Goal: Task Accomplishment & Management: Complete application form

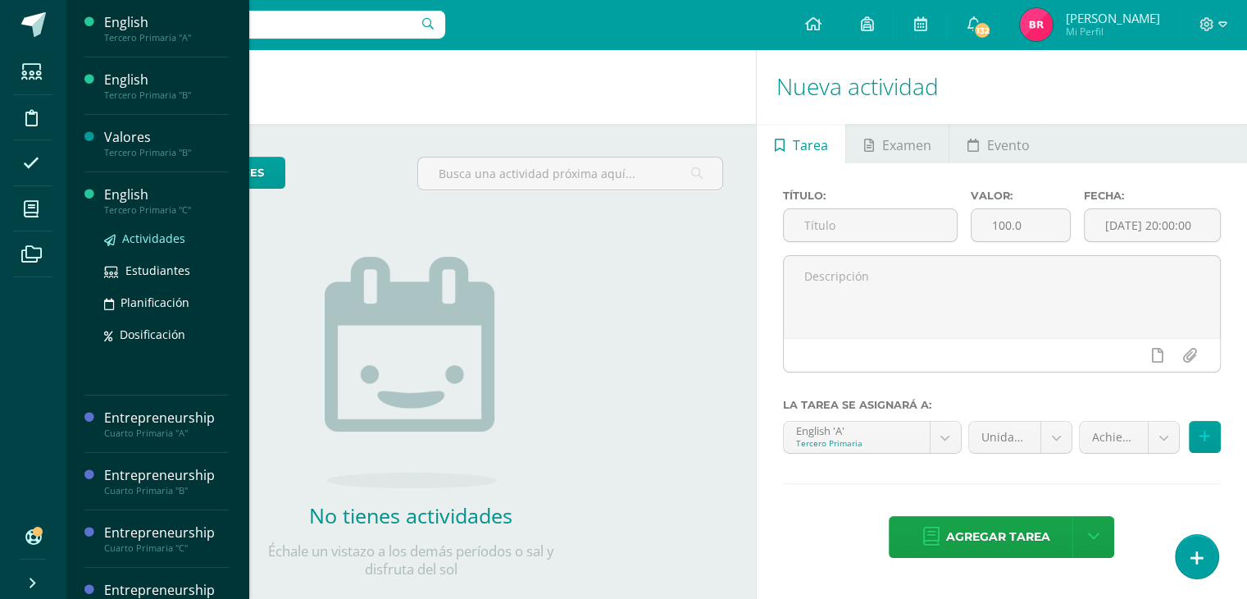
click at [148, 234] on span "Actividades" at bounding box center [153, 238] width 63 height 16
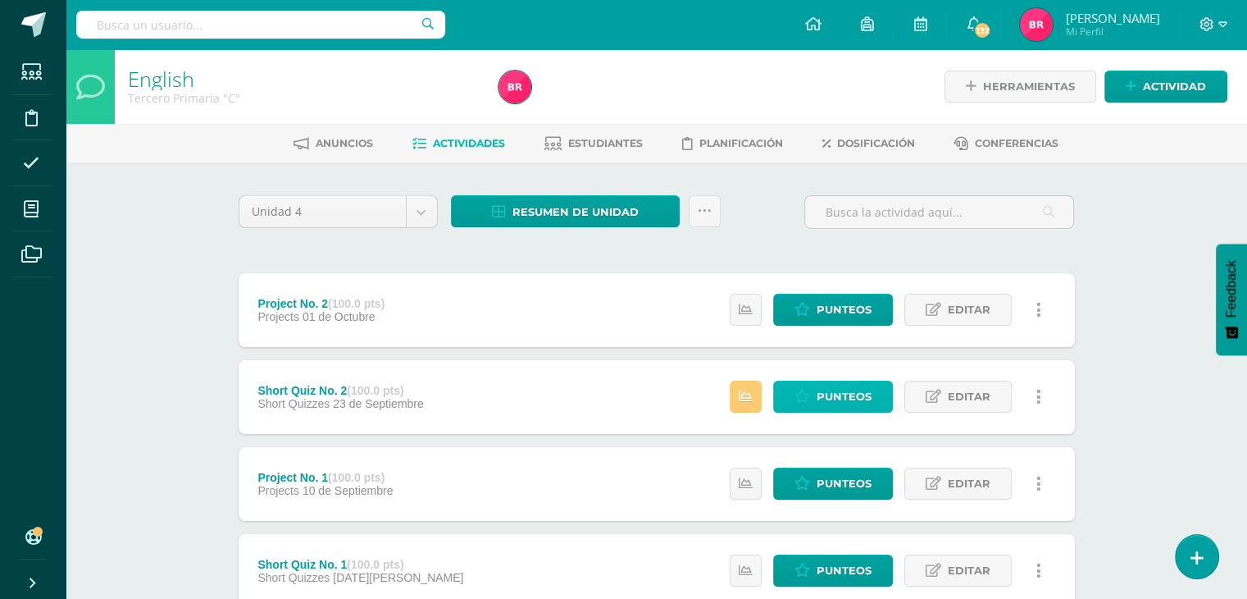
click at [808, 390] on icon at bounding box center [802, 396] width 16 height 14
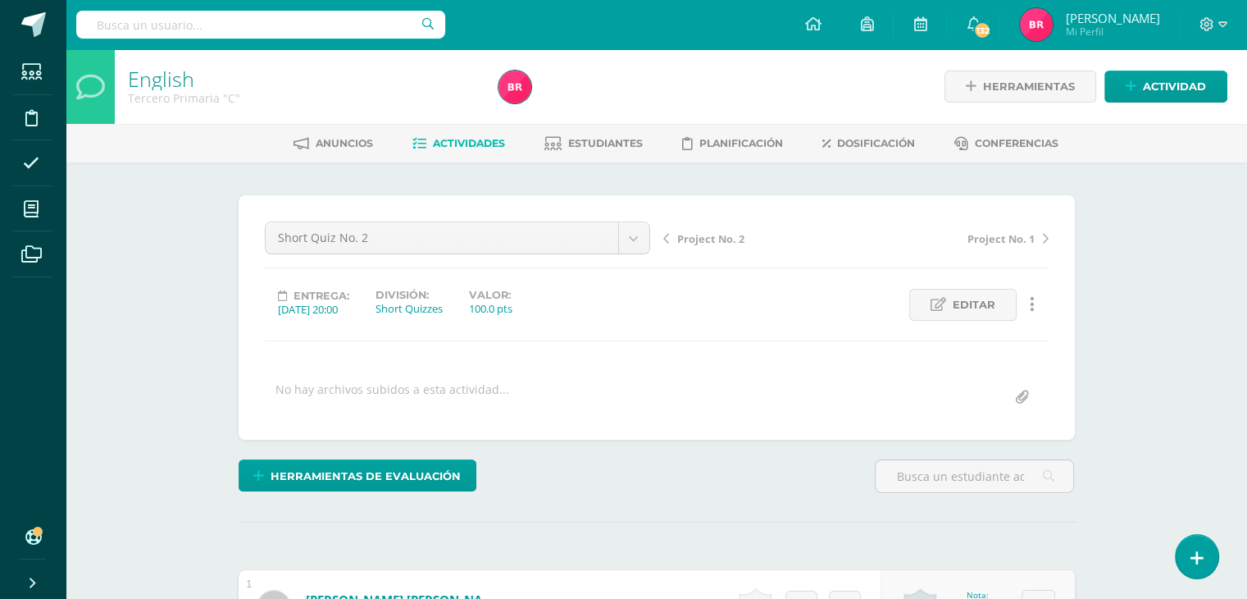
click at [457, 142] on span "Actividades" at bounding box center [469, 143] width 72 height 12
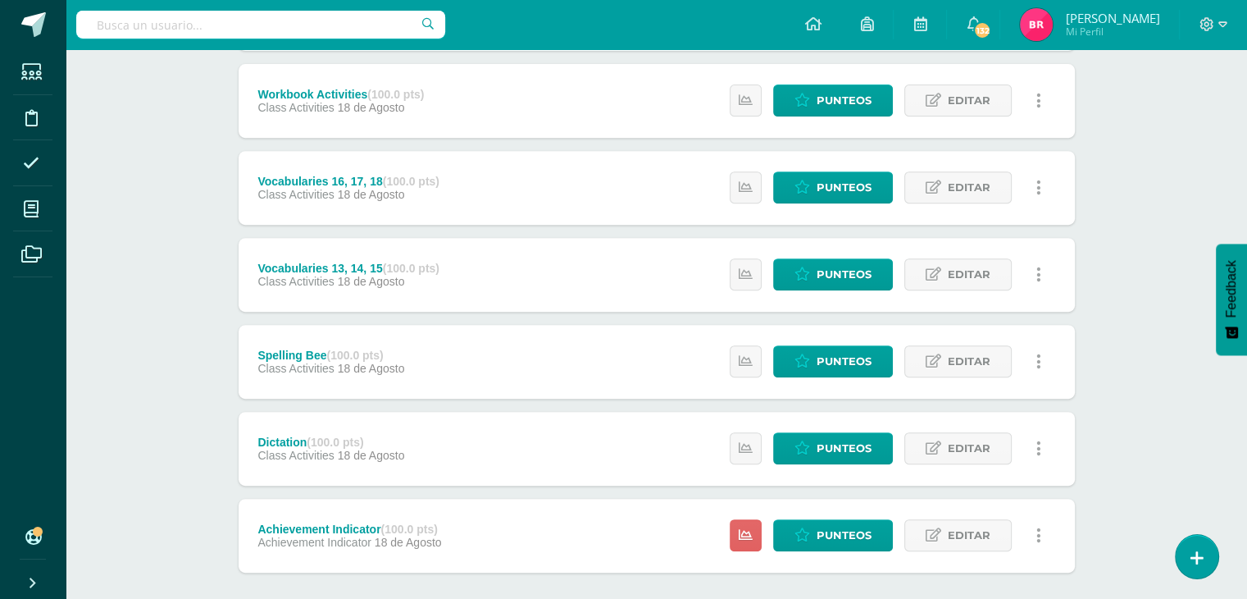
scroll to position [645, 0]
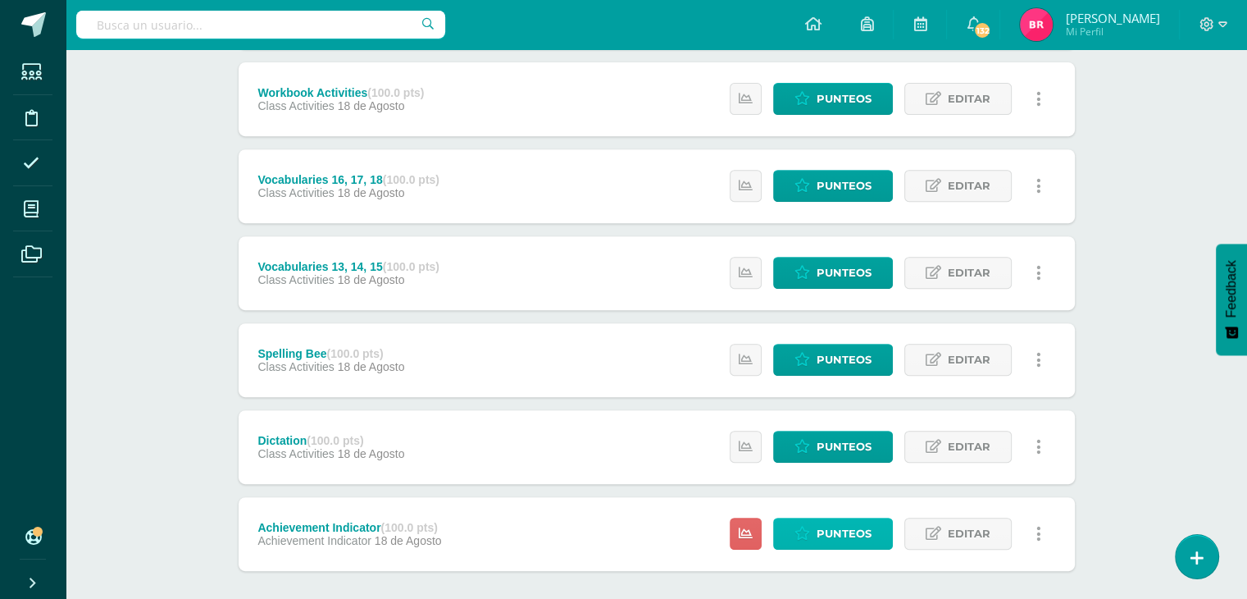
click at [807, 523] on link "Punteos" at bounding box center [833, 533] width 120 height 32
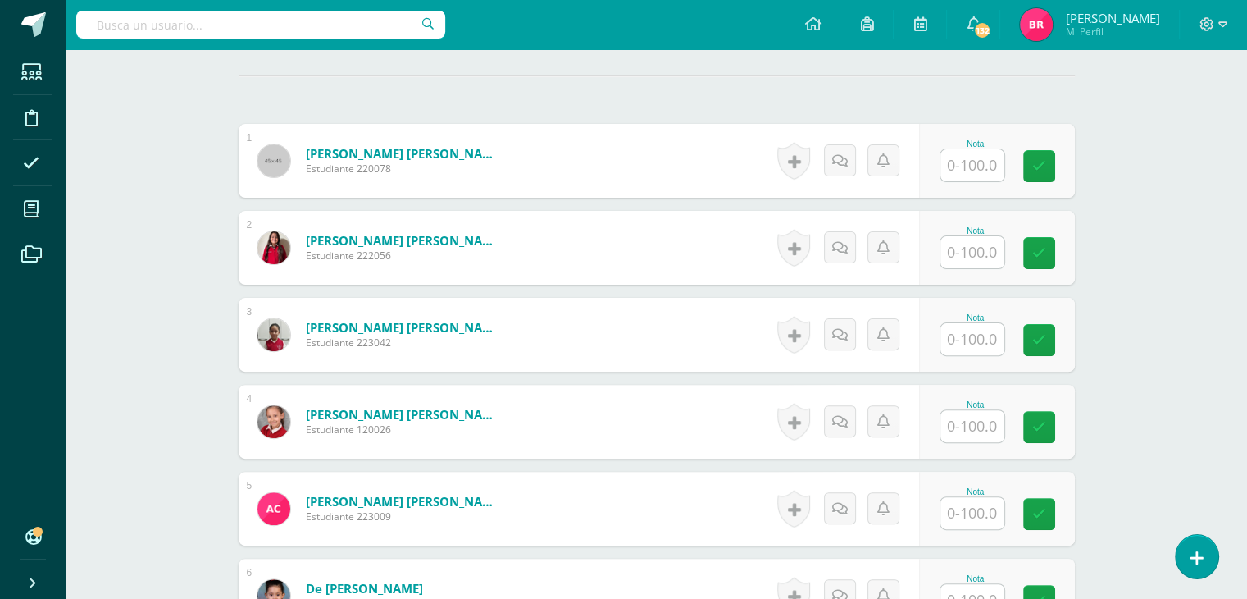
scroll to position [488, 0]
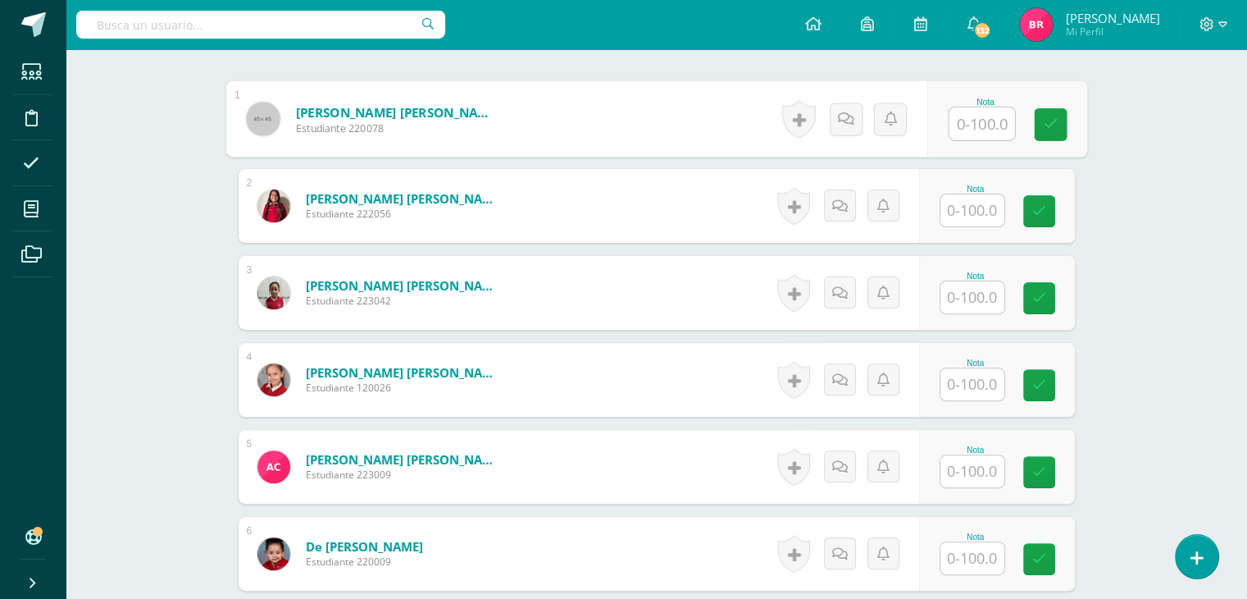
click at [990, 121] on input "text" at bounding box center [982, 123] width 66 height 33
type input "60"
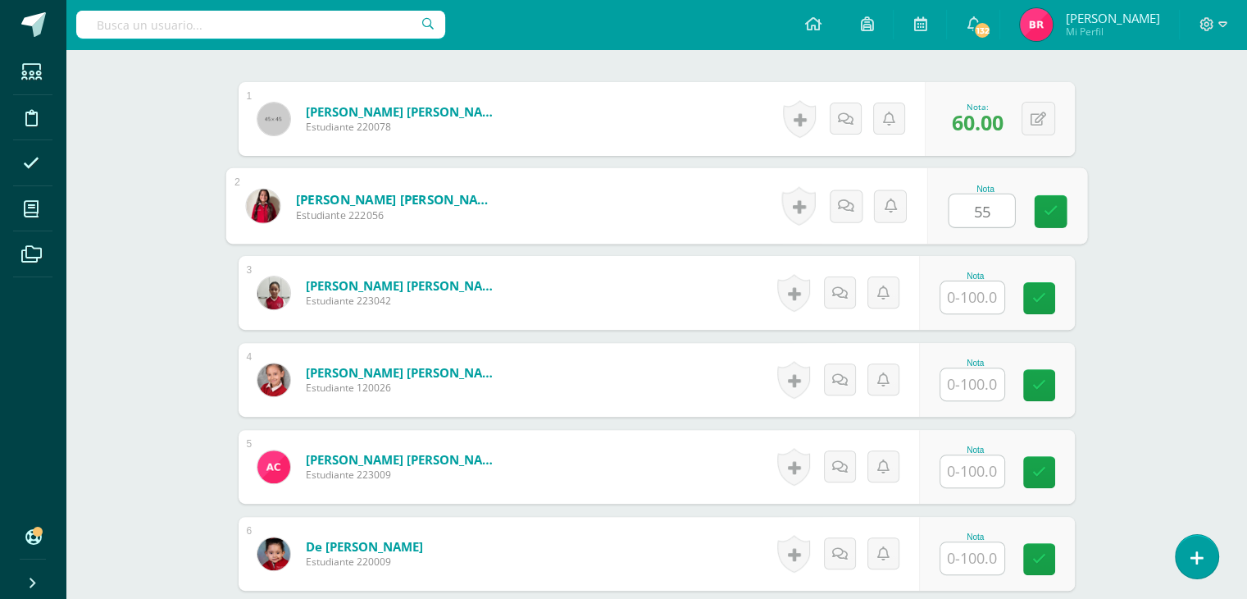
type input "55"
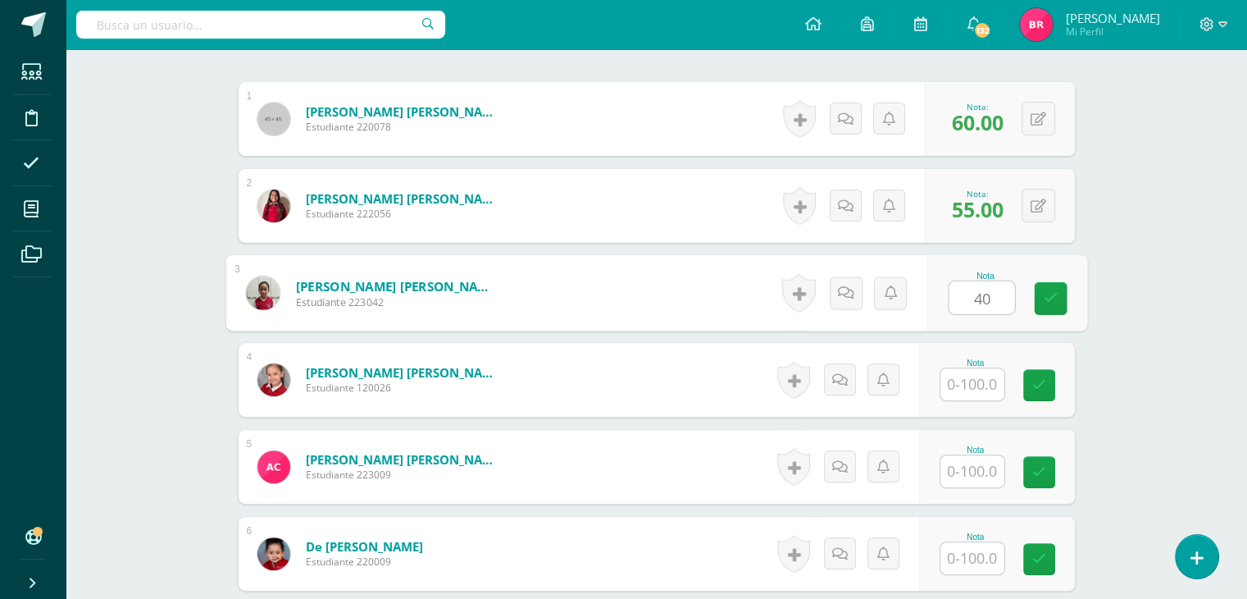
type input "40"
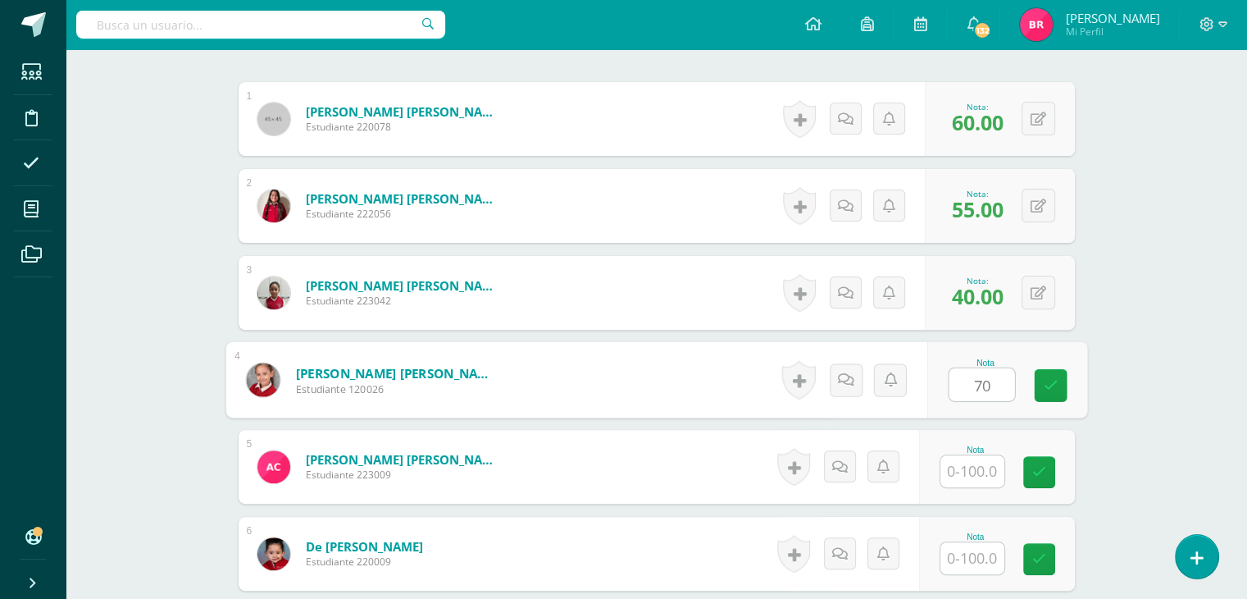
type input "70"
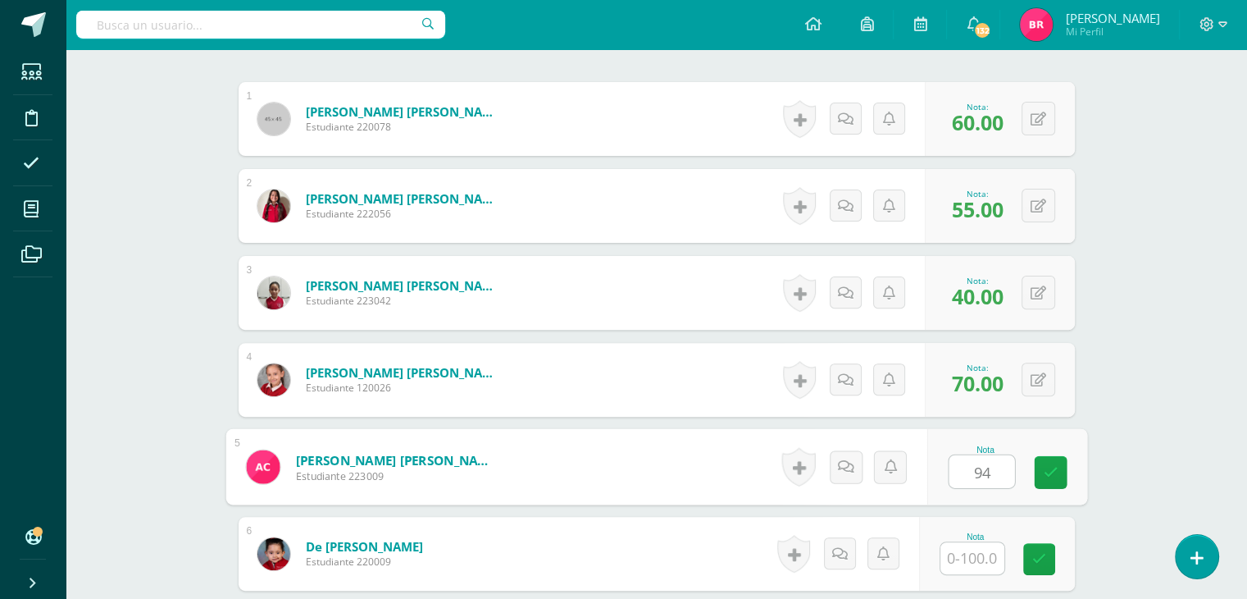
type input "94"
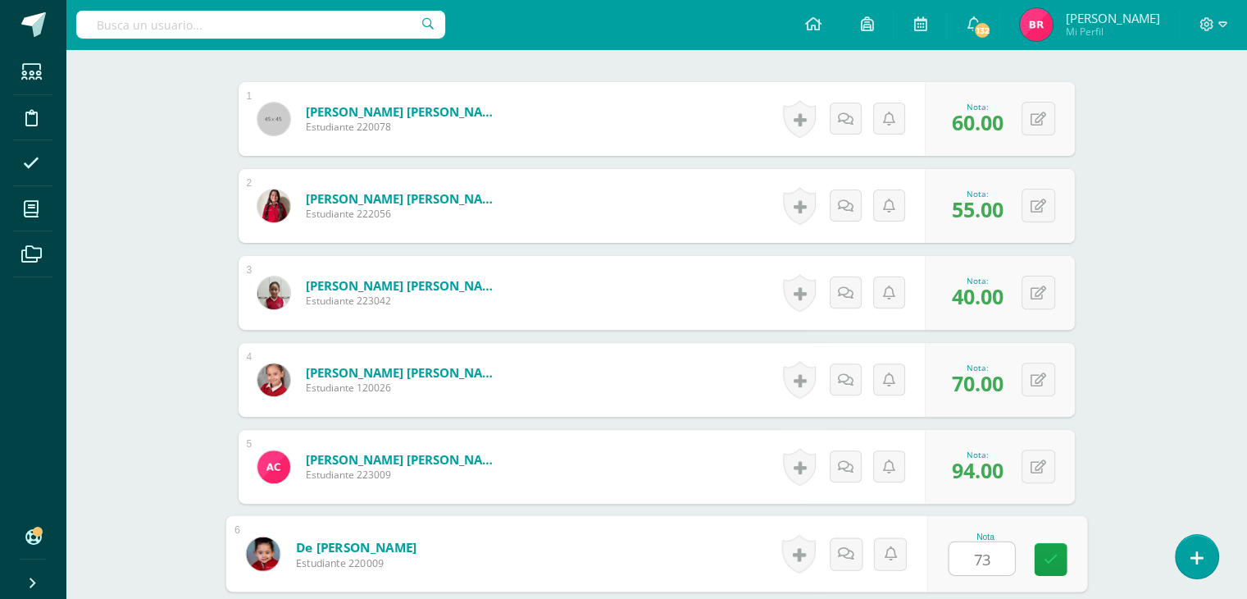
type input "73"
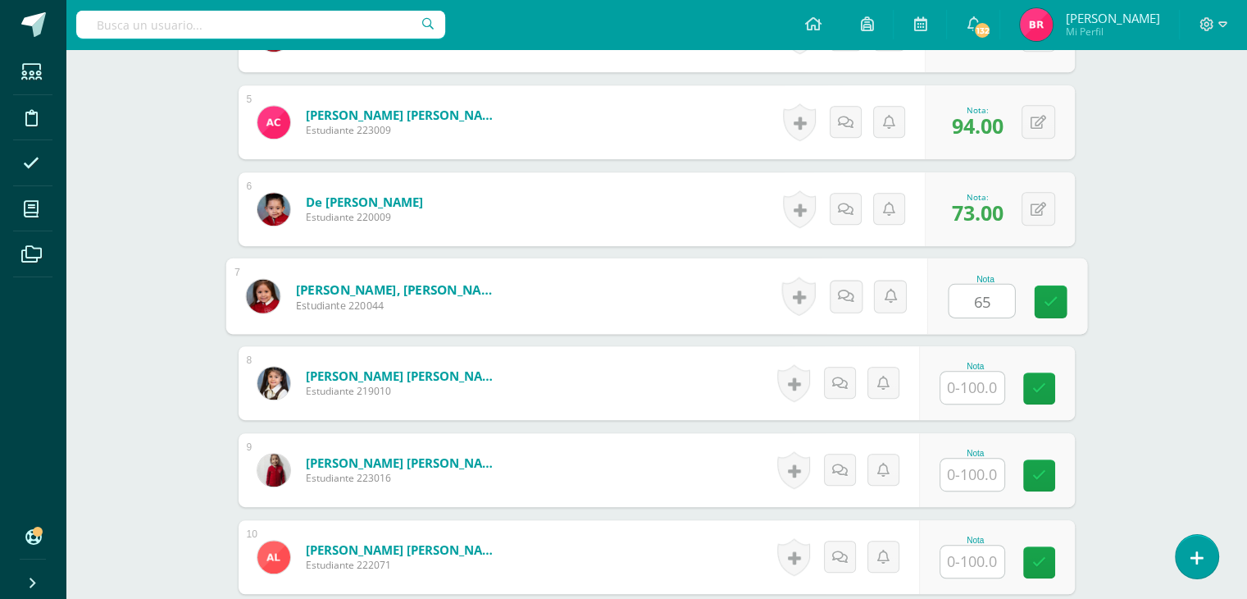
type input "65"
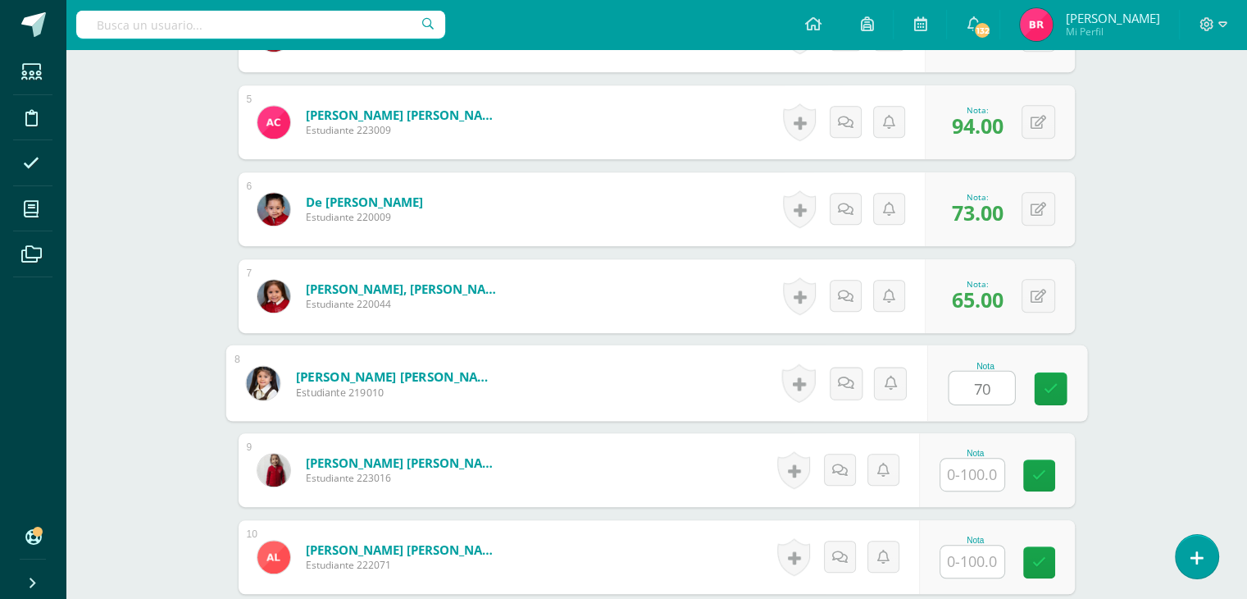
type input "70"
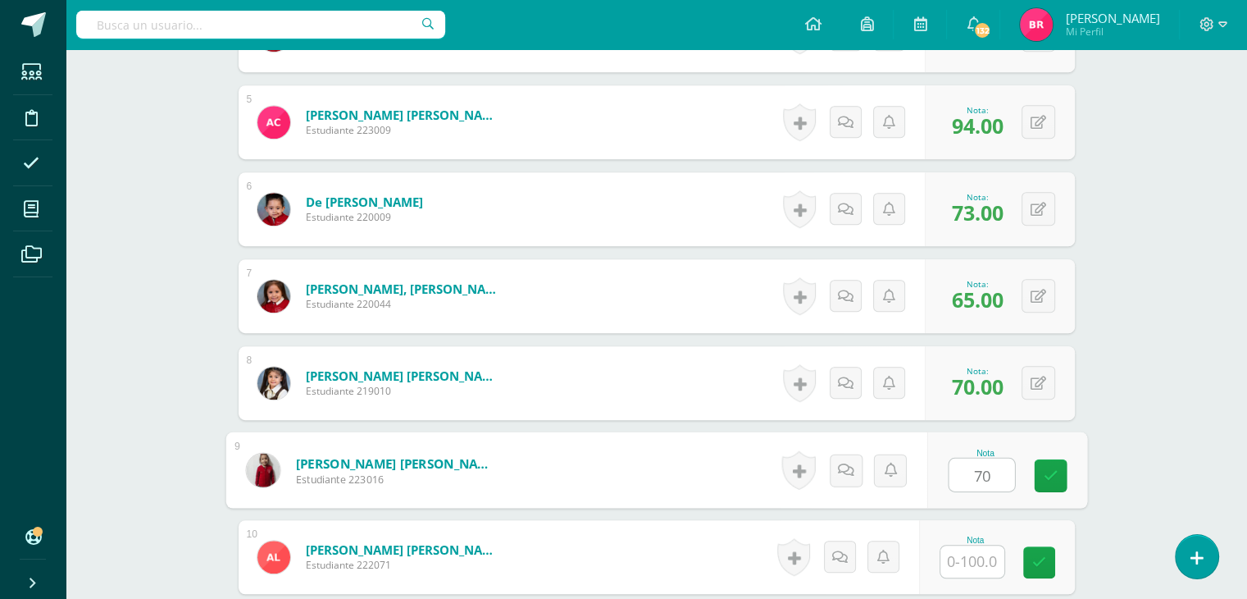
type input "70"
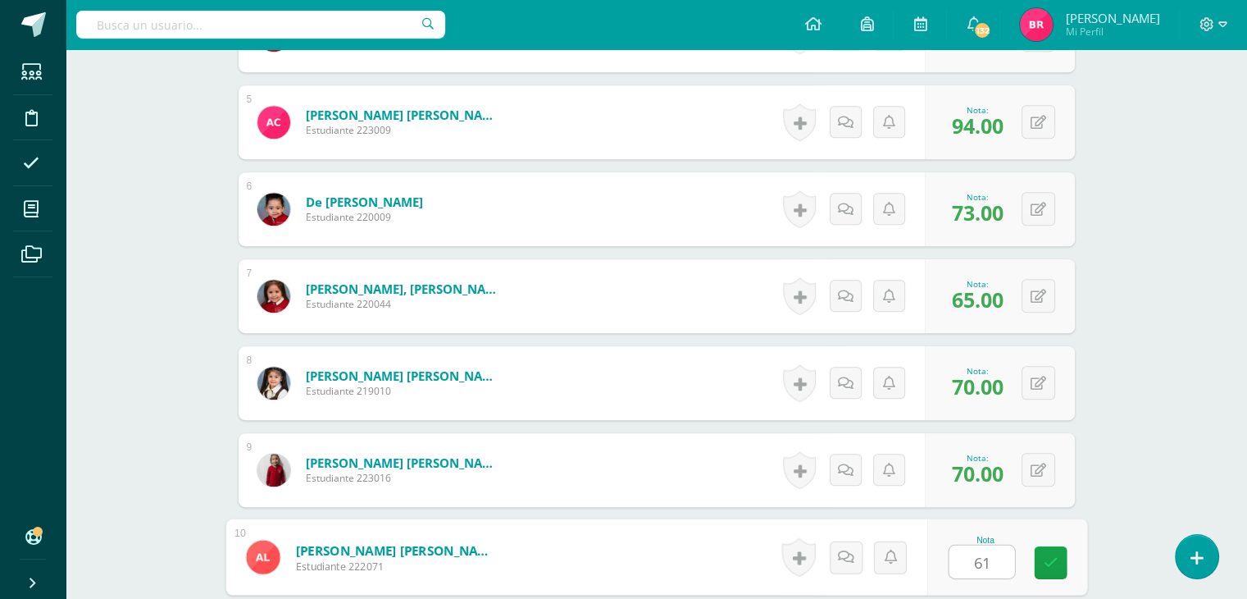
type input "61"
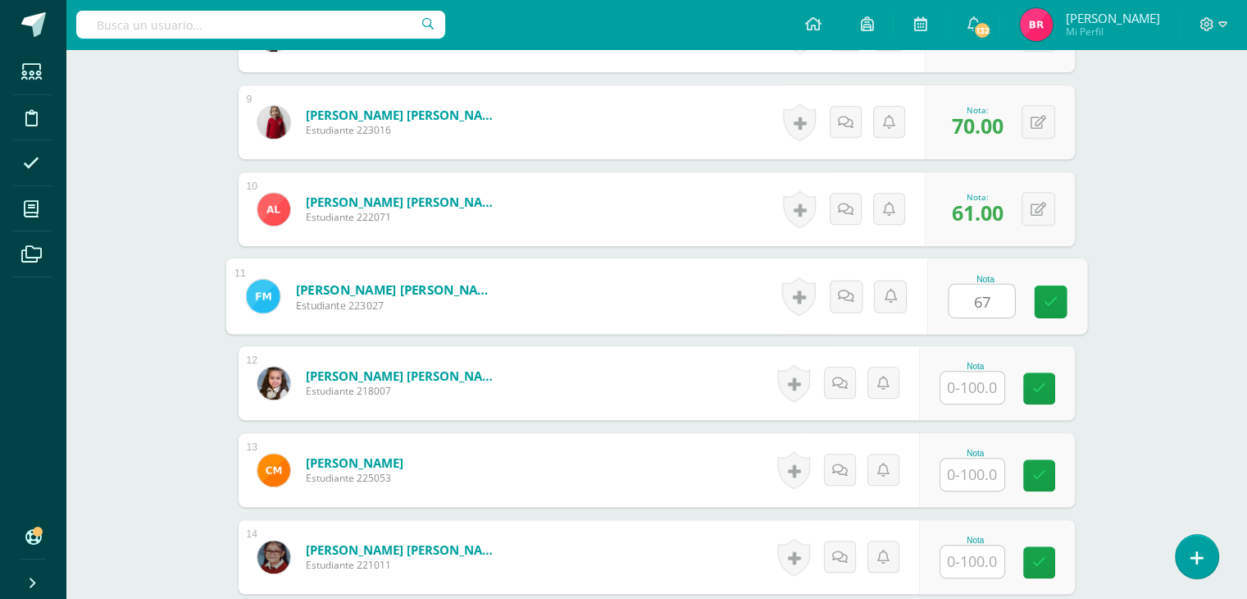
type input "67"
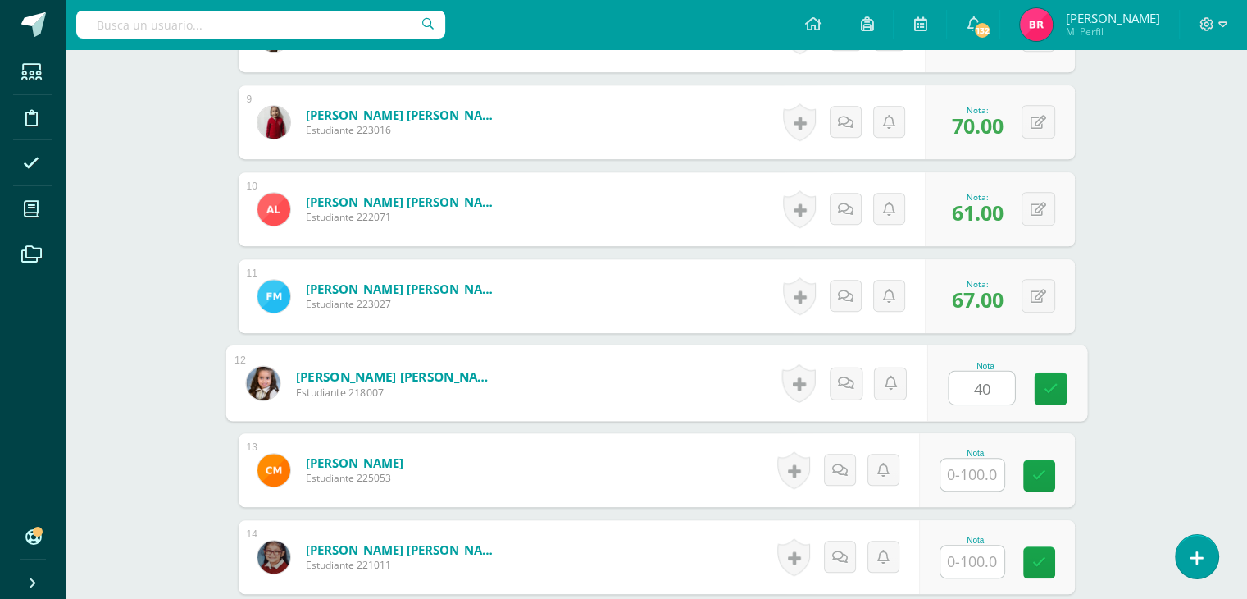
type input "40"
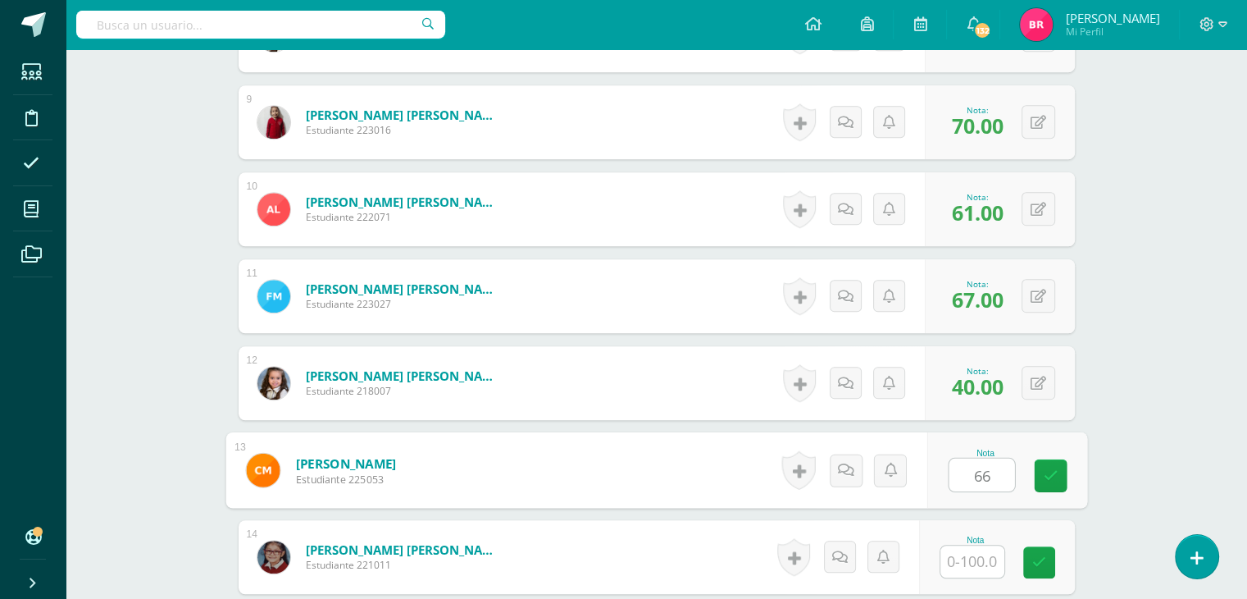
type input "66"
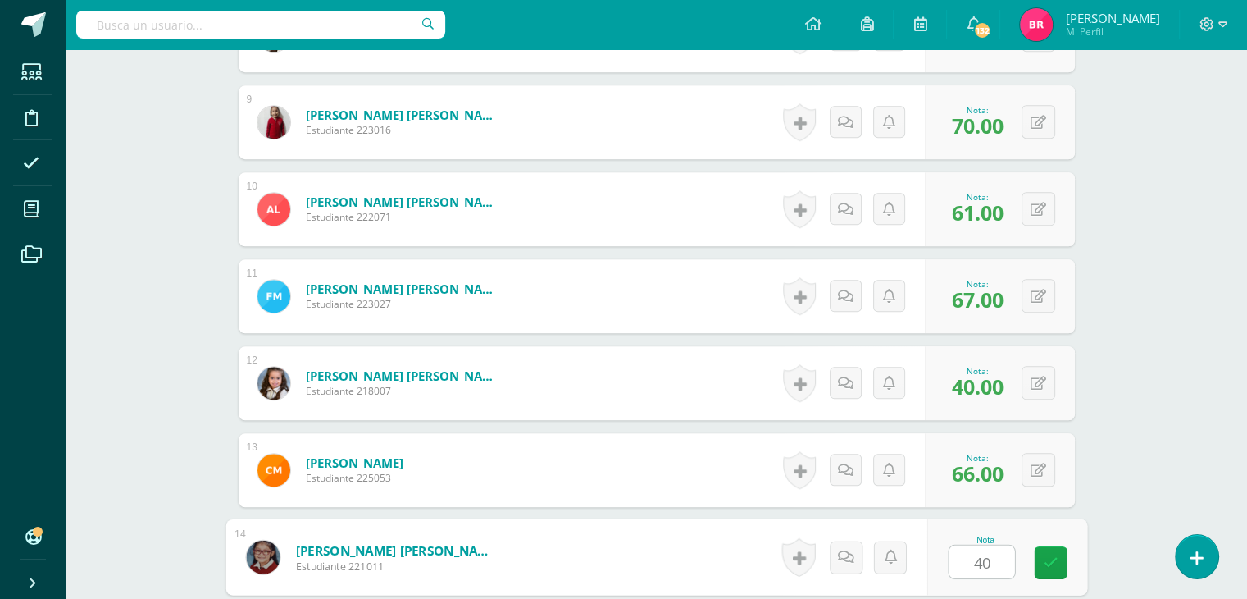
type input "40"
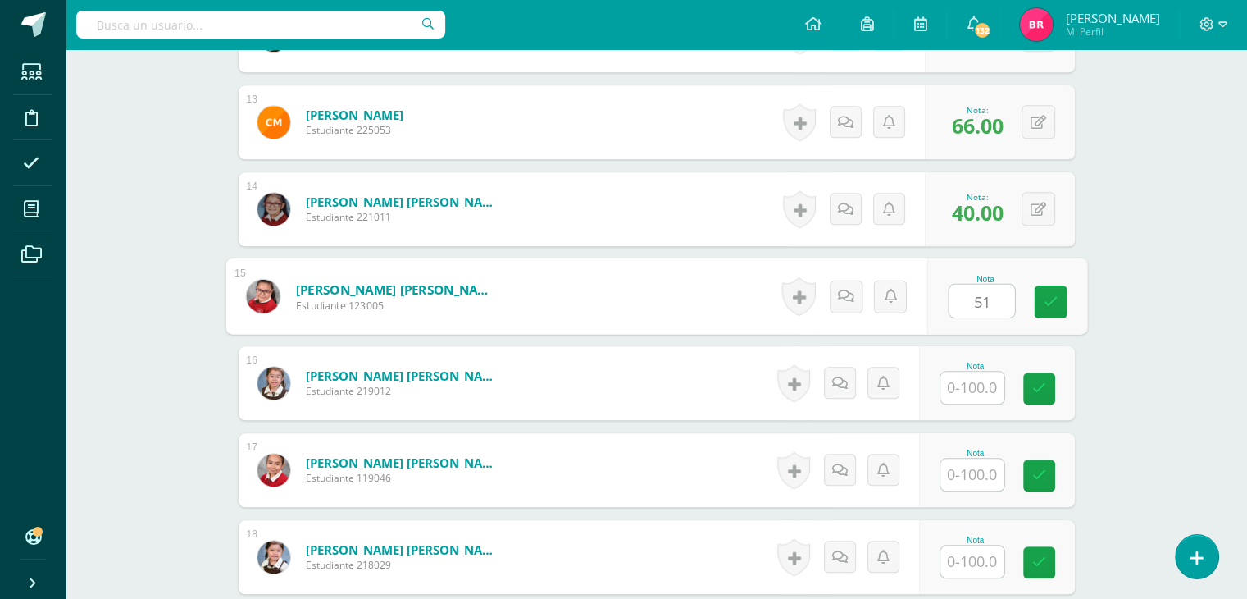
type input "51"
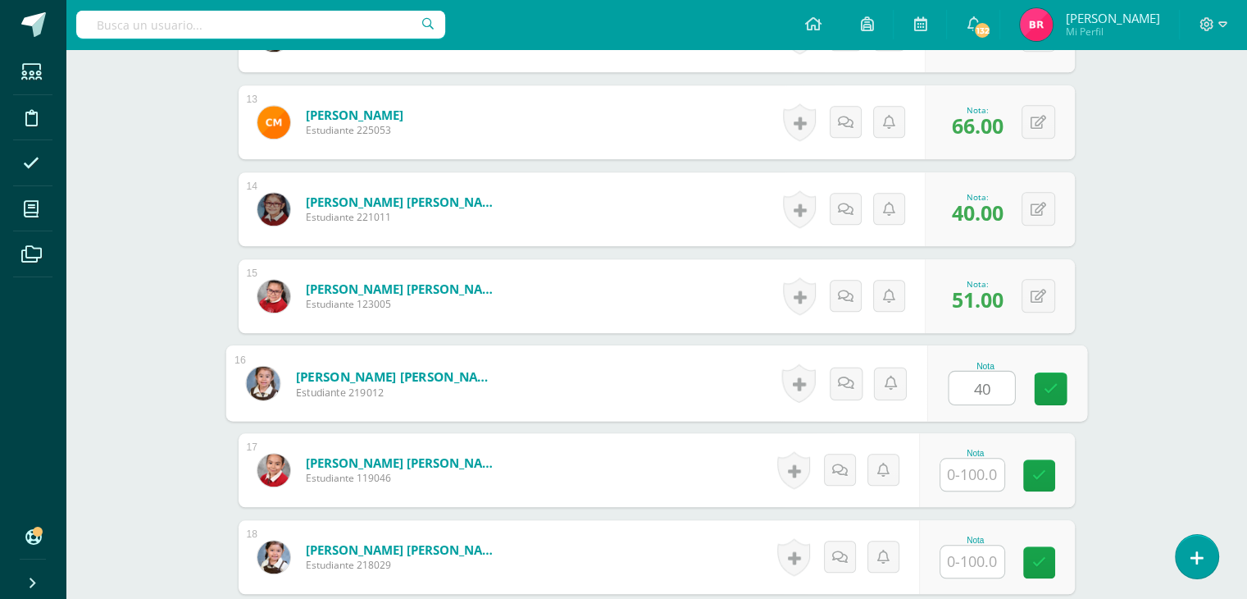
type input "40"
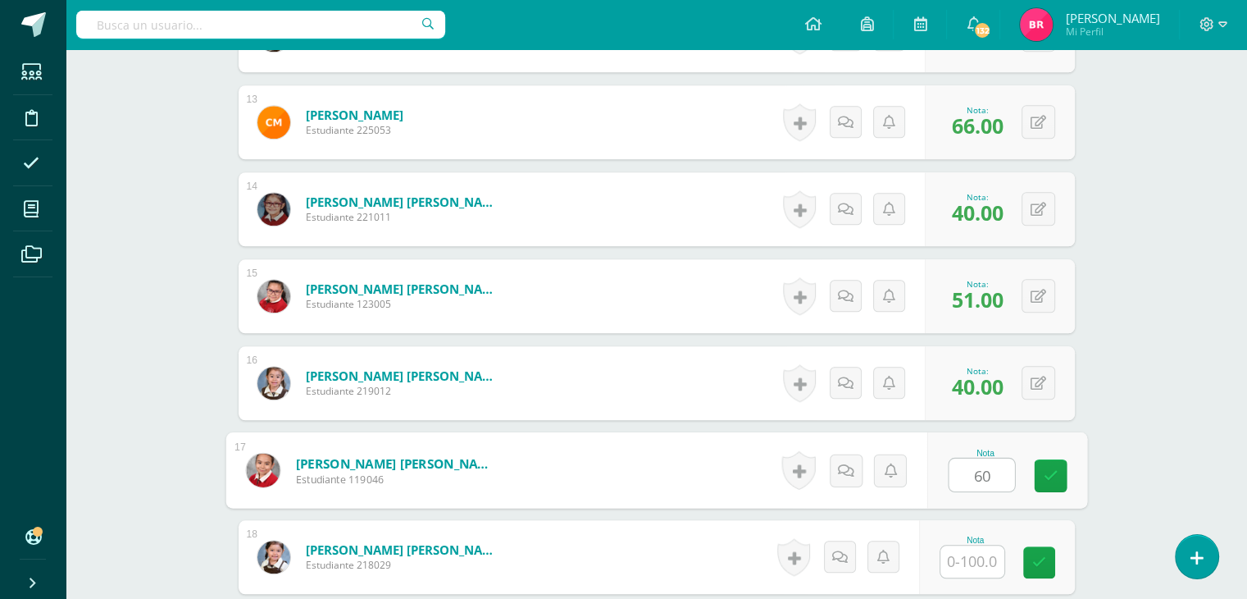
type input "60"
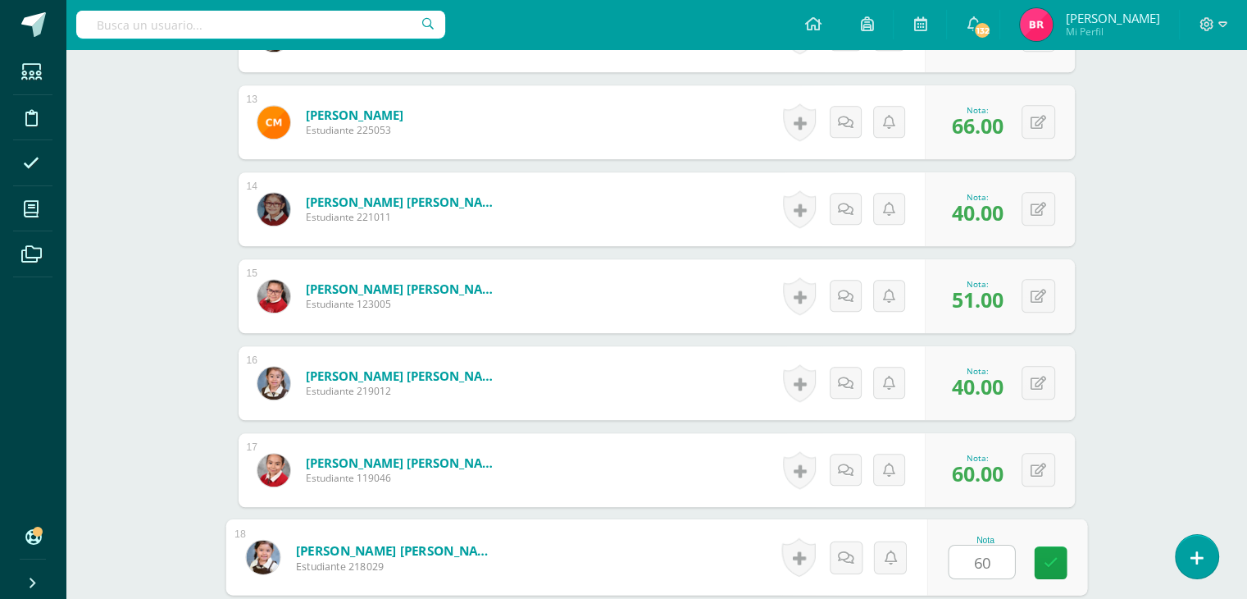
type input "60"
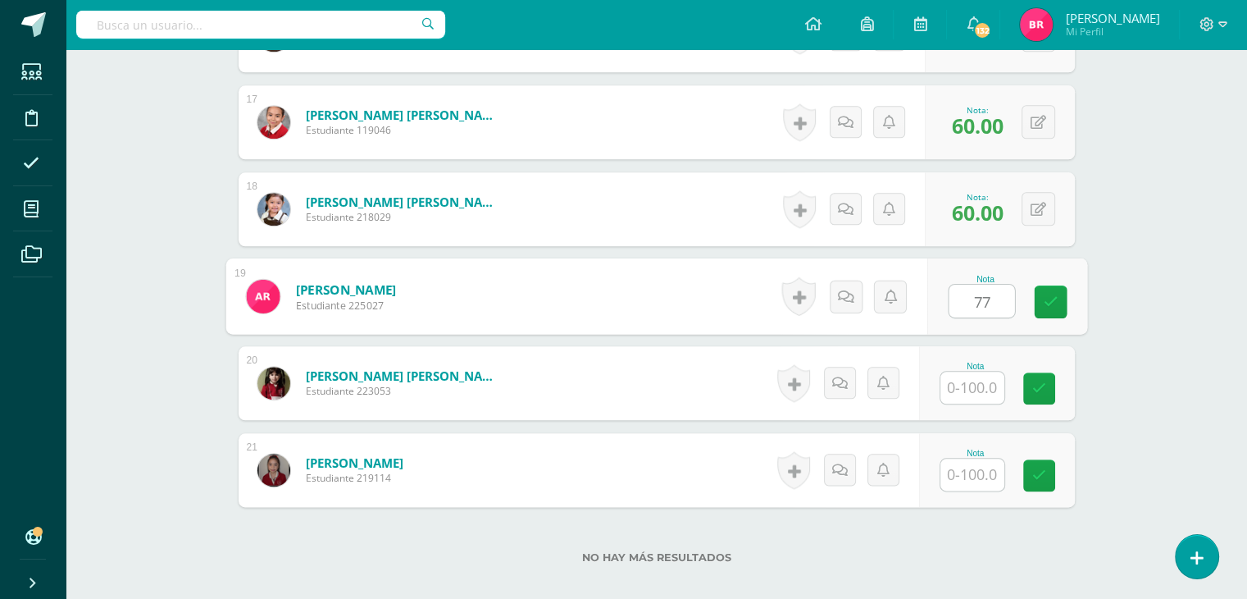
type input "77"
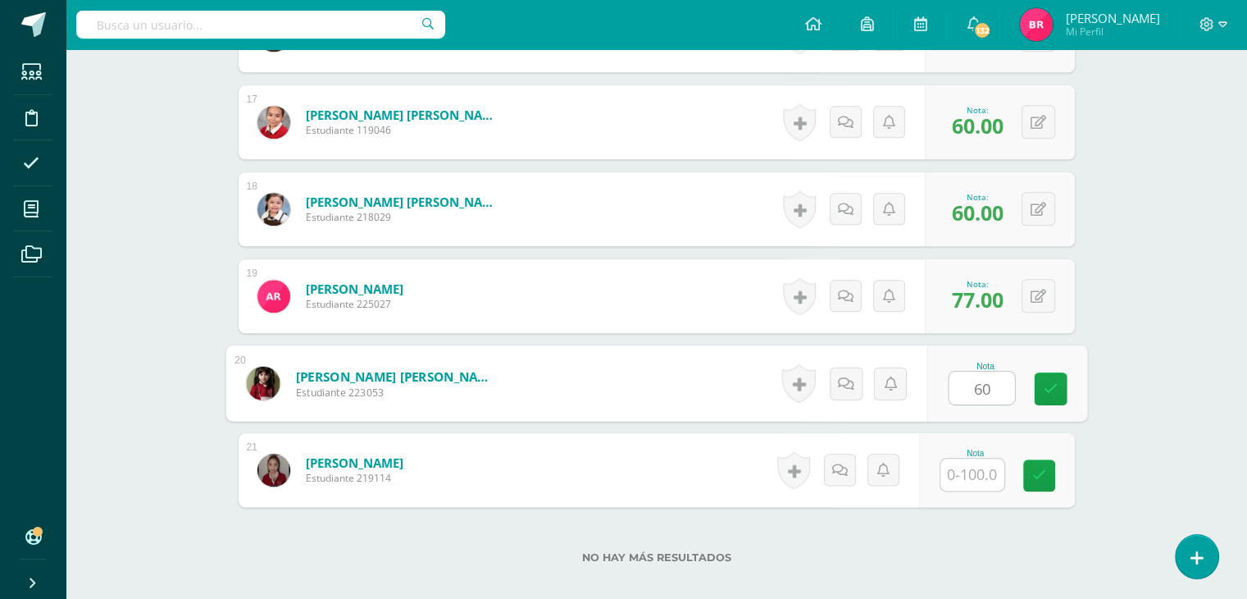
type input "60"
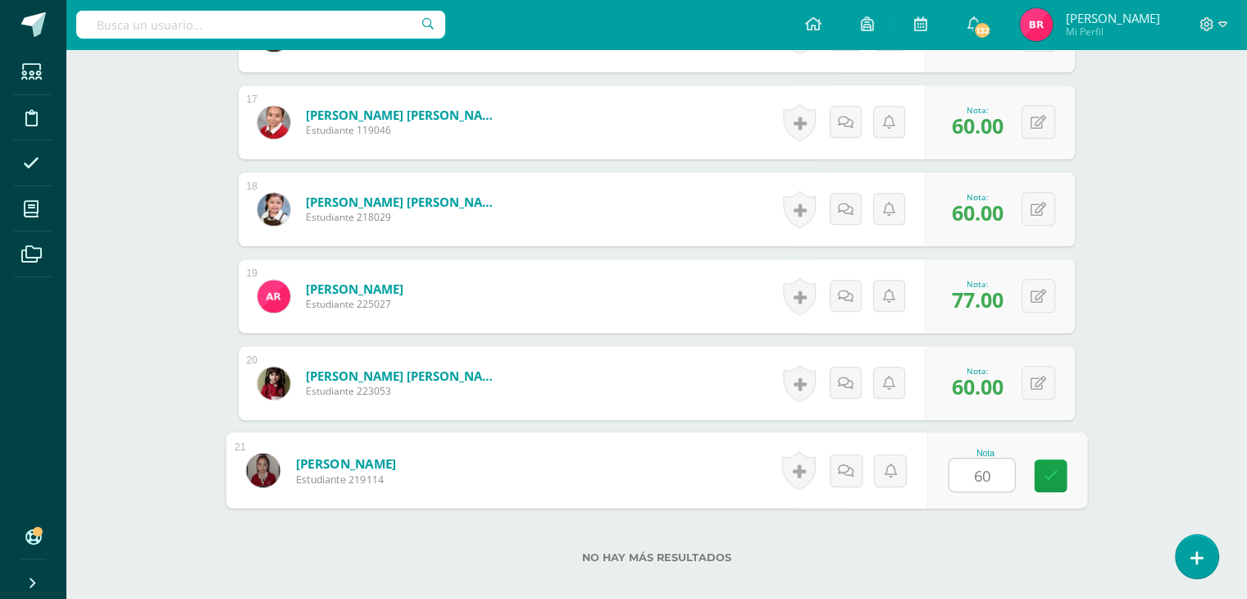
type input "60"
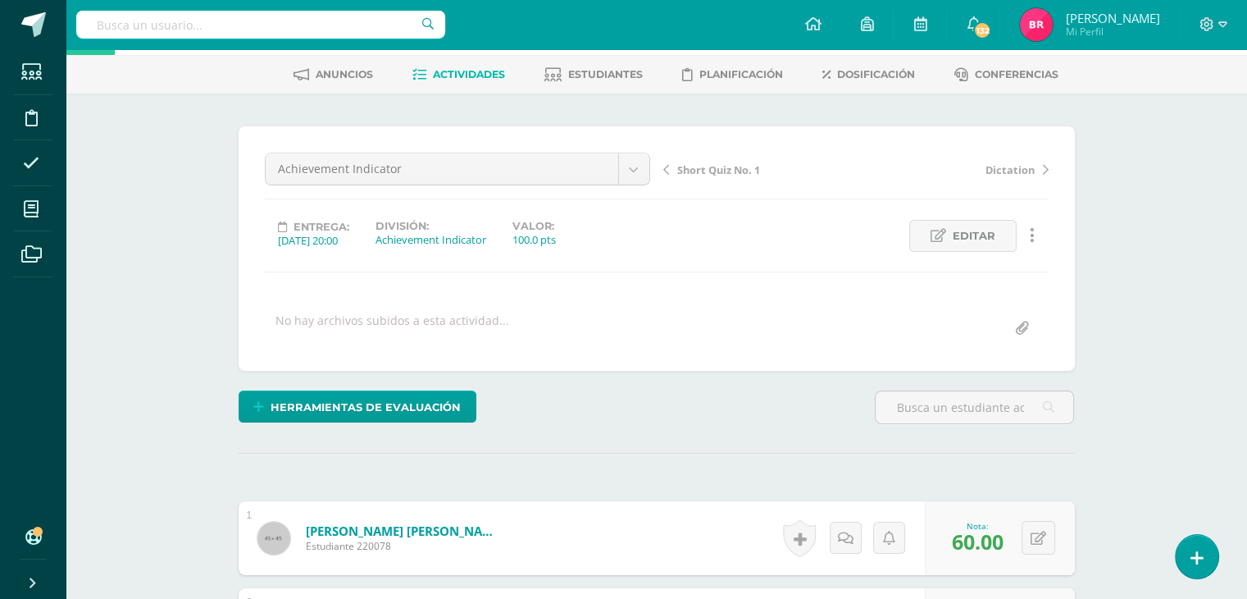
scroll to position [0, 0]
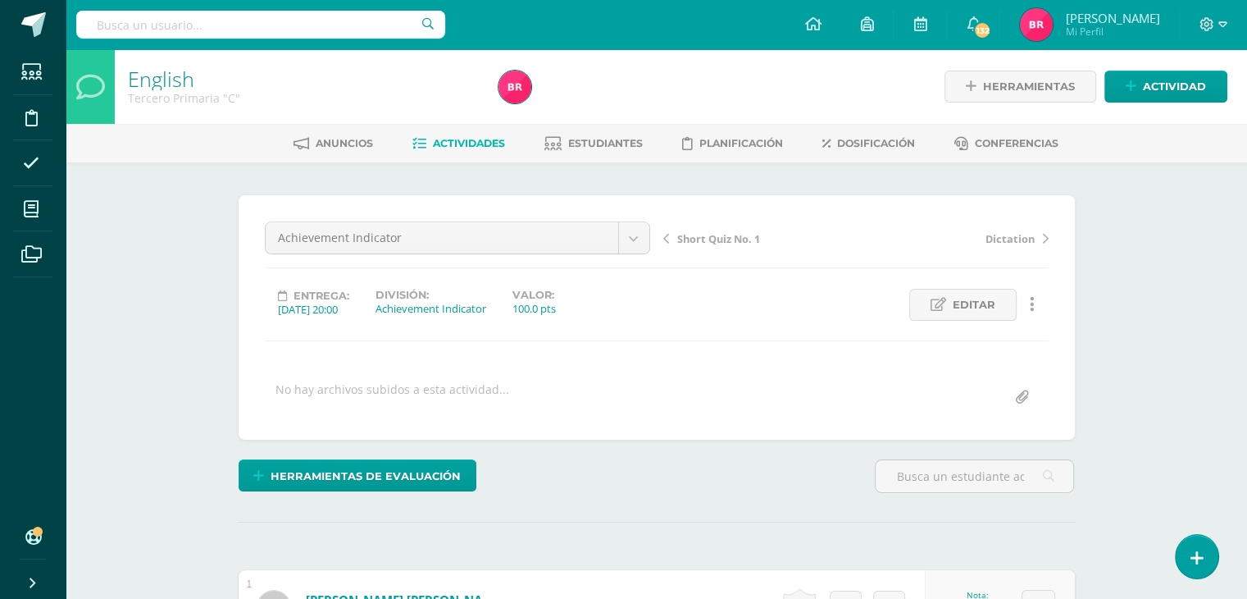
click at [451, 135] on link "Actividades" at bounding box center [458, 143] width 93 height 26
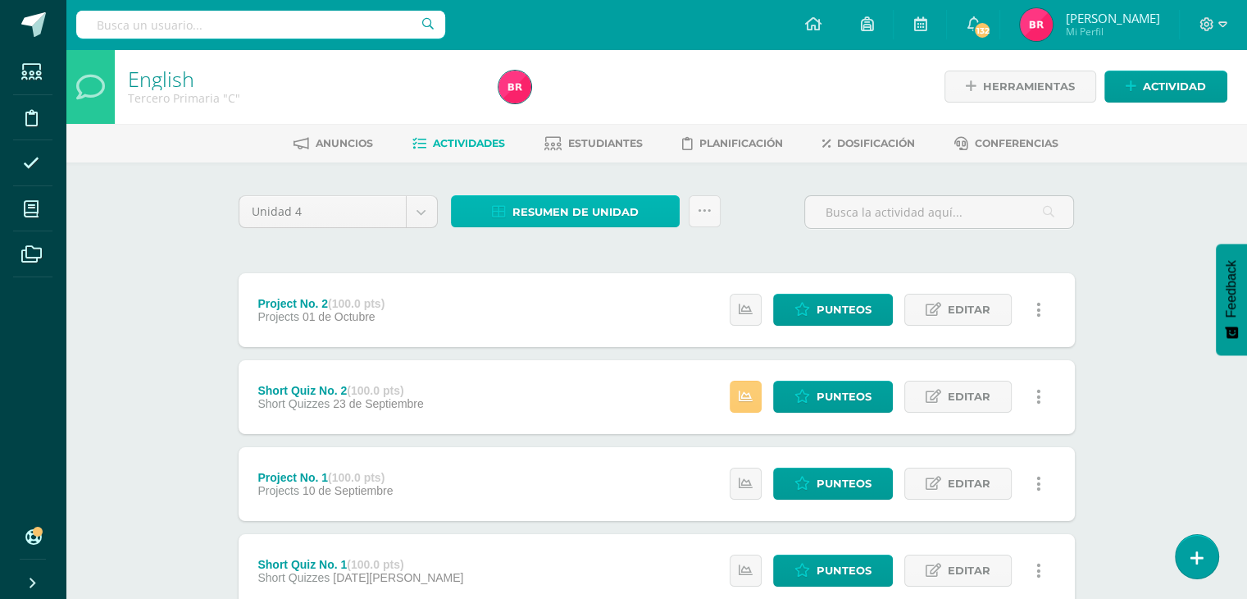
click at [607, 209] on span "Resumen de unidad" at bounding box center [575, 212] width 126 height 30
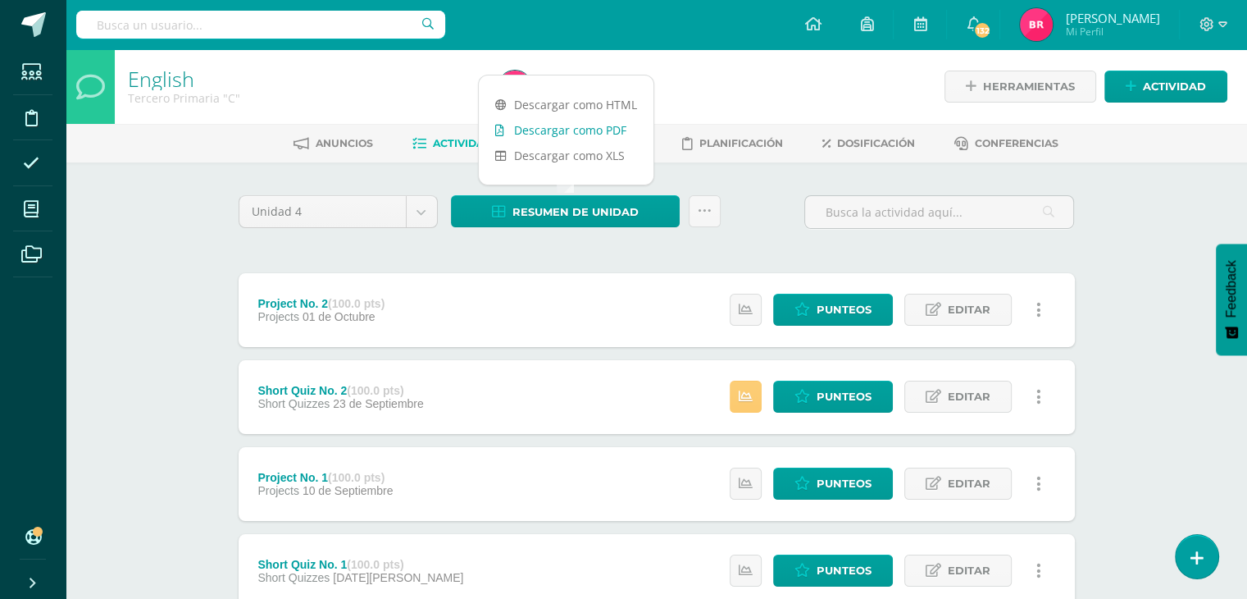
click at [604, 132] on link "Descargar como PDF" at bounding box center [566, 129] width 175 height 25
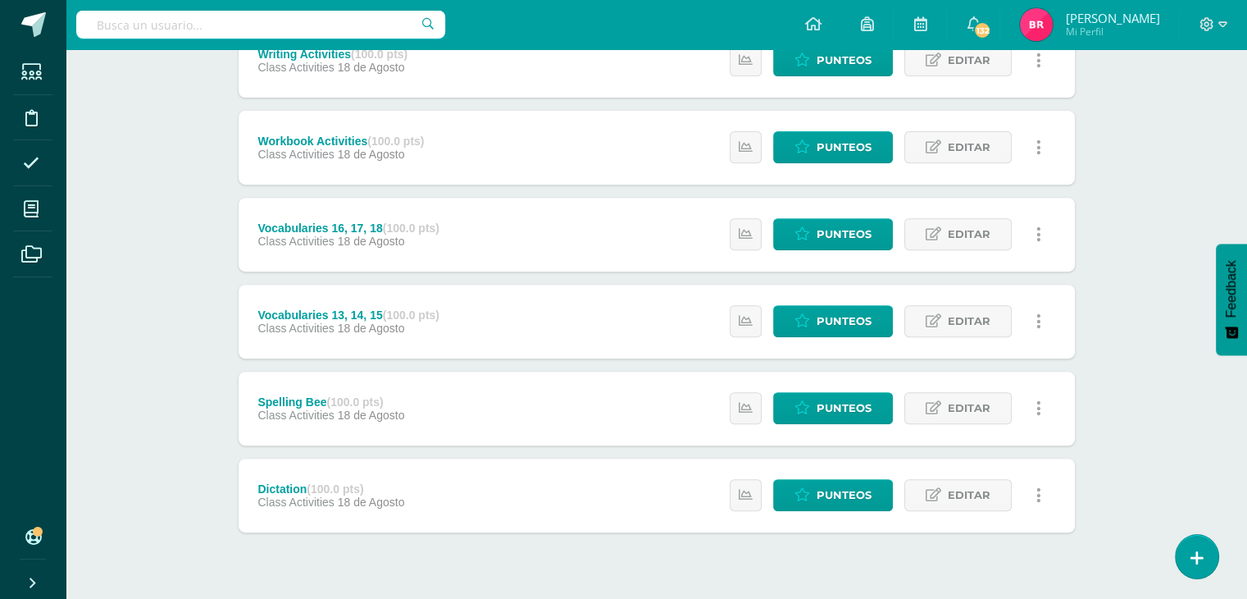
scroll to position [634, 0]
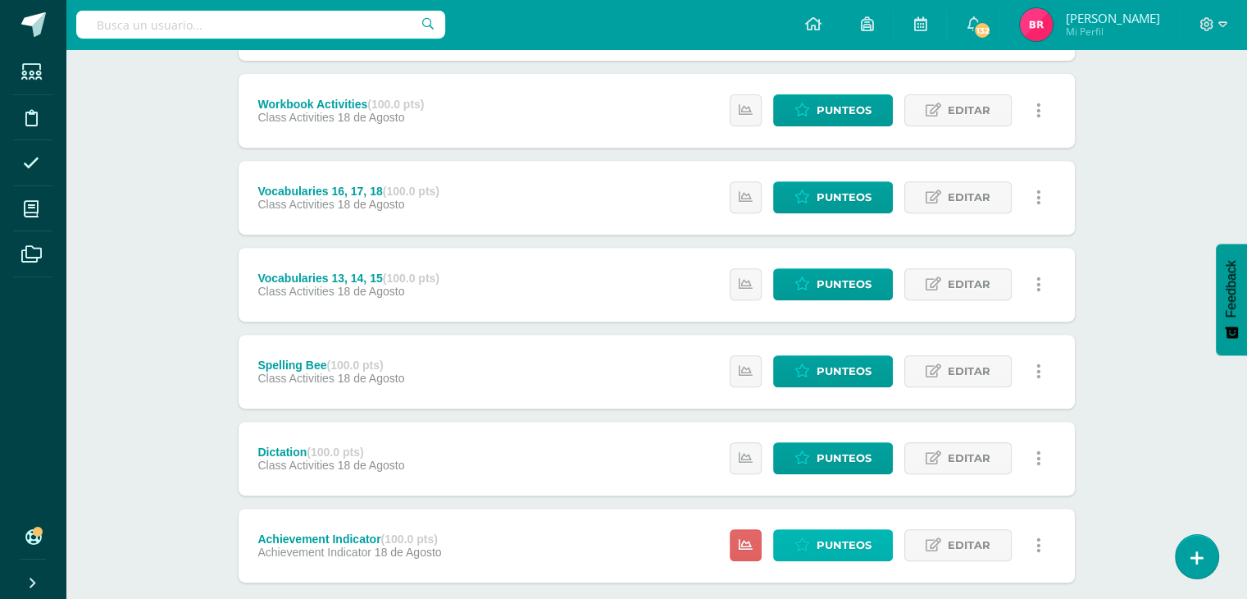
click at [827, 544] on span "Punteos" at bounding box center [844, 545] width 55 height 30
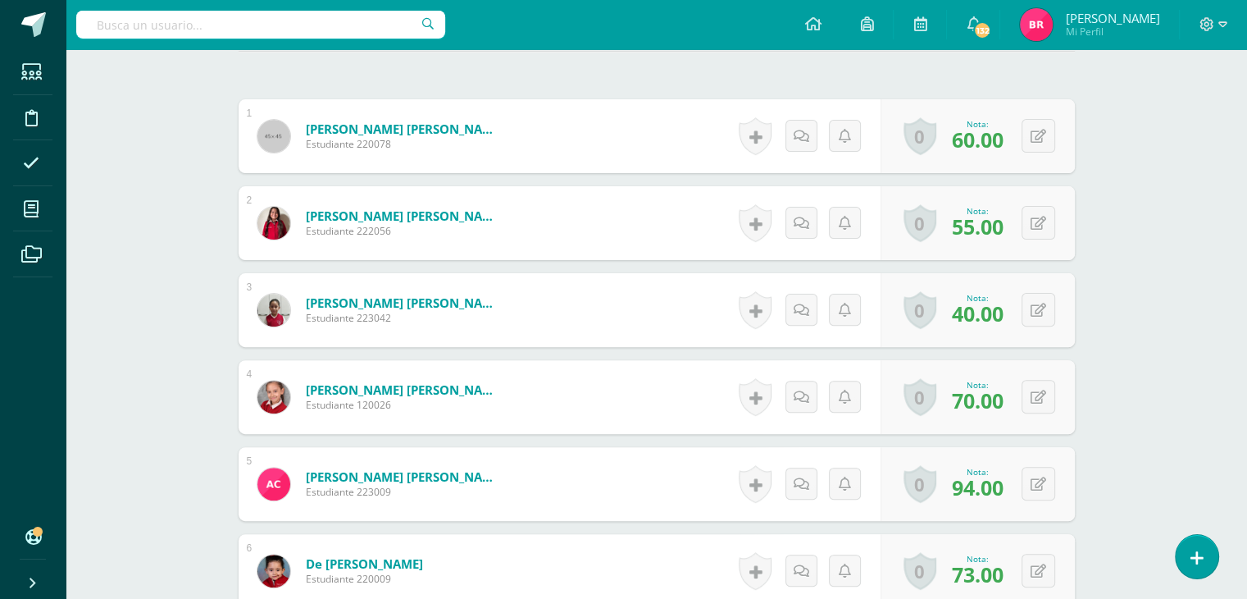
scroll to position [471, 0]
click at [1042, 306] on icon at bounding box center [1049, 309] width 16 height 14
type input "45"
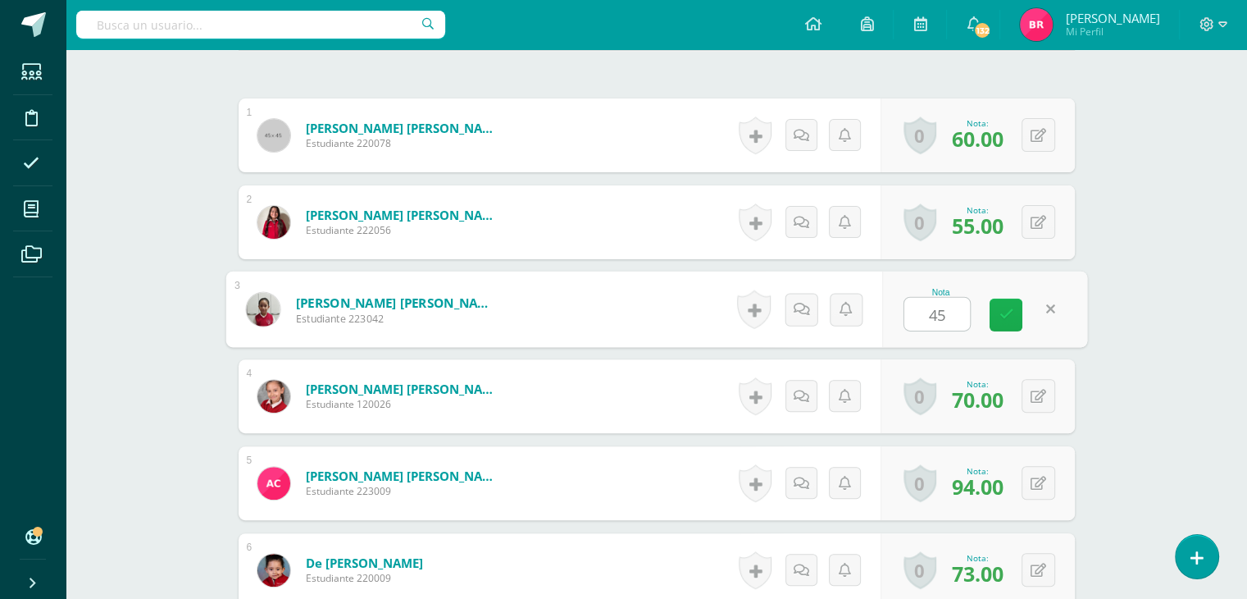
click at [1008, 315] on icon at bounding box center [1006, 314] width 15 height 14
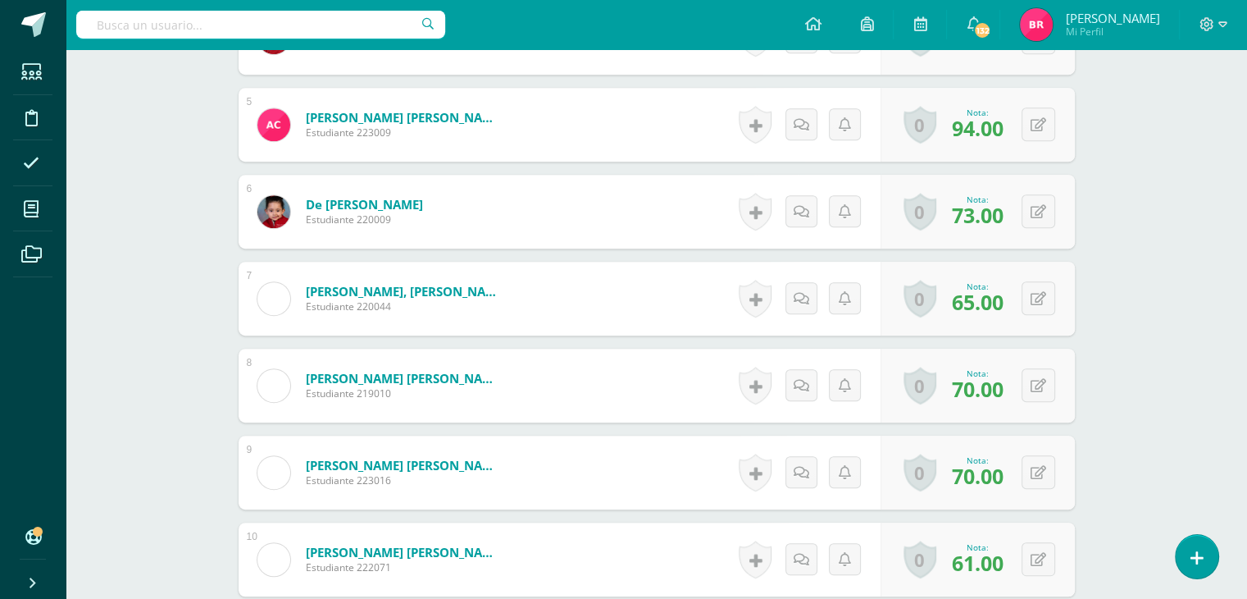
scroll to position [872, 0]
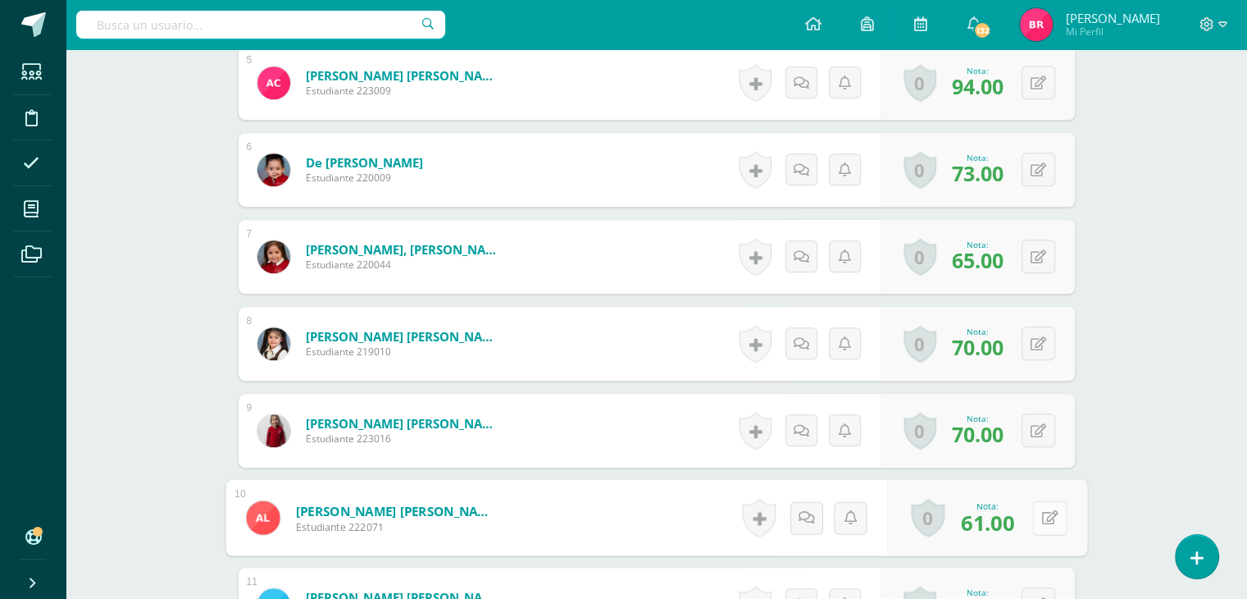
click at [1036, 519] on button at bounding box center [1049, 517] width 34 height 34
type input "65"
click at [1007, 524] on icon at bounding box center [1006, 523] width 15 height 14
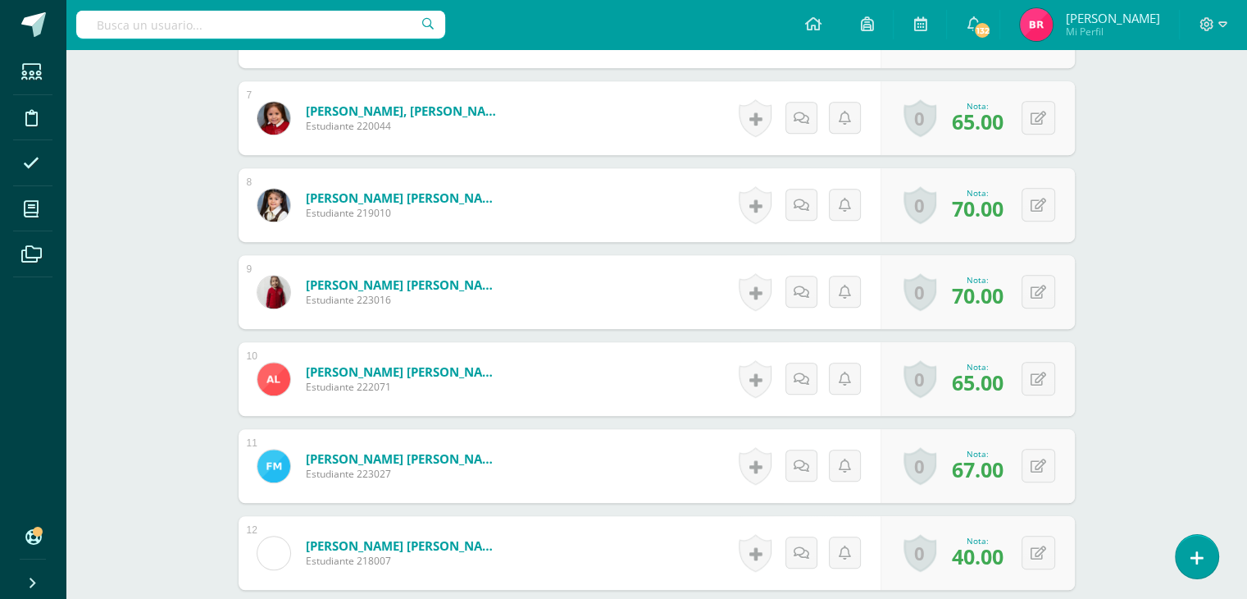
scroll to position [1036, 0]
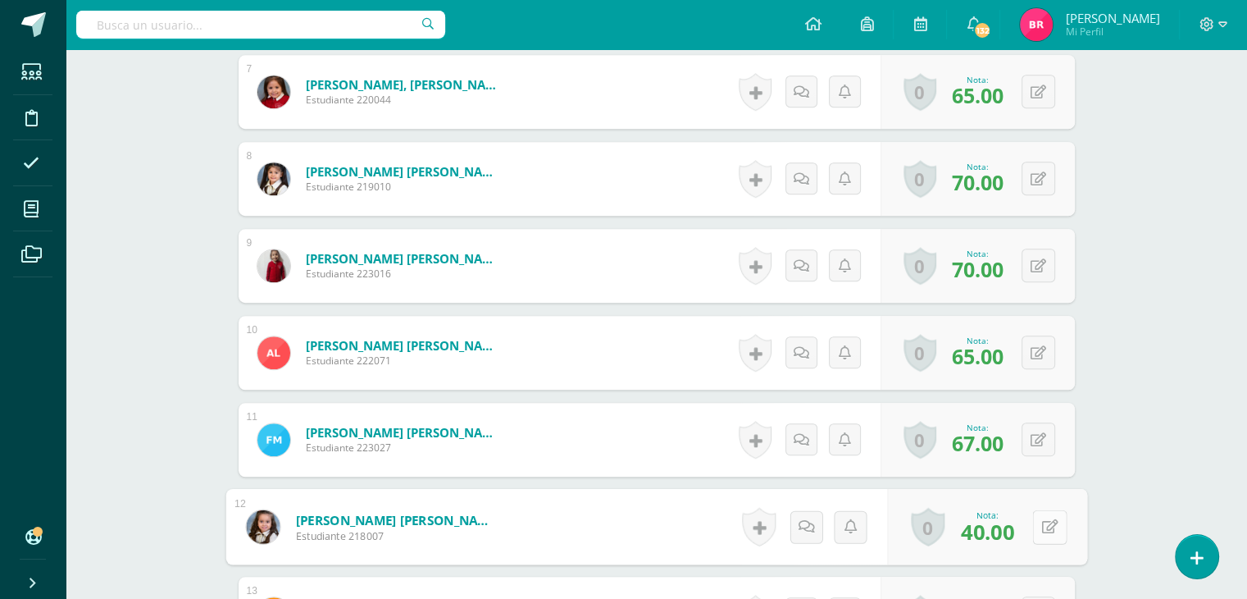
click at [1043, 529] on icon at bounding box center [1049, 526] width 16 height 14
type input "45"
click at [1016, 529] on link at bounding box center [1006, 532] width 33 height 33
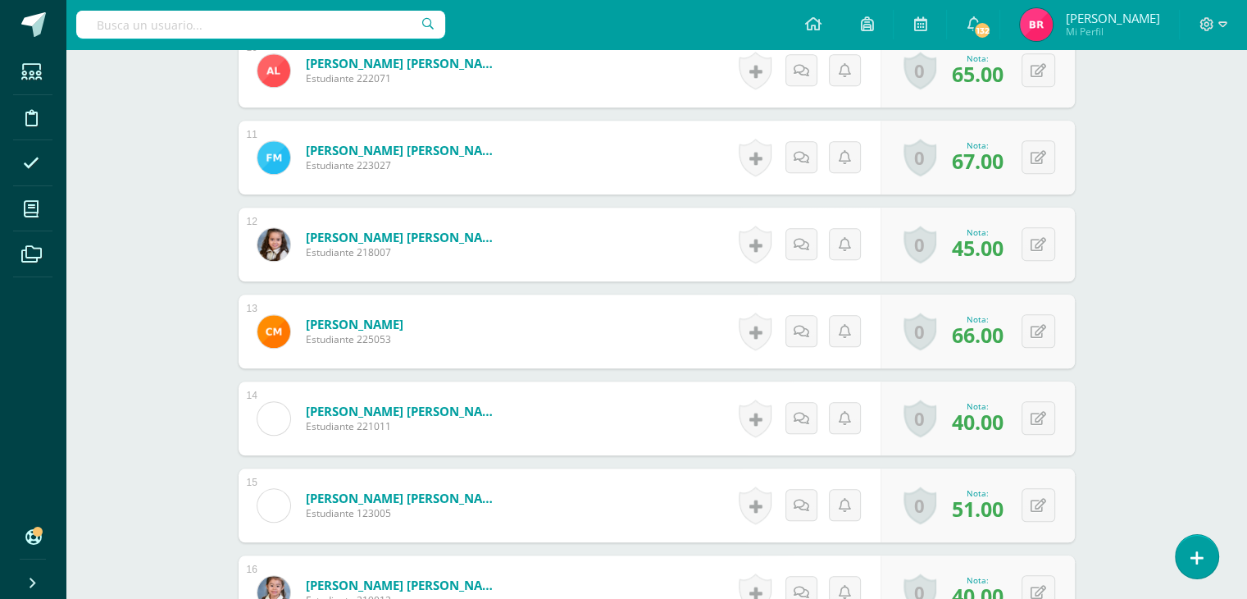
scroll to position [1322, 0]
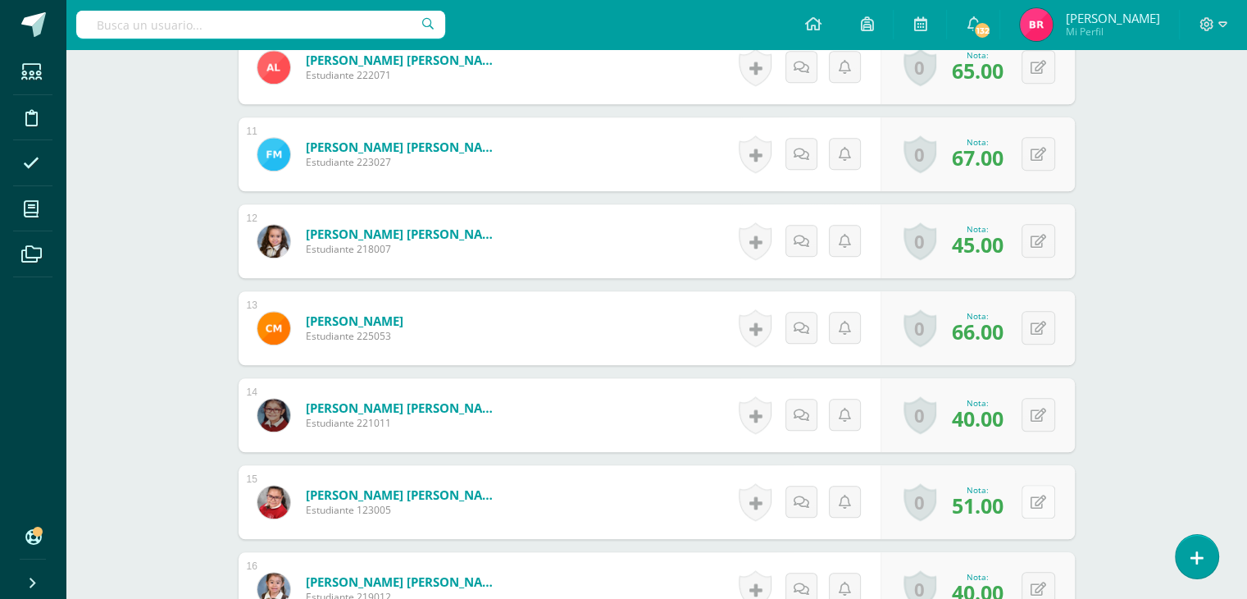
click at [1038, 499] on button at bounding box center [1039, 502] width 34 height 34
type input "56"
click at [1000, 510] on icon at bounding box center [1006, 507] width 15 height 14
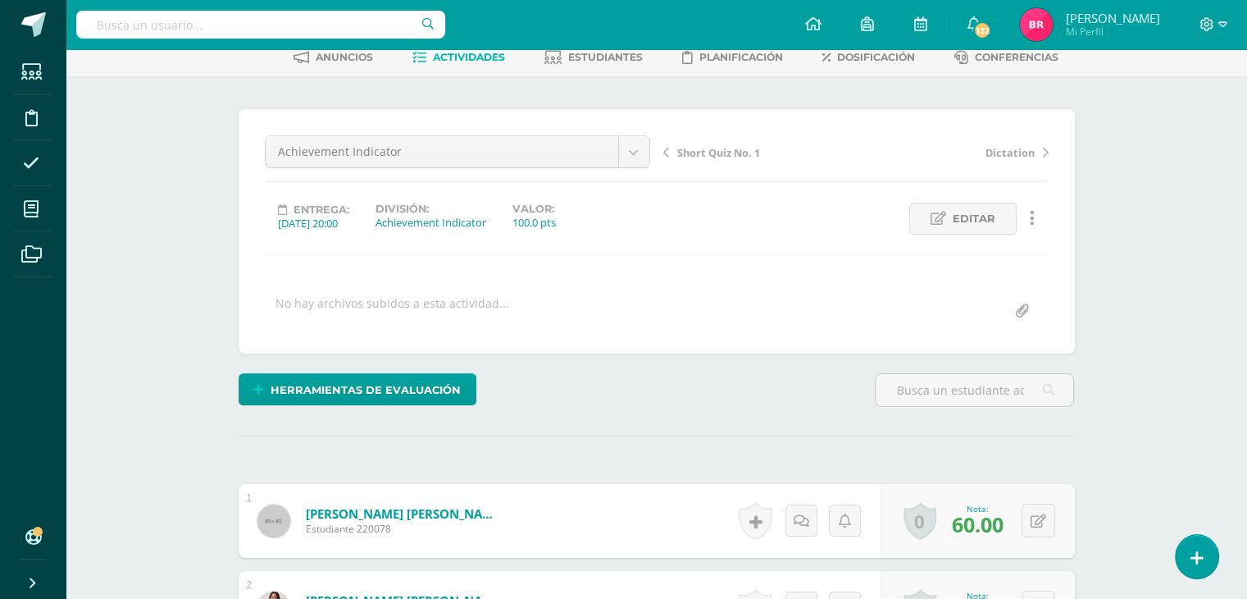
scroll to position [0, 0]
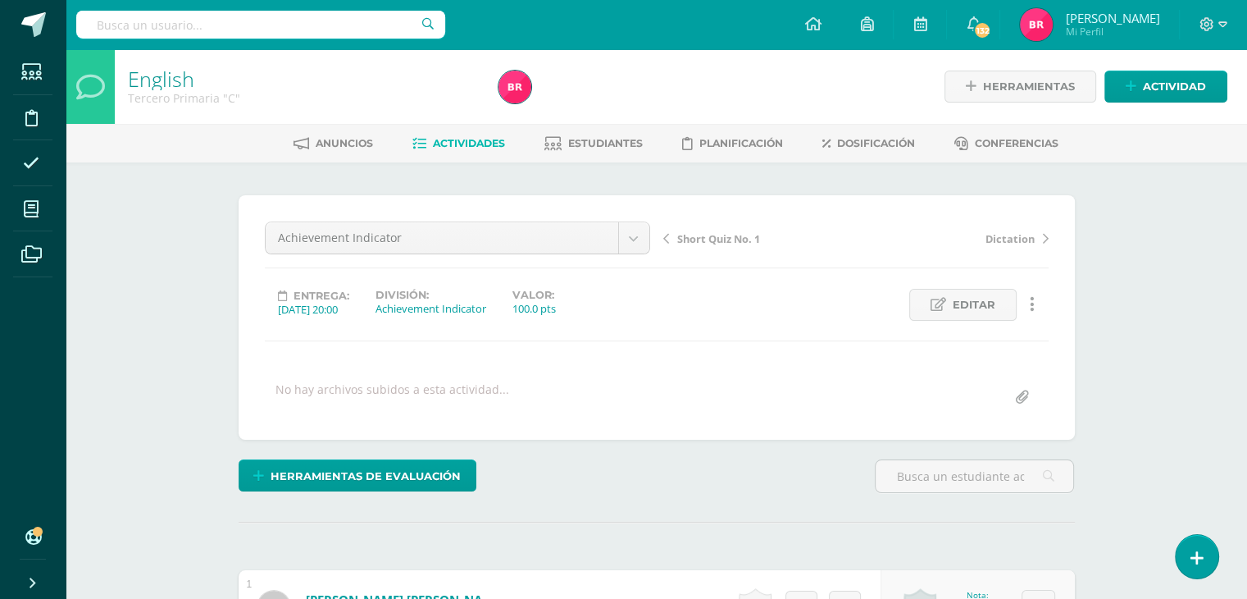
click at [450, 133] on link "Actividades" at bounding box center [458, 143] width 93 height 26
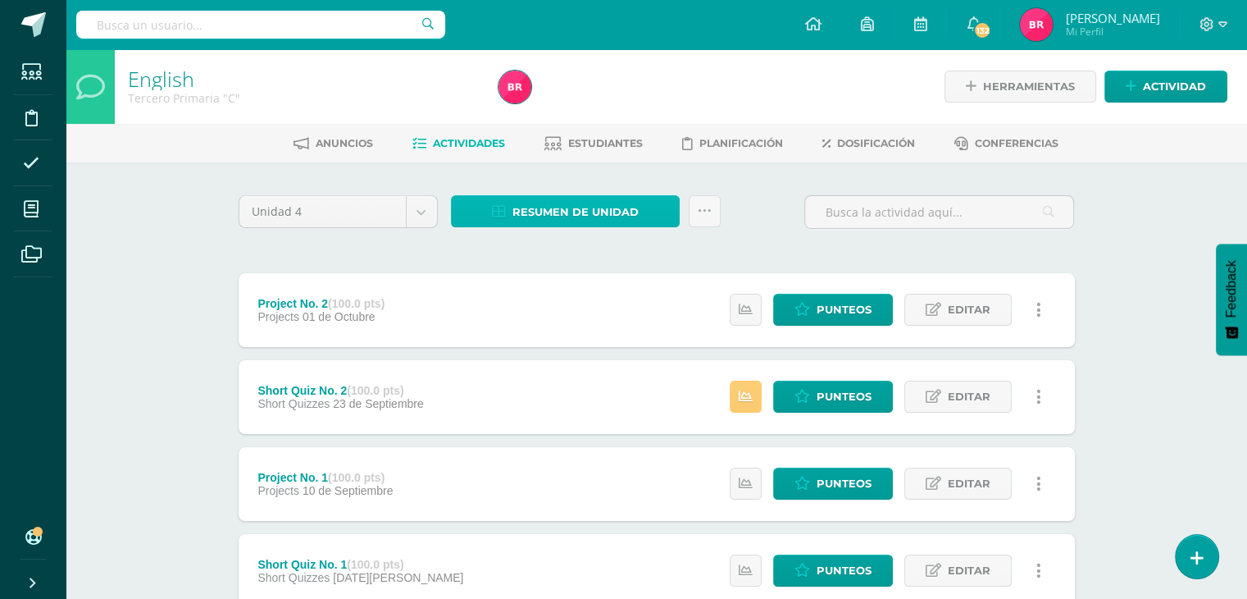
click at [549, 209] on span "Resumen de unidad" at bounding box center [575, 212] width 126 height 30
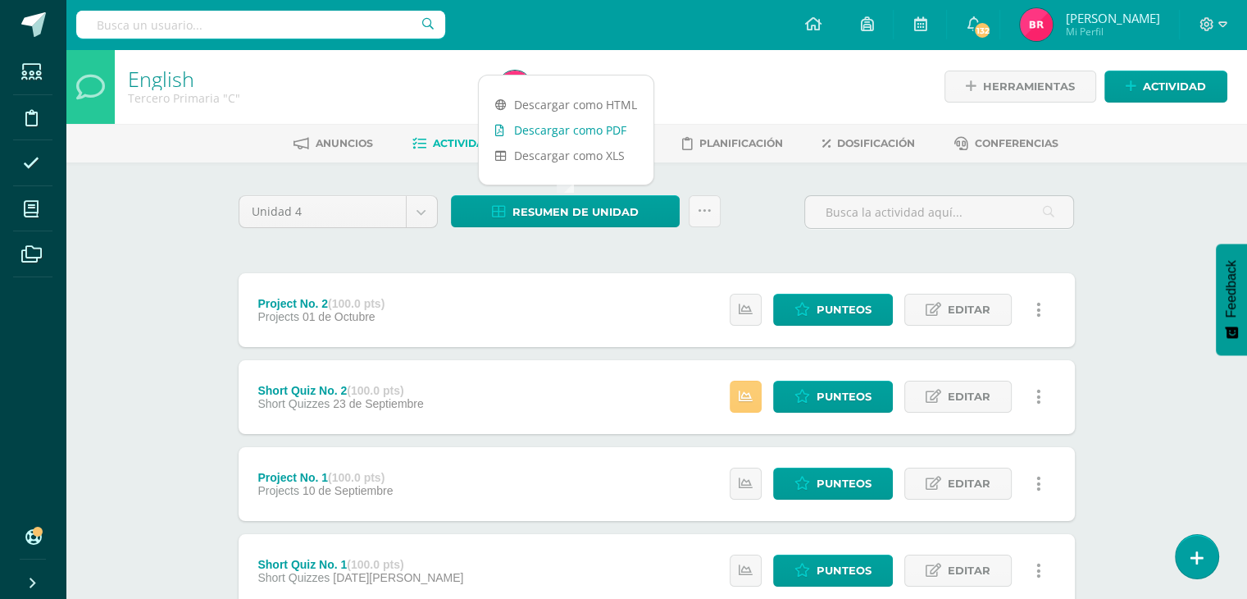
click at [526, 126] on link "Descargar como PDF" at bounding box center [566, 129] width 175 height 25
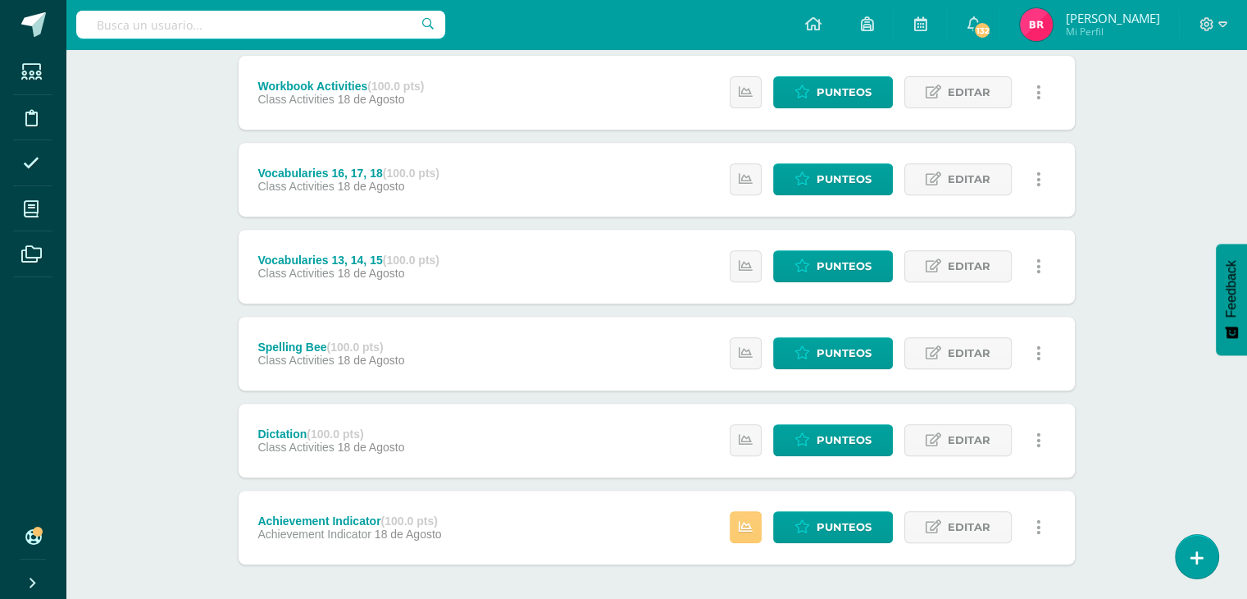
scroll to position [693, 0]
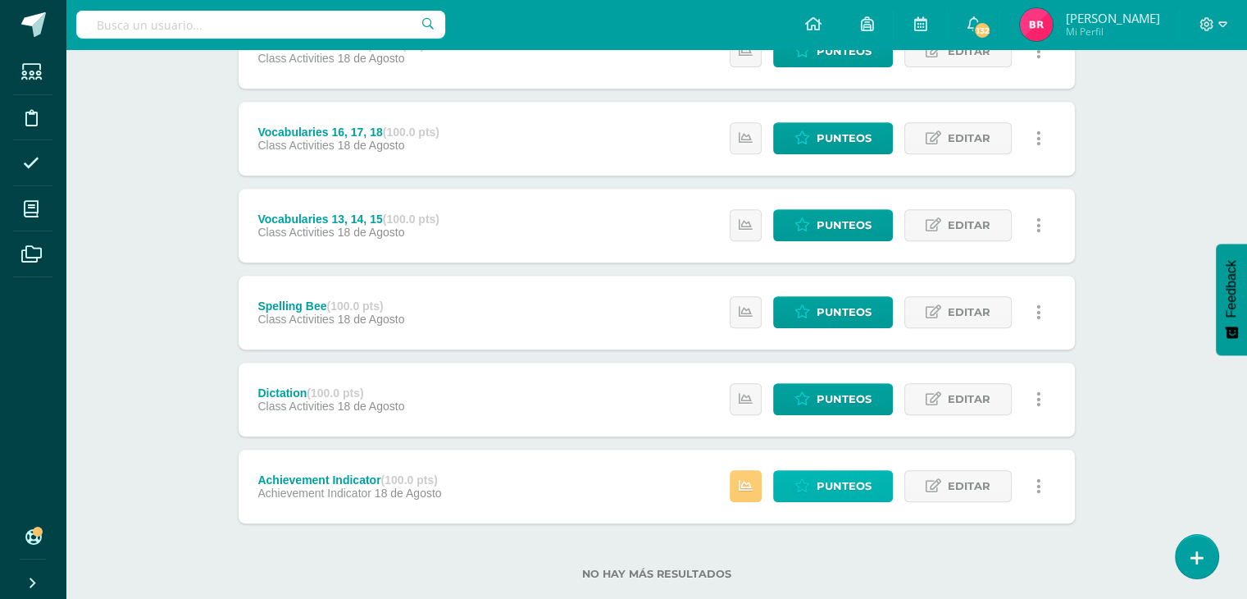
click at [844, 491] on span "Punteos" at bounding box center [844, 486] width 55 height 30
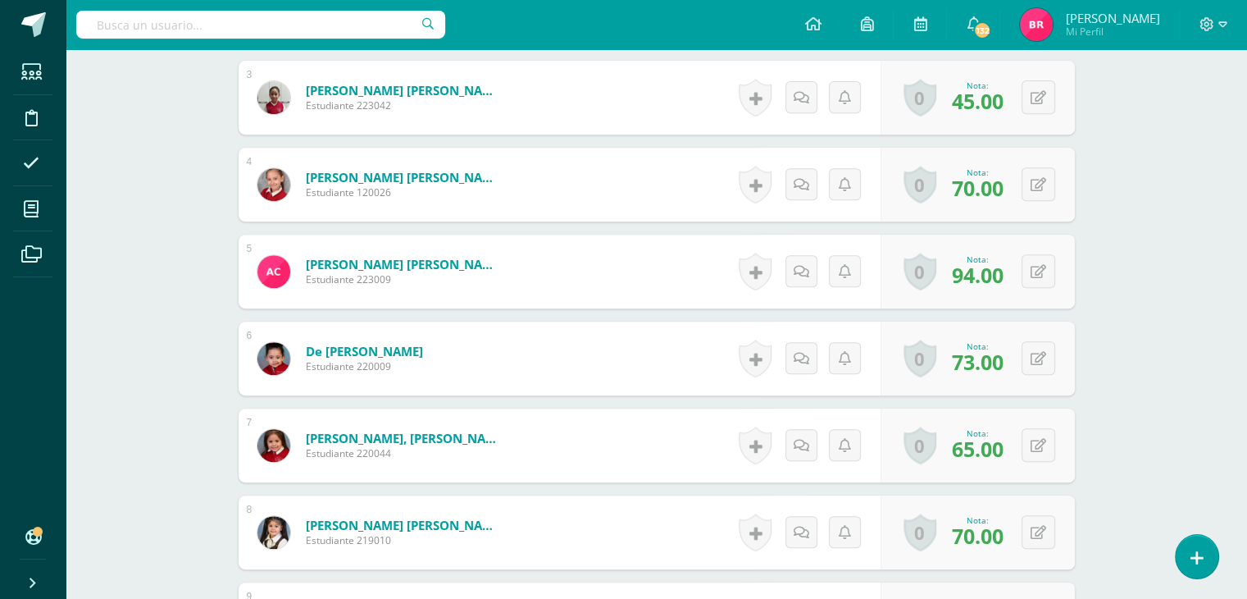
scroll to position [563, 0]
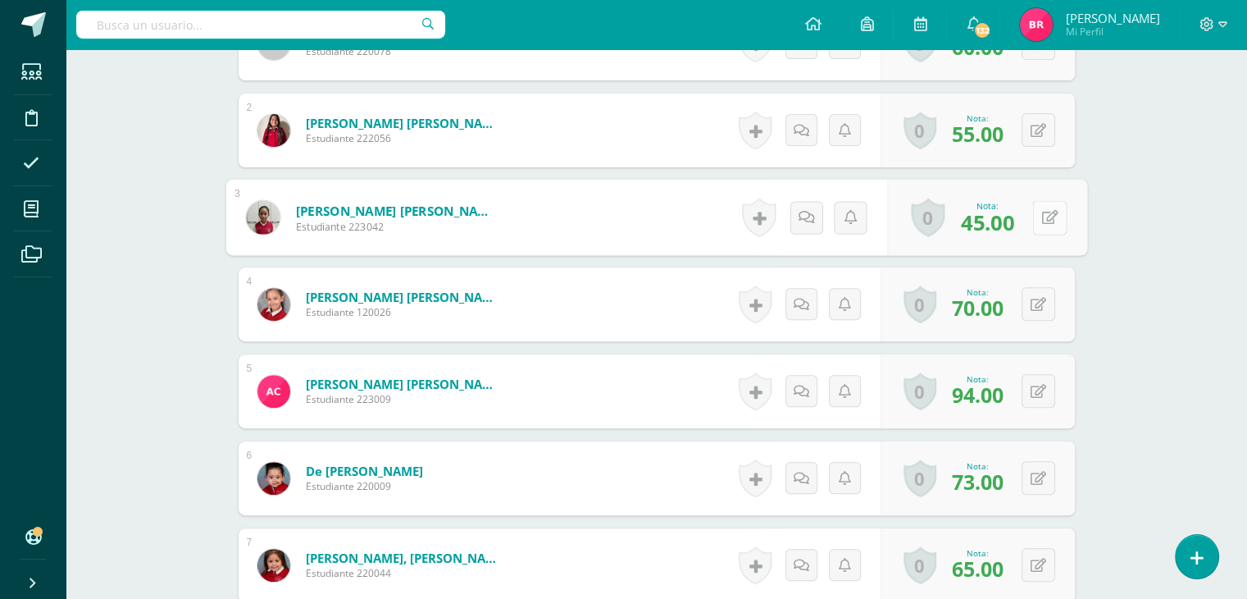
click at [1040, 213] on button at bounding box center [1049, 217] width 34 height 34
type input "47"
click at [1013, 220] on link at bounding box center [1006, 223] width 33 height 33
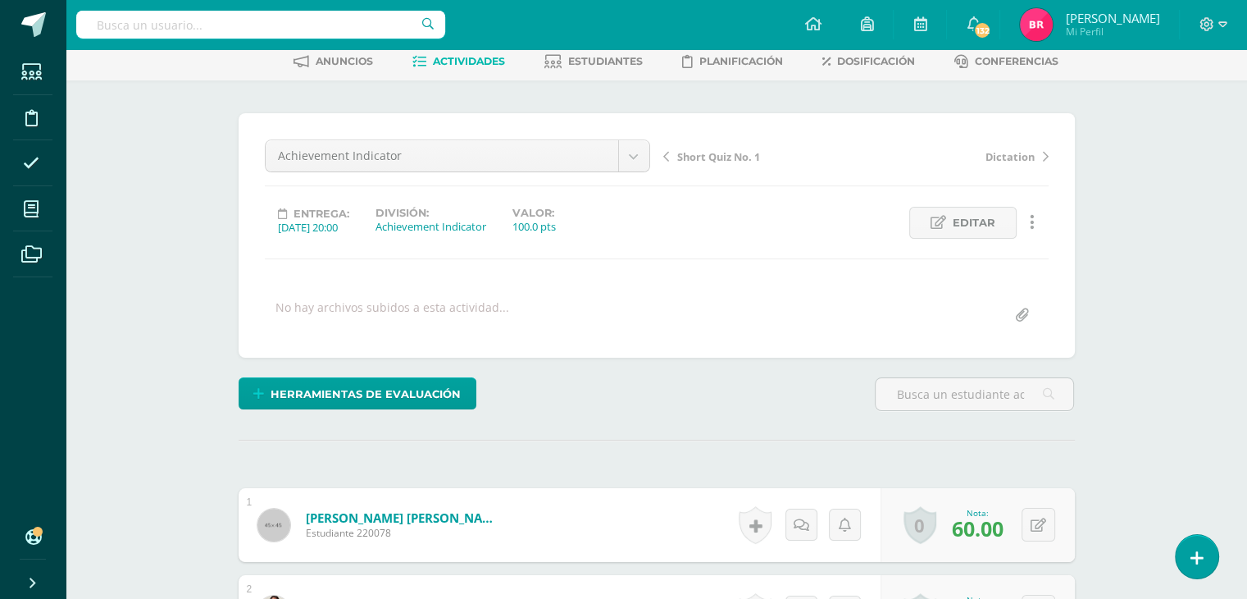
scroll to position [0, 0]
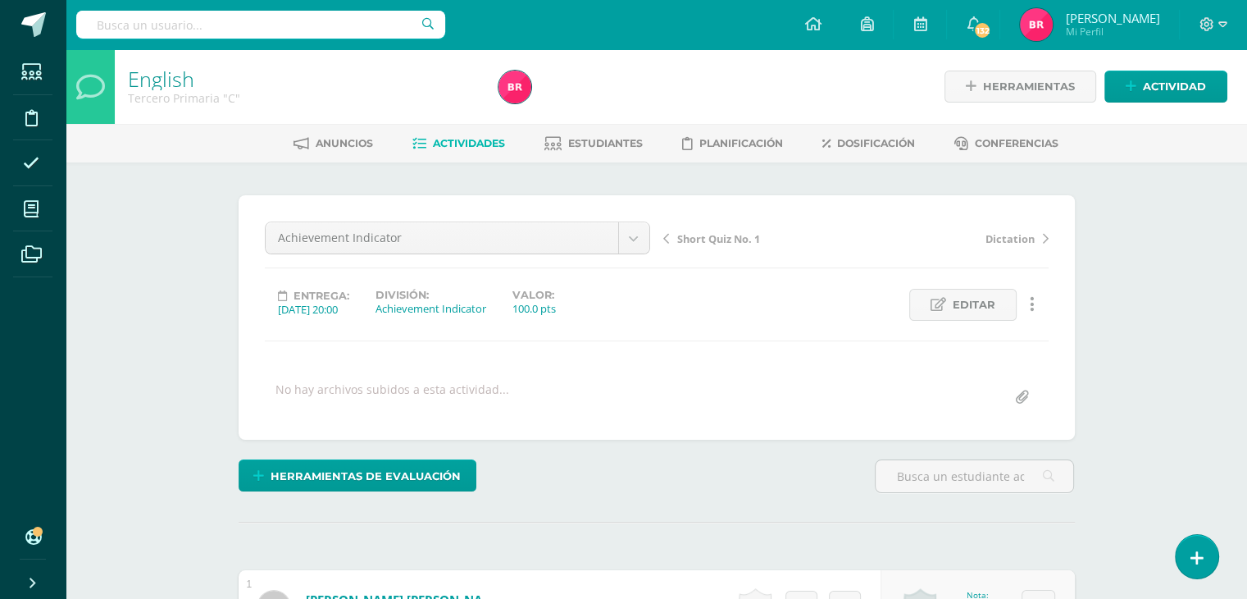
click at [444, 140] on span "Actividades" at bounding box center [469, 143] width 72 height 12
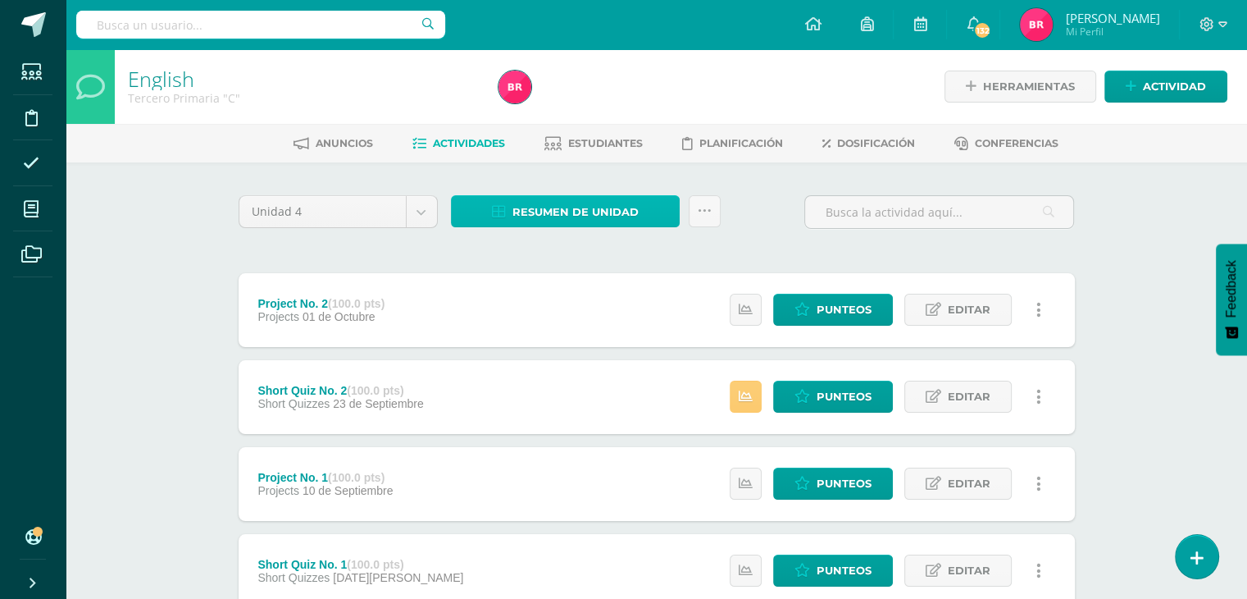
click at [582, 211] on span "Resumen de unidad" at bounding box center [575, 212] width 126 height 30
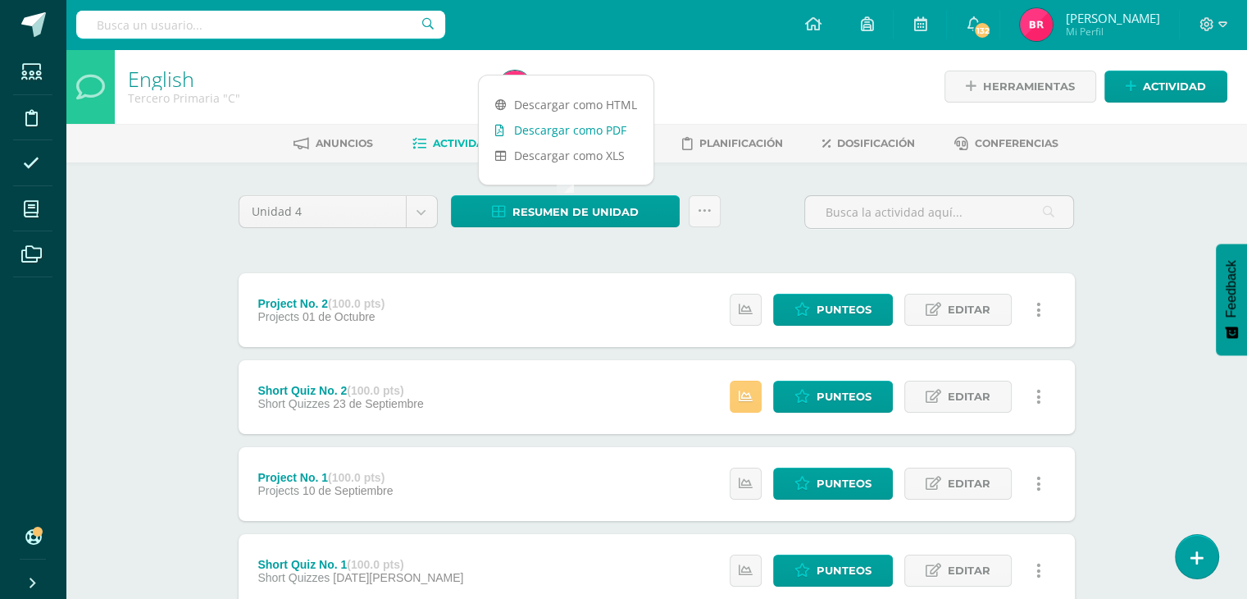
click at [553, 124] on link "Descargar como PDF" at bounding box center [566, 129] width 175 height 25
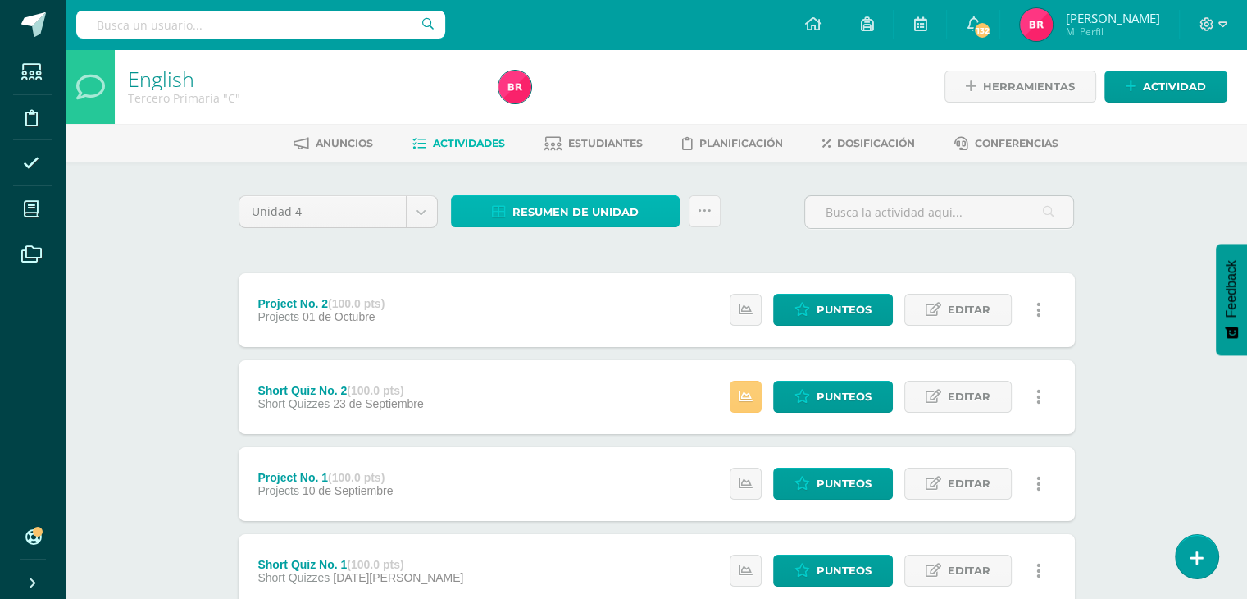
click at [586, 209] on span "Resumen de unidad" at bounding box center [575, 212] width 126 height 30
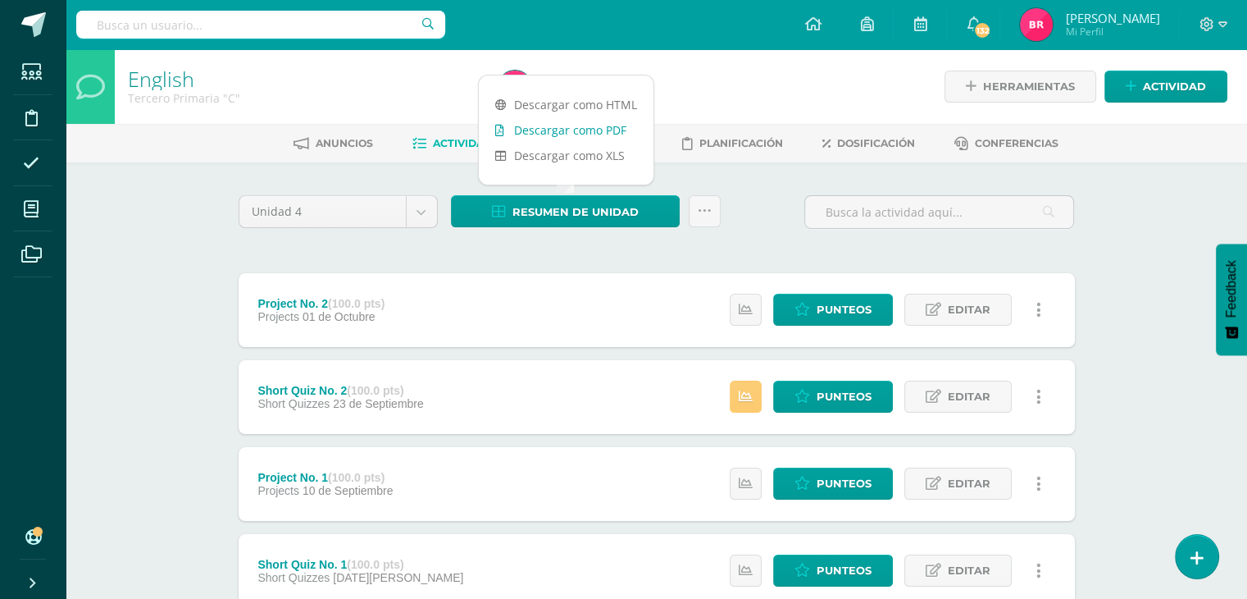
click at [576, 126] on link "Descargar como PDF" at bounding box center [566, 129] width 175 height 25
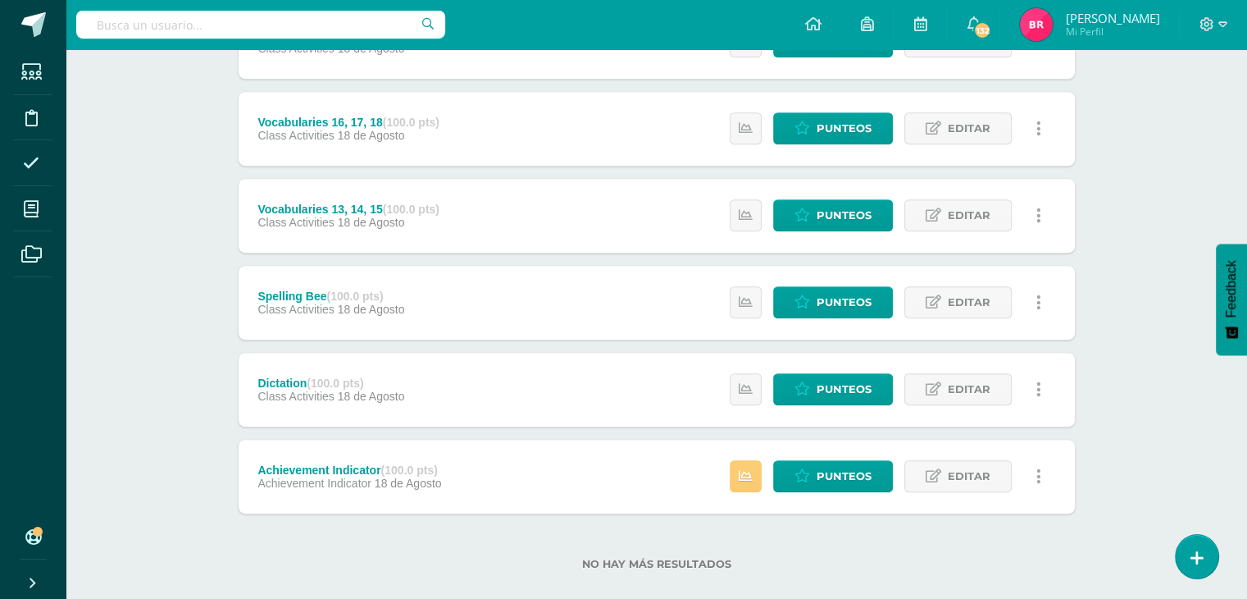
scroll to position [720, 0]
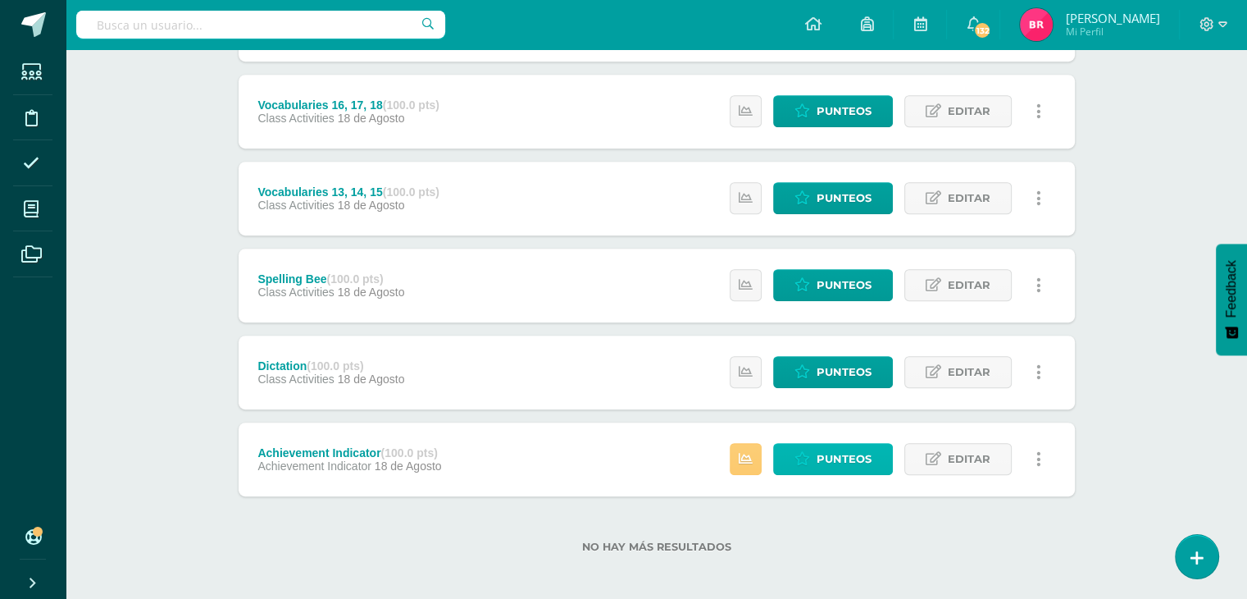
click at [817, 449] on span "Punteos" at bounding box center [844, 459] width 55 height 30
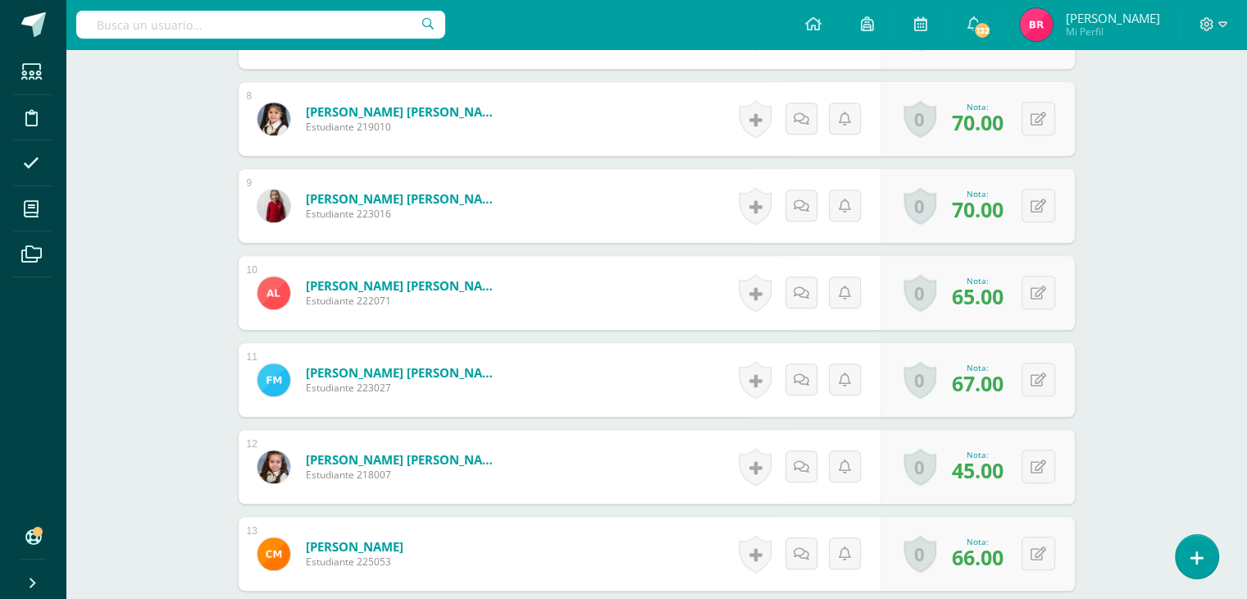
scroll to position [1097, 0]
click at [1040, 465] on button at bounding box center [1039, 465] width 34 height 34
type input "47"
click at [997, 471] on link at bounding box center [1006, 471] width 33 height 33
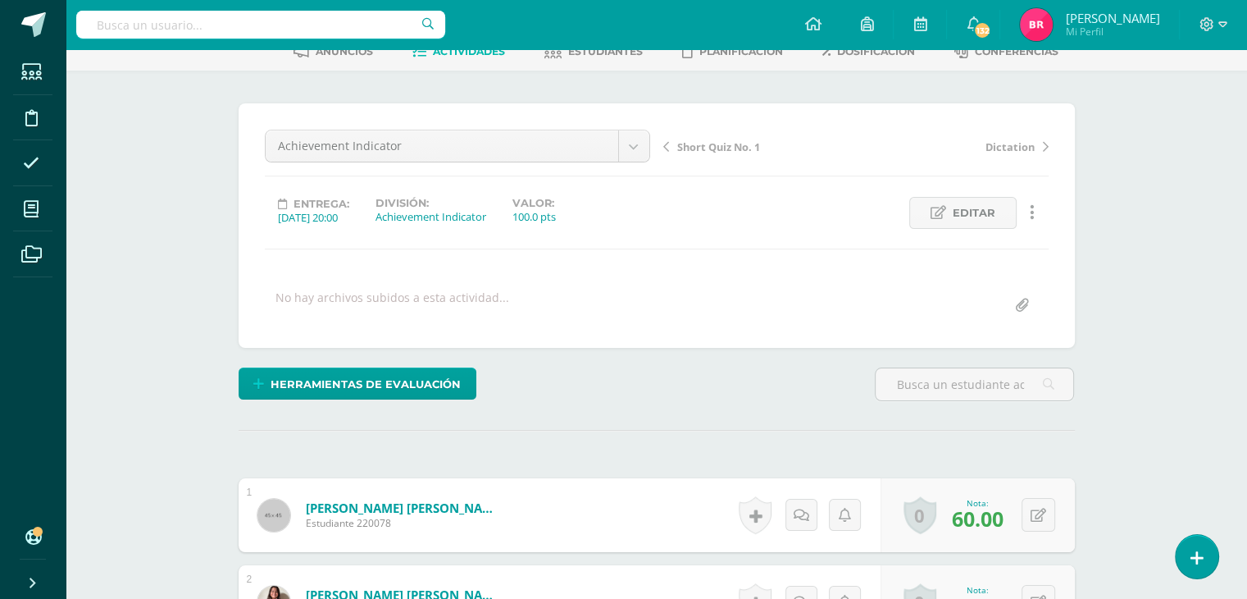
scroll to position [0, 0]
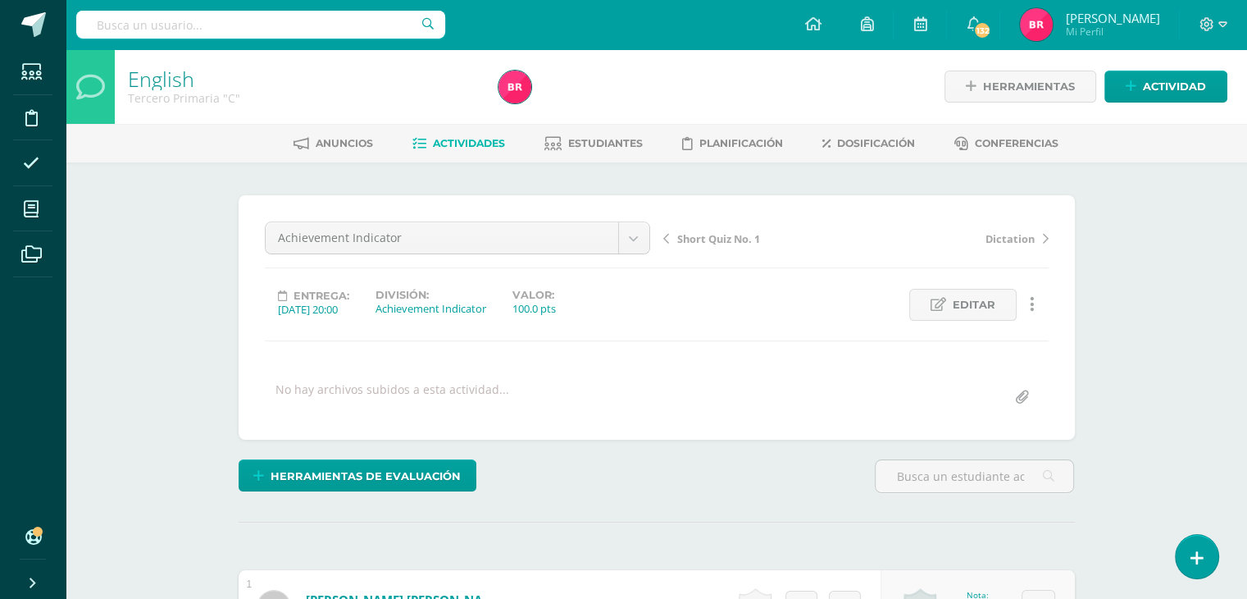
click at [466, 141] on span "Actividades" at bounding box center [469, 143] width 72 height 12
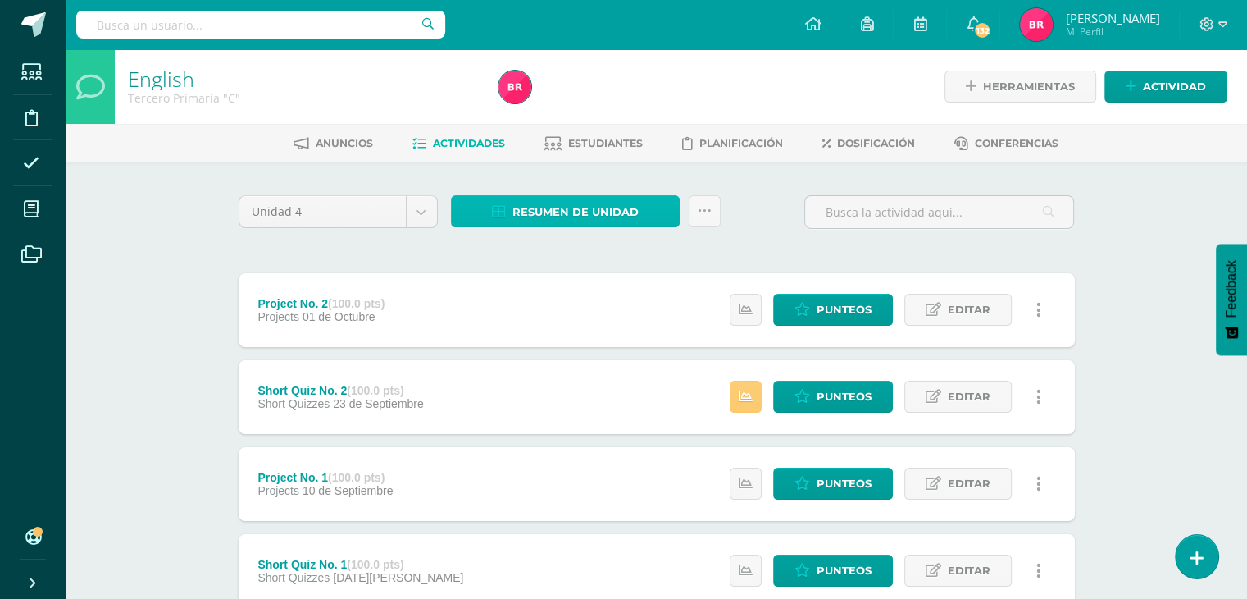
click at [558, 204] on span "Resumen de unidad" at bounding box center [575, 212] width 126 height 30
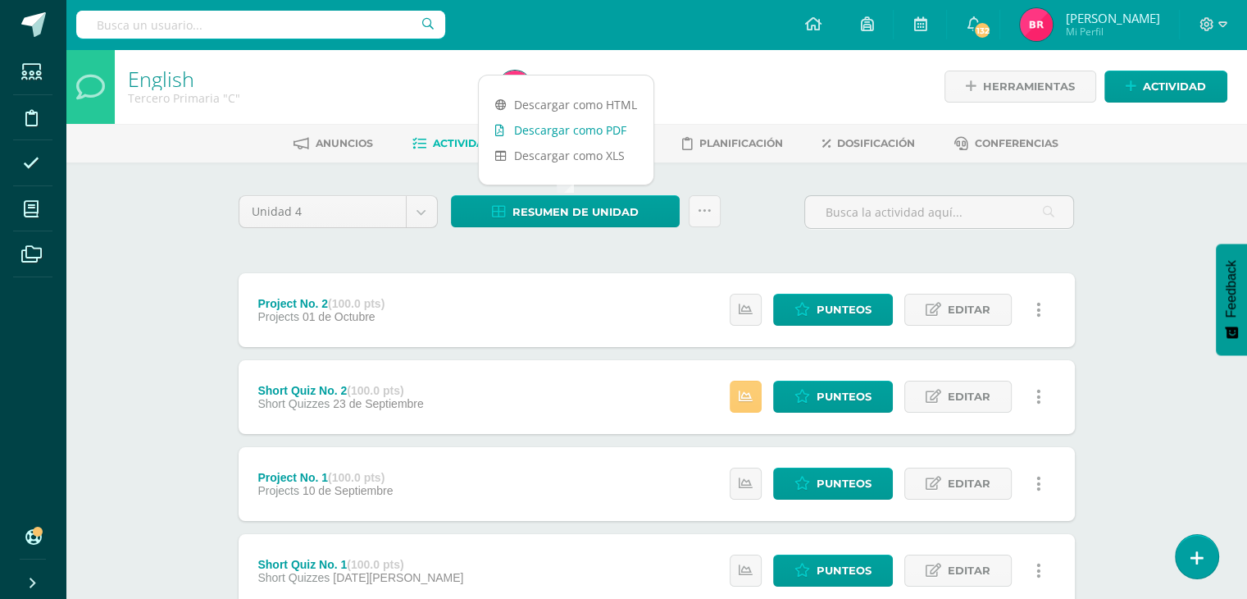
click at [555, 126] on link "Descargar como PDF" at bounding box center [566, 129] width 175 height 25
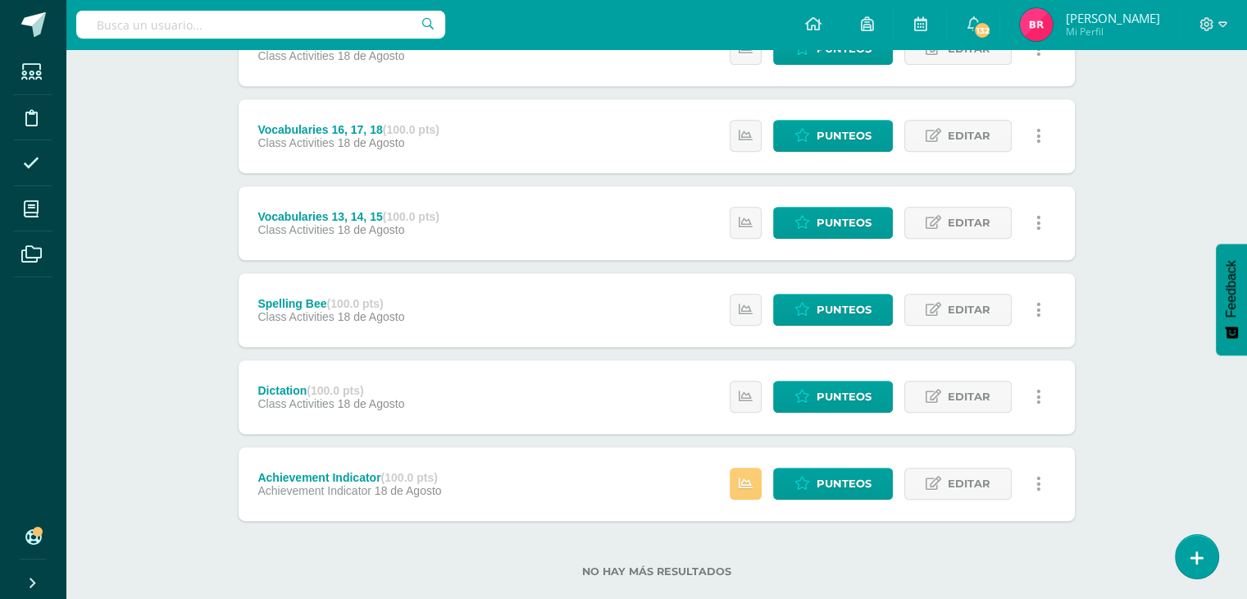
scroll to position [697, 0]
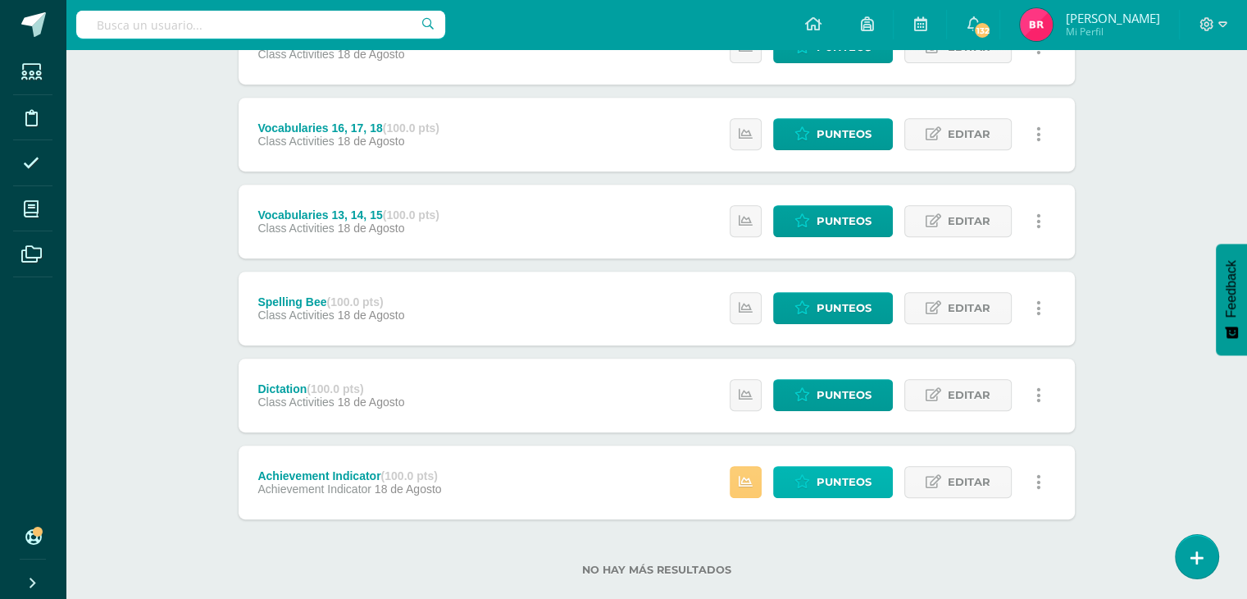
click at [838, 483] on span "Punteos" at bounding box center [844, 482] width 55 height 30
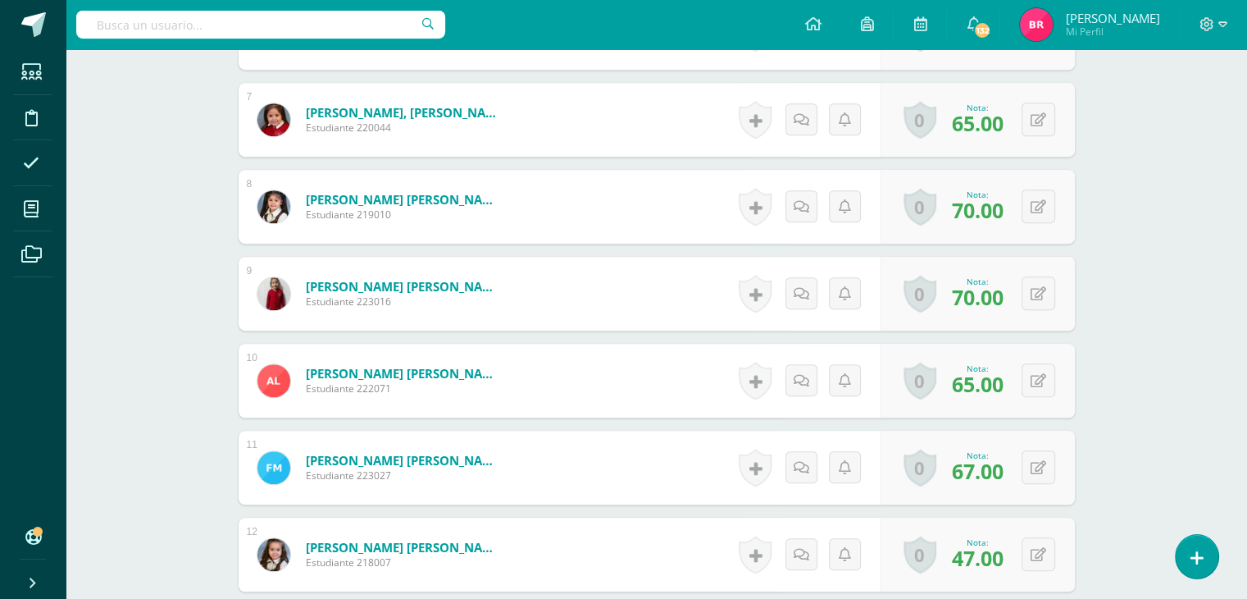
scroll to position [1009, 0]
click at [1033, 549] on button at bounding box center [1049, 553] width 34 height 34
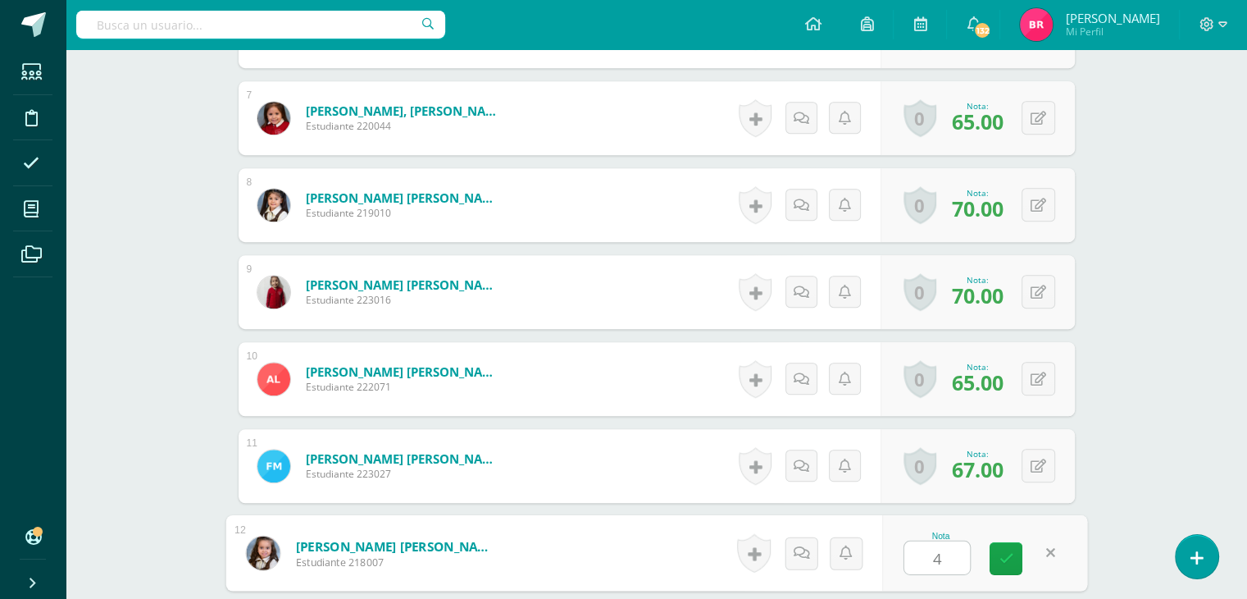
type input "40"
click at [1008, 557] on icon at bounding box center [1006, 558] width 15 height 14
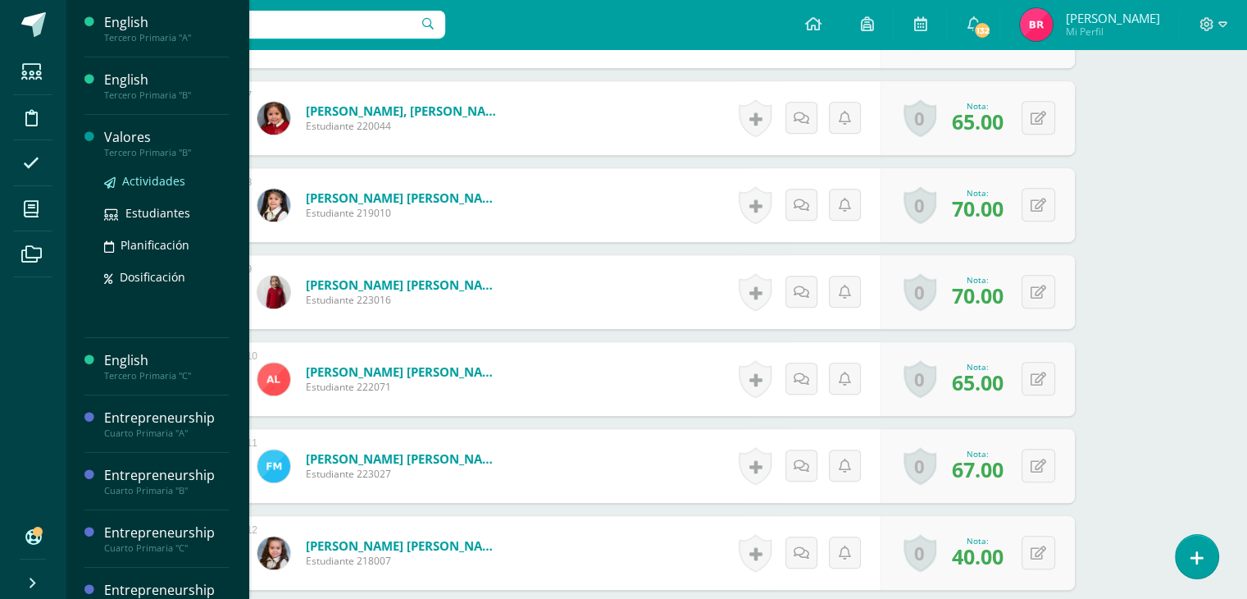
click at [138, 184] on span "Actividades" at bounding box center [153, 181] width 63 height 16
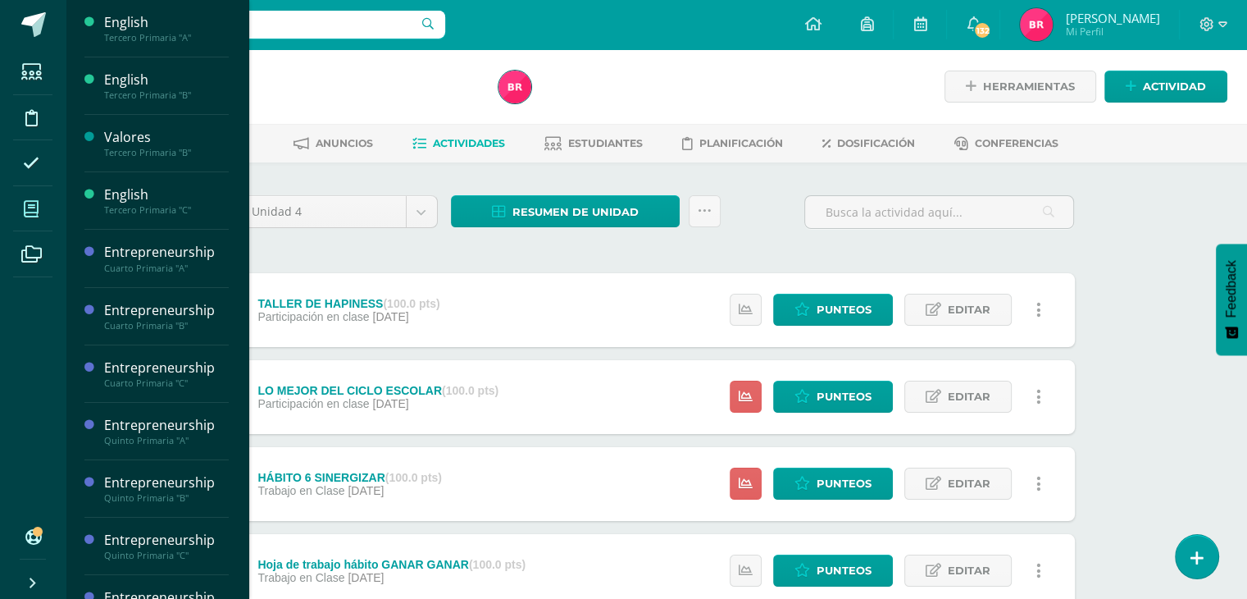
click at [33, 208] on icon at bounding box center [31, 209] width 15 height 16
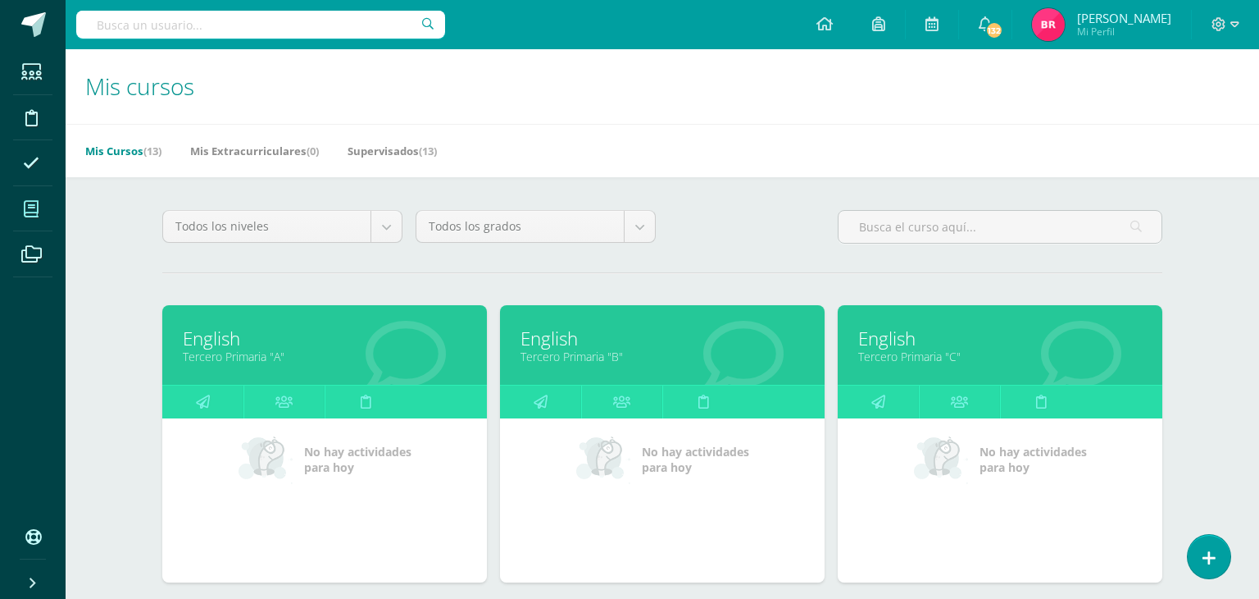
click at [33, 215] on icon at bounding box center [31, 209] width 15 height 16
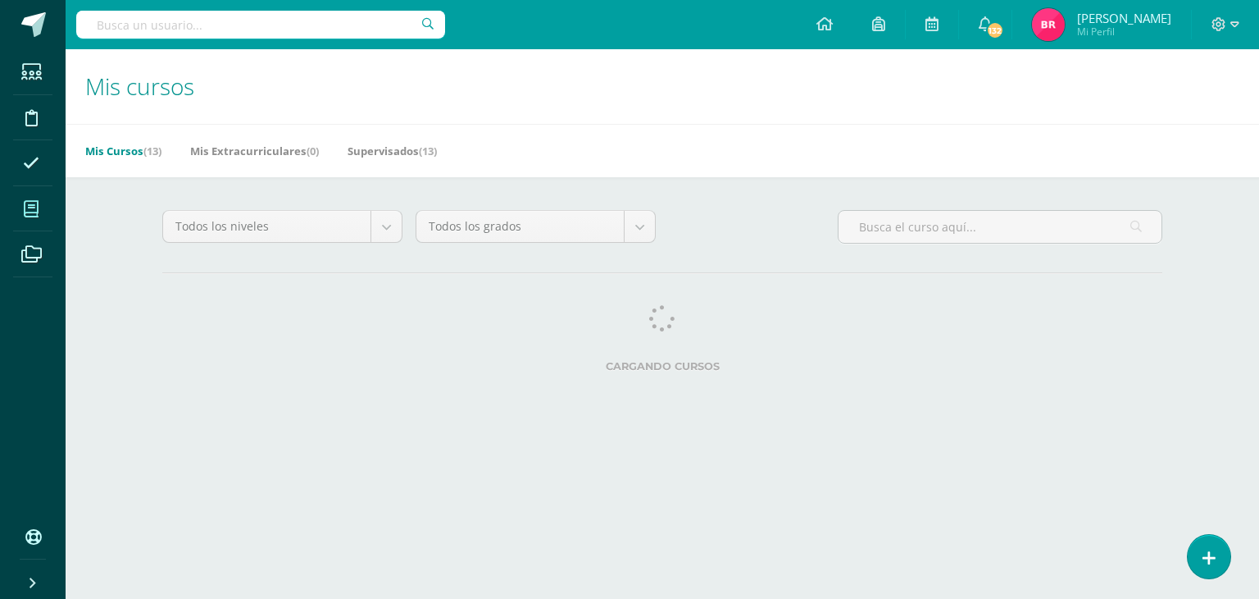
click at [530, 330] on div "Cargando cursos" at bounding box center [662, 342] width 1013 height 74
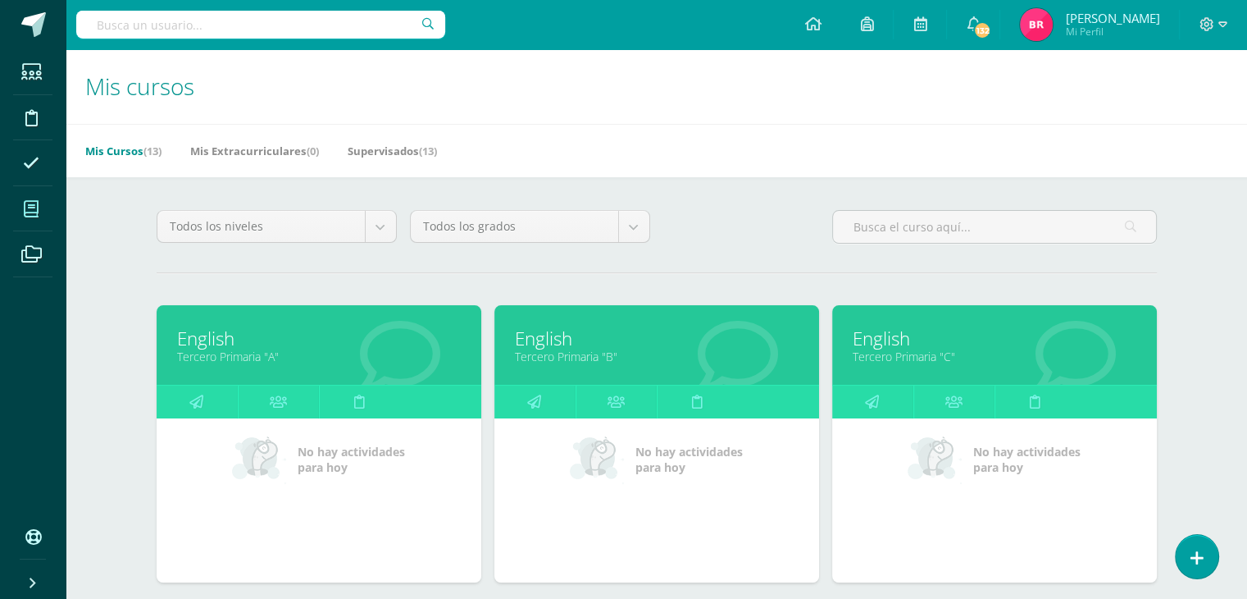
click at [530, 330] on link "English" at bounding box center [657, 338] width 284 height 25
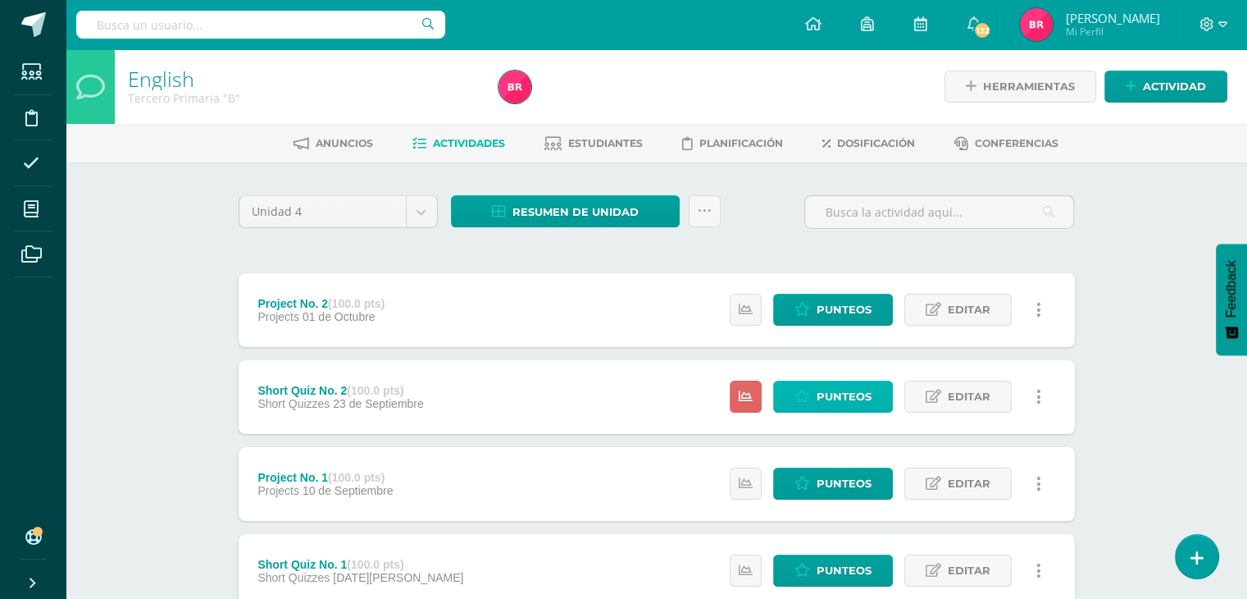
click at [854, 394] on span "Punteos" at bounding box center [844, 396] width 55 height 30
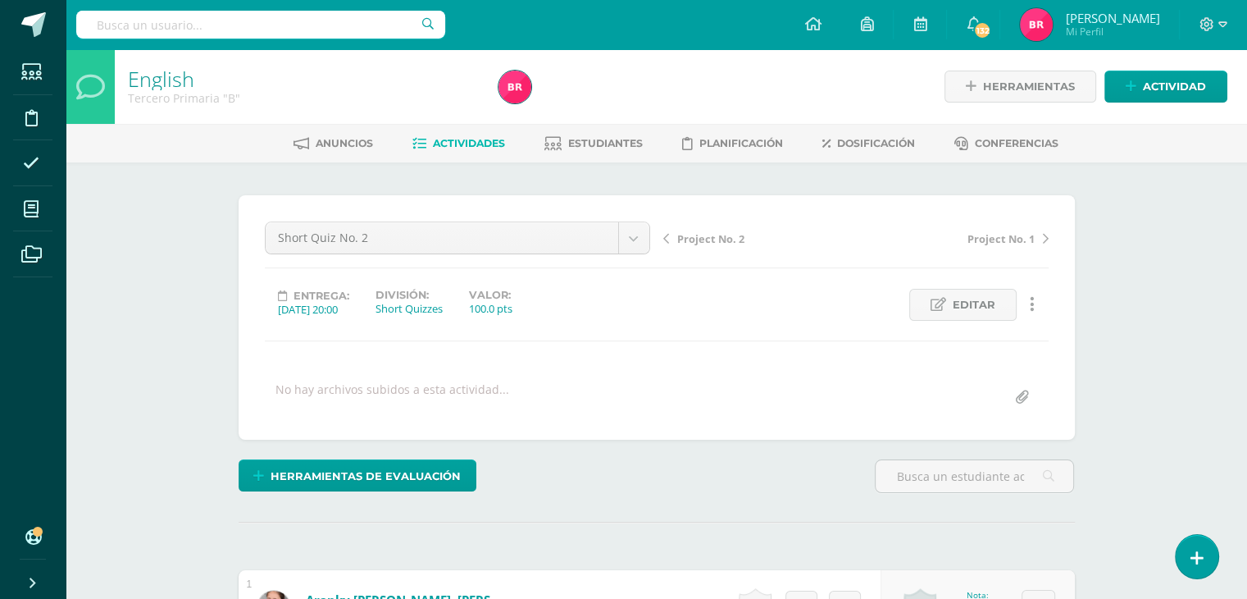
click at [460, 134] on link "Actividades" at bounding box center [458, 143] width 93 height 26
click at [462, 141] on span "Actividades" at bounding box center [469, 143] width 72 height 12
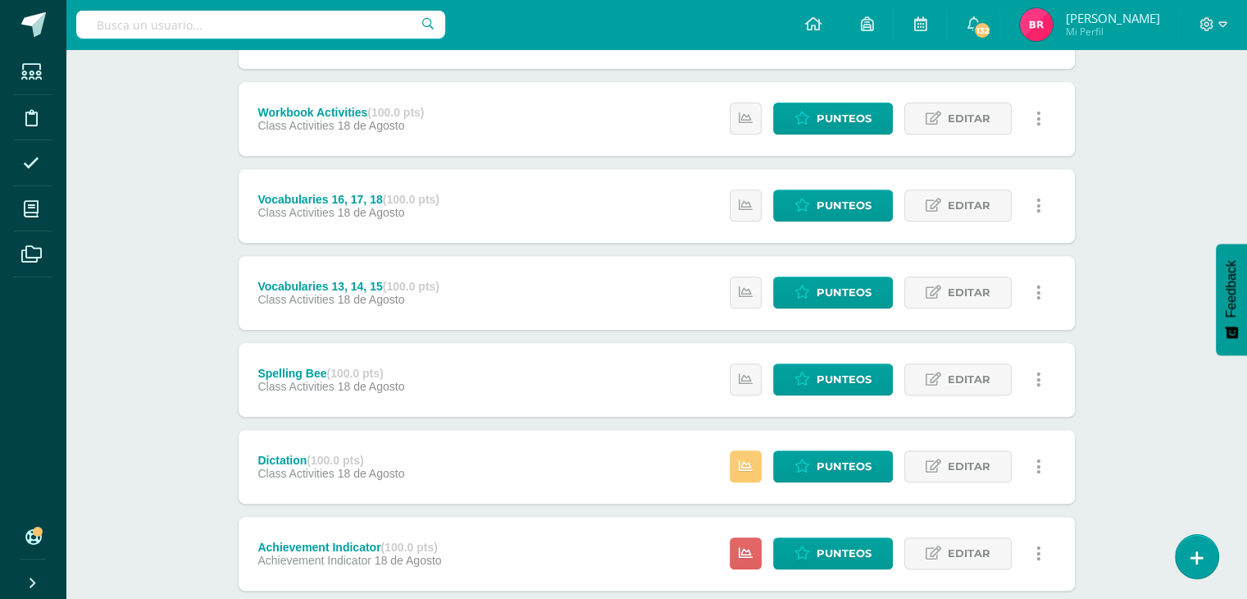
scroll to position [626, 0]
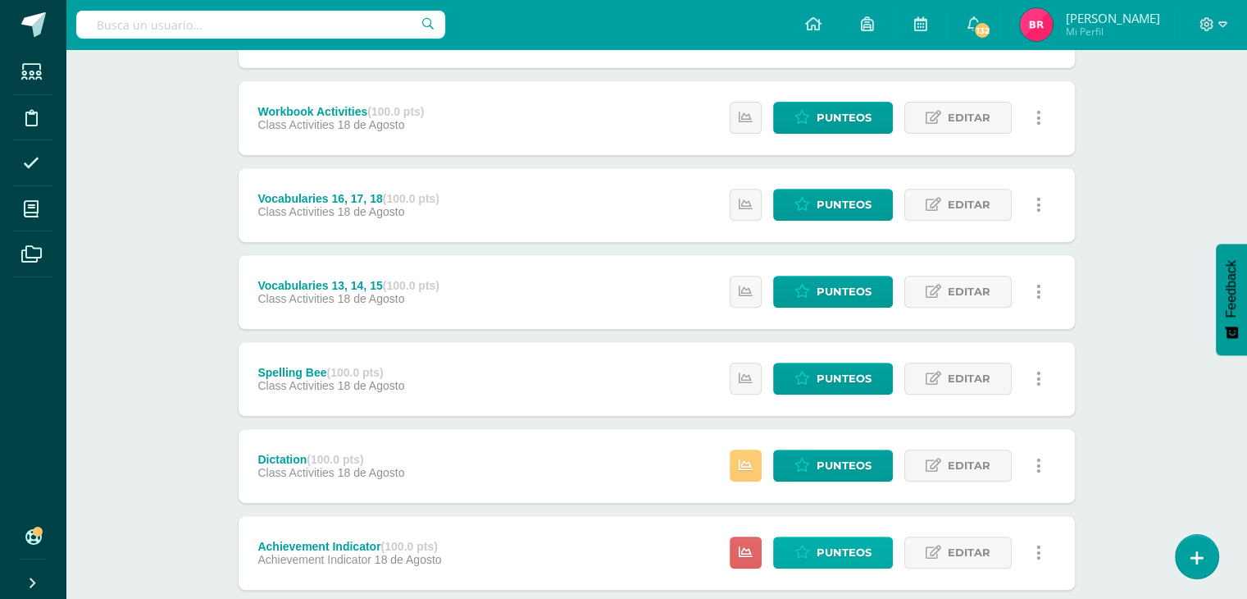
drag, startPoint x: 876, startPoint y: 523, endPoint x: 879, endPoint y: 539, distance: 15.9
click at [879, 536] on div "Estatus de Actividad: 19 Estudiantes sin calificar 0 Estudiantes con cero Media…" at bounding box center [890, 553] width 370 height 74
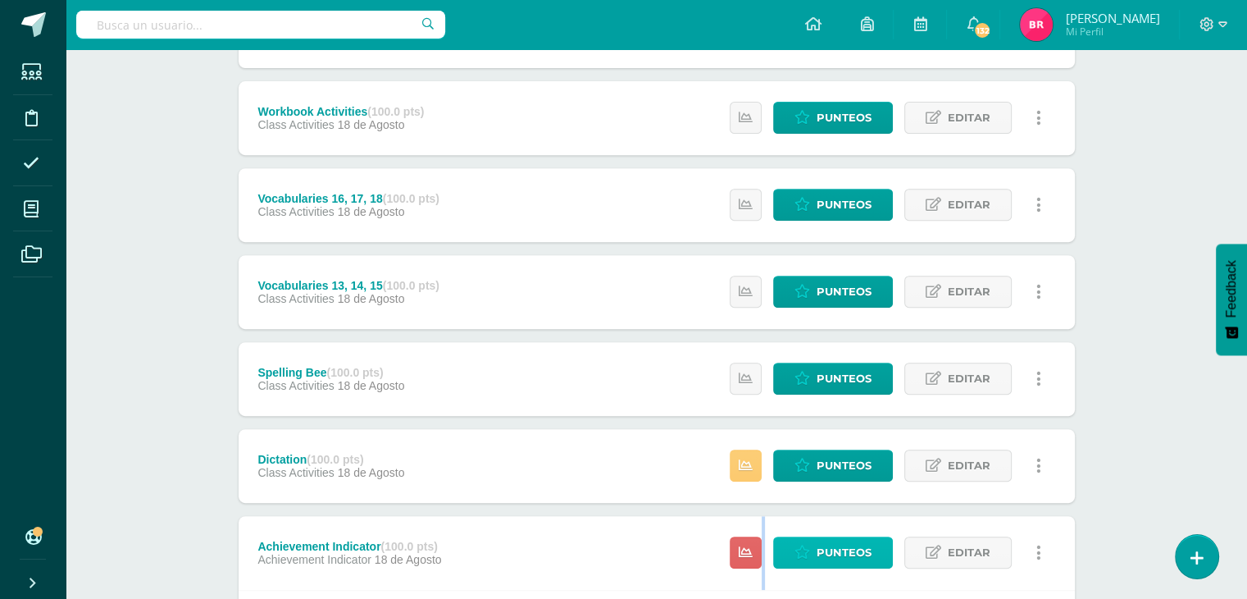
click at [846, 545] on span "Punteos" at bounding box center [844, 552] width 55 height 30
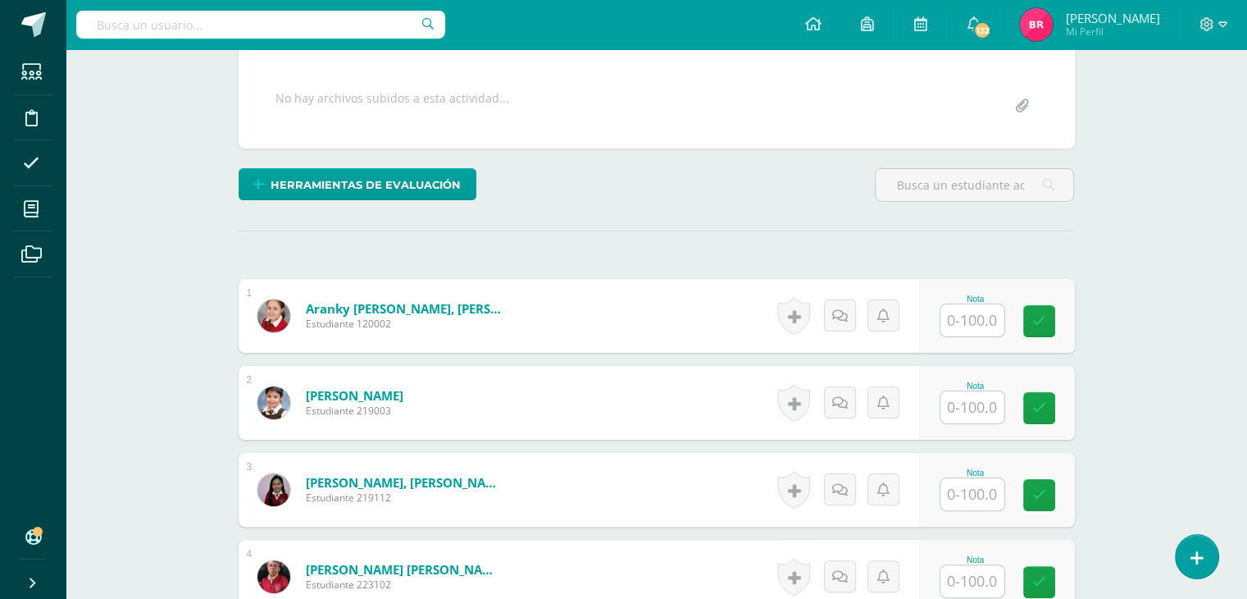
scroll to position [380, 0]
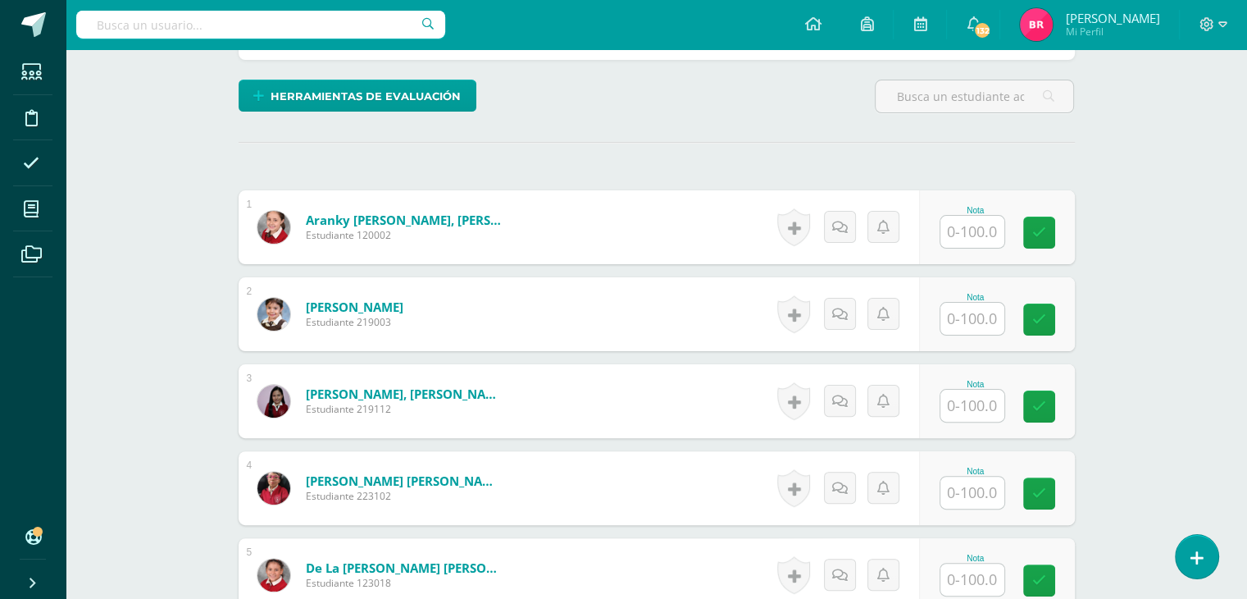
type input "7"
click at [981, 224] on input "text" at bounding box center [982, 232] width 66 height 33
type input "78"
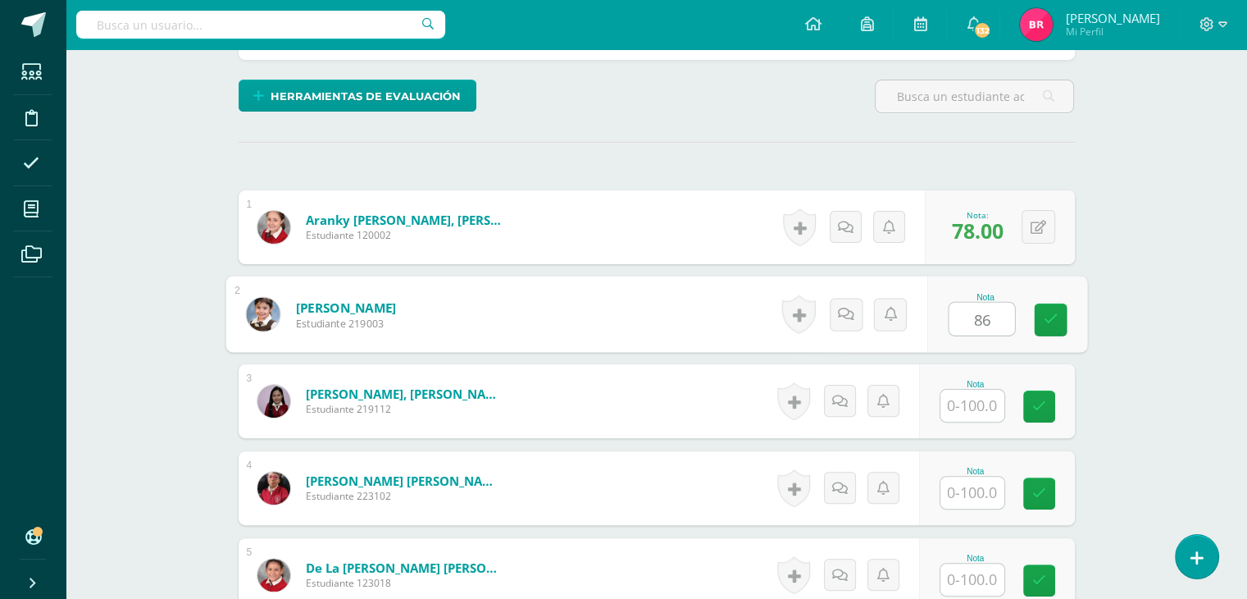
type input "86"
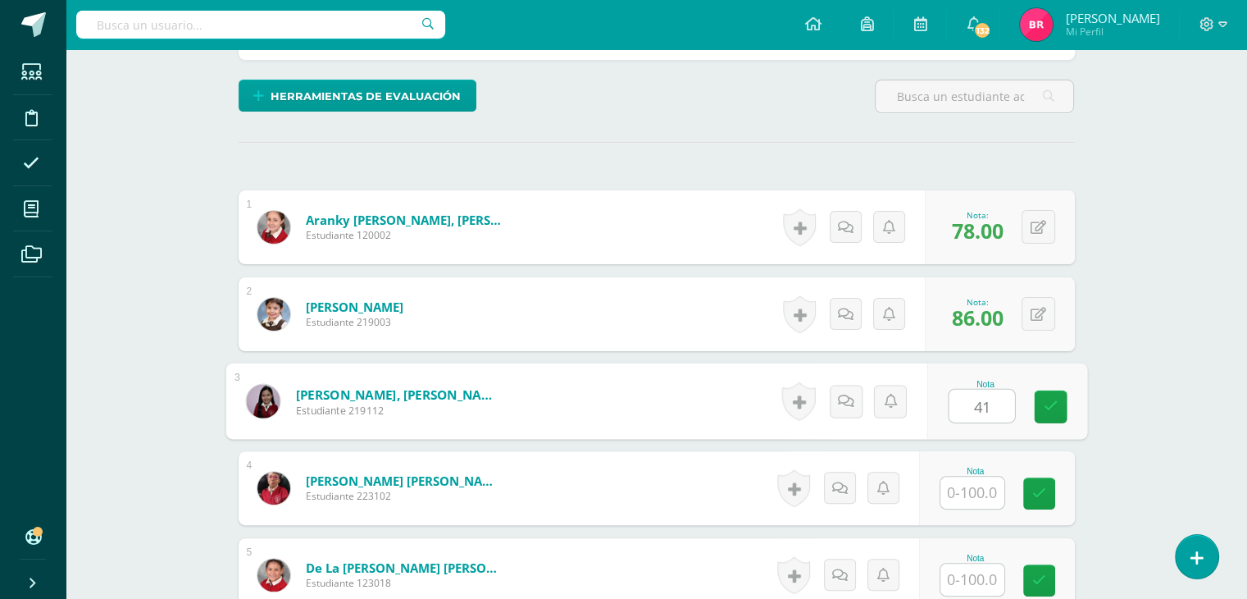
type input "41"
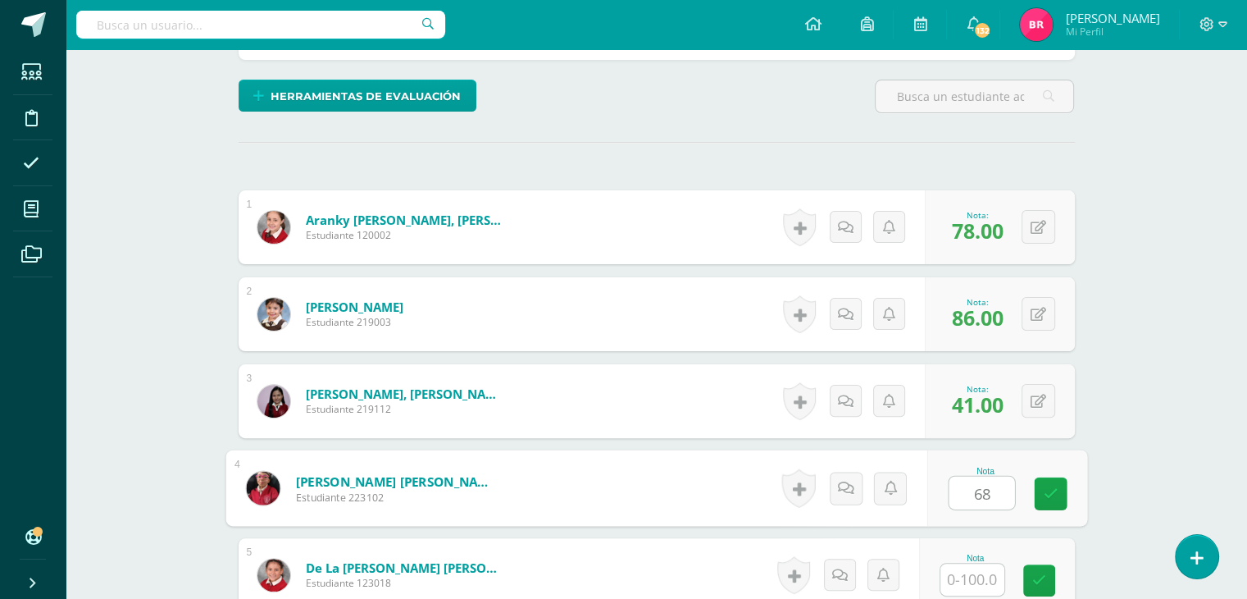
type input "68"
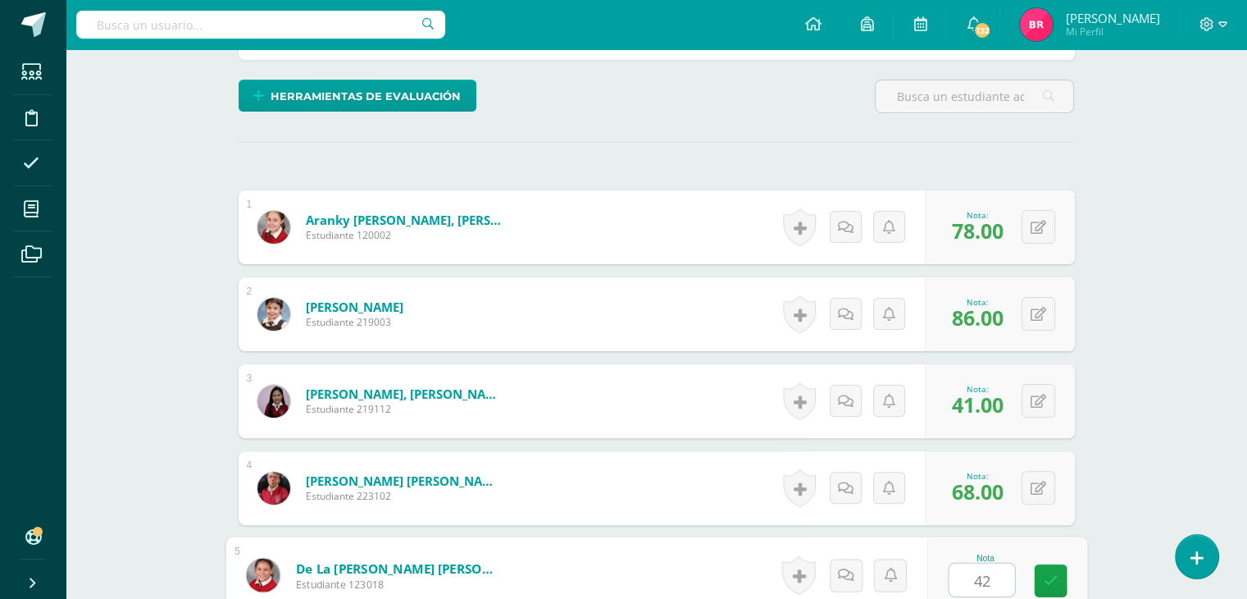
type input "42"
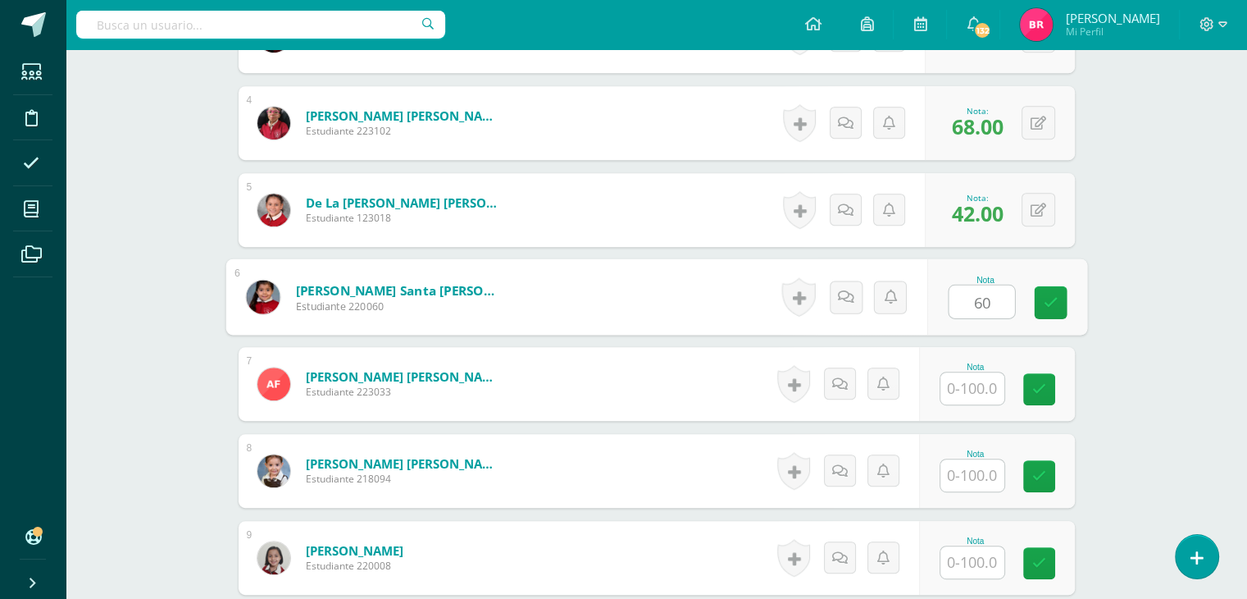
type input "60"
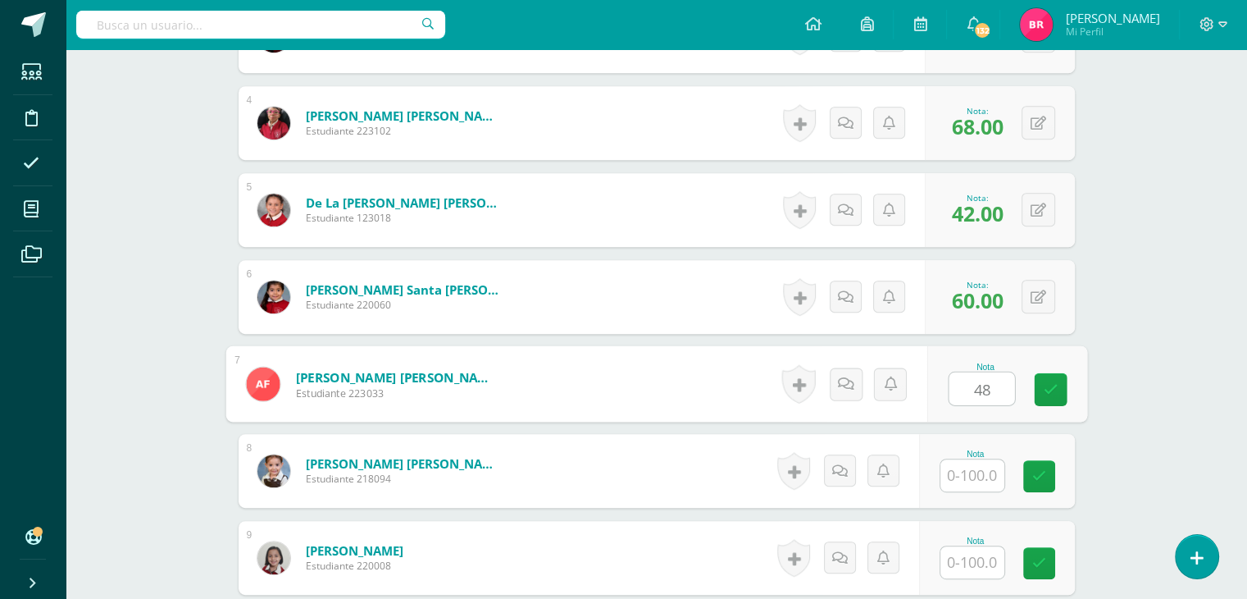
type input "48"
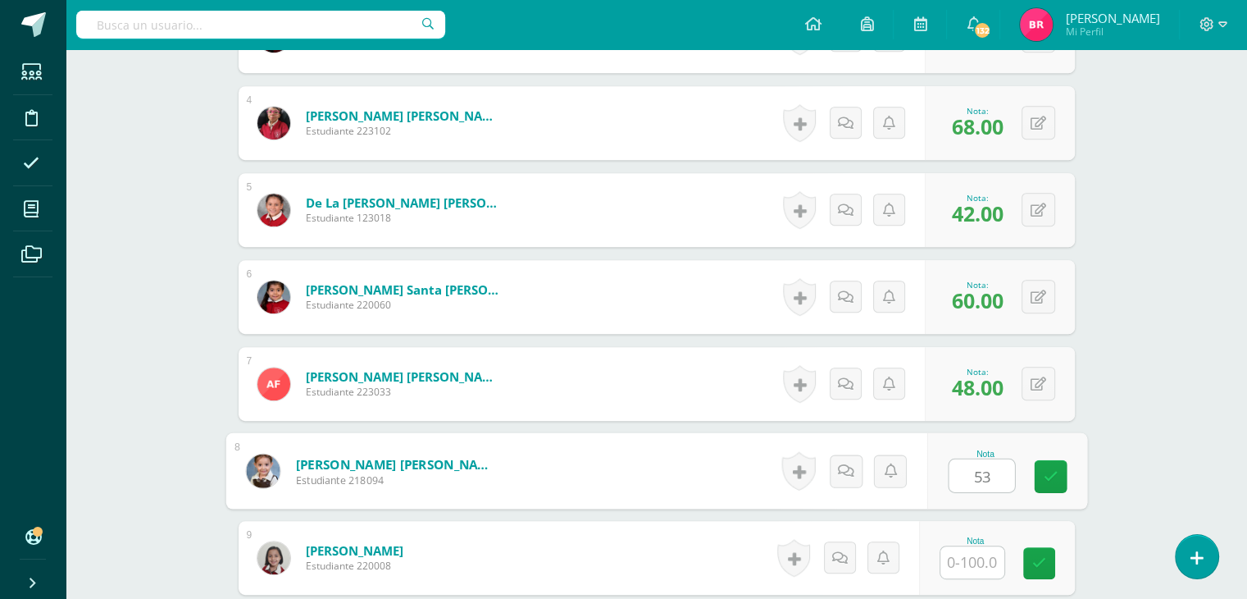
type input "53"
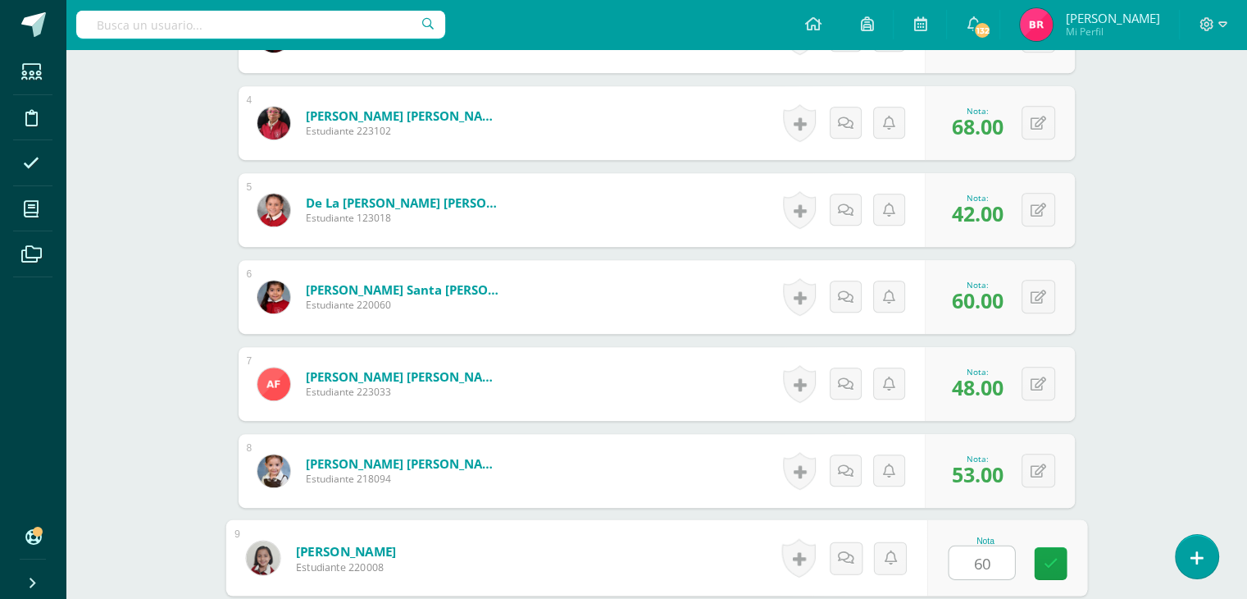
type input "60"
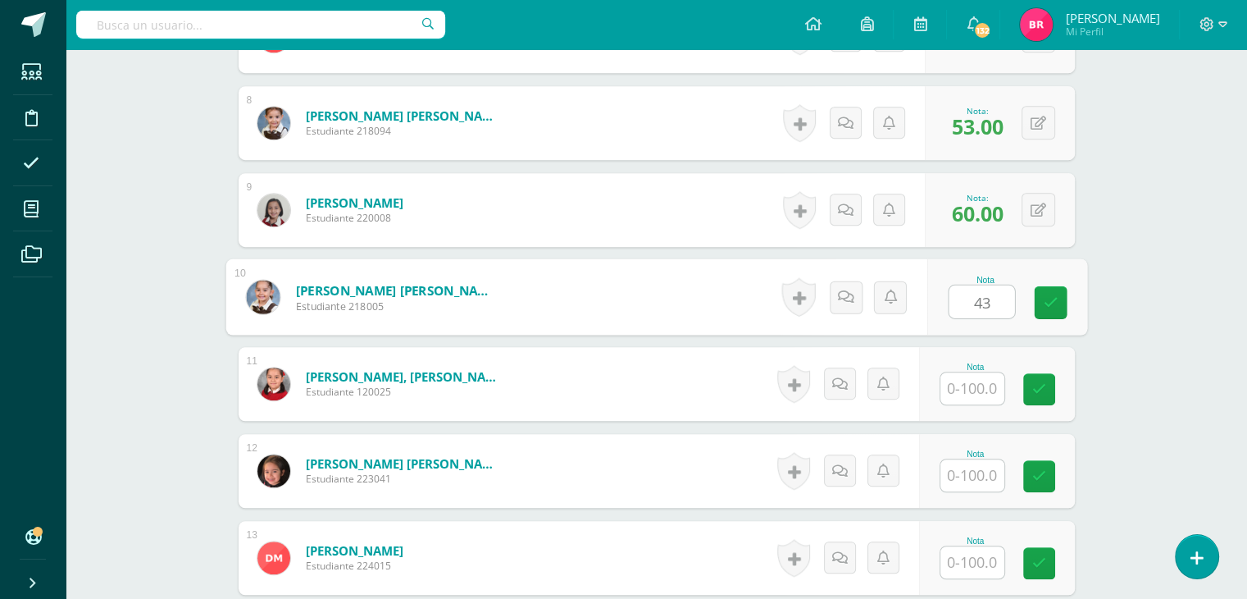
type input "43"
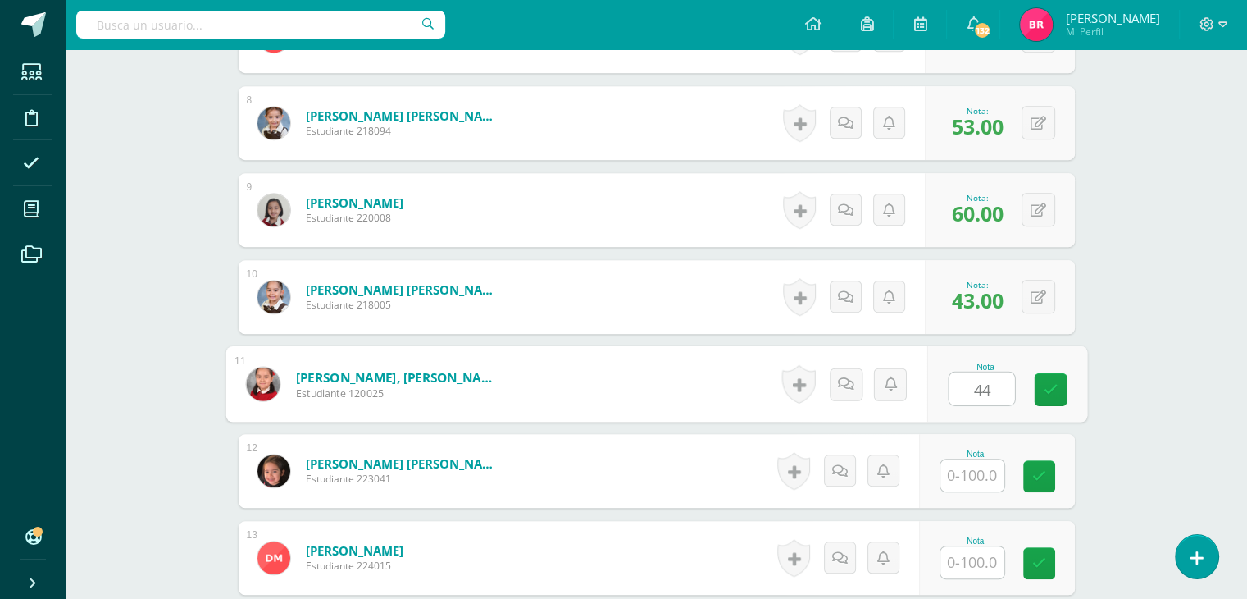
type input "44"
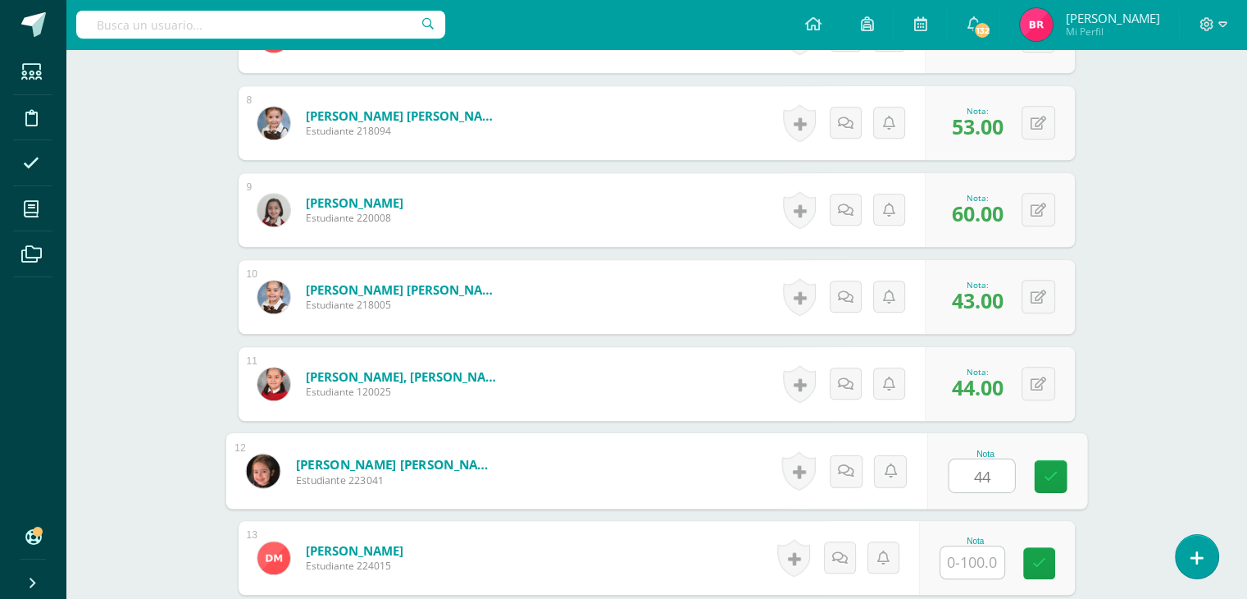
type input "44"
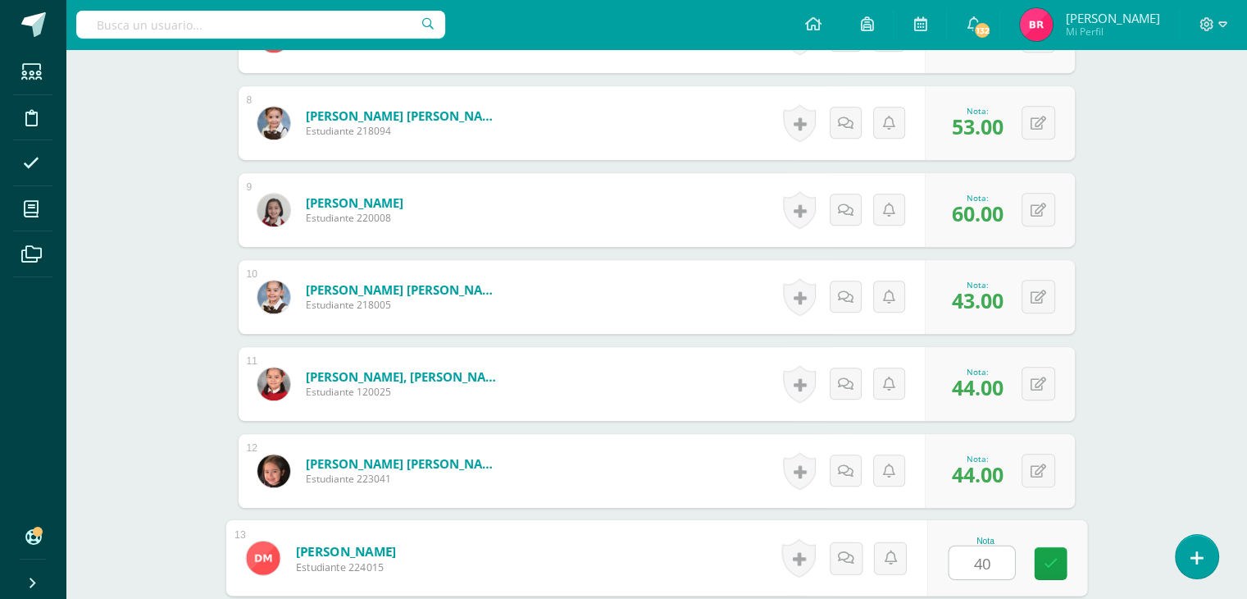
type input "40"
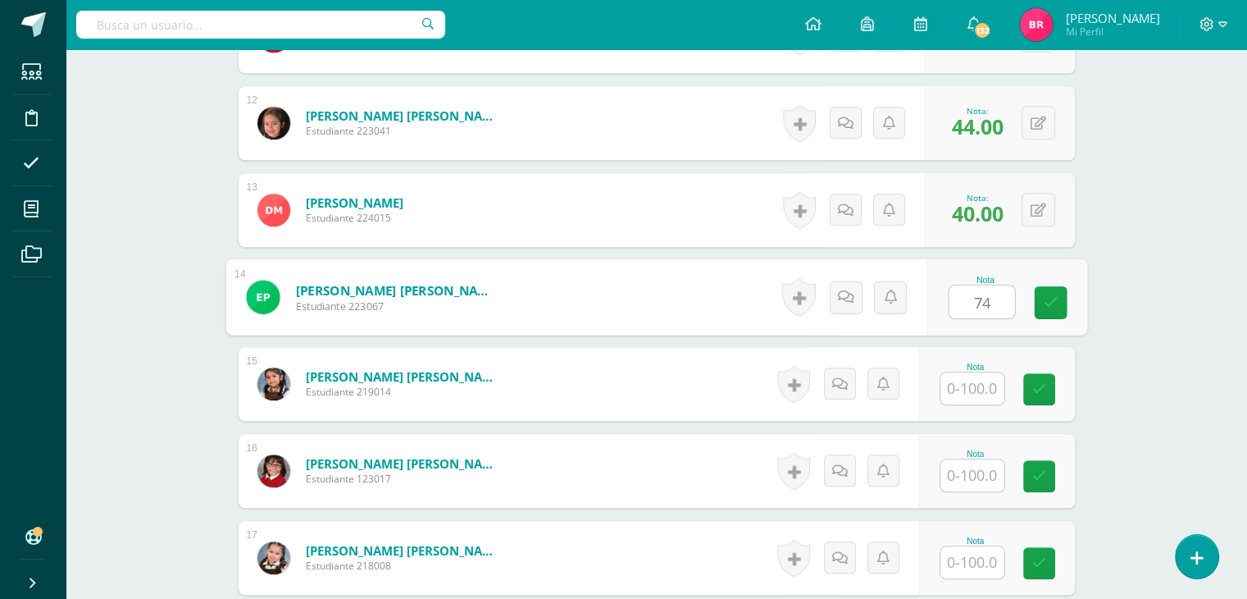
type input "74"
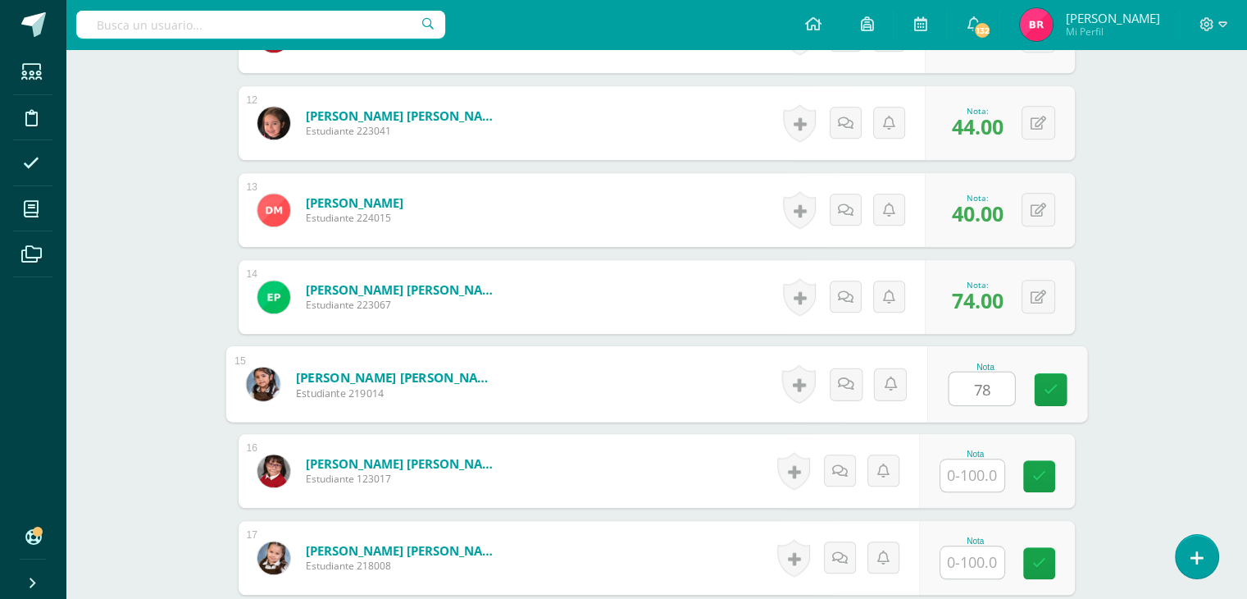
type input "78"
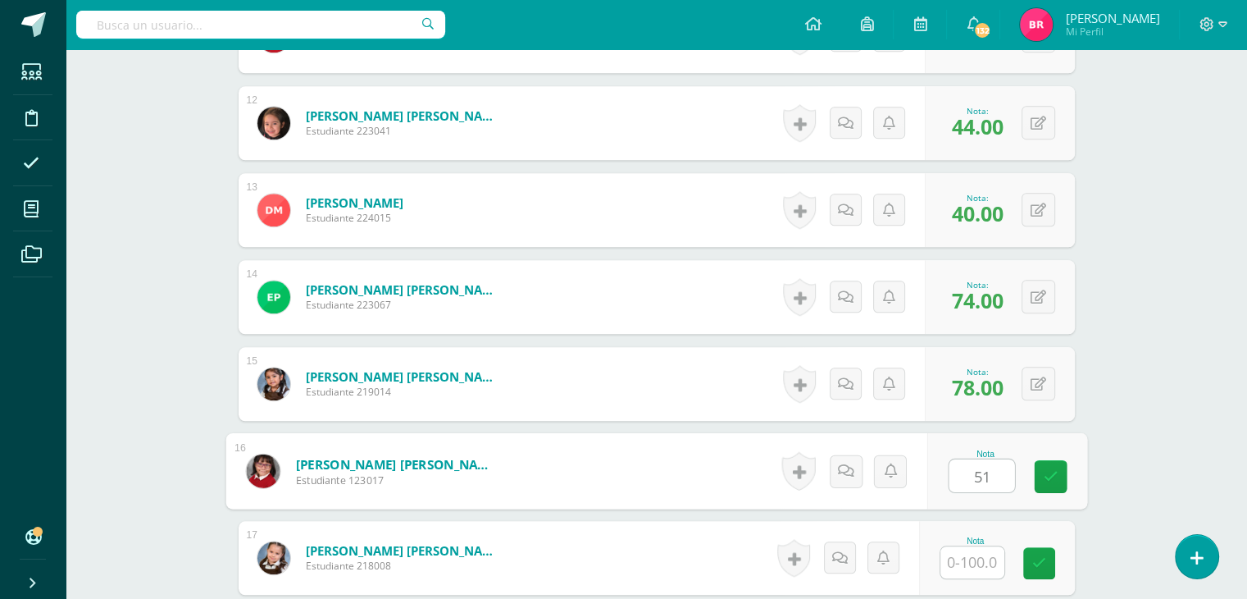
type input "51"
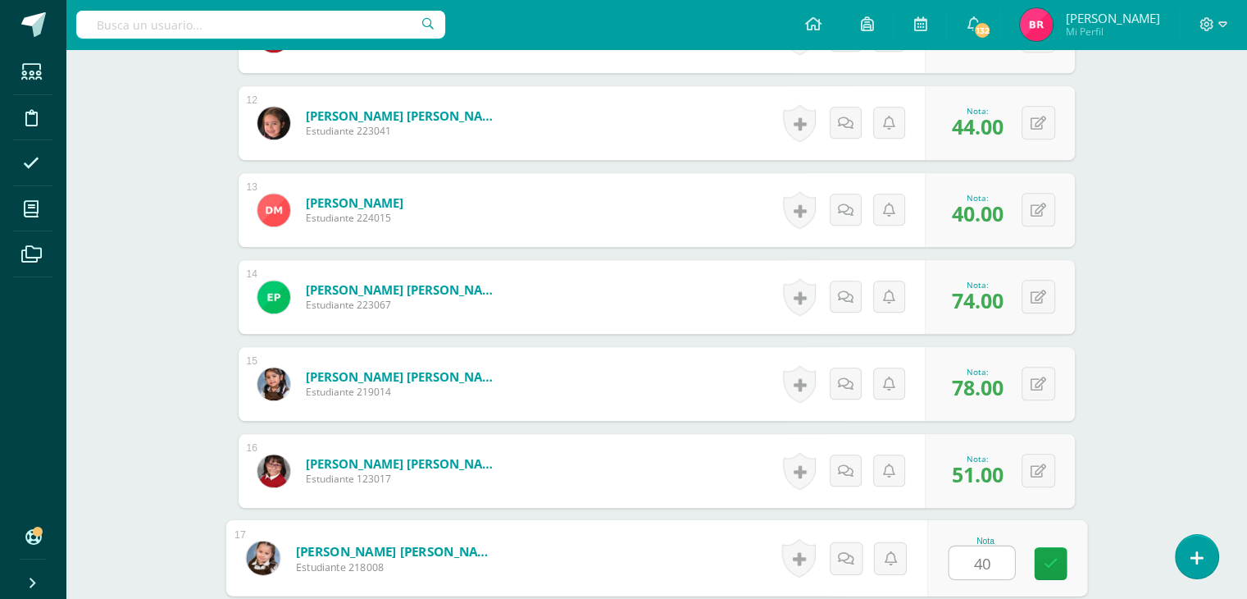
type input "40"
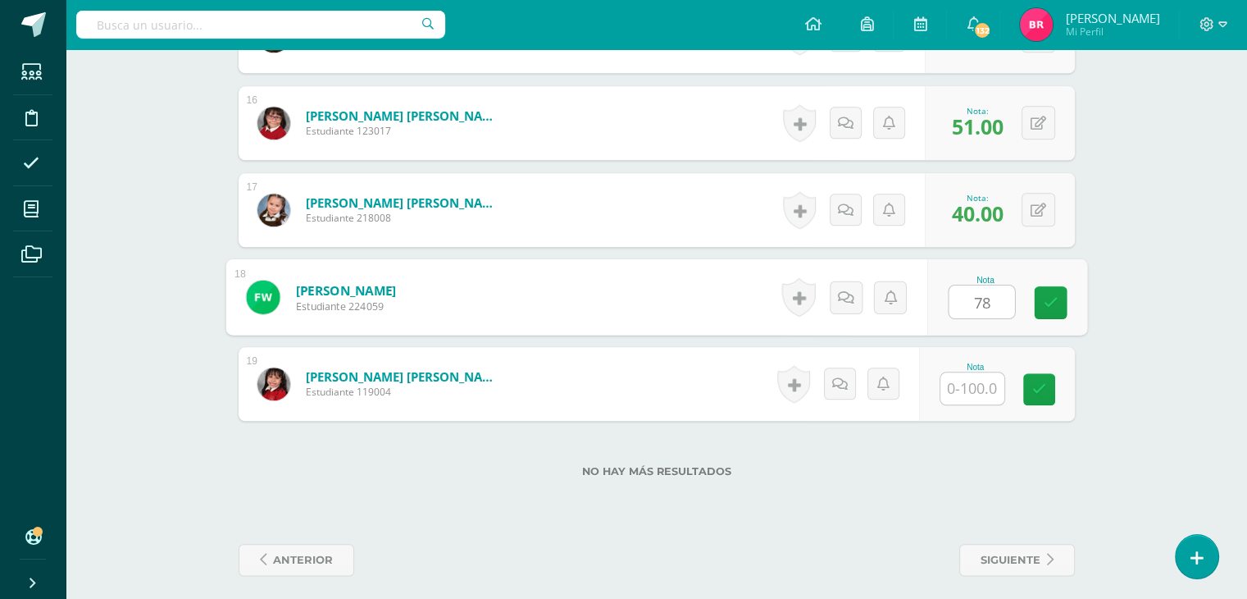
type input "78"
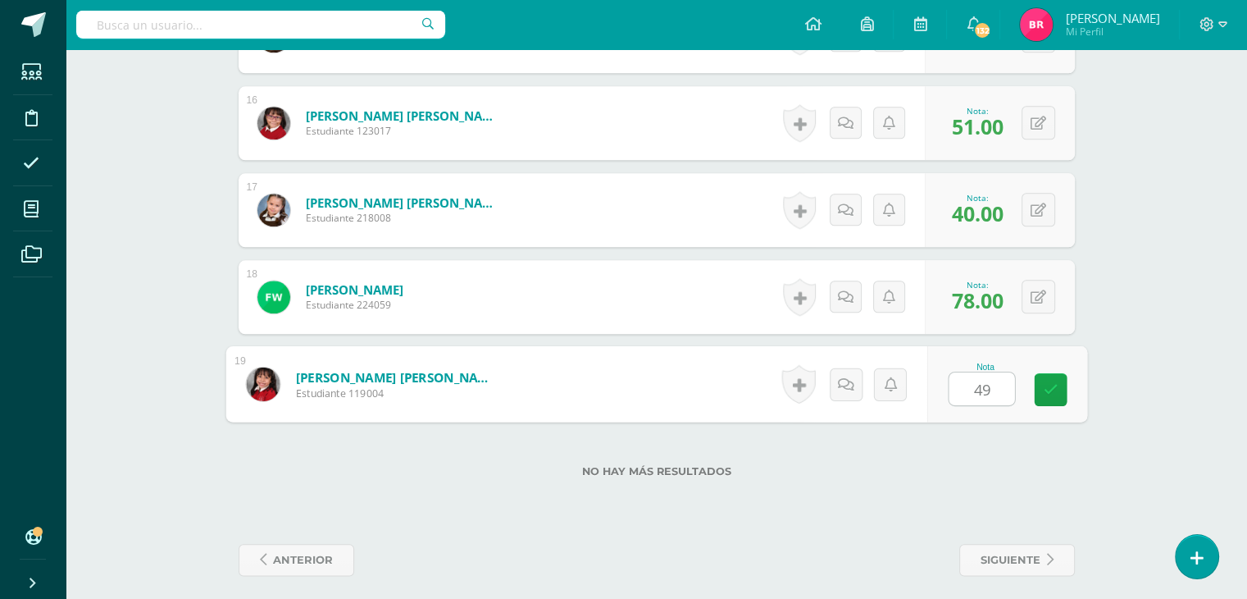
type input "49"
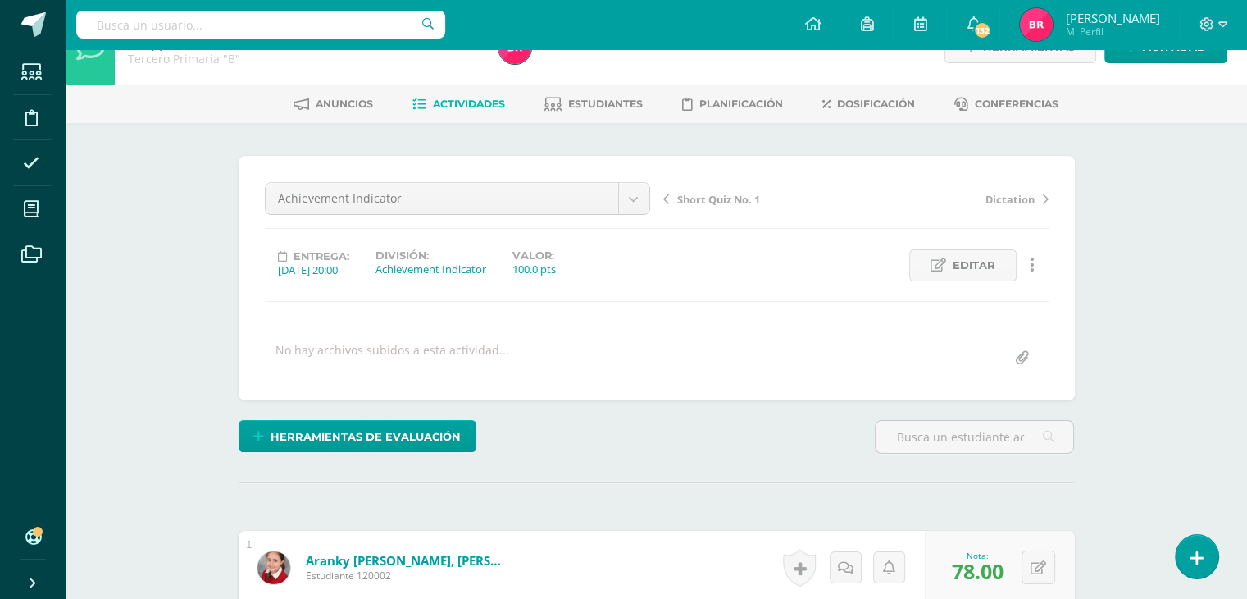
scroll to position [0, 0]
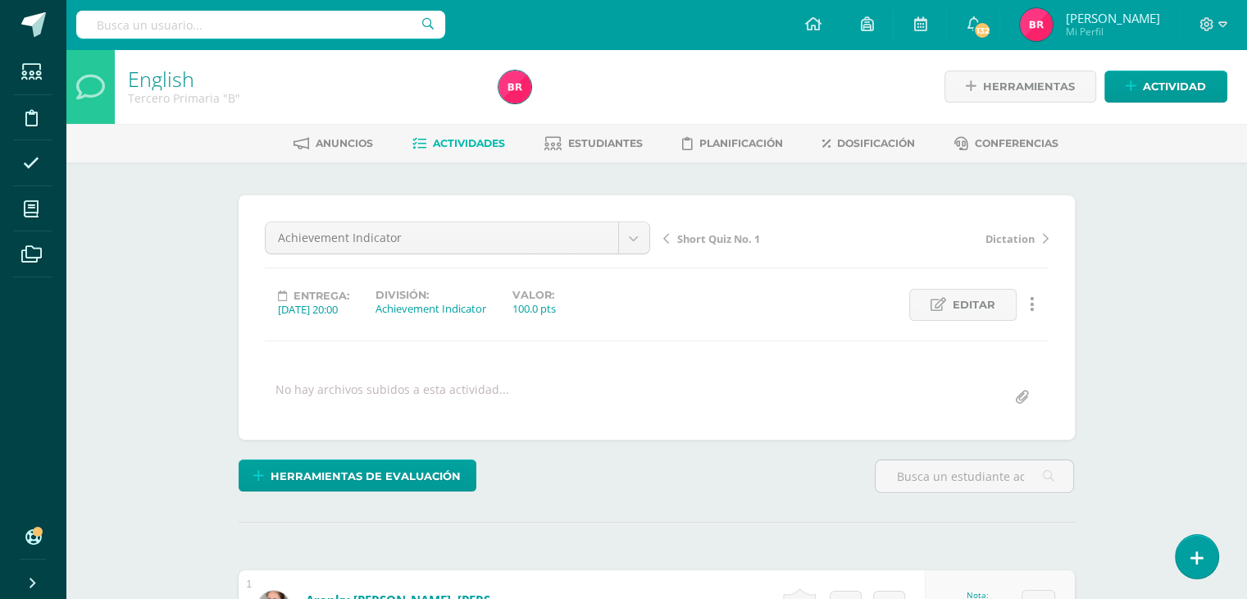
click at [462, 143] on span "Actividades" at bounding box center [469, 143] width 72 height 12
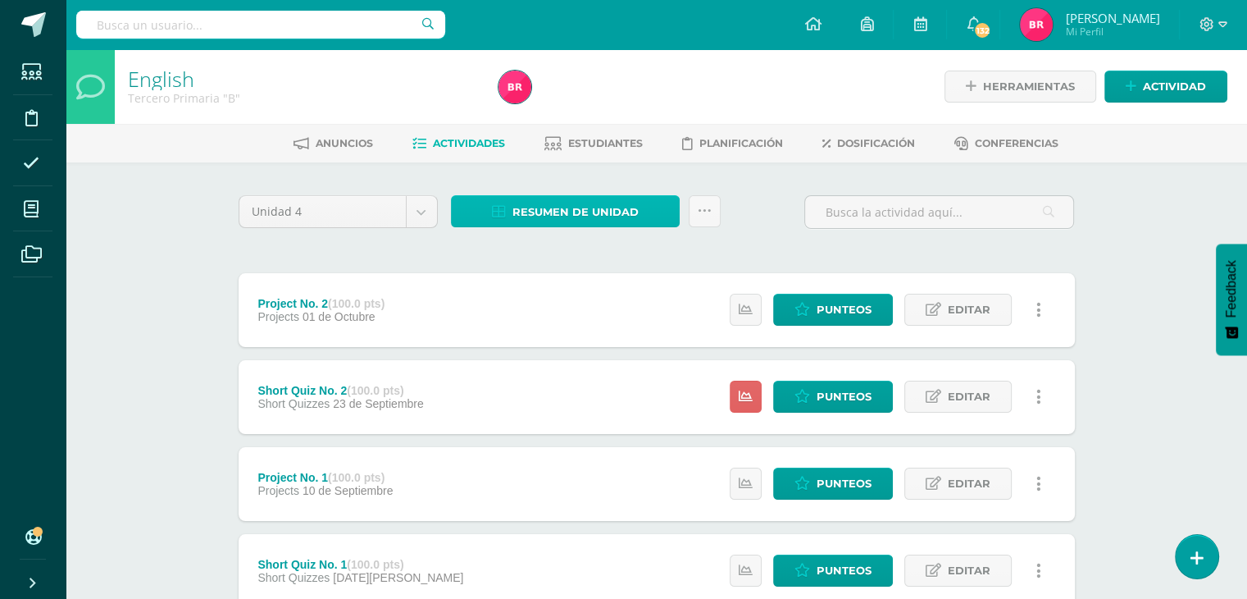
click at [561, 205] on span "Resumen de unidad" at bounding box center [575, 212] width 126 height 30
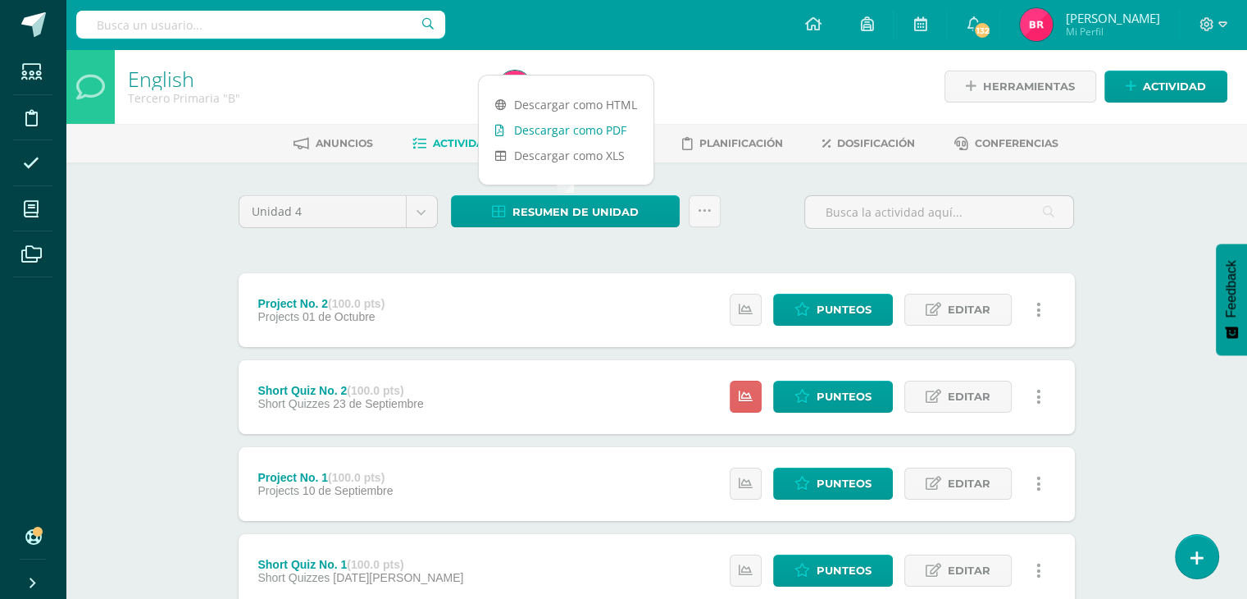
click at [540, 130] on link "Descargar como PDF" at bounding box center [566, 129] width 175 height 25
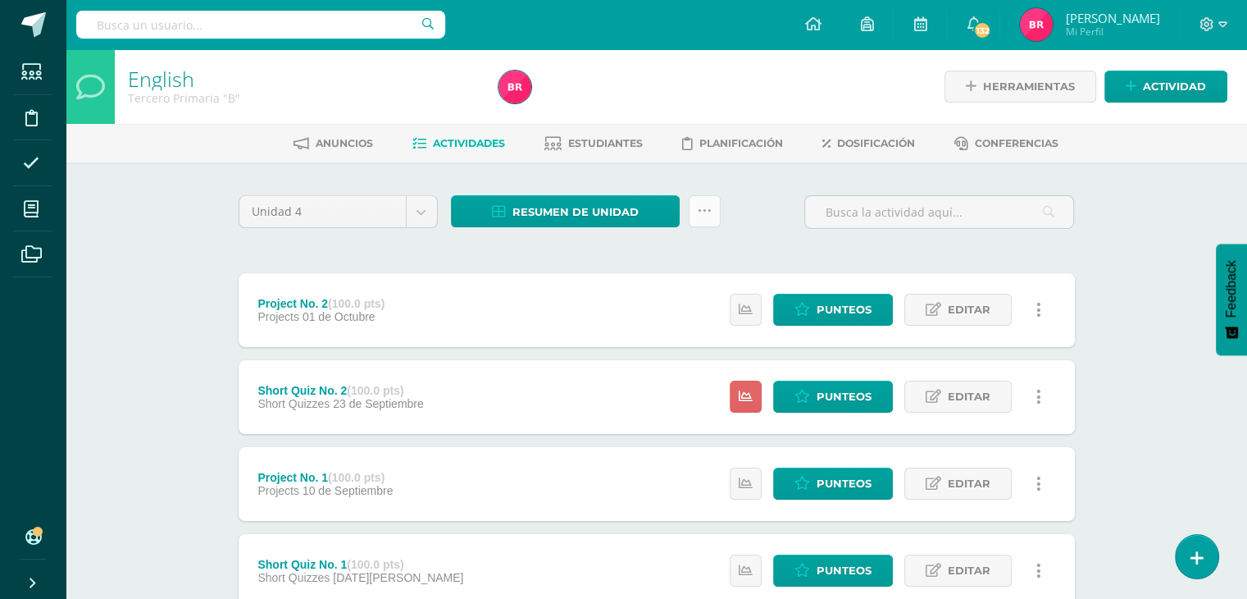
click at [703, 219] on link at bounding box center [705, 211] width 32 height 32
click at [587, 143] on span "Estudiantes" at bounding box center [605, 143] width 75 height 12
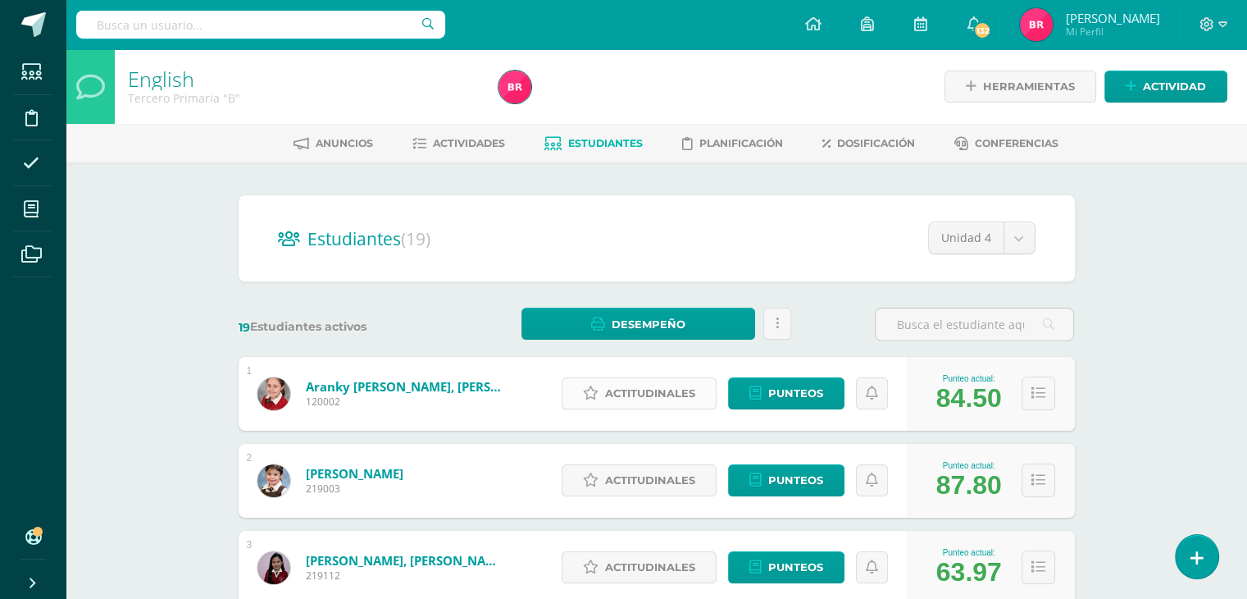
click at [632, 389] on span "Actitudinales" at bounding box center [650, 393] width 90 height 30
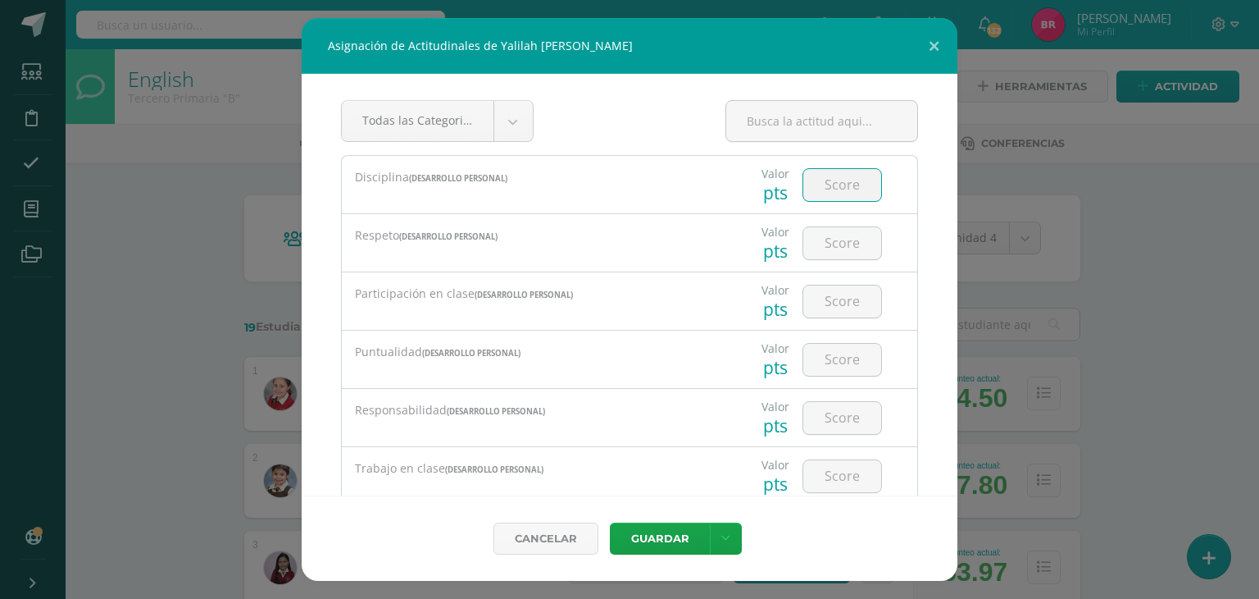
click at [820, 178] on input "number" at bounding box center [843, 185] width 78 height 32
type input "4"
type input "5"
type input "4"
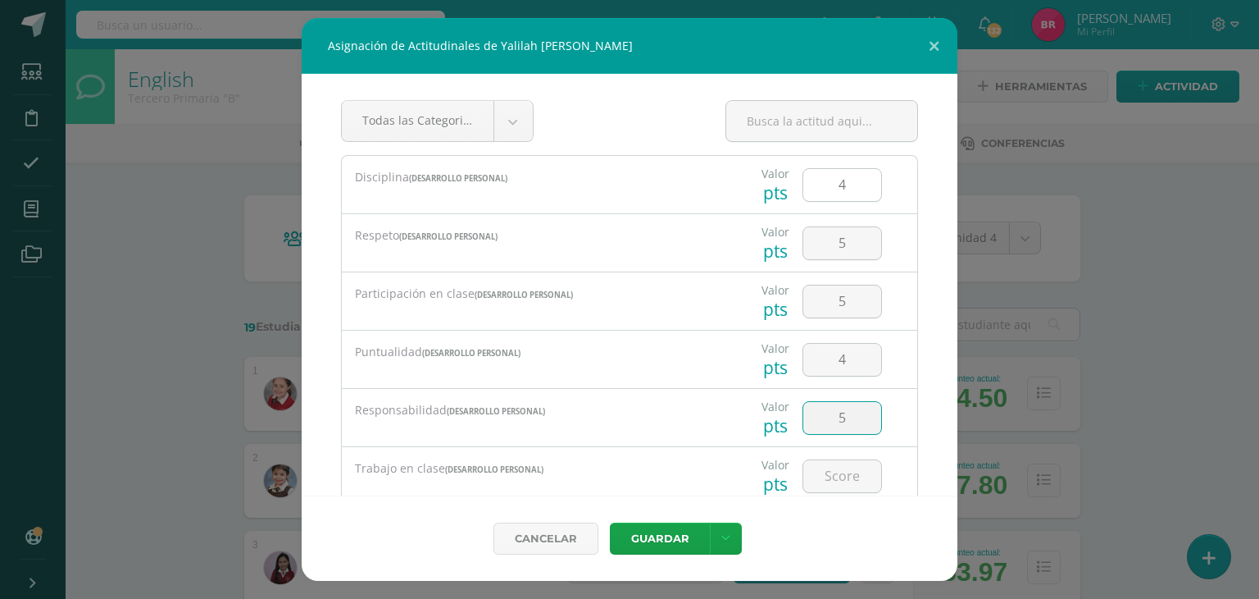
type input "5"
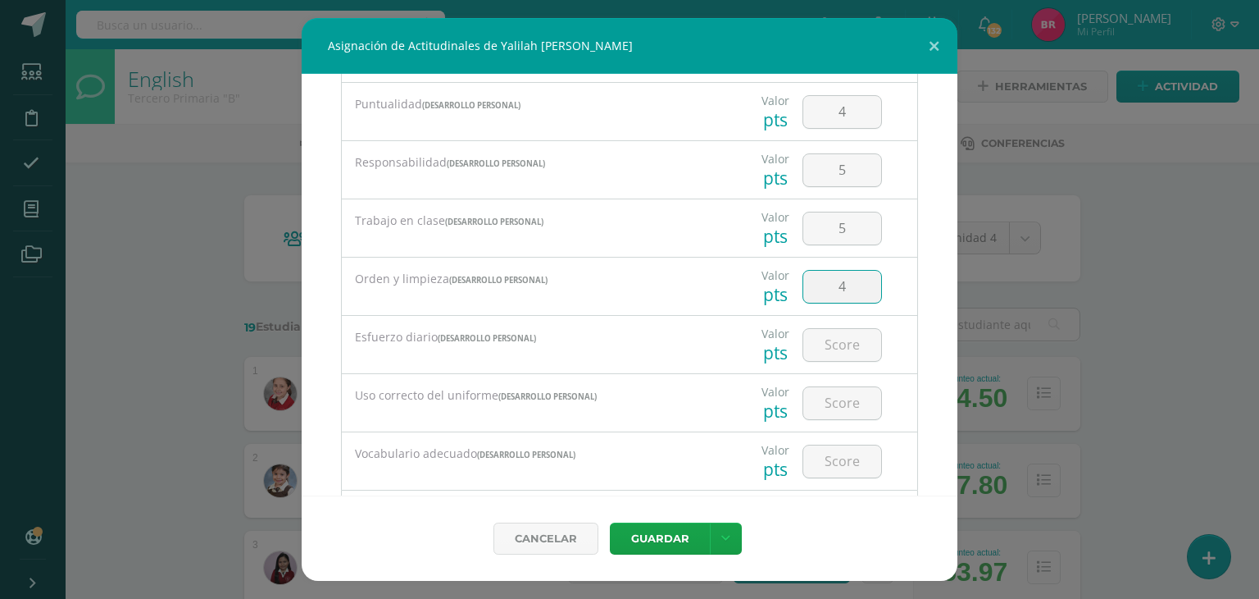
type input "4"
type input "5"
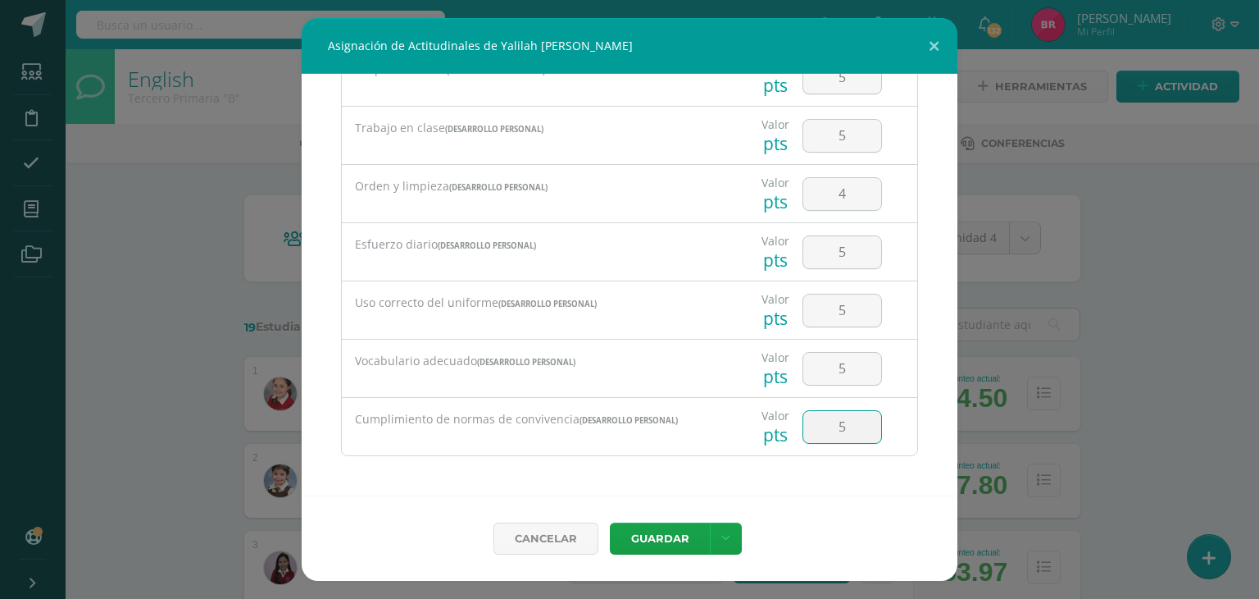
type input "5"
click at [653, 533] on button "Guardar" at bounding box center [660, 538] width 100 height 32
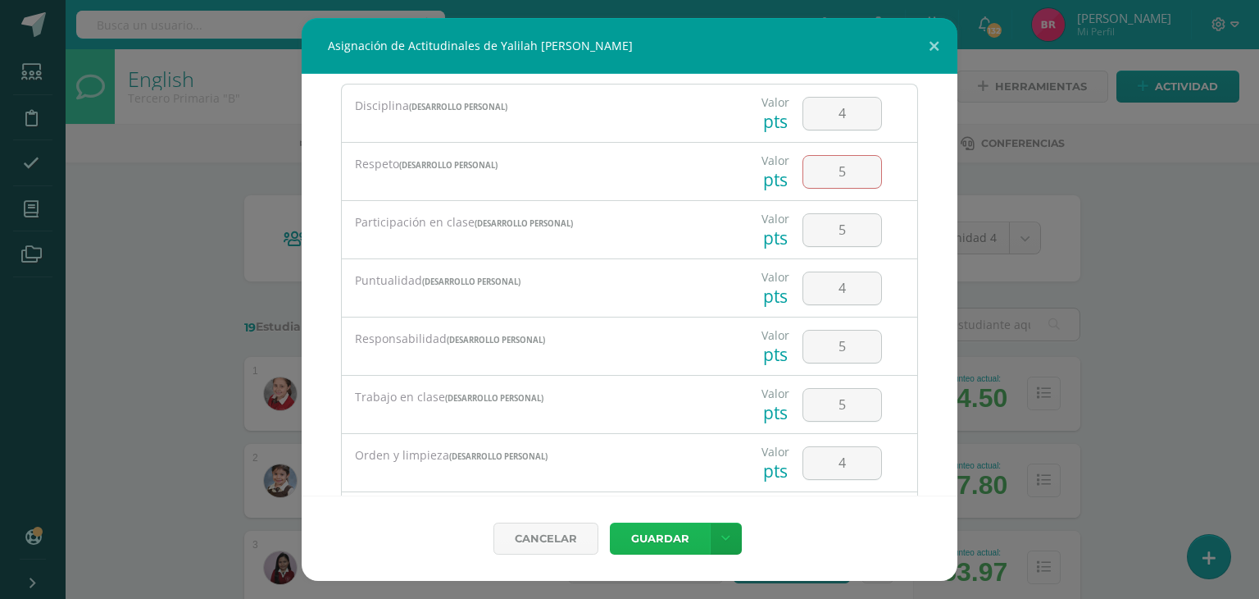
scroll to position [0, 0]
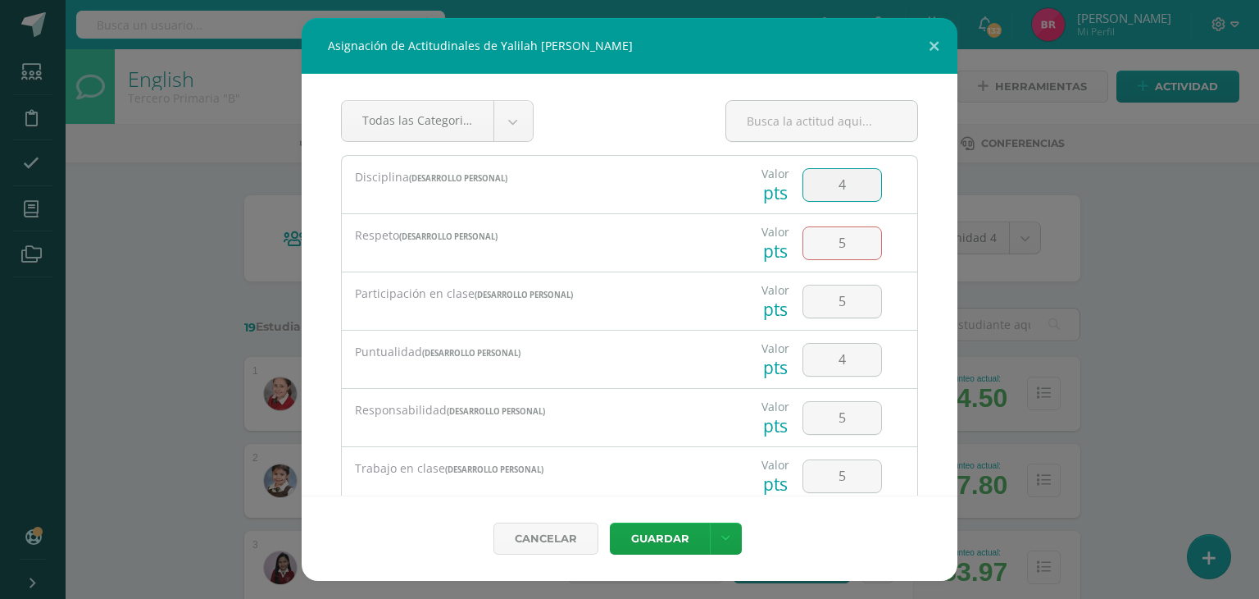
click at [845, 189] on input "4" at bounding box center [843, 185] width 78 height 32
type input "3"
type input "4"
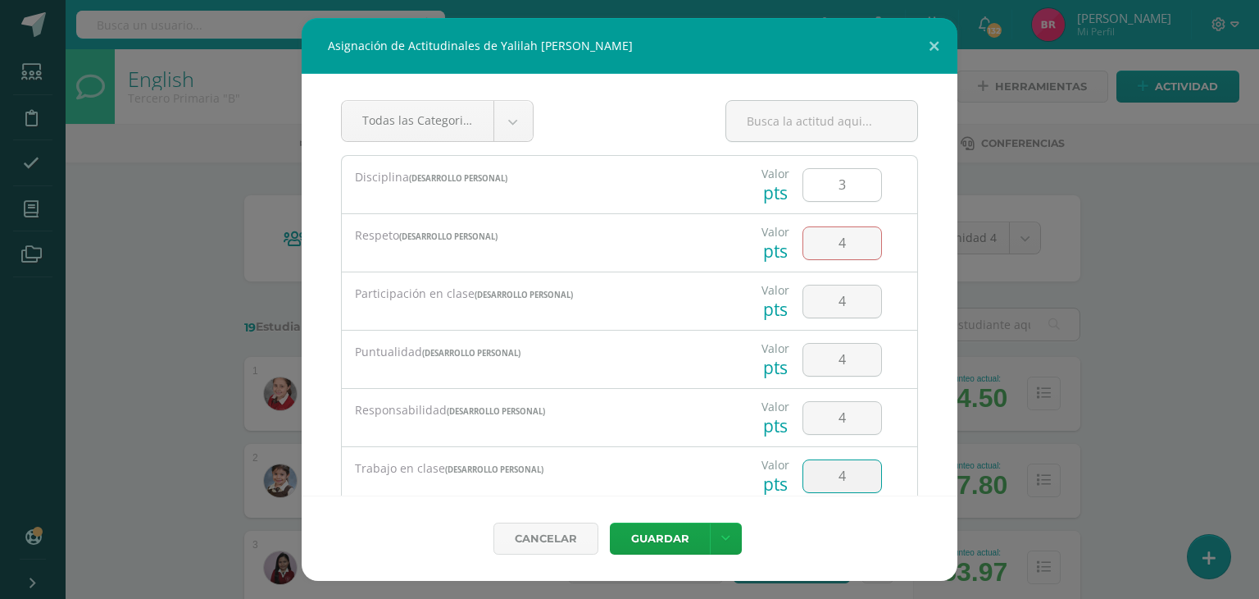
type input "4"
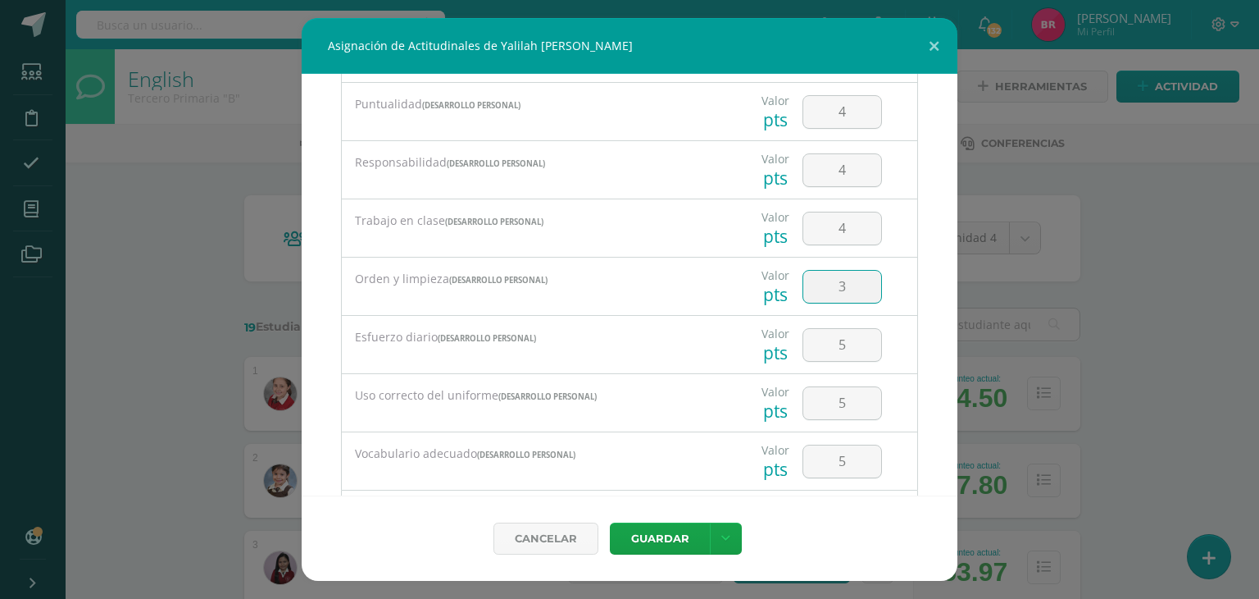
type input "3"
type input "4"
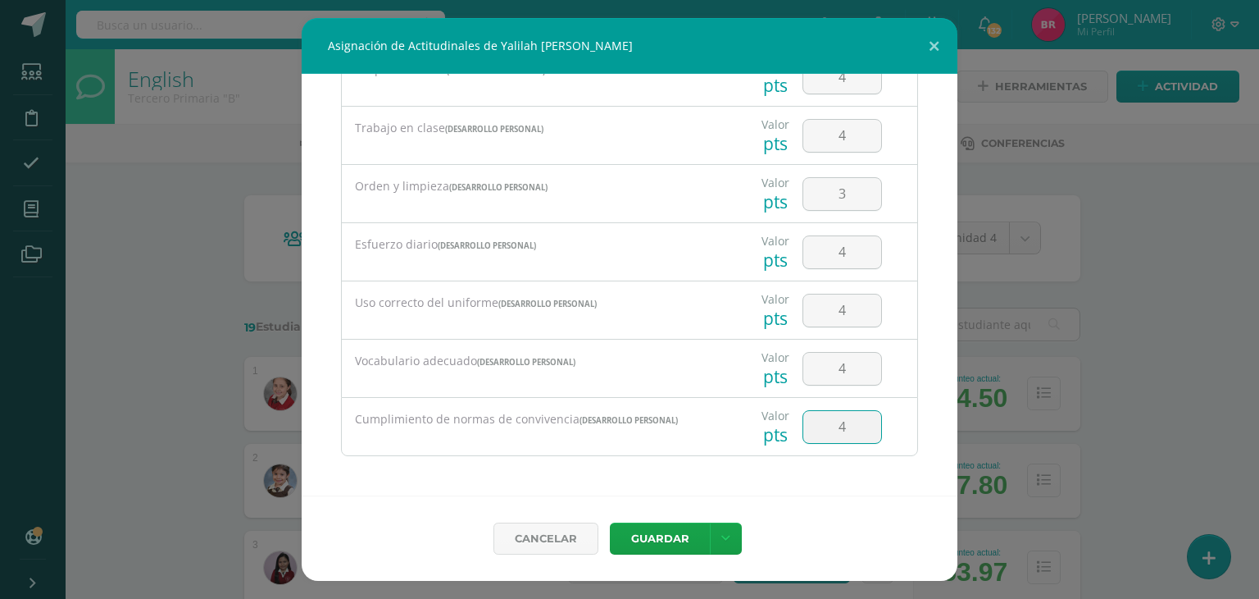
type input "4"
click at [646, 535] on button "Guardar" at bounding box center [660, 538] width 100 height 32
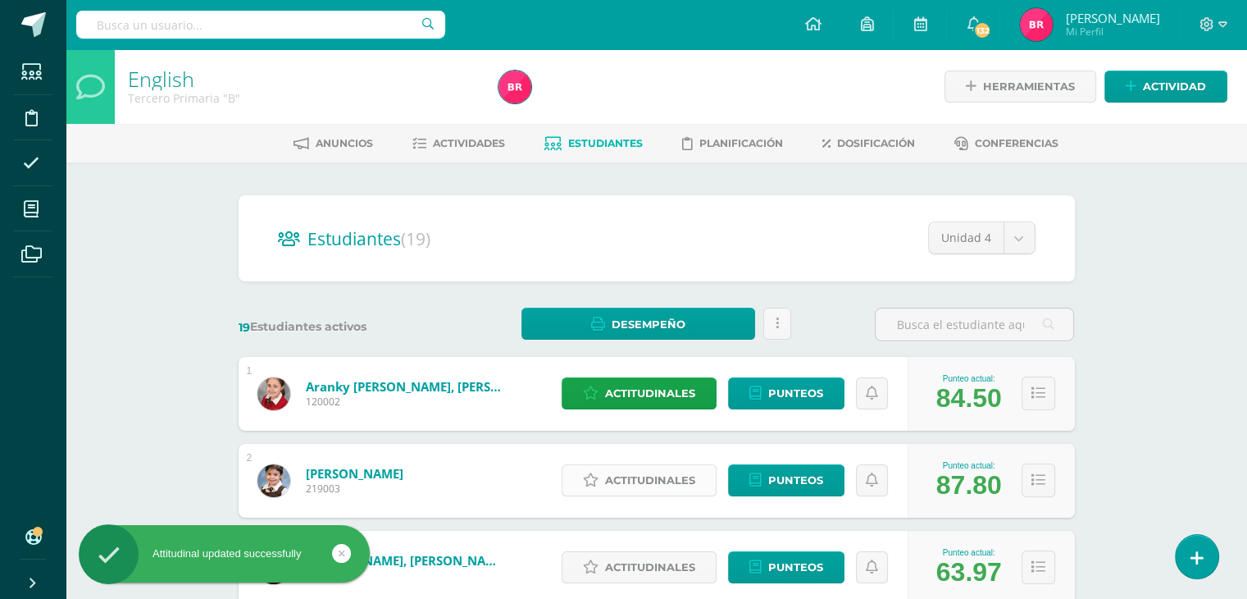
click at [670, 475] on span "Actitudinales" at bounding box center [650, 480] width 90 height 30
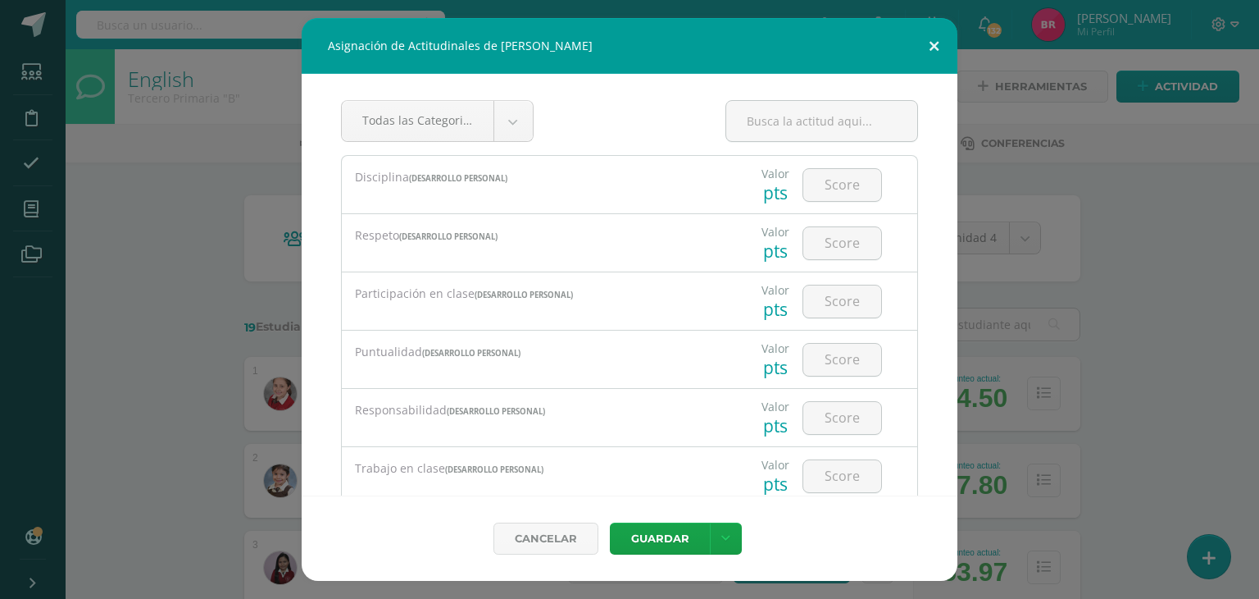
click at [927, 43] on button at bounding box center [934, 46] width 47 height 56
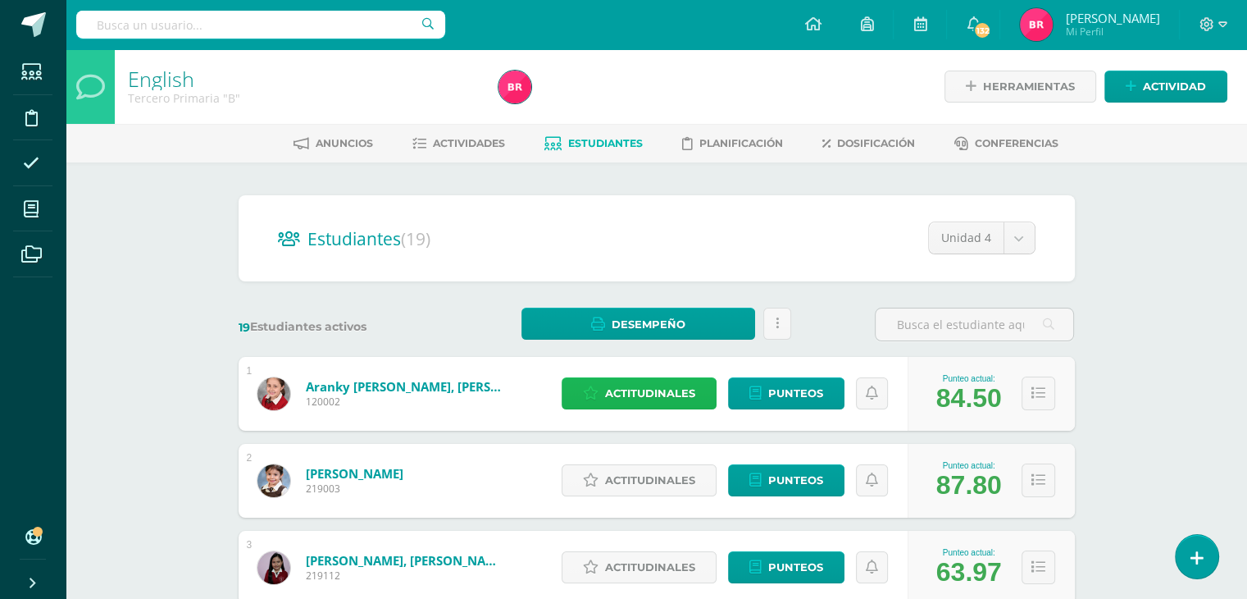
click at [634, 388] on span "Actitudinales" at bounding box center [650, 393] width 90 height 30
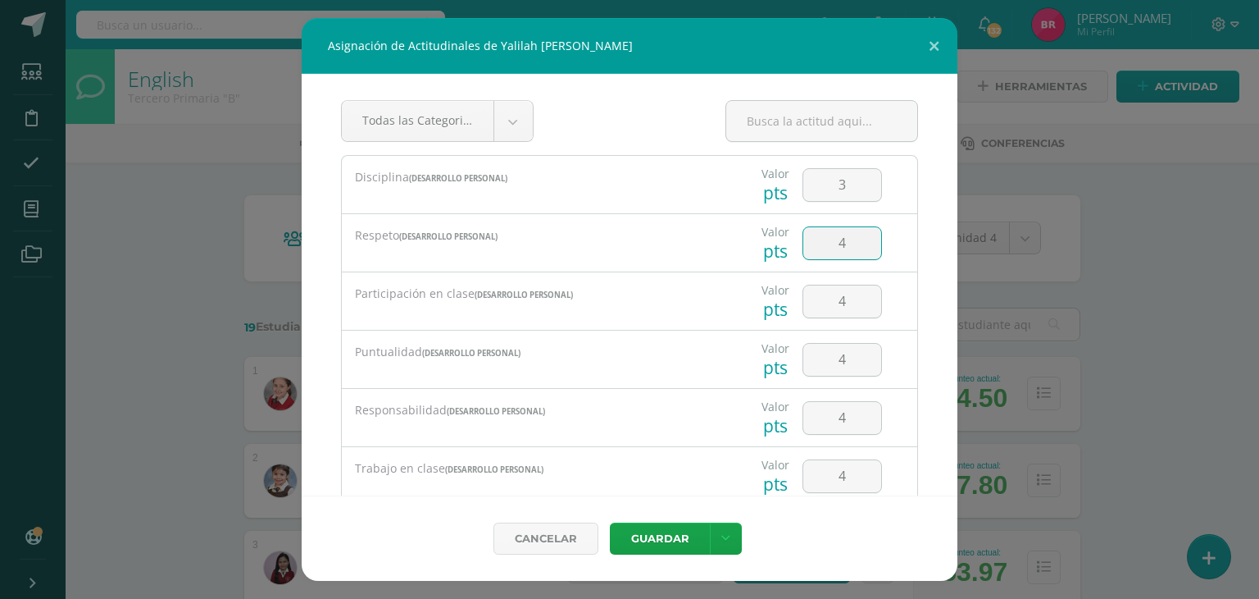
click at [835, 231] on input "4" at bounding box center [843, 243] width 78 height 32
type input "3"
click at [636, 546] on button "Guardar" at bounding box center [660, 538] width 100 height 32
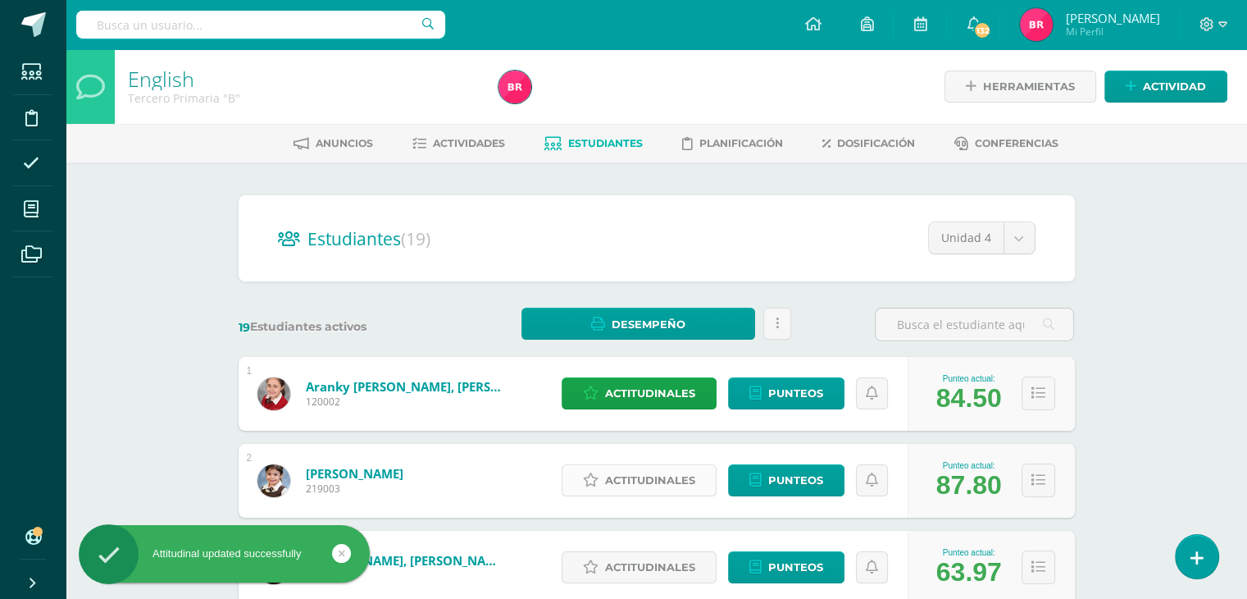
click at [653, 489] on span "Actitudinales" at bounding box center [650, 480] width 90 height 30
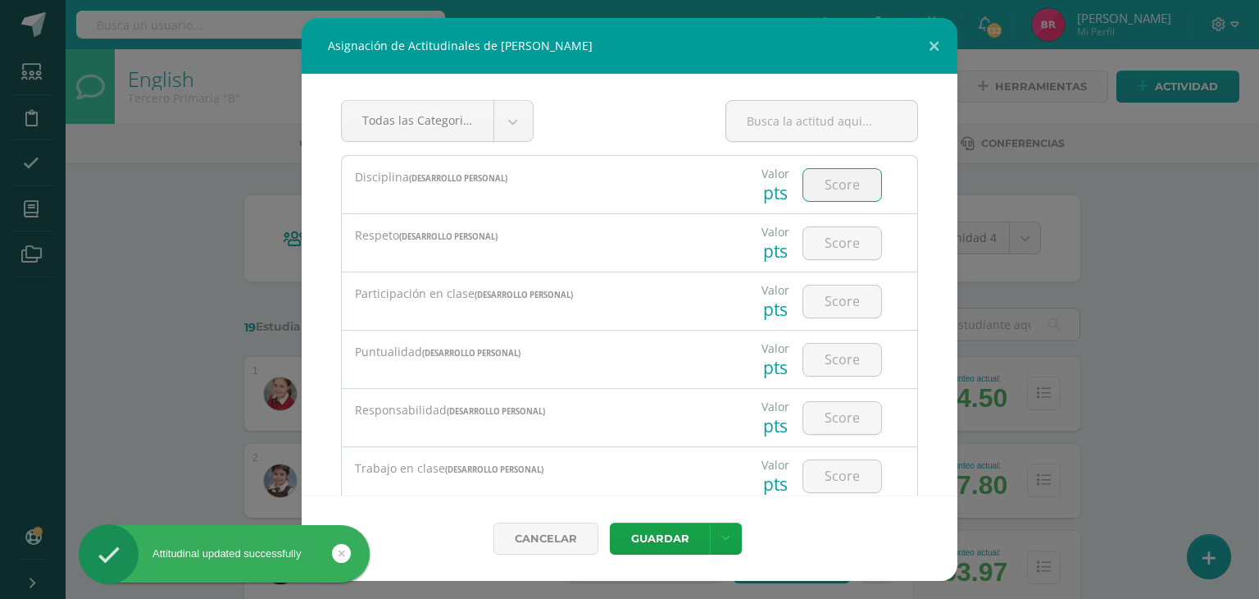
click at [817, 184] on input "number" at bounding box center [843, 185] width 78 height 32
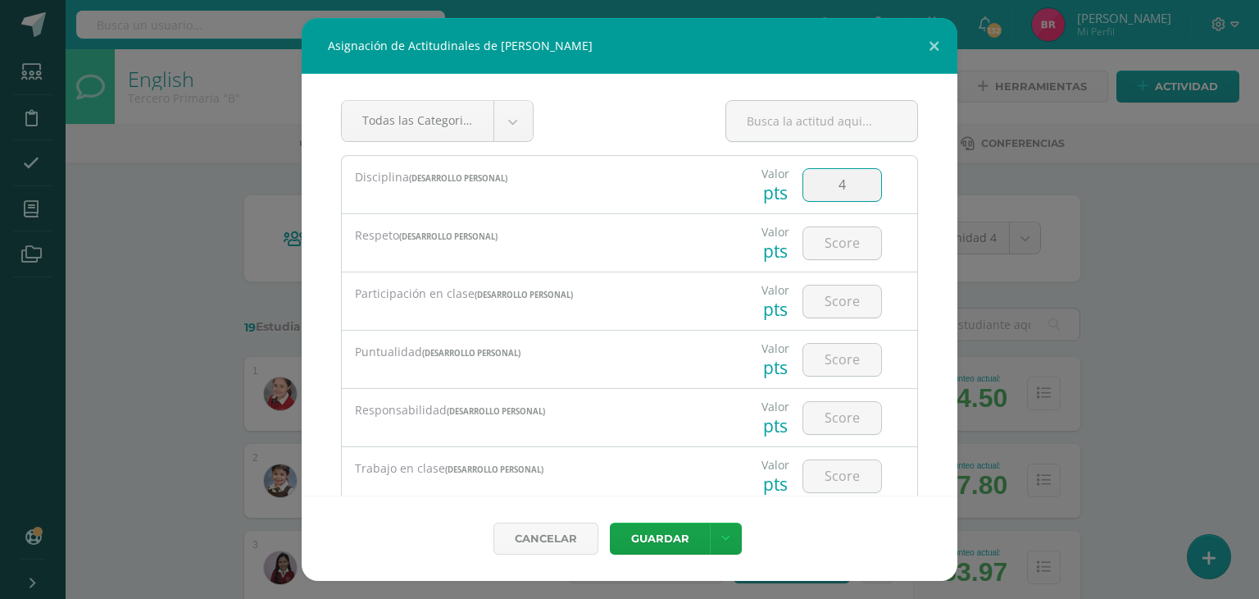
type input "4"
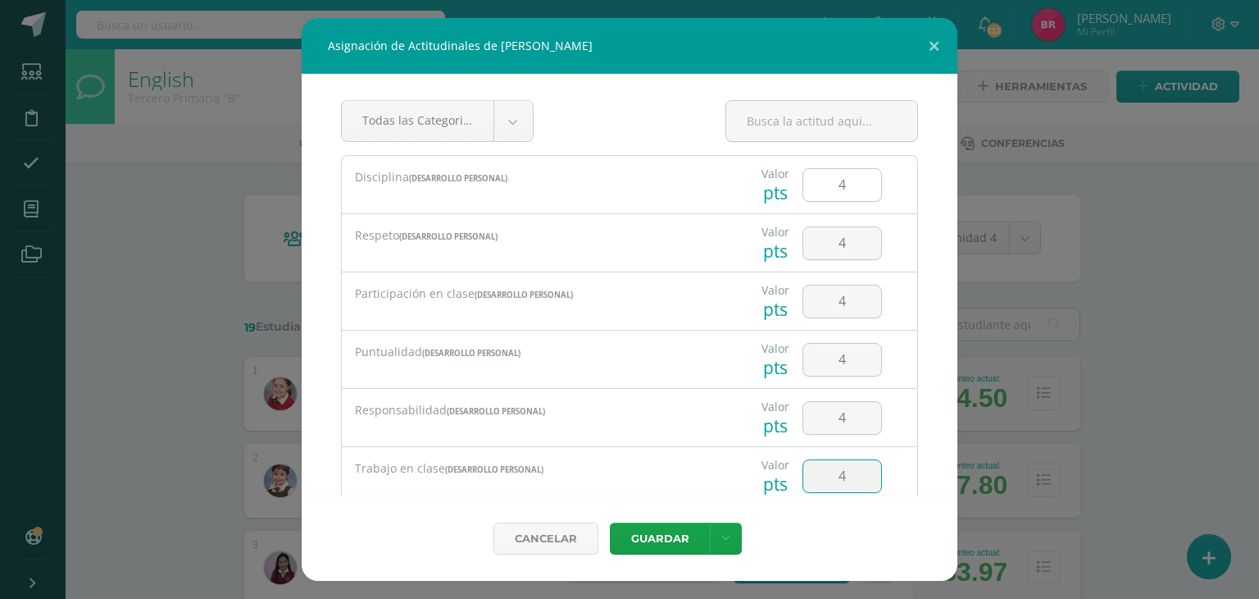
type input "4"
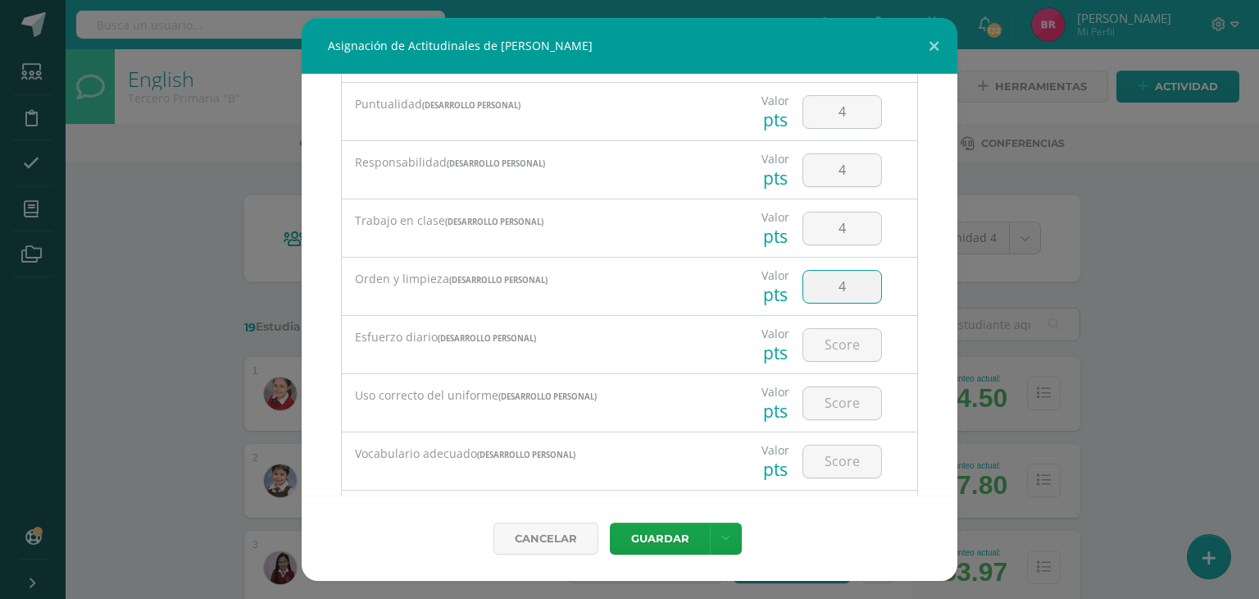
type input "4"
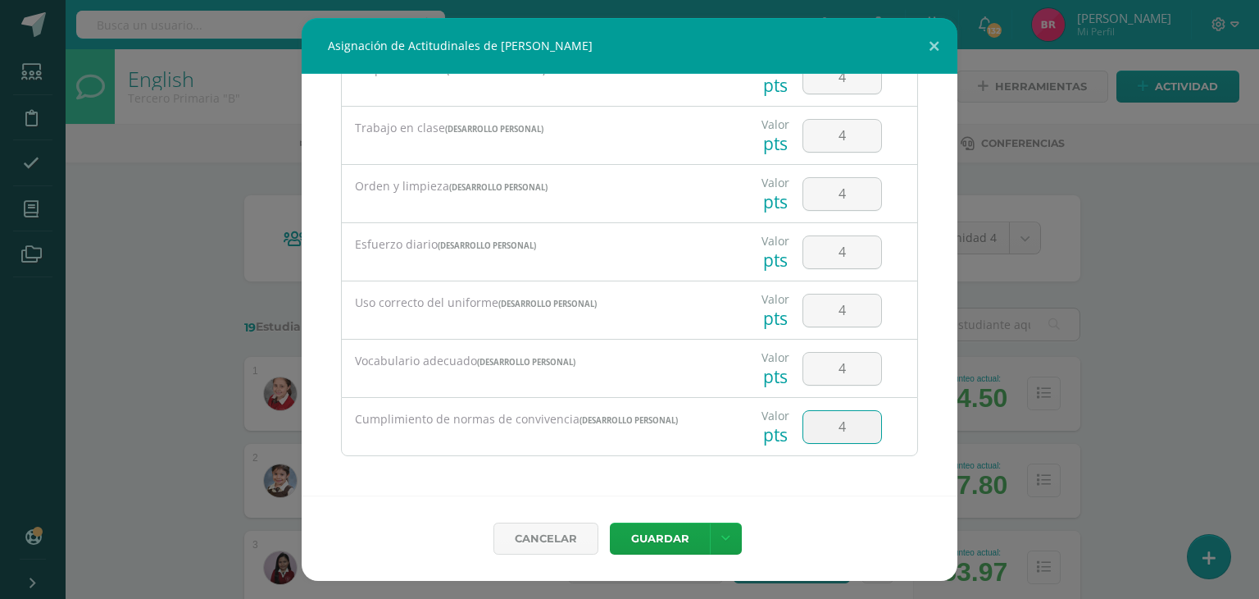
type input "4"
click at [632, 539] on button "Guardar" at bounding box center [660, 538] width 100 height 32
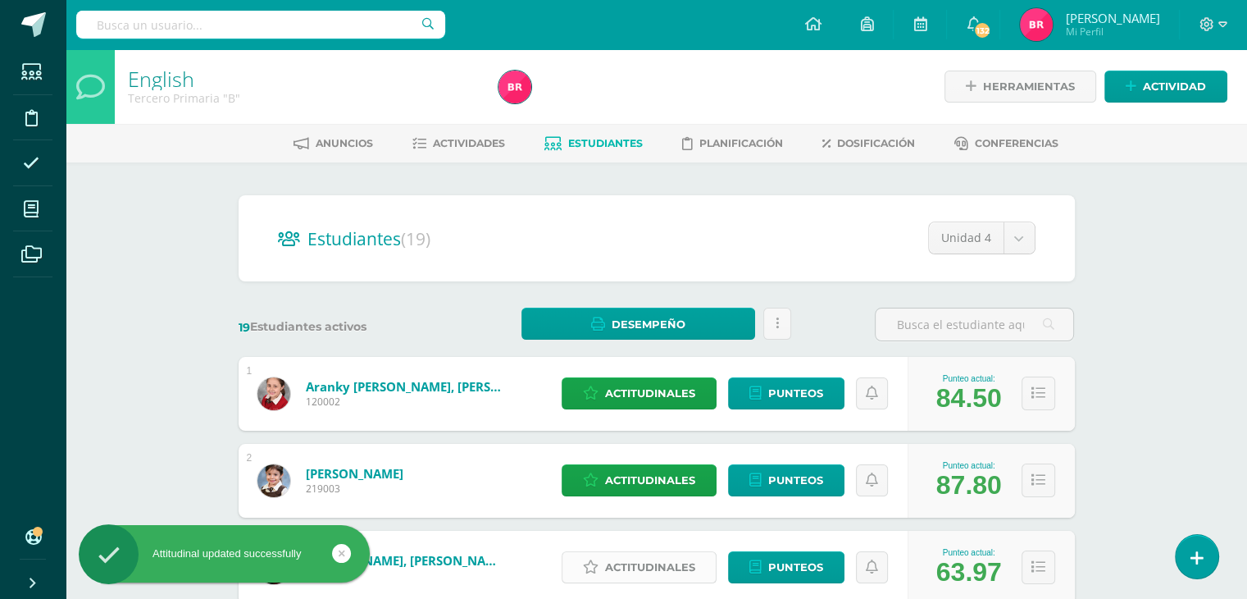
click at [667, 573] on span "Actitudinales" at bounding box center [650, 567] width 90 height 30
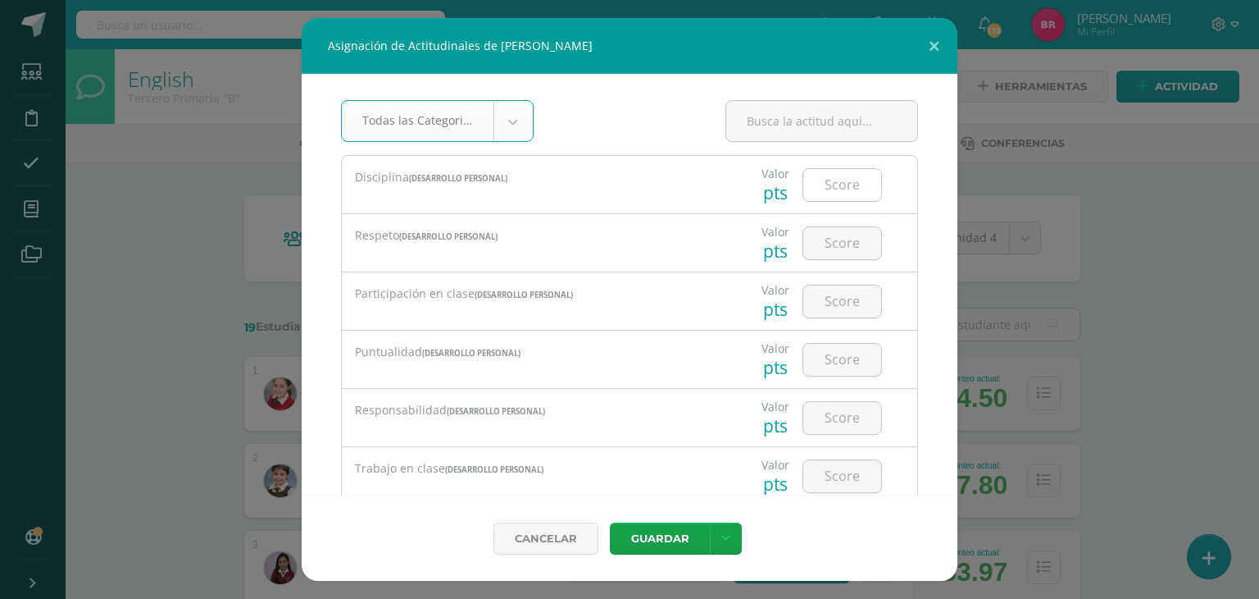
click at [826, 180] on input "number" at bounding box center [843, 185] width 78 height 32
type input "3"
type input "4"
type input "3"
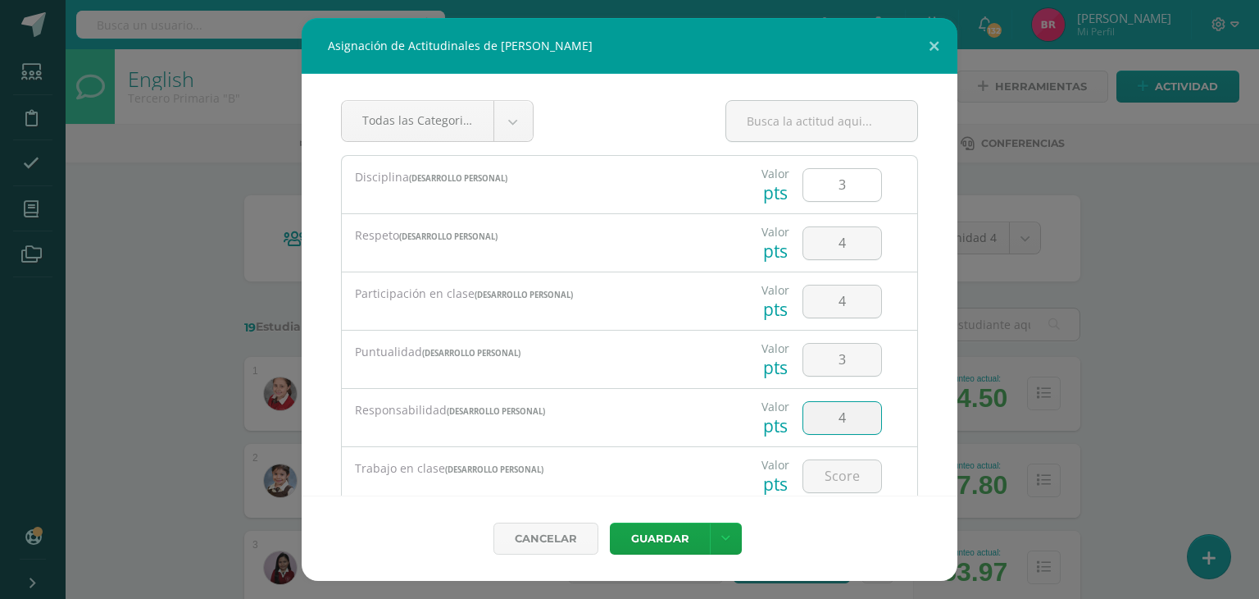
type input "4"
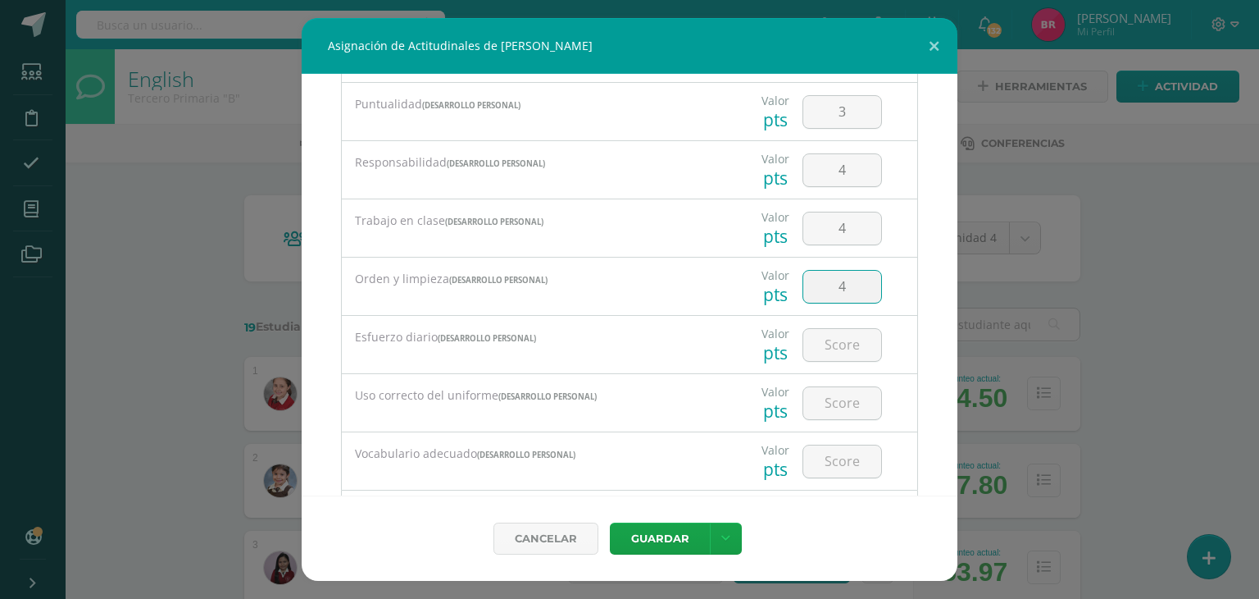
type input "4"
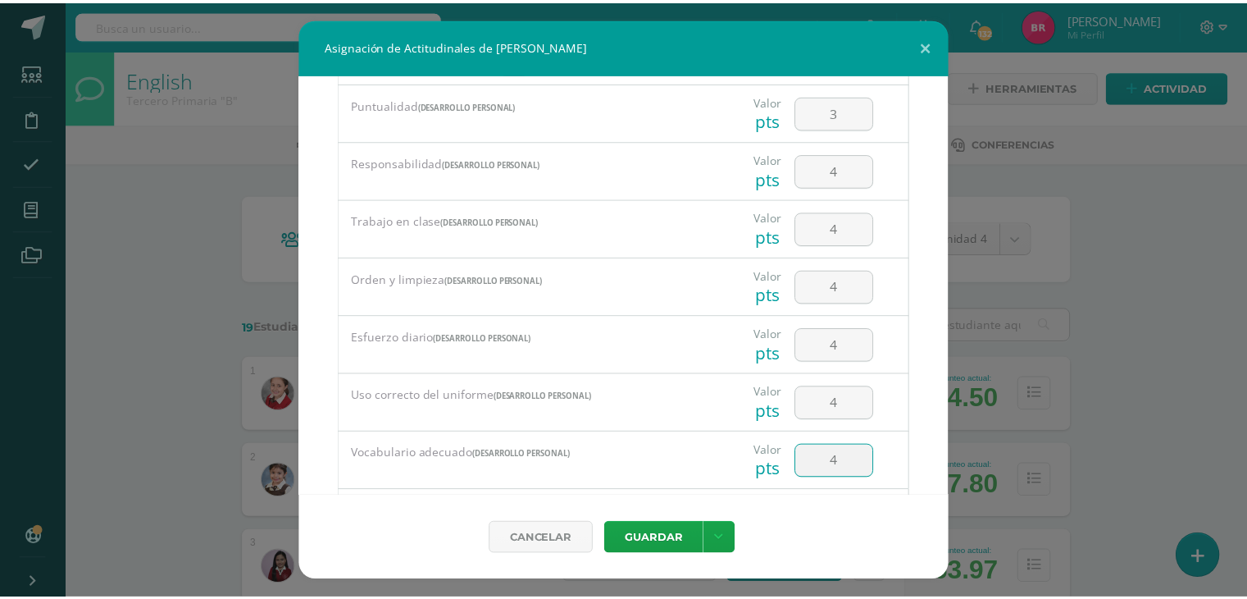
scroll to position [340, 0]
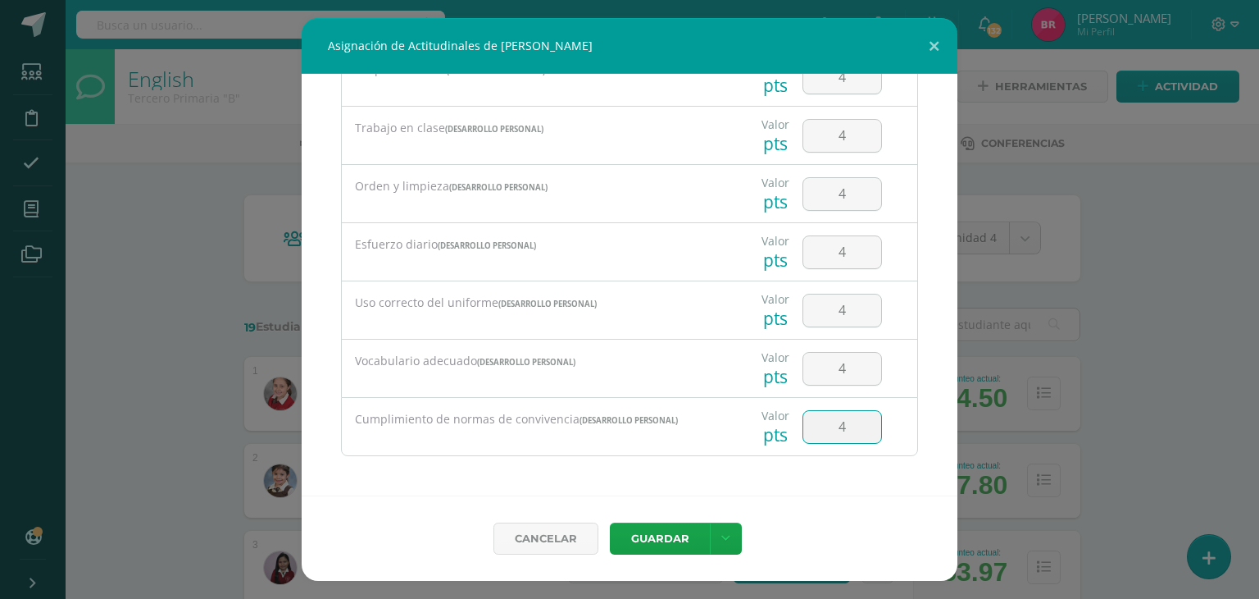
type input "4"
click at [662, 531] on button "Guardar" at bounding box center [660, 538] width 100 height 32
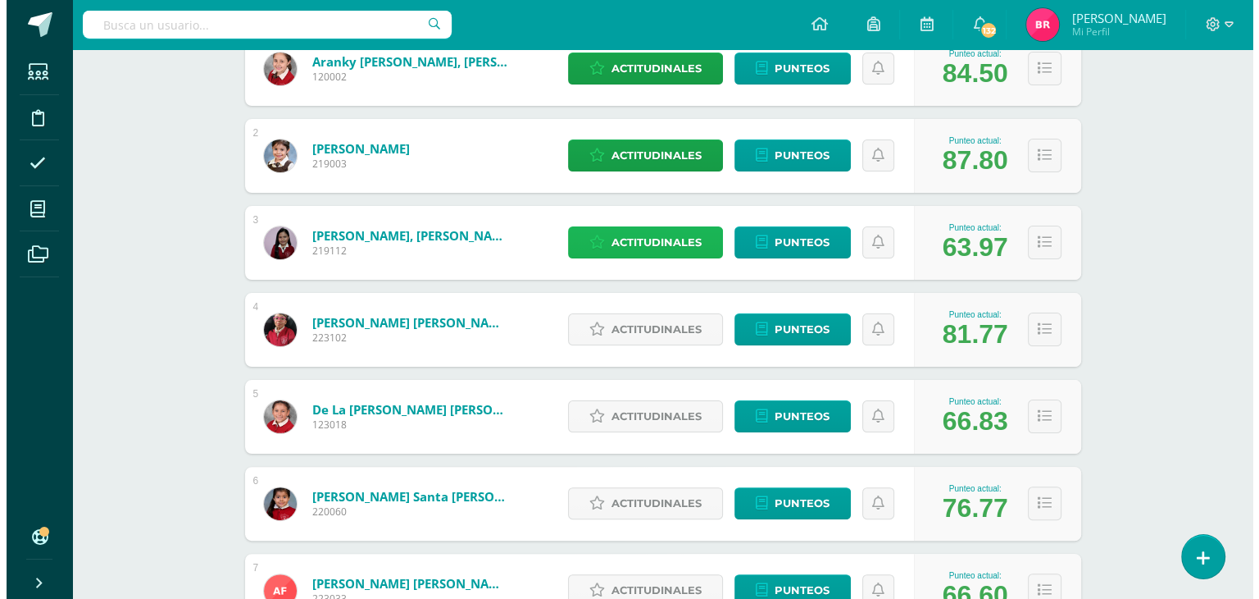
scroll to position [328, 0]
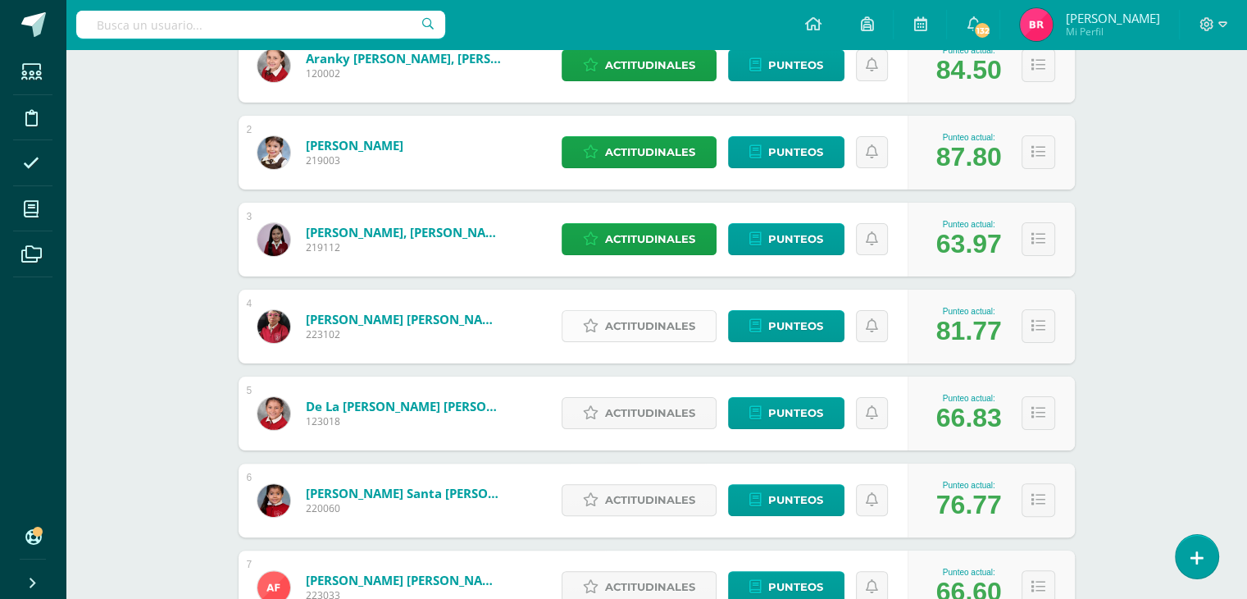
click at [648, 319] on span "Actitudinales" at bounding box center [650, 326] width 90 height 30
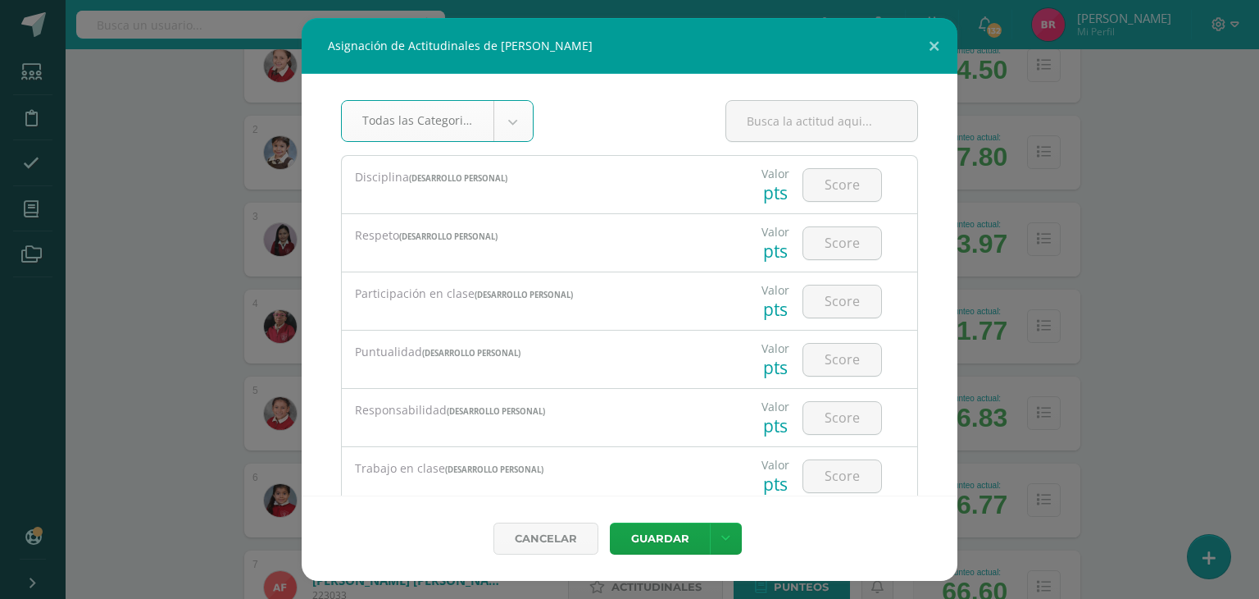
click at [643, 330] on div "Puntualidad (Desarrollo personal) Valor pts" at bounding box center [629, 359] width 577 height 58
click at [818, 180] on input "number" at bounding box center [843, 185] width 78 height 32
type input "4"
type input "3"
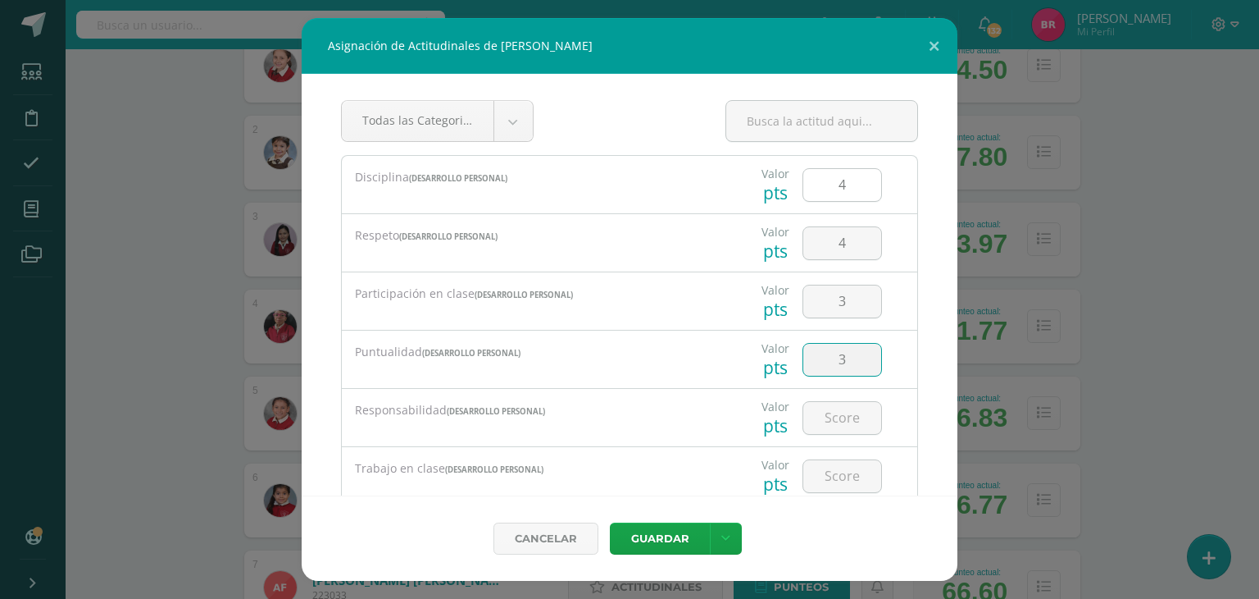
type input "3"
type input "4"
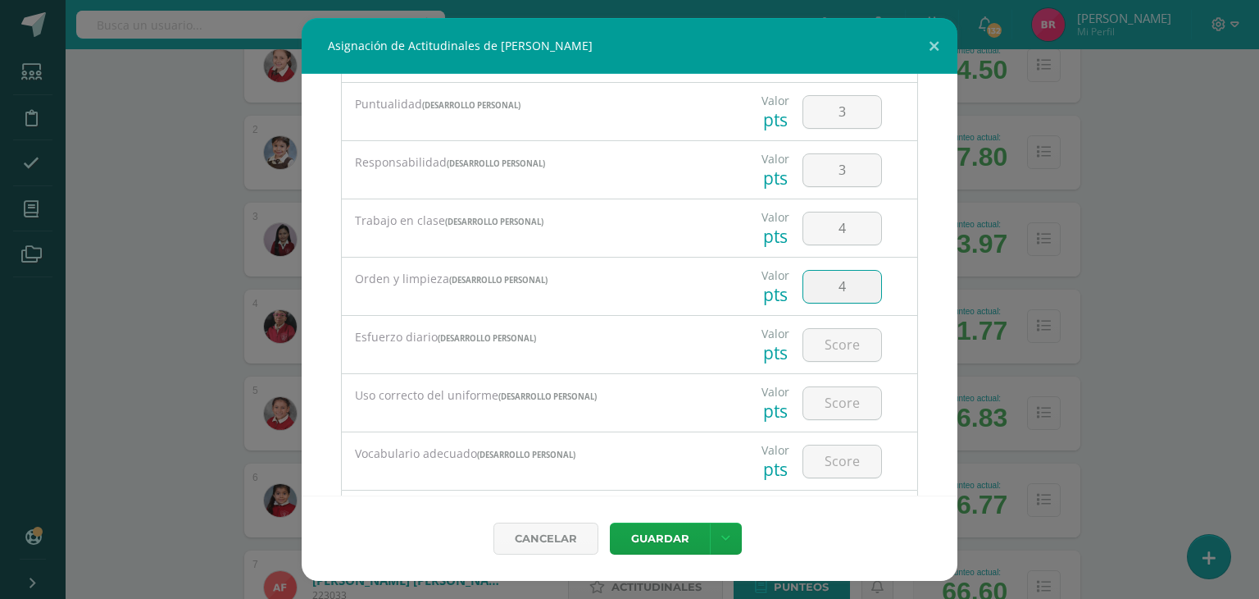
type input "4"
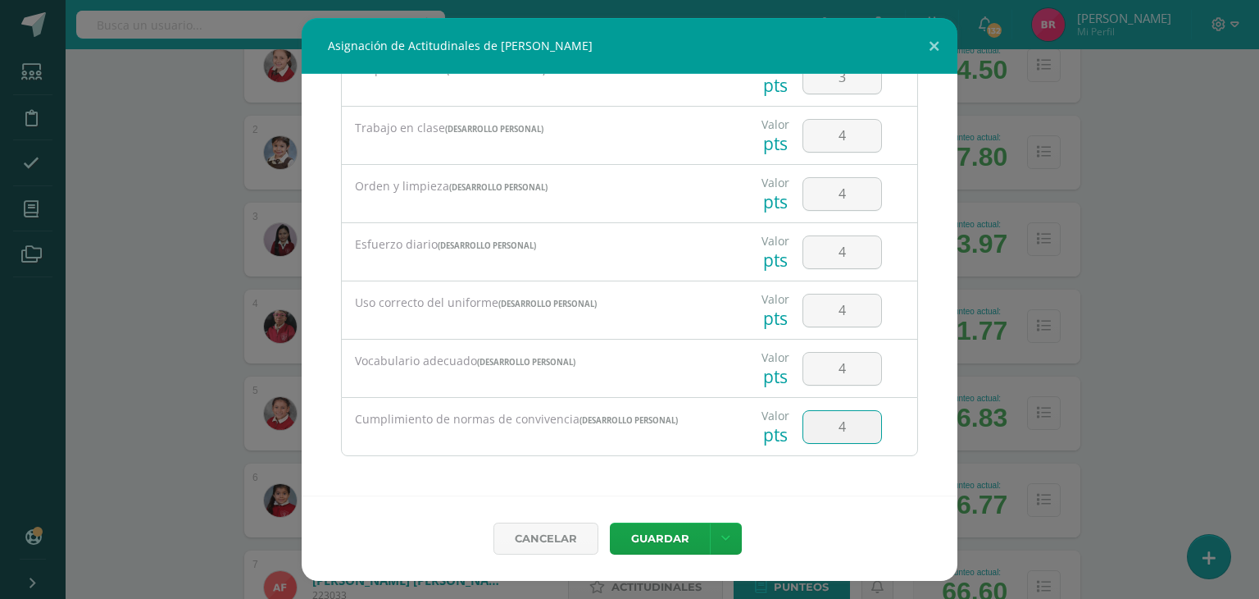
type input "4"
click at [625, 535] on button "Guardar" at bounding box center [660, 538] width 100 height 32
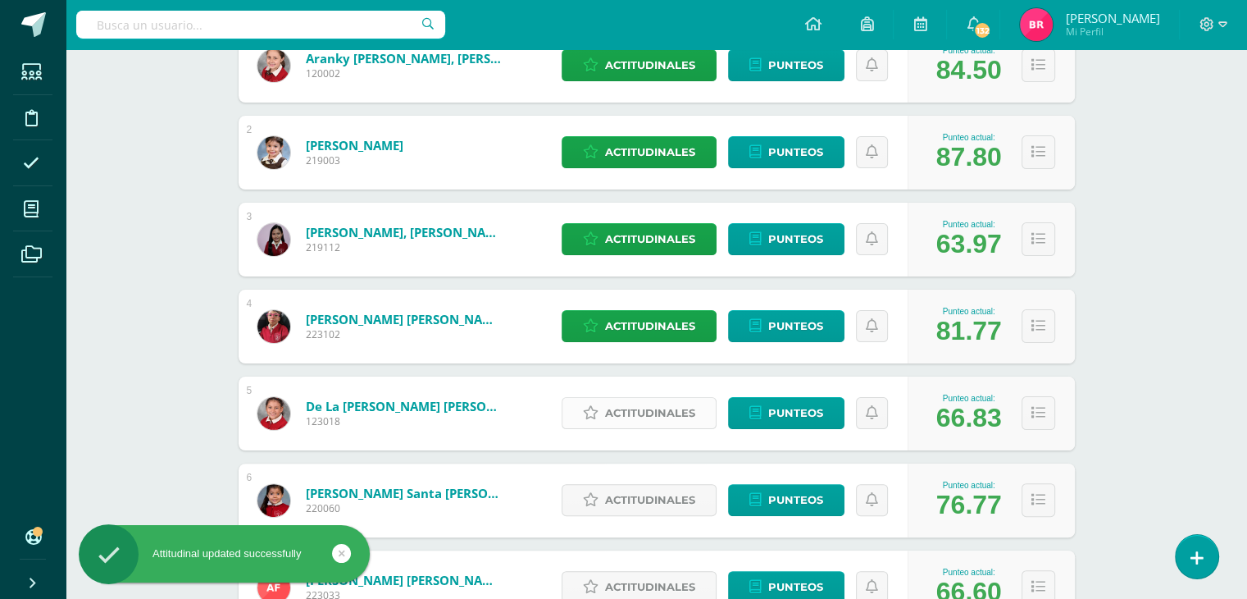
click at [658, 408] on span "Actitudinales" at bounding box center [650, 413] width 90 height 30
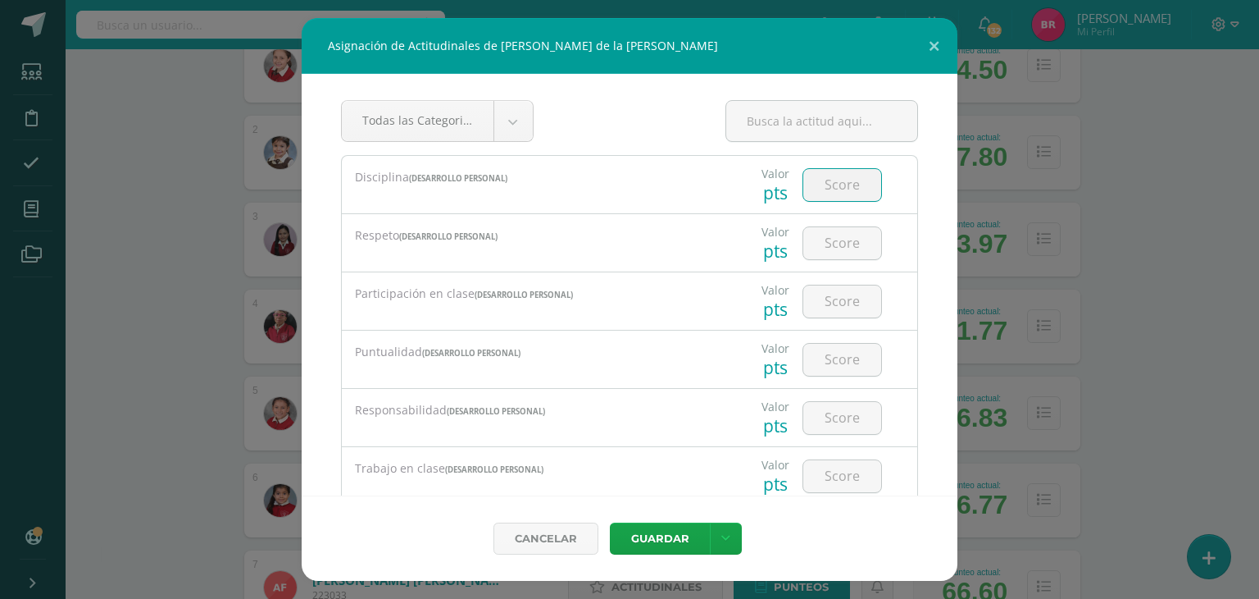
click at [804, 185] on input "number" at bounding box center [843, 185] width 78 height 32
type input "2"
type input "3"
type input "4"
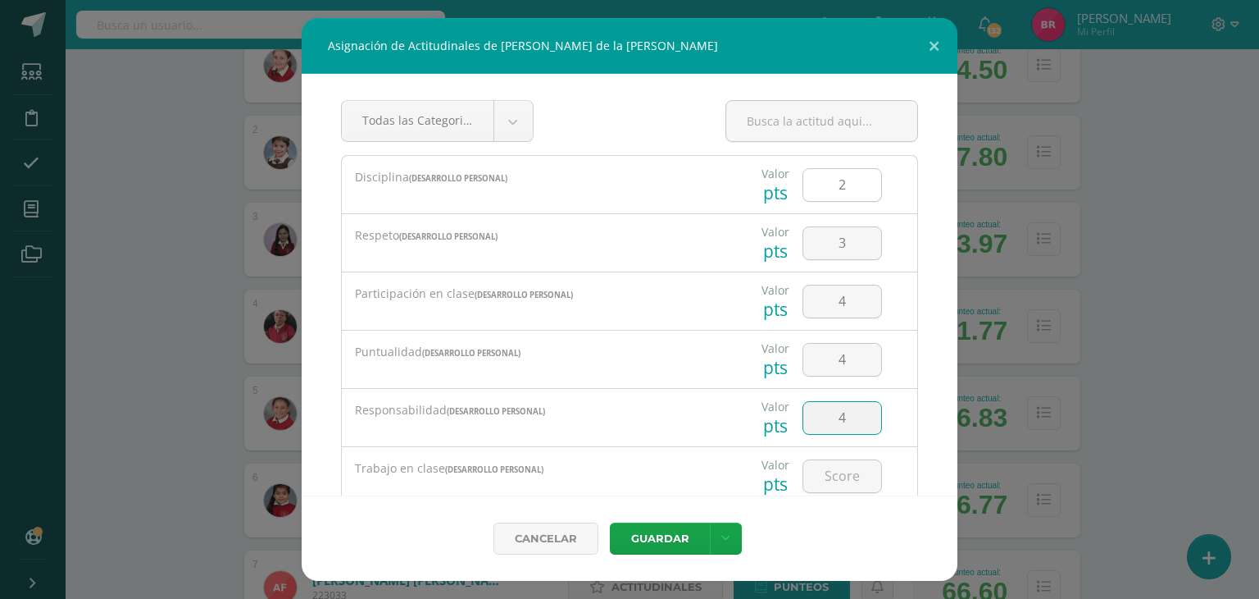
type input "4"
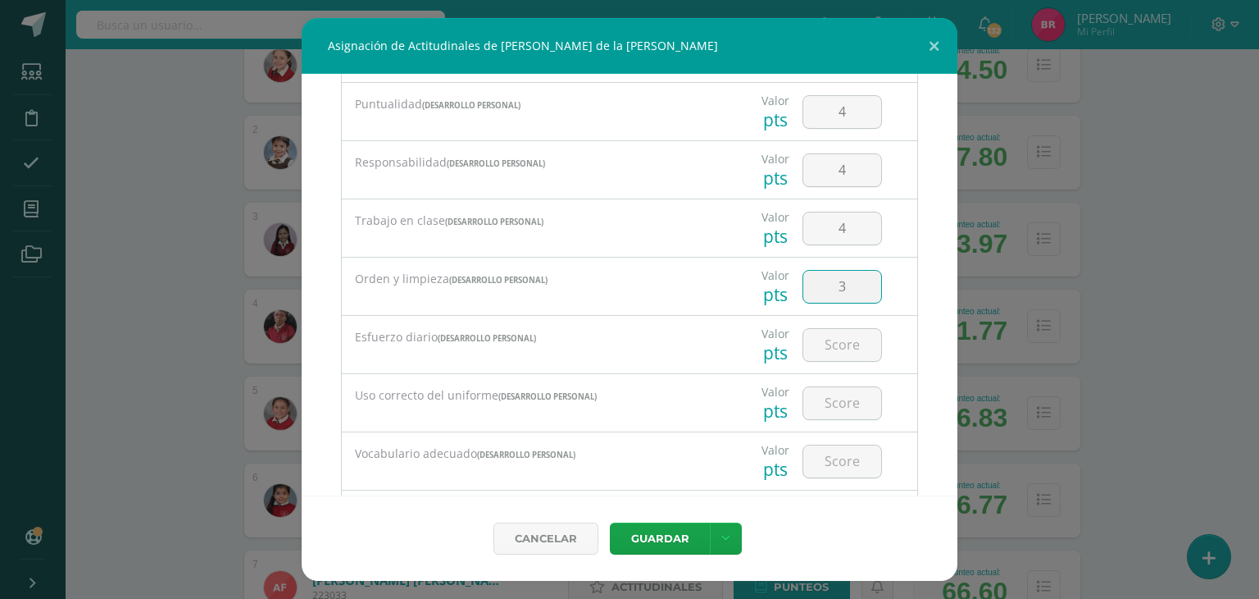
type input "3"
type input "4"
type input "3"
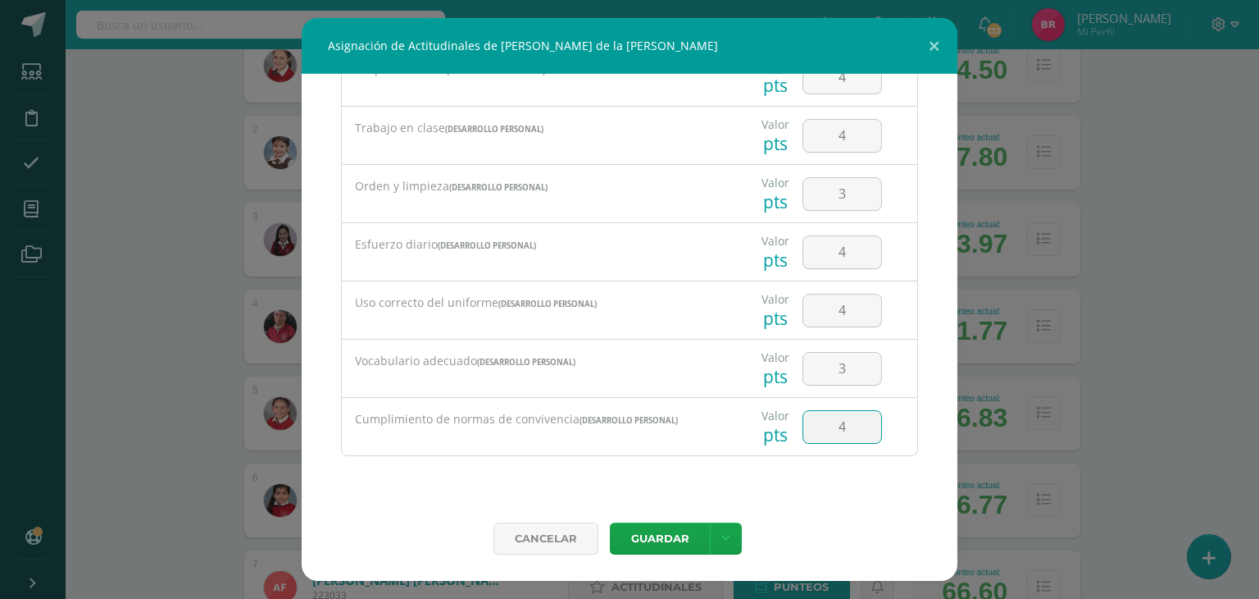
type input "4"
click at [666, 527] on button "Guardar" at bounding box center [660, 538] width 100 height 32
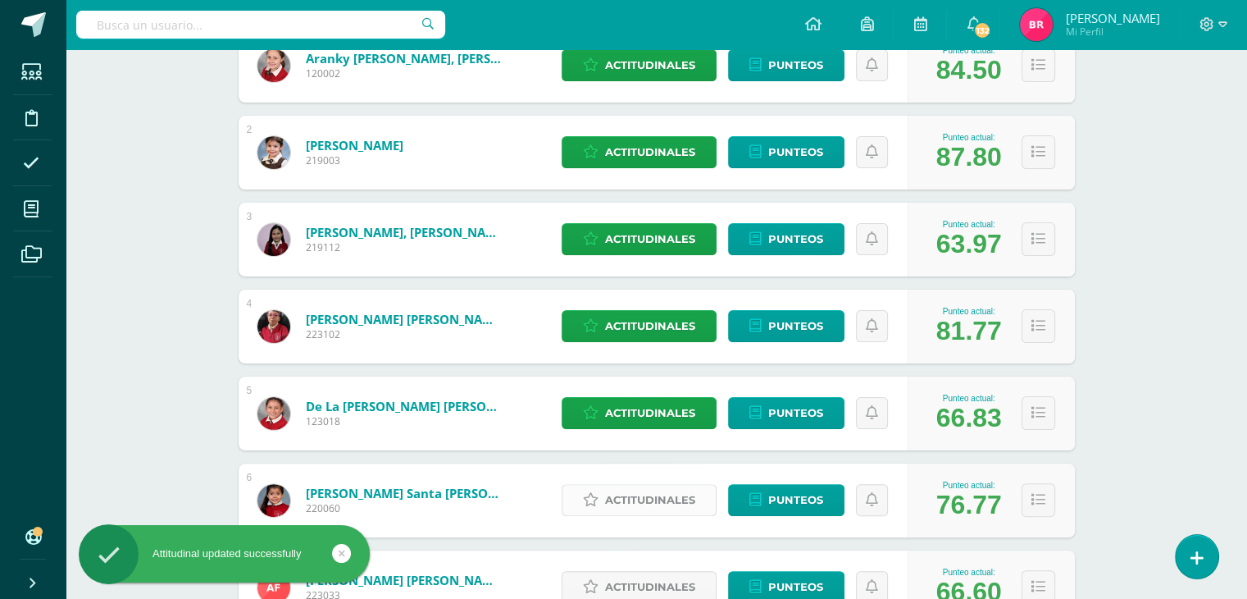
click at [649, 494] on span "Actitudinales" at bounding box center [650, 500] width 90 height 30
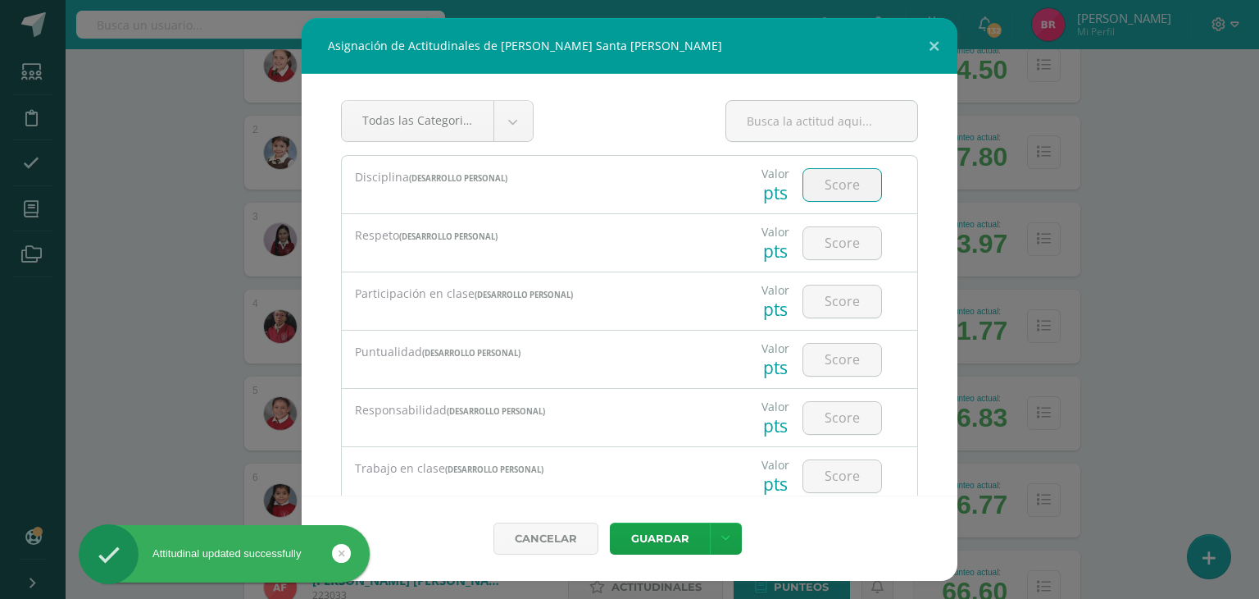
click at [833, 177] on input "number" at bounding box center [843, 185] width 78 height 32
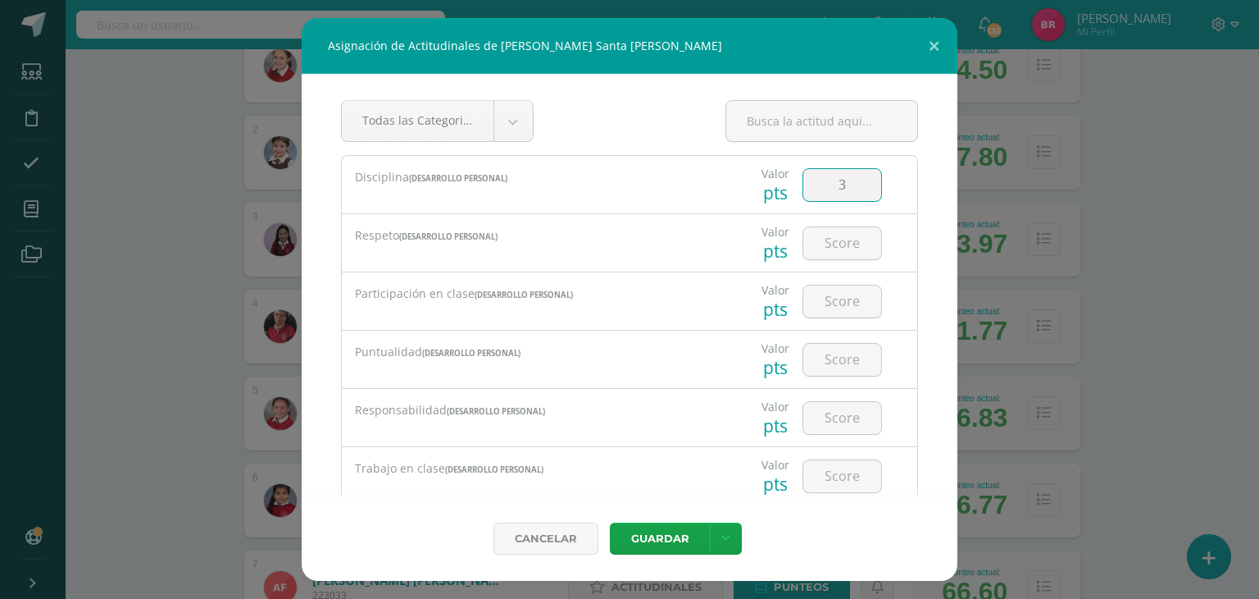
type input "3"
type input "4"
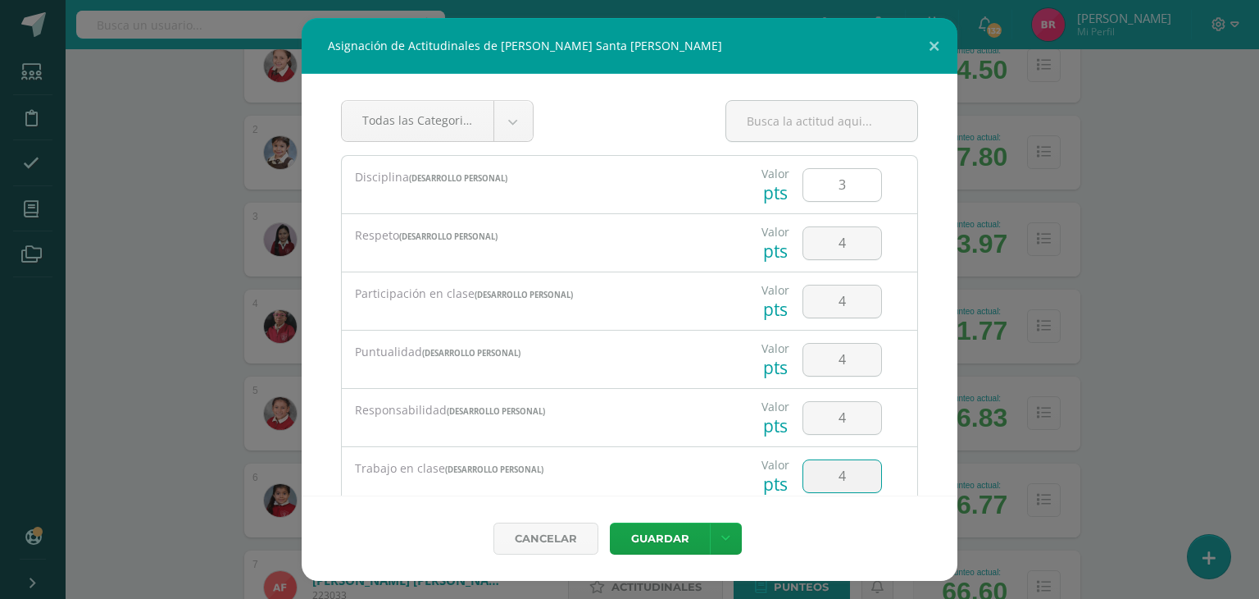
type input "4"
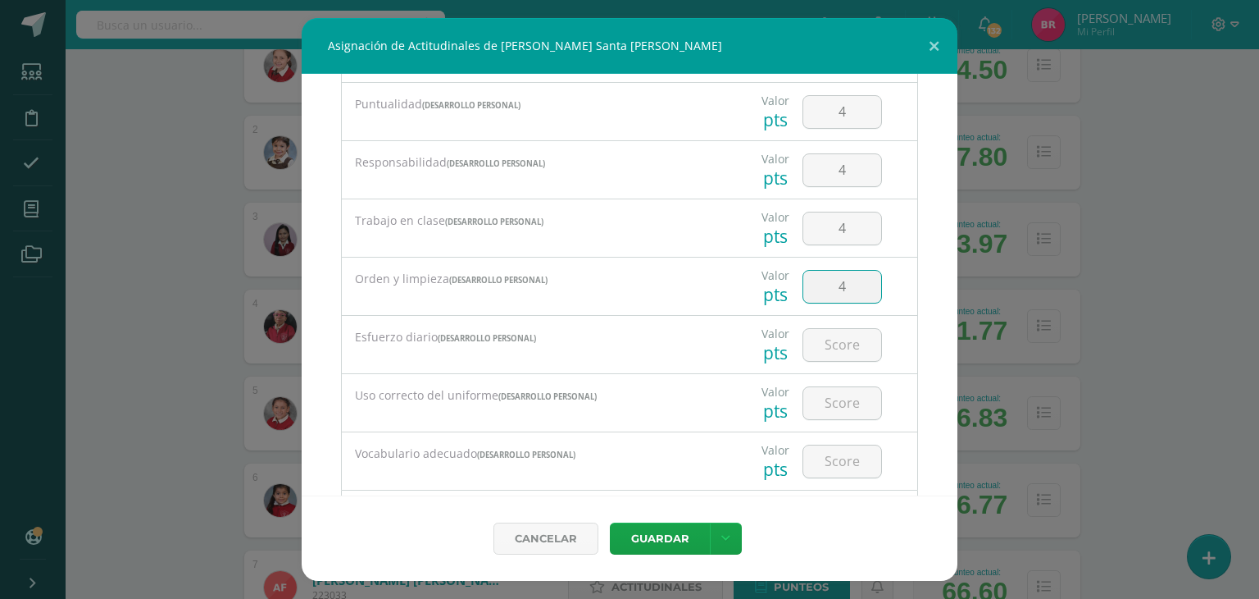
type input "4"
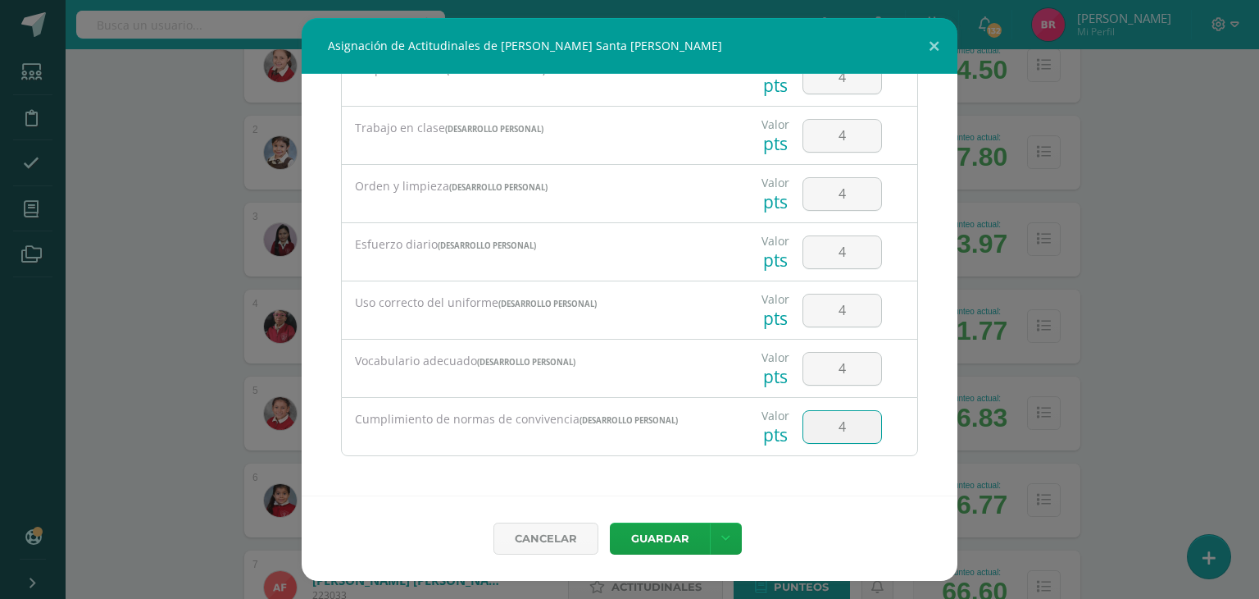
type input "4"
click at [681, 535] on button "Guardar" at bounding box center [660, 538] width 100 height 32
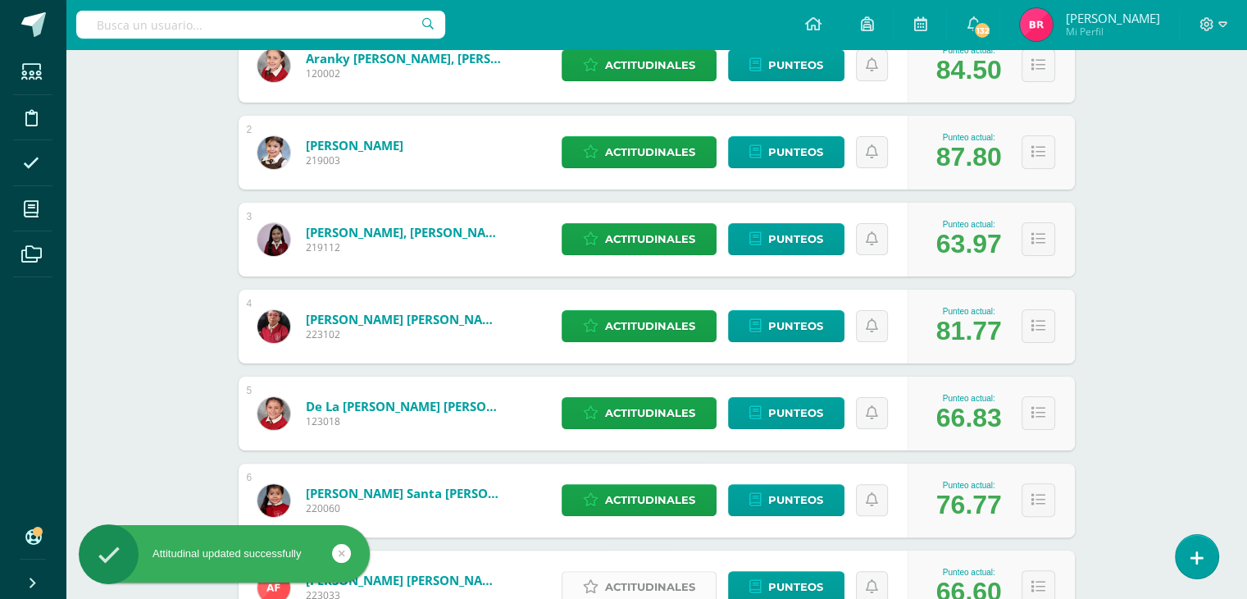
click at [659, 585] on span "Actitudinales" at bounding box center [650, 586] width 90 height 30
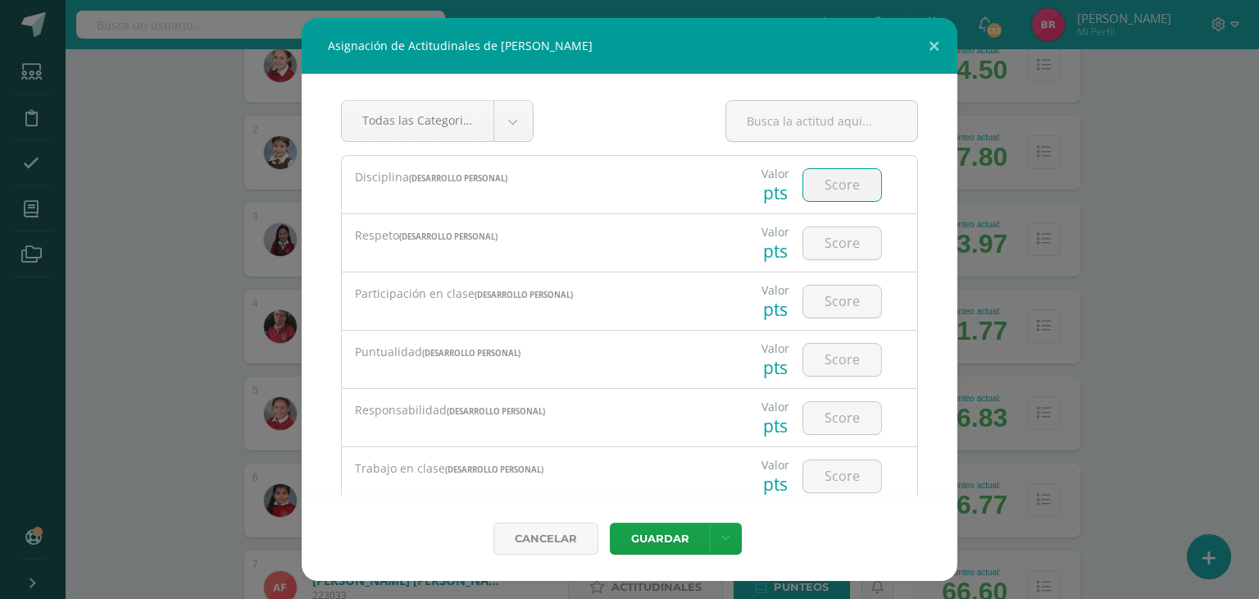
click at [842, 179] on input "number" at bounding box center [843, 185] width 78 height 32
type input "3"
type input "4"
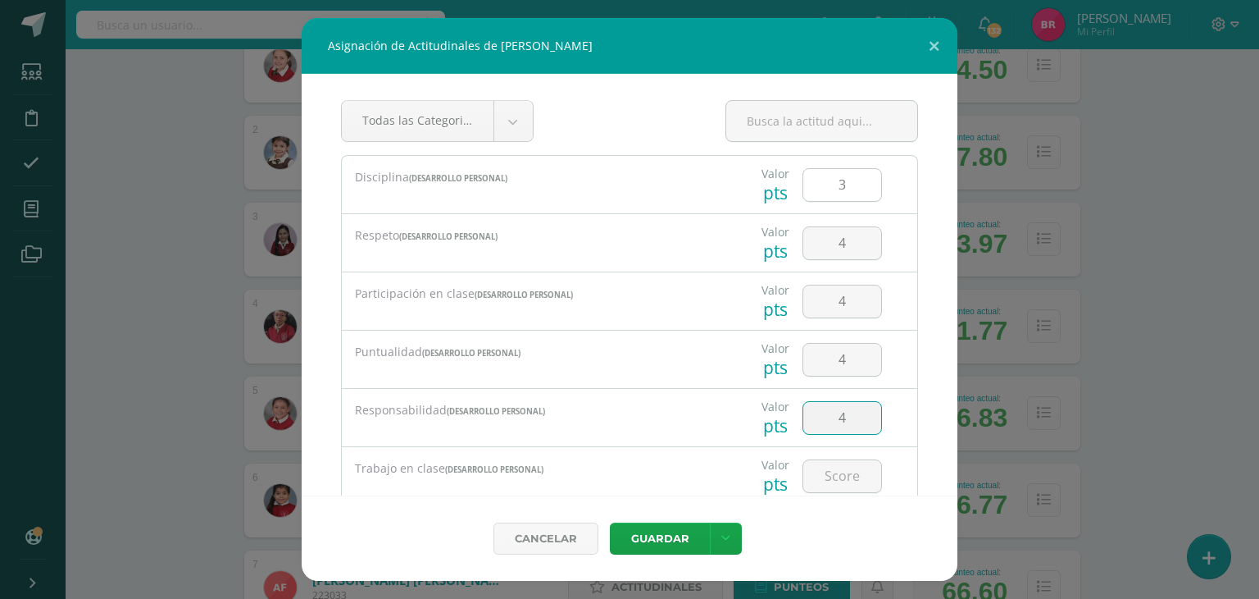
type input "4"
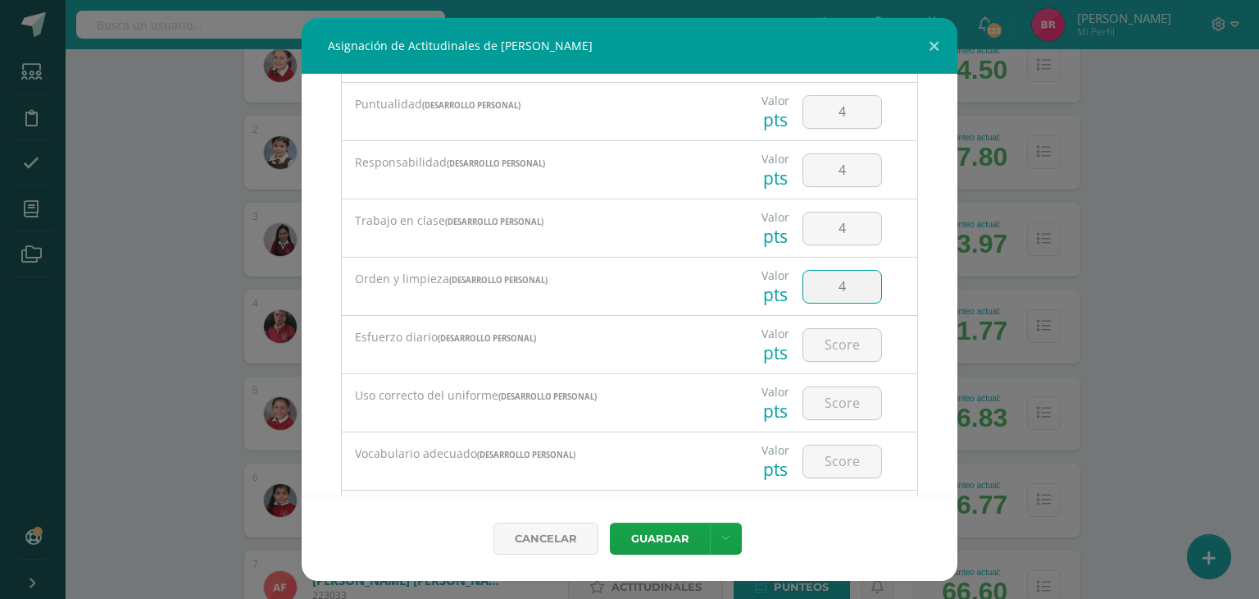
type input "4"
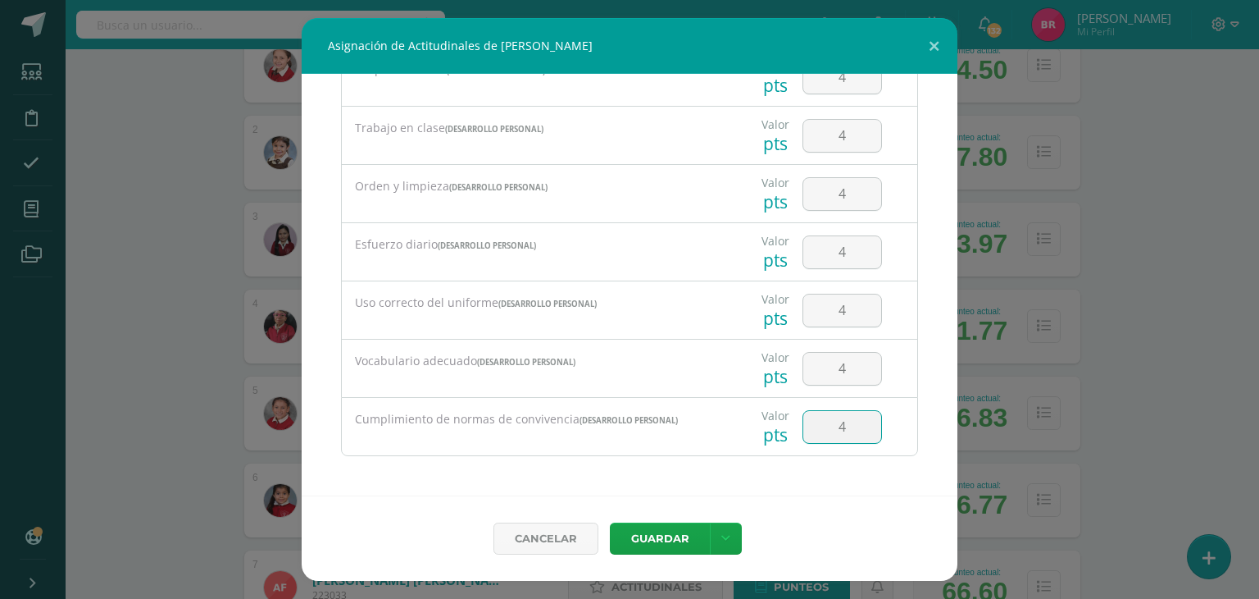
type input "4"
click at [645, 538] on button "Guardar" at bounding box center [660, 538] width 100 height 32
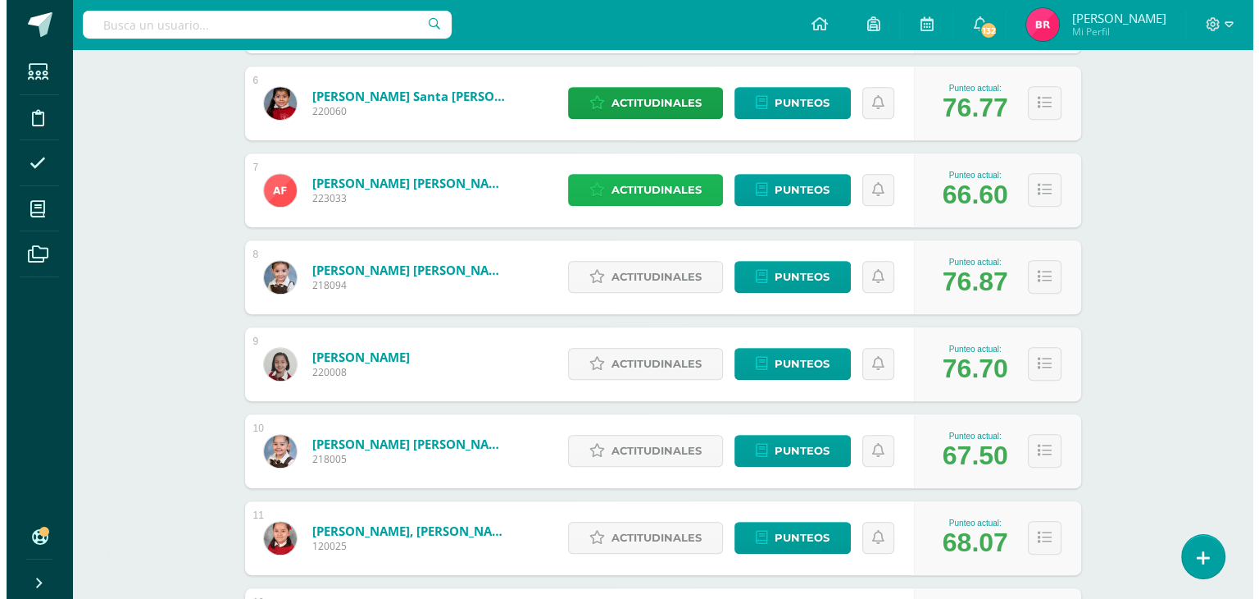
scroll to position [758, 0]
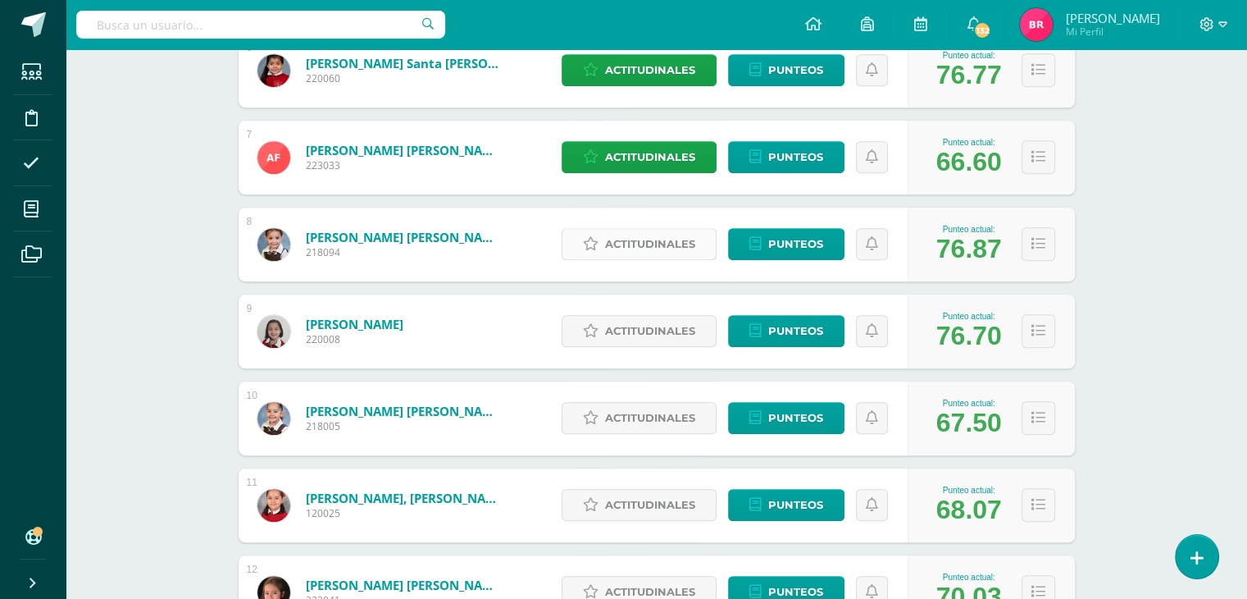
click at [666, 237] on span "Actitudinales" at bounding box center [650, 244] width 90 height 30
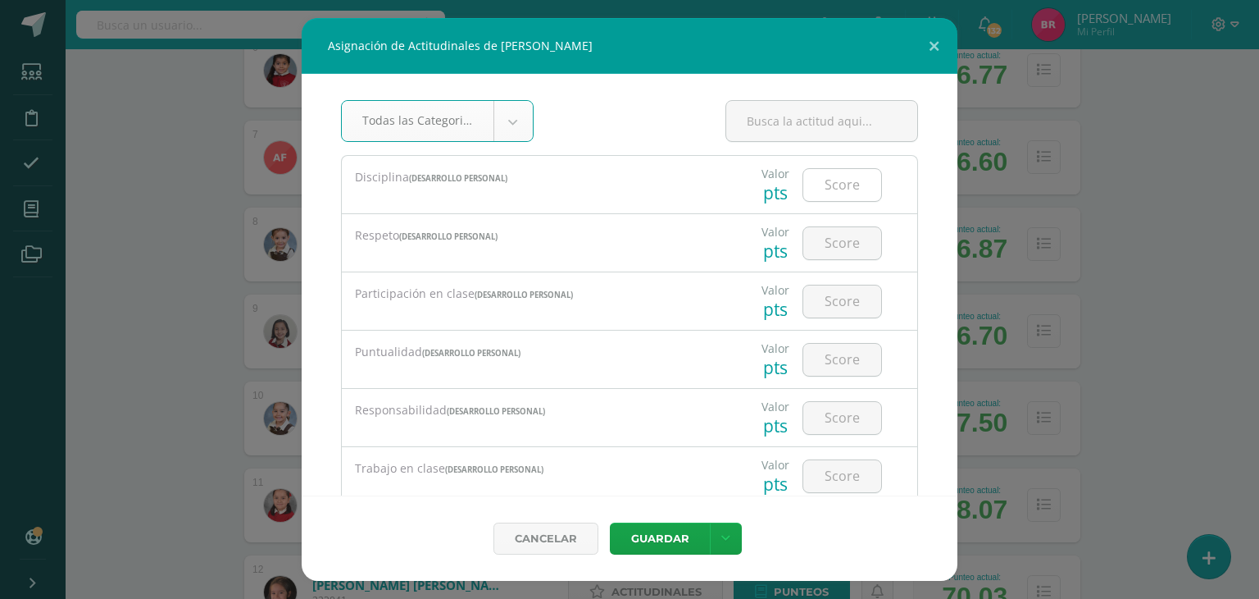
click at [831, 184] on input "number" at bounding box center [843, 185] width 78 height 32
type input "3"
type input "4"
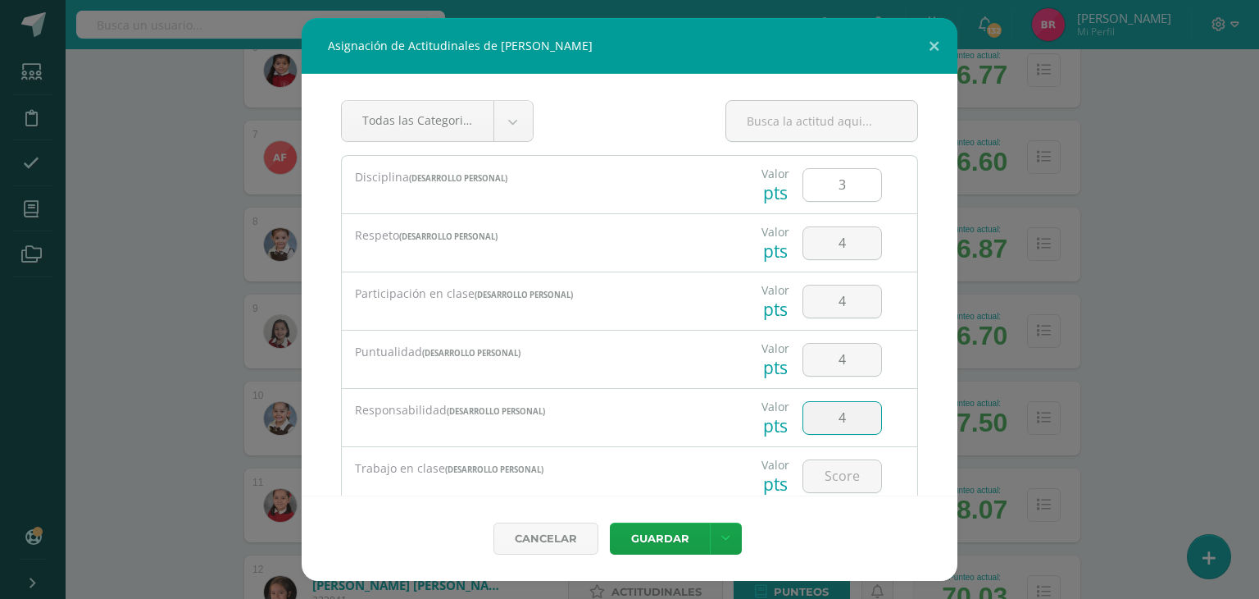
type input "4"
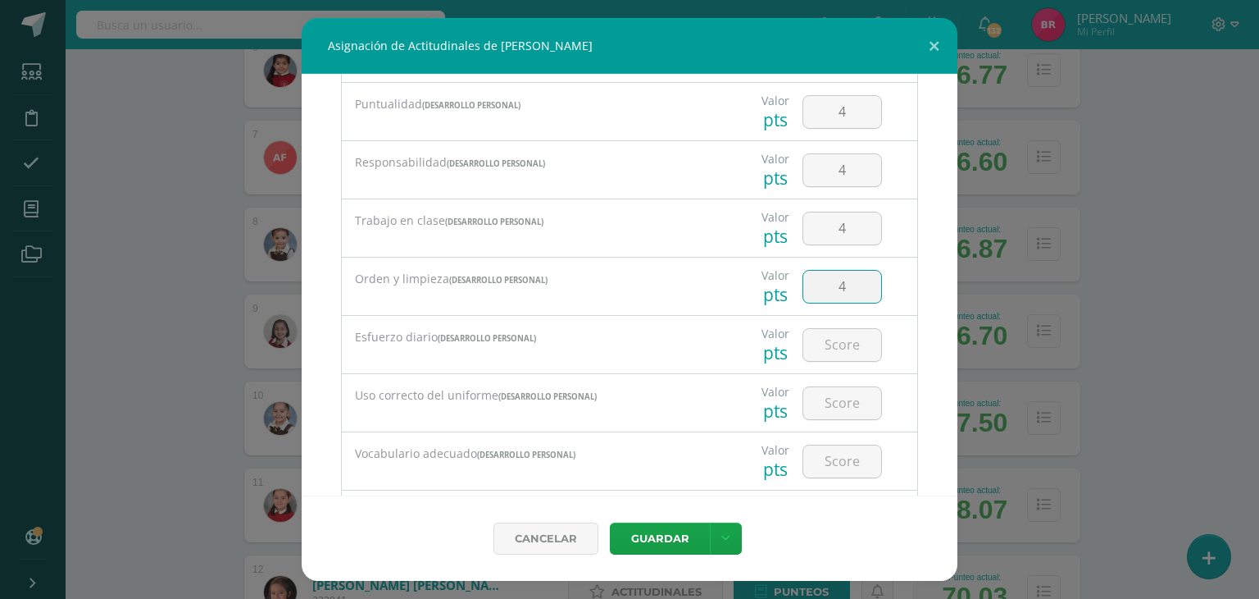
type input "4"
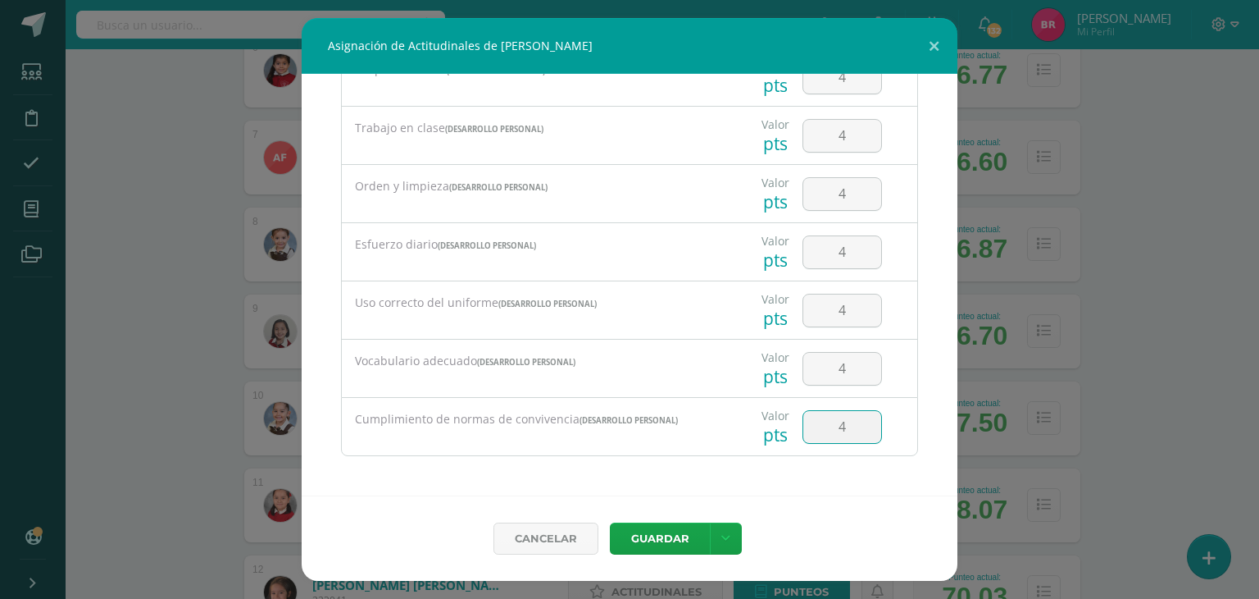
type input "4"
click at [631, 531] on button "Guardar" at bounding box center [660, 538] width 100 height 32
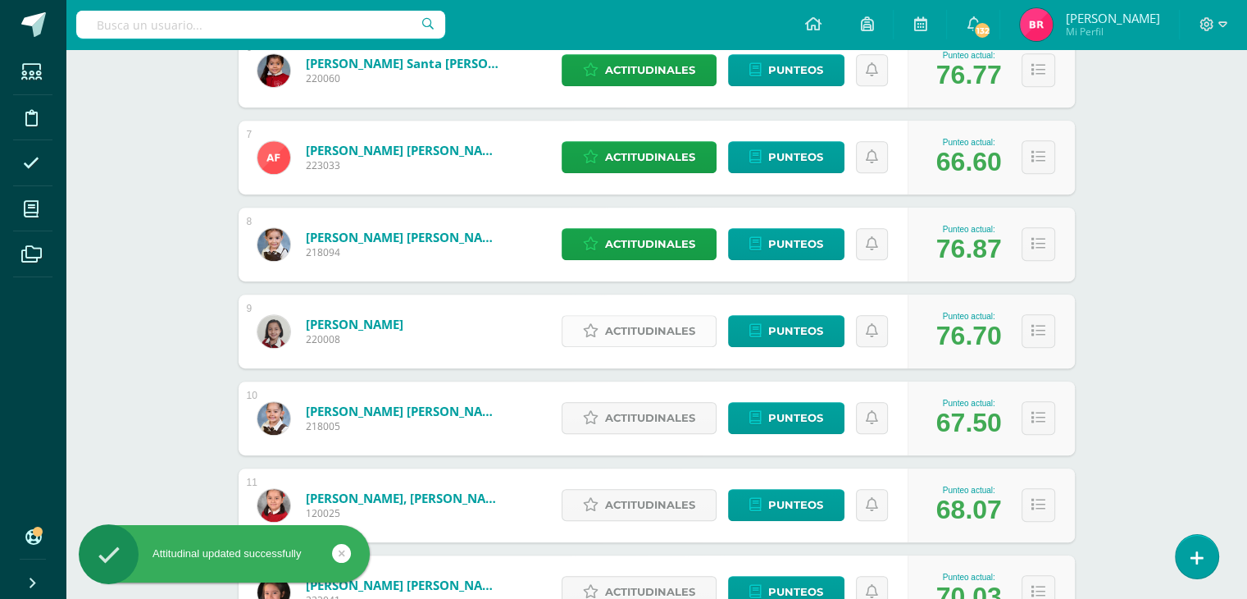
click at [689, 321] on span "Actitudinales" at bounding box center [650, 331] width 90 height 30
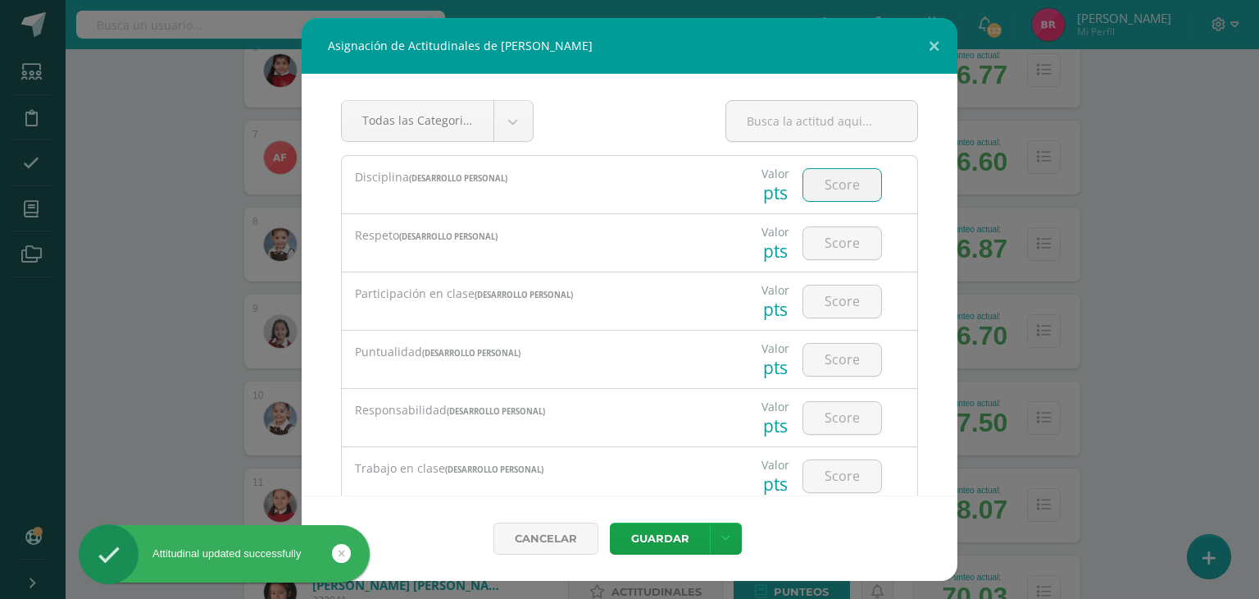
click at [857, 187] on input "number" at bounding box center [843, 185] width 78 height 32
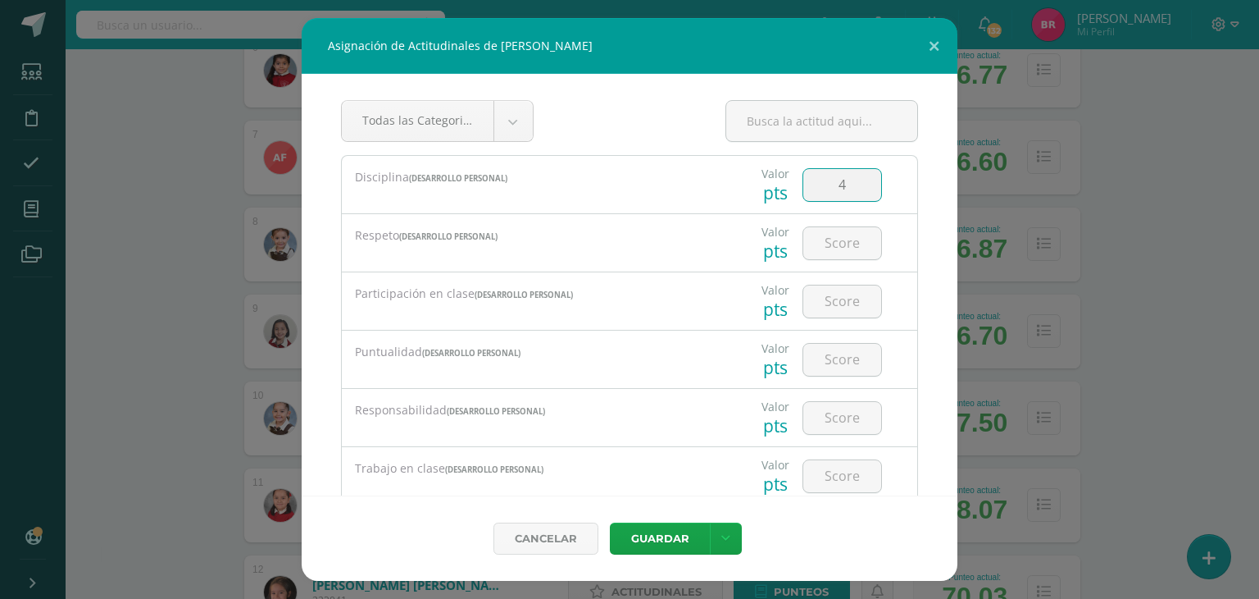
type input "4"
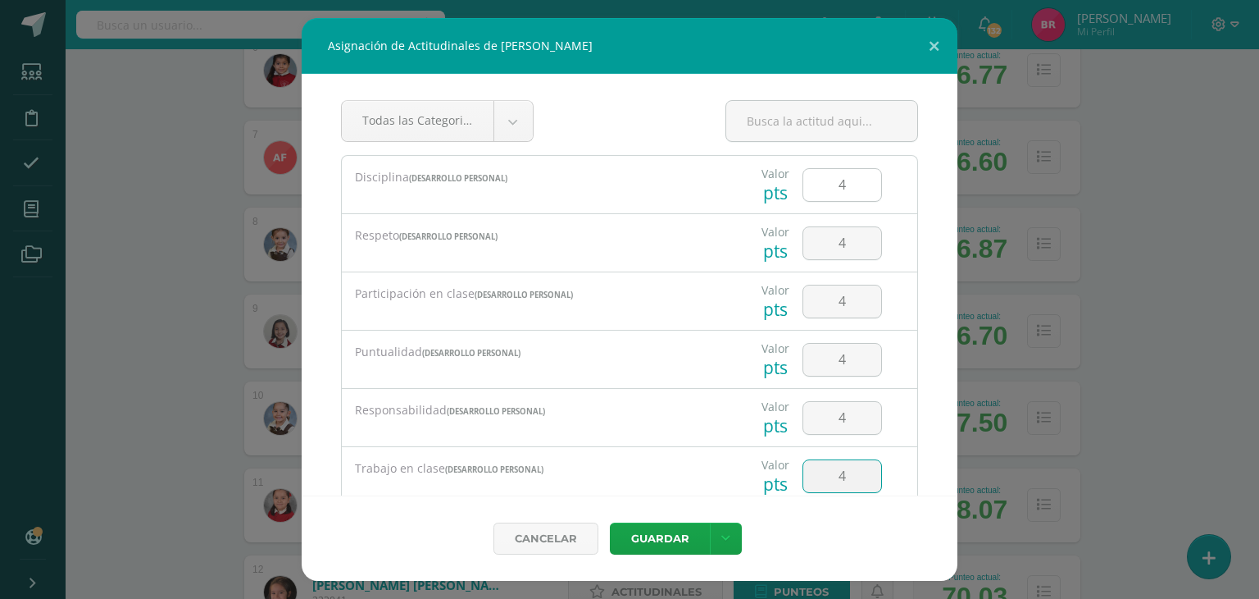
type input "4"
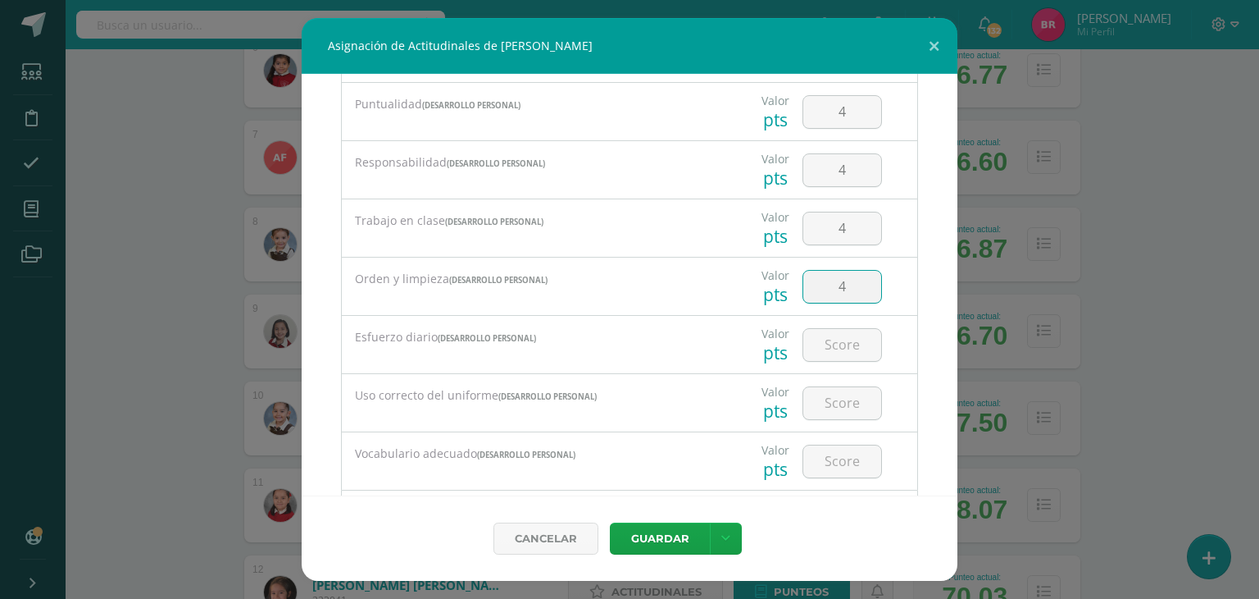
type input "4"
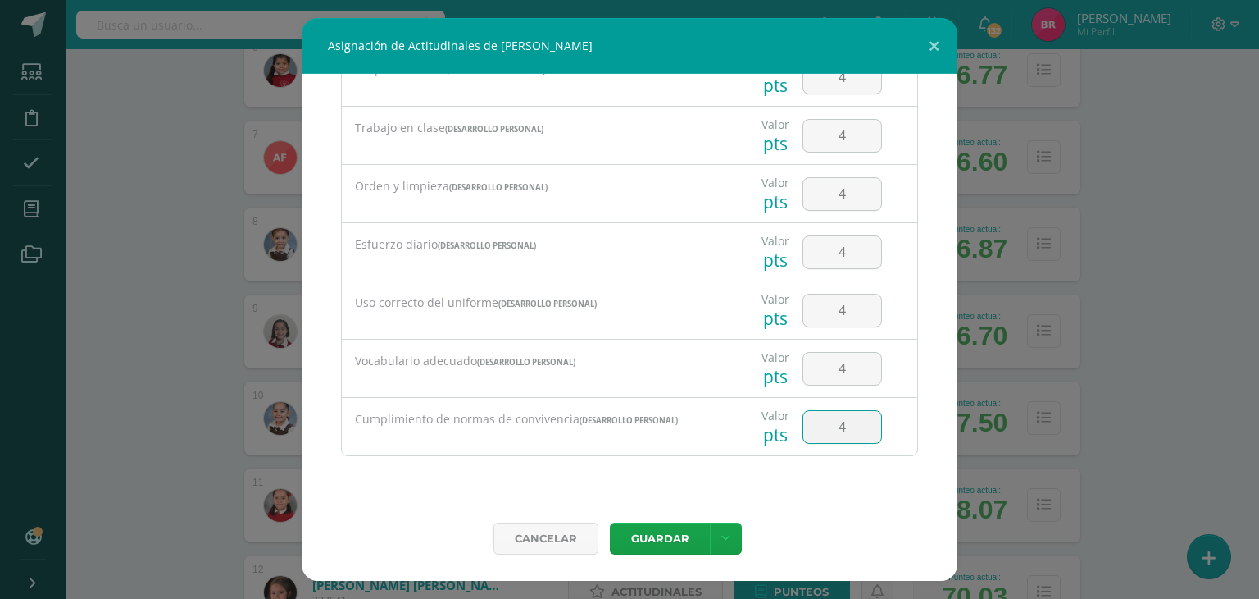
type input "4"
click at [639, 526] on button "Guardar" at bounding box center [660, 538] width 100 height 32
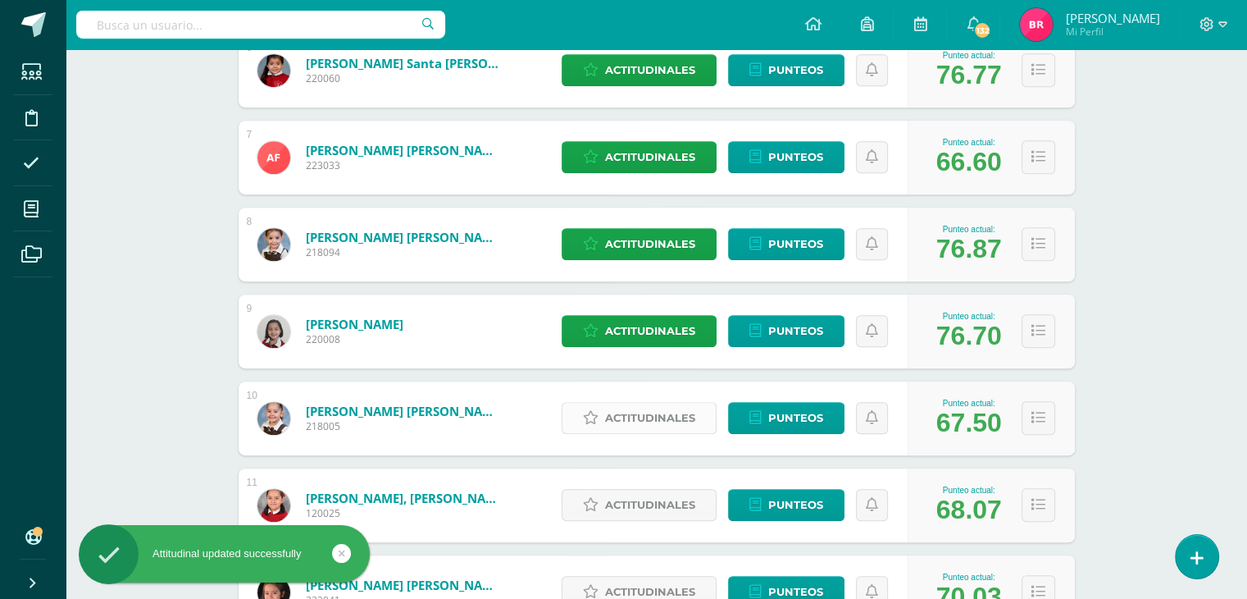
click at [695, 414] on span "Actitudinales" at bounding box center [650, 418] width 90 height 30
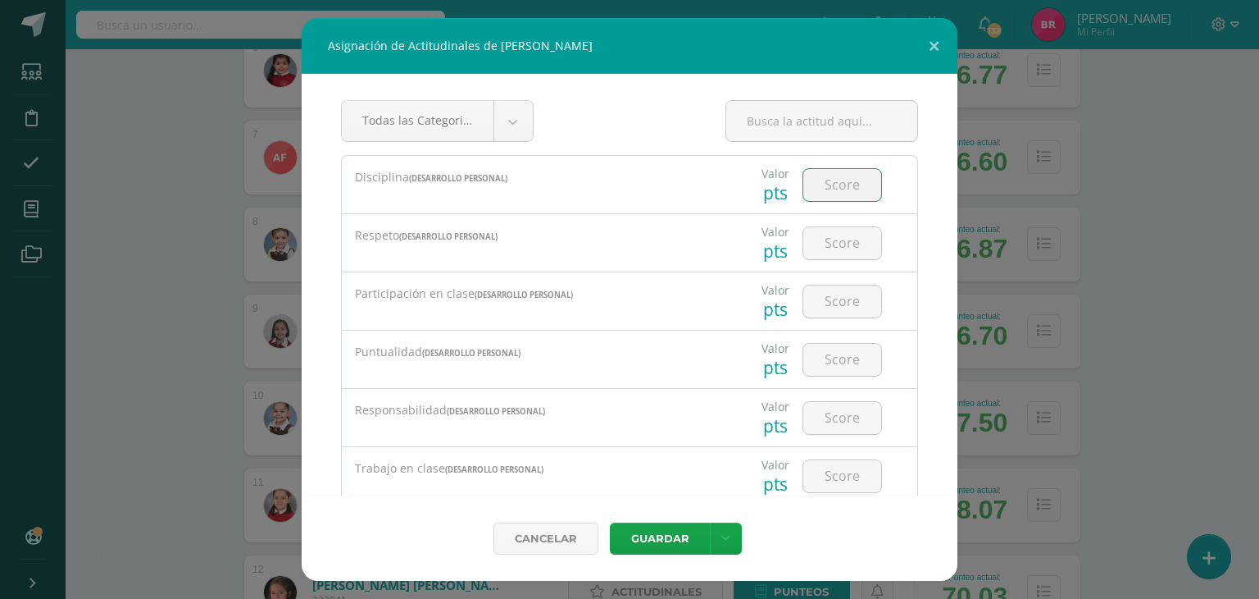
click at [834, 174] on input "number" at bounding box center [843, 185] width 78 height 32
type input "2"
type input "3"
type input "4"
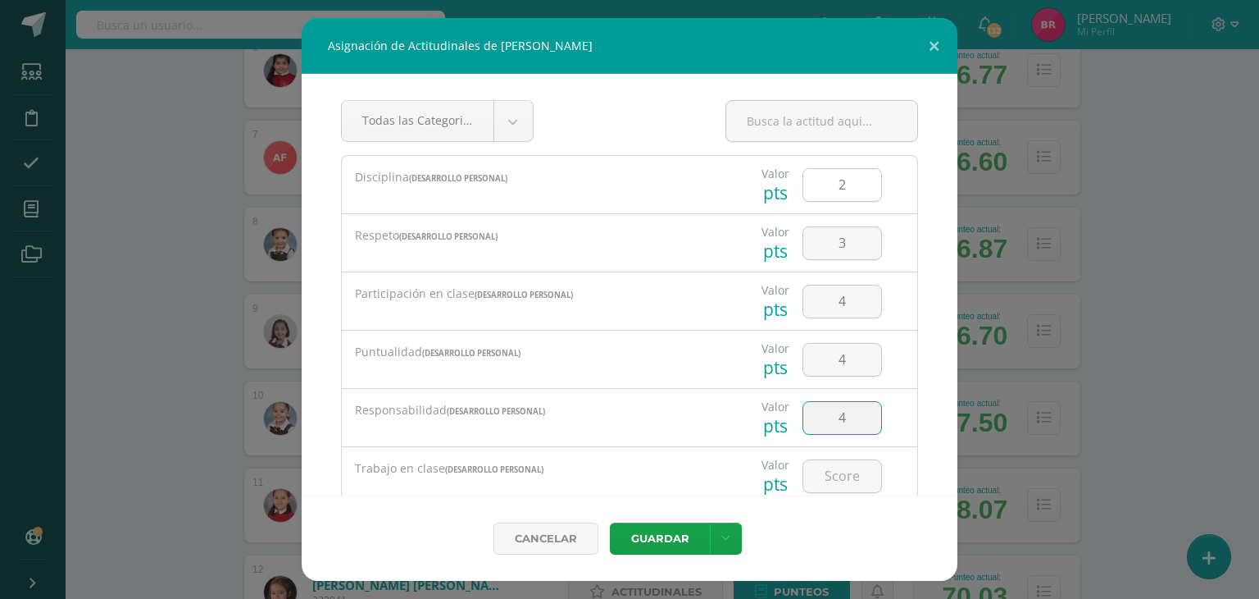
type input "4"
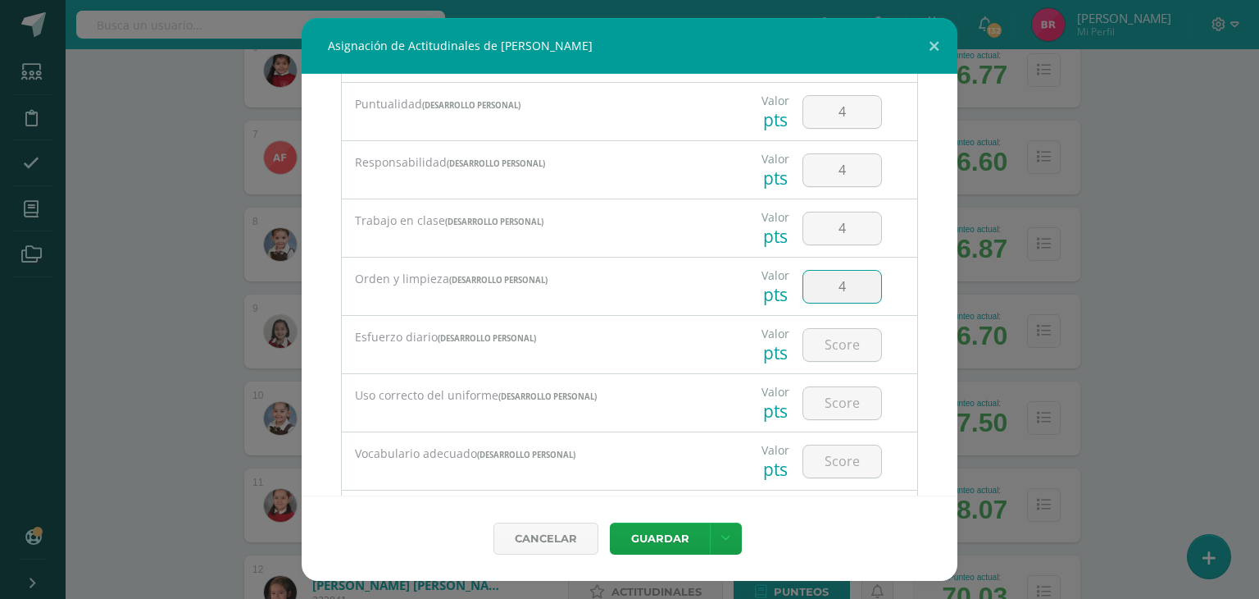
type input "4"
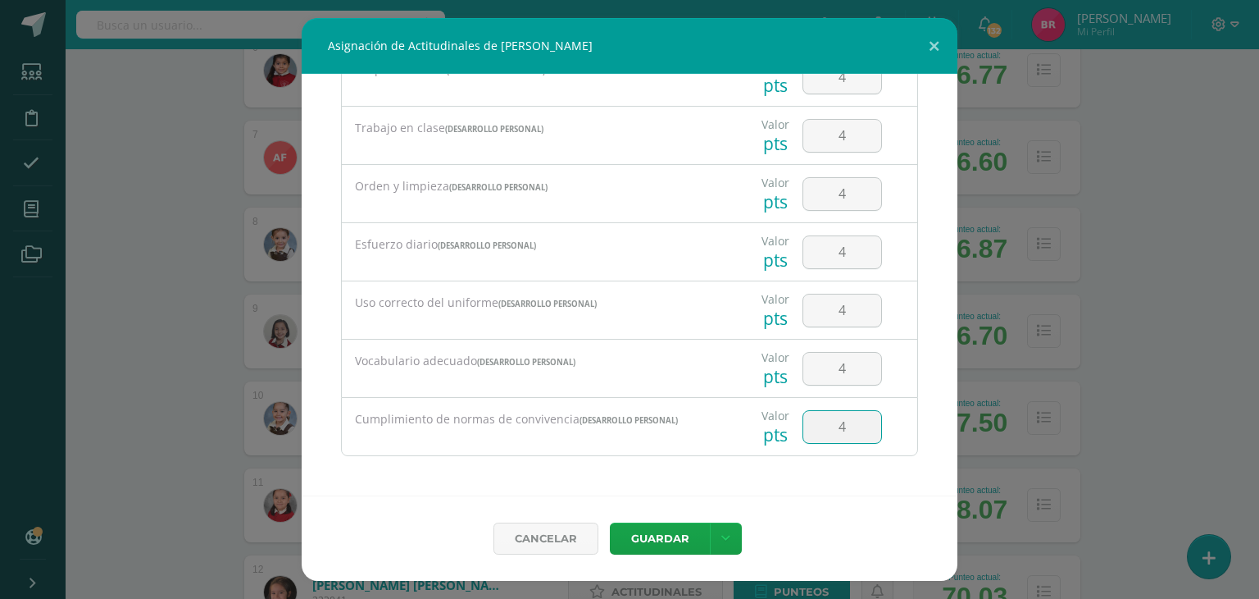
type input "4"
click at [832, 423] on input "4" at bounding box center [843, 427] width 78 height 32
type input "3"
click at [654, 542] on button "Guardar" at bounding box center [660, 538] width 100 height 32
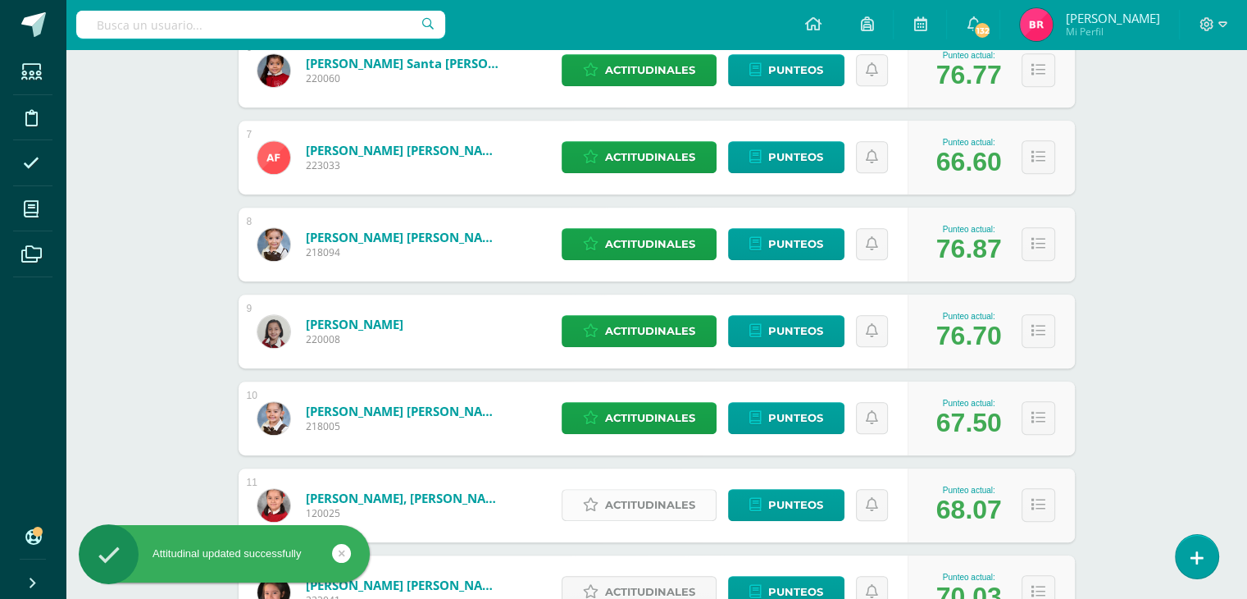
click at [651, 501] on span "Actitudinales" at bounding box center [650, 504] width 90 height 30
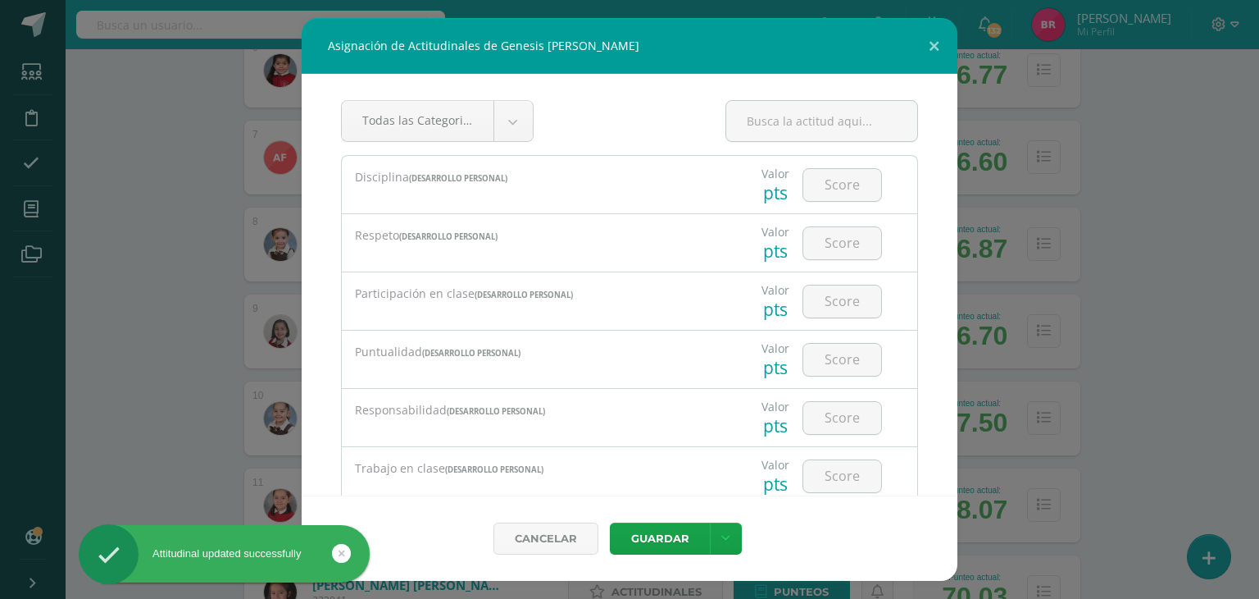
click at [651, 501] on div "Cancelar Guardar Guardar y poblar en todos mis cursos" at bounding box center [630, 537] width 656 height 85
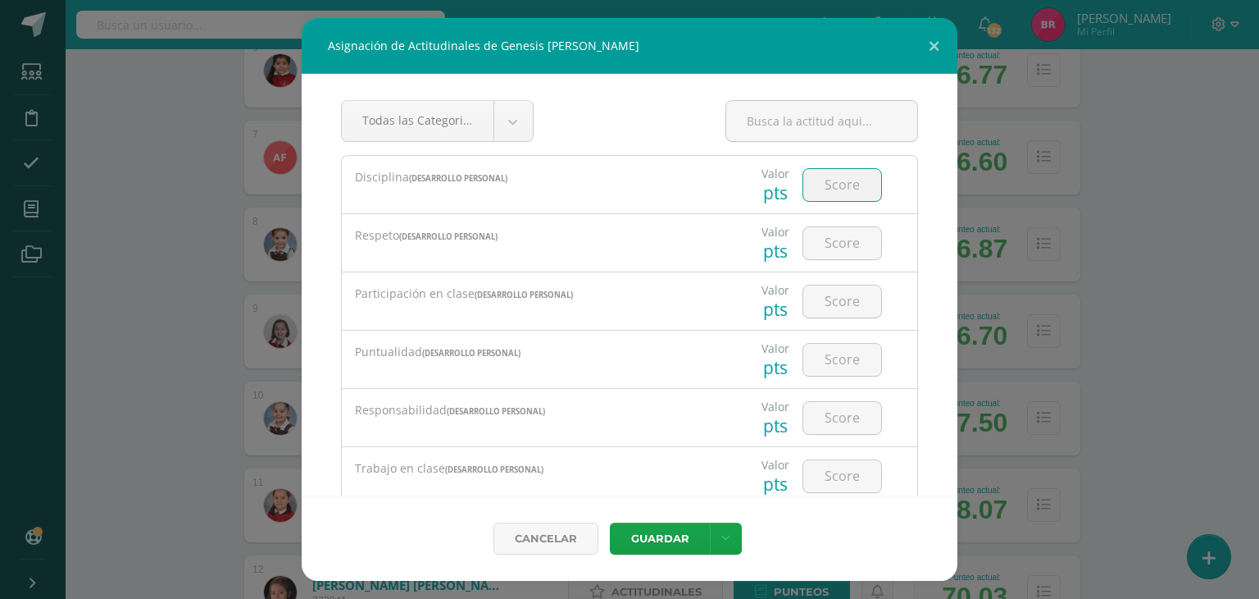
click at [837, 184] on input "number" at bounding box center [843, 185] width 78 height 32
type input "3"
type input "4"
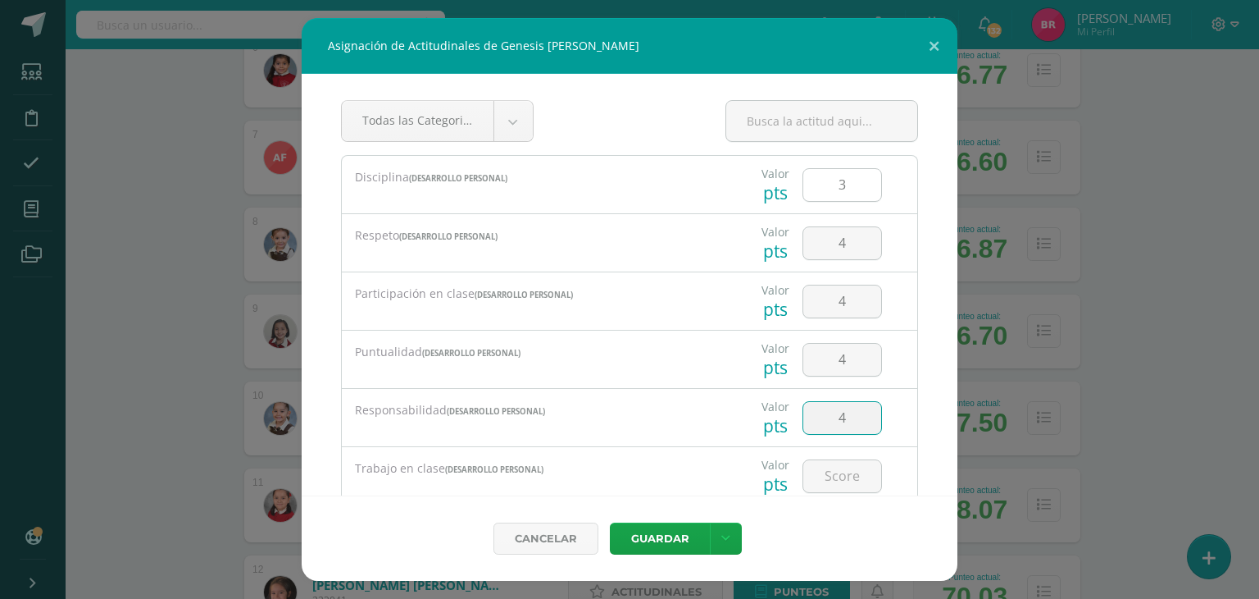
type input "4"
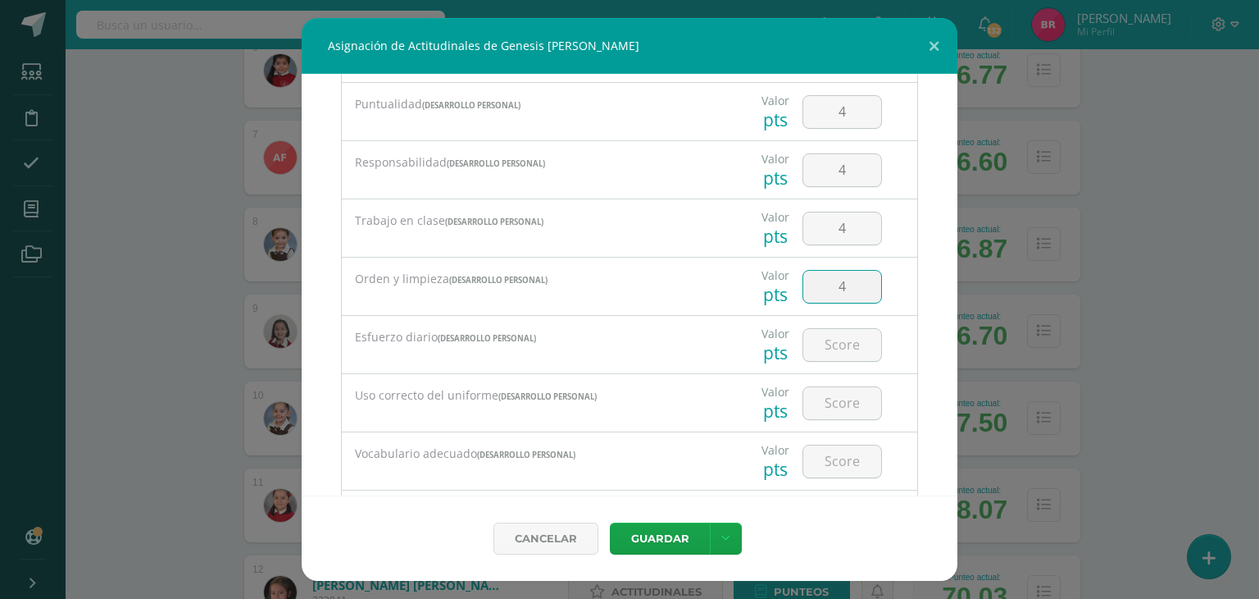
type input "4"
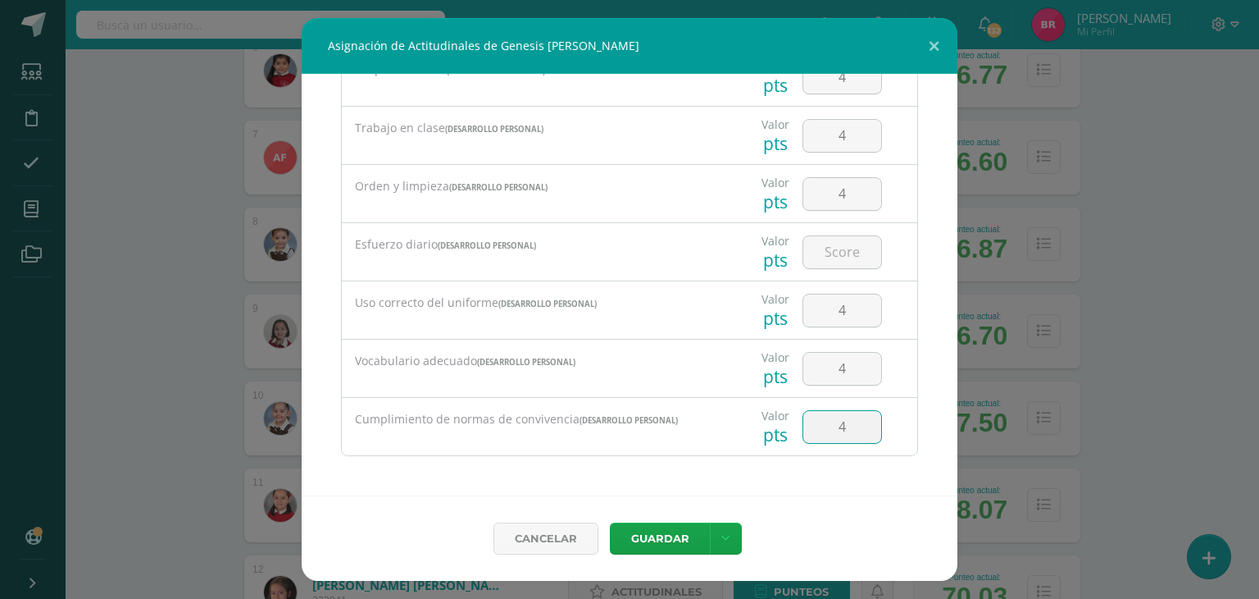
type input "4"
click at [837, 250] on input "number" at bounding box center [843, 252] width 78 height 32
type input "4"
click at [686, 526] on button "Guardar" at bounding box center [660, 538] width 100 height 32
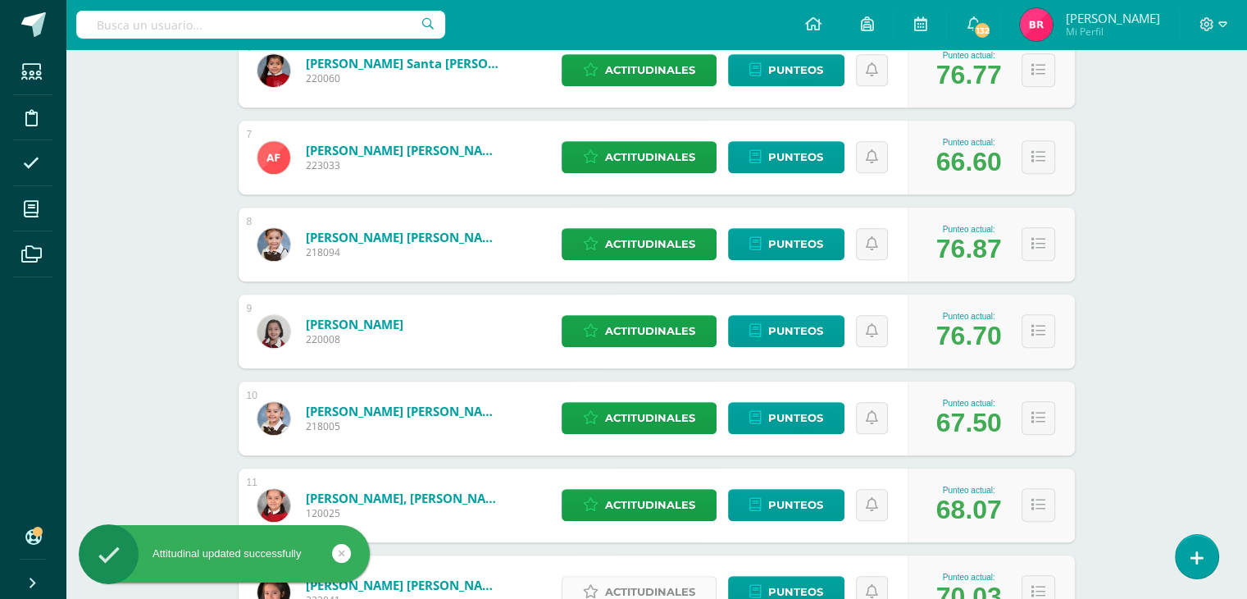
click at [685, 584] on span "Actitudinales" at bounding box center [650, 591] width 90 height 30
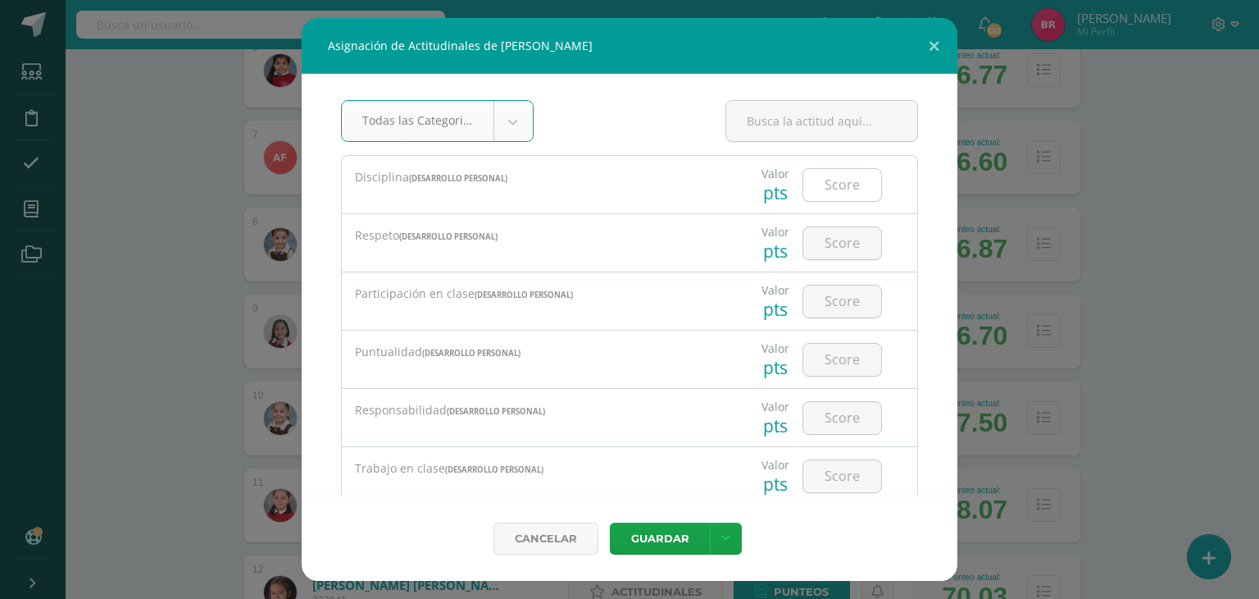
click at [823, 197] on input "number" at bounding box center [843, 185] width 78 height 32
type input "3"
type input "4"
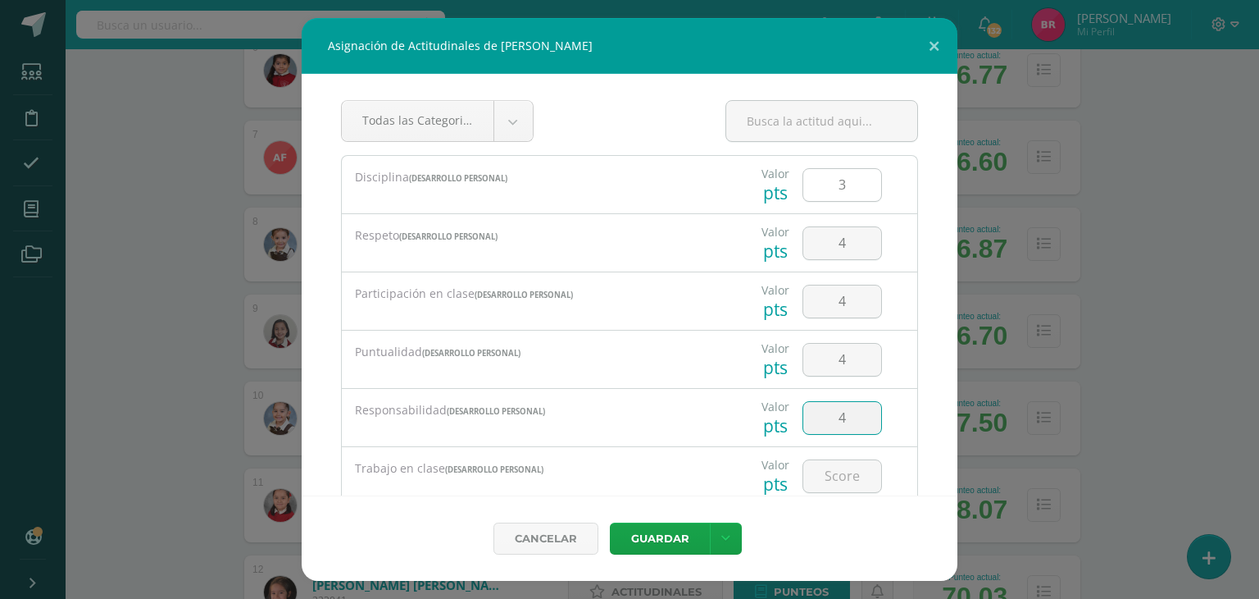
type input "4"
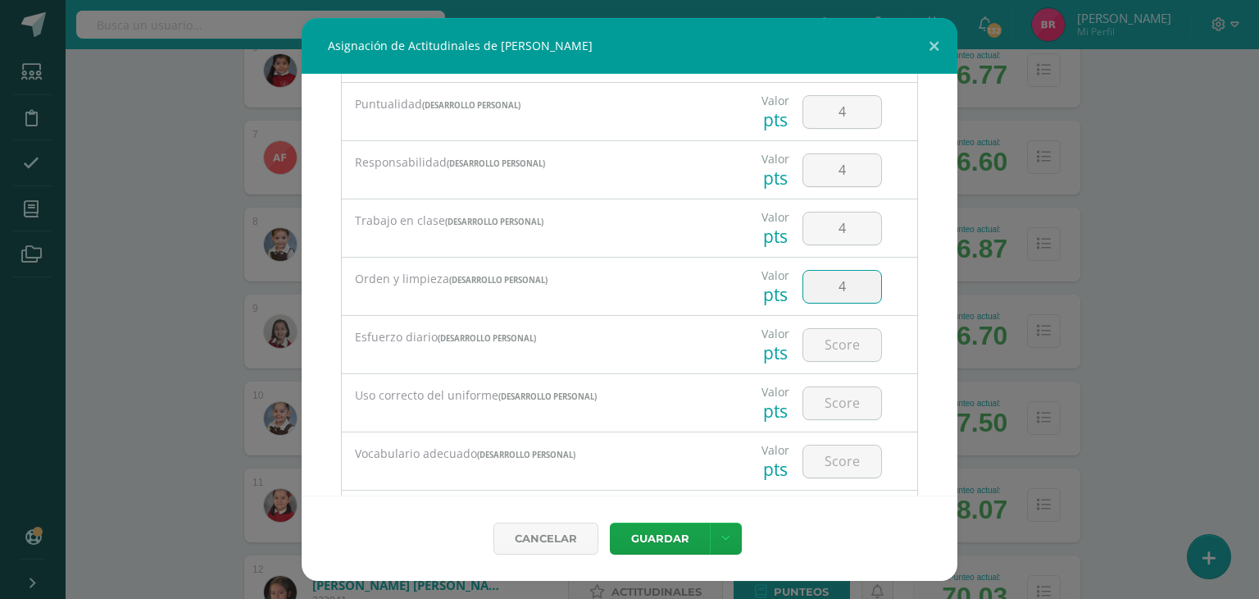
type input "4"
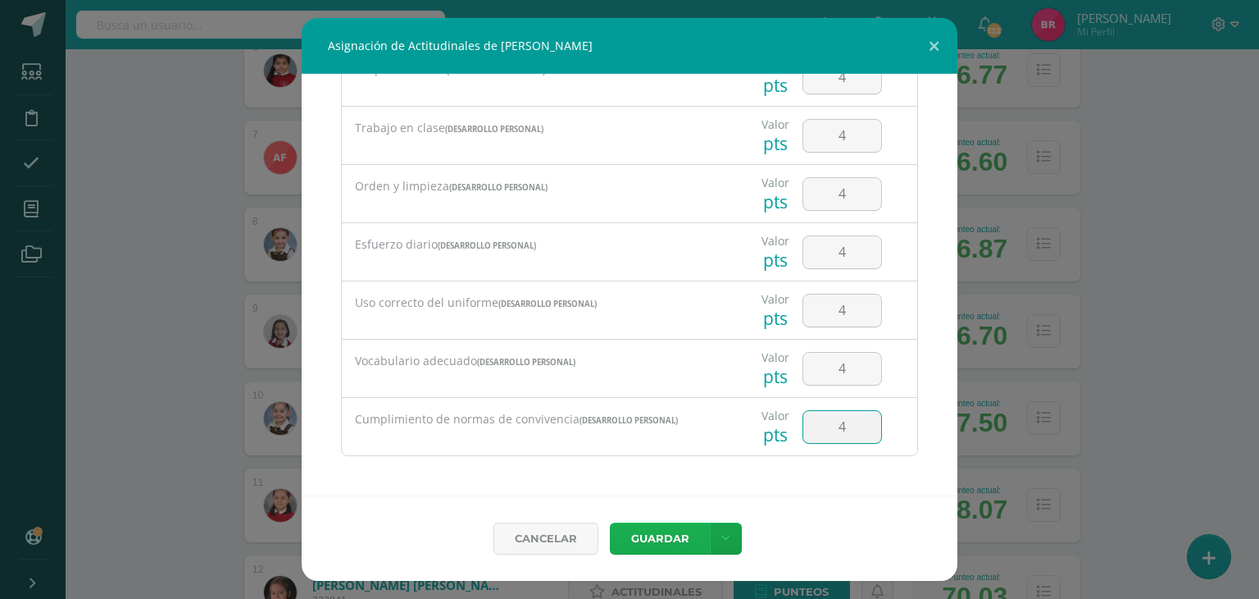
type input "4"
click at [641, 528] on button "Guardar" at bounding box center [660, 538] width 100 height 32
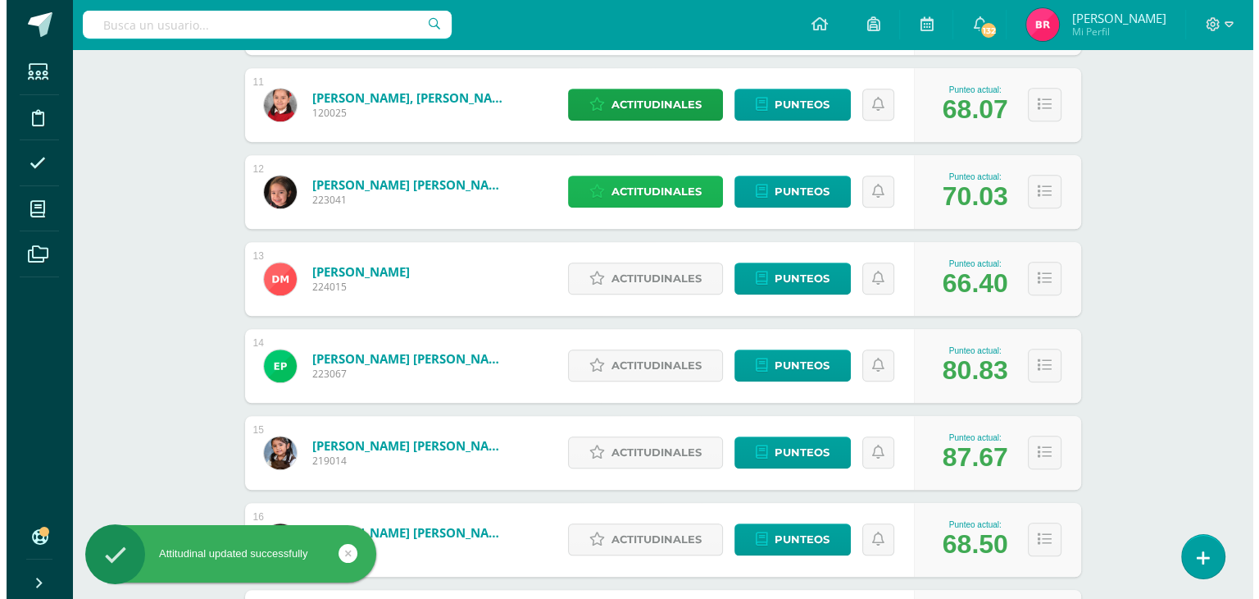
scroll to position [1193, 0]
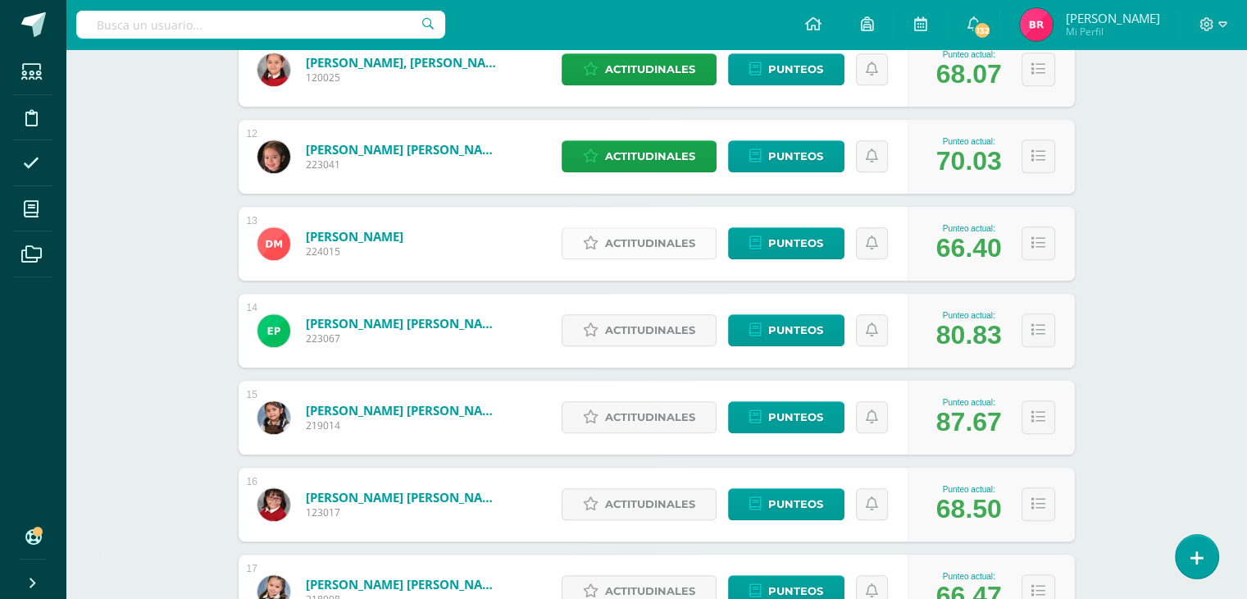
click at [685, 249] on span "Actitudinales" at bounding box center [650, 243] width 90 height 30
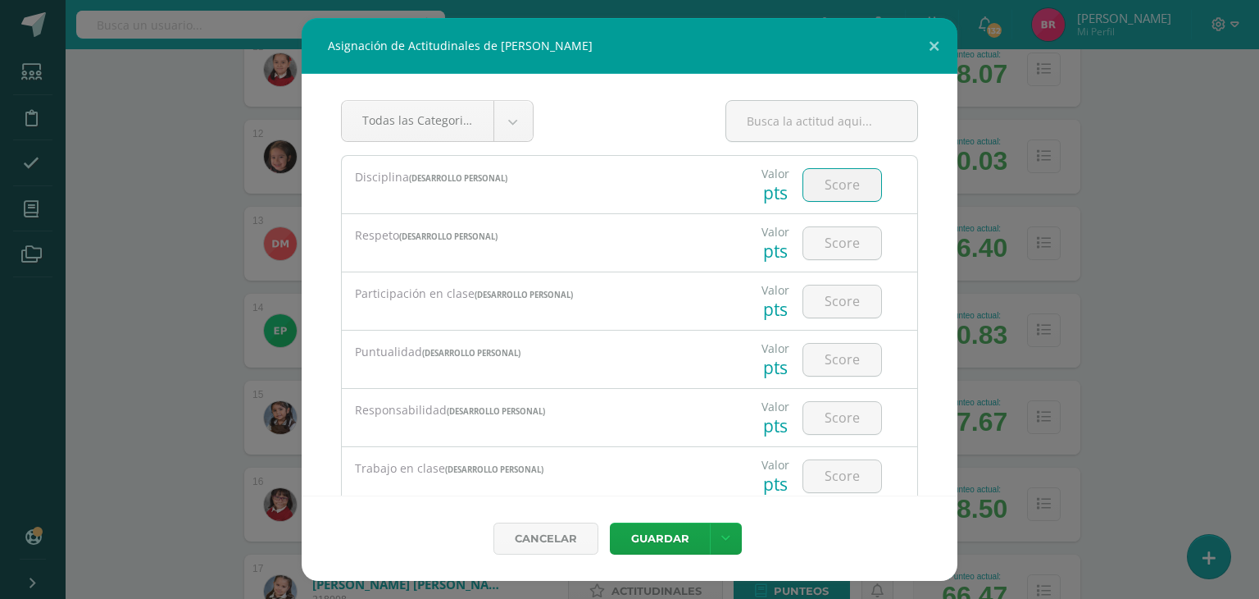
click at [824, 175] on input "number" at bounding box center [843, 185] width 78 height 32
type input "4"
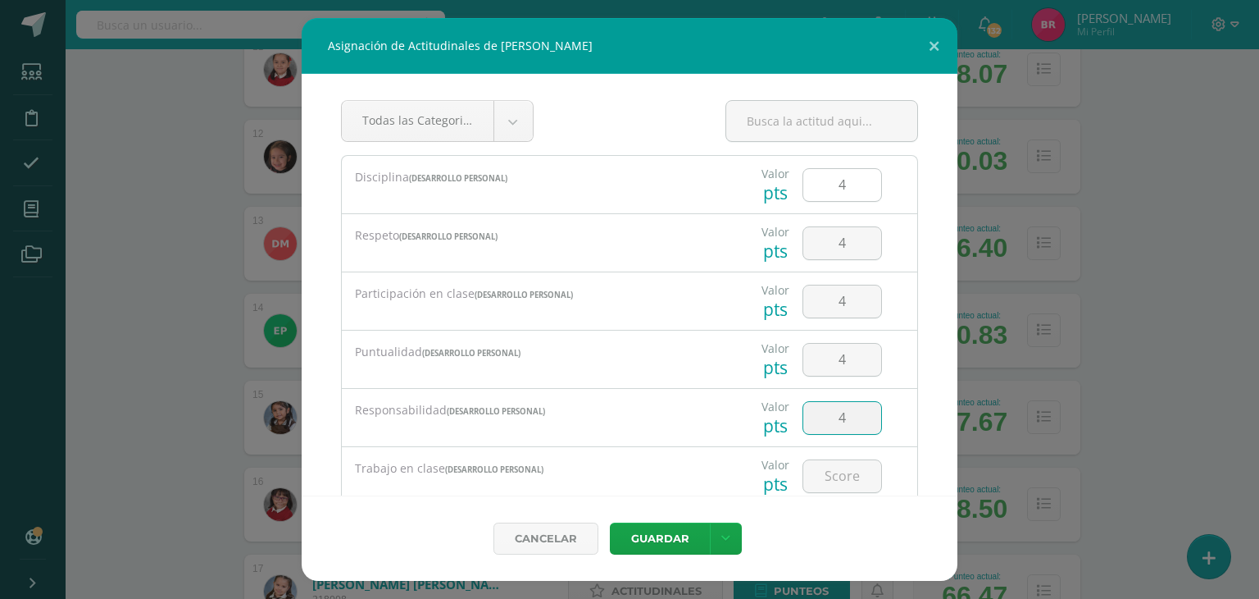
type input "4"
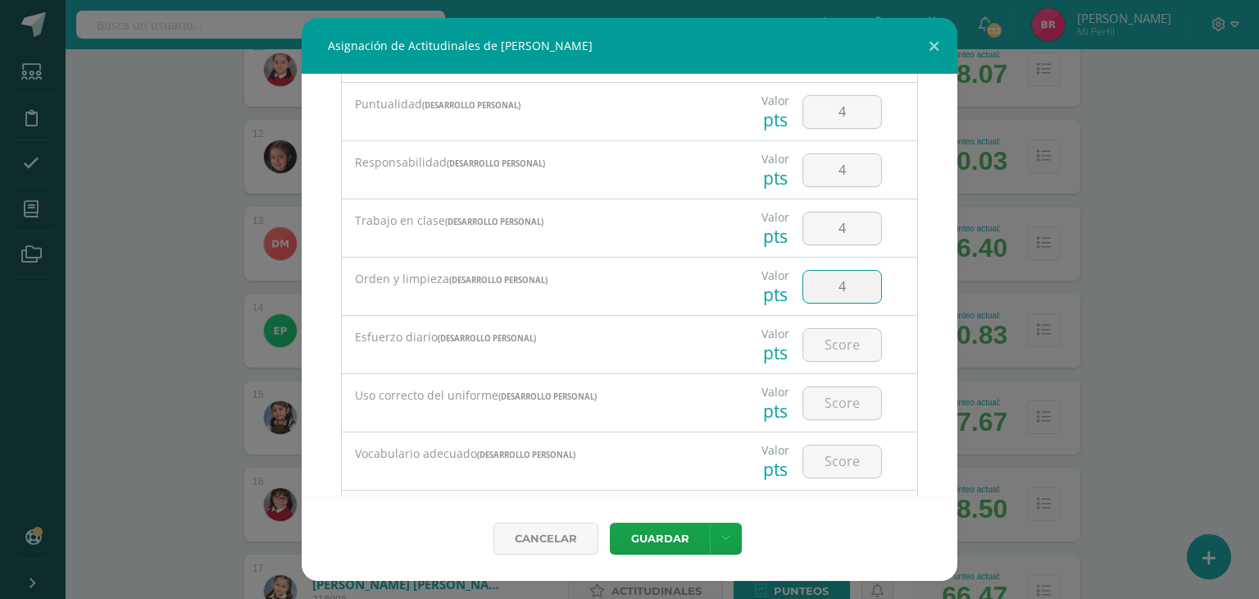
type input "4"
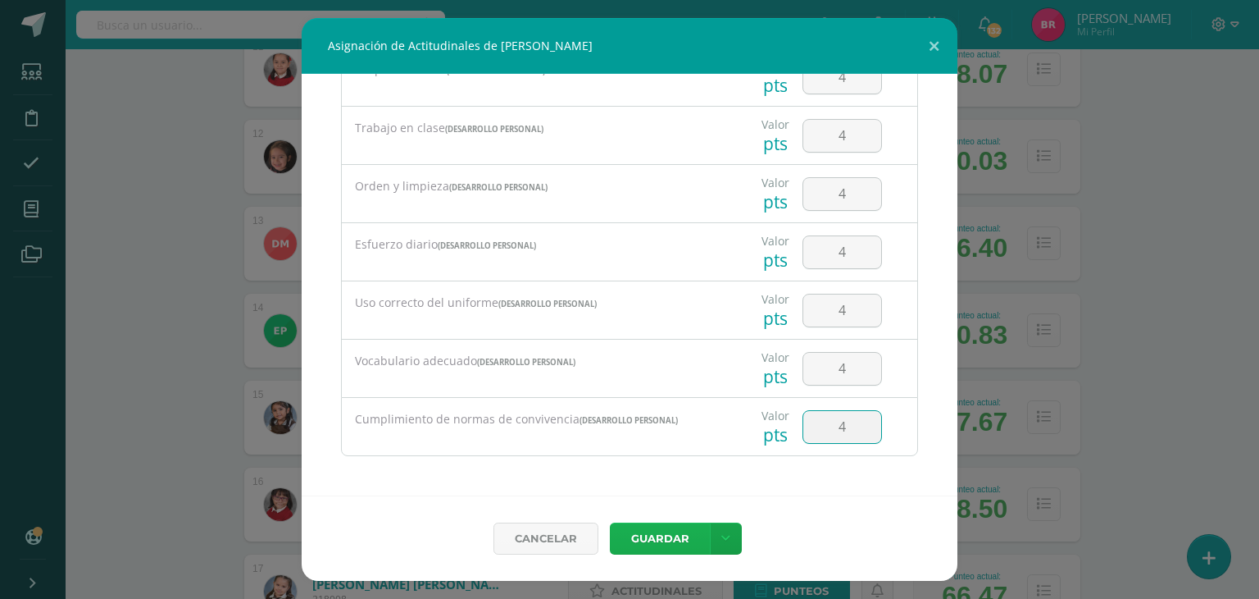
type input "4"
click at [644, 532] on button "Guardar" at bounding box center [660, 538] width 100 height 32
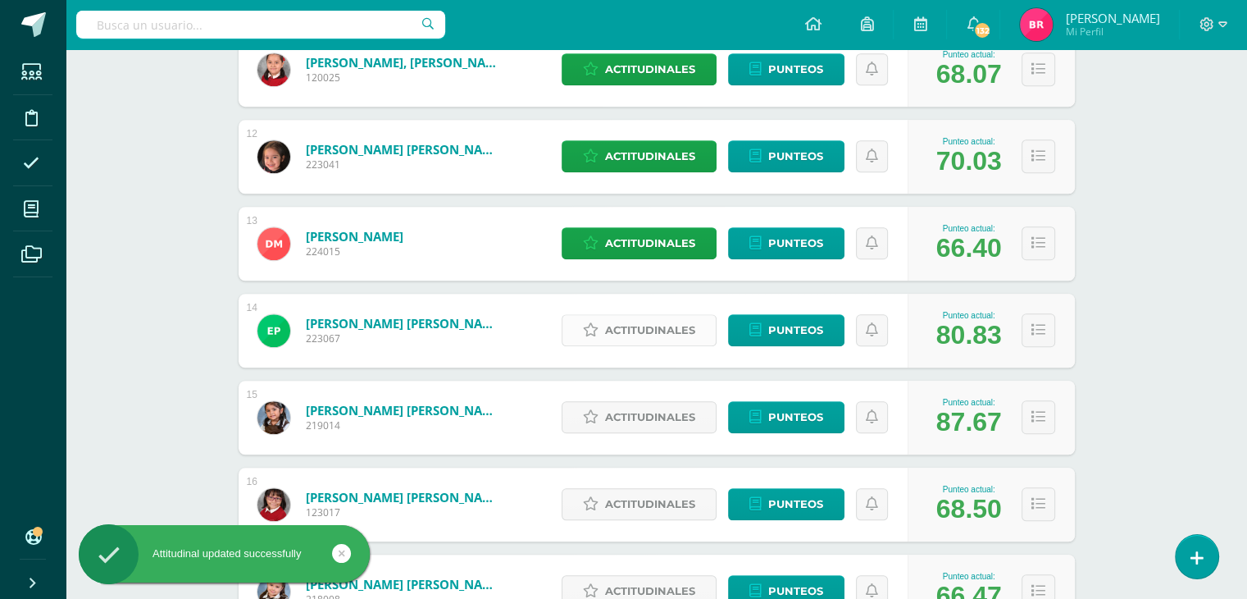
click at [667, 335] on span "Actitudinales" at bounding box center [650, 330] width 90 height 30
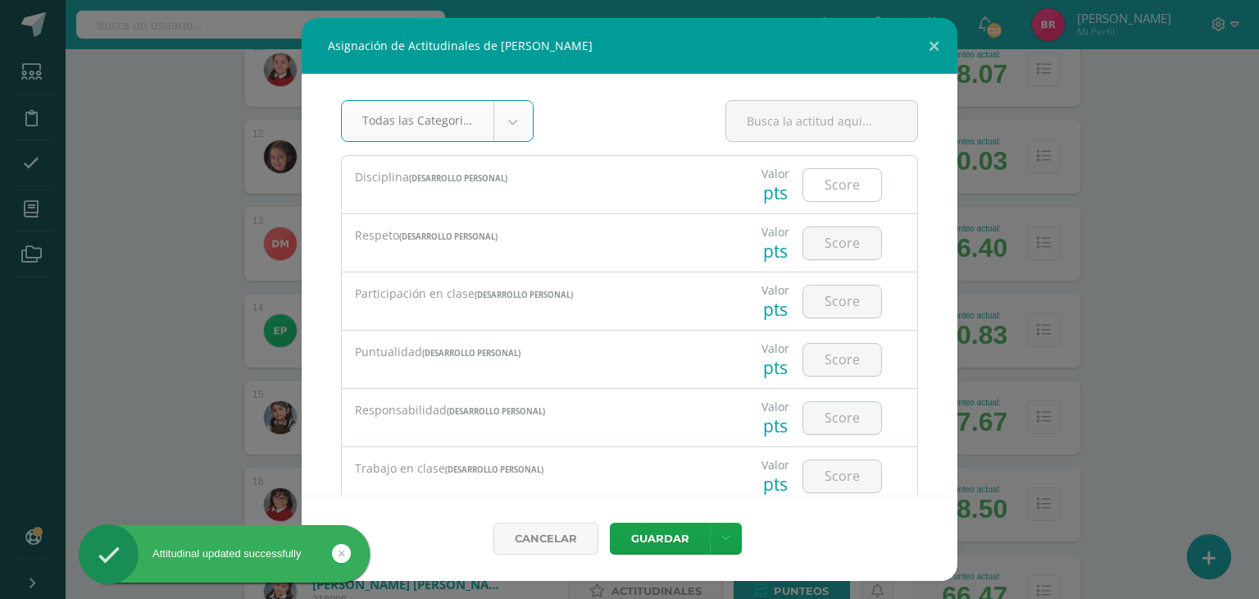
click at [860, 175] on input "number" at bounding box center [843, 185] width 78 height 32
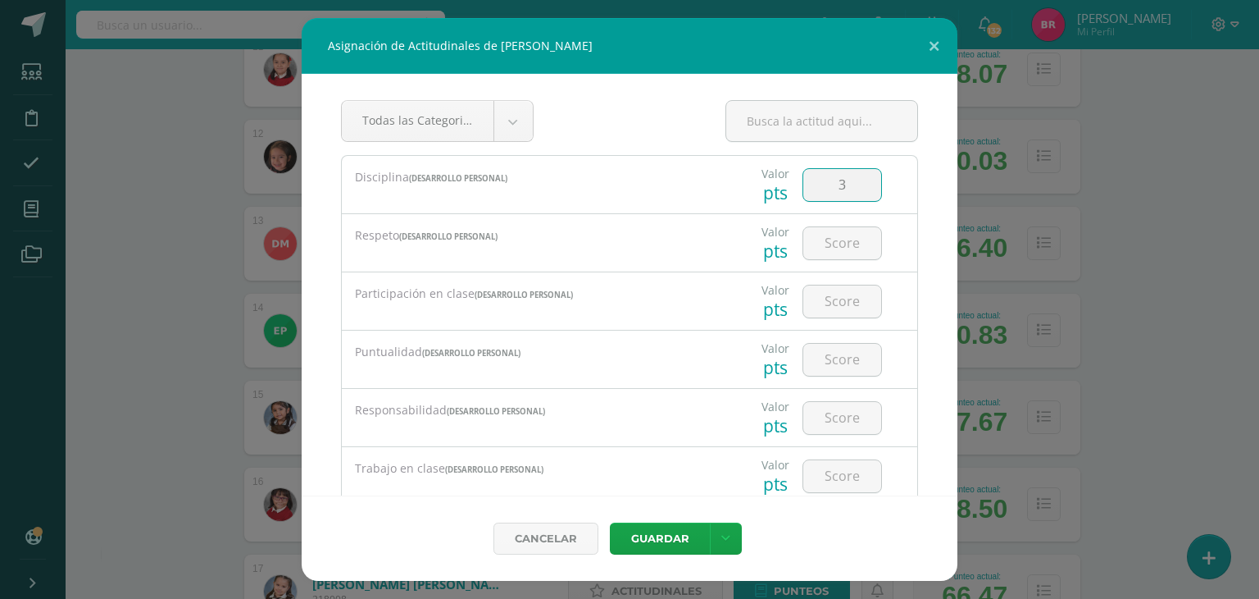
type input "3"
type input "4"
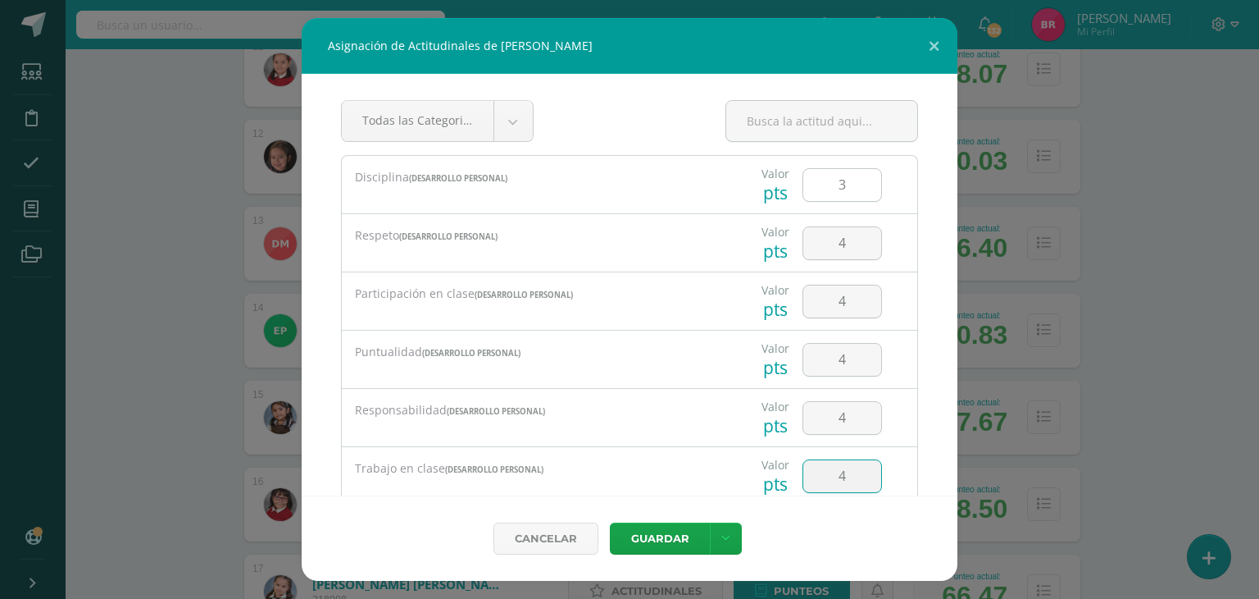
type input "4"
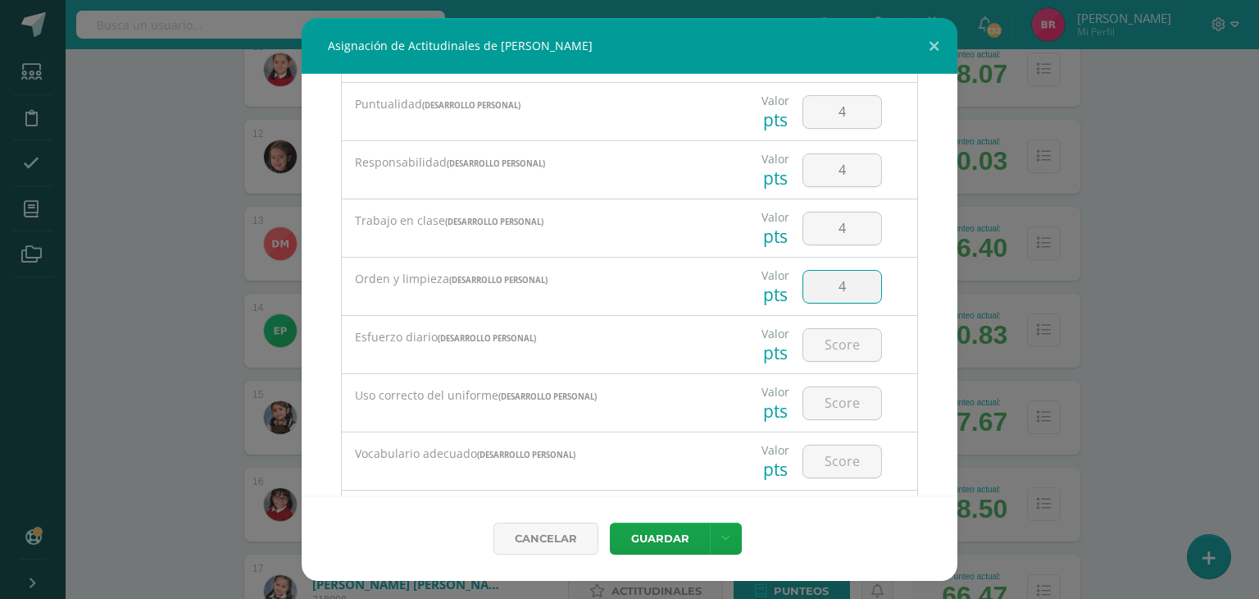
type input "4"
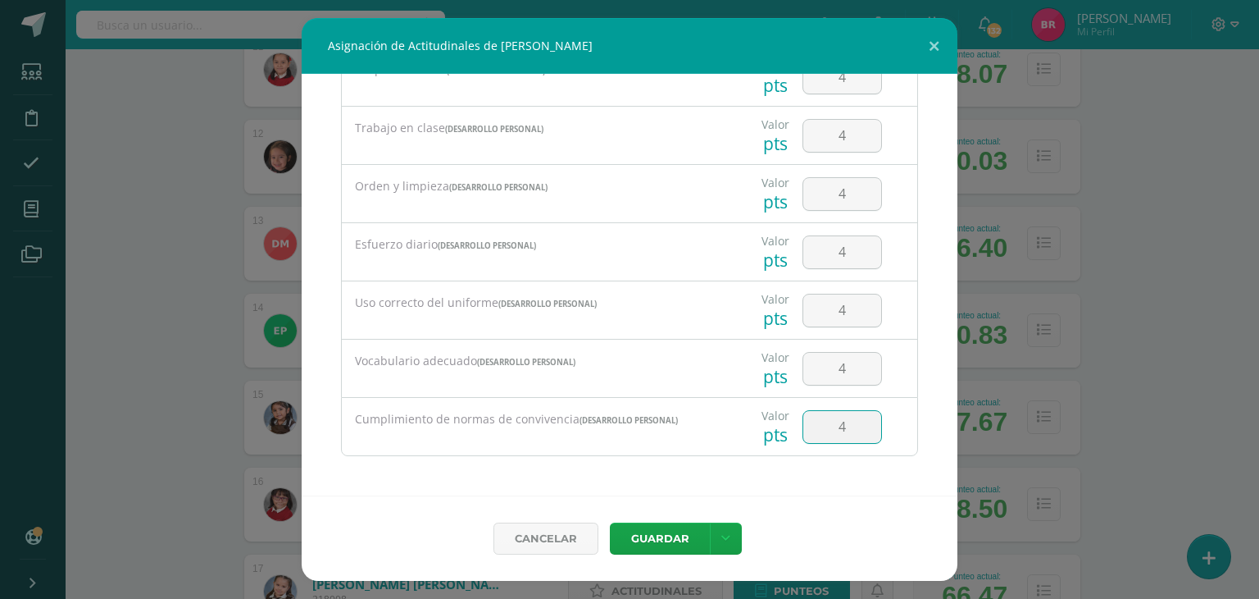
type input "4"
click at [651, 537] on button "Guardar" at bounding box center [660, 538] width 100 height 32
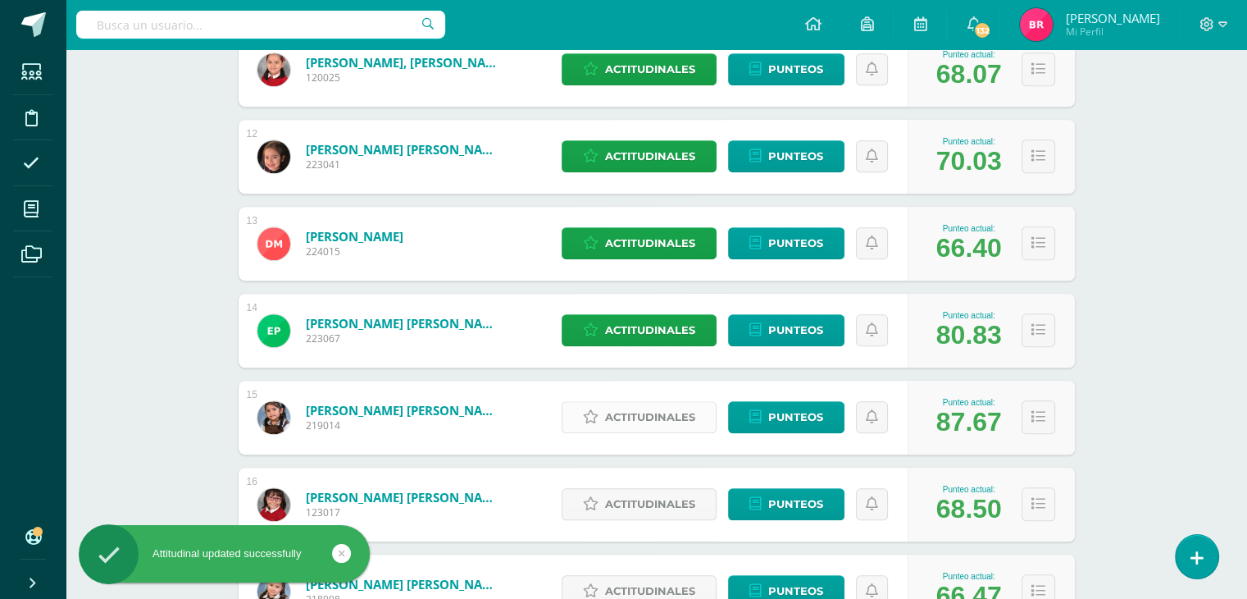
click at [649, 427] on span "Actitudinales" at bounding box center [650, 417] width 90 height 30
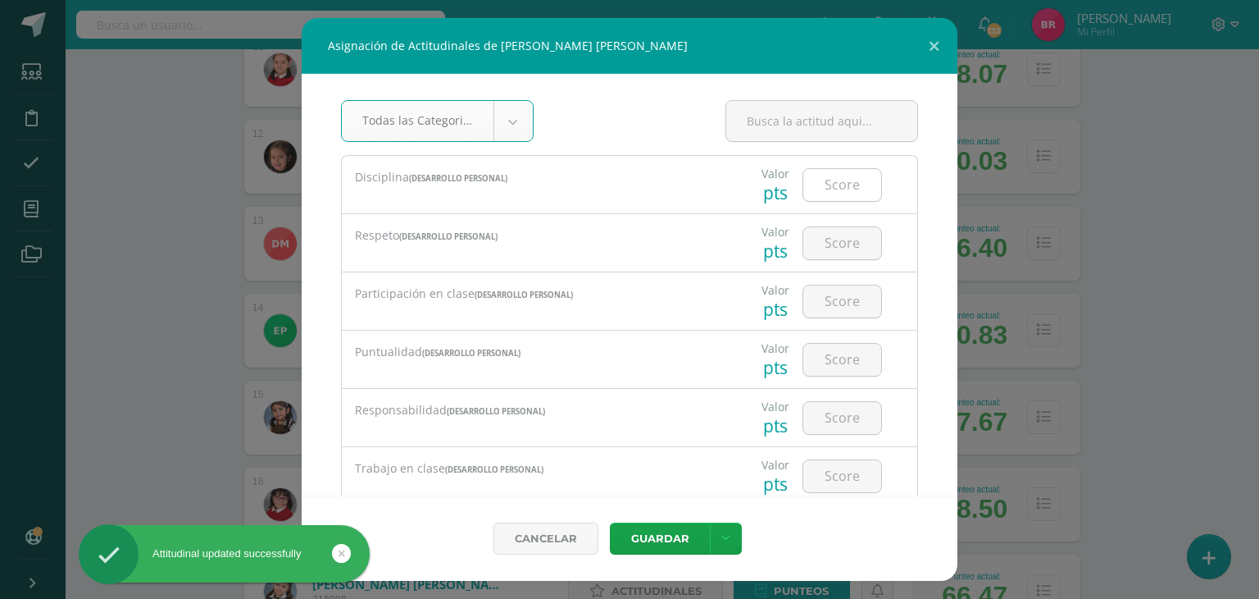
click at [830, 169] on input "number" at bounding box center [843, 185] width 78 height 32
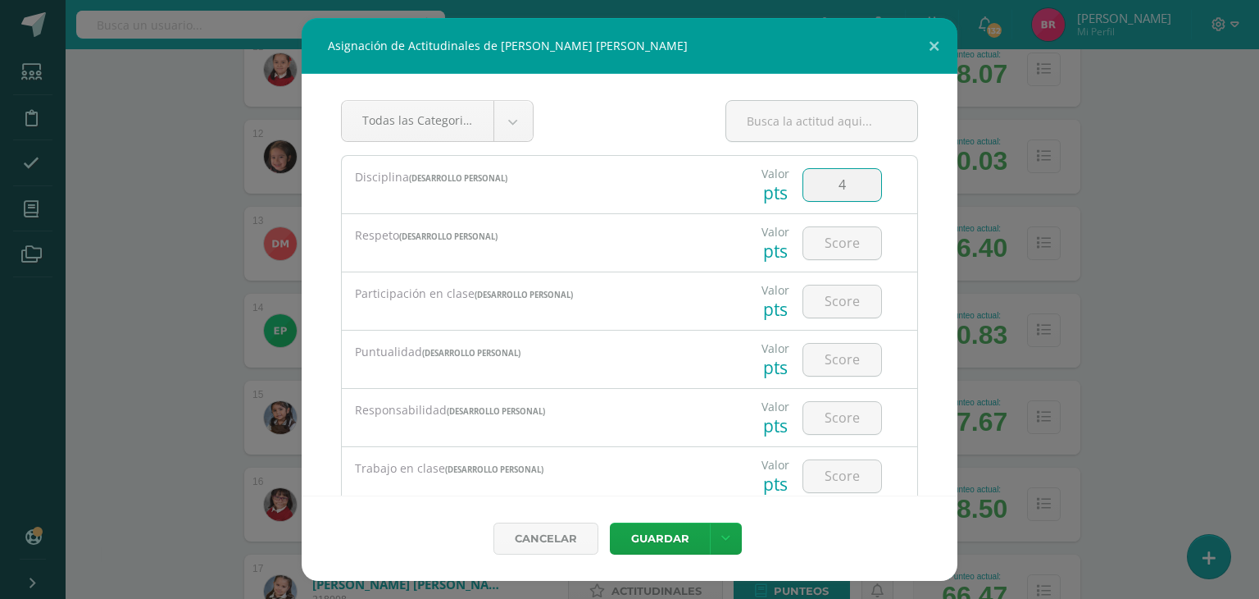
type input "4"
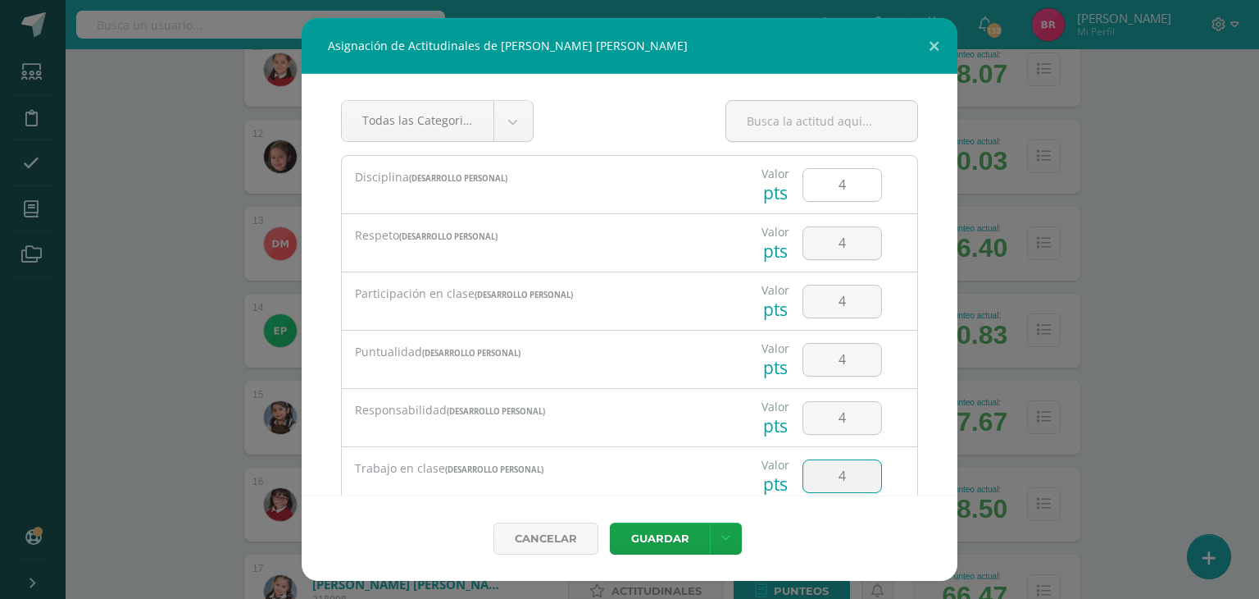
type input "4"
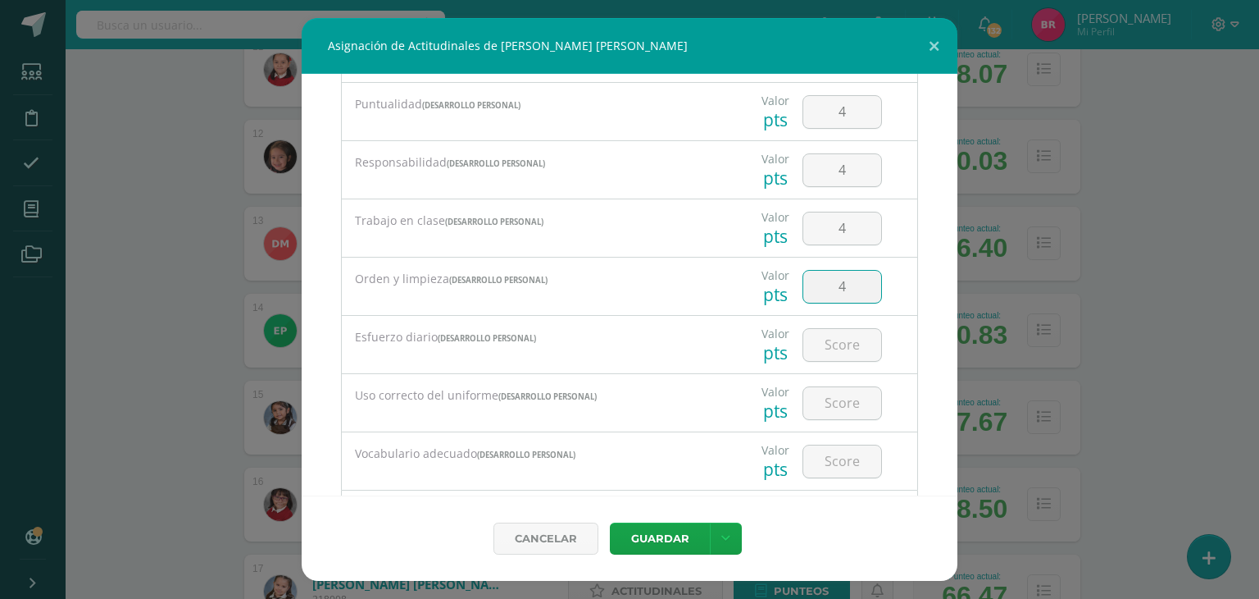
type input "4"
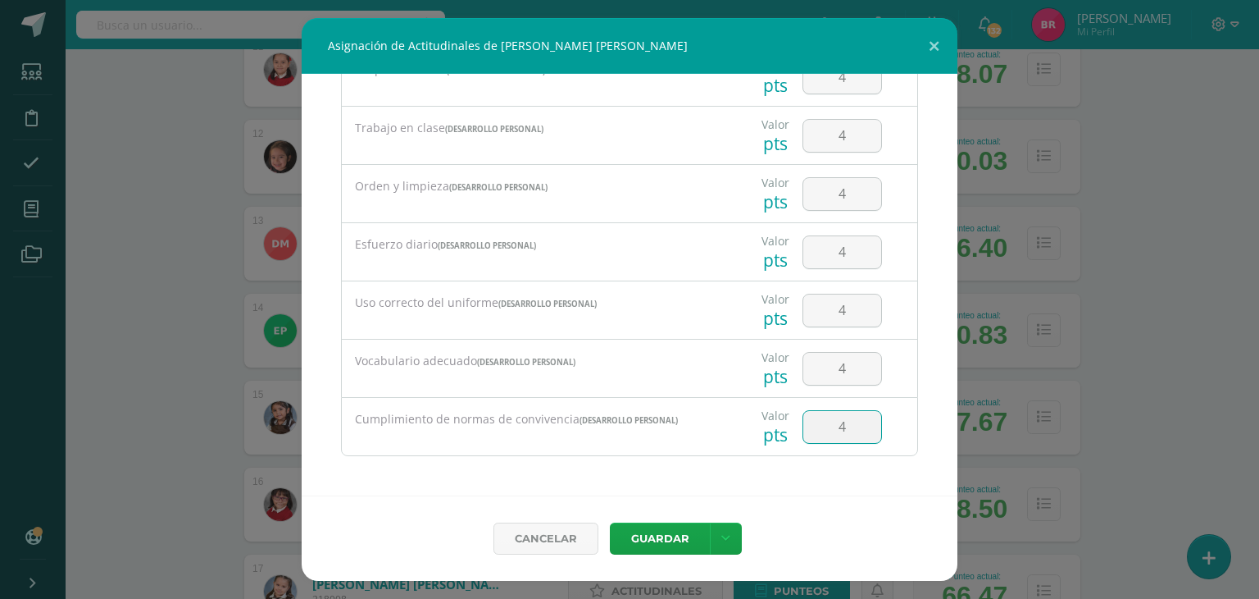
type input "4"
click at [683, 532] on button "Guardar" at bounding box center [660, 538] width 100 height 32
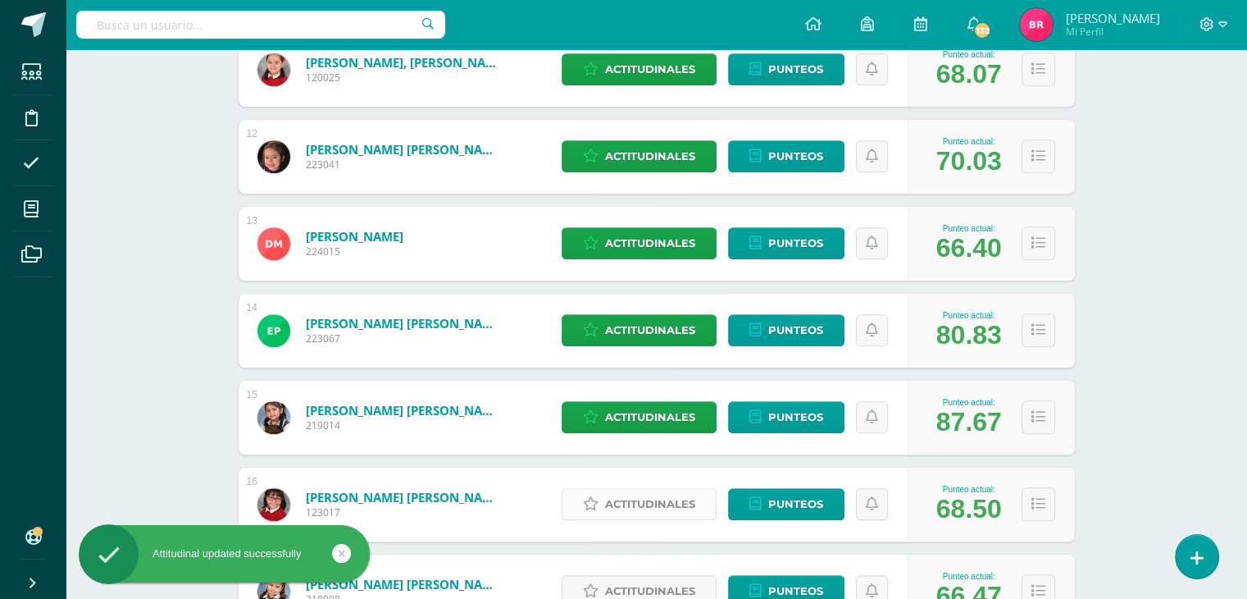
click at [670, 517] on span "Actitudinales" at bounding box center [650, 504] width 90 height 30
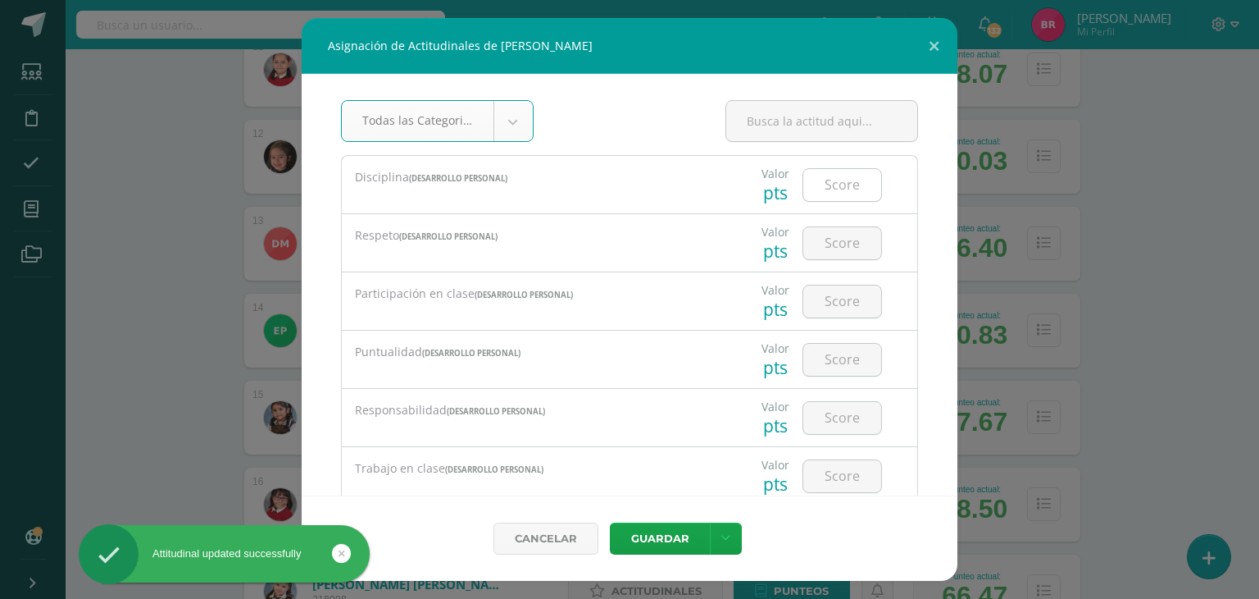
click at [826, 180] on input "number" at bounding box center [843, 185] width 78 height 32
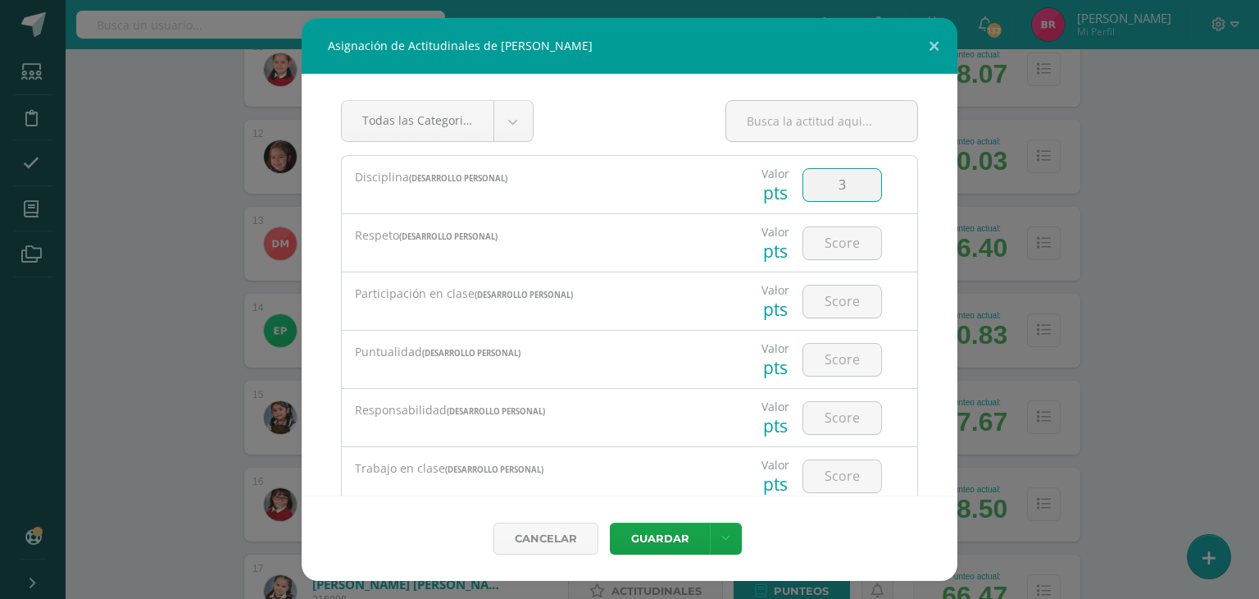
type input "3"
type input "4"
type input "3"
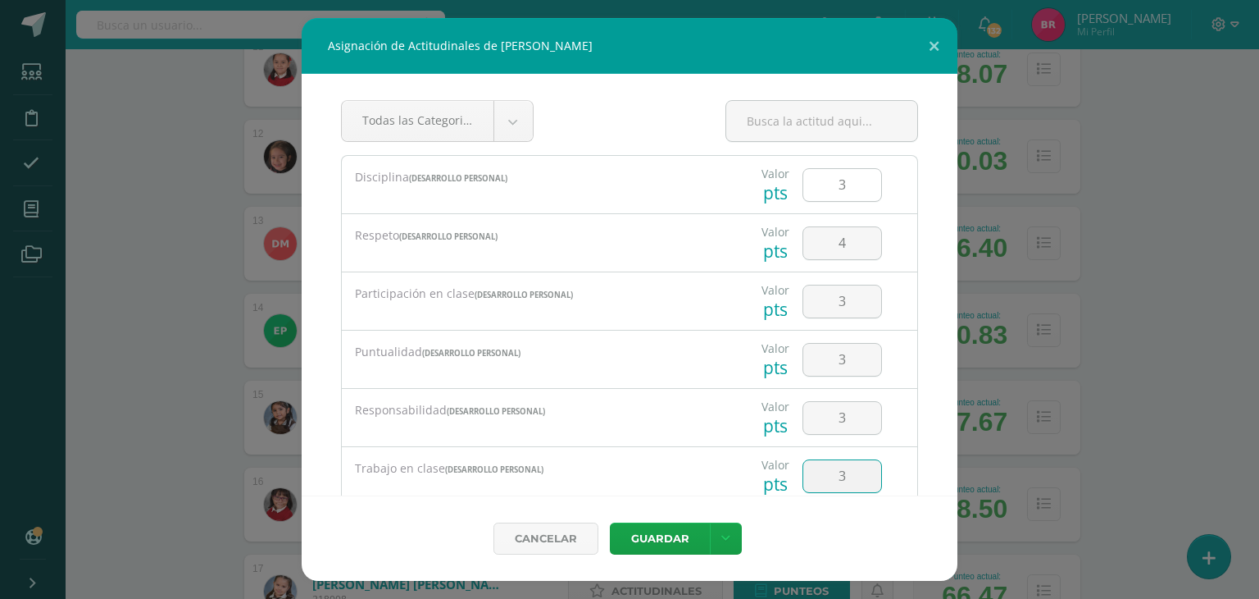
type input "3"
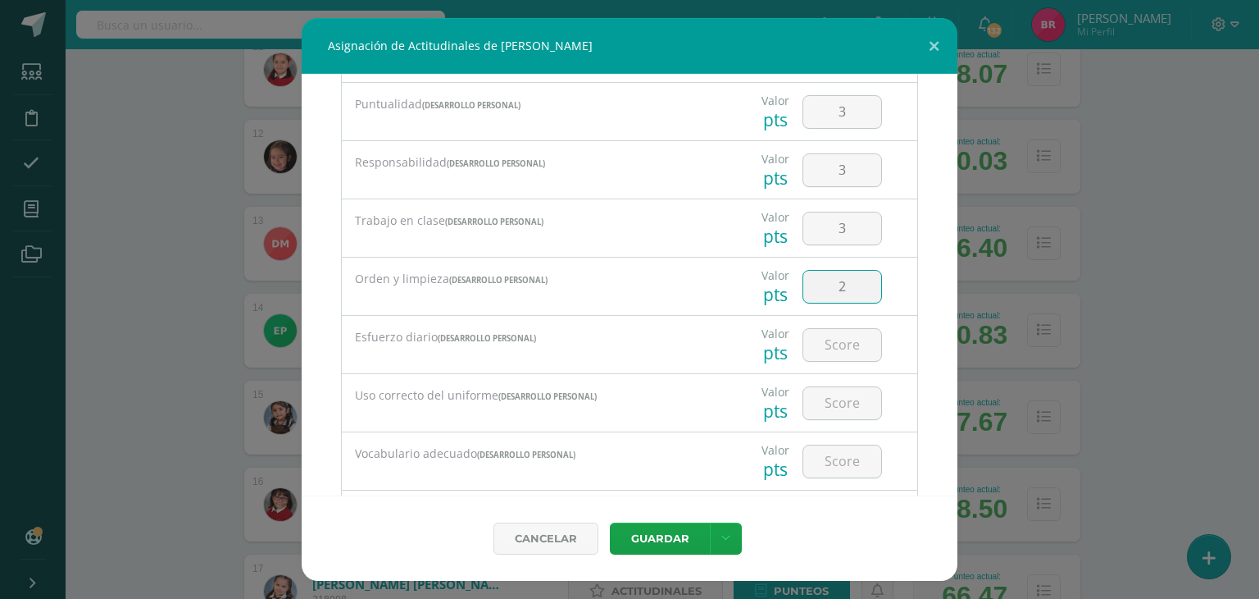
type input "2"
type input "4"
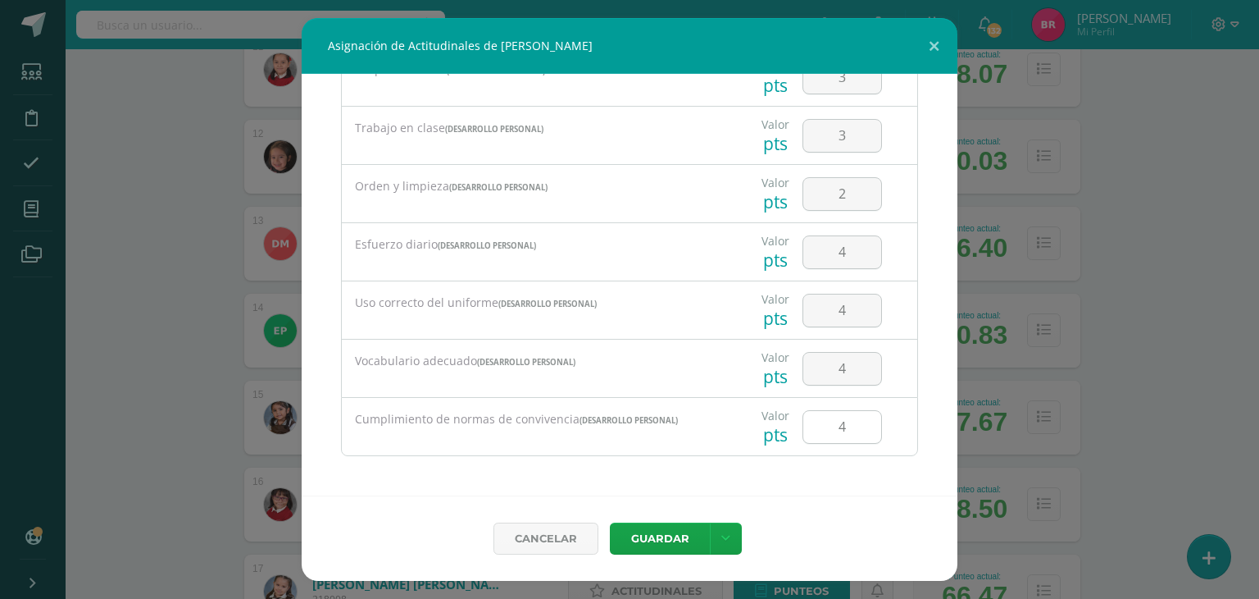
click at [838, 422] on input "4" at bounding box center [843, 427] width 78 height 32
click at [673, 524] on button "Guardar" at bounding box center [660, 538] width 100 height 32
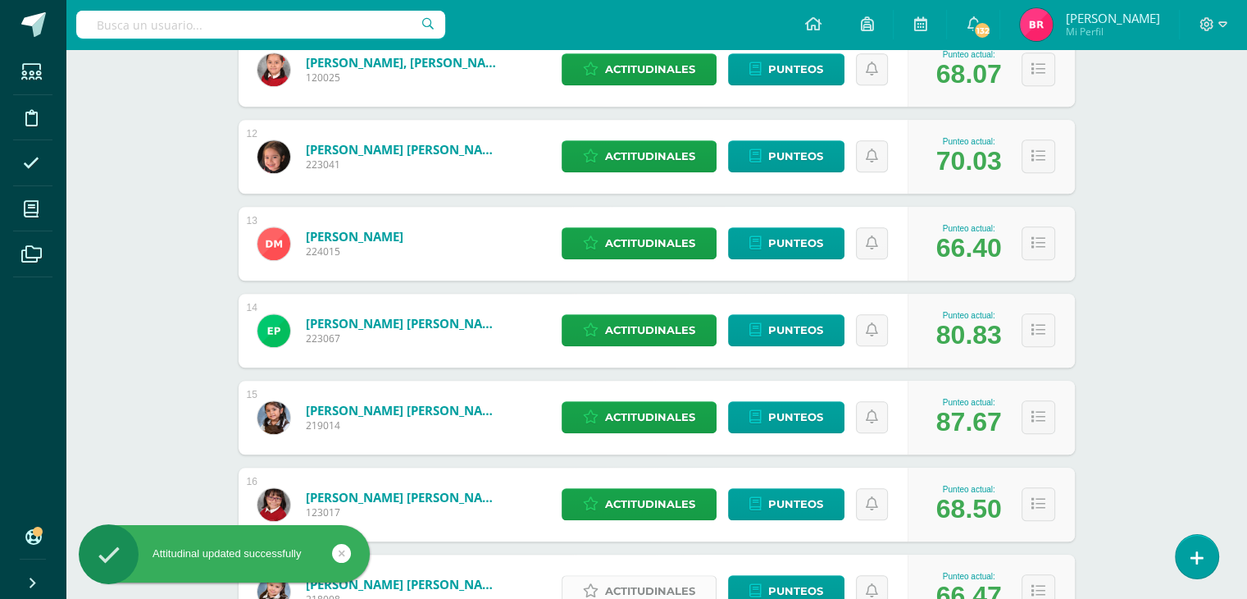
click at [655, 586] on span "Actitudinales" at bounding box center [650, 591] width 90 height 30
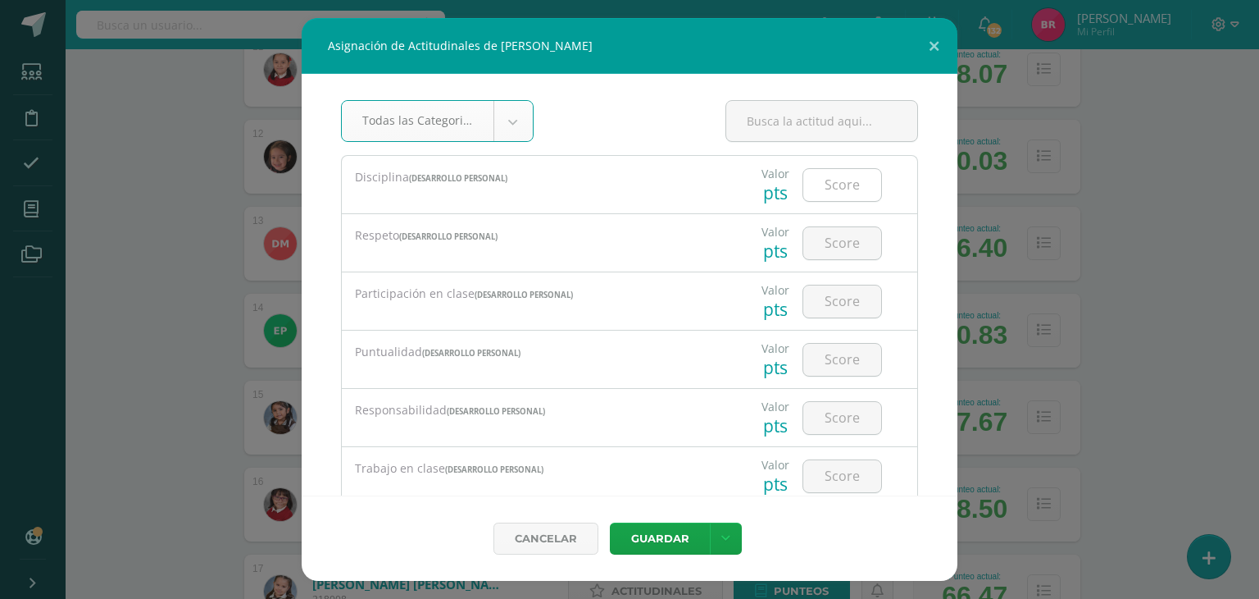
click at [824, 184] on input "number" at bounding box center [843, 185] width 78 height 32
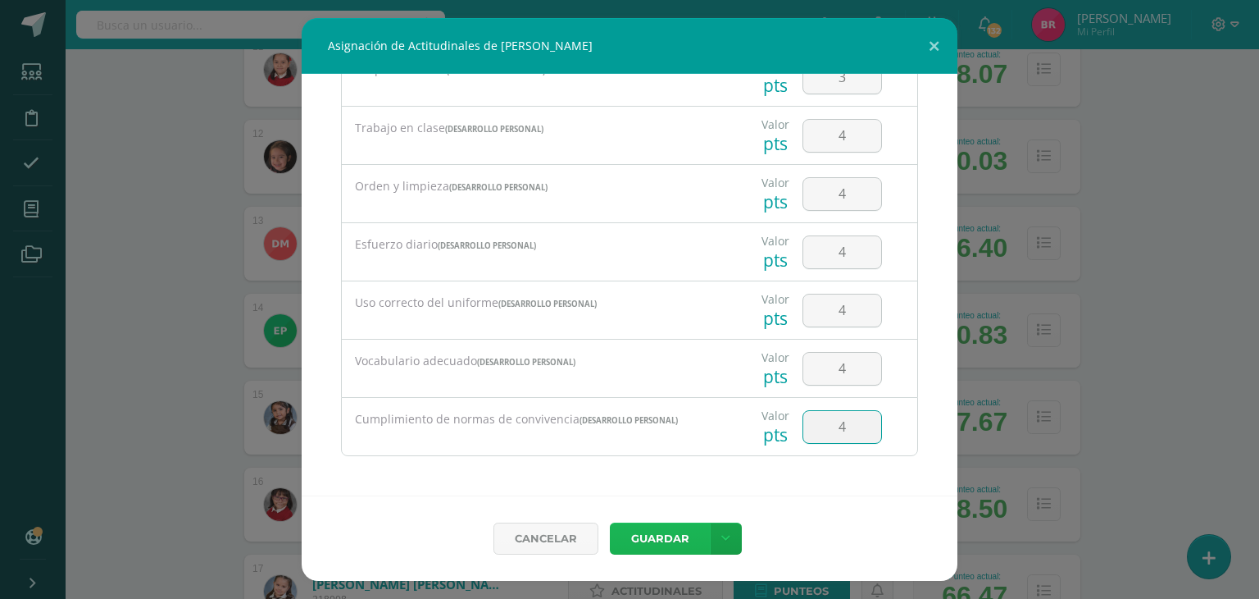
click at [655, 543] on button "Guardar" at bounding box center [660, 538] width 100 height 32
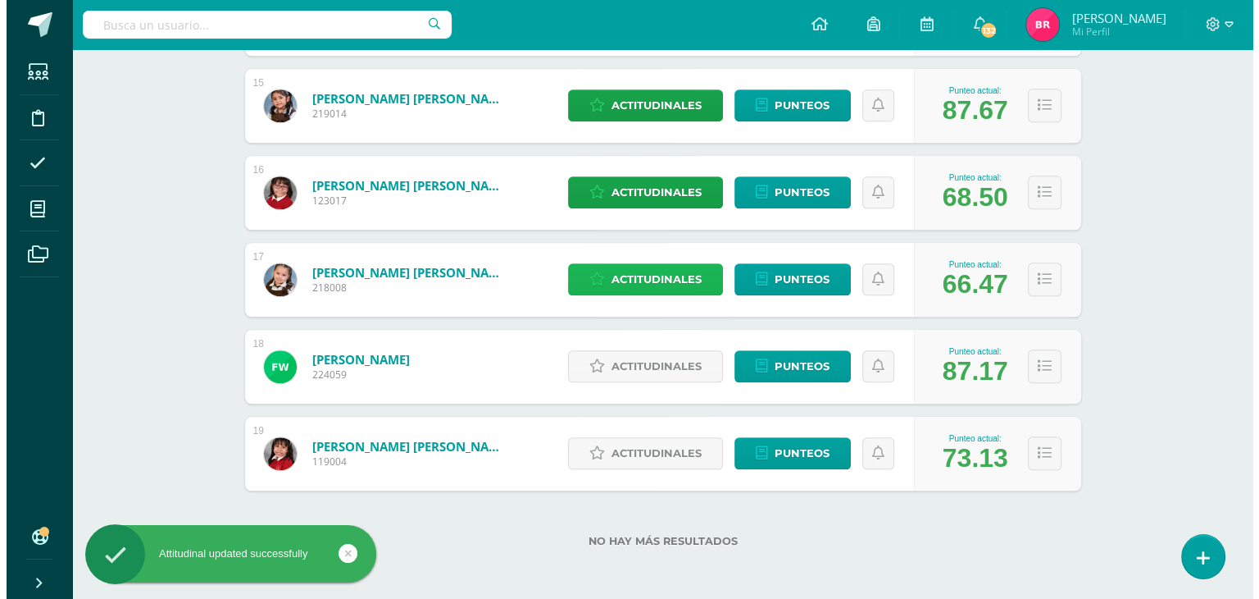
scroll to position [1505, 0]
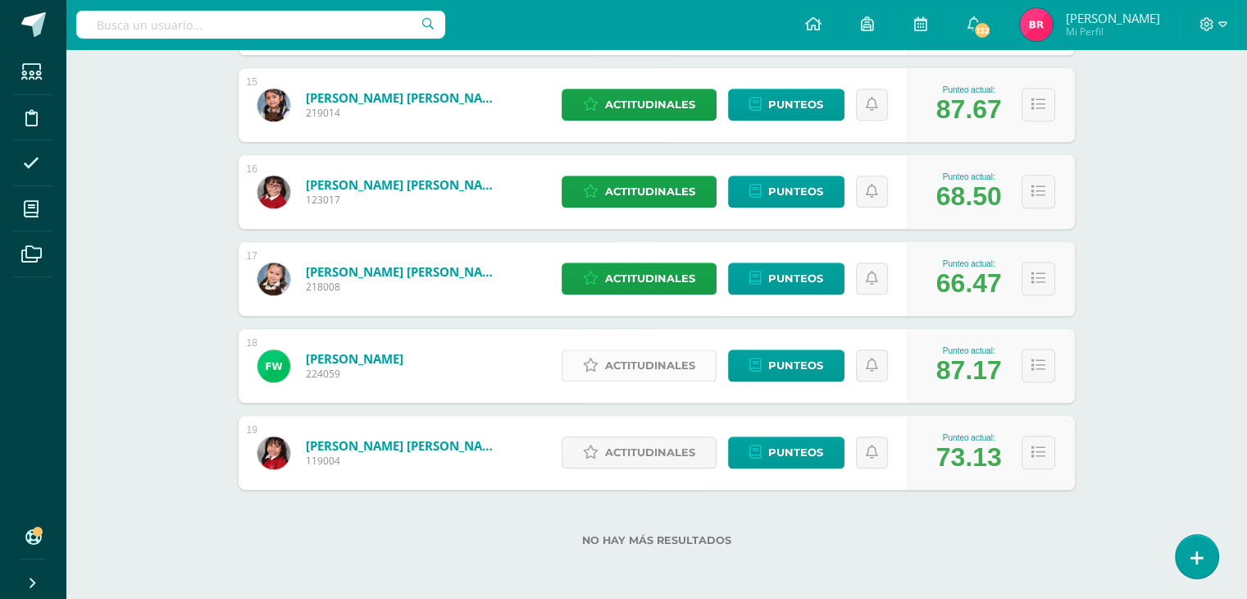
click at [628, 356] on span "Actitudinales" at bounding box center [650, 365] width 90 height 30
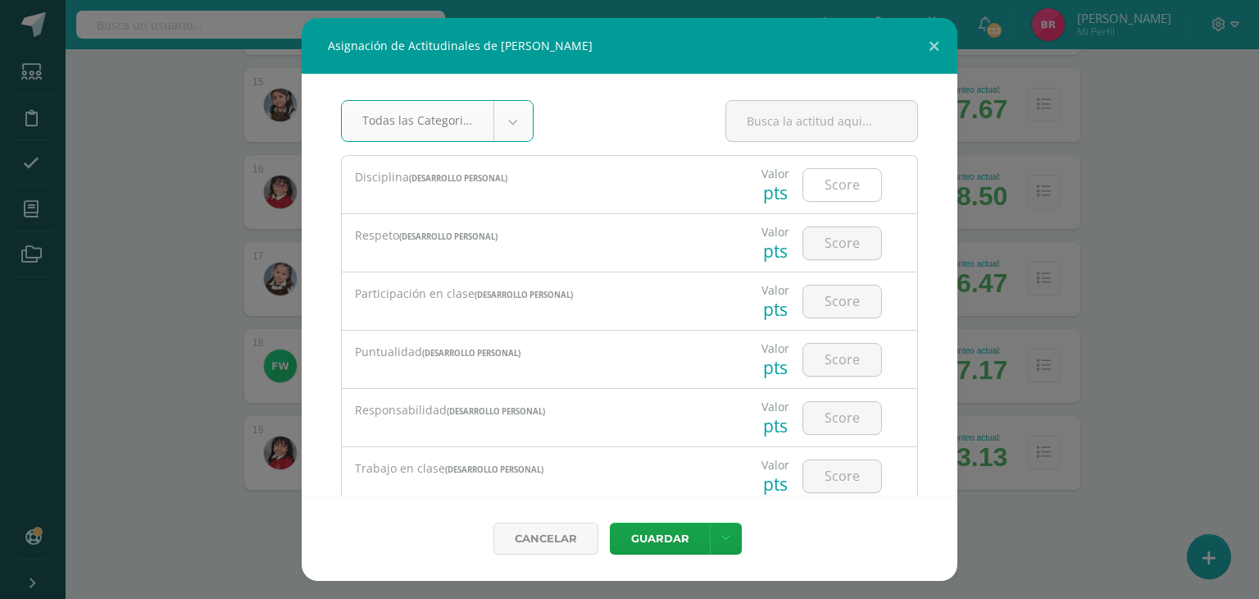
click at [835, 182] on input "number" at bounding box center [843, 185] width 78 height 32
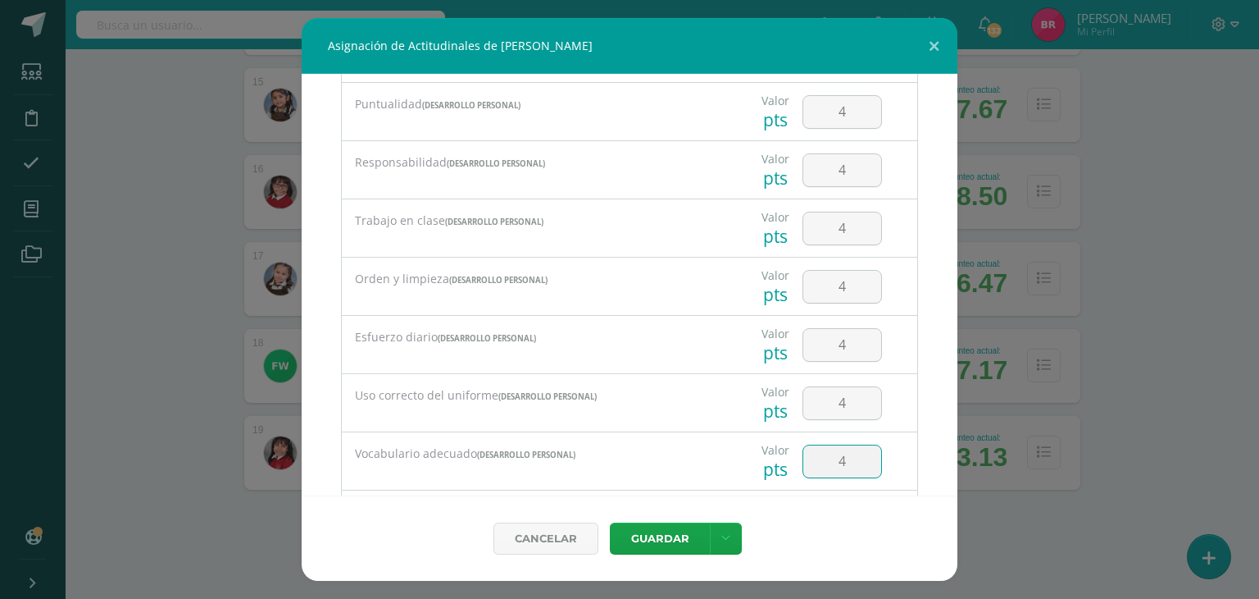
scroll to position [340, 0]
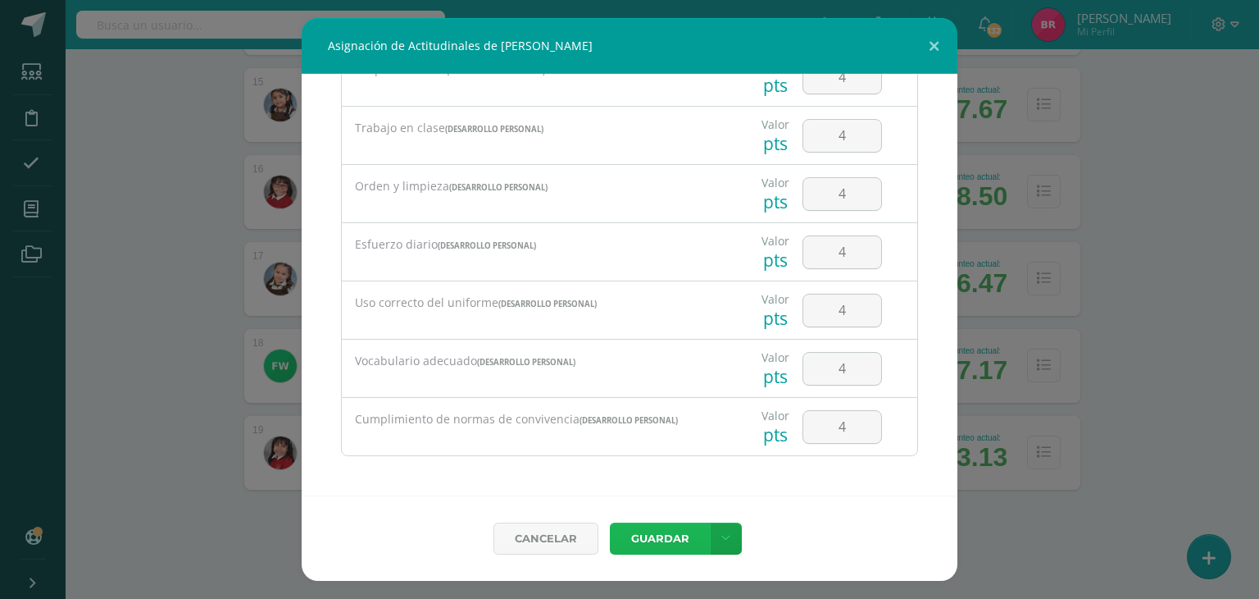
click at [666, 539] on button "Guardar" at bounding box center [660, 538] width 100 height 32
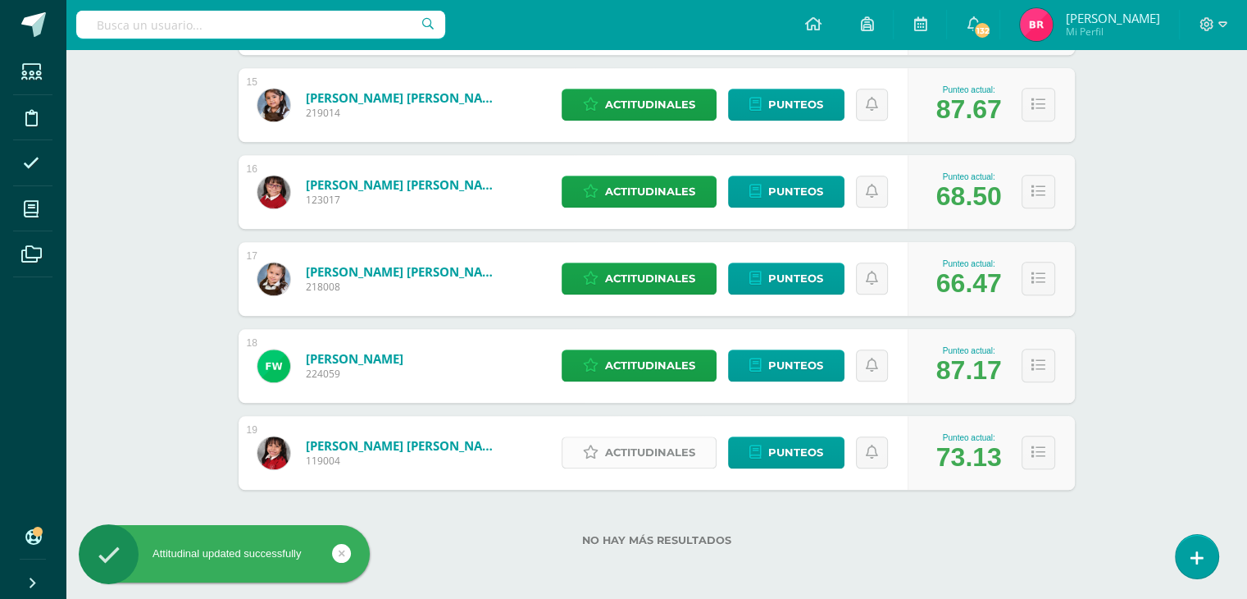
click at [638, 444] on span "Actitudinales" at bounding box center [650, 452] width 90 height 30
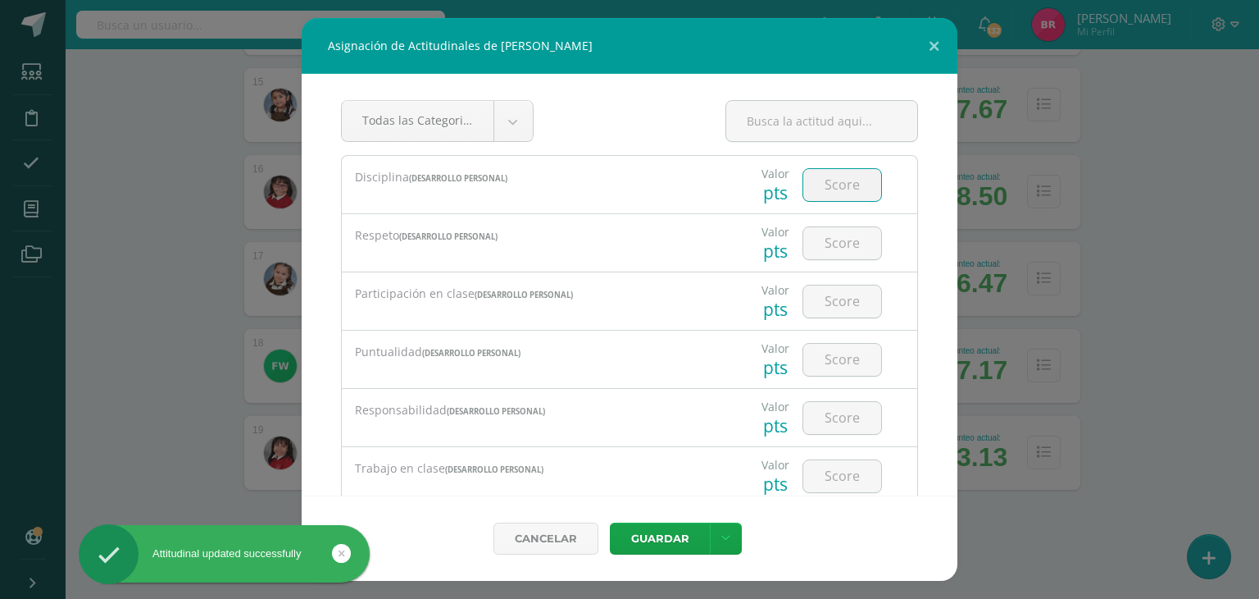
click at [822, 182] on input "number" at bounding box center [843, 185] width 78 height 32
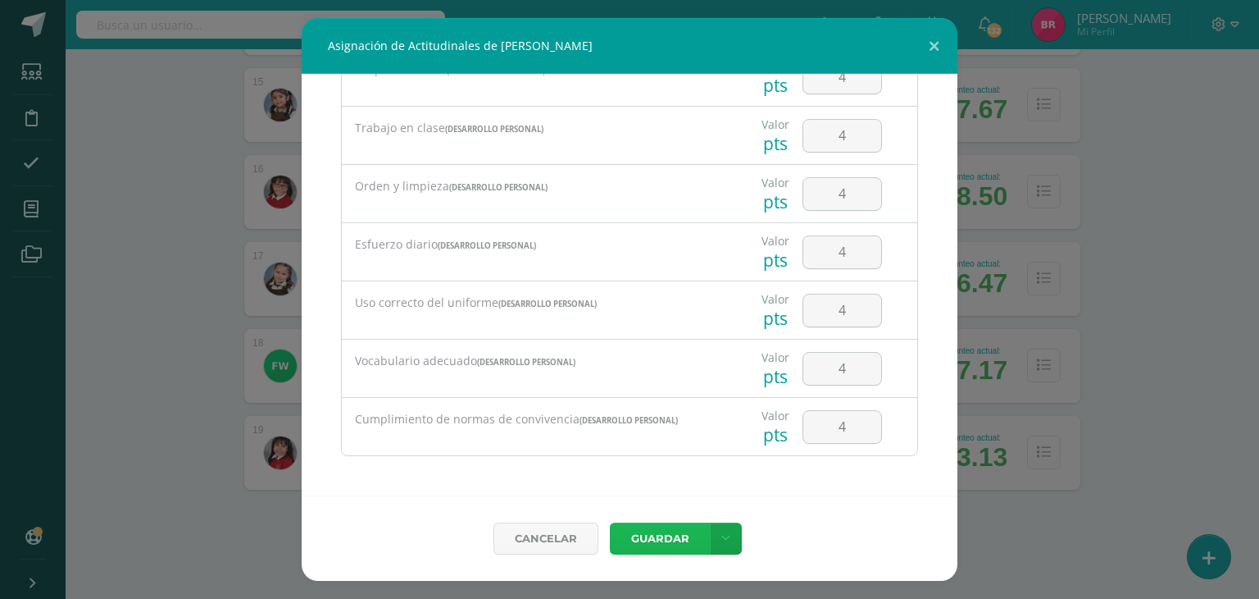
click at [659, 532] on button "Guardar" at bounding box center [660, 538] width 100 height 32
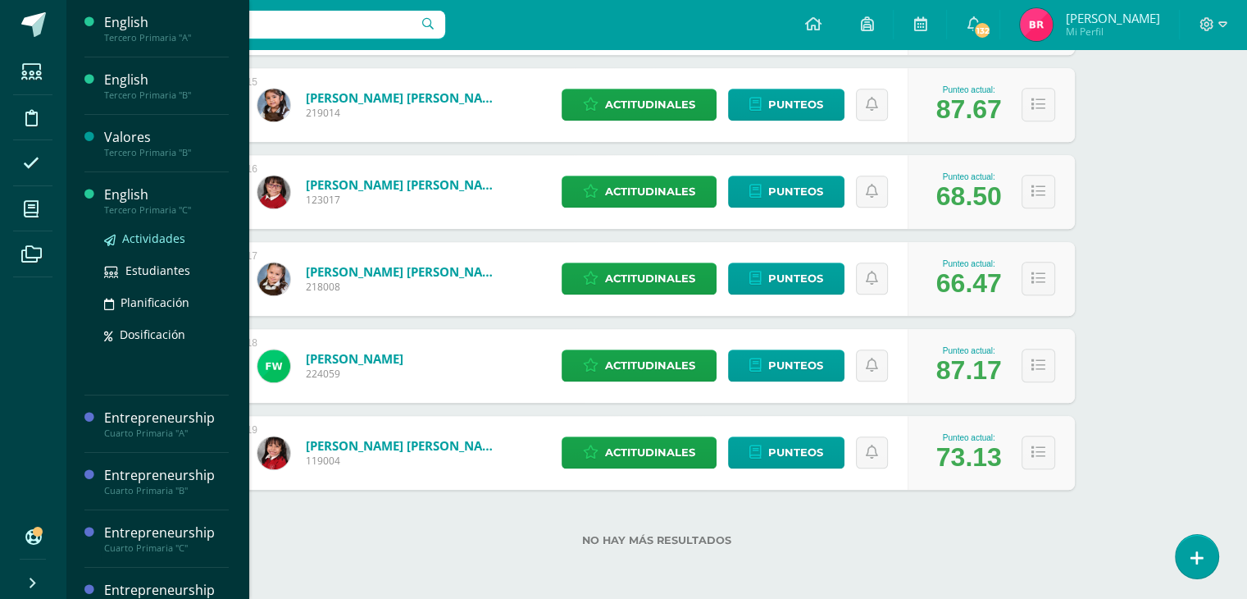
click at [136, 230] on span "Actividades" at bounding box center [153, 238] width 63 height 16
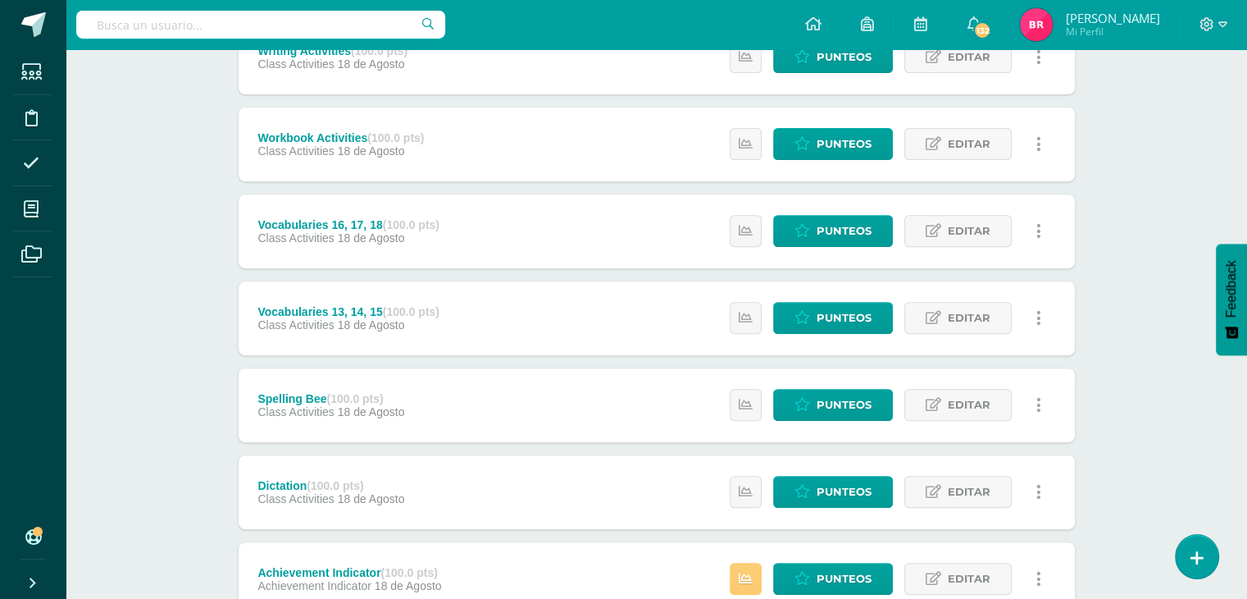
scroll to position [656, 0]
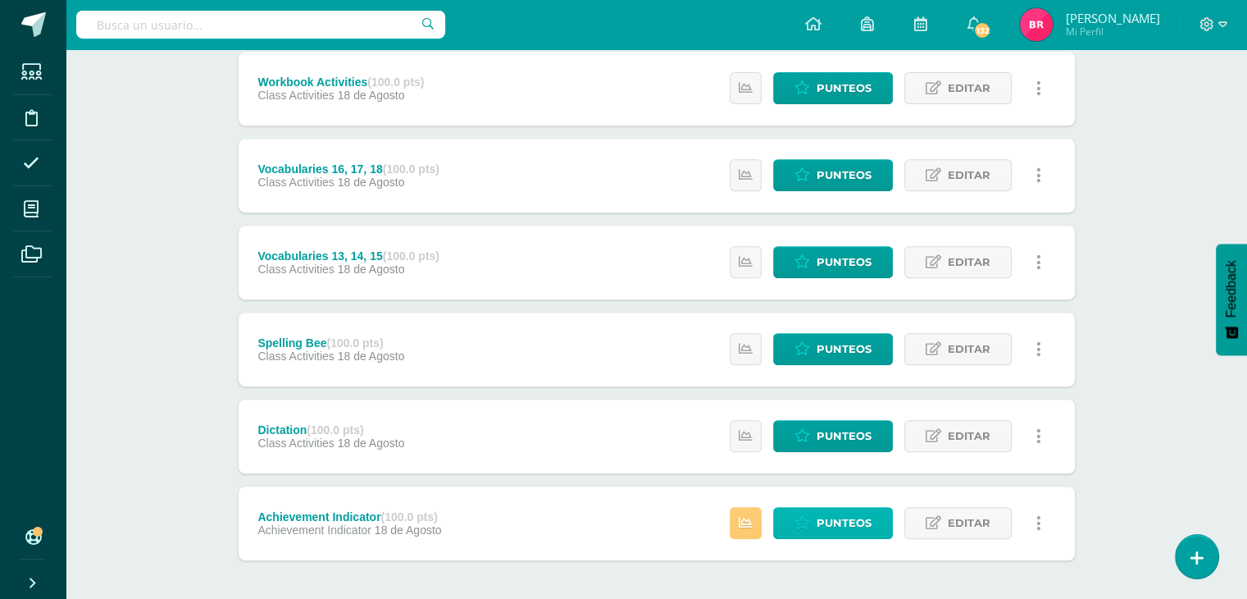
click at [826, 535] on span "Punteos" at bounding box center [844, 523] width 55 height 30
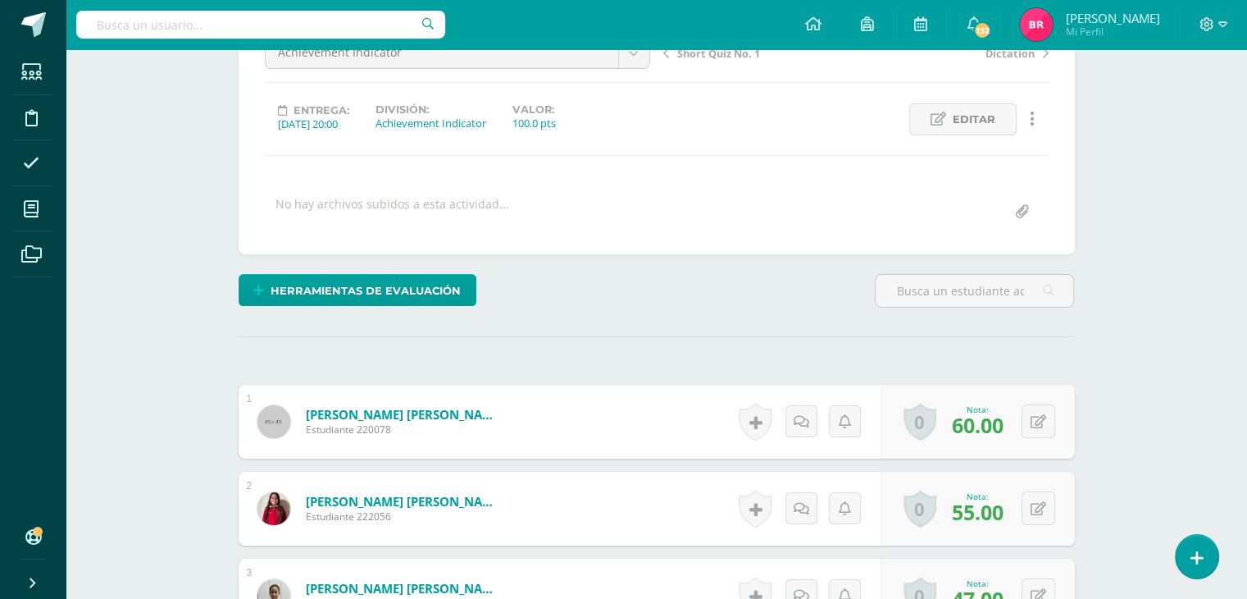
scroll to position [306, 0]
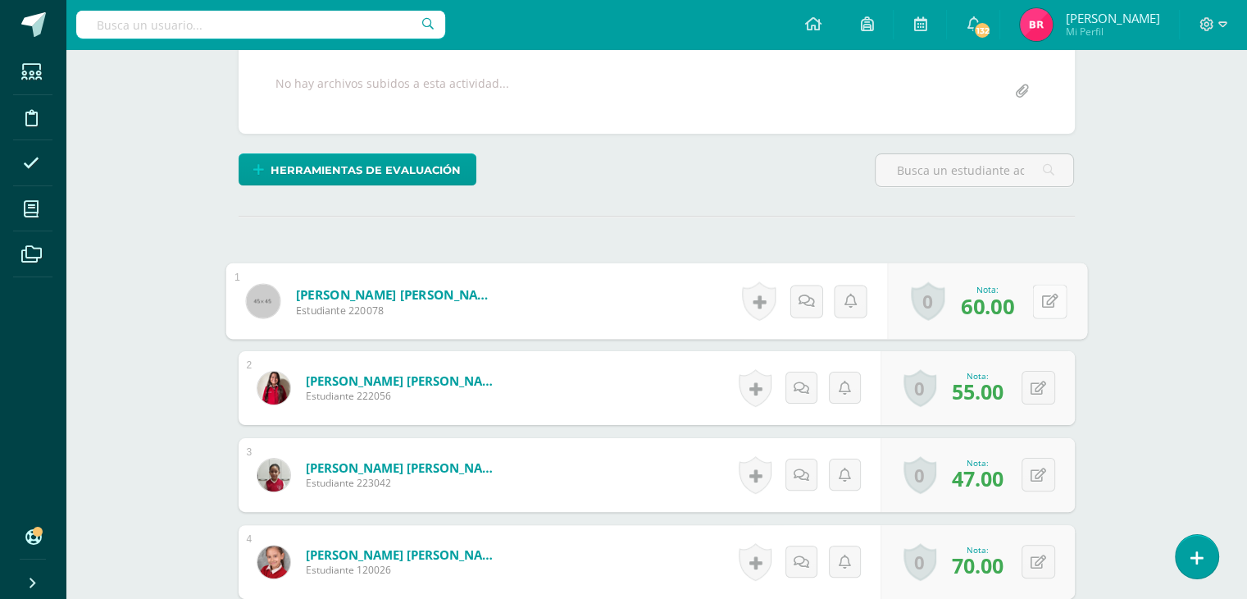
click at [1032, 296] on button at bounding box center [1049, 301] width 34 height 34
type input "78"
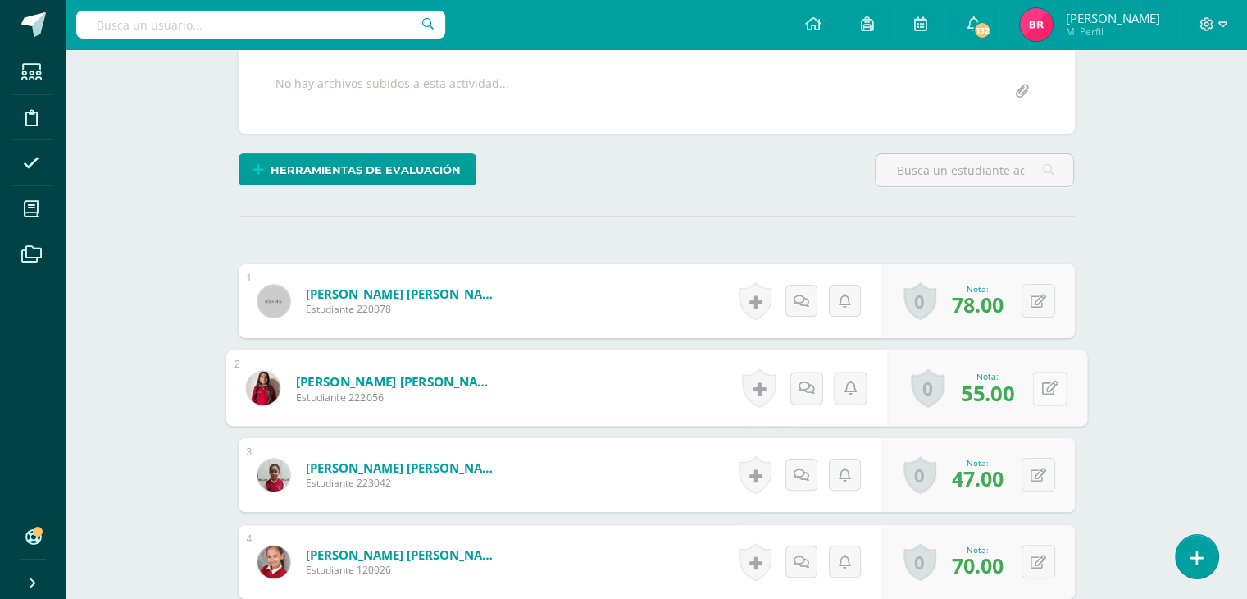
click at [1052, 384] on icon at bounding box center [1049, 387] width 16 height 14
type input "86"
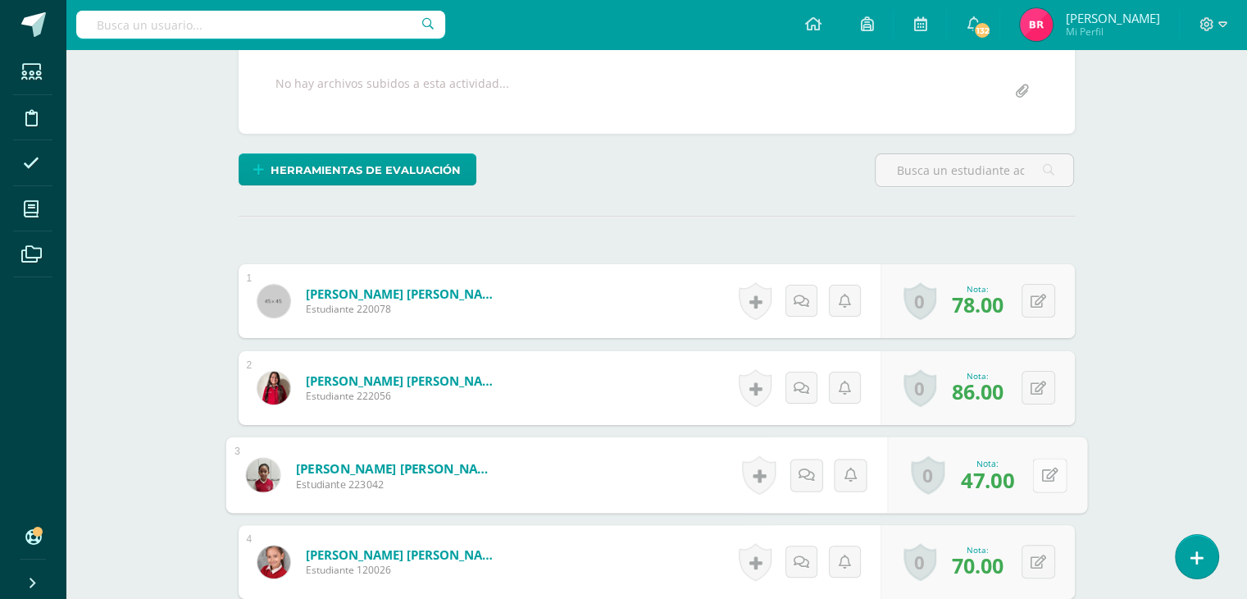
click at [1049, 469] on icon at bounding box center [1049, 474] width 16 height 14
type input "41"
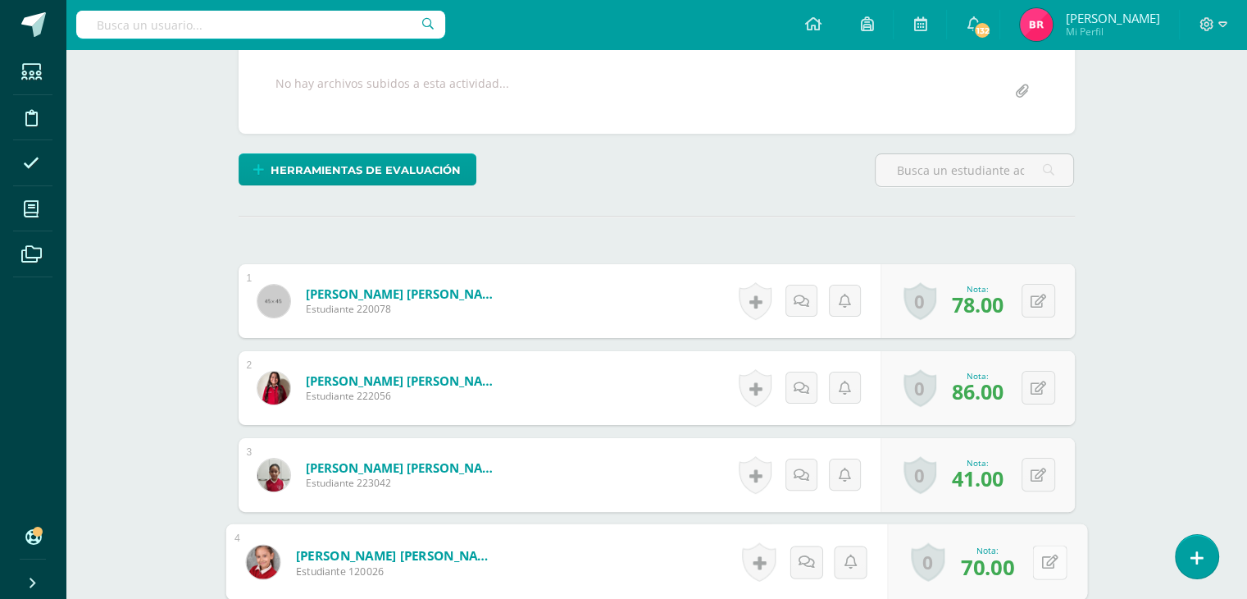
click at [1049, 550] on button at bounding box center [1049, 561] width 34 height 34
type input "68"
click at [1004, 560] on icon at bounding box center [1006, 567] width 15 height 14
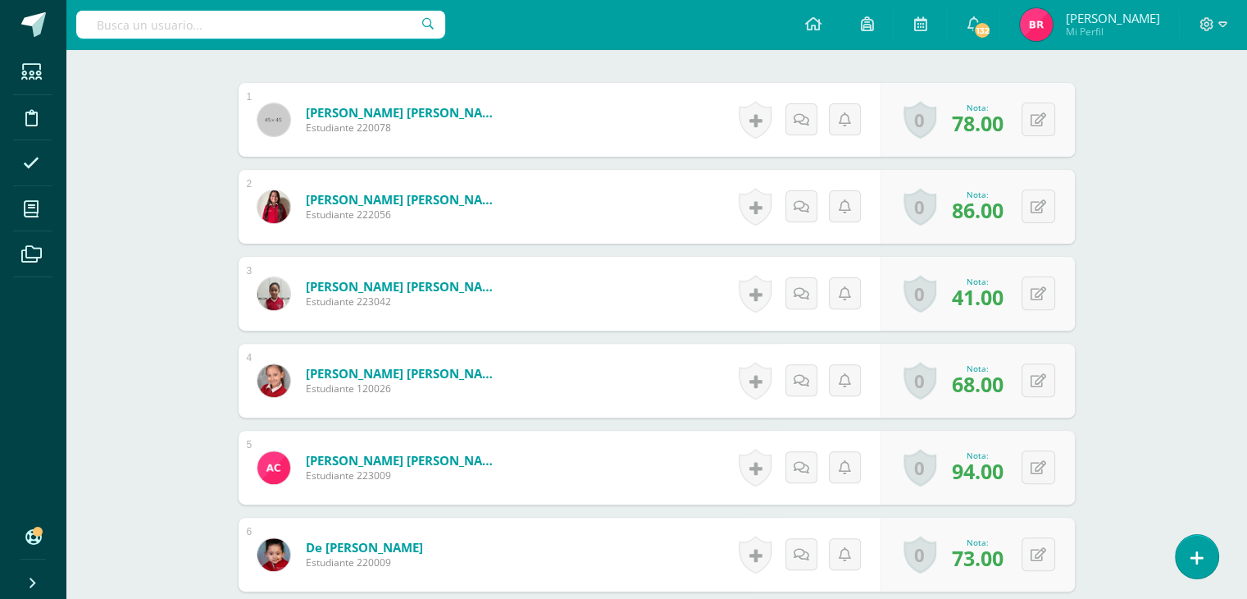
scroll to position [503, 0]
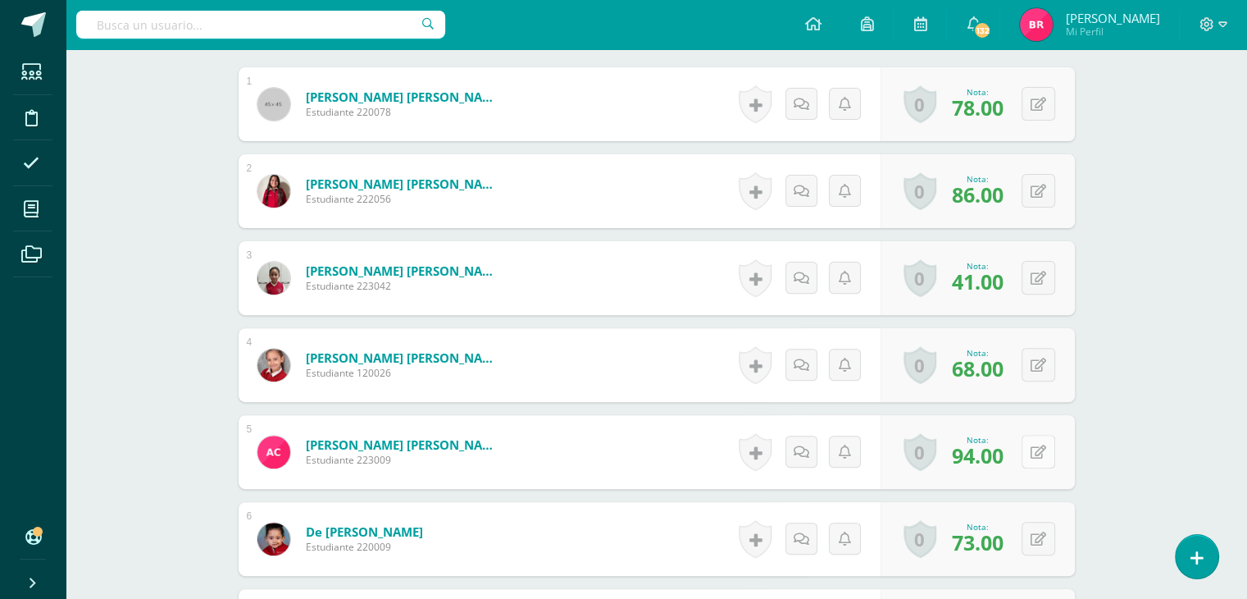
click at [1042, 457] on button at bounding box center [1039, 452] width 34 height 34
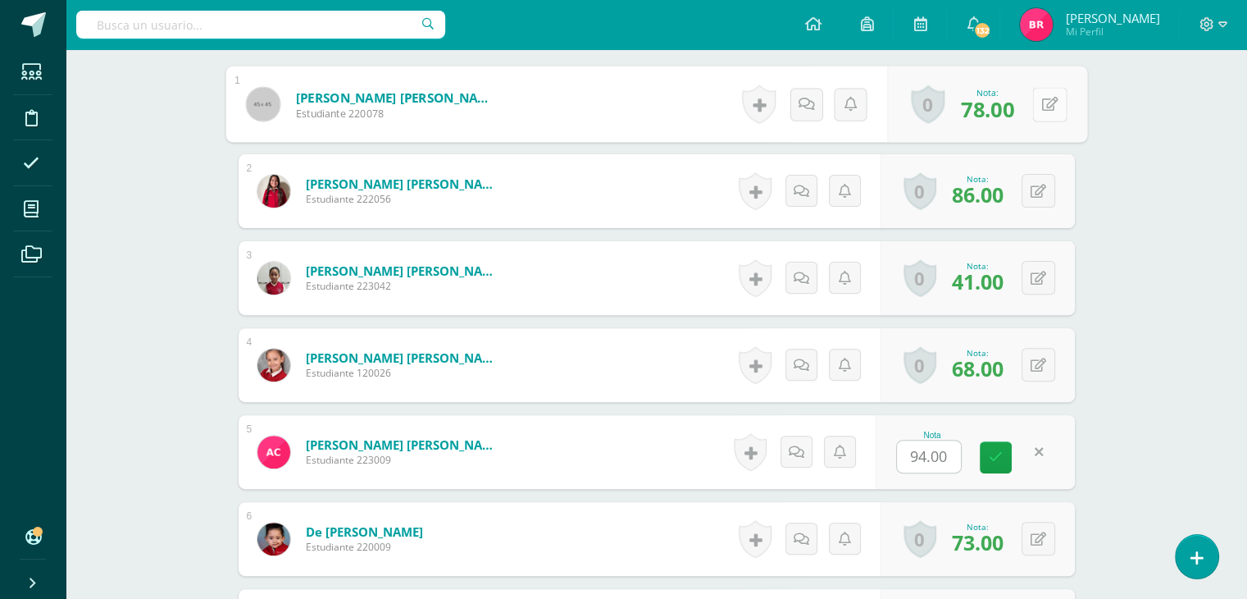
click at [1033, 106] on button at bounding box center [1049, 104] width 34 height 34
type input "63"
click at [1004, 107] on icon at bounding box center [1006, 109] width 15 height 14
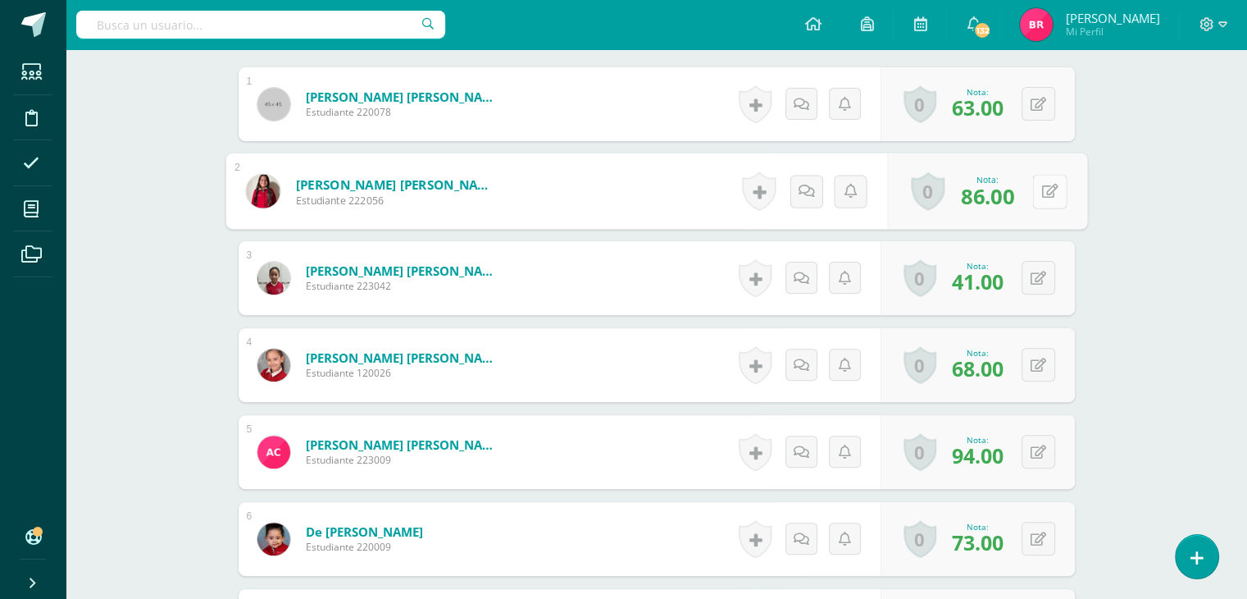
click at [1035, 184] on button at bounding box center [1049, 191] width 34 height 34
type input "40"
click at [1005, 199] on icon at bounding box center [1006, 196] width 15 height 14
click at [1041, 272] on icon at bounding box center [1039, 278] width 16 height 14
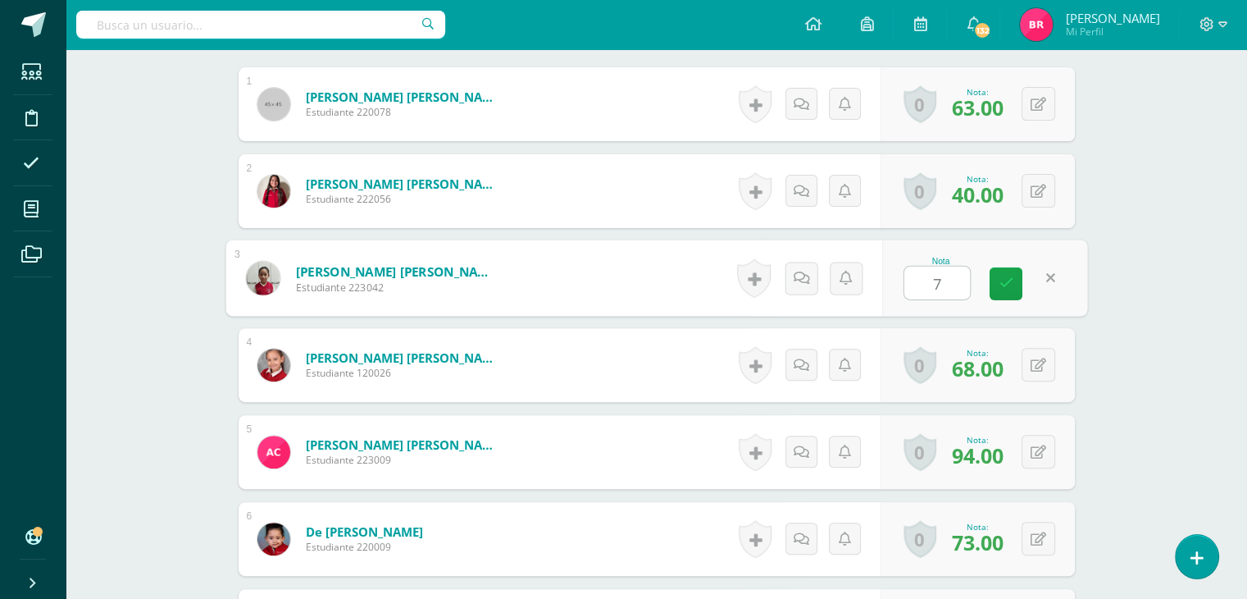
type input "79"
click at [1018, 272] on link at bounding box center [1006, 283] width 33 height 33
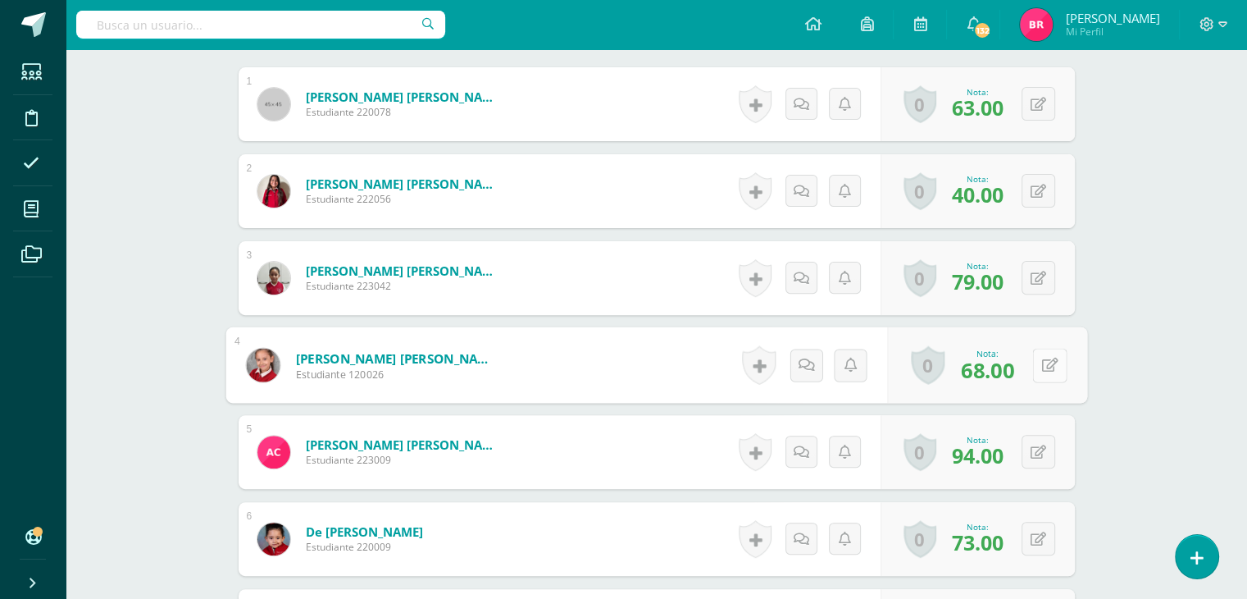
click at [1034, 364] on button at bounding box center [1049, 365] width 34 height 34
type input "86"
click at [1013, 366] on link at bounding box center [1006, 370] width 33 height 33
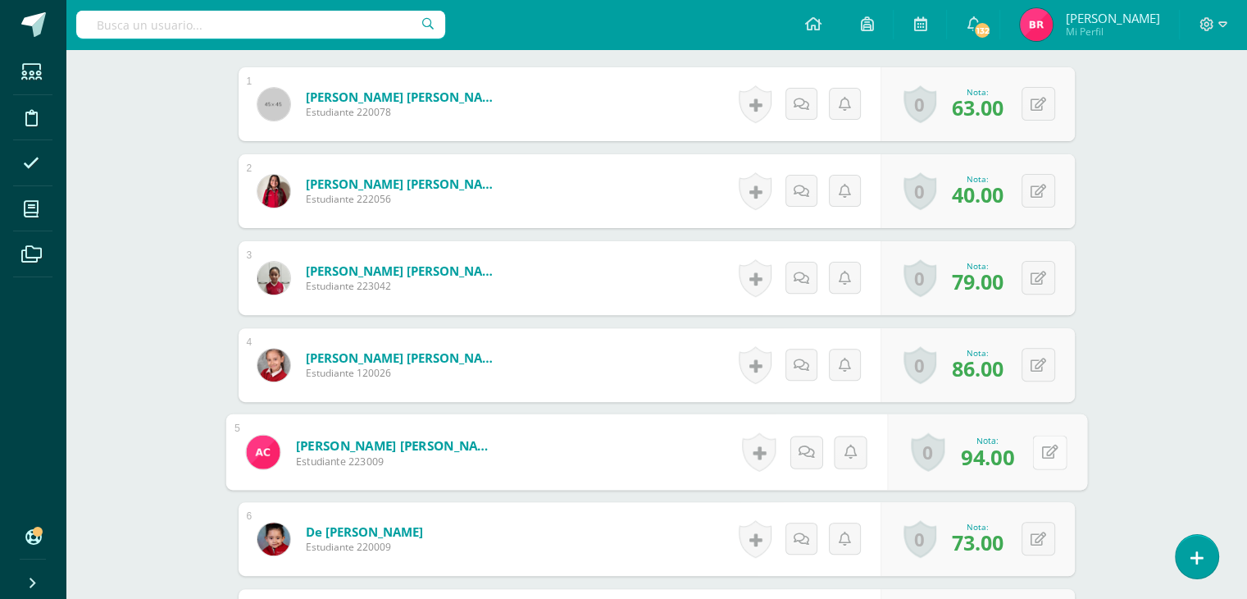
click at [1037, 448] on button at bounding box center [1049, 452] width 34 height 34
type input "61"
click at [1000, 463] on link at bounding box center [1006, 457] width 33 height 33
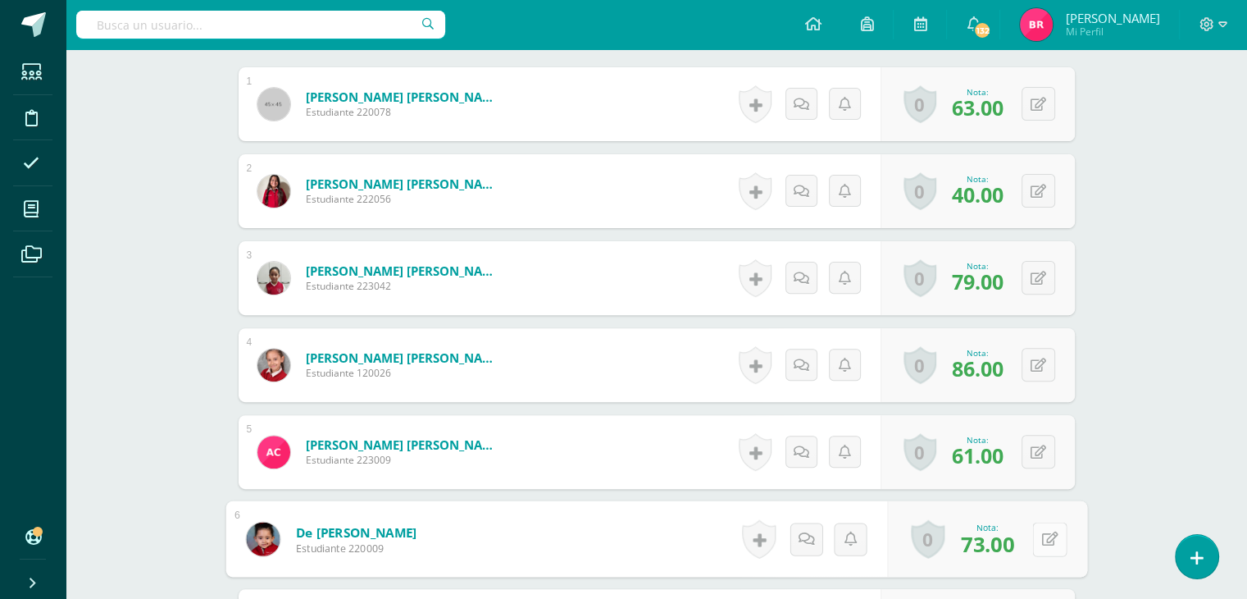
click at [1035, 540] on button at bounding box center [1049, 538] width 34 height 34
type input "47"
click at [1013, 538] on link at bounding box center [1006, 544] width 33 height 33
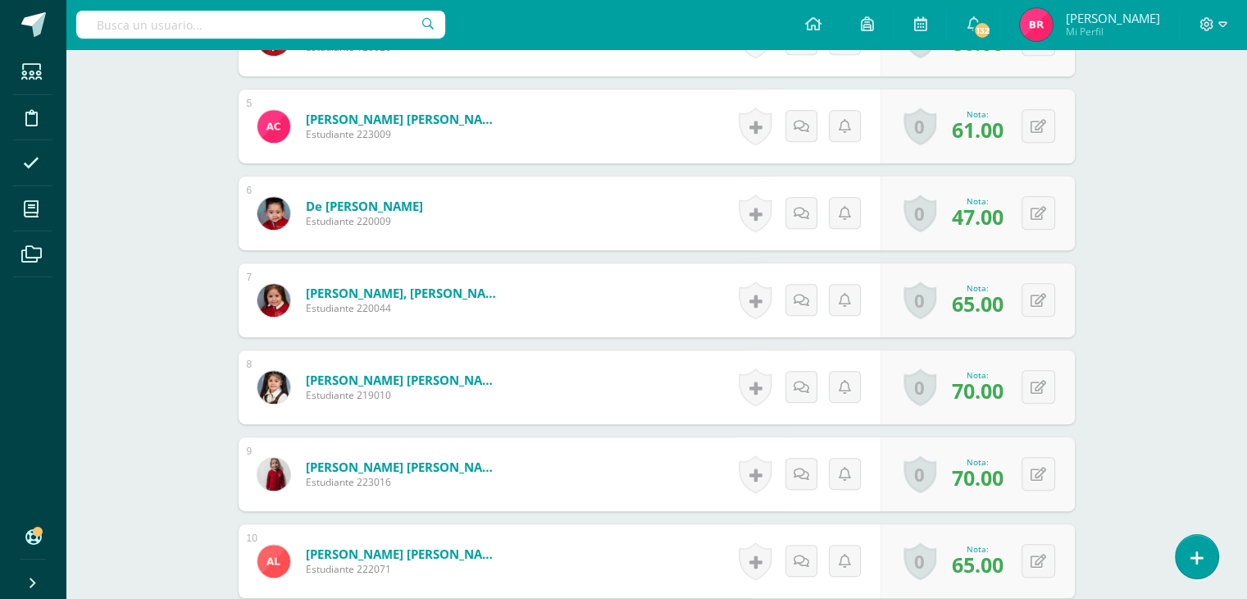
scroll to position [929, 0]
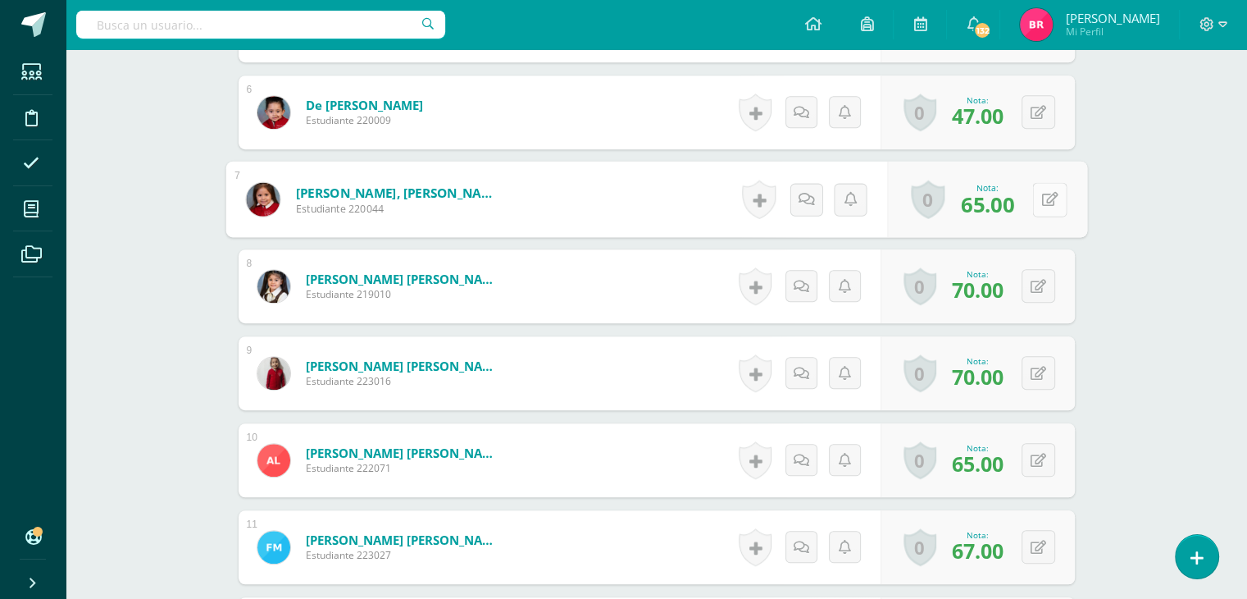
click at [1036, 194] on button at bounding box center [1049, 199] width 34 height 34
type input "69"
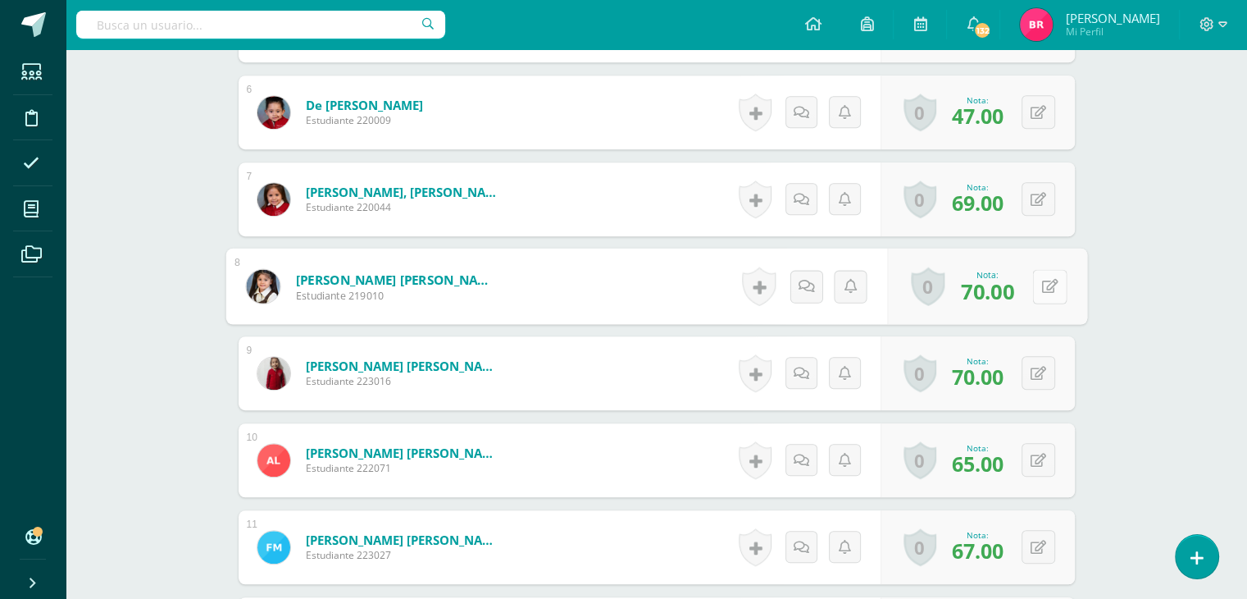
click at [1043, 279] on icon at bounding box center [1049, 286] width 16 height 14
type input "64"
click at [1001, 294] on icon at bounding box center [1006, 292] width 15 height 14
click at [1037, 376] on button at bounding box center [1039, 373] width 34 height 34
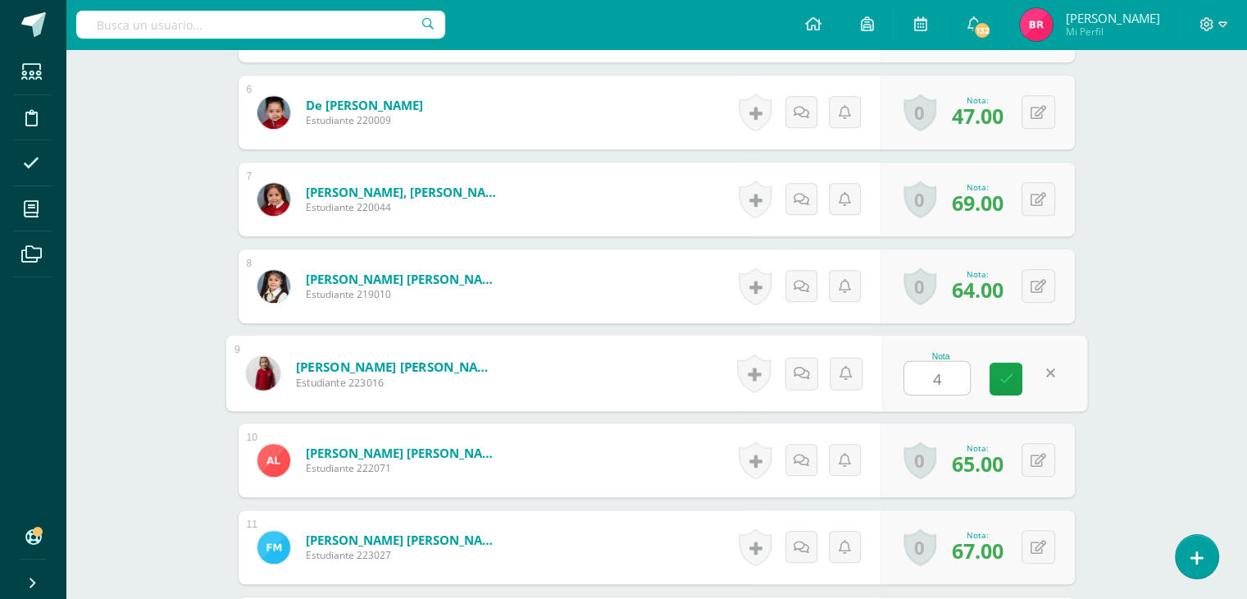
type input "47"
click at [1015, 373] on link at bounding box center [1006, 378] width 33 height 33
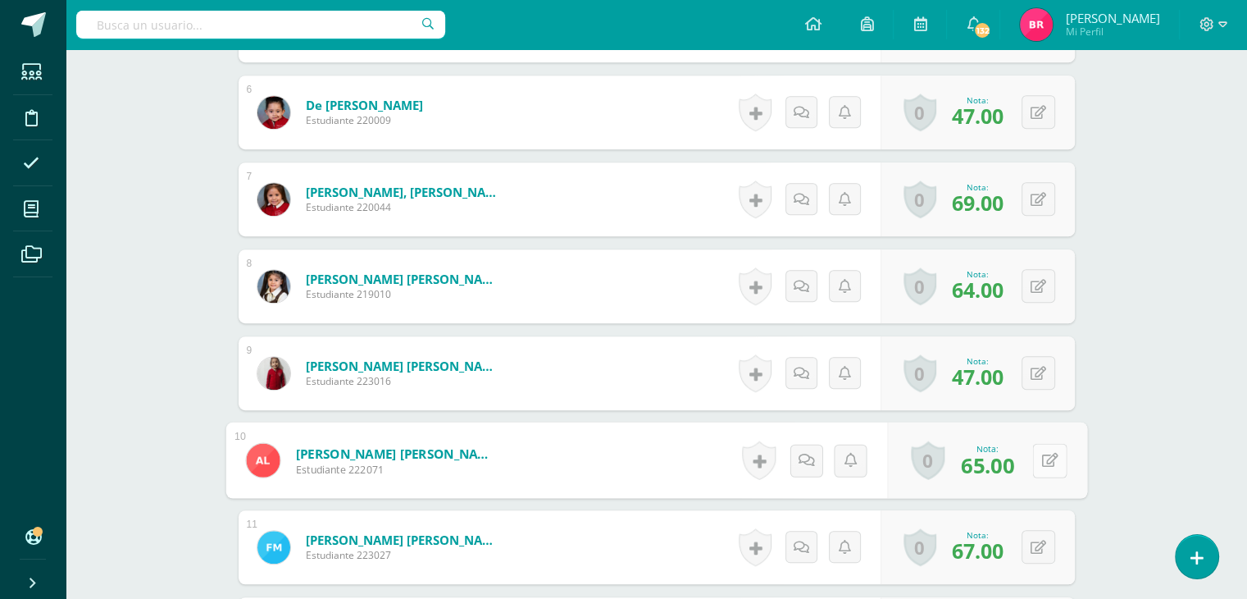
click at [1036, 456] on button at bounding box center [1049, 460] width 34 height 34
type input "45"
click at [1008, 463] on icon at bounding box center [1006, 465] width 15 height 14
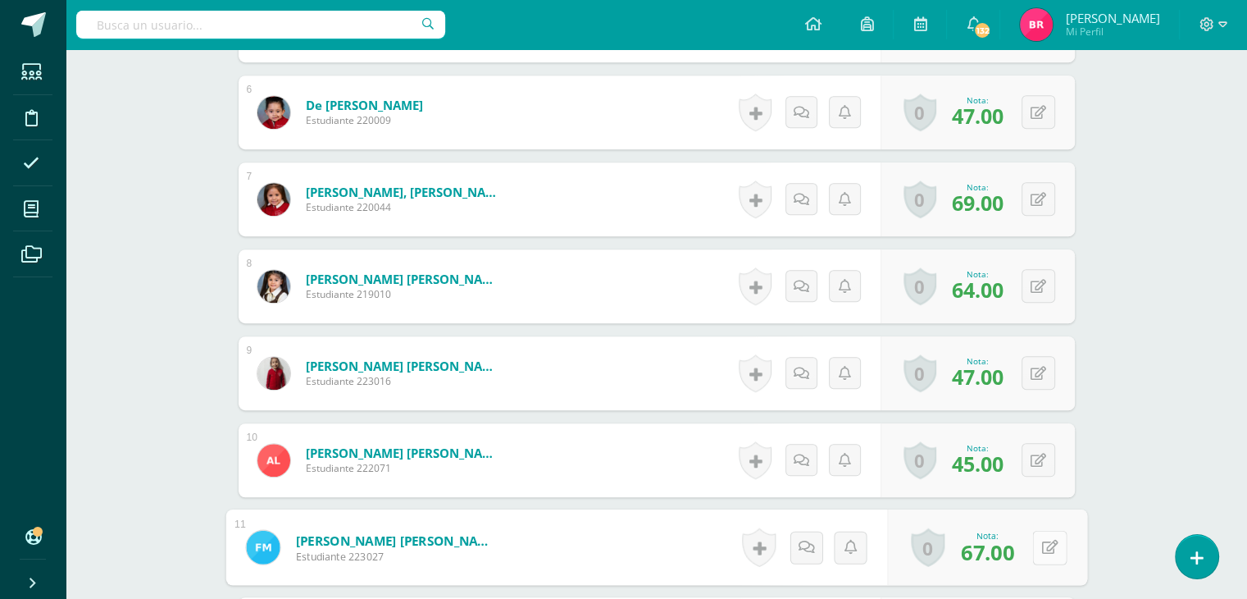
click at [1040, 542] on button at bounding box center [1049, 547] width 34 height 34
type input "41"
click at [1004, 553] on icon at bounding box center [1006, 552] width 15 height 14
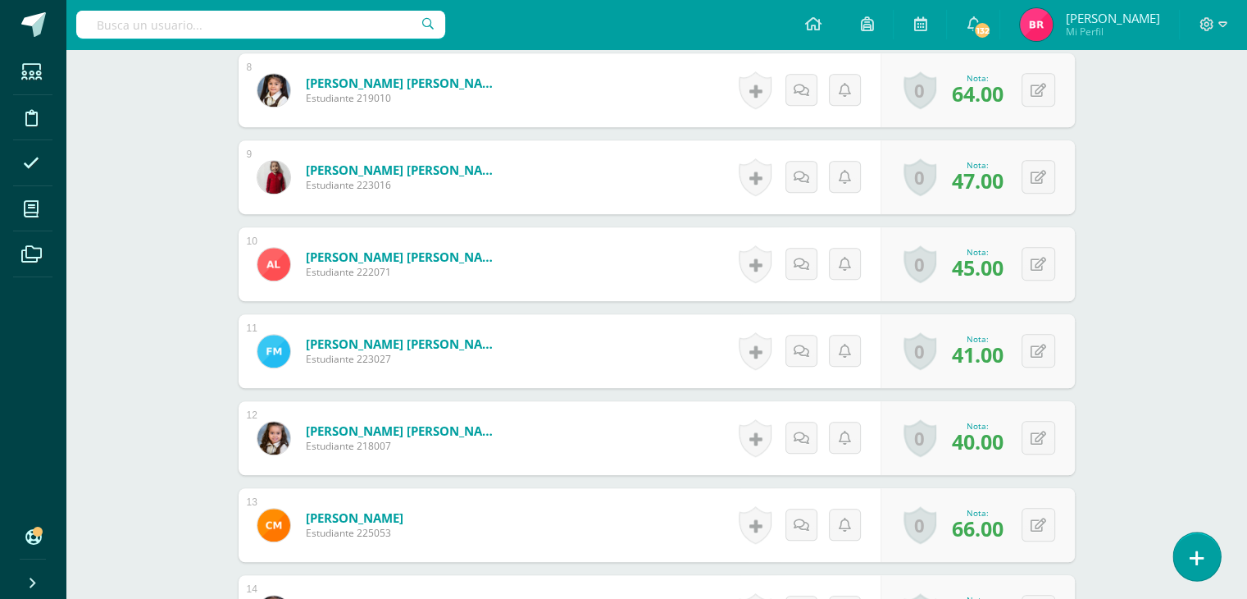
scroll to position [1126, 0]
click at [1043, 430] on icon at bounding box center [1049, 437] width 16 height 14
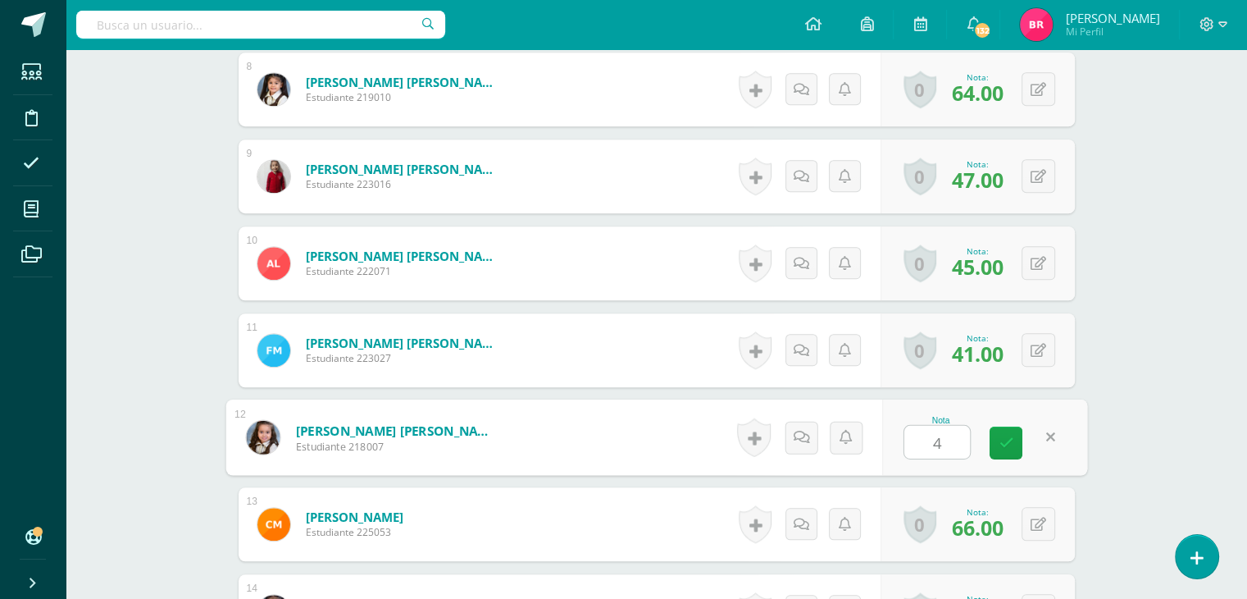
type input "49"
click at [1005, 435] on icon at bounding box center [1006, 442] width 15 height 14
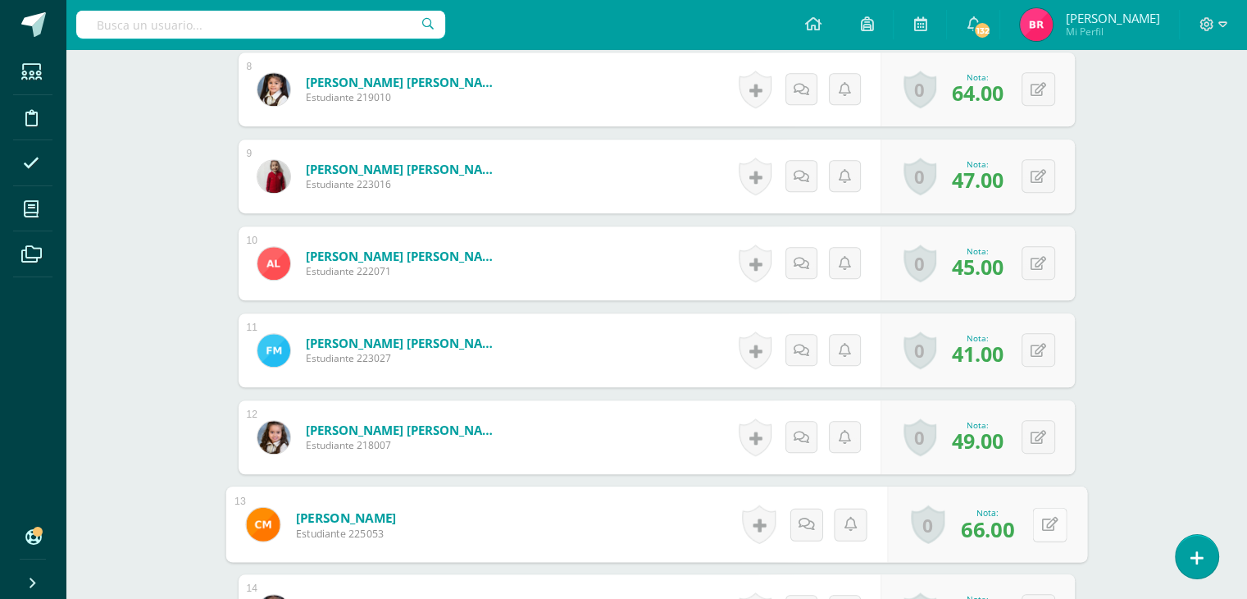
click at [1036, 530] on button at bounding box center [1049, 524] width 34 height 34
type input "40"
click at [1008, 524] on icon at bounding box center [1006, 529] width 15 height 14
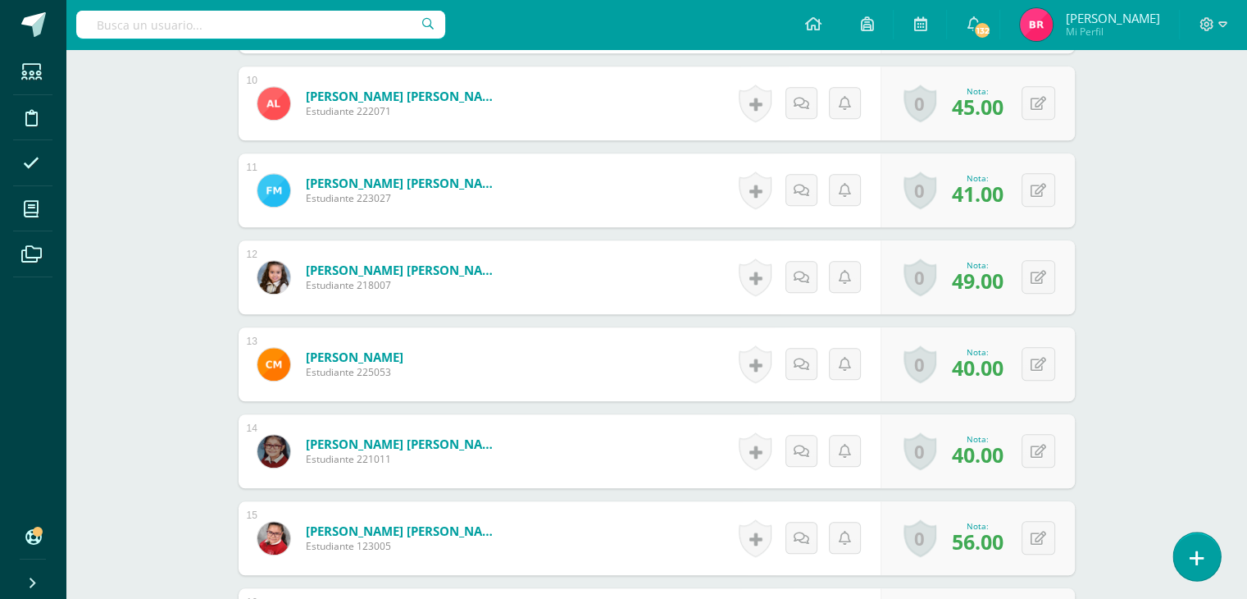
scroll to position [1290, 0]
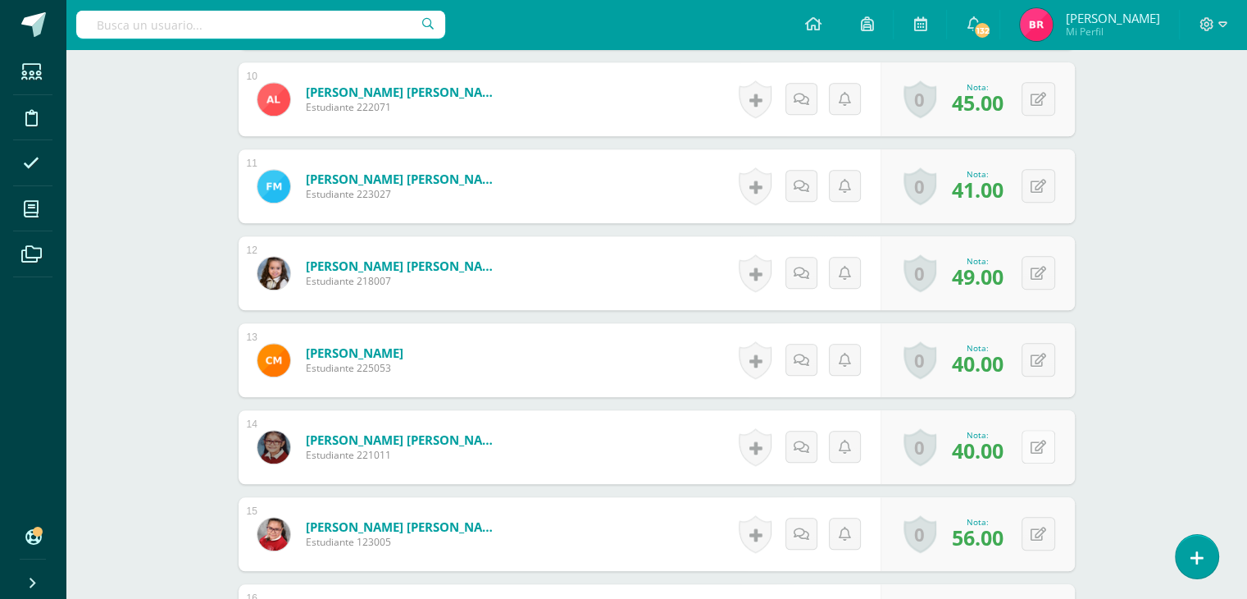
click at [1037, 439] on button at bounding box center [1039, 447] width 34 height 34
type input "88"
click at [1007, 441] on link at bounding box center [1006, 452] width 33 height 33
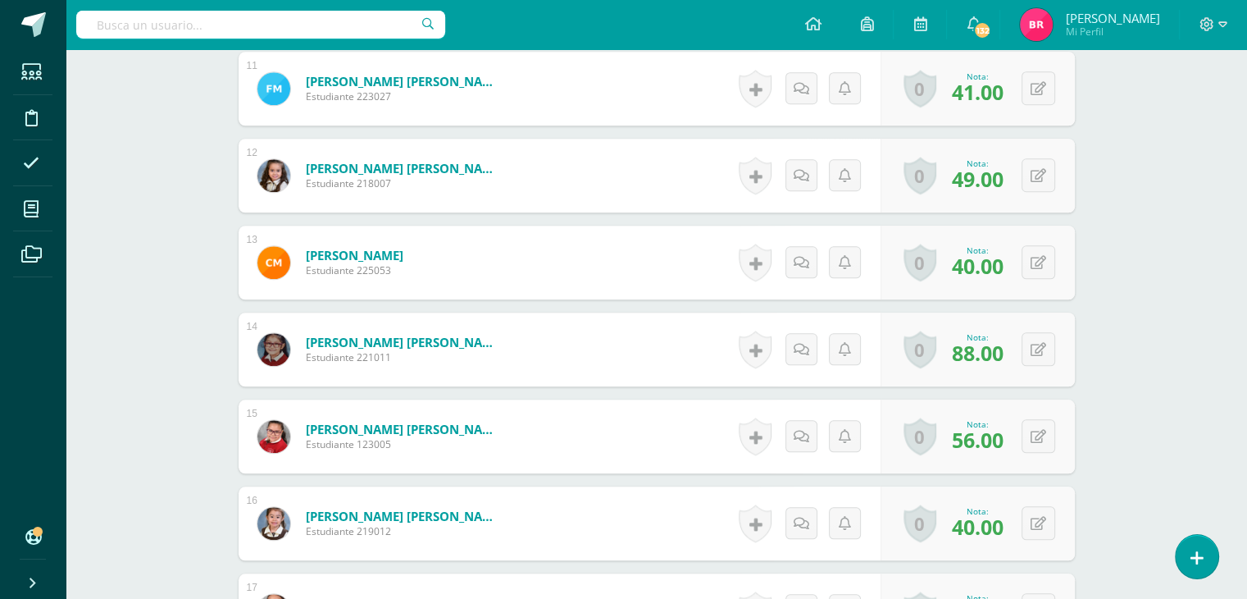
scroll to position [1388, 0]
click at [1045, 430] on icon at bounding box center [1049, 435] width 16 height 14
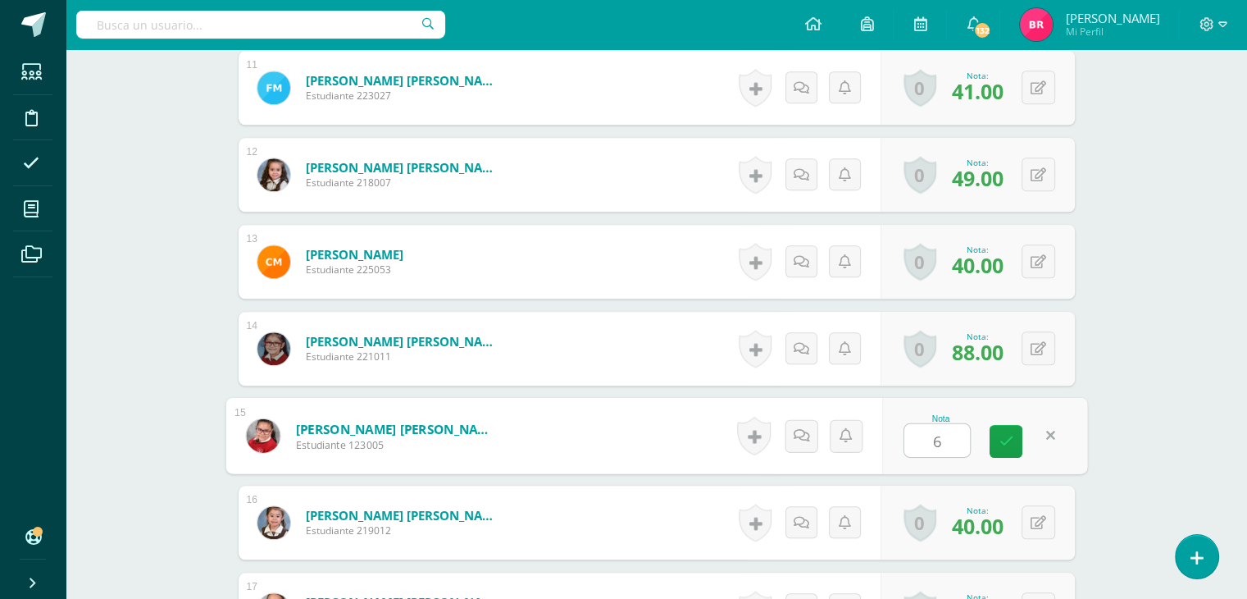
type input "60"
click at [1010, 430] on link at bounding box center [1006, 441] width 33 height 33
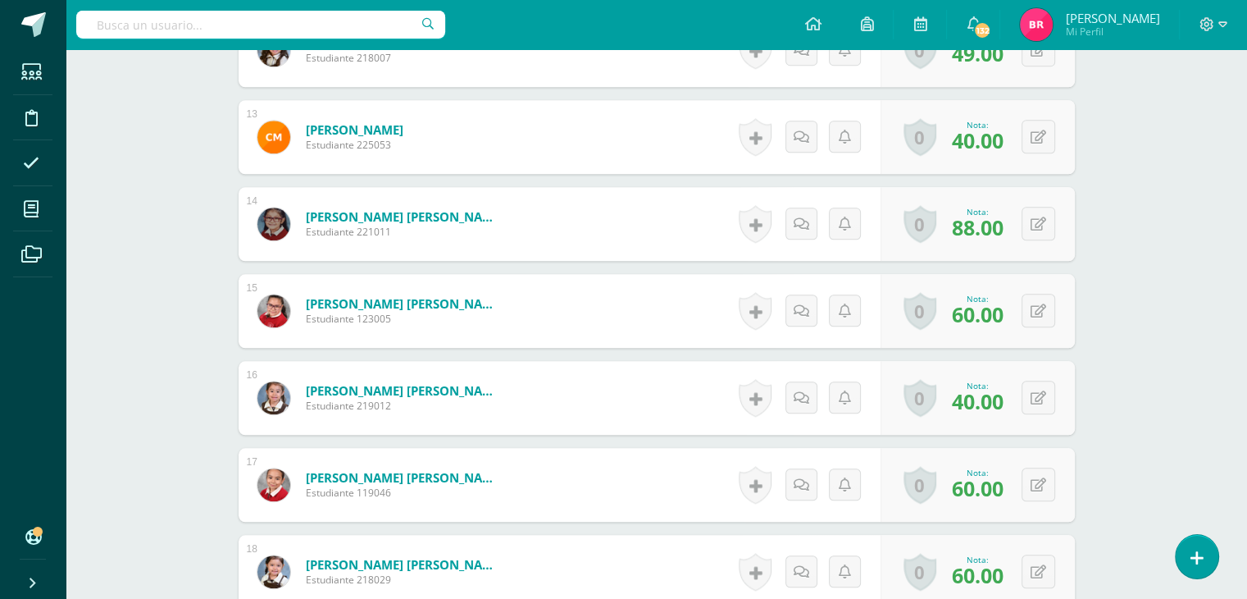
scroll to position [1519, 0]
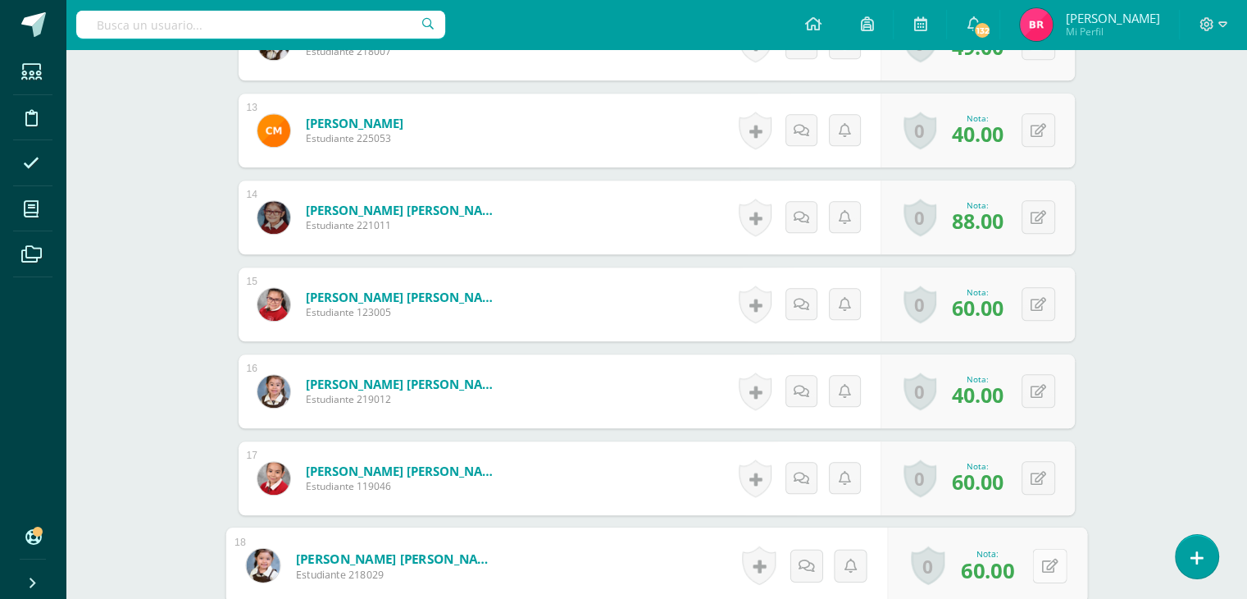
click at [1044, 567] on icon at bounding box center [1049, 565] width 16 height 14
type input "54"
click at [1012, 554] on link at bounding box center [1006, 570] width 33 height 33
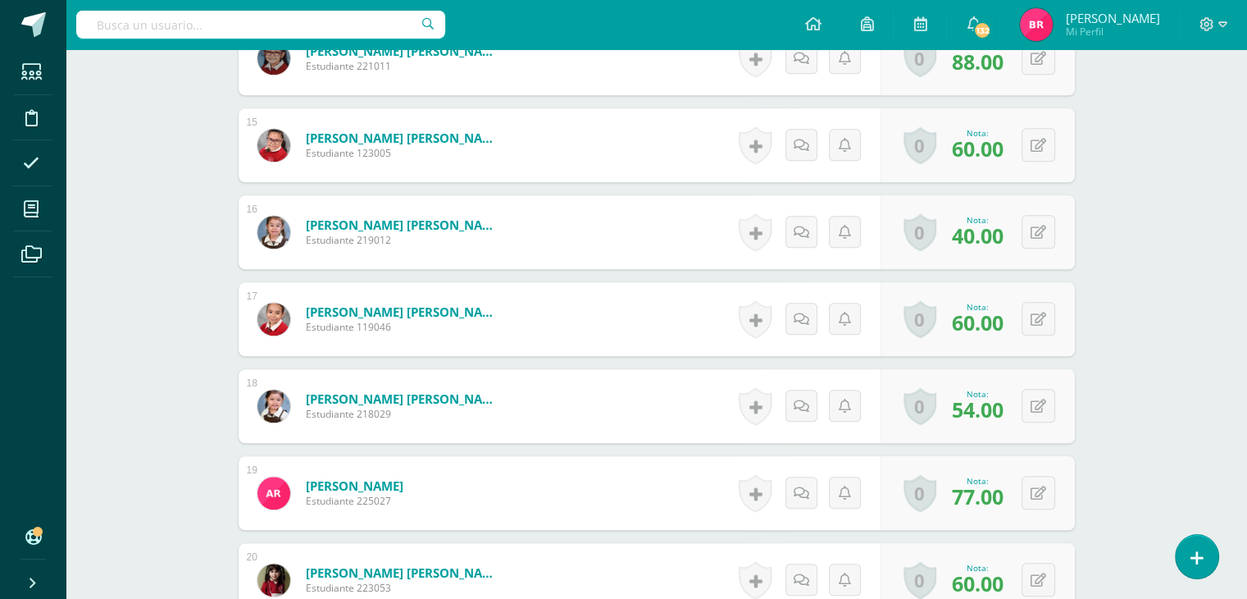
scroll to position [1683, 0]
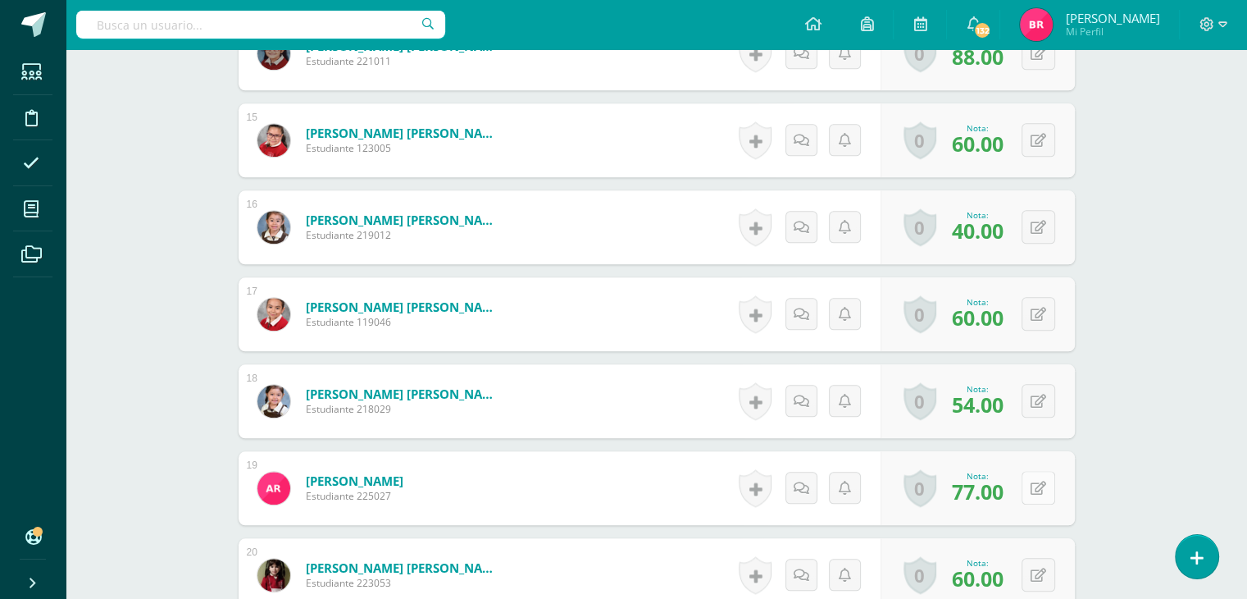
click at [1033, 487] on button at bounding box center [1039, 488] width 34 height 34
type input "68"
click at [1006, 486] on icon at bounding box center [1006, 493] width 15 height 14
click at [1040, 563] on button at bounding box center [1049, 575] width 34 height 34
type input "40"
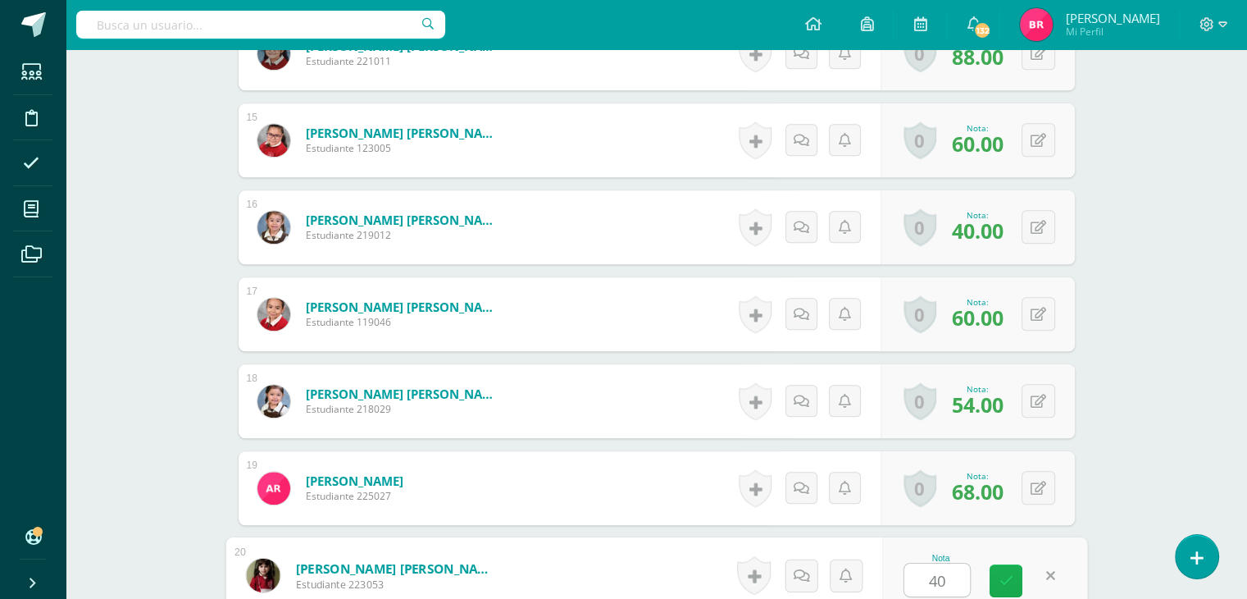
click at [1006, 586] on link at bounding box center [1006, 580] width 33 height 33
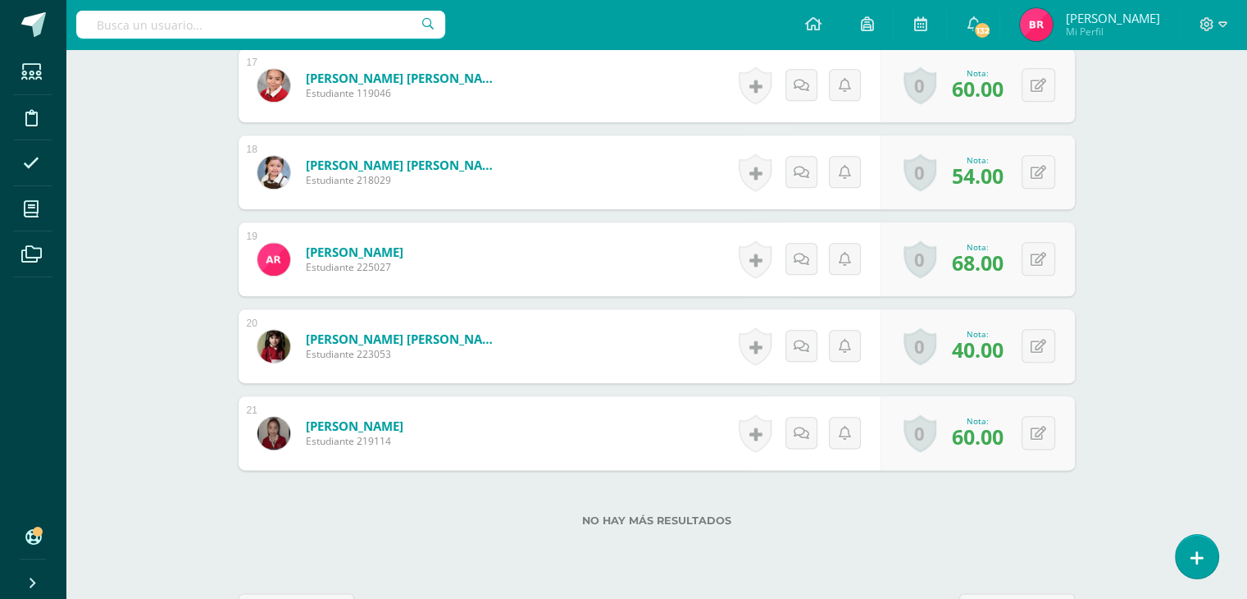
scroll to position [1913, 0]
click at [1033, 427] on button at bounding box center [1049, 432] width 34 height 34
type input "87"
click at [1008, 426] on link at bounding box center [1006, 437] width 33 height 33
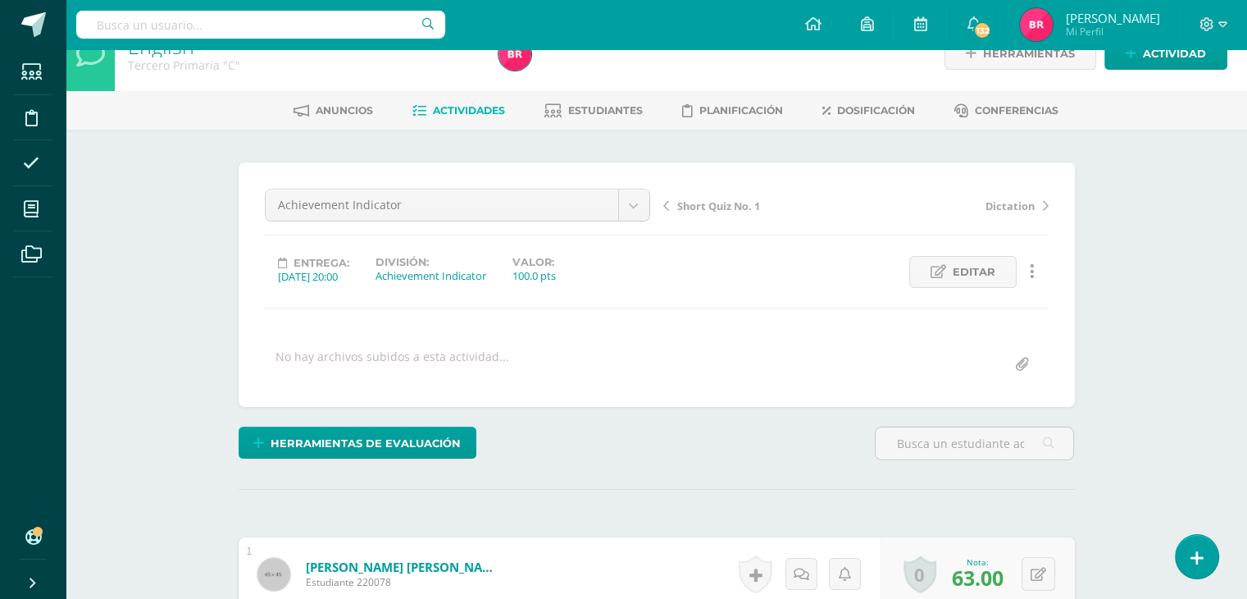
scroll to position [0, 0]
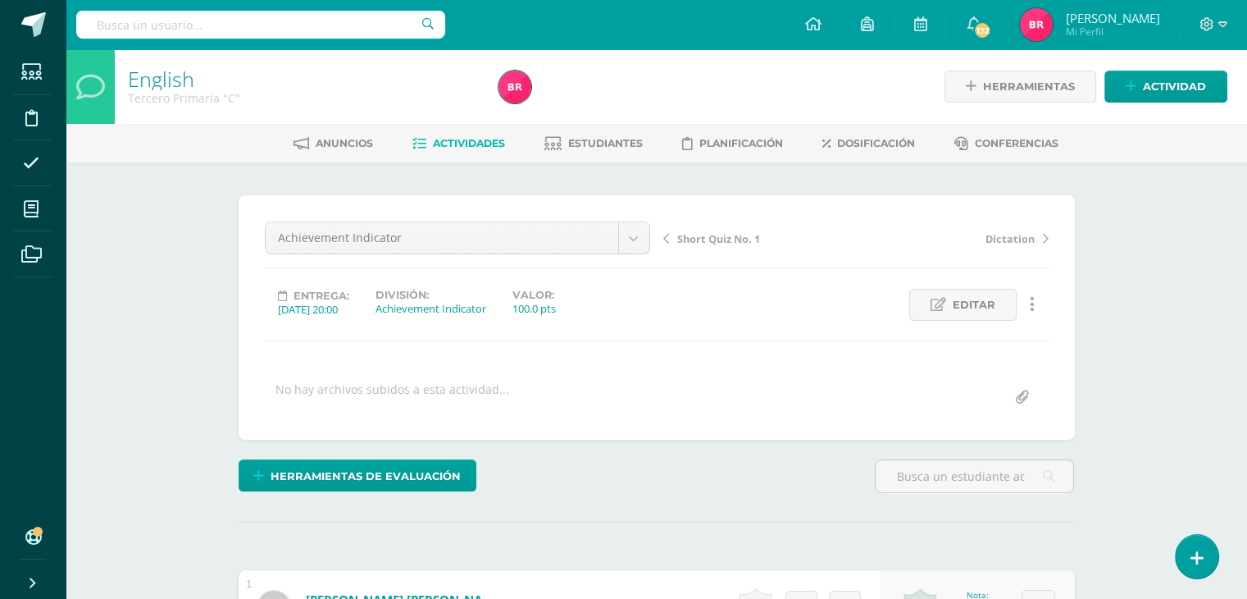
click at [463, 146] on span "Actividades" at bounding box center [469, 143] width 72 height 12
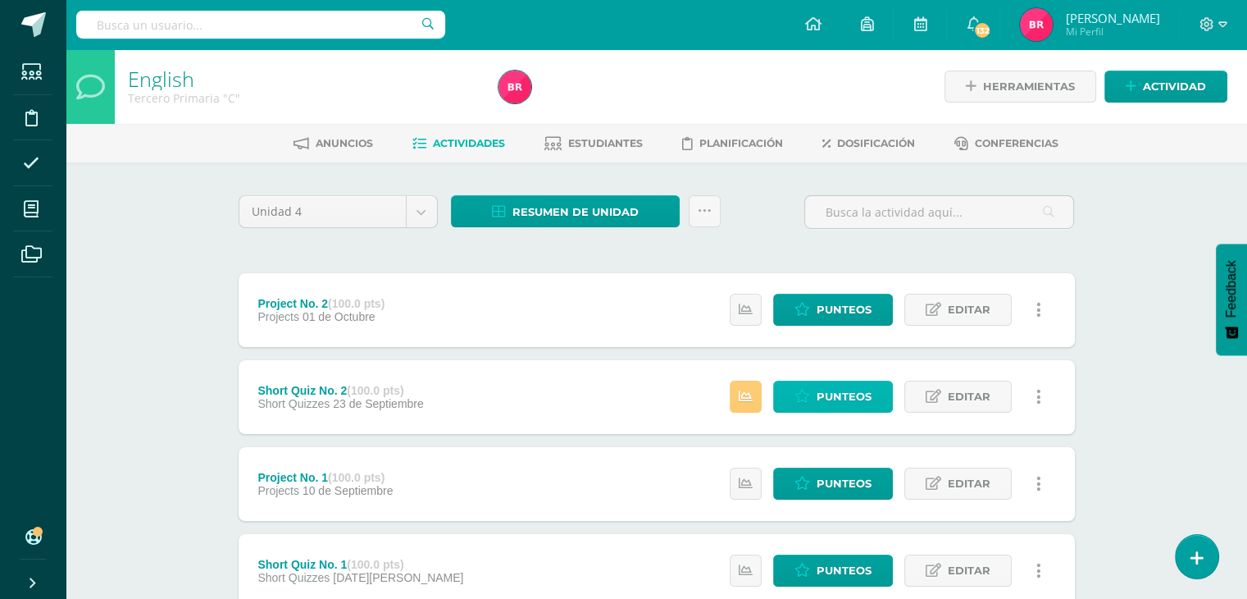
click at [862, 388] on span "Punteos" at bounding box center [844, 396] width 55 height 30
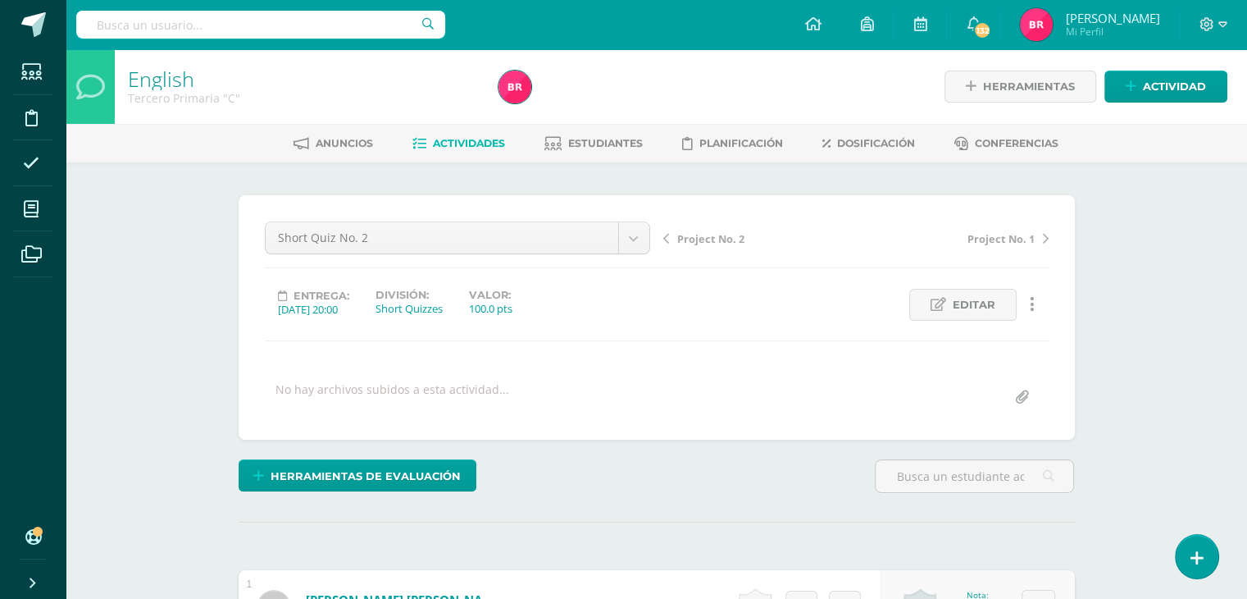
click at [476, 134] on link "Actividades" at bounding box center [458, 143] width 93 height 26
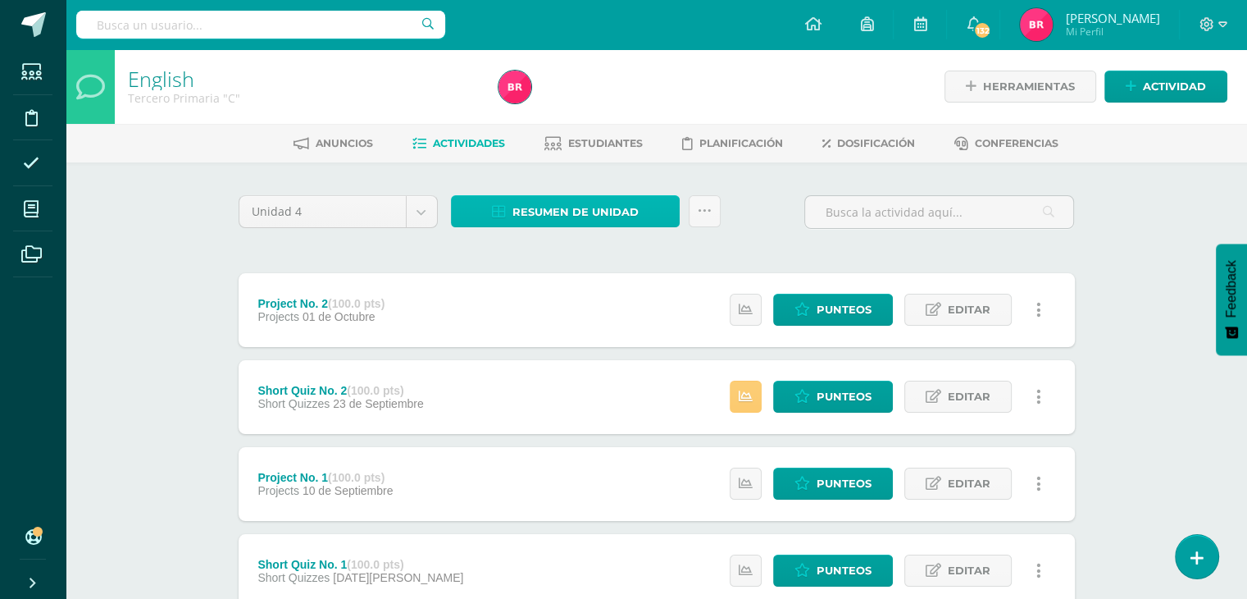
click at [600, 205] on span "Resumen de unidad" at bounding box center [575, 212] width 126 height 30
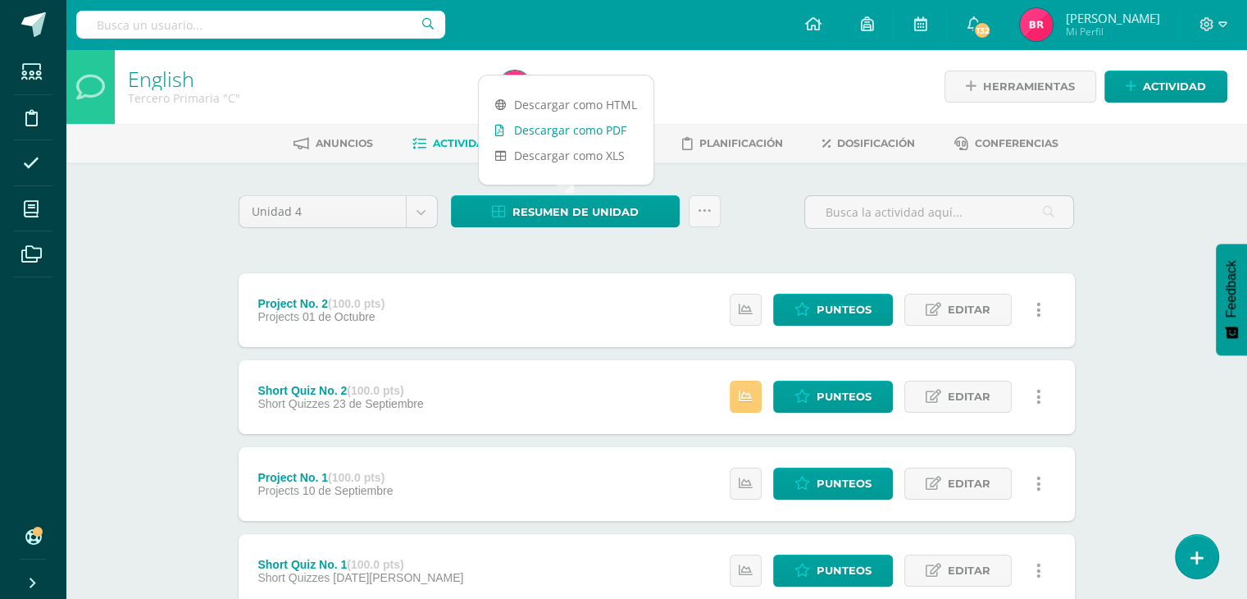
click at [571, 130] on link "Descargar como PDF" at bounding box center [566, 129] width 175 height 25
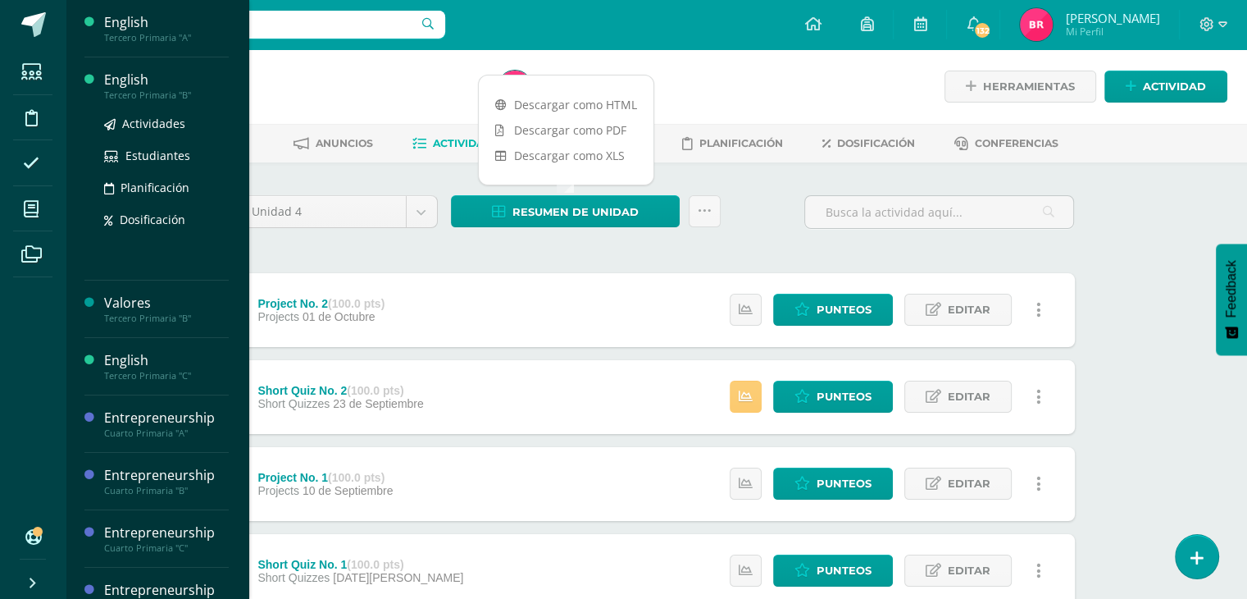
click at [153, 94] on div "Tercero Primaria "B"" at bounding box center [166, 94] width 125 height 11
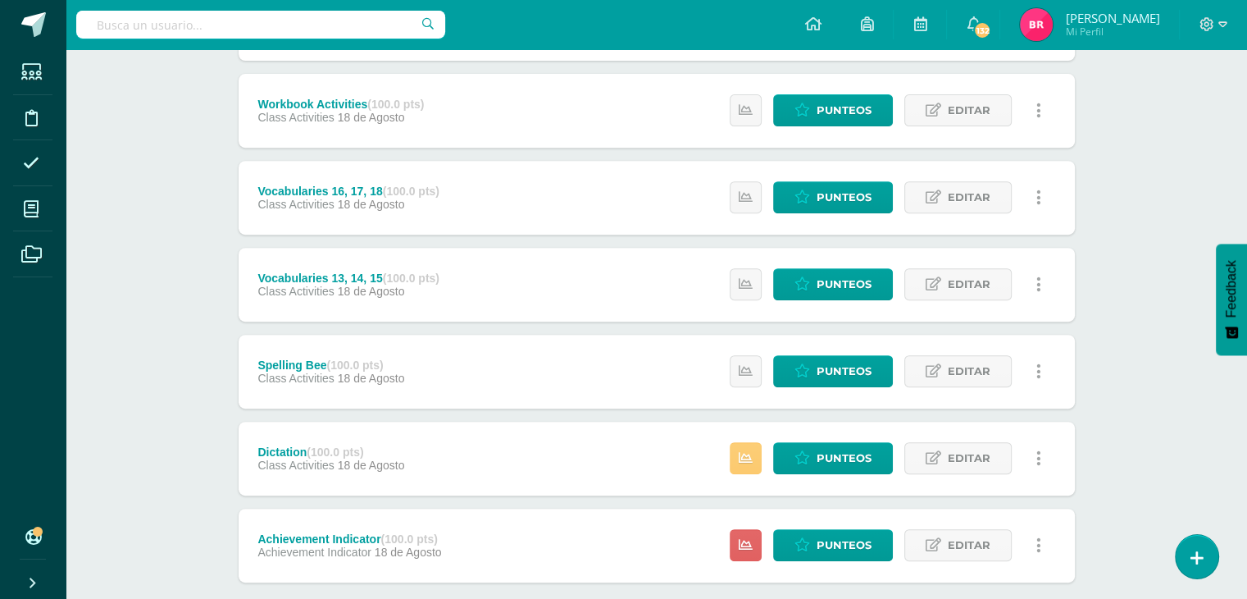
scroll to position [667, 0]
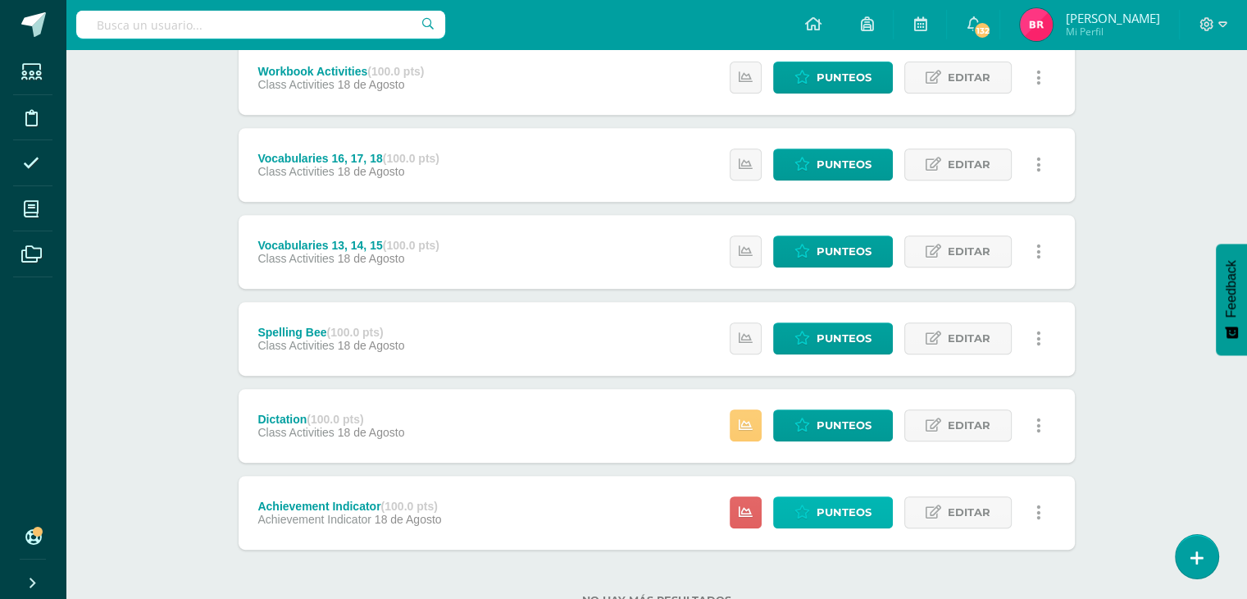
click at [824, 517] on span "Punteos" at bounding box center [844, 512] width 55 height 30
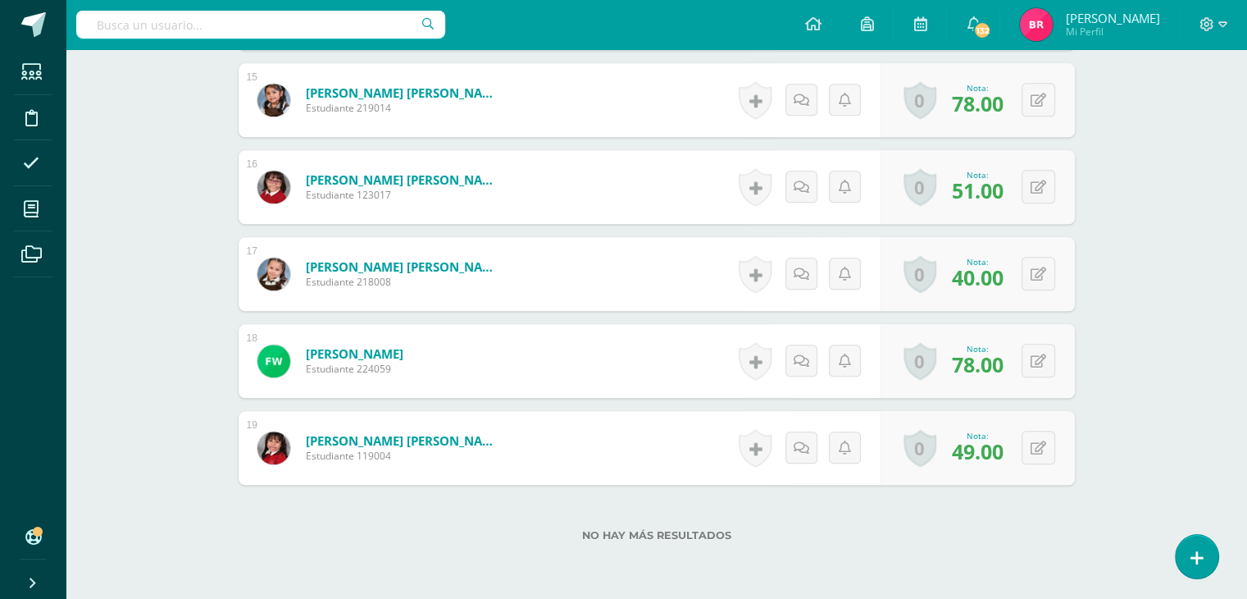
scroll to position [1738, 0]
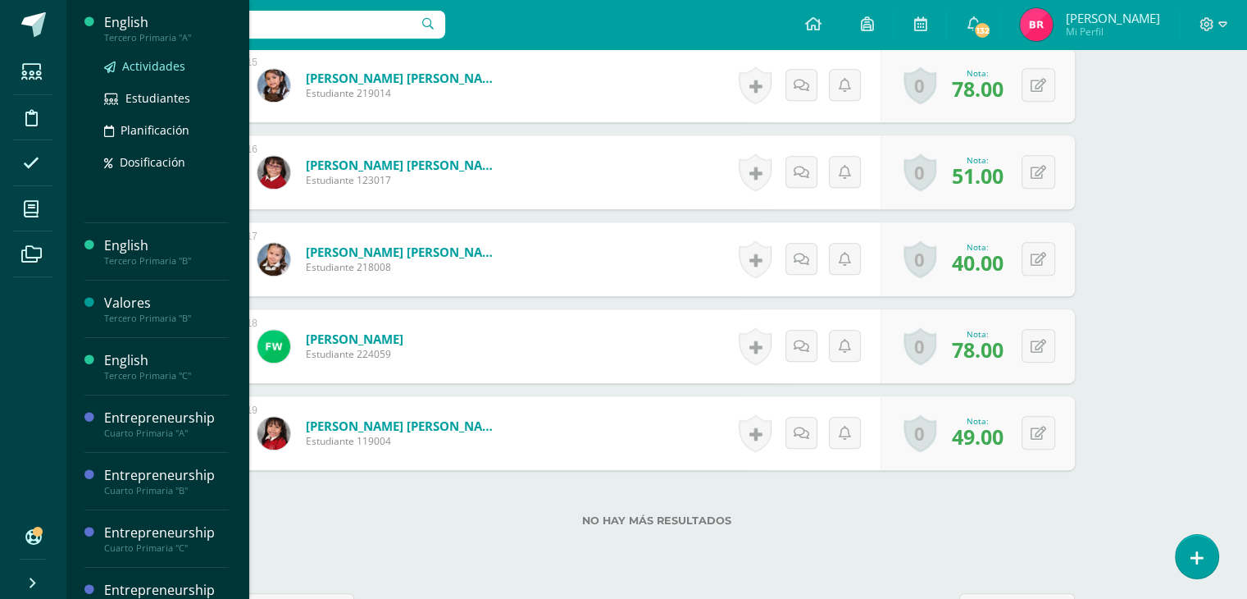
click at [150, 65] on span "Actividades" at bounding box center [153, 66] width 63 height 16
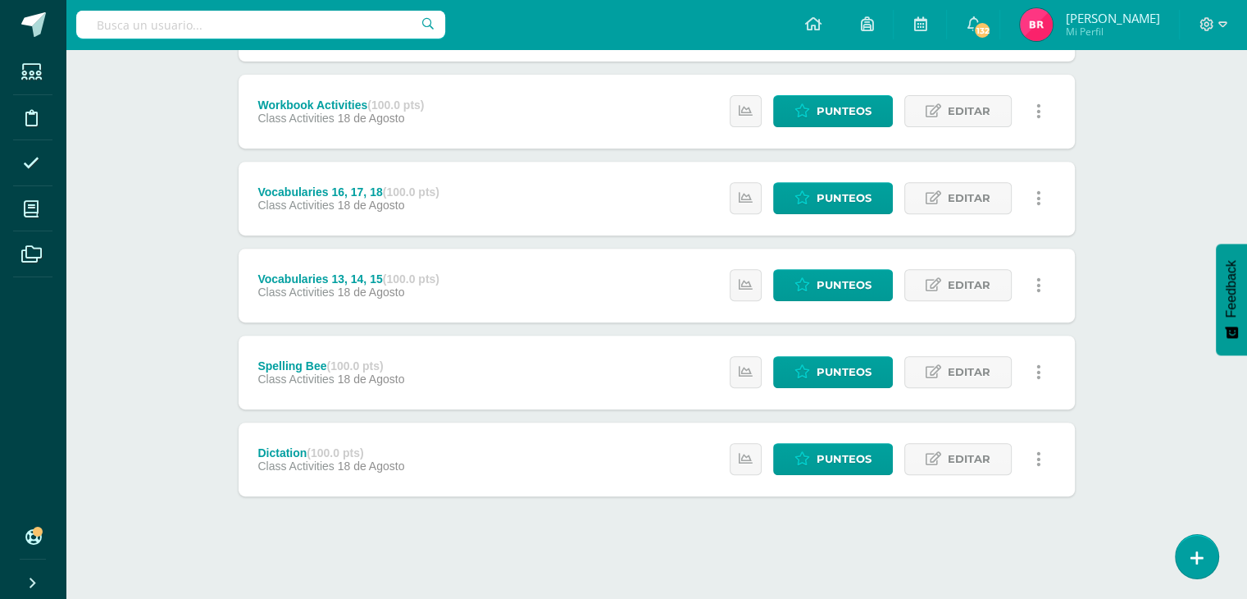
scroll to position [634, 0]
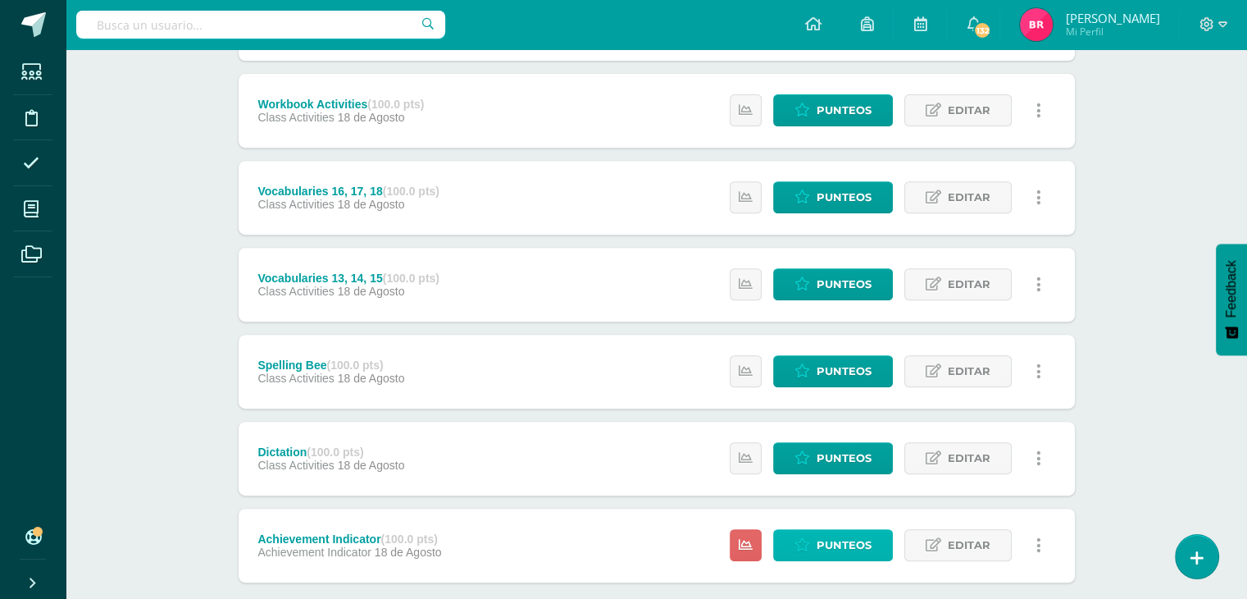
click at [826, 541] on span "Punteos" at bounding box center [844, 545] width 55 height 30
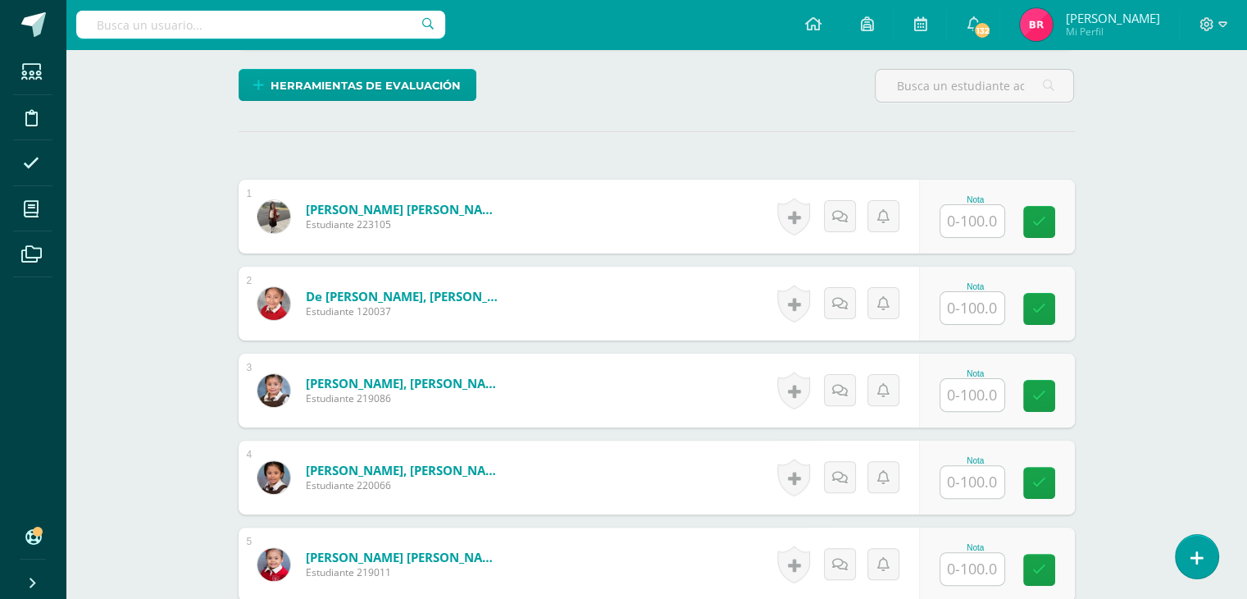
scroll to position [394, 0]
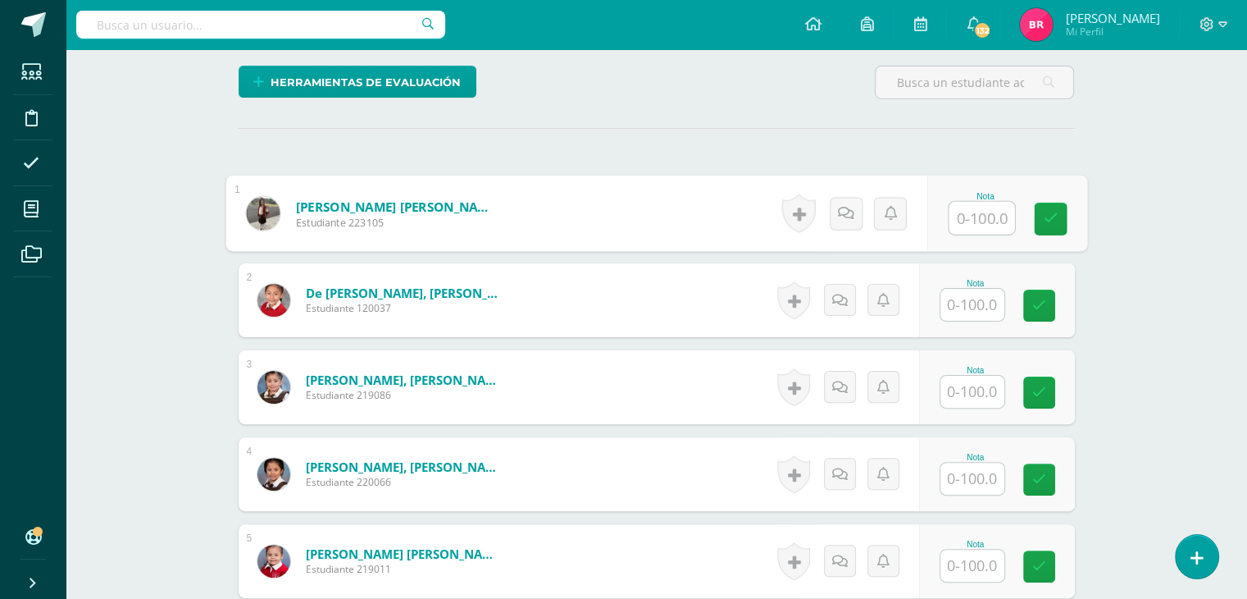
click at [979, 207] on input "text" at bounding box center [982, 218] width 66 height 33
type input "60"
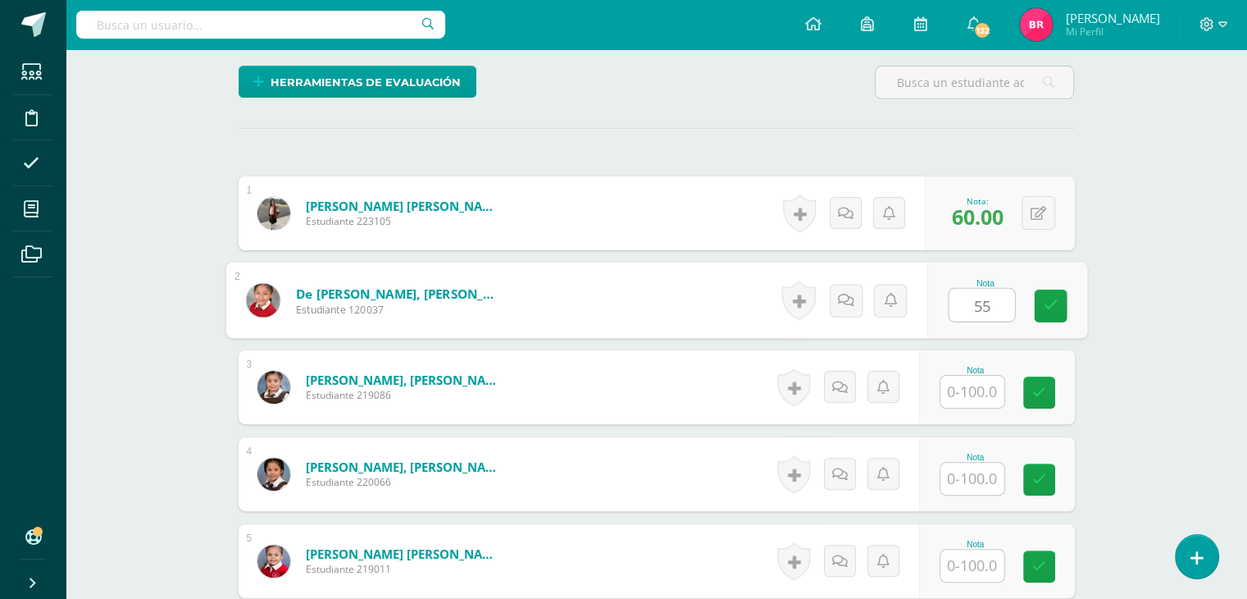
type input "55"
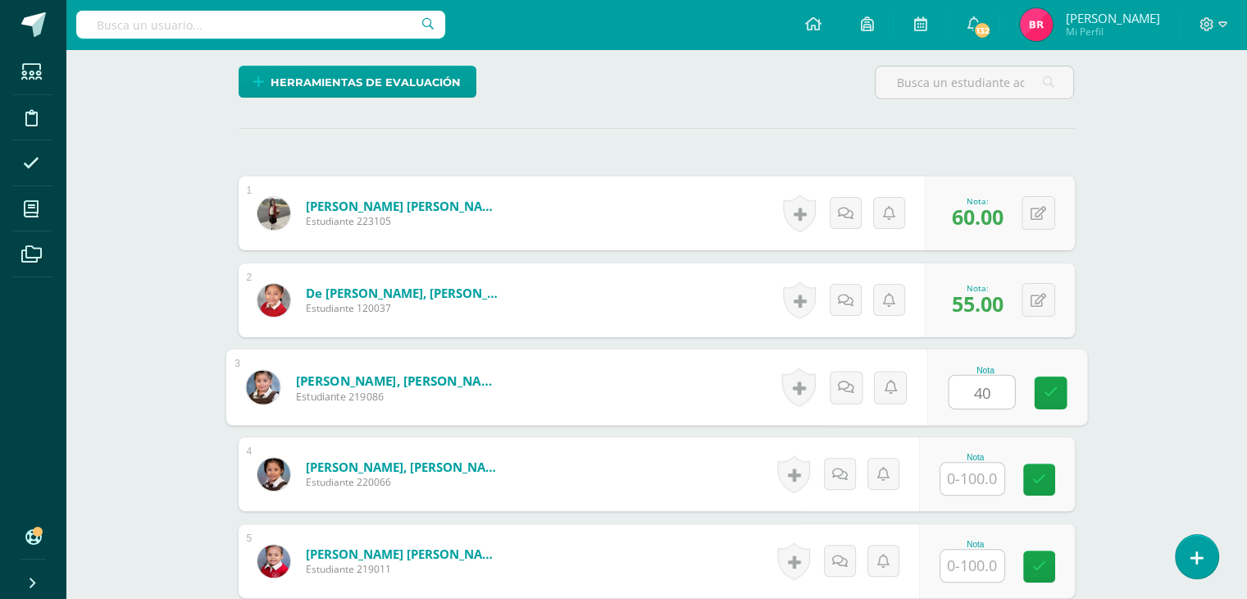
type input "40"
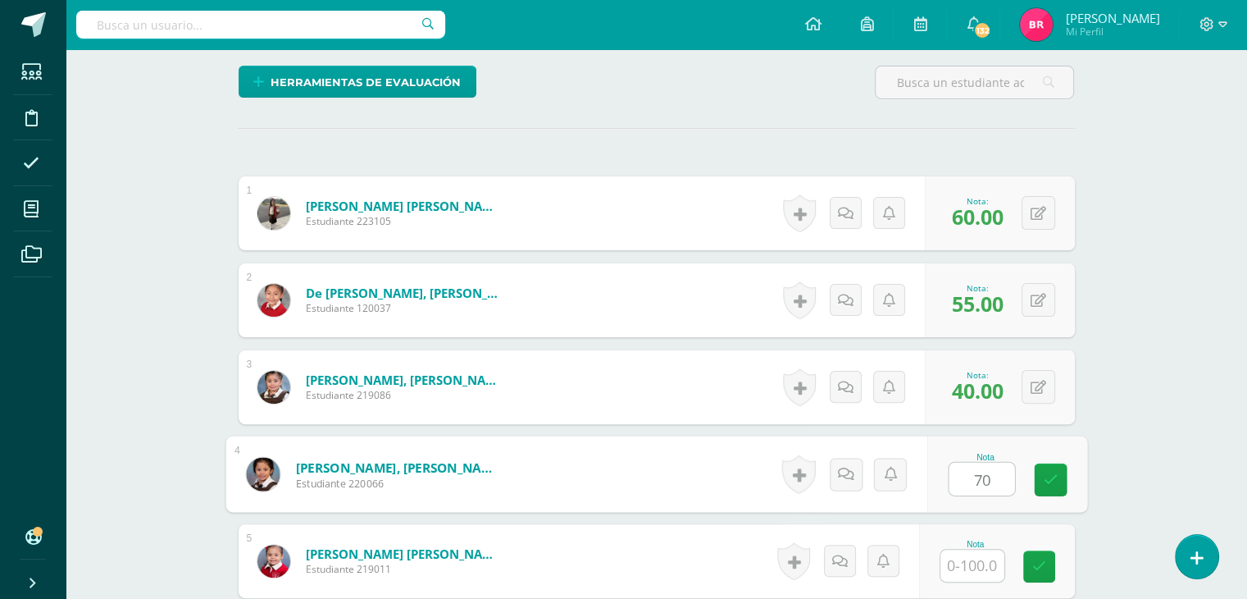
type input "70"
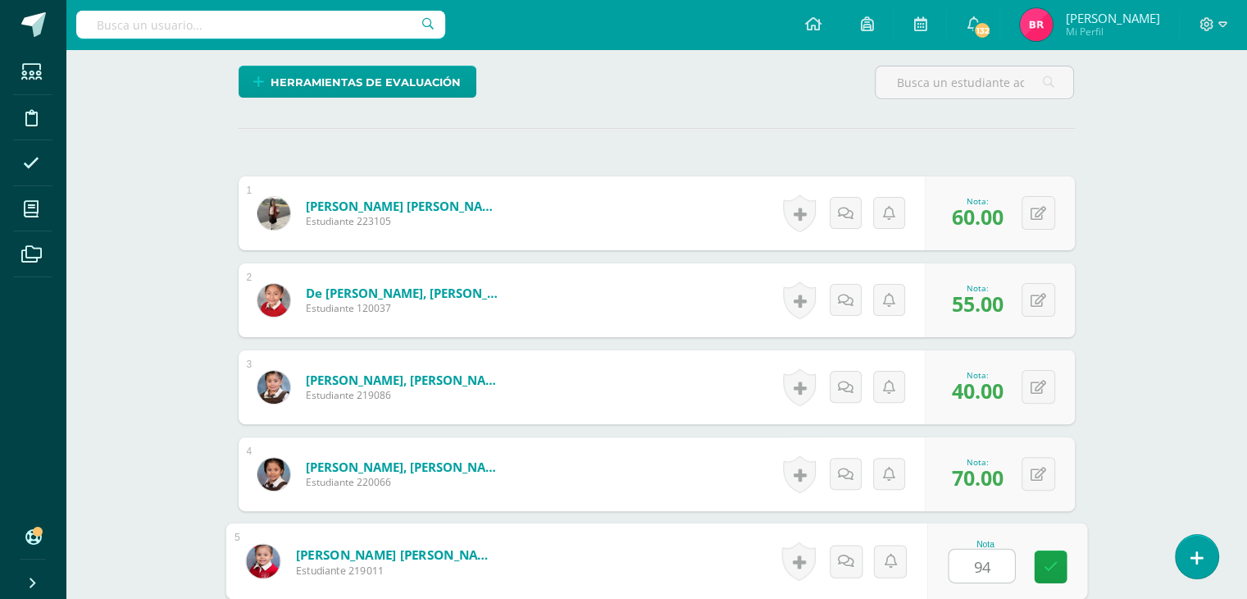
type input "94"
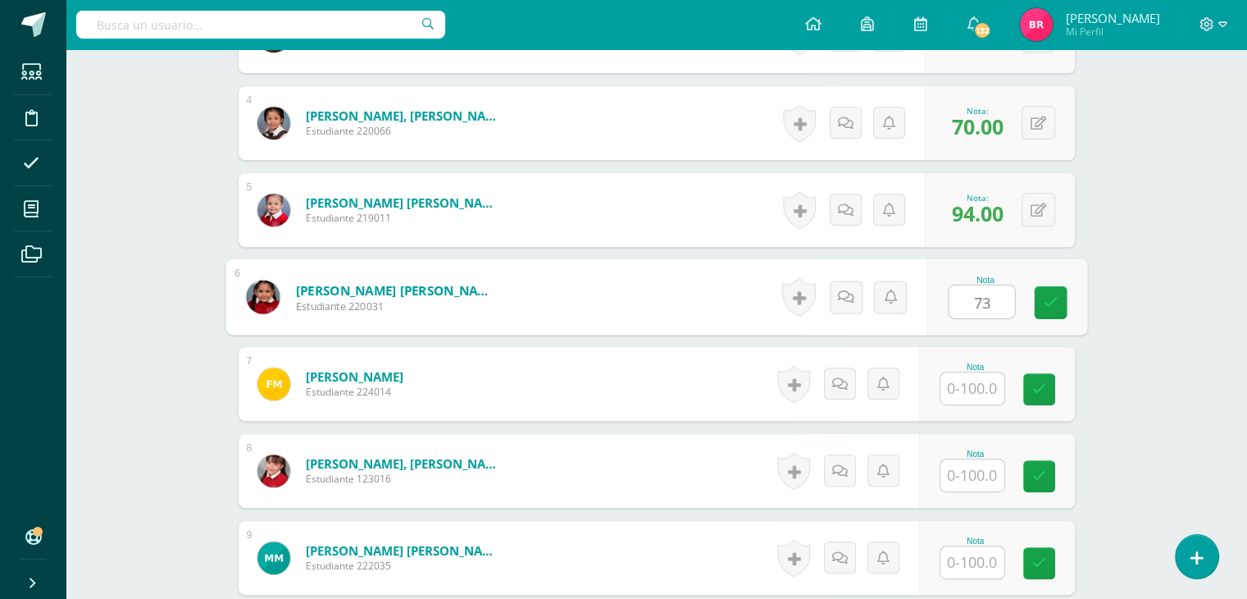
type input "73"
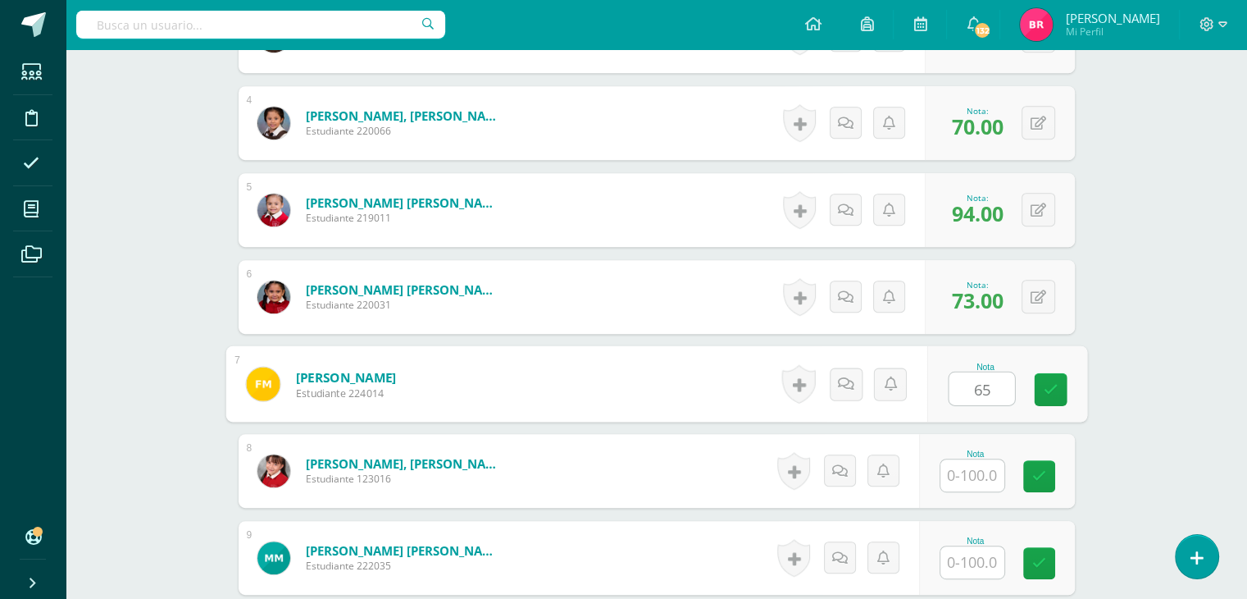
type input "65"
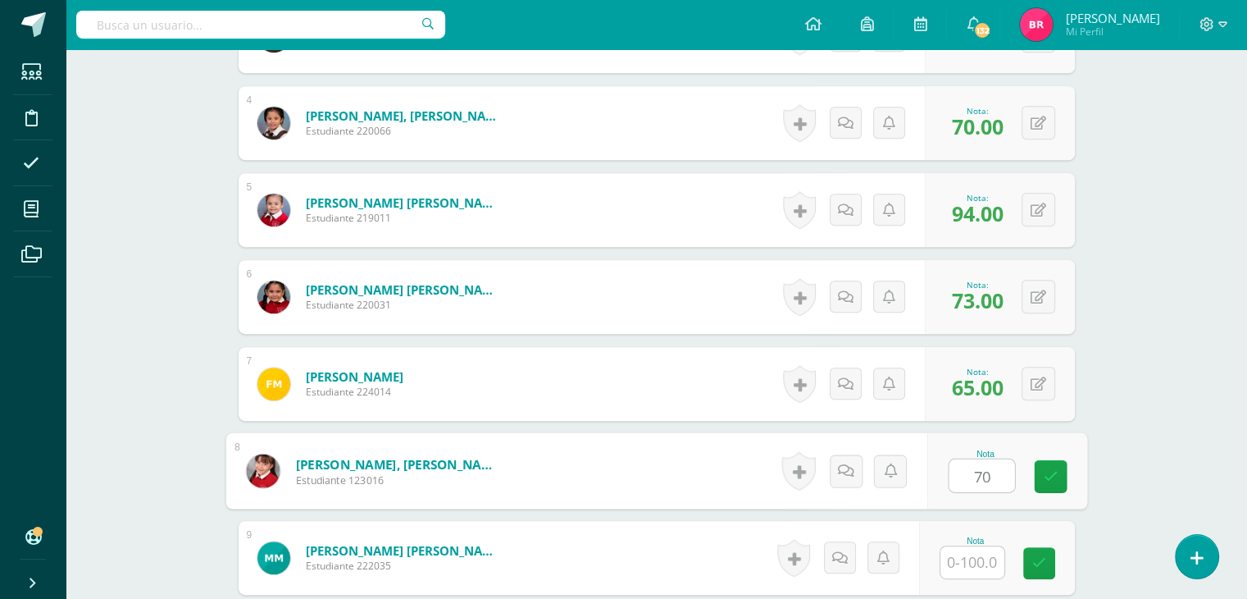
type input "70"
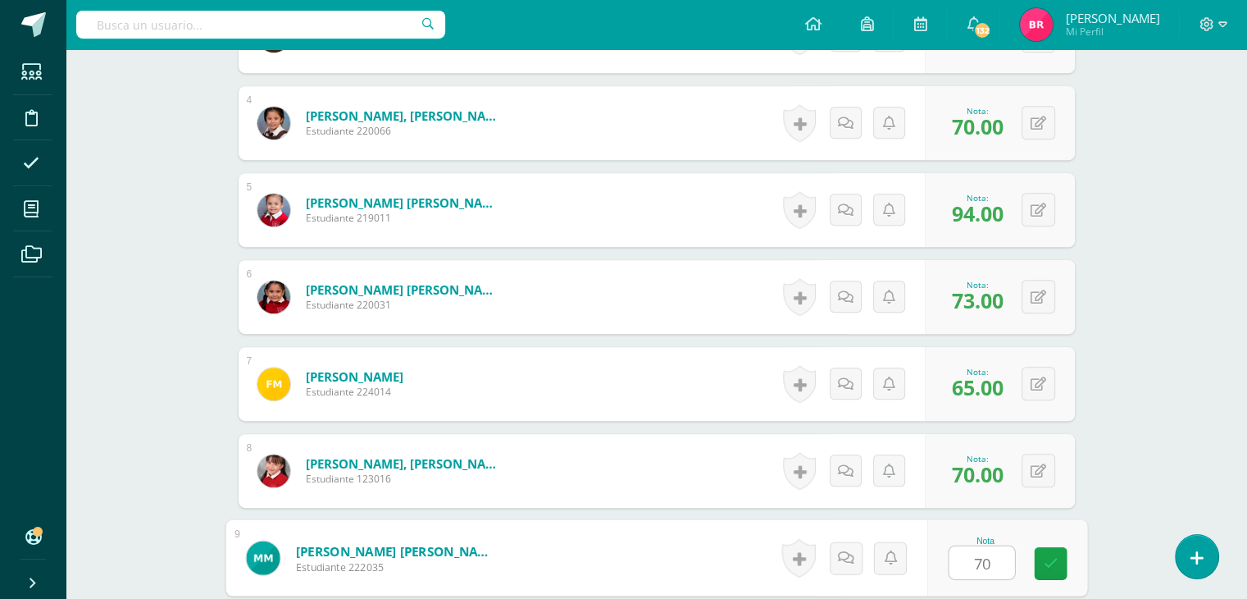
type input "70"
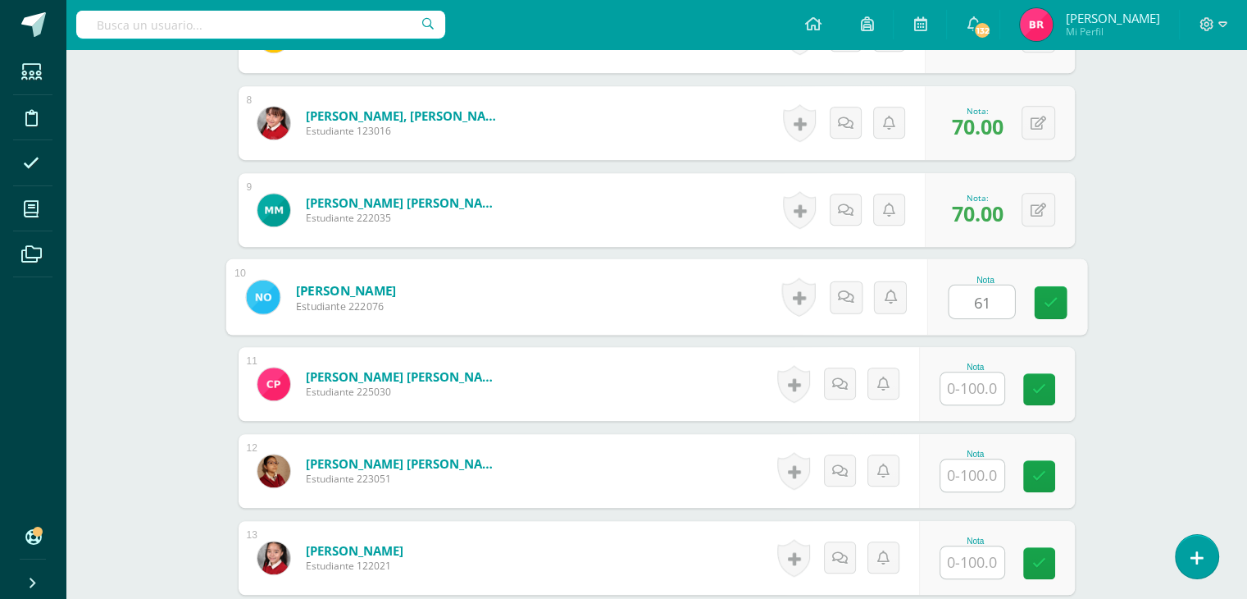
type input "61"
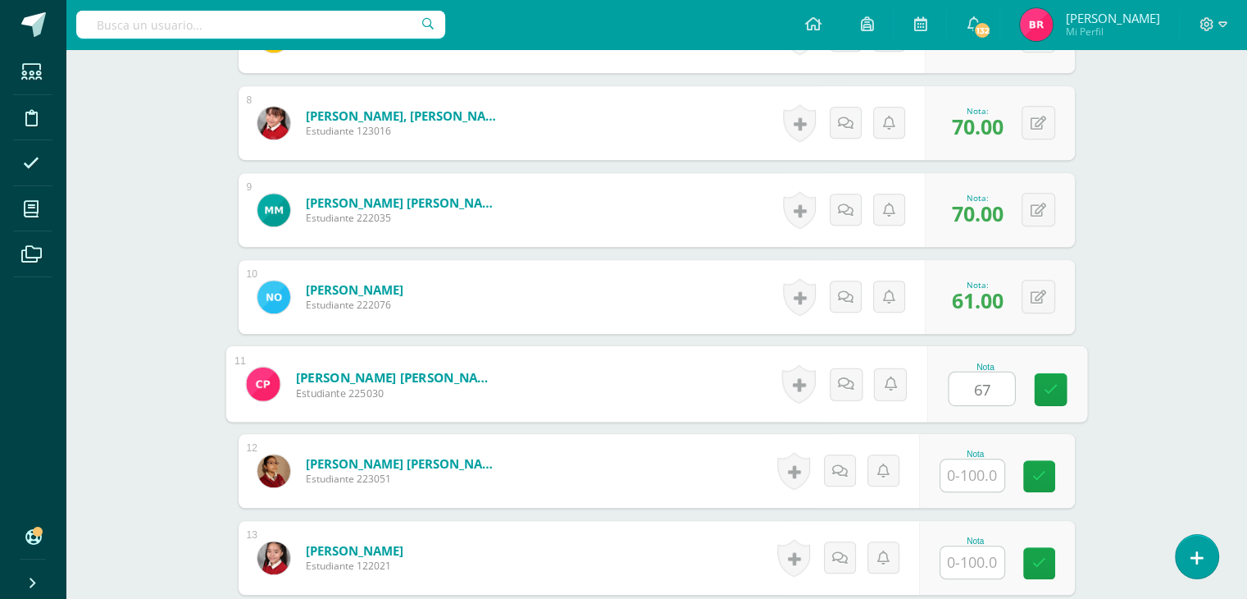
type input "67"
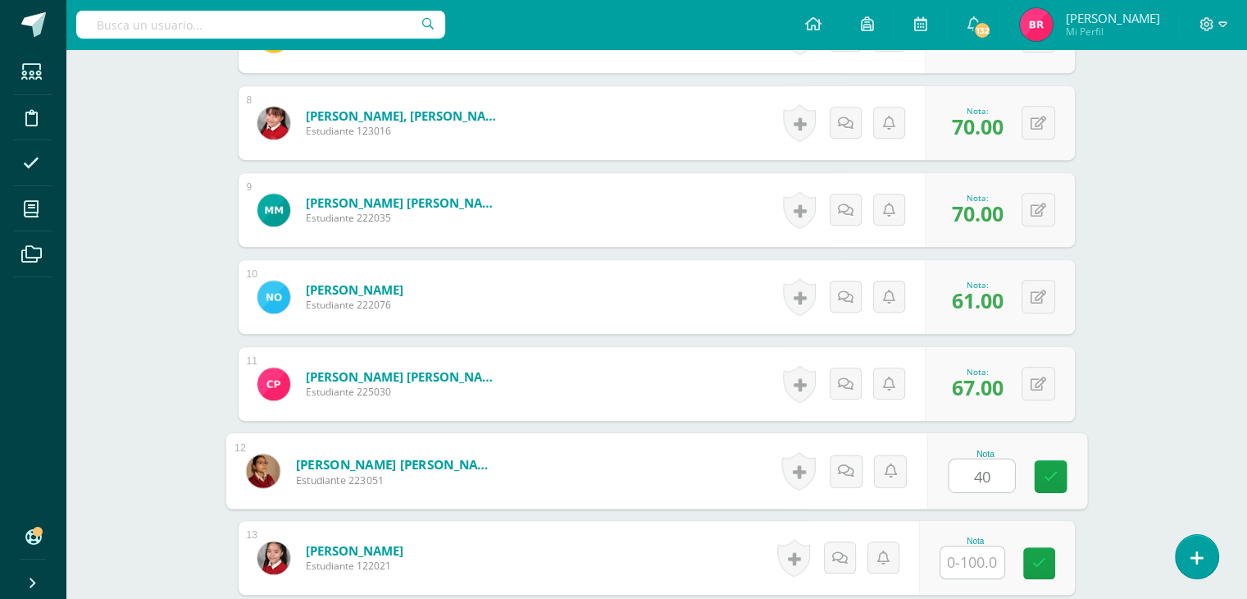
type input "40"
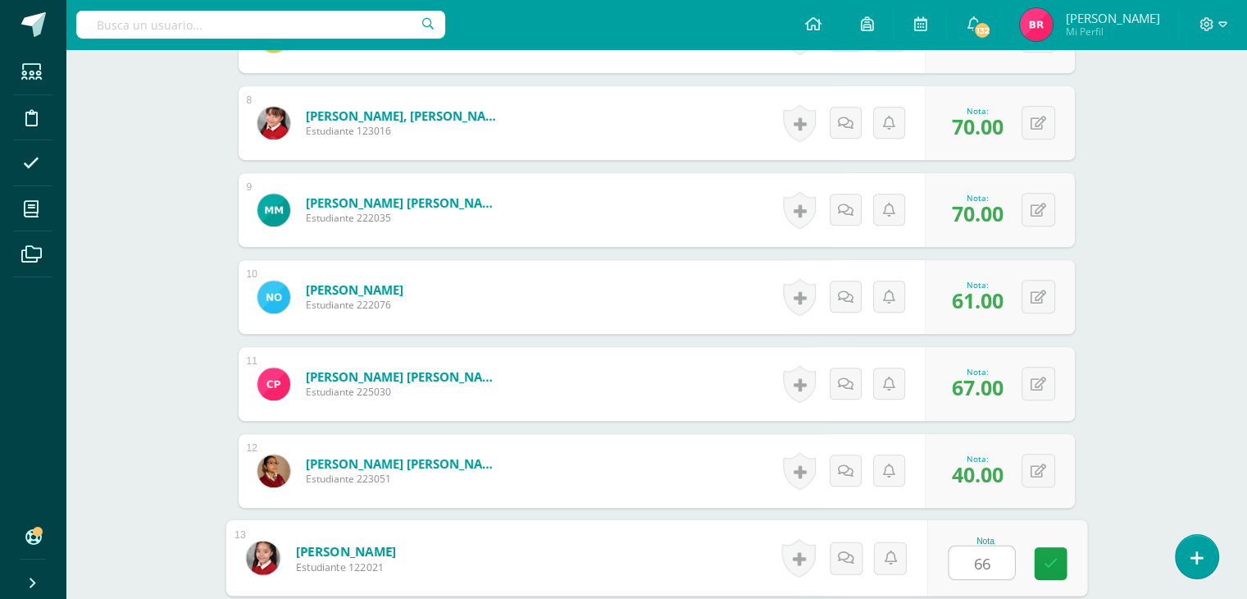
type input "66"
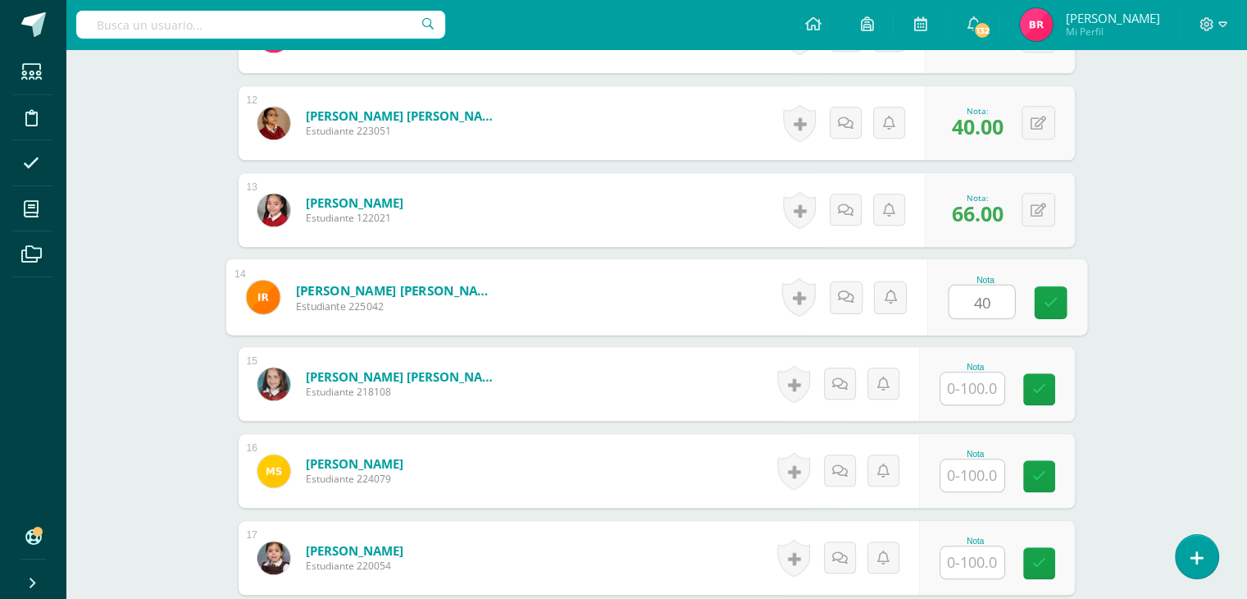
type input "40"
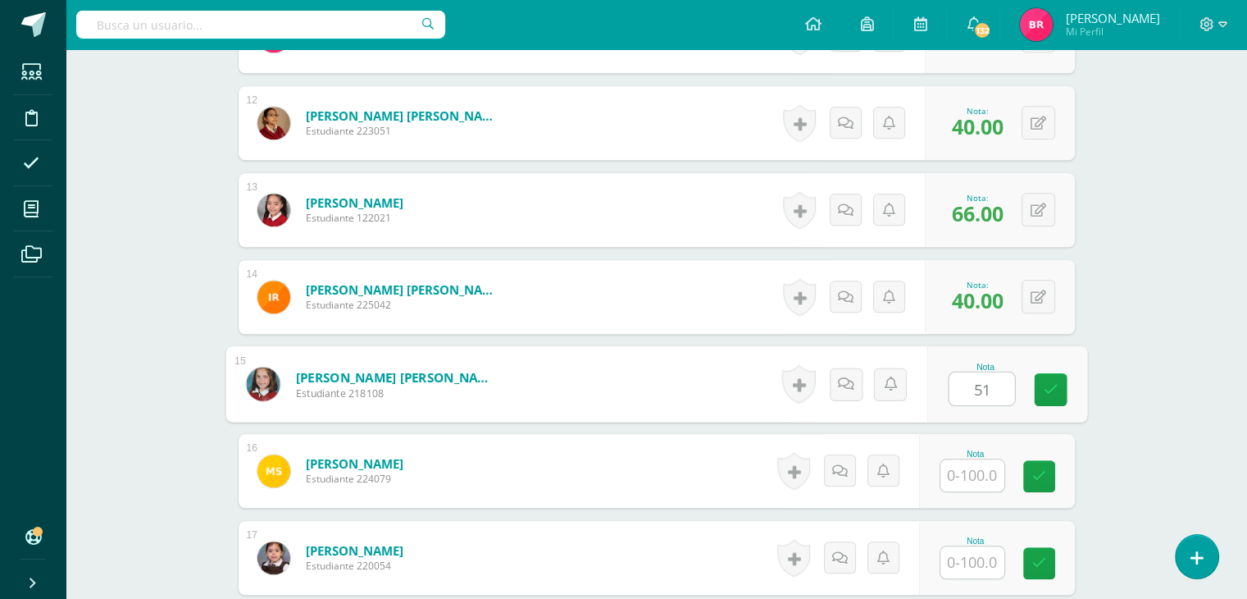
type input "51"
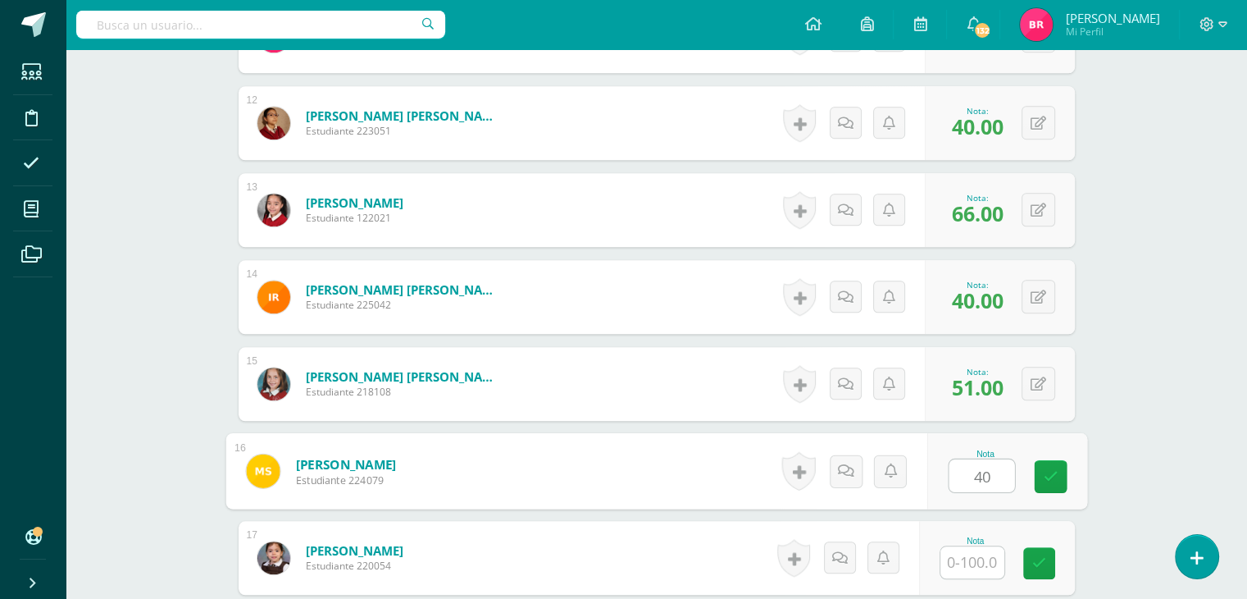
type input "40"
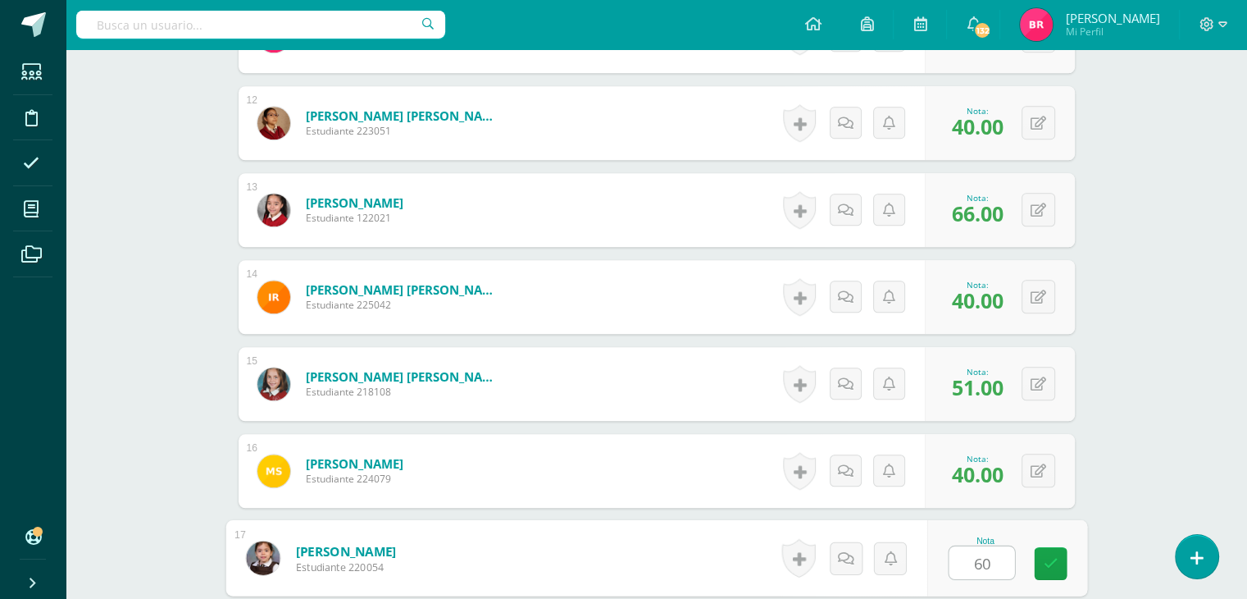
type input "60"
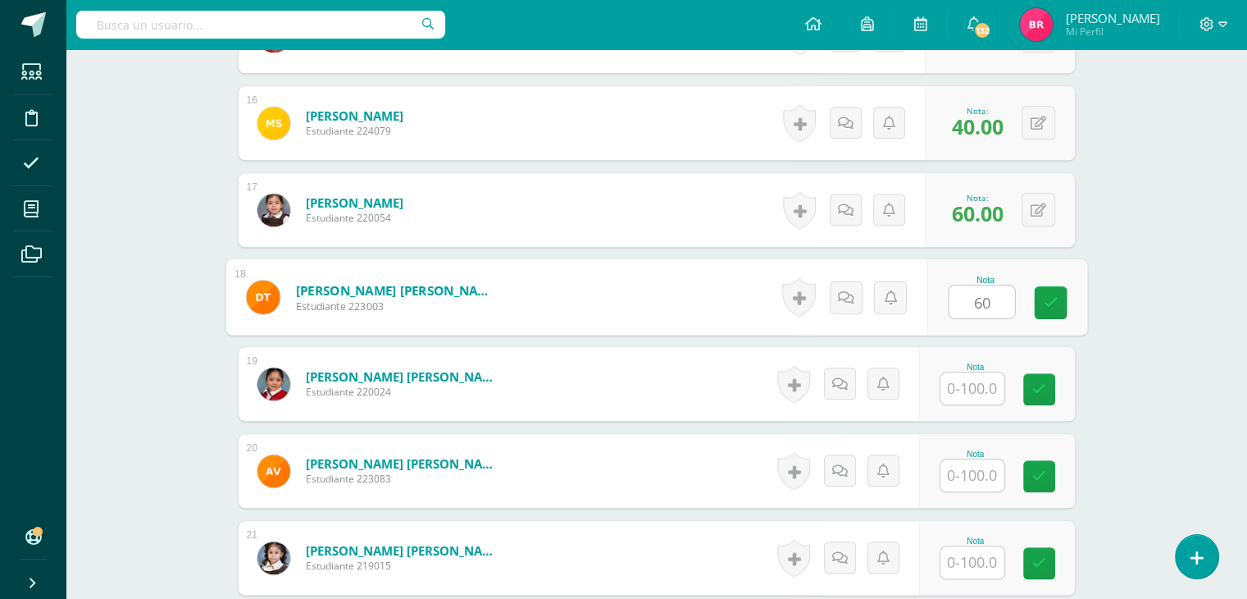
type input "60"
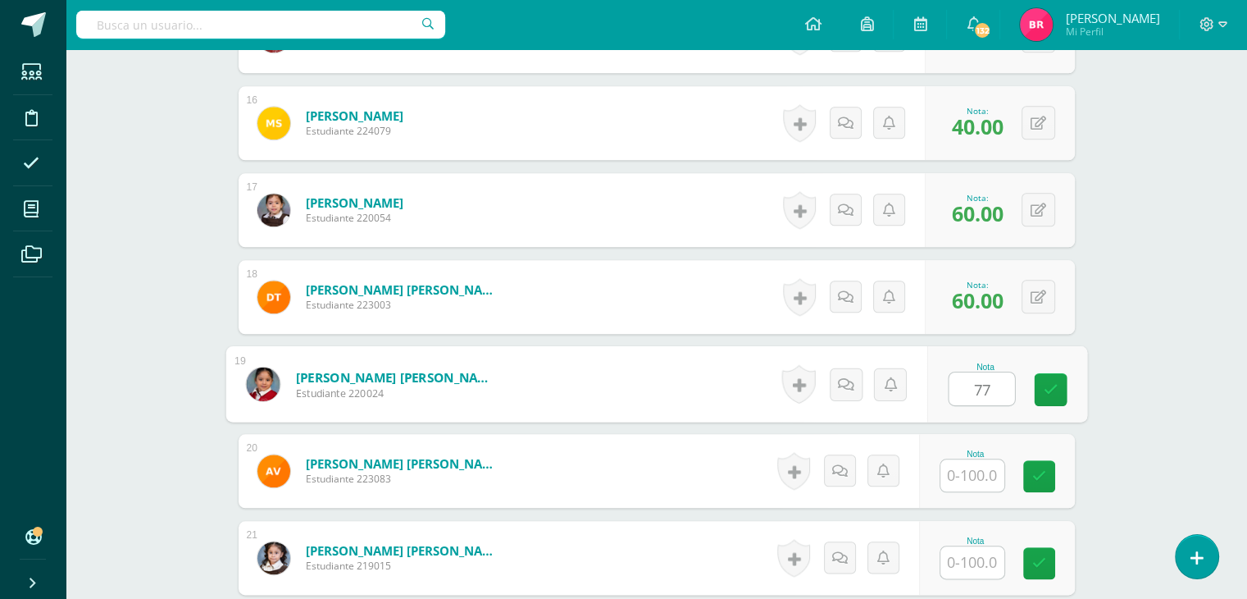
type input "77"
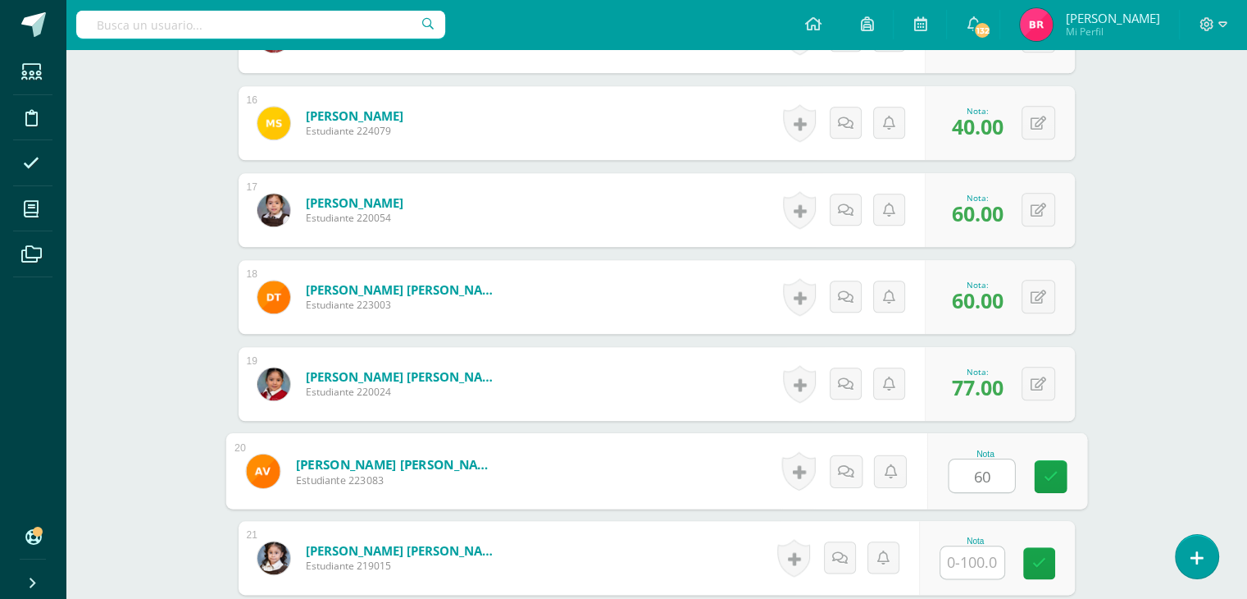
type input "60"
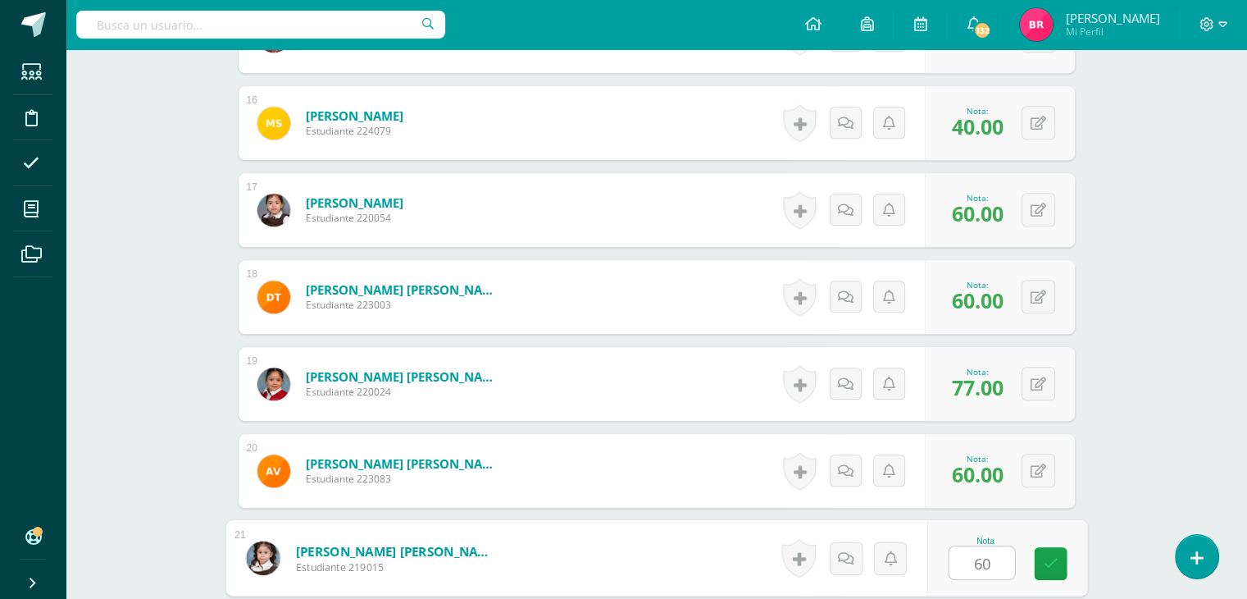
type input "60"
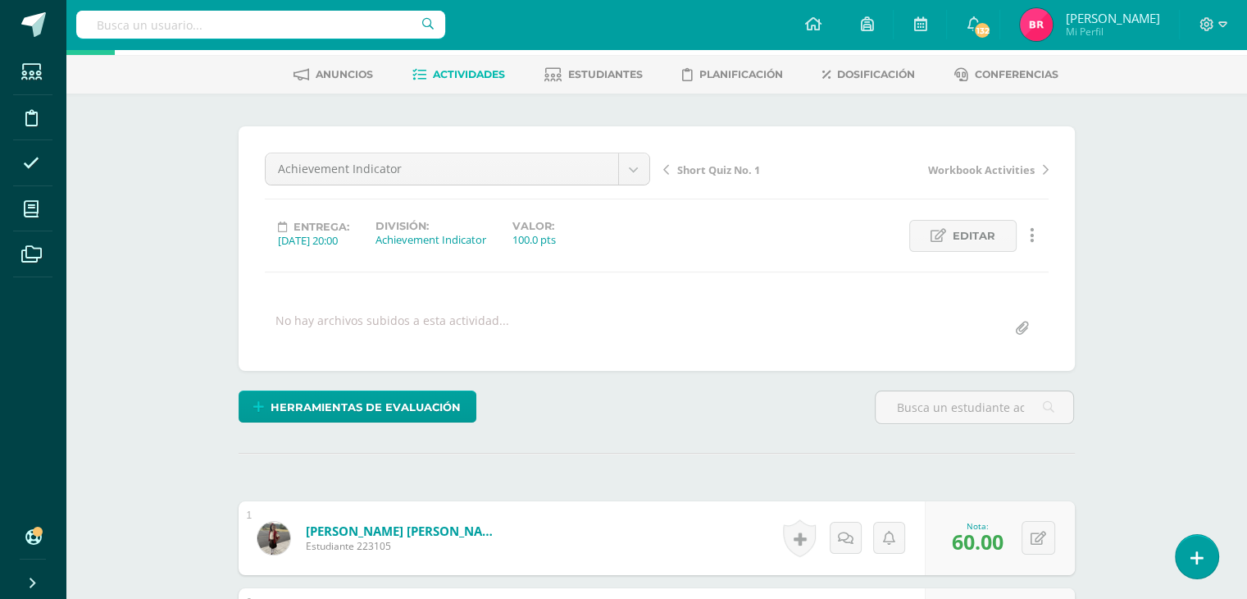
scroll to position [0, 0]
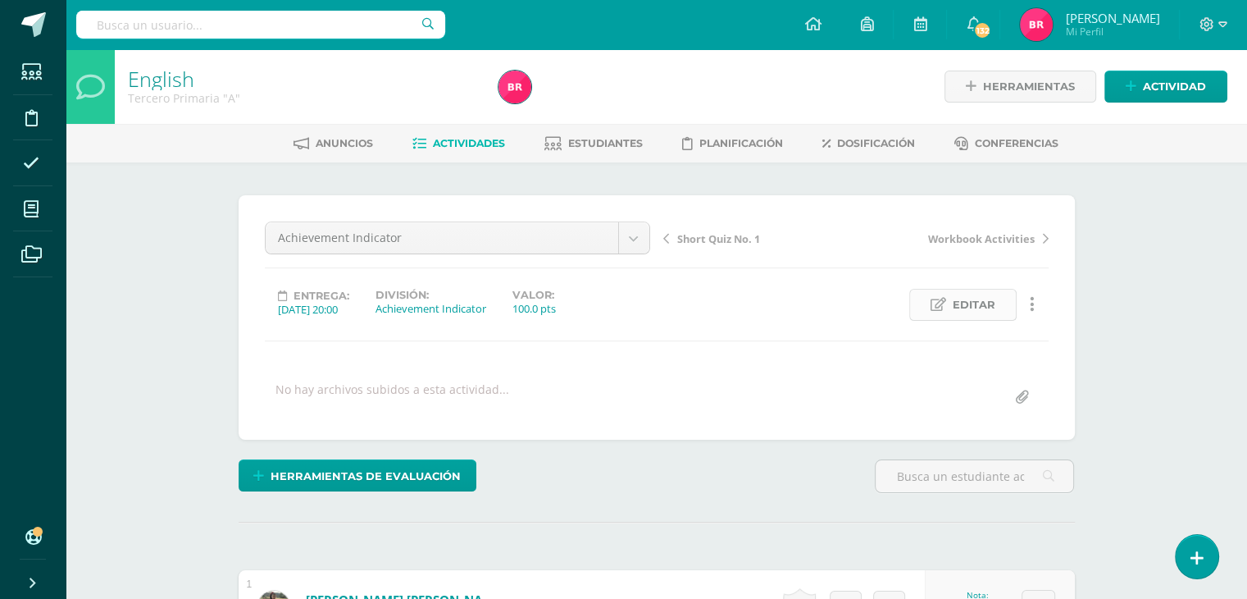
click at [958, 302] on span "Editar" at bounding box center [974, 304] width 43 height 30
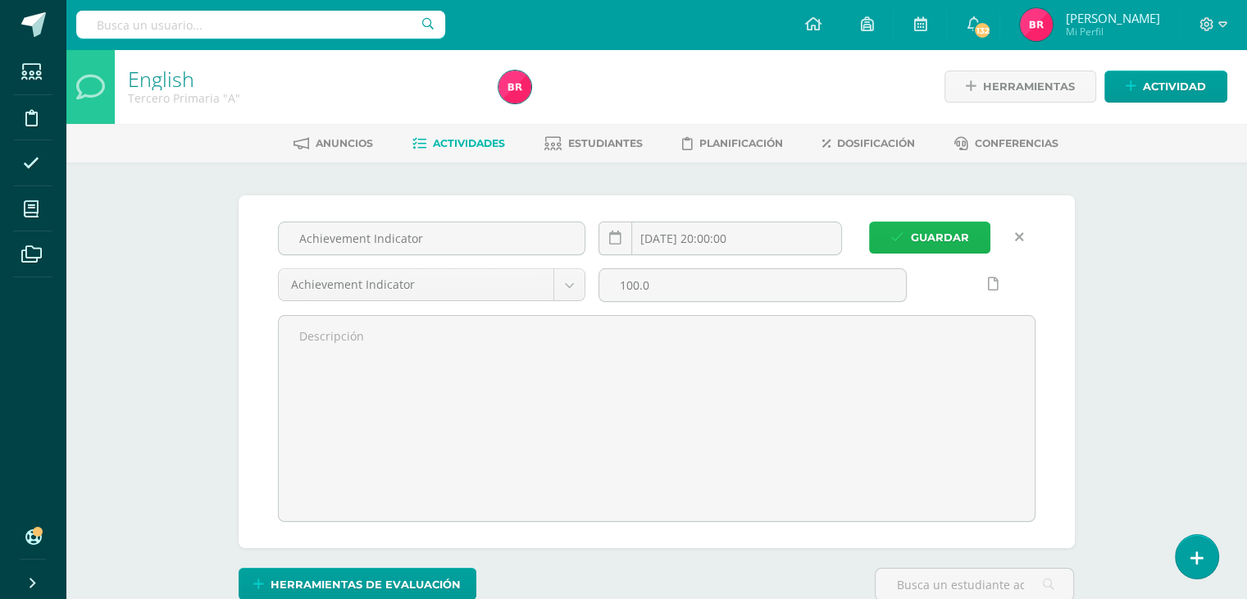
click at [915, 234] on span "Guardar" at bounding box center [940, 237] width 58 height 30
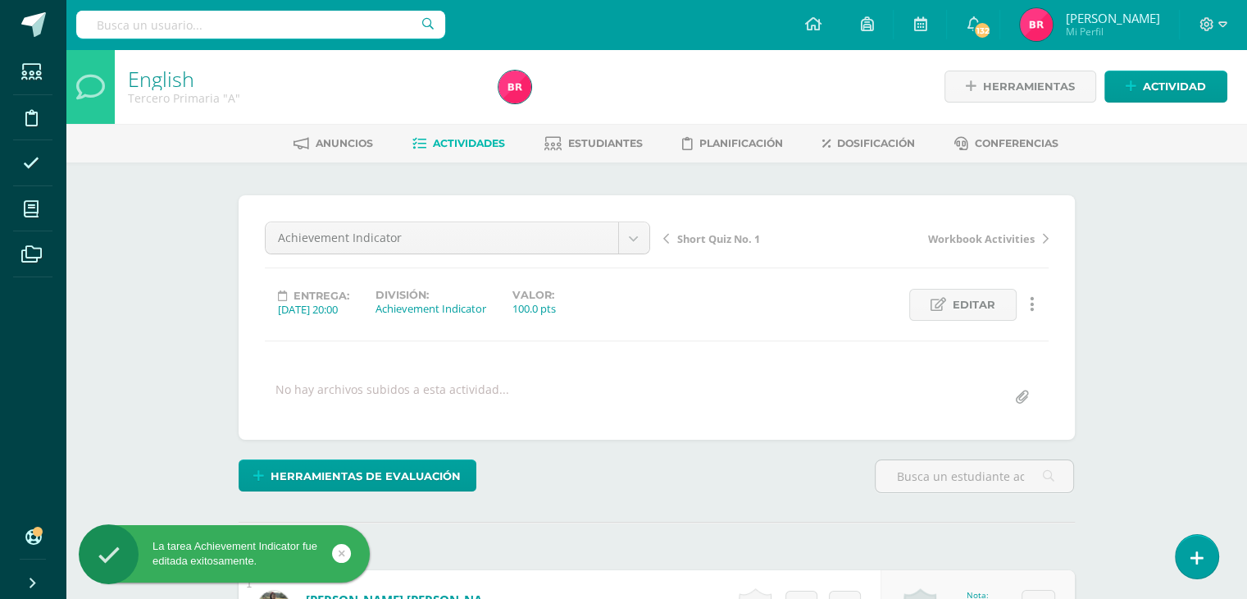
click at [446, 144] on span "Actividades" at bounding box center [469, 143] width 72 height 12
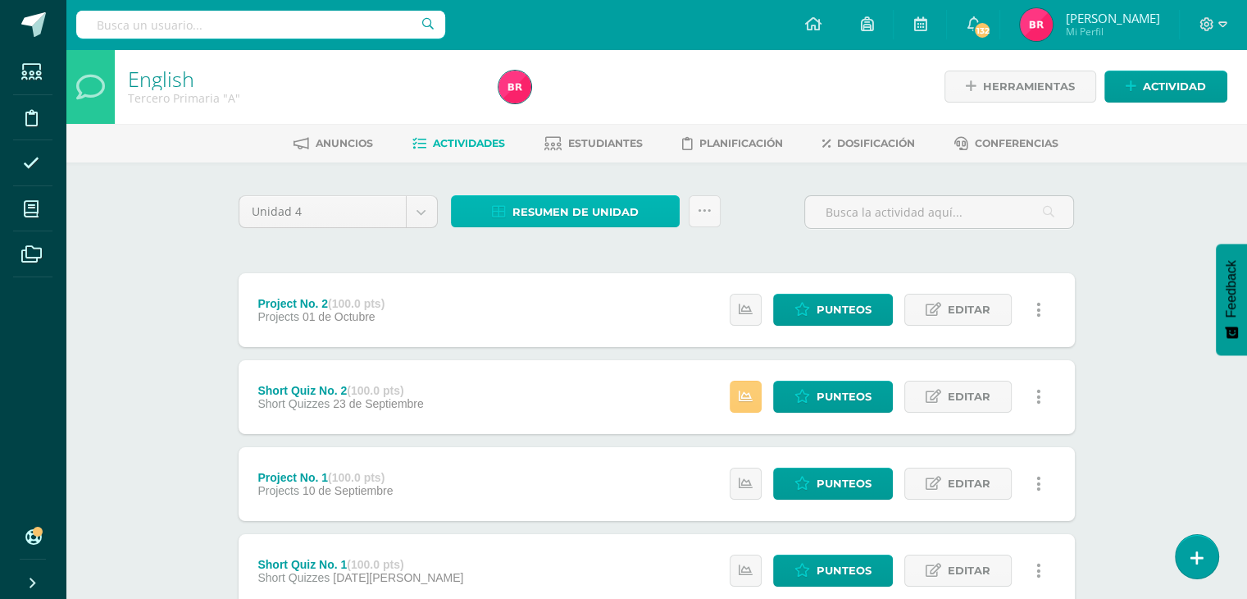
click at [545, 208] on span "Resumen de unidad" at bounding box center [575, 212] width 126 height 30
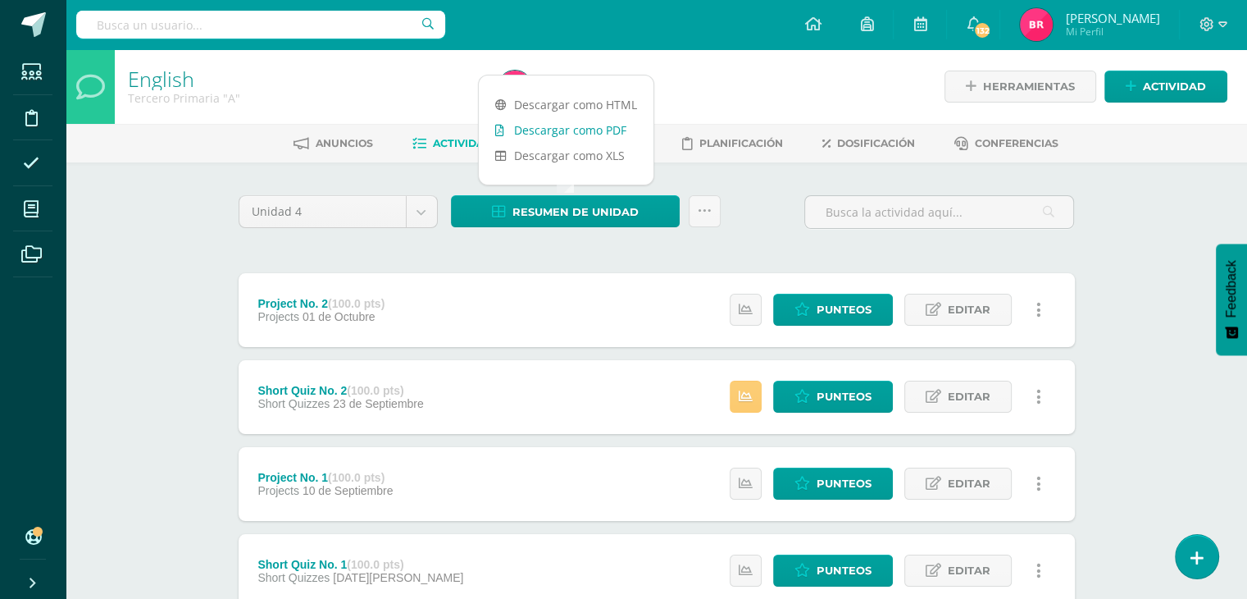
click at [558, 135] on link "Descargar como PDF" at bounding box center [566, 129] width 175 height 25
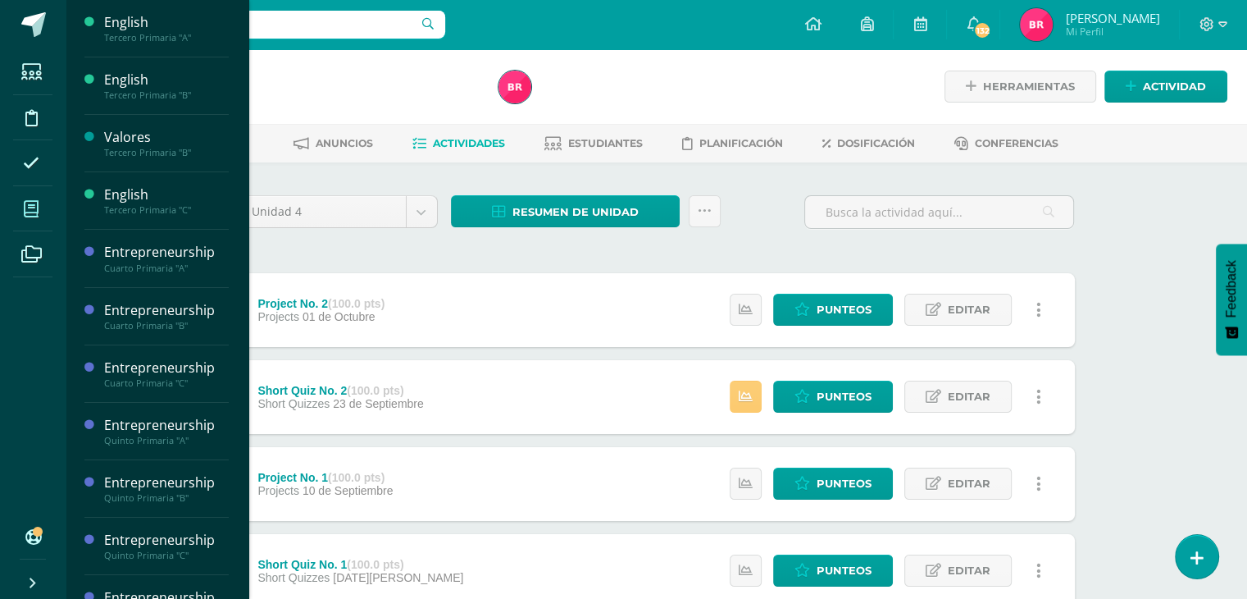
click at [31, 211] on icon at bounding box center [31, 209] width 15 height 16
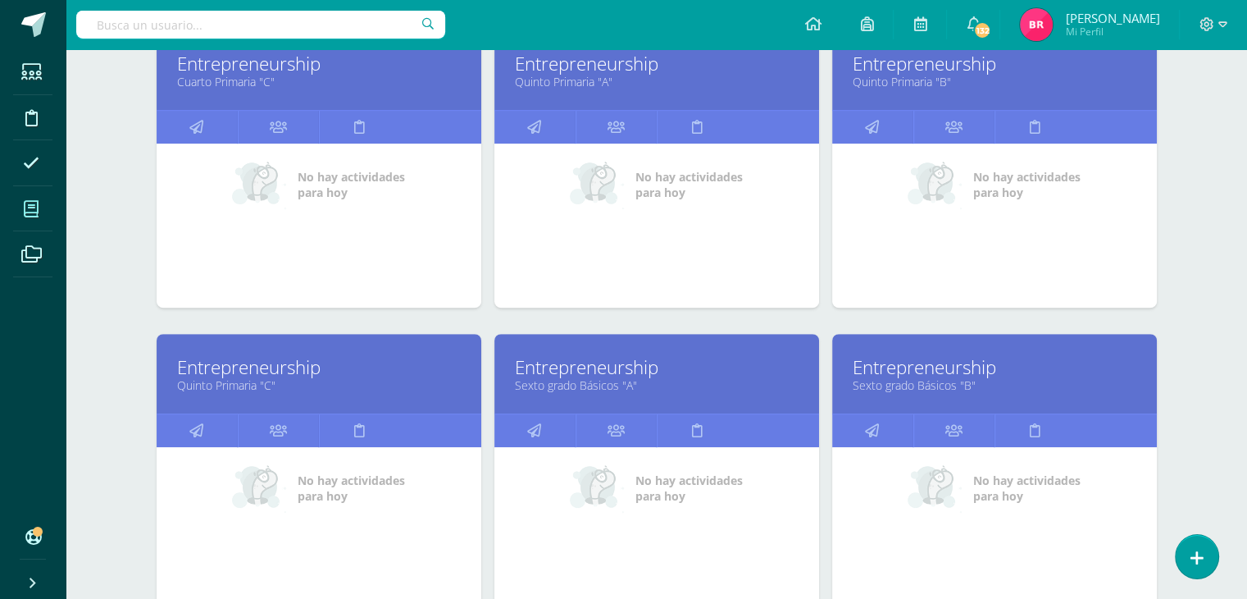
scroll to position [902, 0]
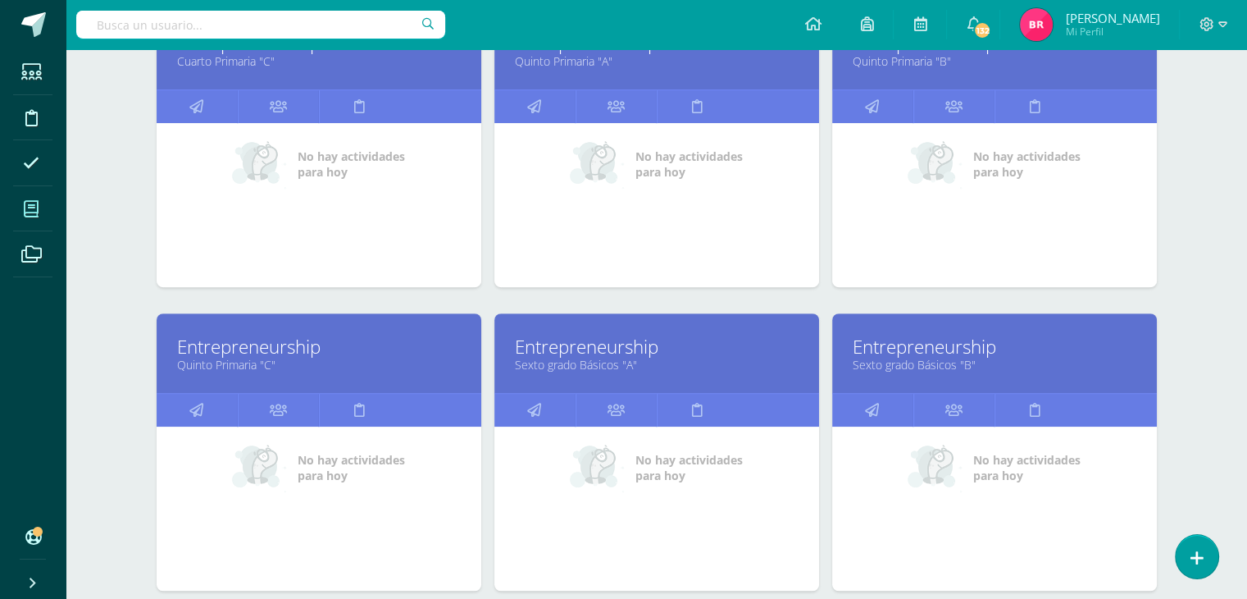
click at [578, 358] on link "Sexto grado Básicos "A"" at bounding box center [657, 365] width 284 height 16
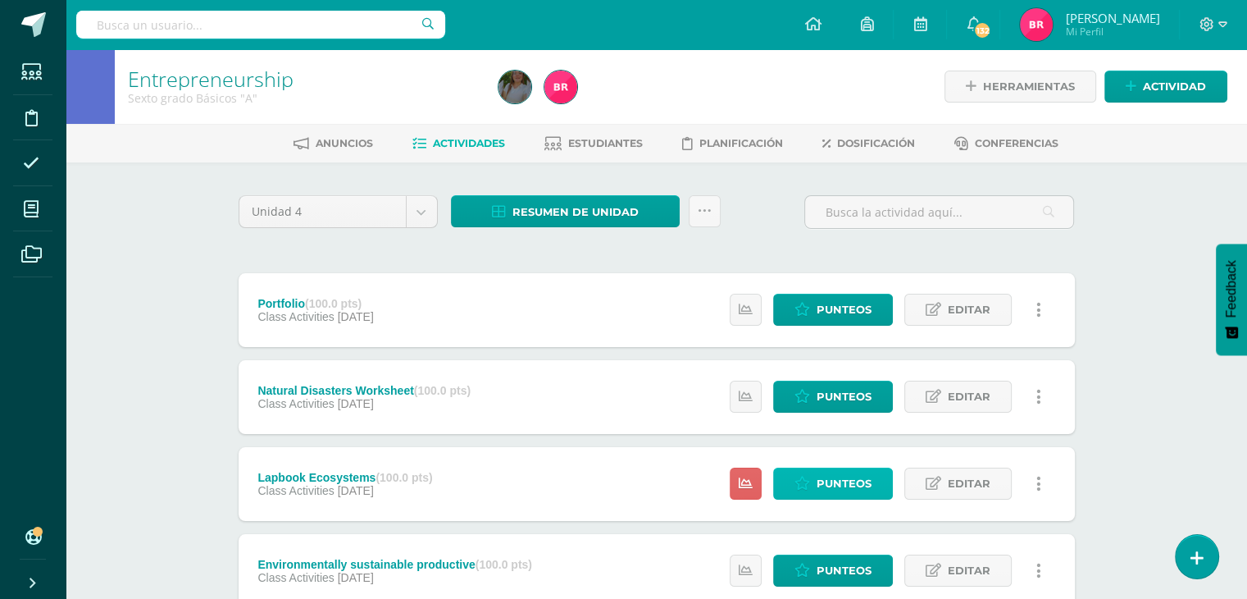
click at [842, 478] on span "Punteos" at bounding box center [844, 483] width 55 height 30
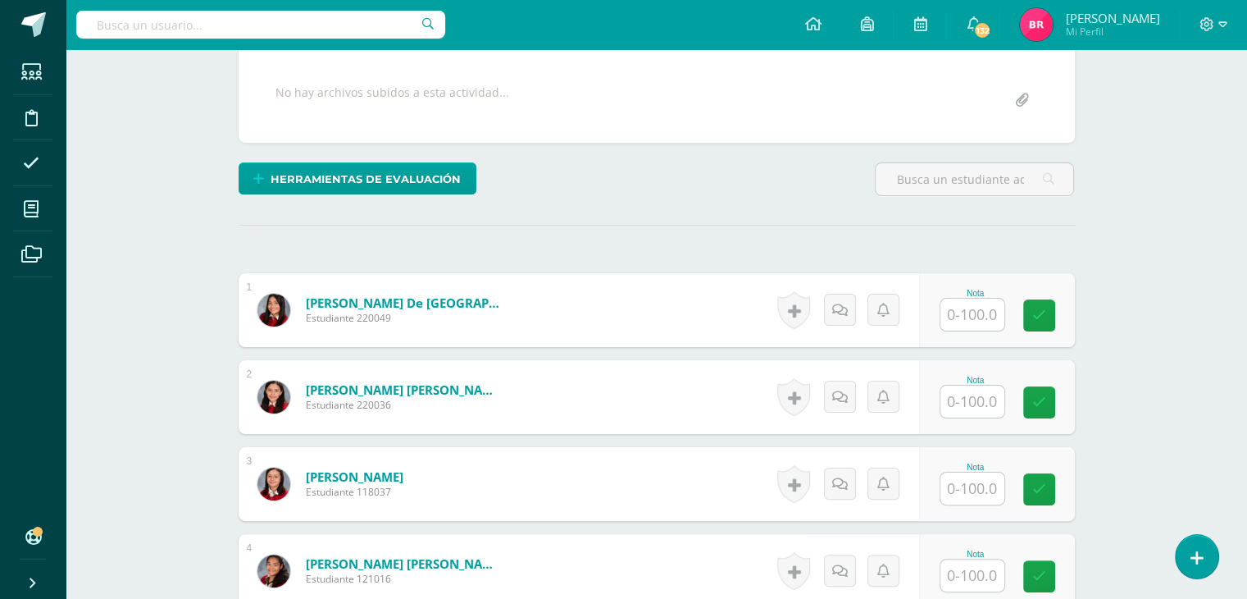
scroll to position [354, 0]
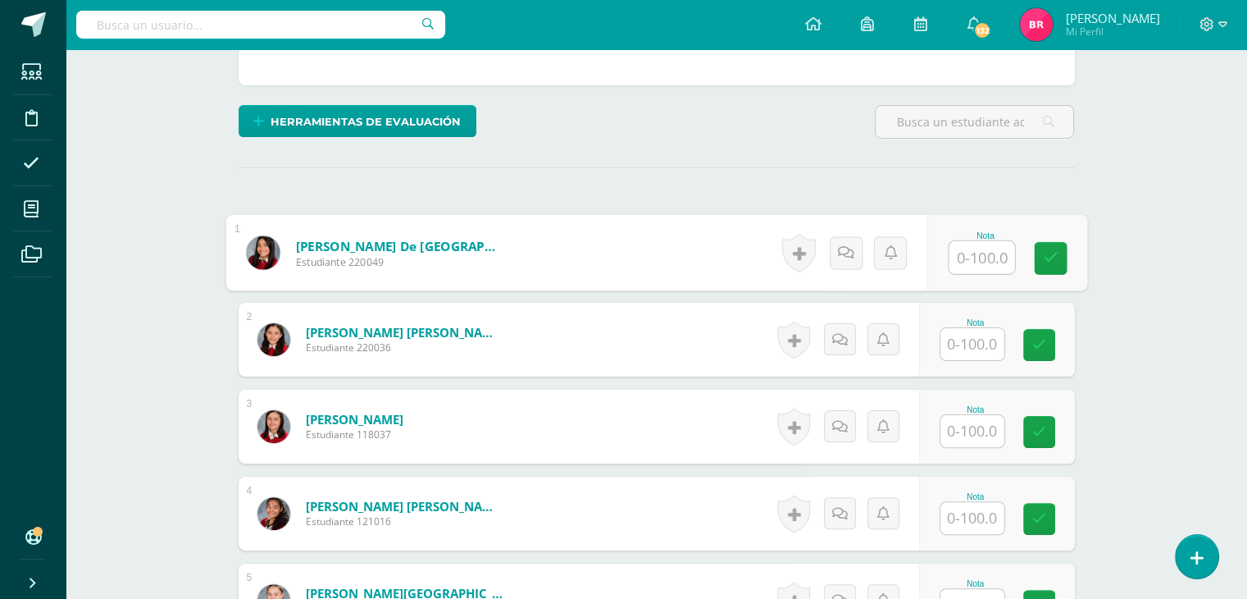
click at [972, 244] on input "text" at bounding box center [982, 257] width 66 height 33
type input "75"
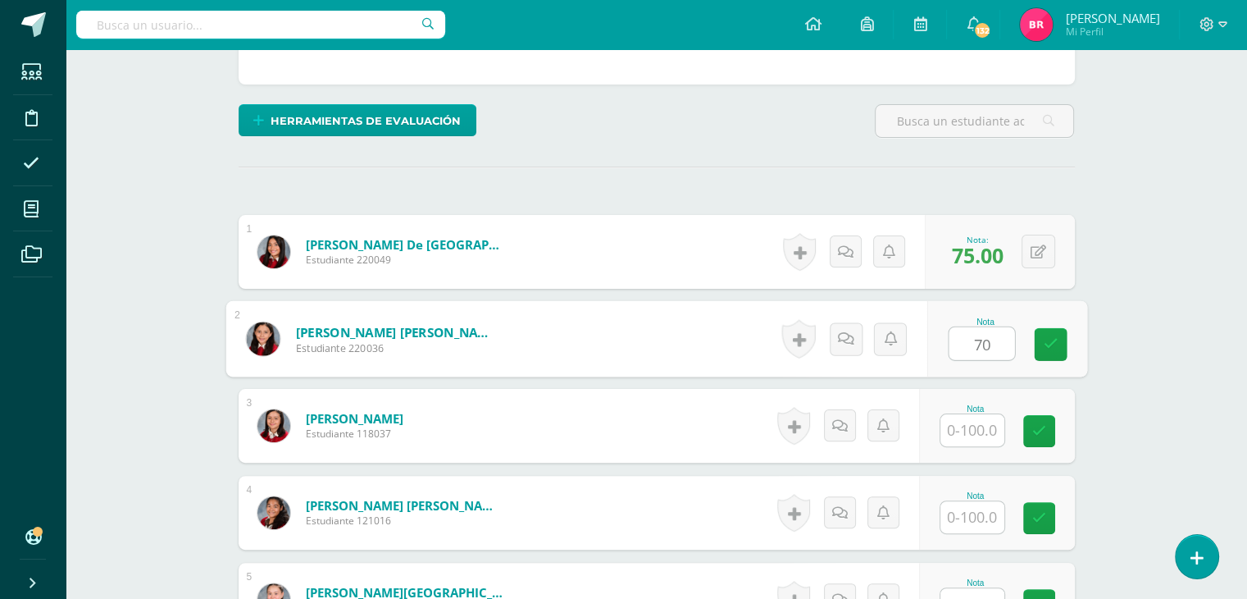
type input "70"
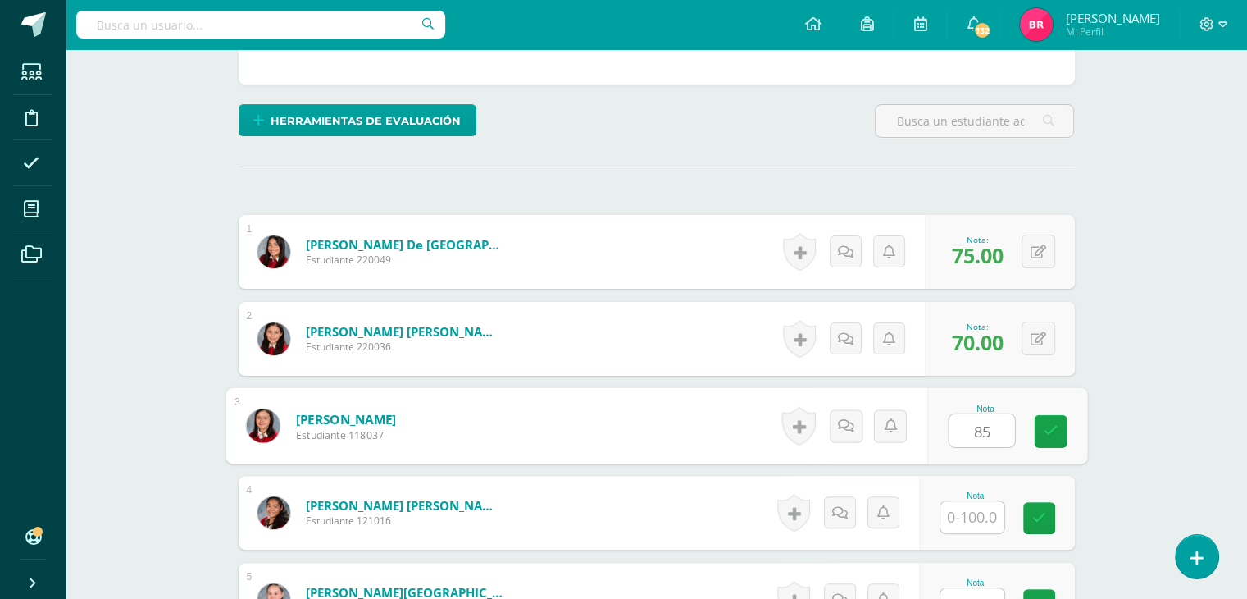
type input "85"
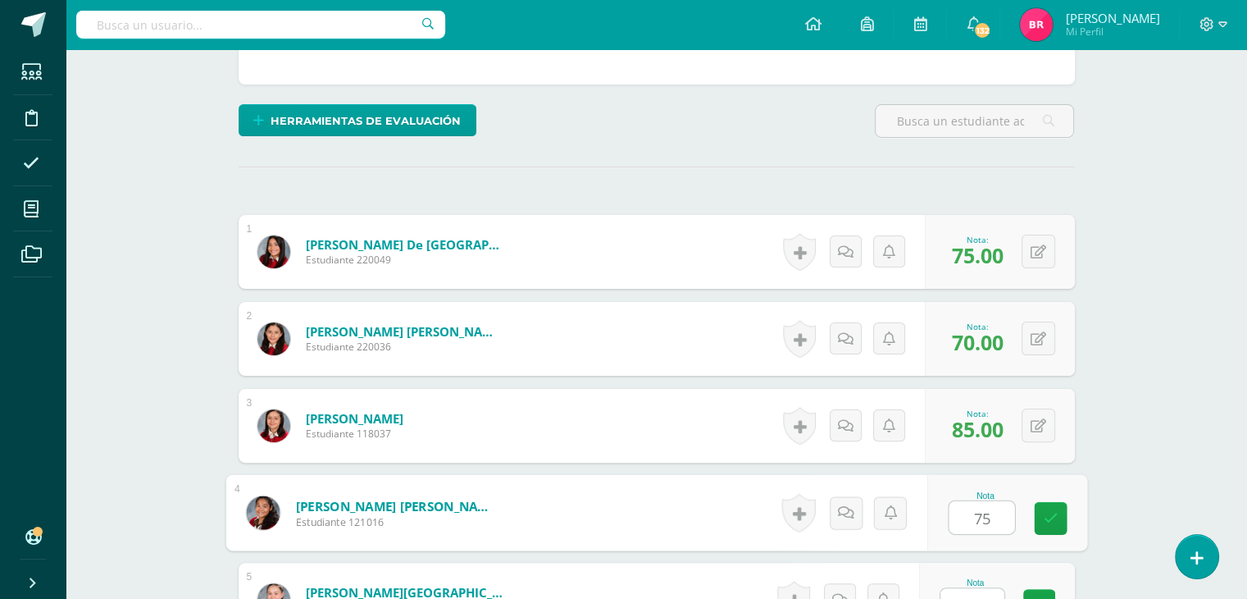
type input "75"
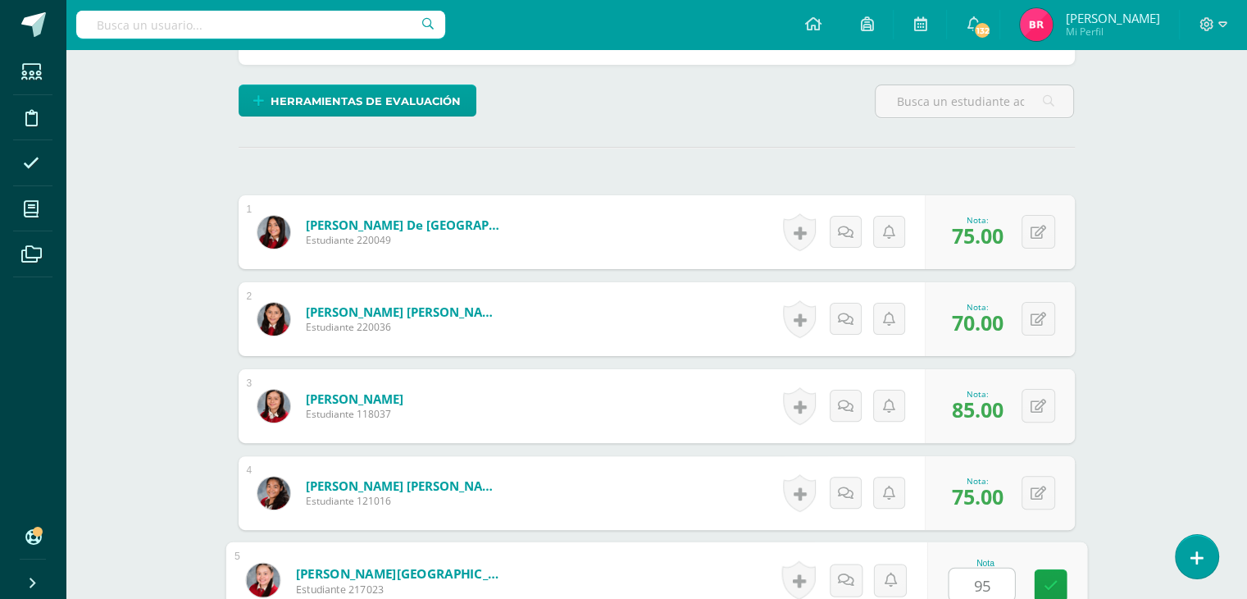
type input "95"
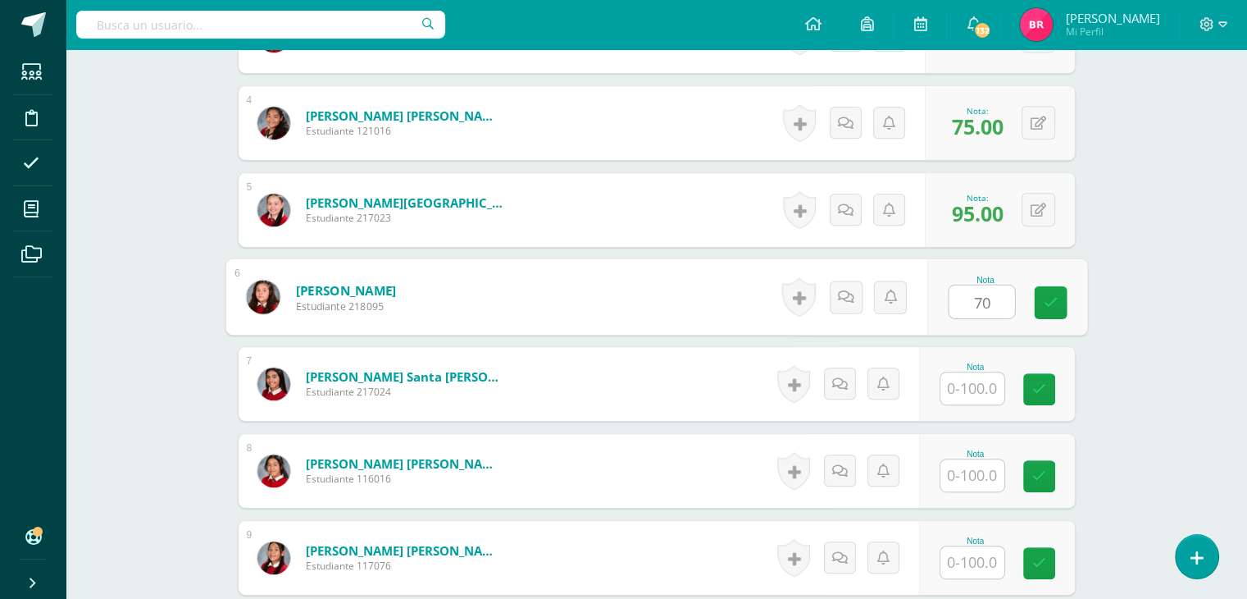
type input "70"
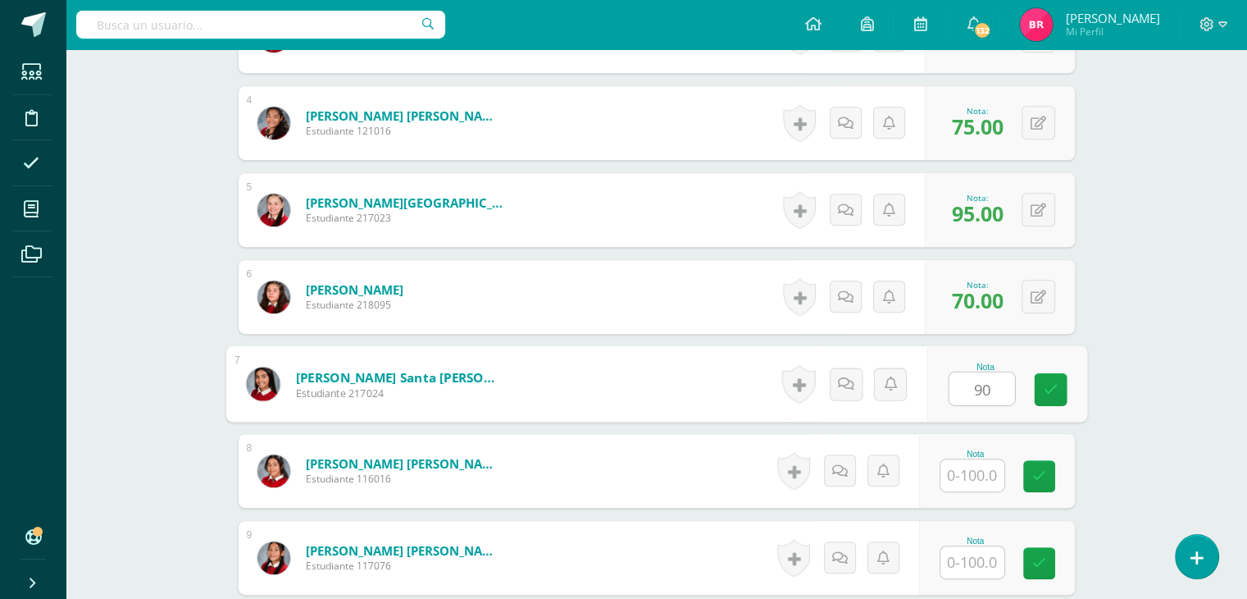
type input "90"
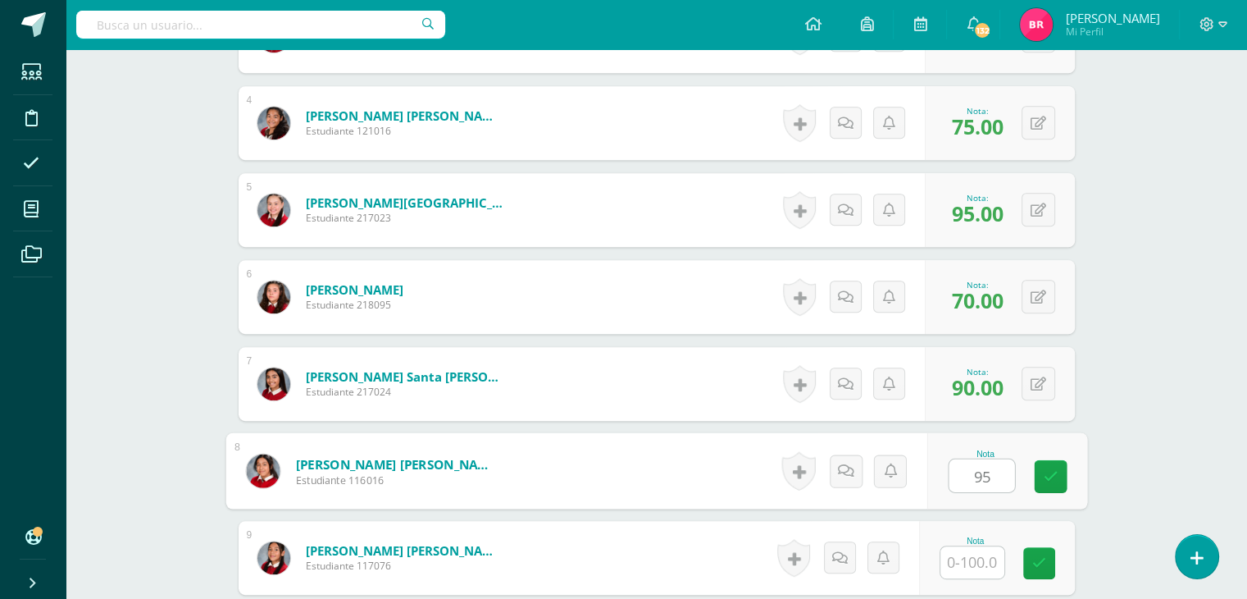
type input "95"
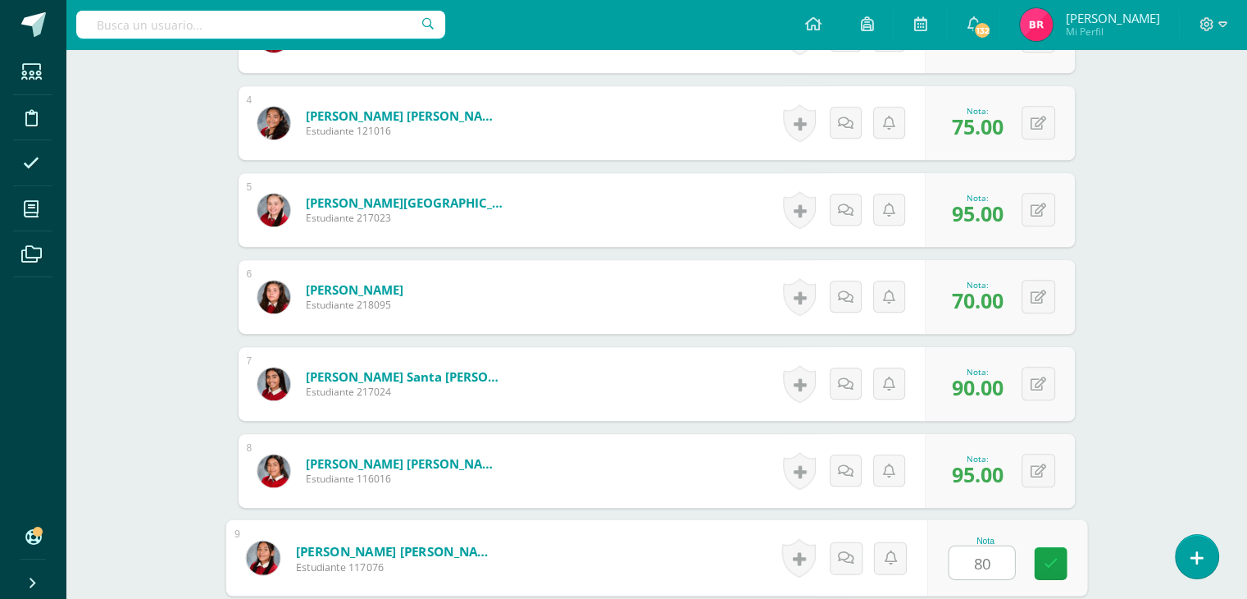
type input "80"
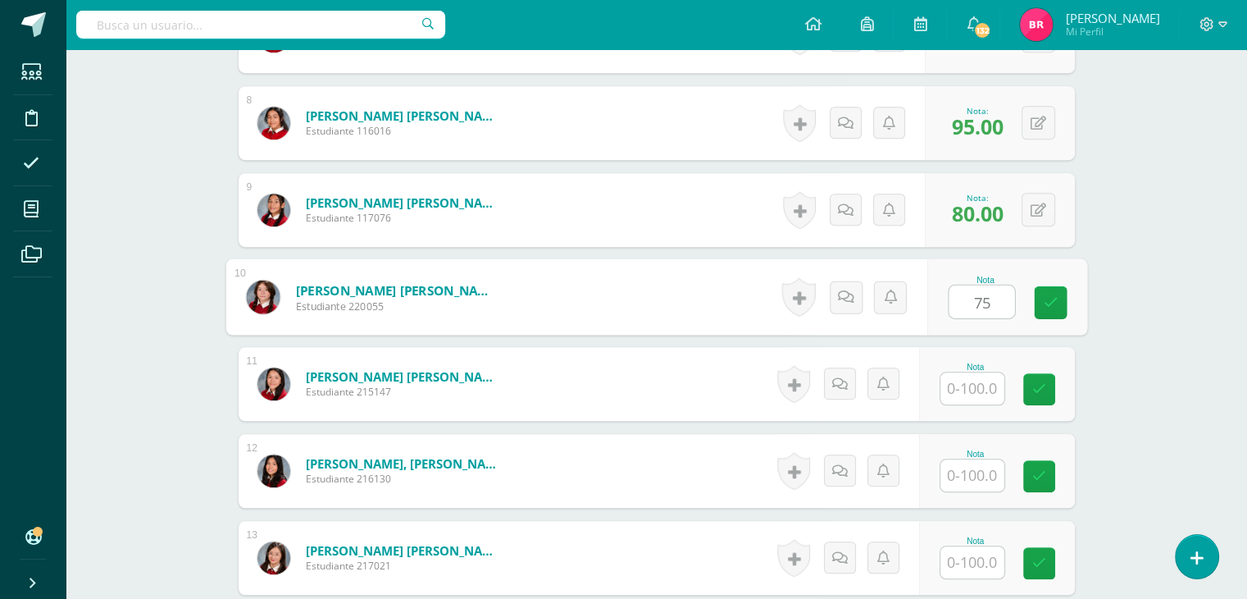
type input "75"
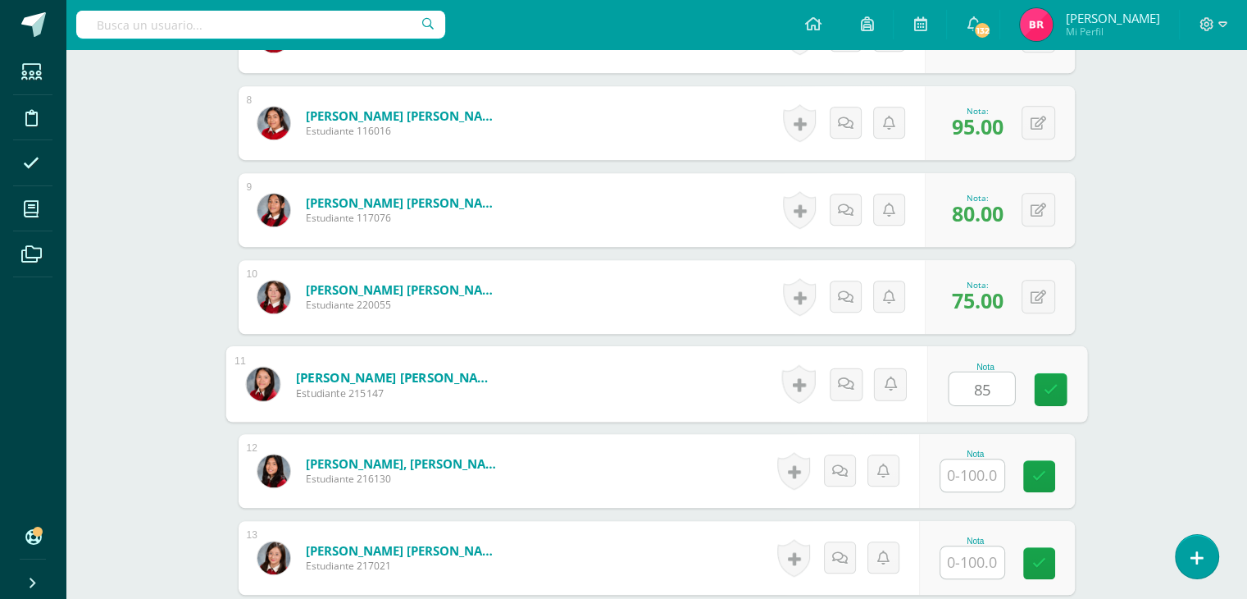
type input "85"
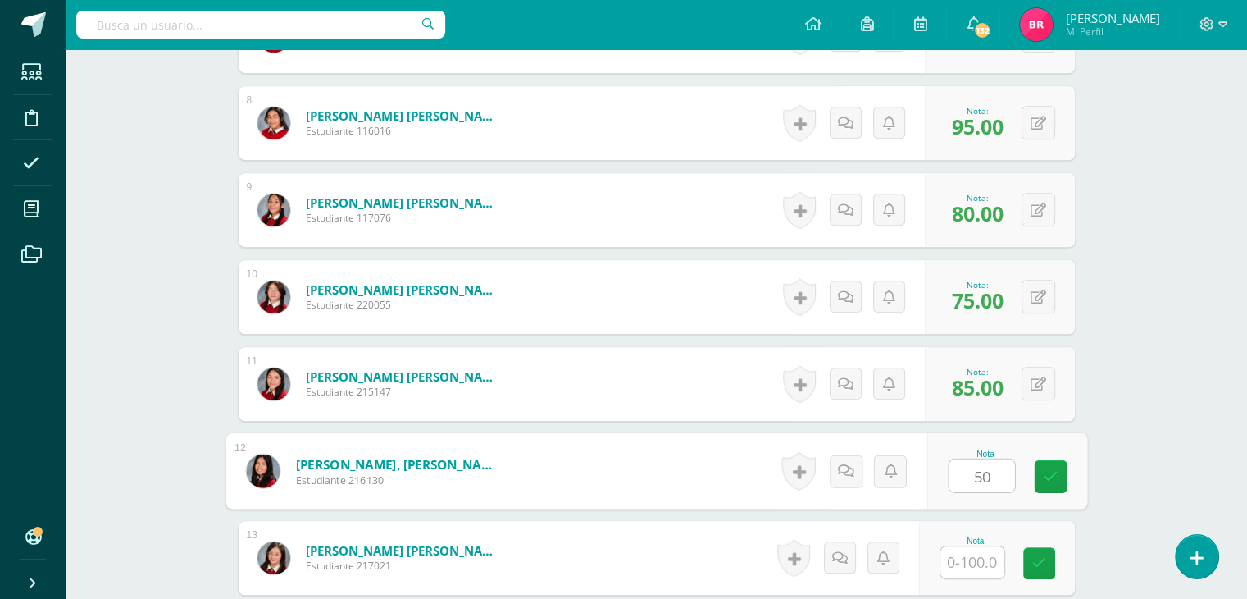
type input "50"
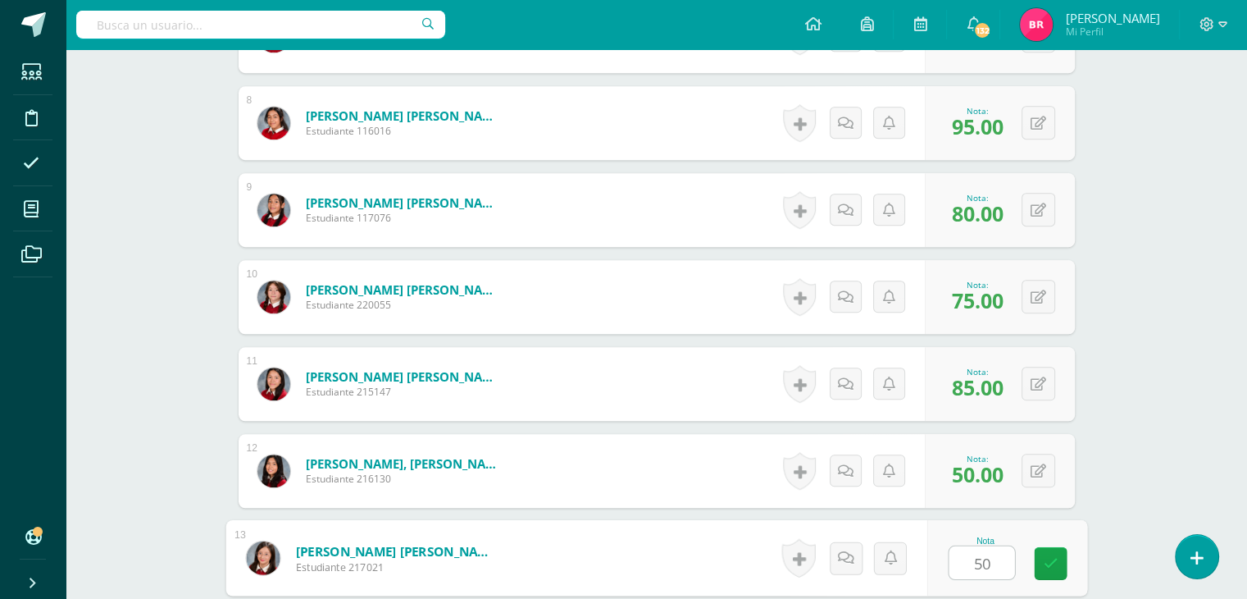
type input "50"
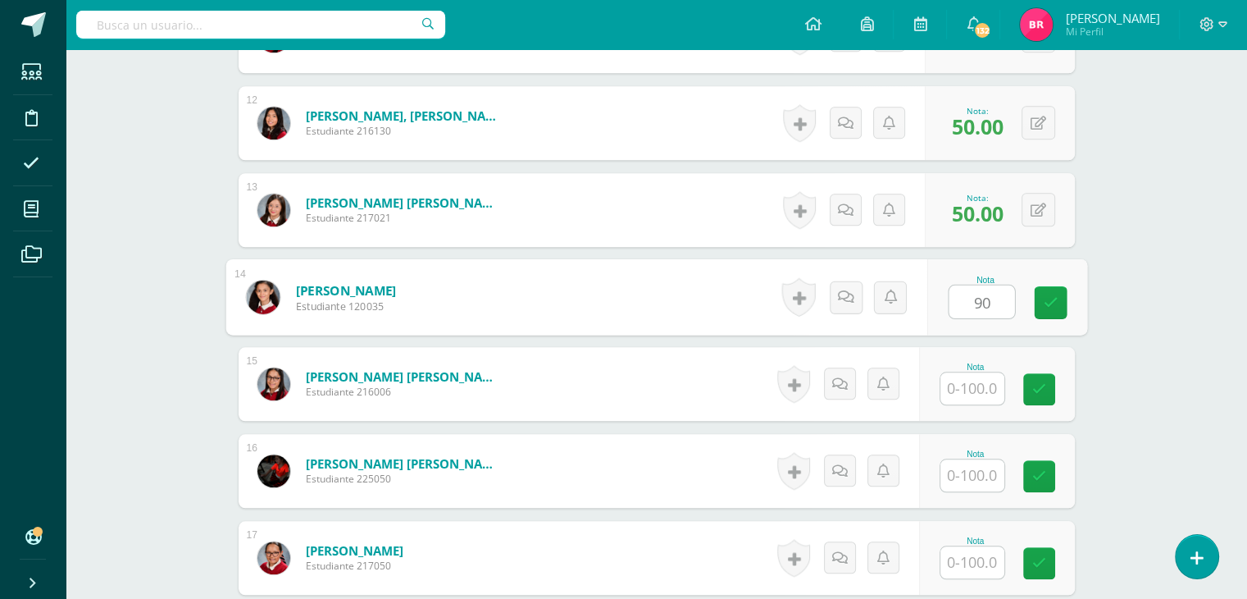
type input "90"
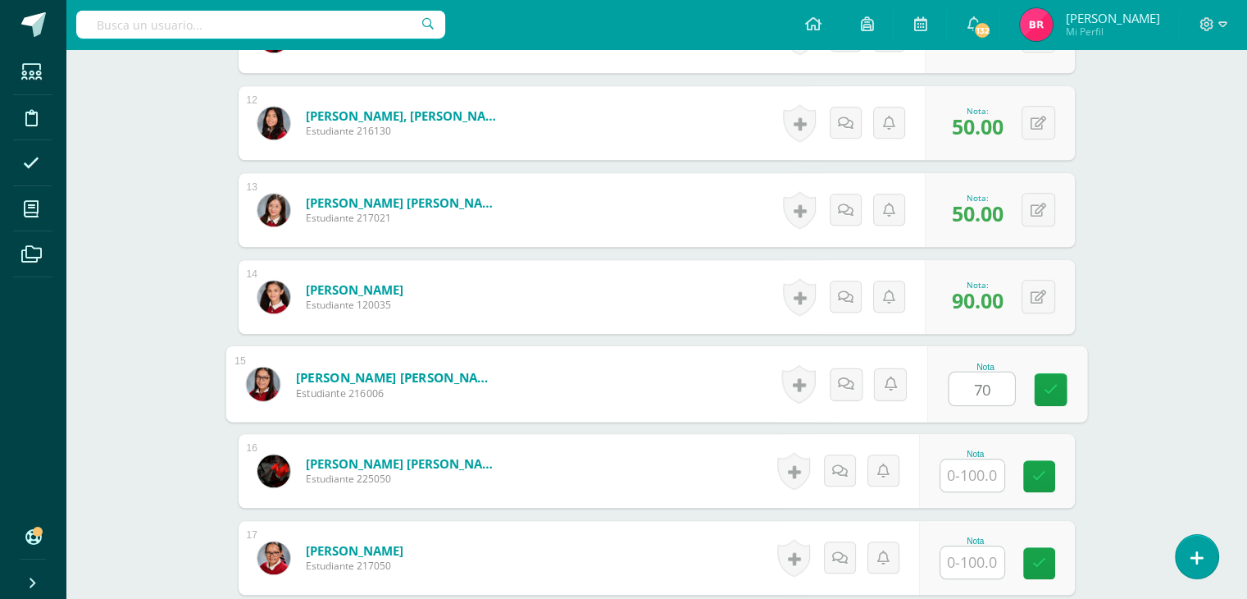
type input "70"
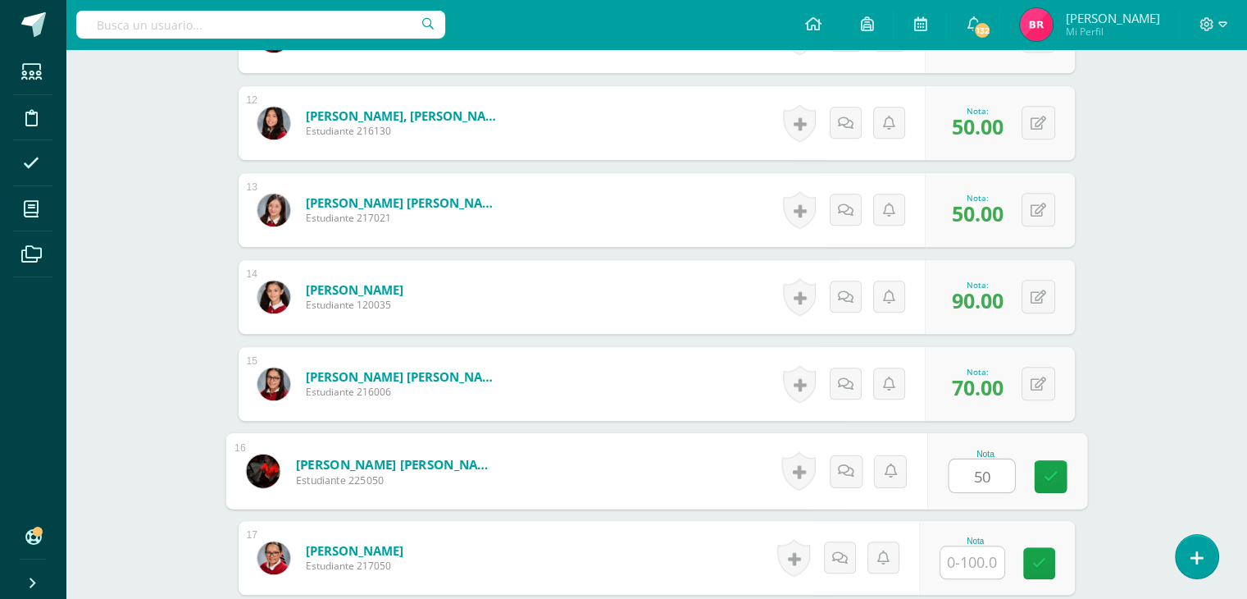
type input "50"
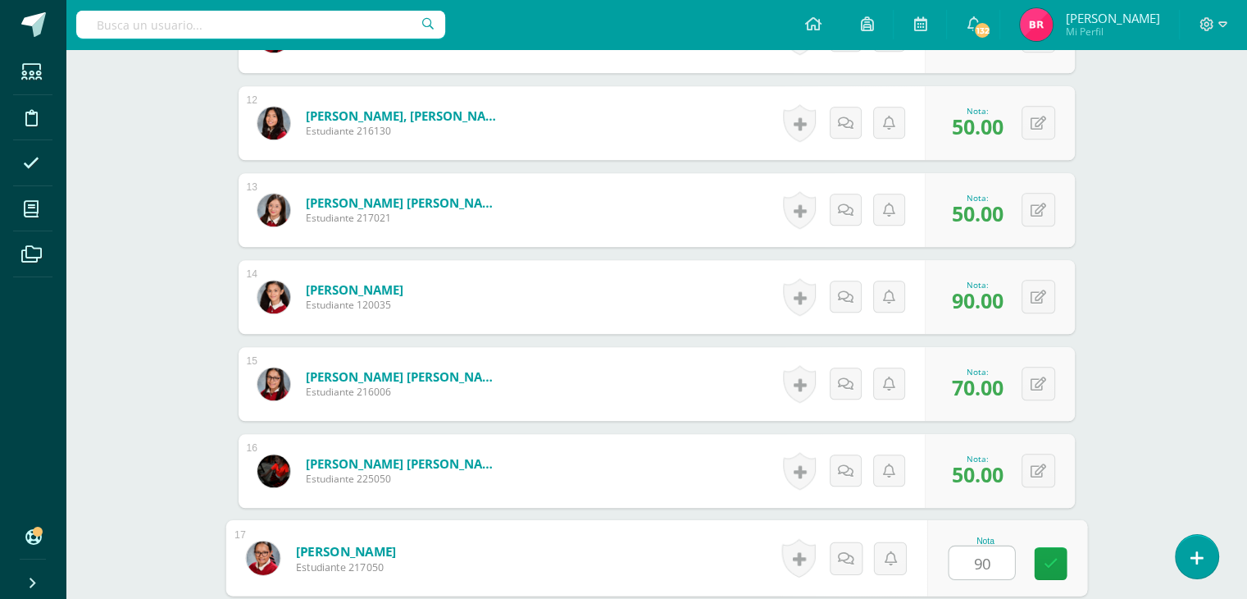
type input "90"
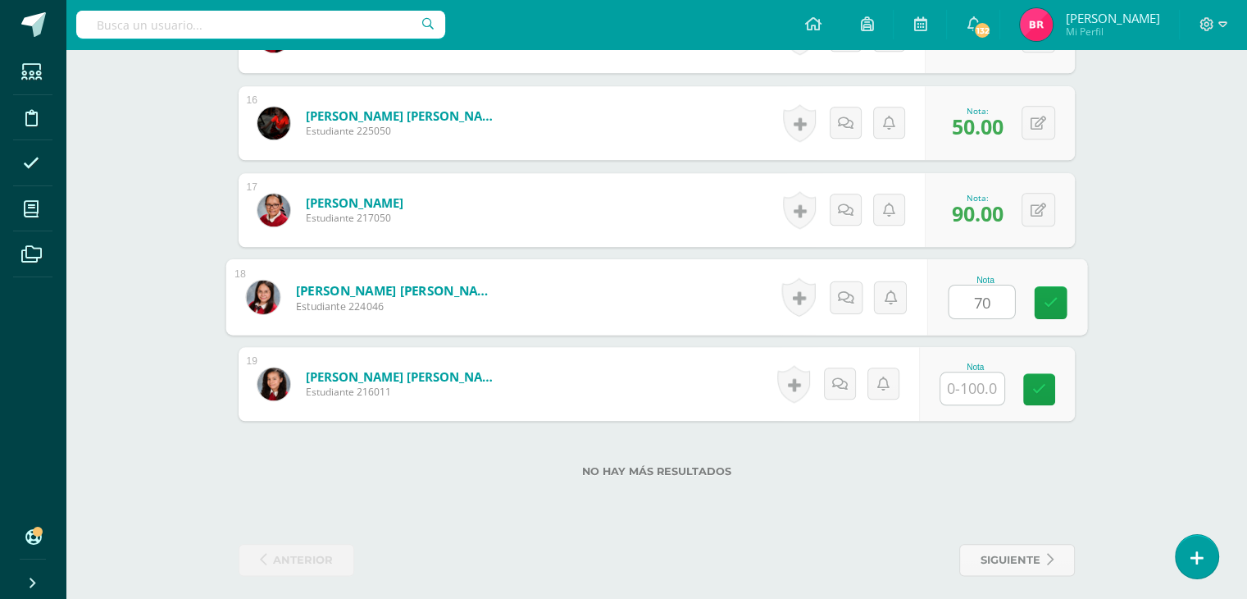
type input "70"
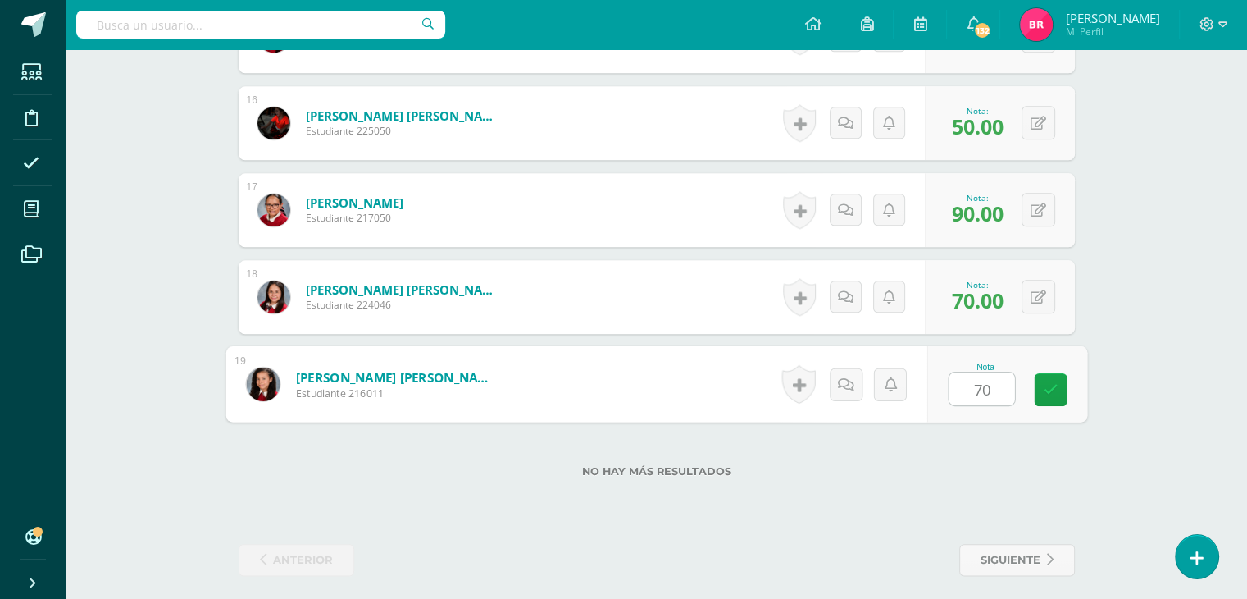
type input "70"
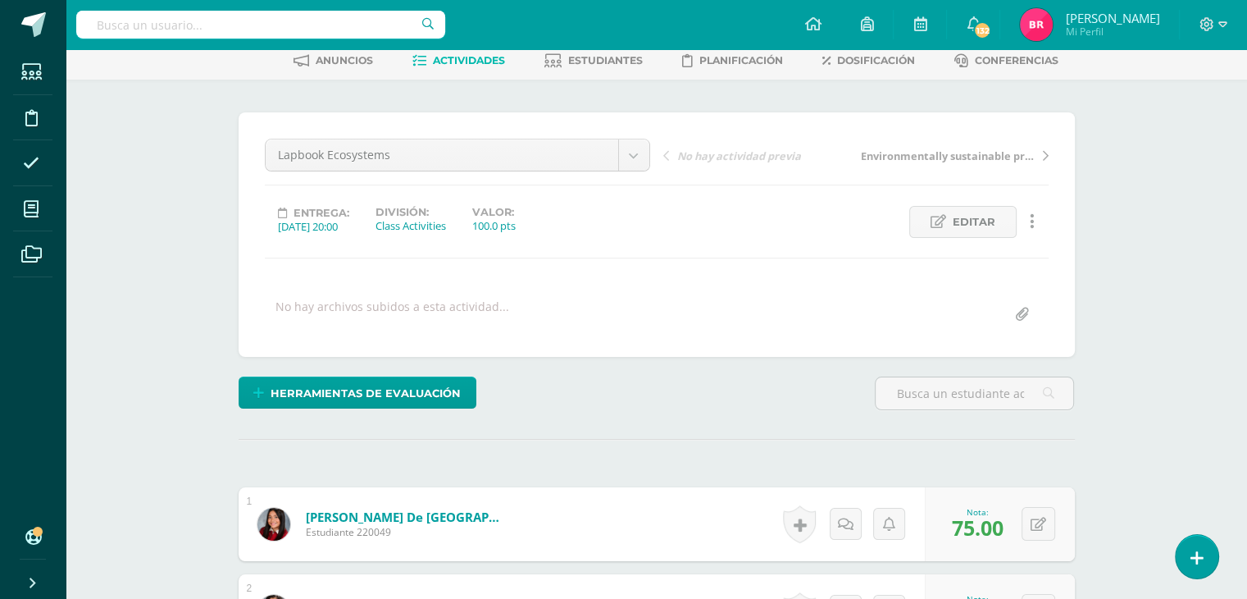
scroll to position [0, 0]
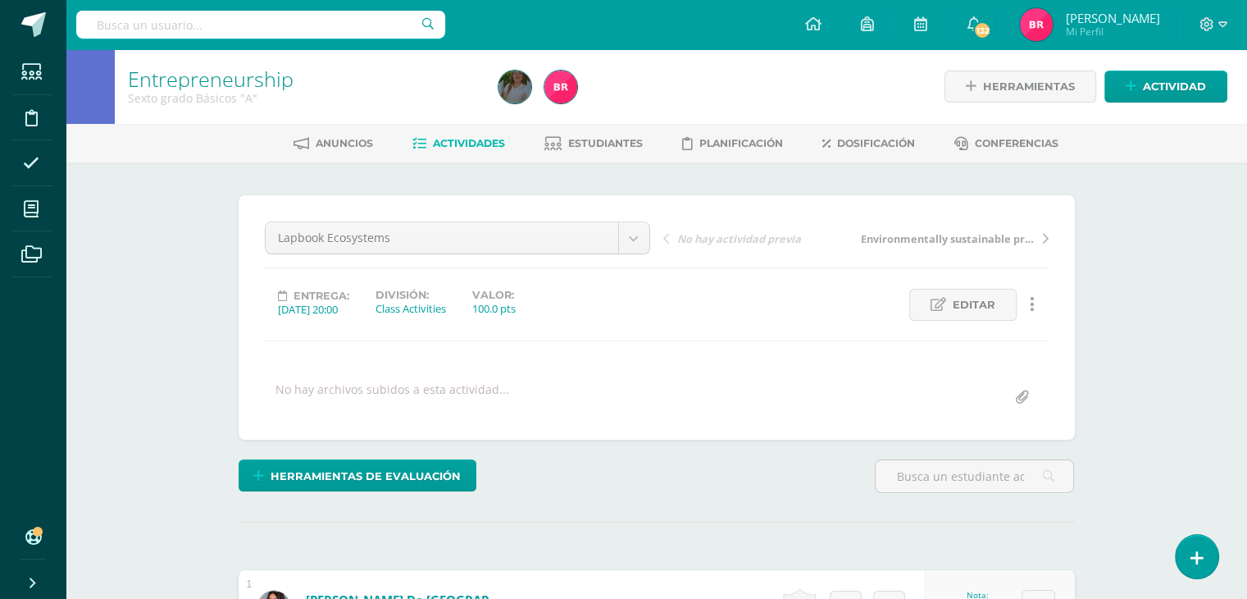
click at [455, 141] on span "Actividades" at bounding box center [469, 143] width 72 height 12
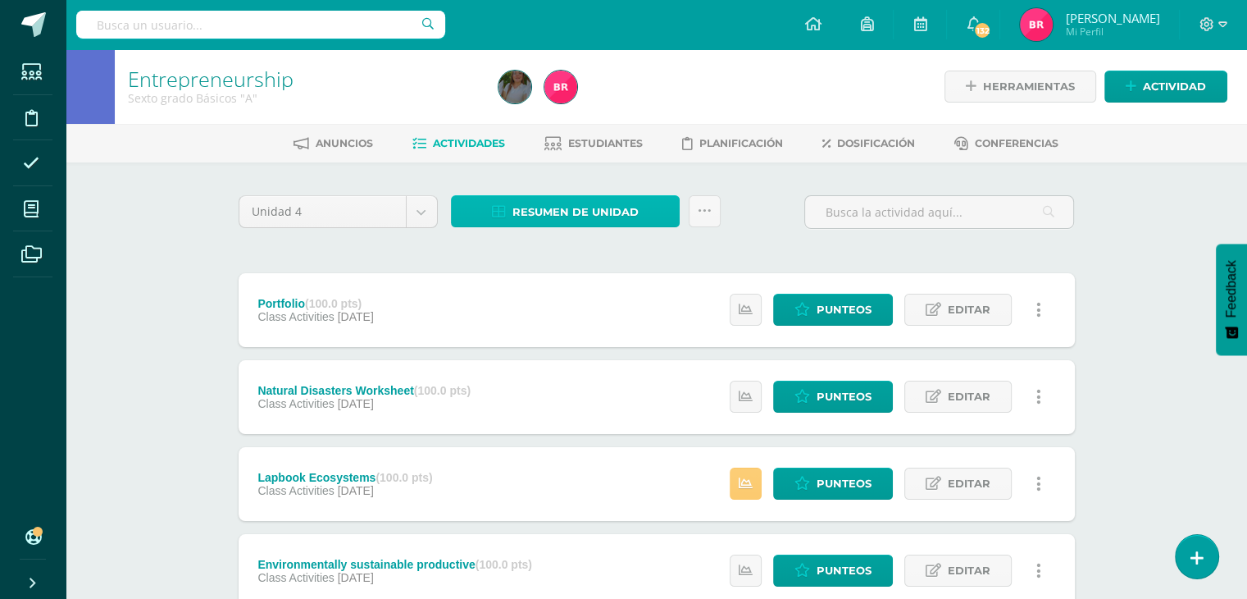
click at [531, 201] on span "Resumen de unidad" at bounding box center [575, 212] width 126 height 30
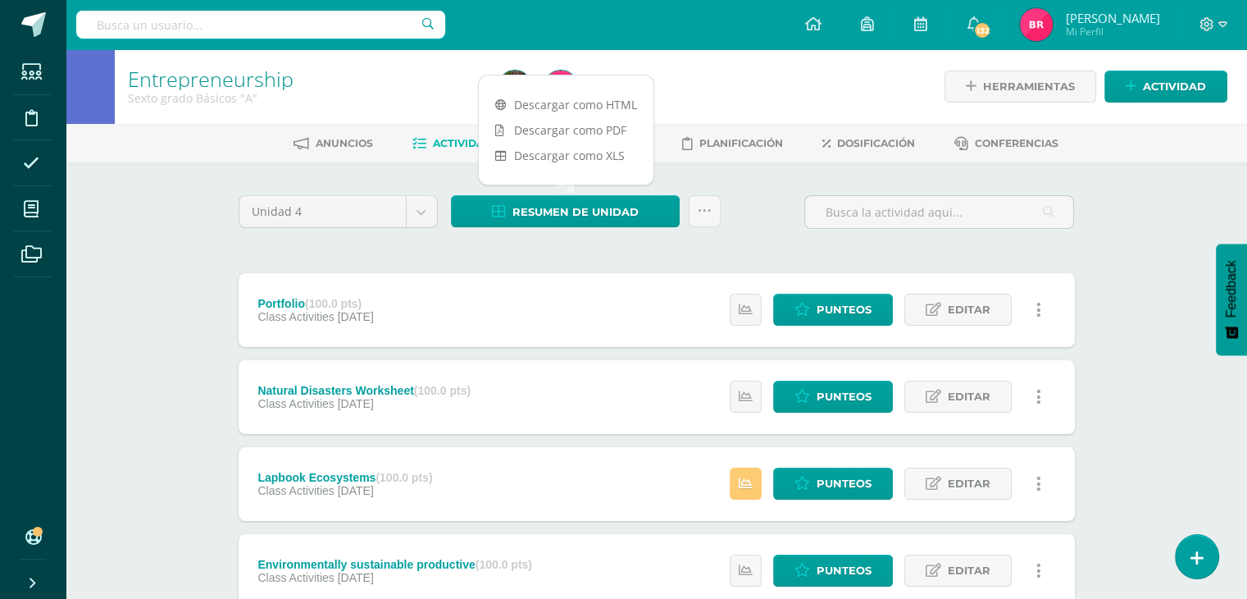
click at [1007, 257] on div "Unidad 4 Unidad 1 Unidad 2 Unidad 3 Unidad 4 Resumen de unidad Subir actividade…" at bounding box center [656, 569] width 849 height 749
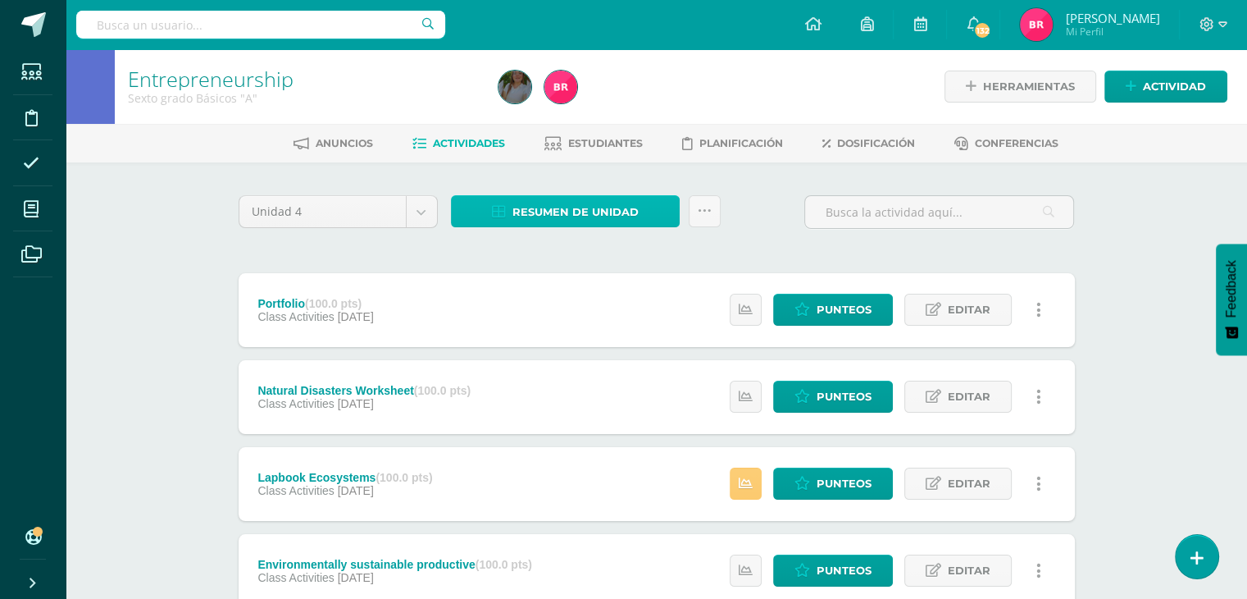
click at [578, 208] on span "Resumen de unidad" at bounding box center [575, 212] width 126 height 30
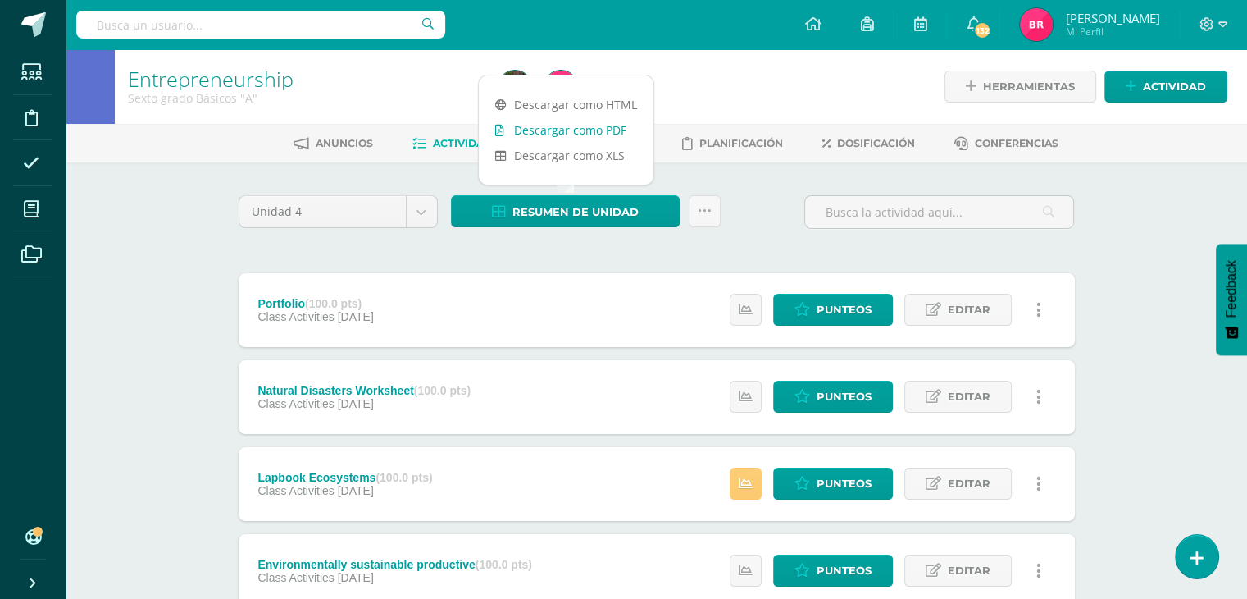
click at [554, 130] on link "Descargar como PDF" at bounding box center [566, 129] width 175 height 25
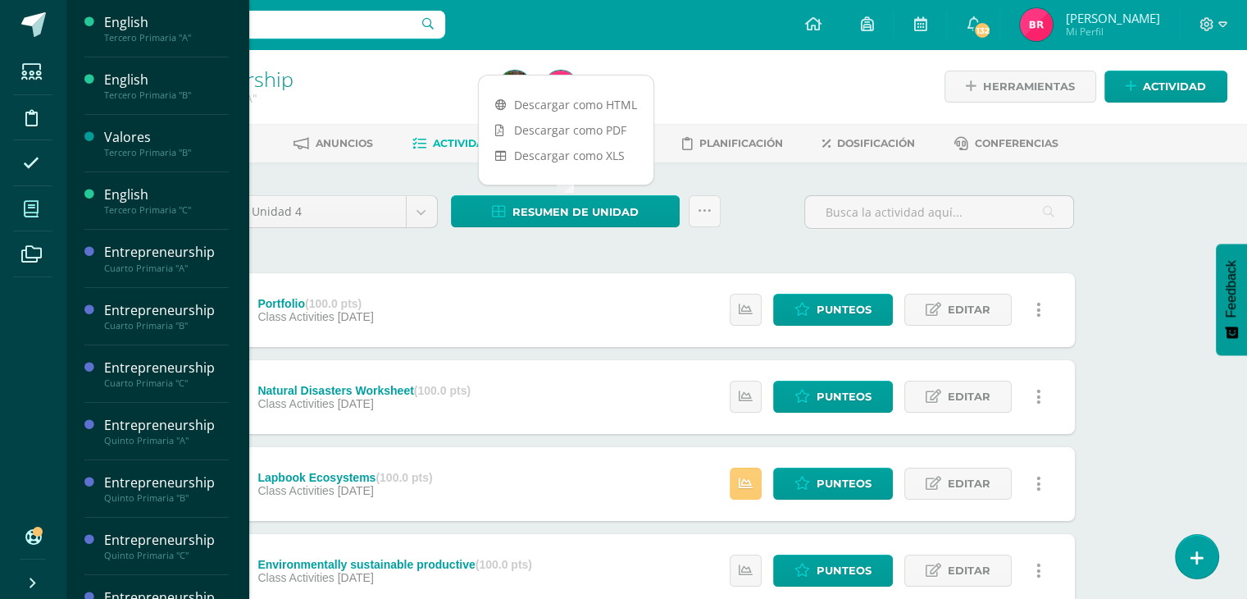
click at [33, 203] on icon at bounding box center [31, 209] width 15 height 16
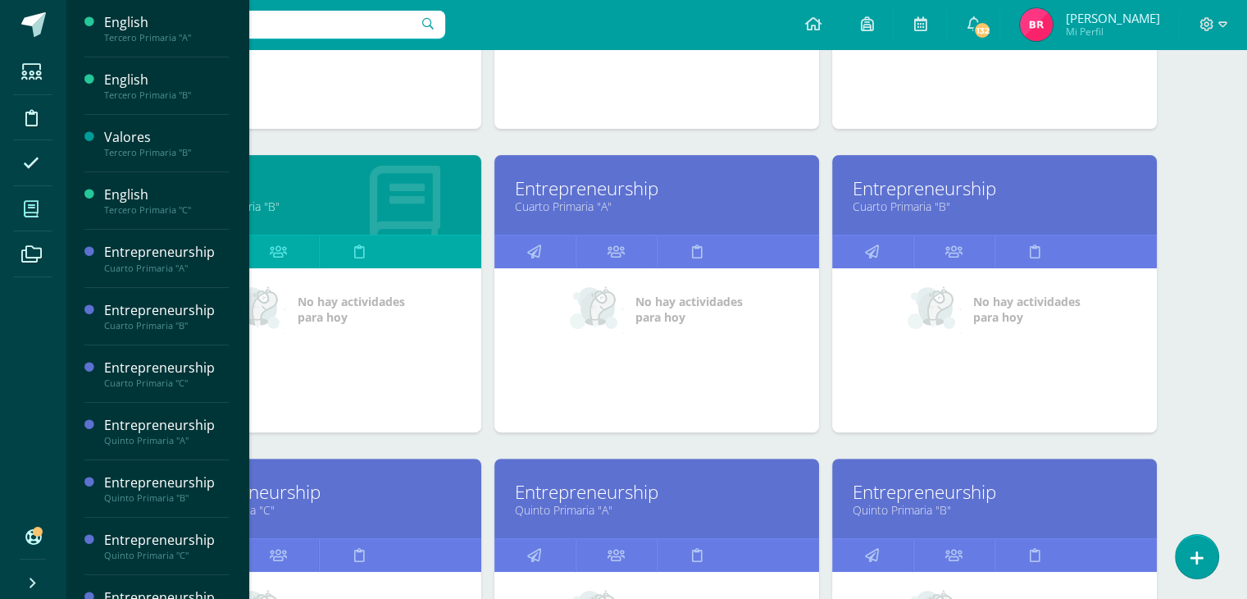
scroll to position [718, 0]
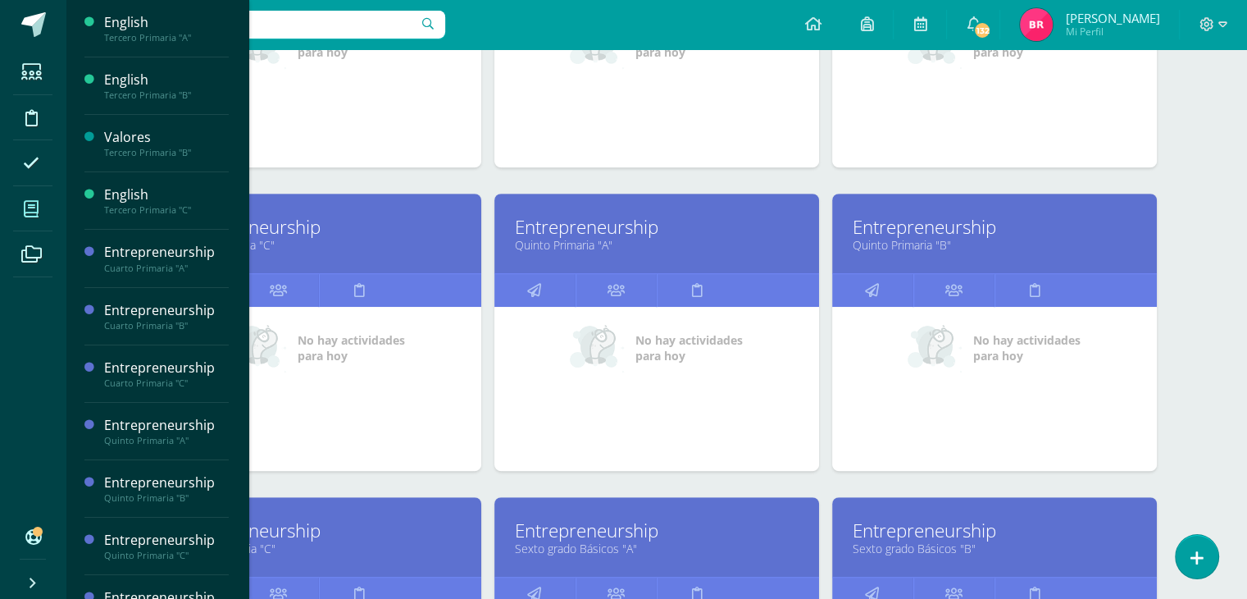
click at [917, 532] on link "Entrepreneurship" at bounding box center [995, 529] width 284 height 25
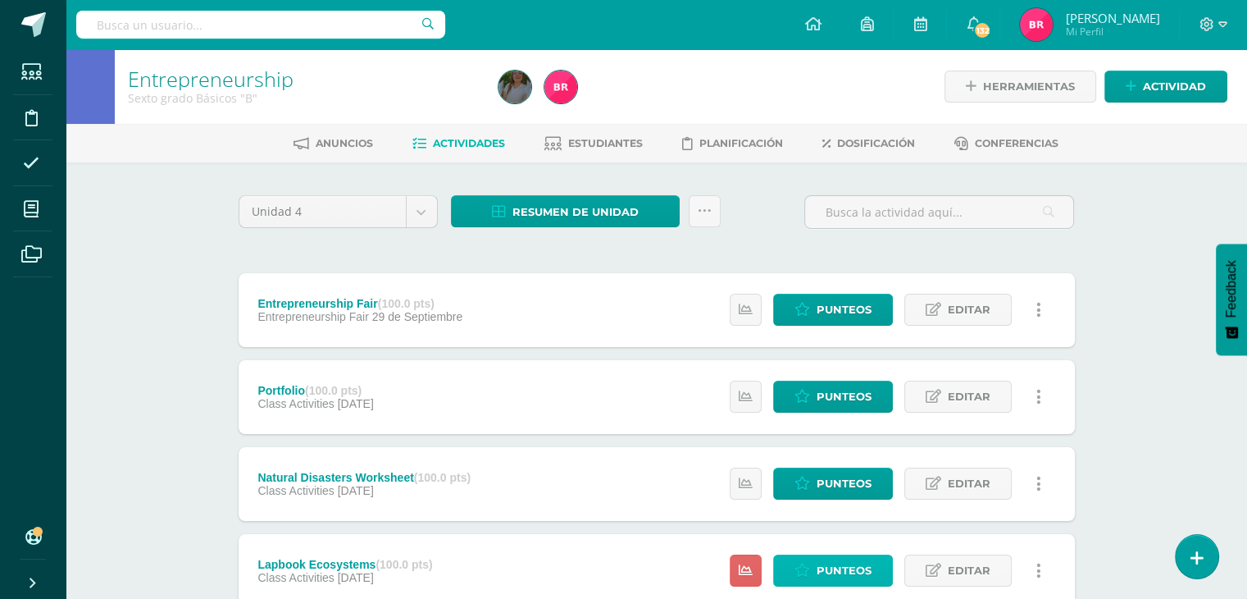
click at [826, 558] on span "Punteos" at bounding box center [844, 570] width 55 height 30
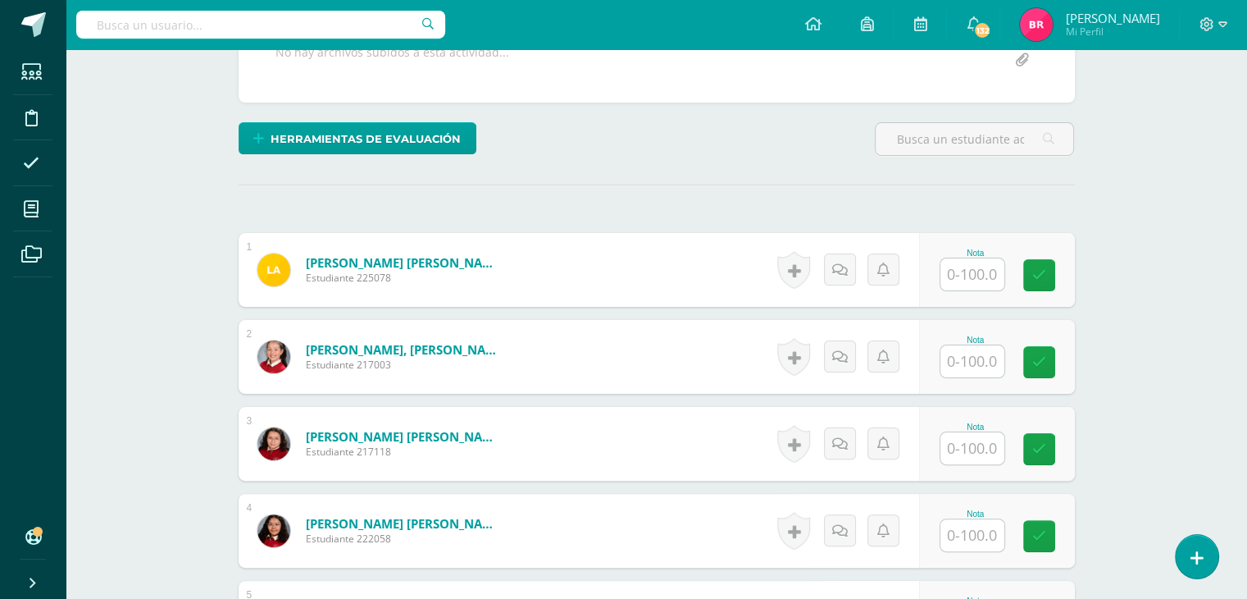
scroll to position [338, 0]
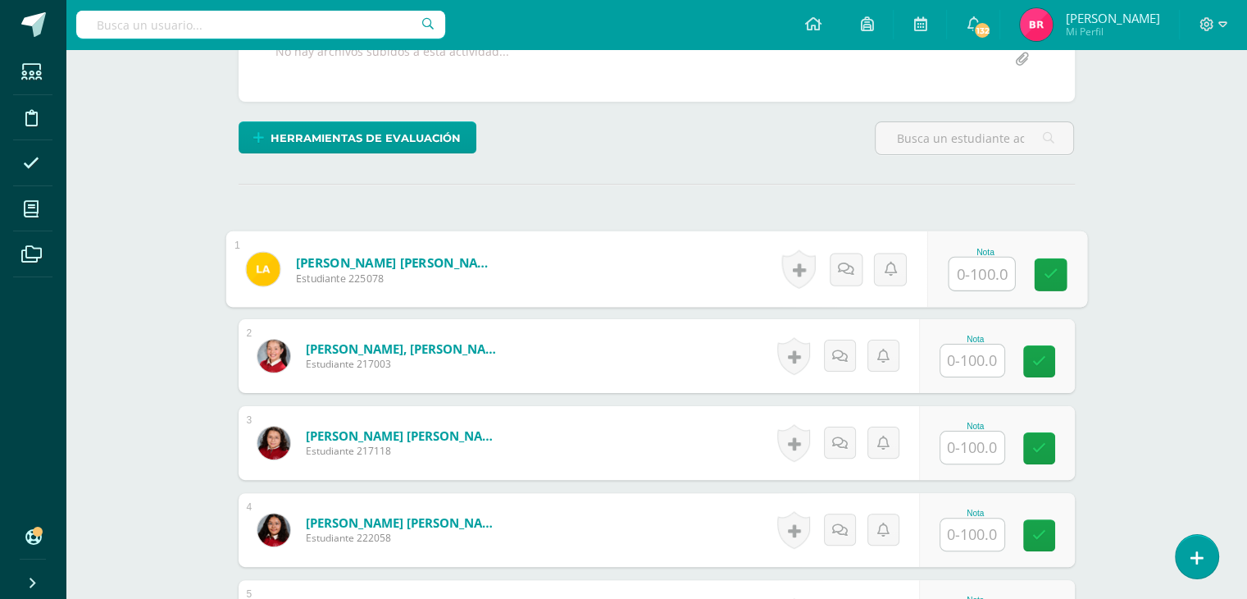
click at [980, 262] on input "text" at bounding box center [982, 273] width 66 height 33
type input "50"
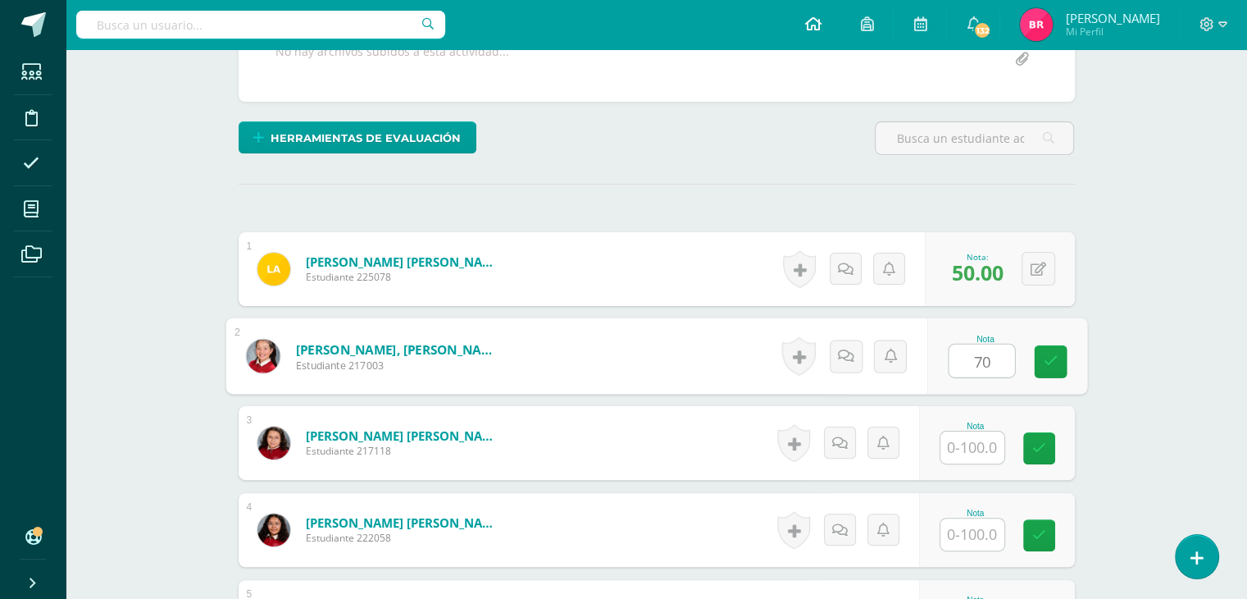
type input "70"
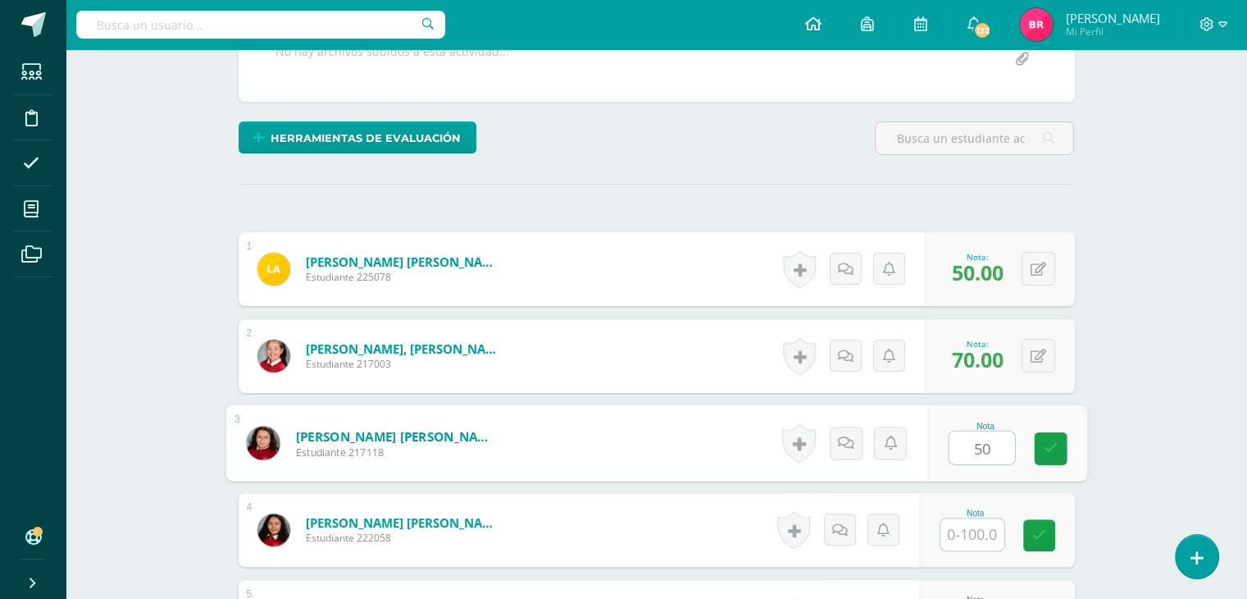
type input "50"
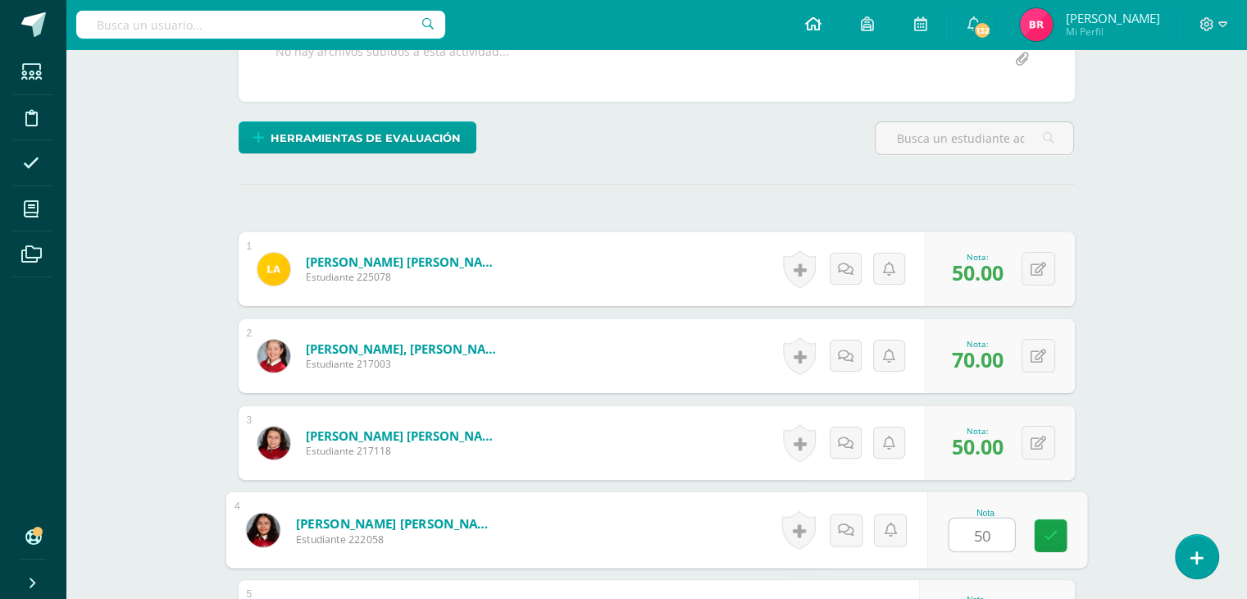
type input "50"
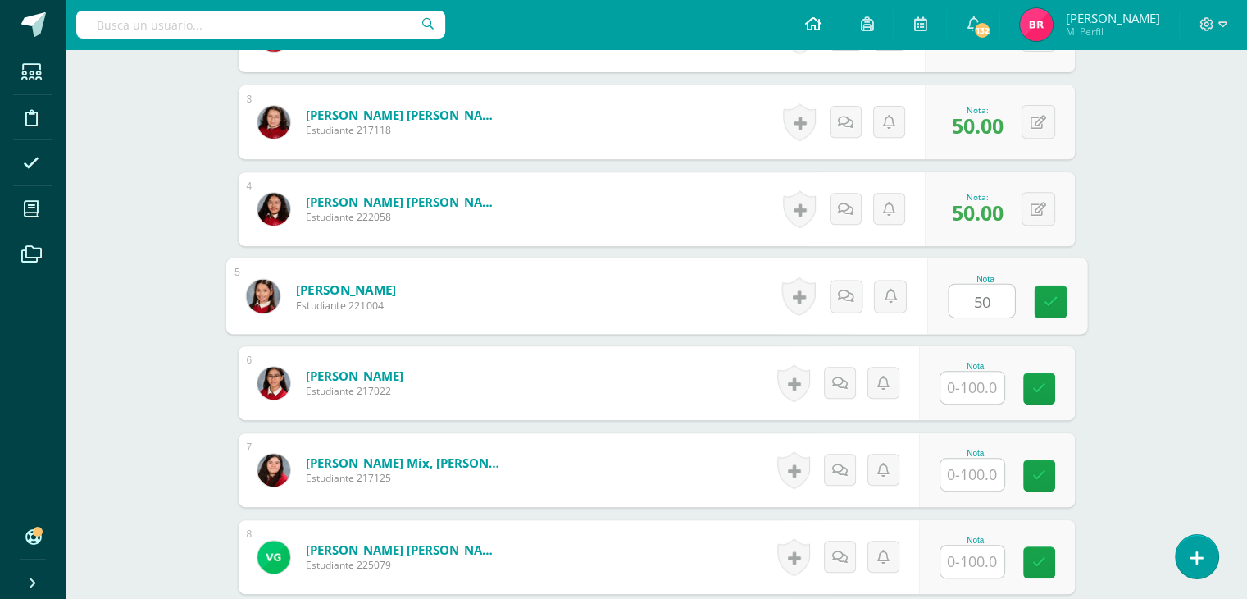
type input "50"
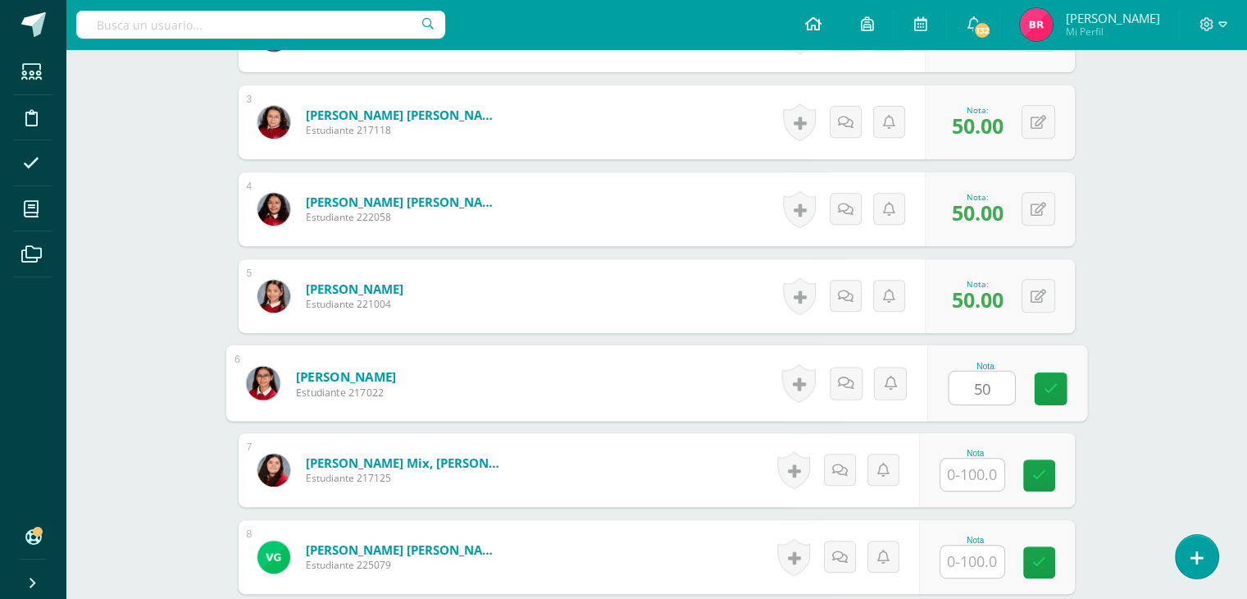
type input "50"
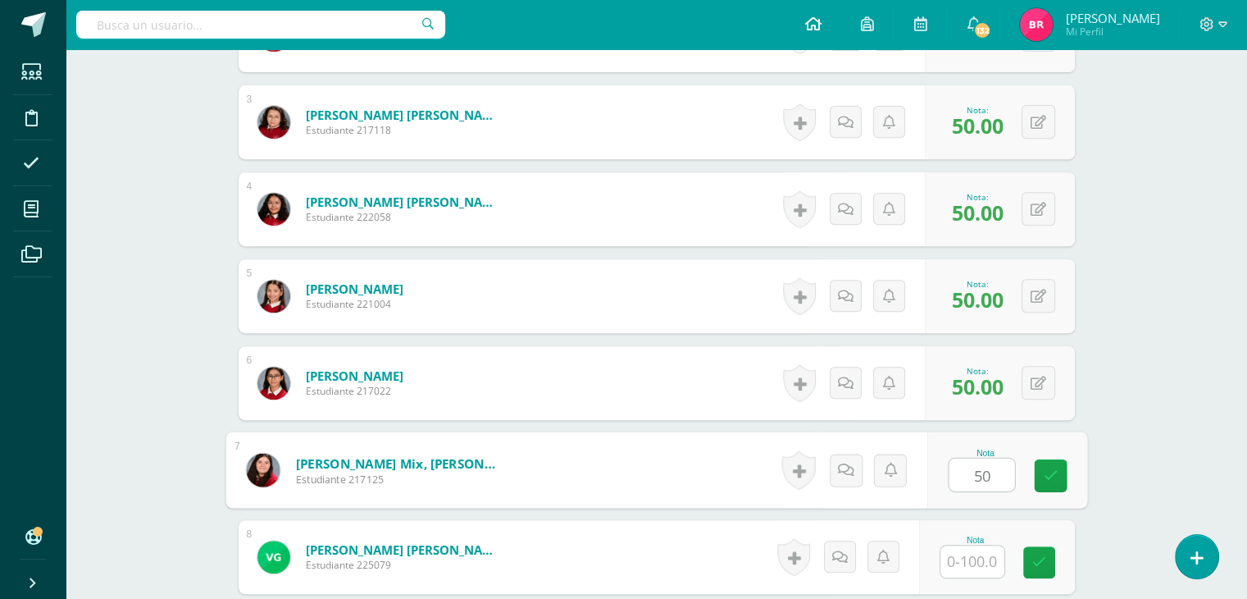
type input "50"
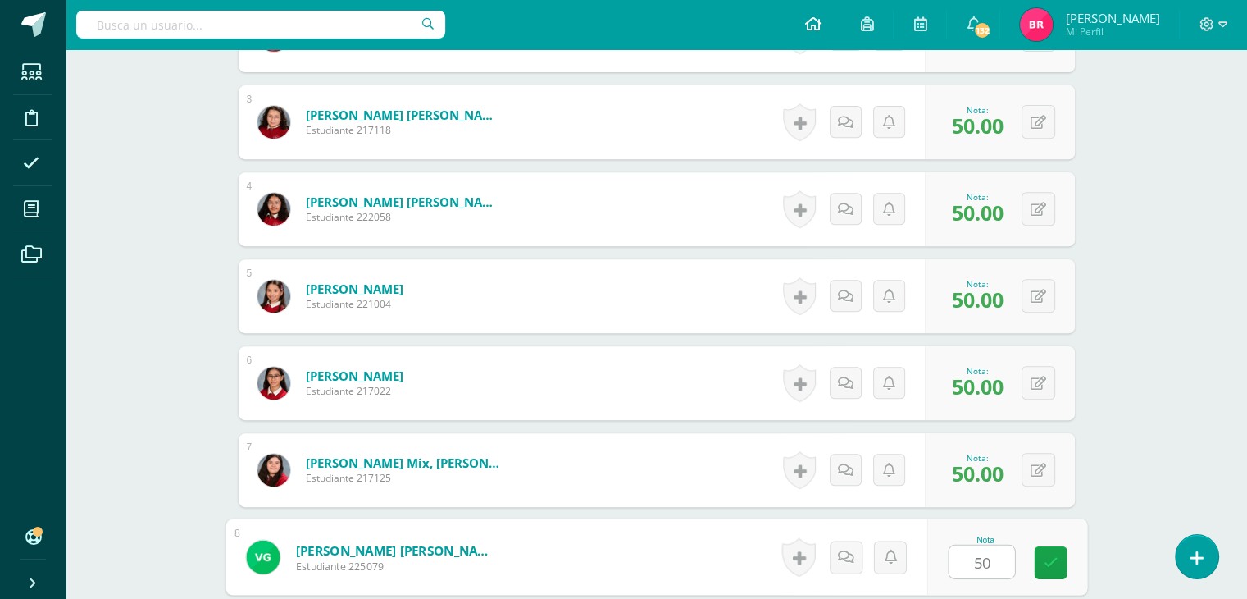
type input "50"
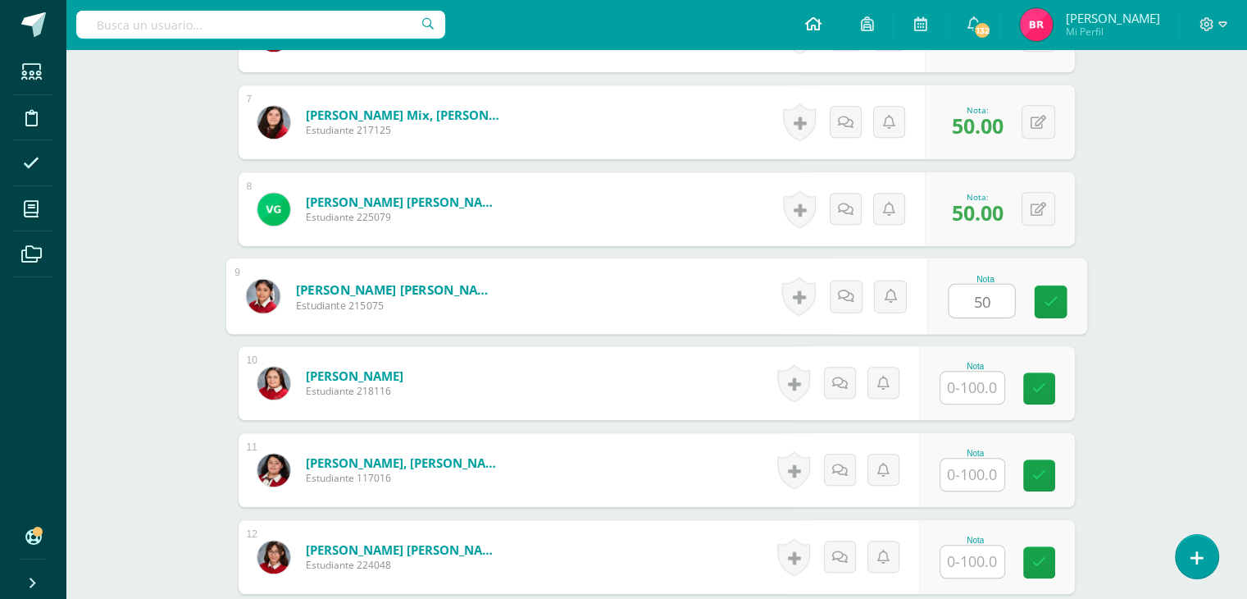
type input "50"
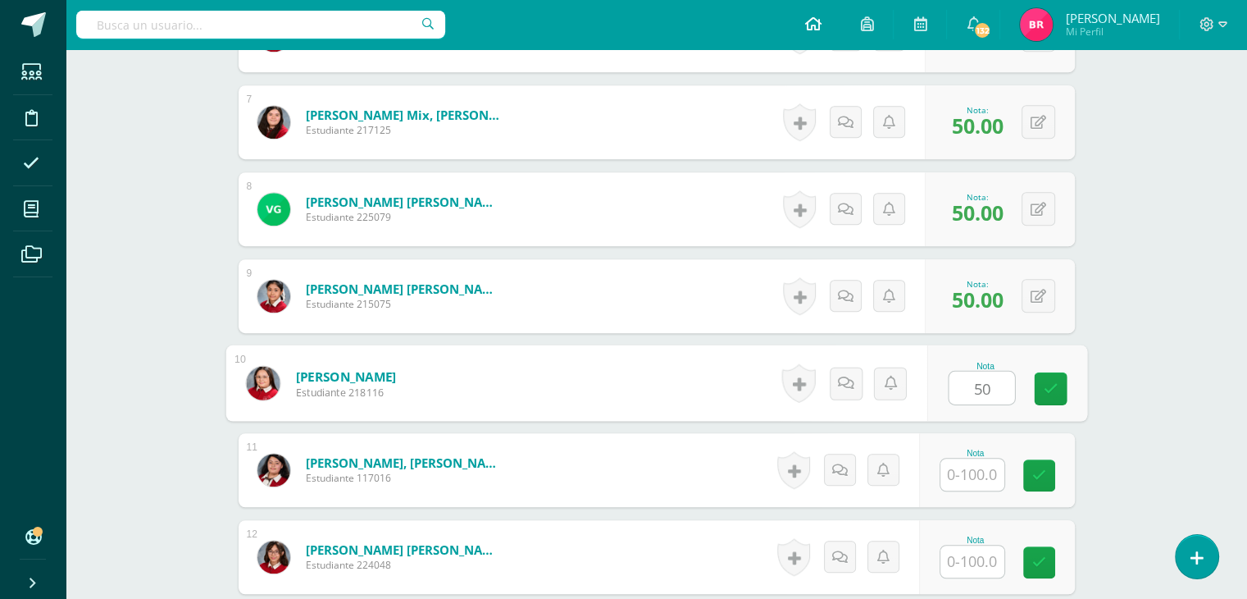
type input "50"
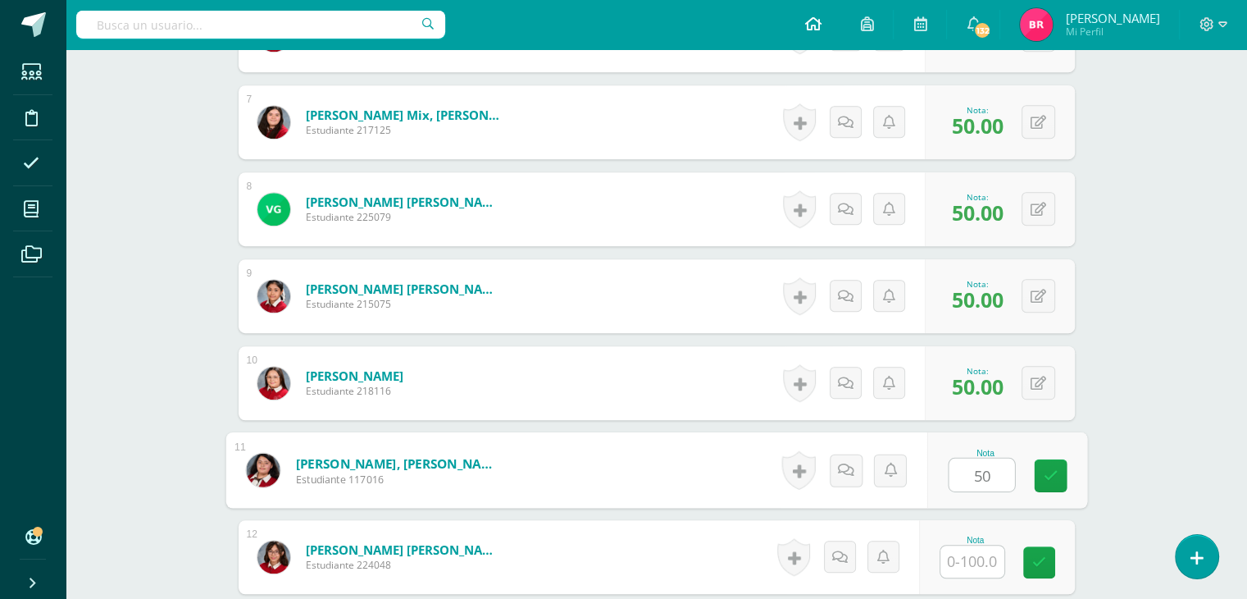
type input "50"
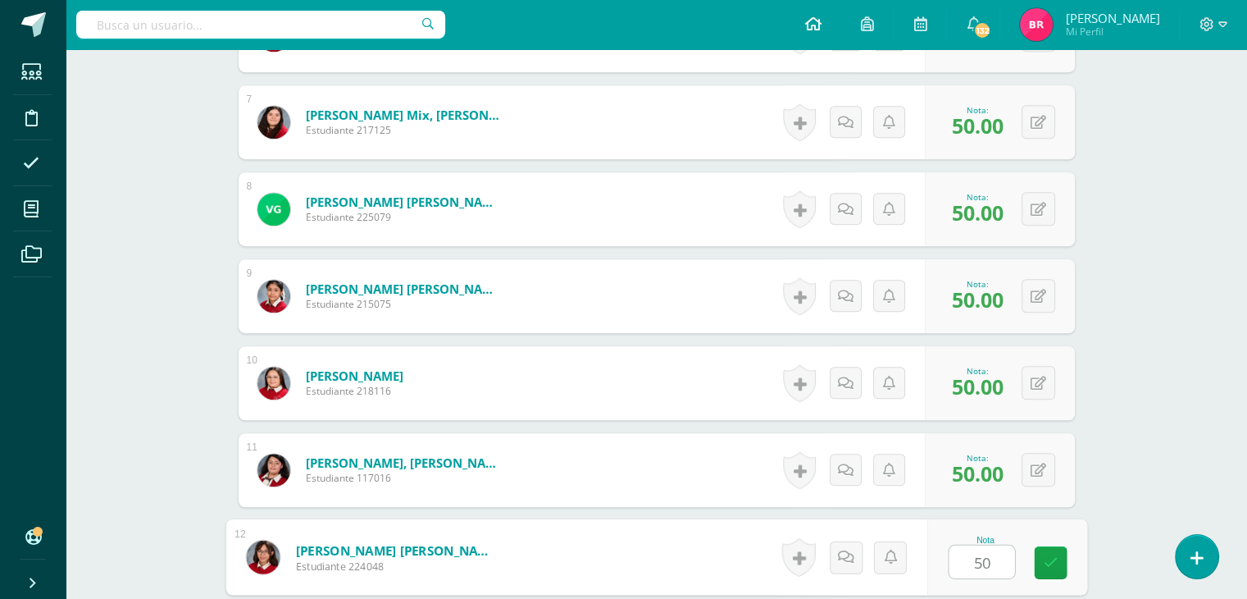
type input "50"
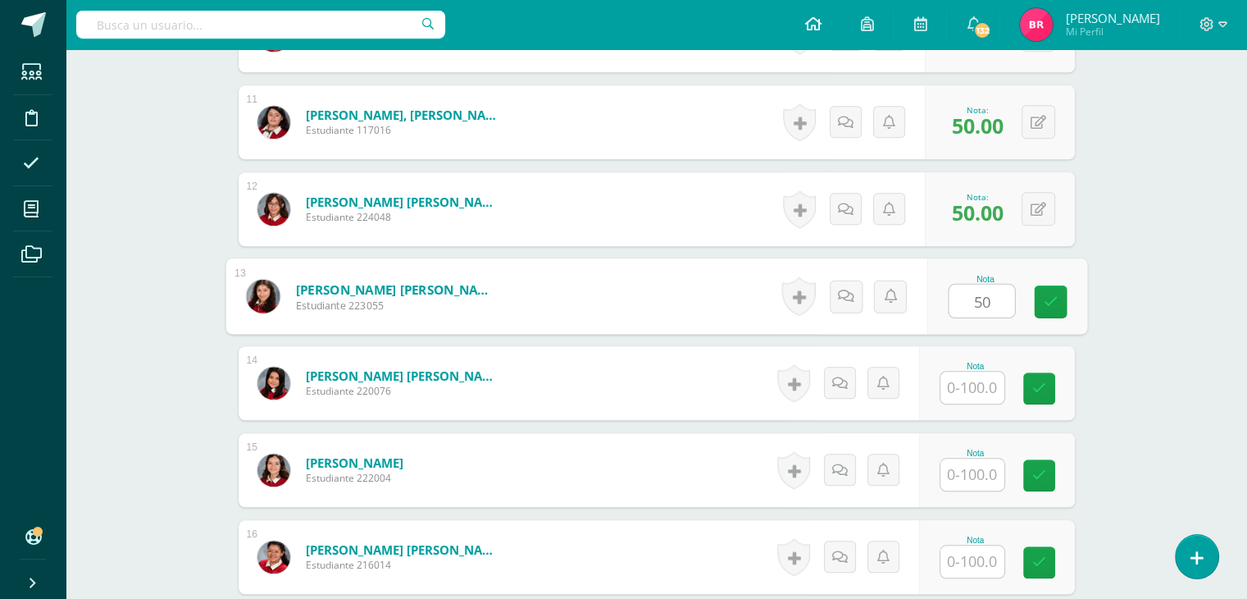
type input "50"
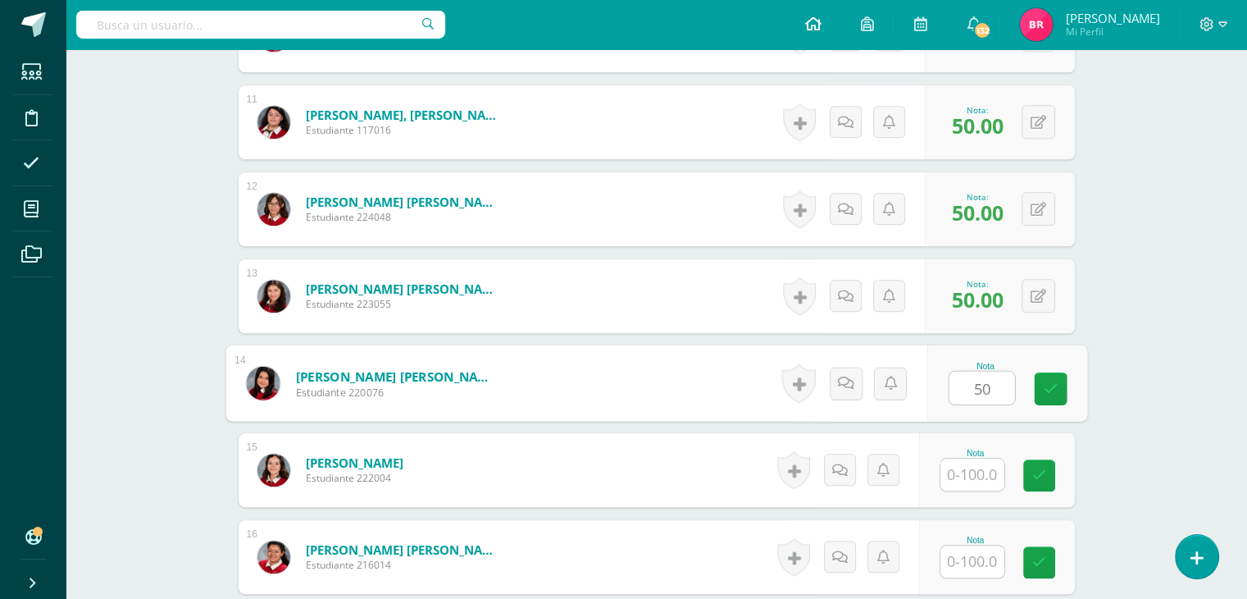
type input "50"
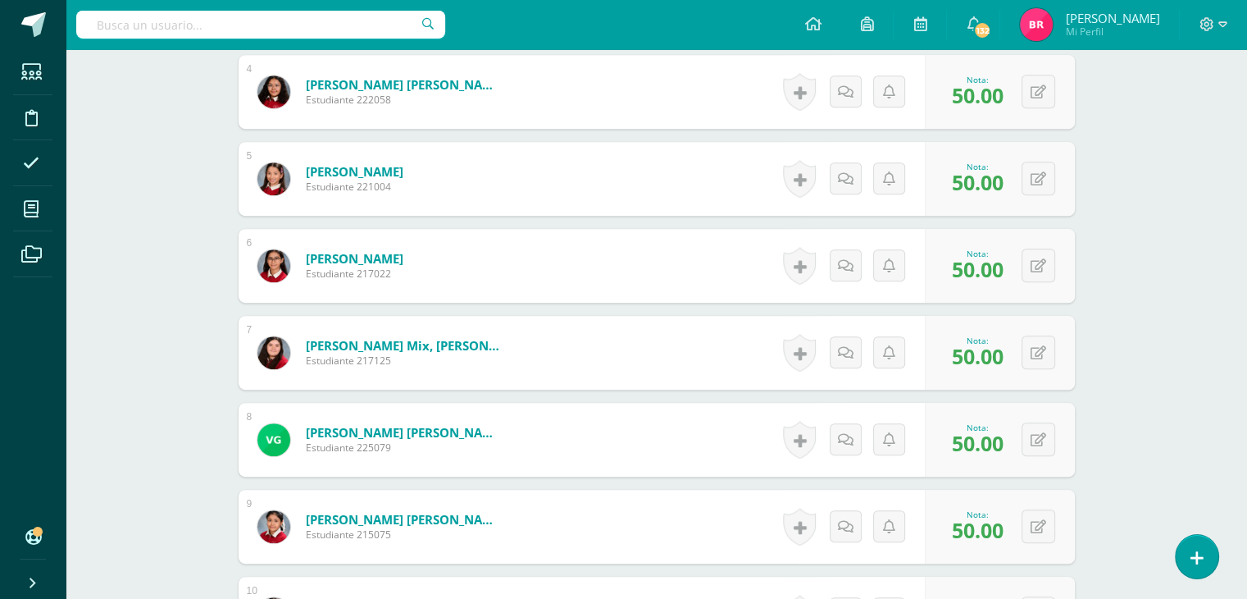
scroll to position [785, 0]
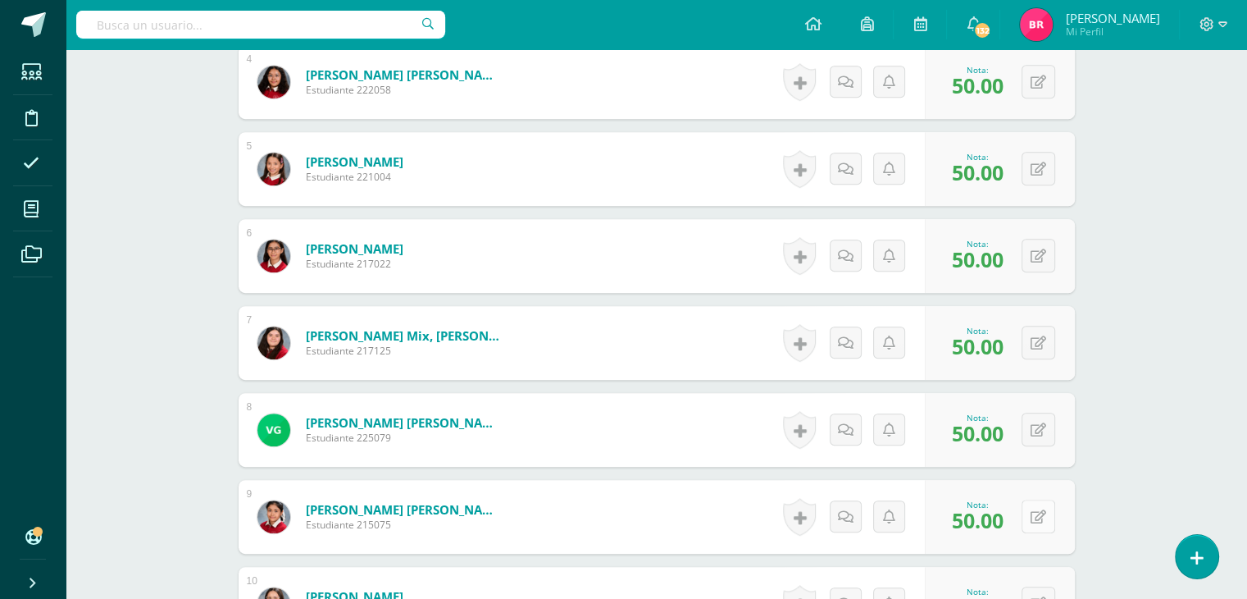
click at [1031, 516] on div "0 Logros Logros obtenidos Aún no hay logros agregados Nota: 50.00" at bounding box center [1000, 517] width 150 height 74
click at [1046, 509] on icon at bounding box center [1049, 516] width 16 height 14
type input "90"
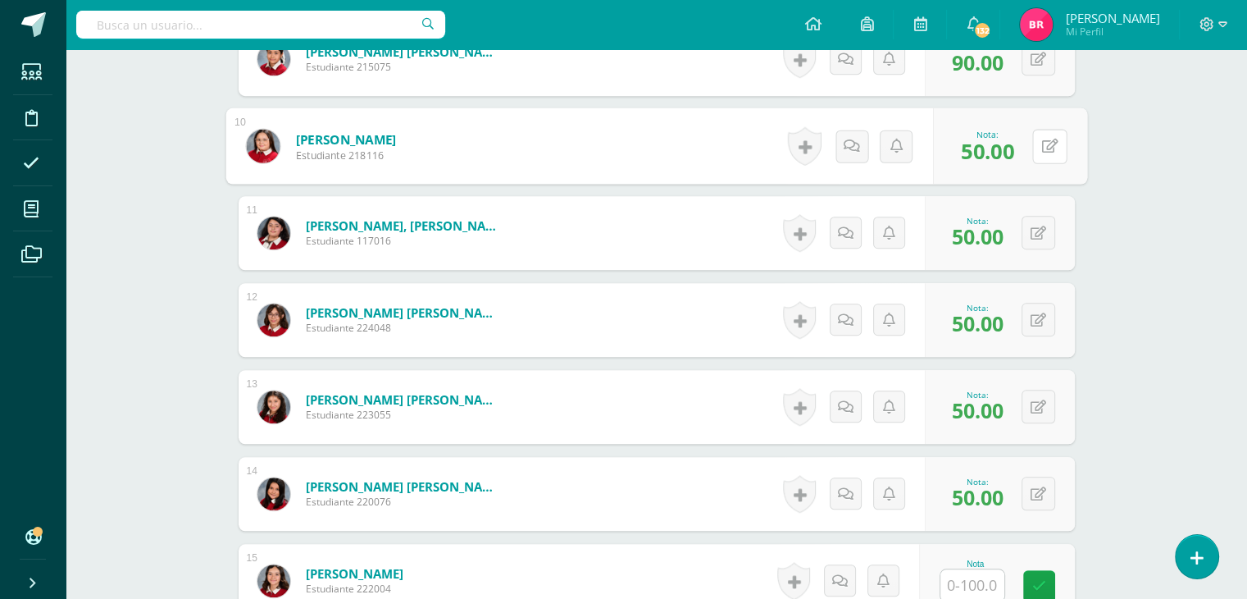
scroll to position [1276, 0]
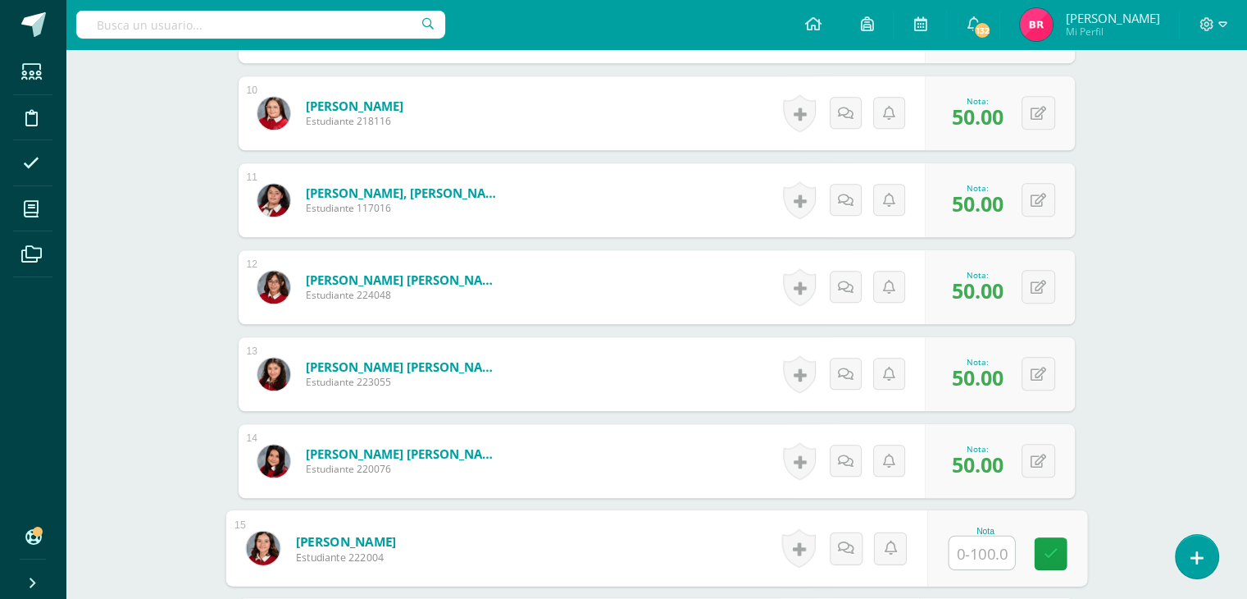
click at [977, 553] on input "text" at bounding box center [982, 552] width 66 height 33
type input "50"
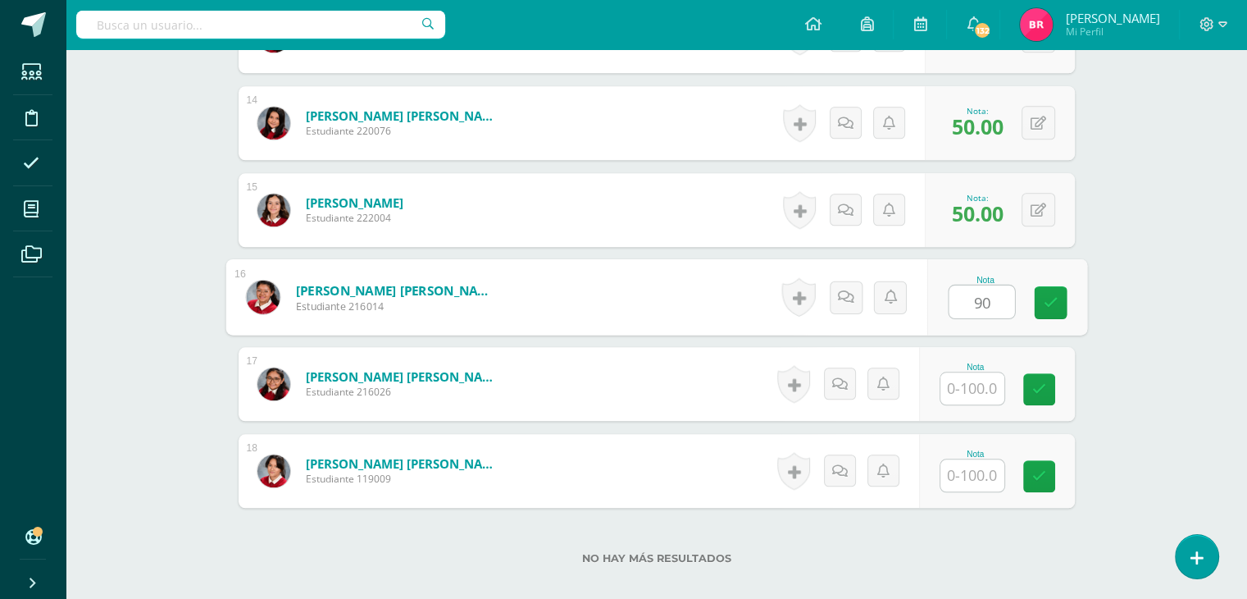
type input "90"
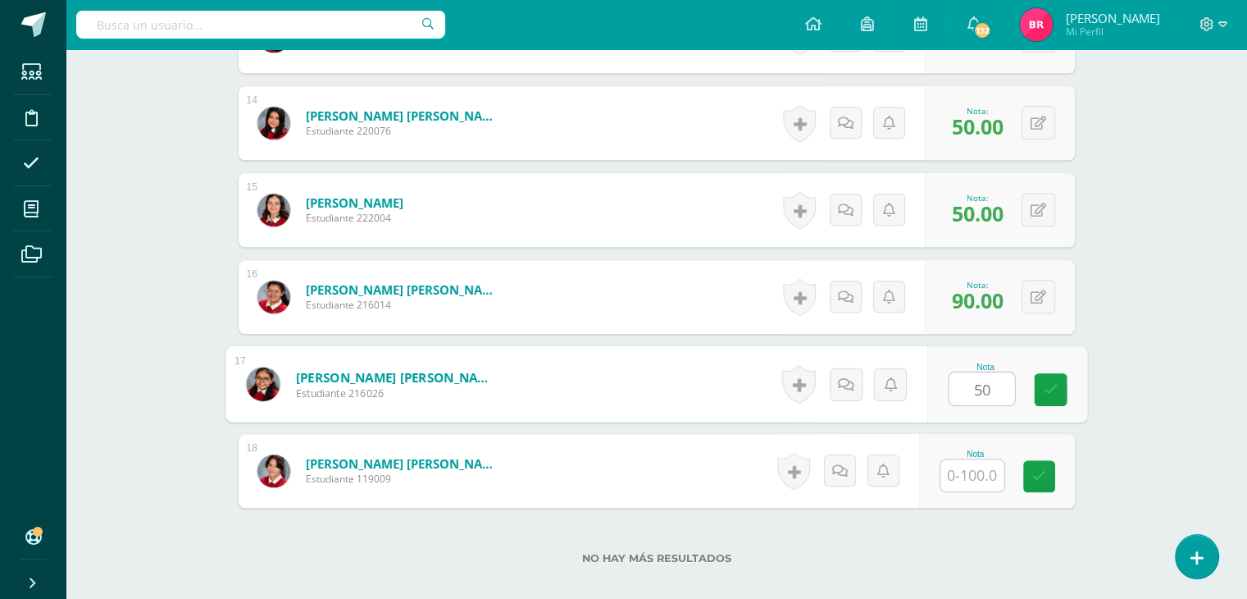
type input "50"
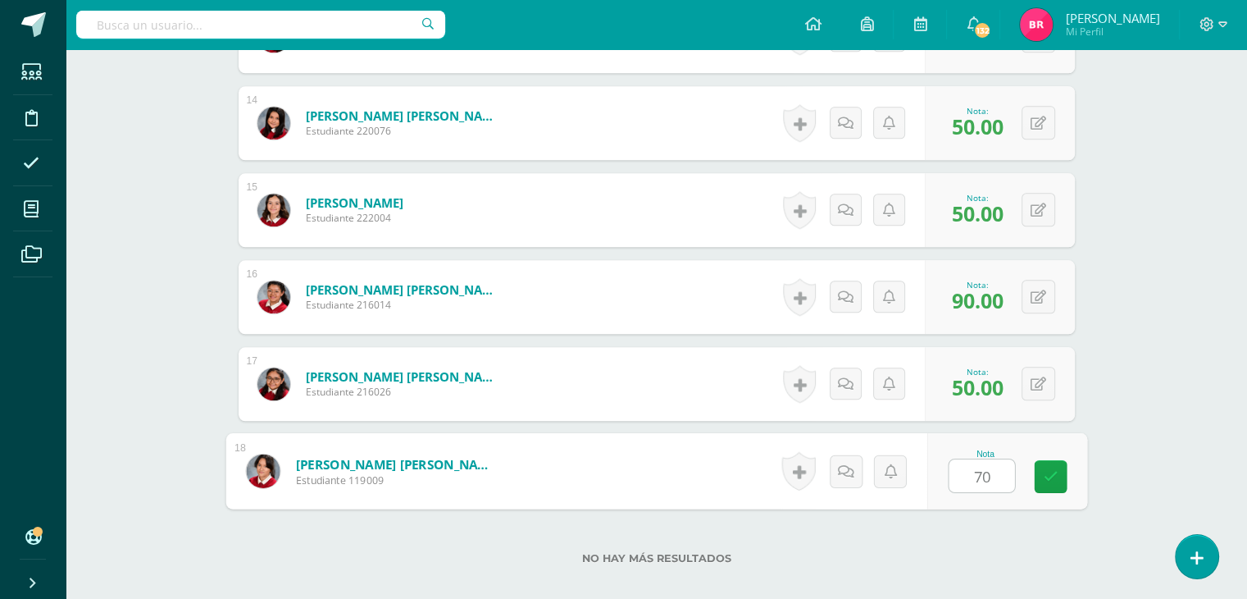
type input "70"
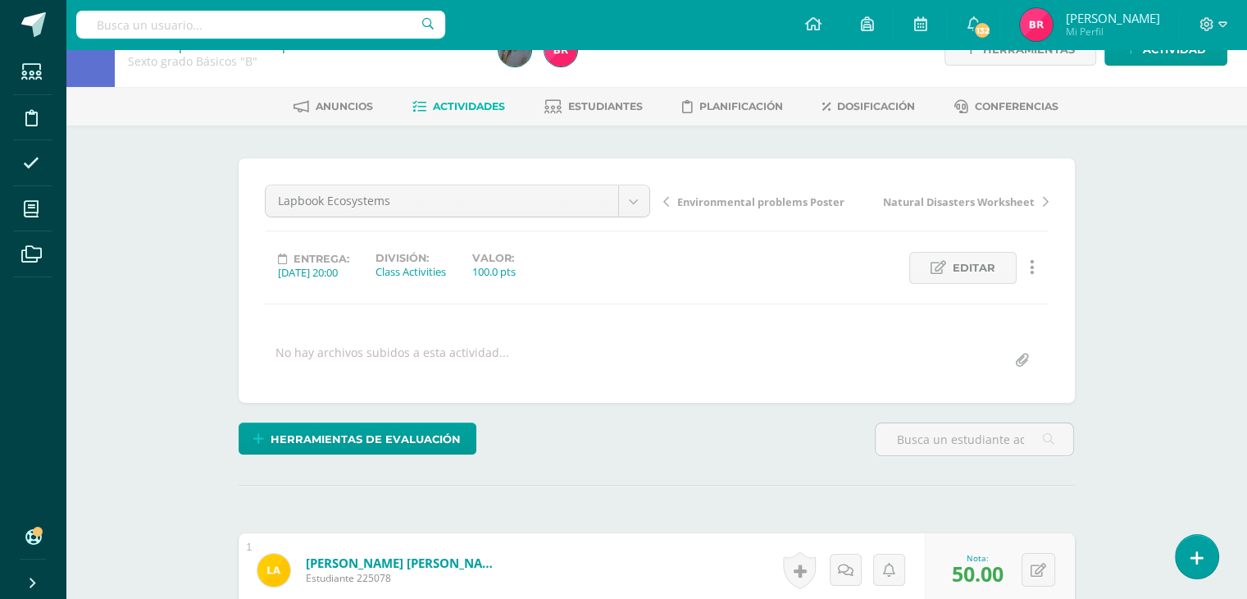
scroll to position [0, 0]
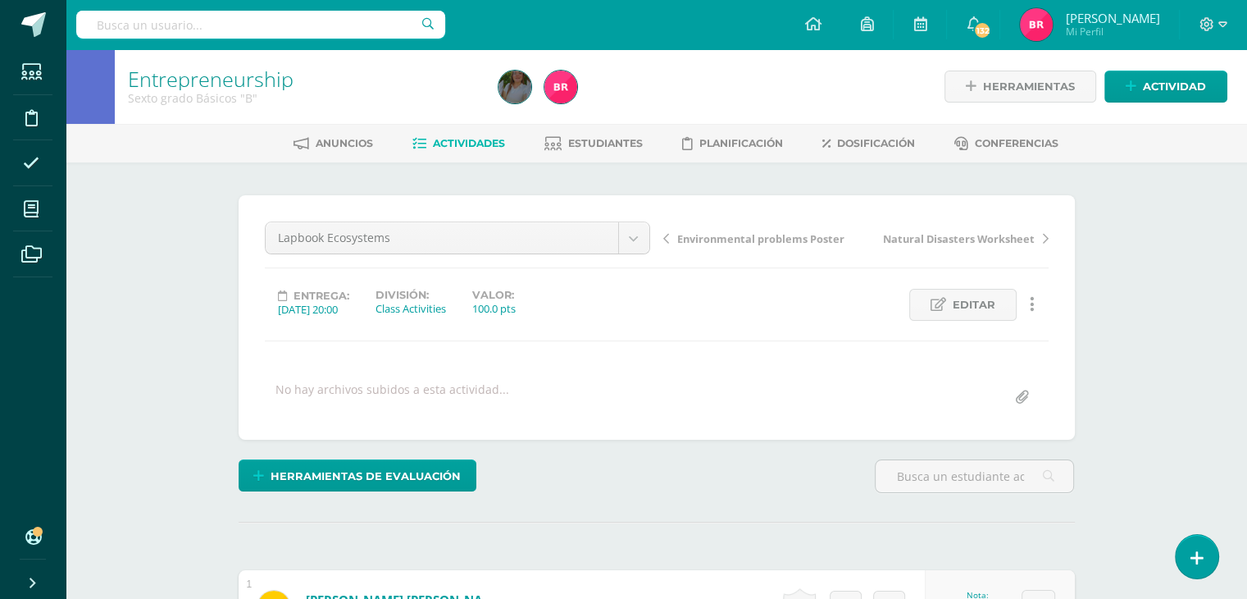
click at [444, 142] on span "Actividades" at bounding box center [469, 143] width 72 height 12
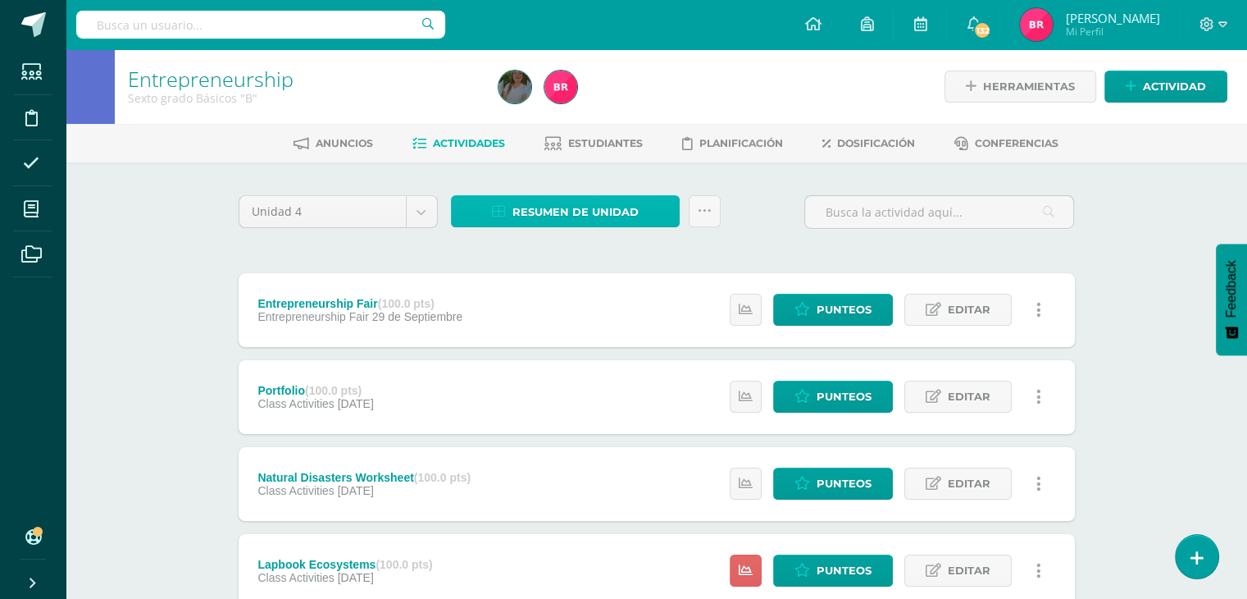
click at [522, 207] on span "Resumen de unidad" at bounding box center [575, 212] width 126 height 30
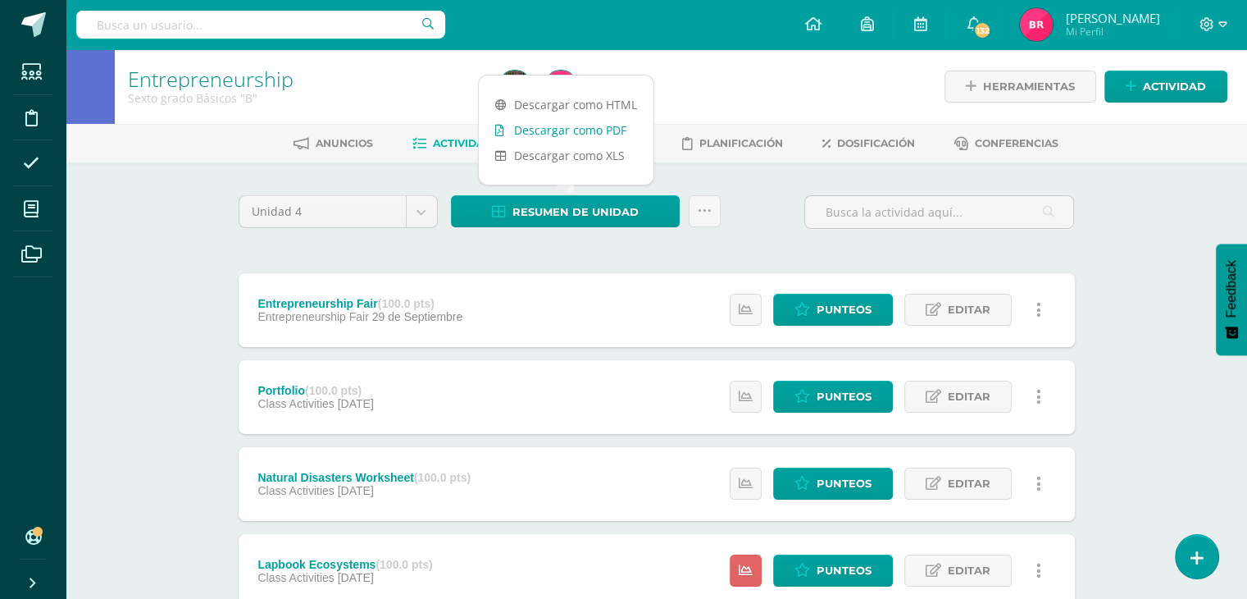
click at [544, 127] on link "Descargar como PDF" at bounding box center [566, 129] width 175 height 25
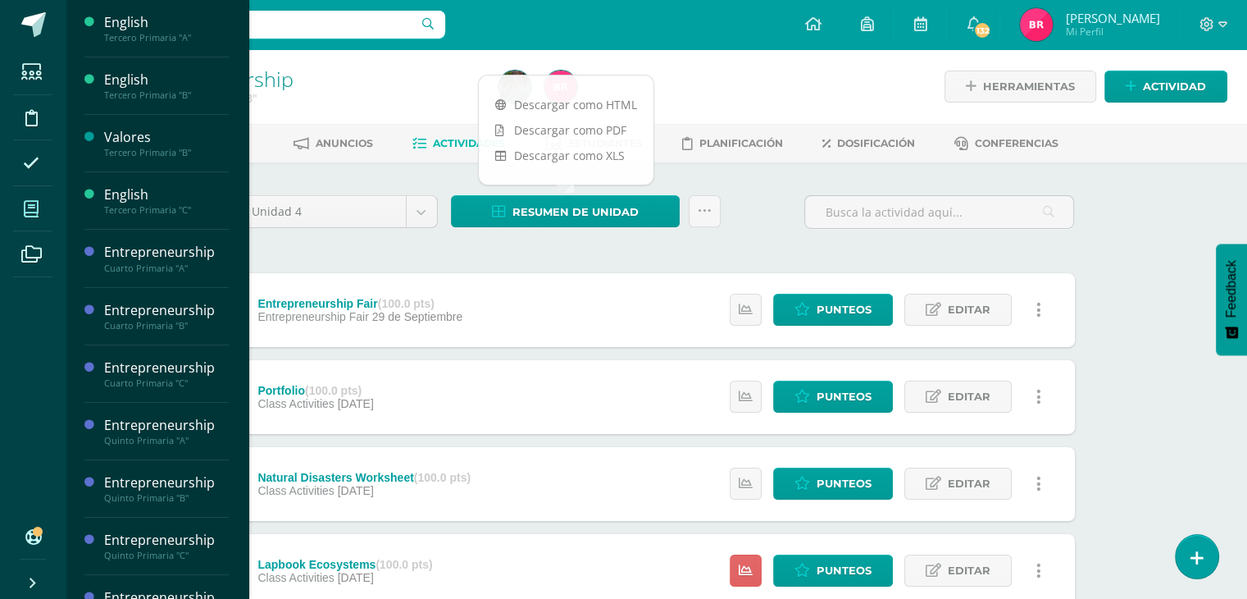
click at [30, 212] on icon at bounding box center [31, 209] width 15 height 16
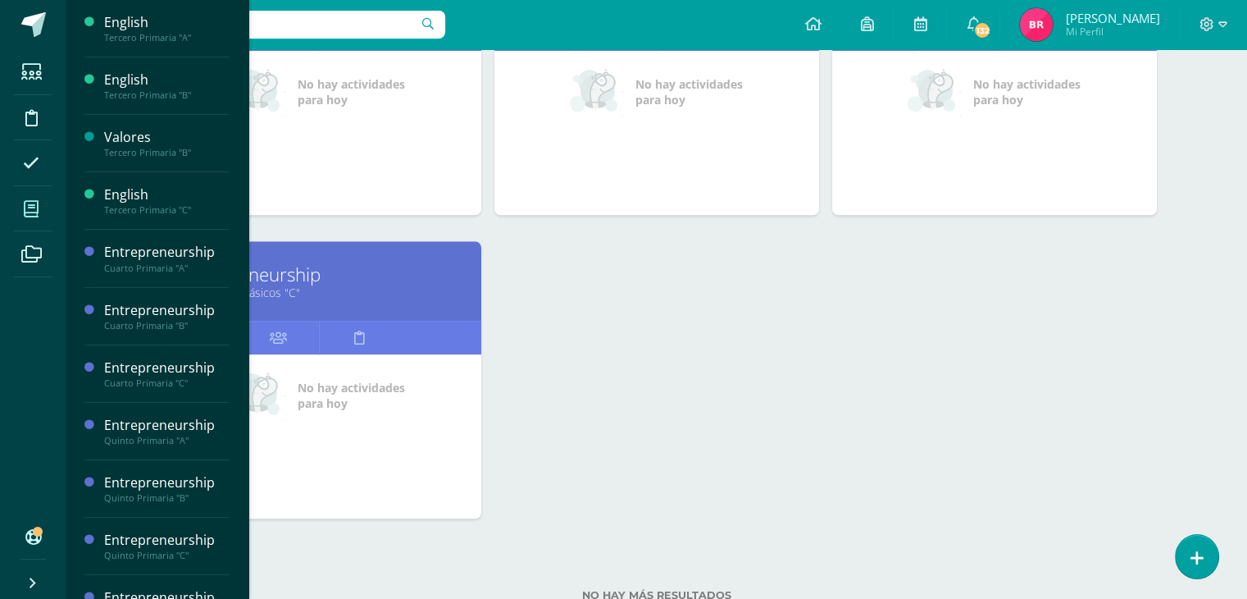
scroll to position [1327, 0]
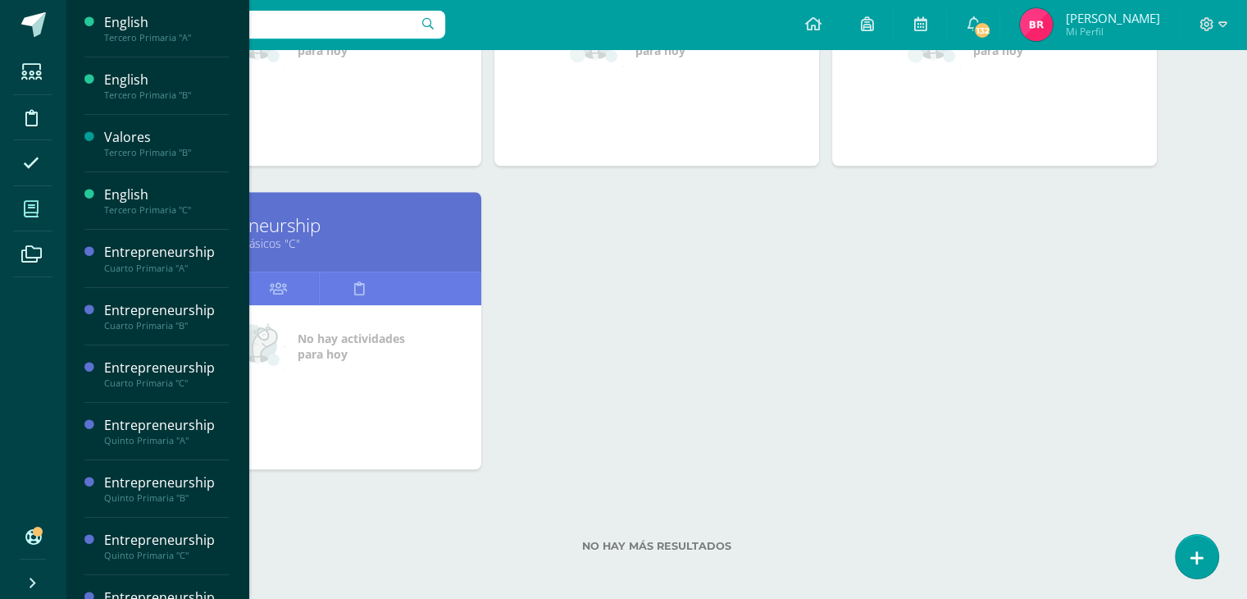
click at [292, 225] on link "Entrepreneurship" at bounding box center [319, 224] width 284 height 25
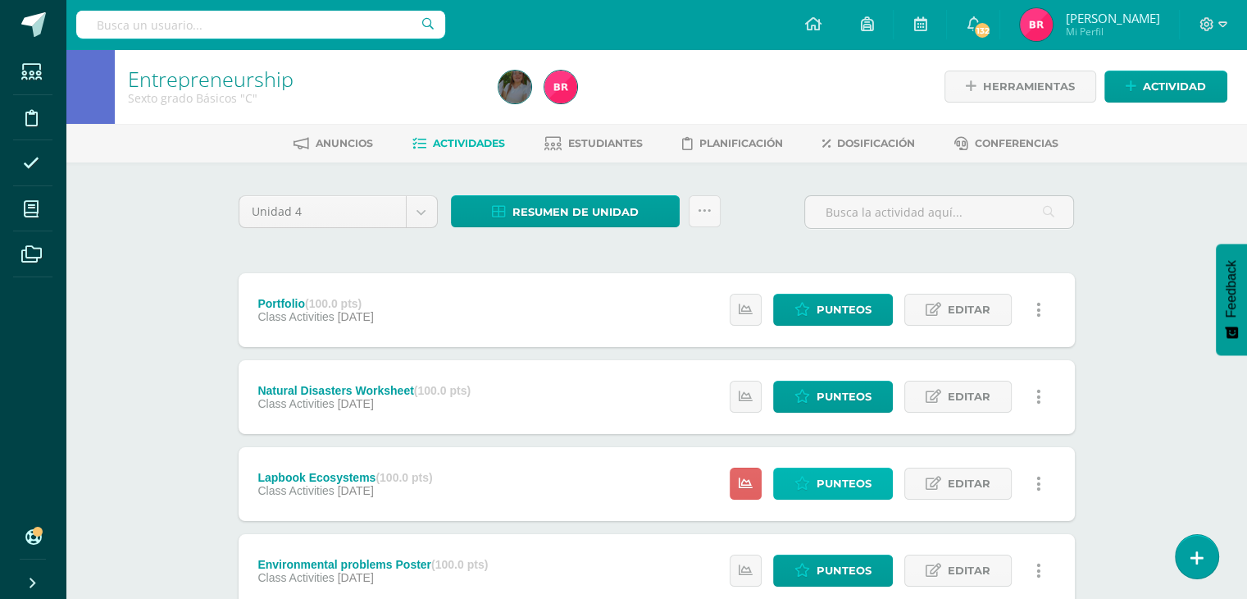
click at [833, 492] on span "Punteos" at bounding box center [844, 483] width 55 height 30
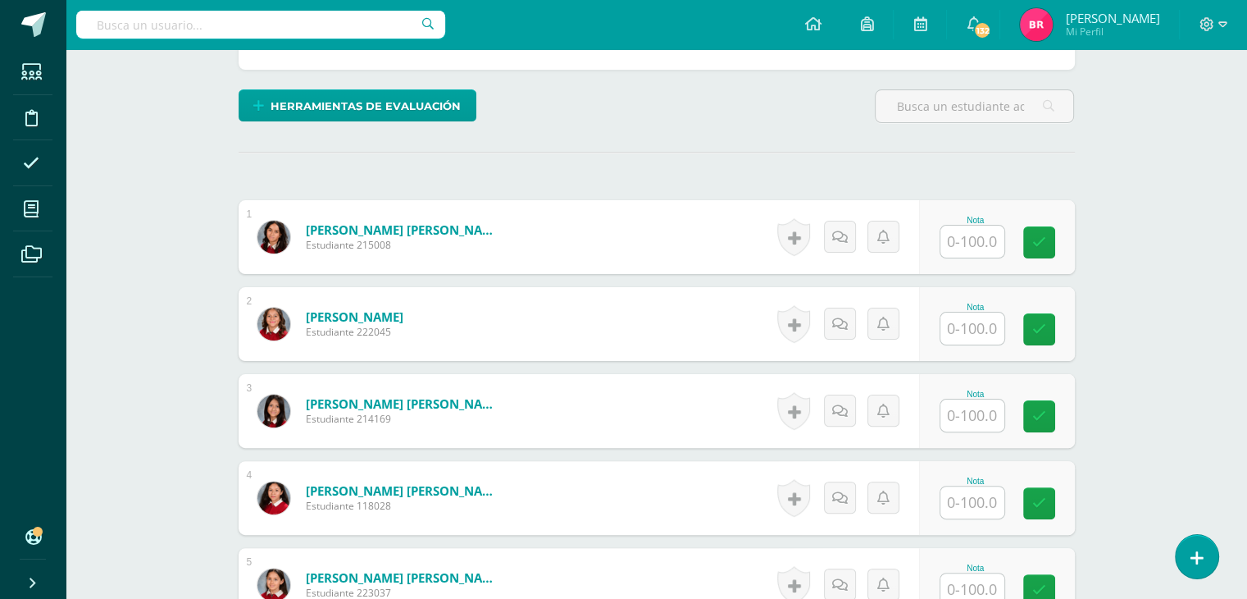
scroll to position [395, 0]
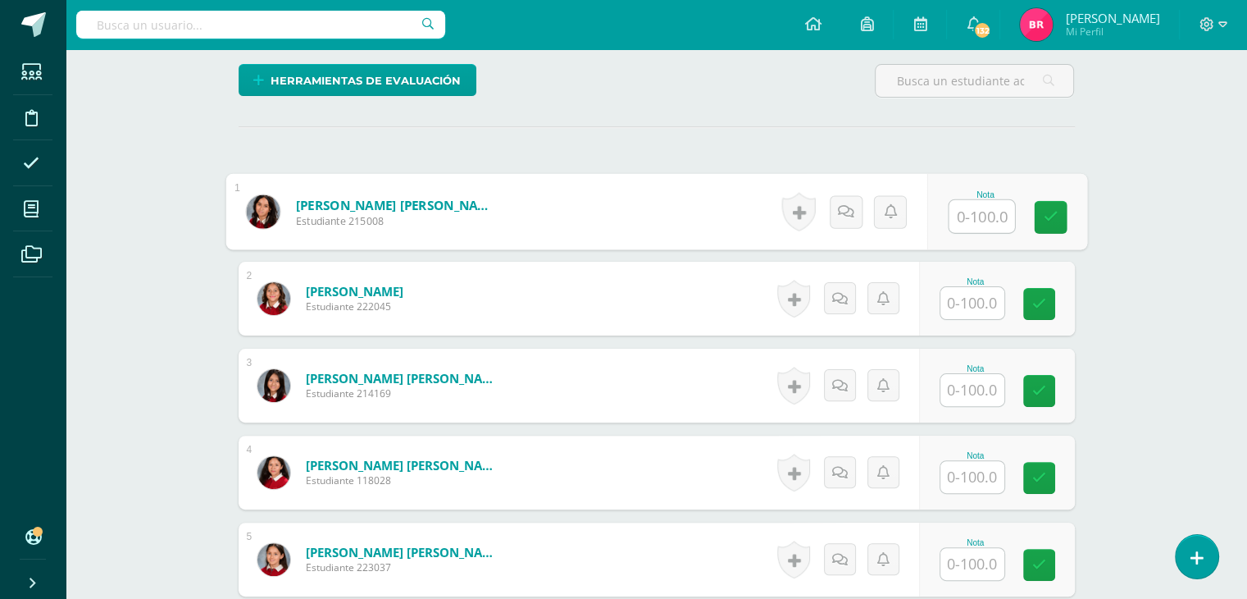
click at [981, 219] on input "text" at bounding box center [982, 216] width 66 height 33
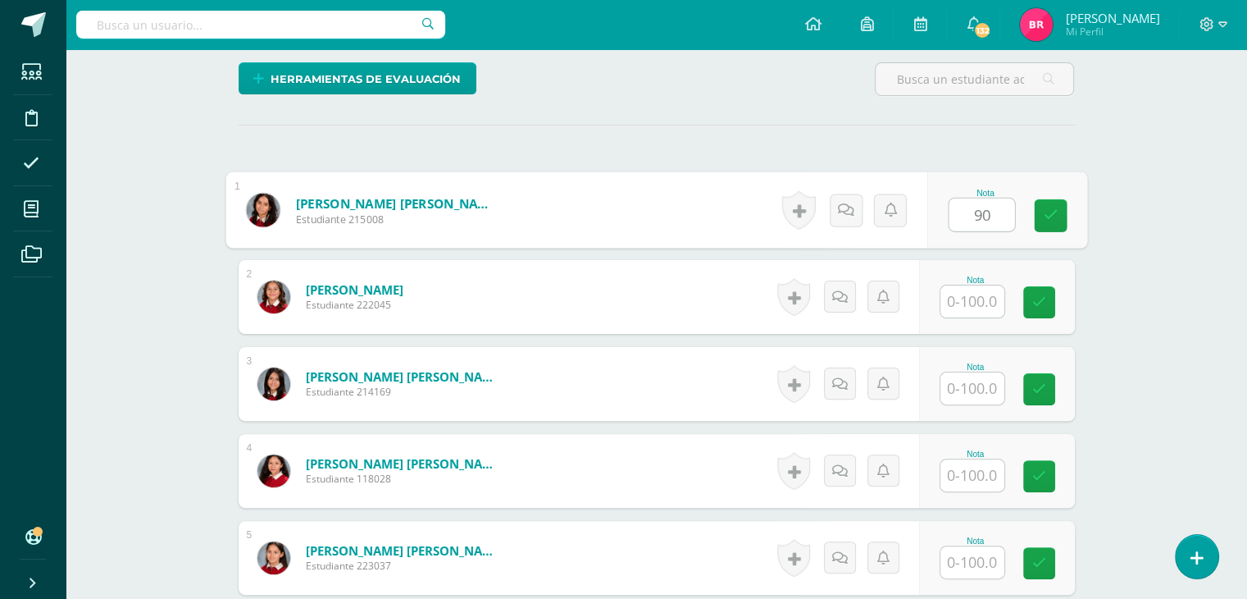
type input "90"
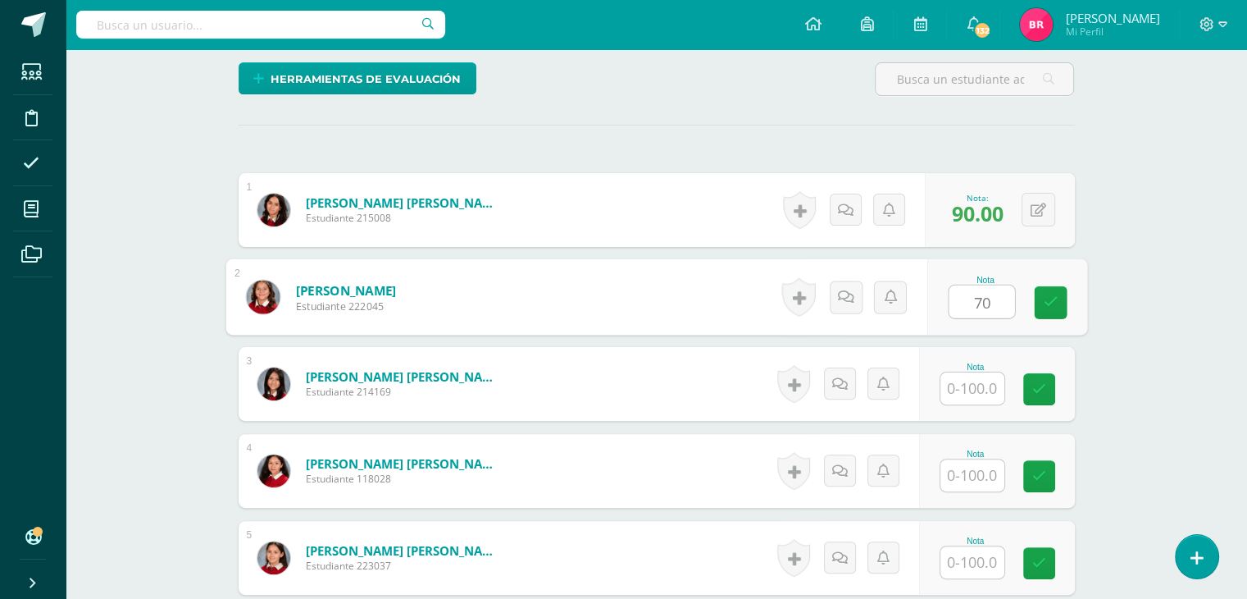
type input "70"
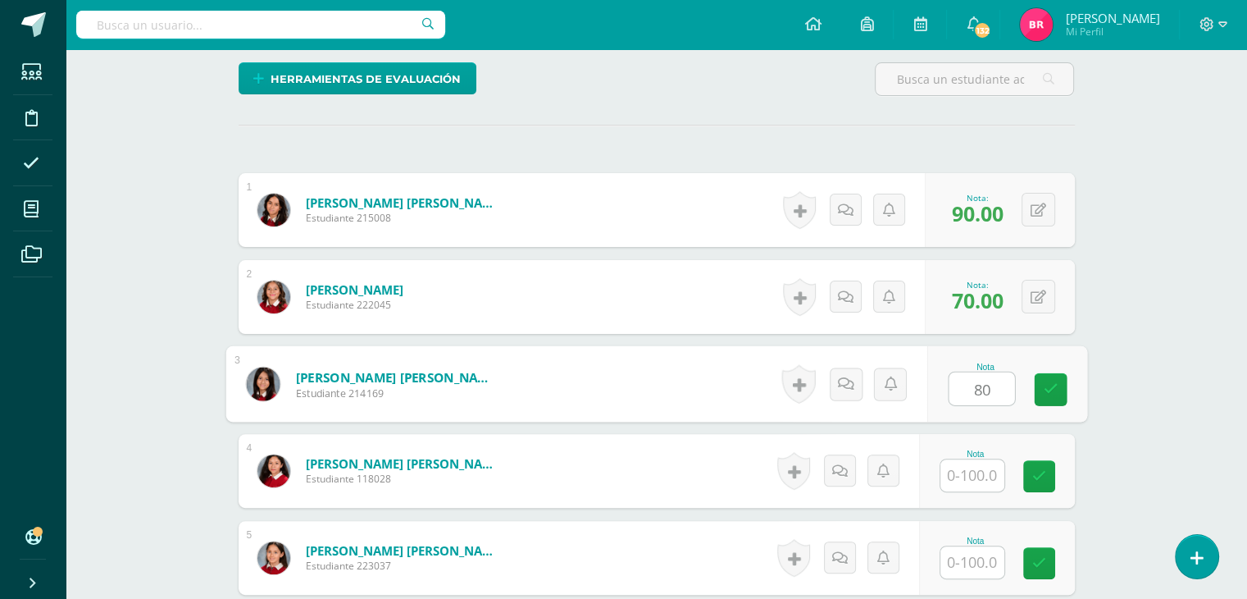
type input "80"
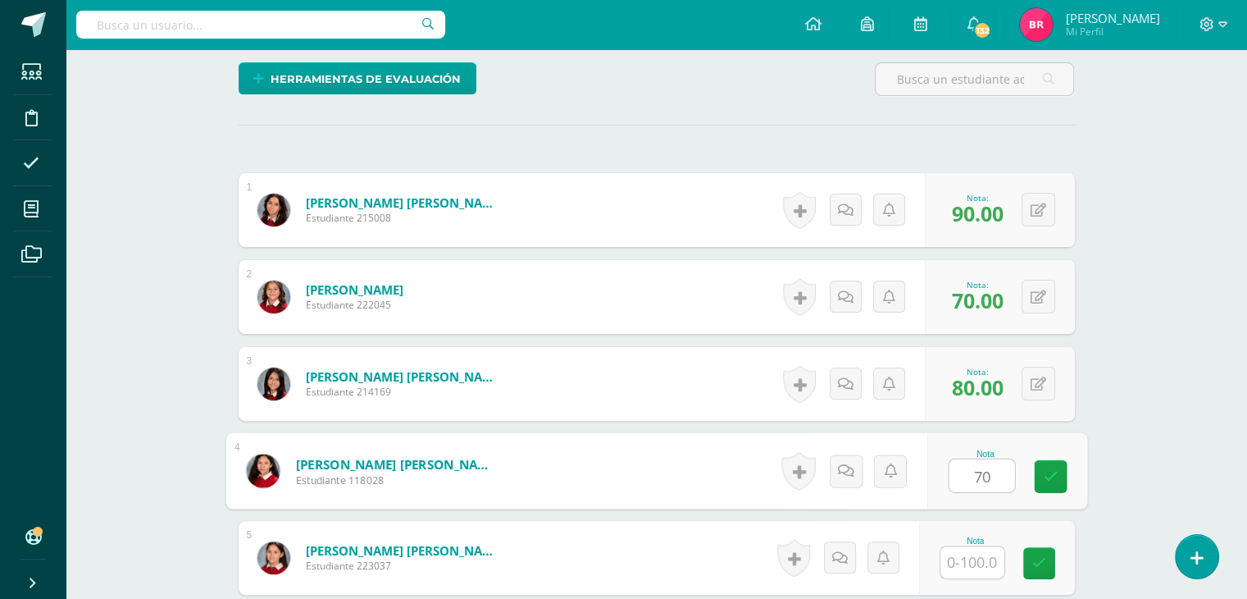
type input "70"
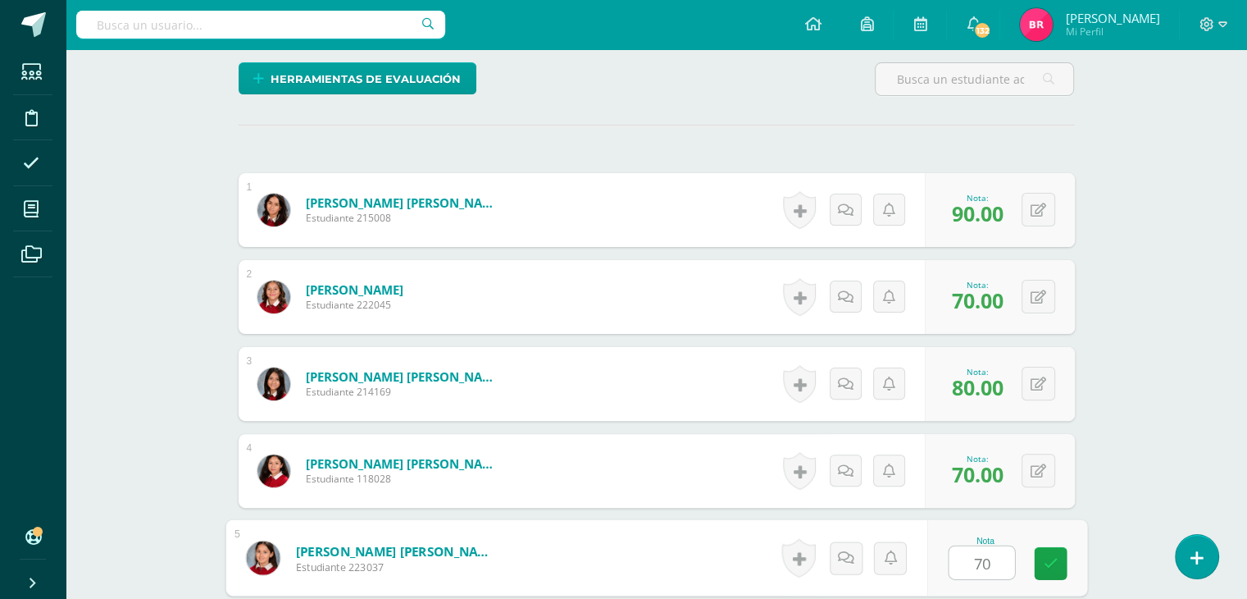
type input "70"
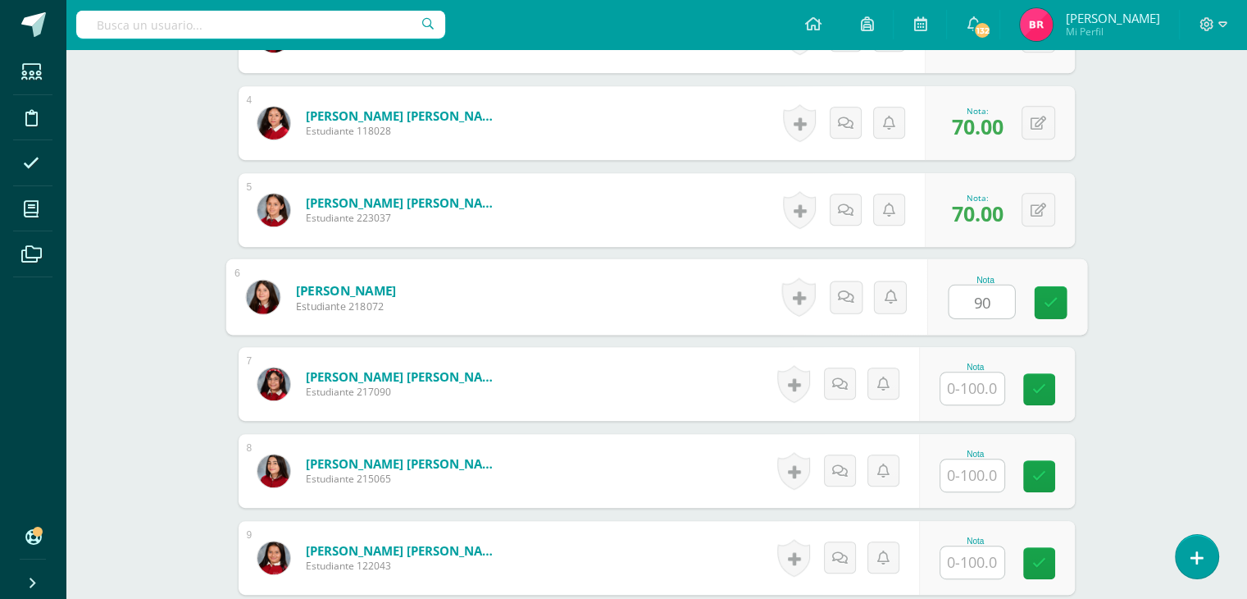
type input "90"
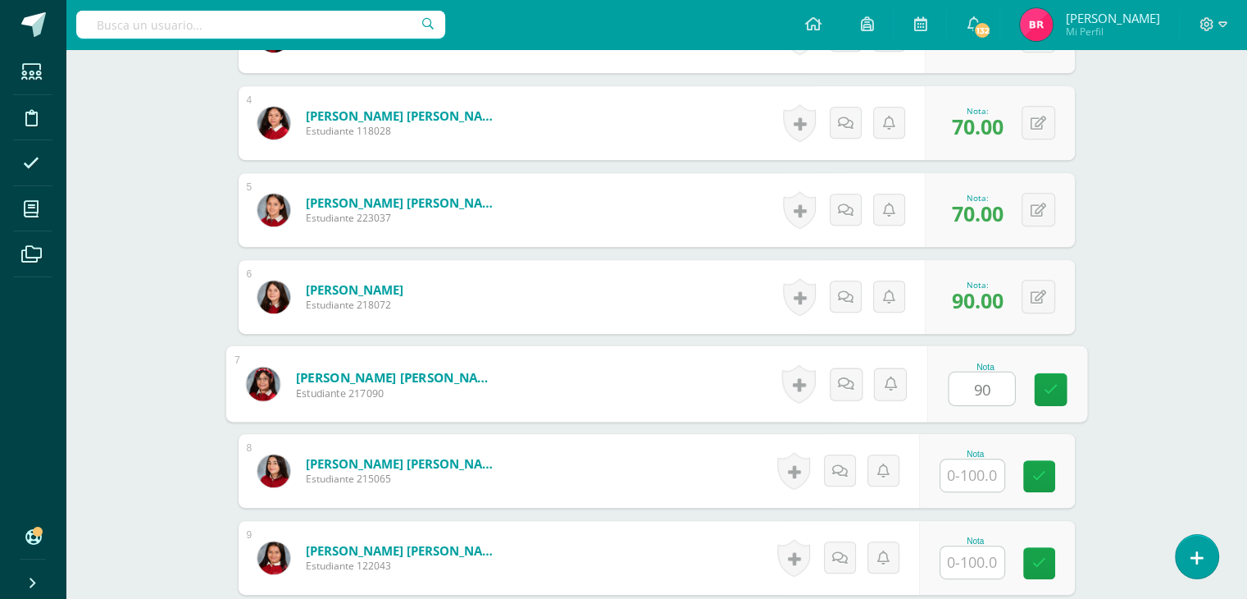
type input "90"
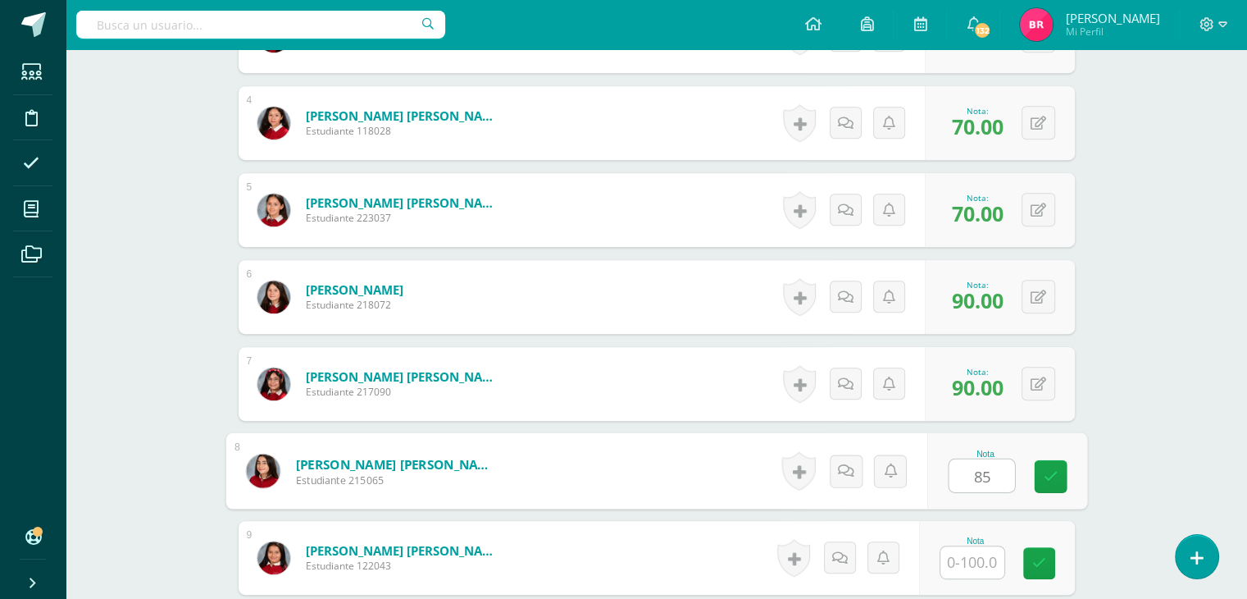
type input "85"
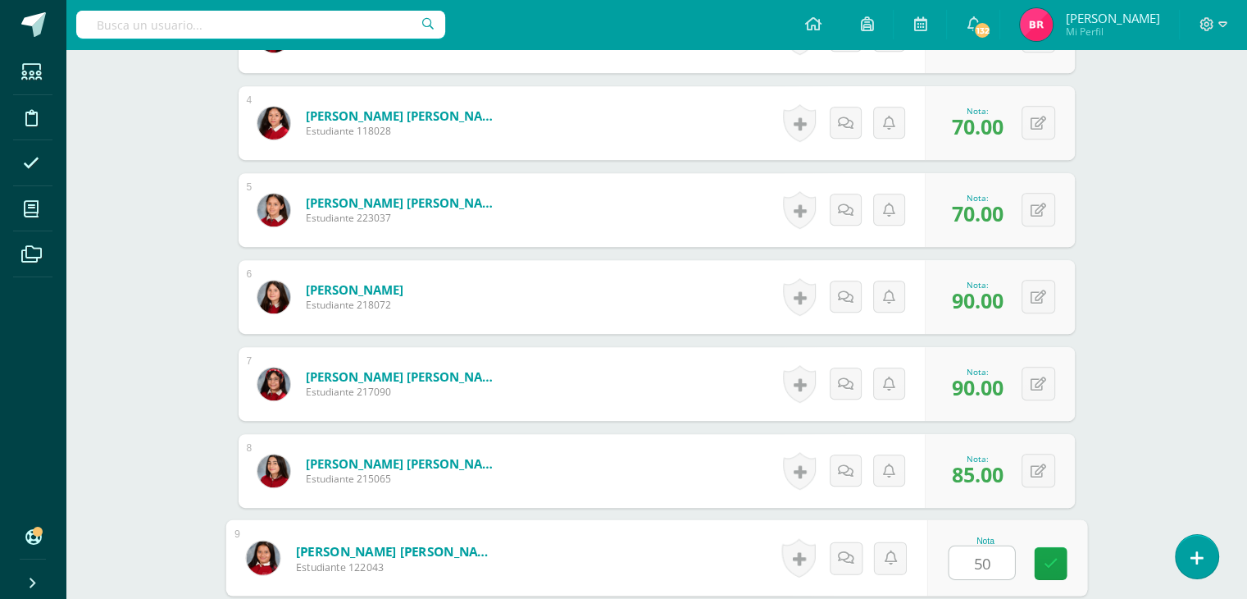
type input "50"
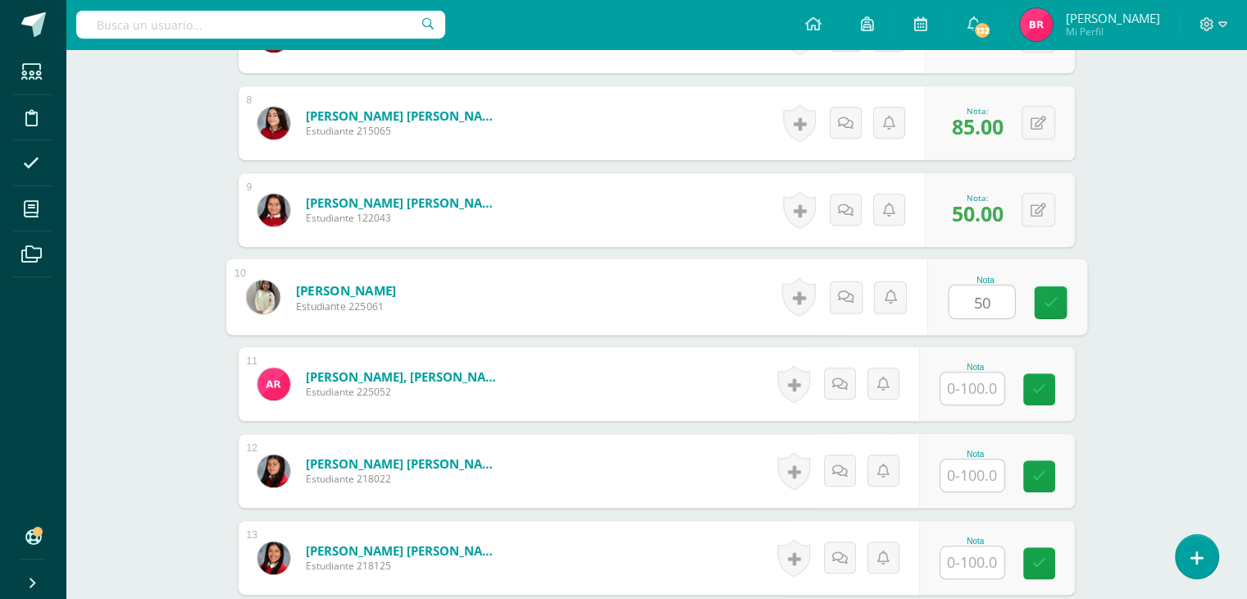
type input "50"
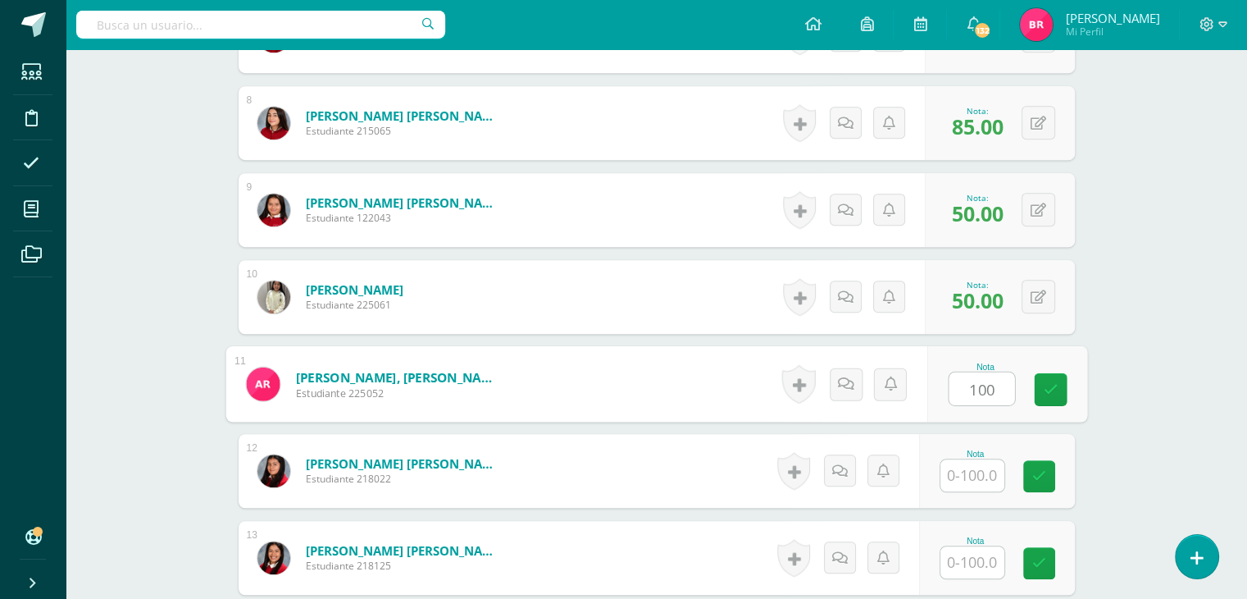
type input "100"
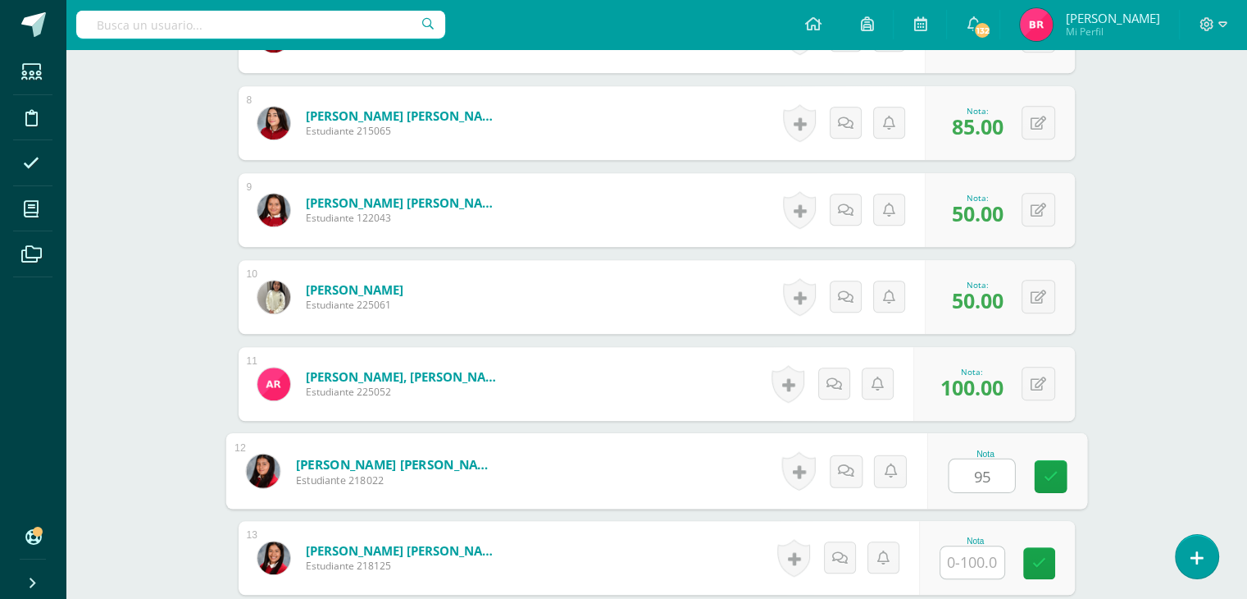
type input "95"
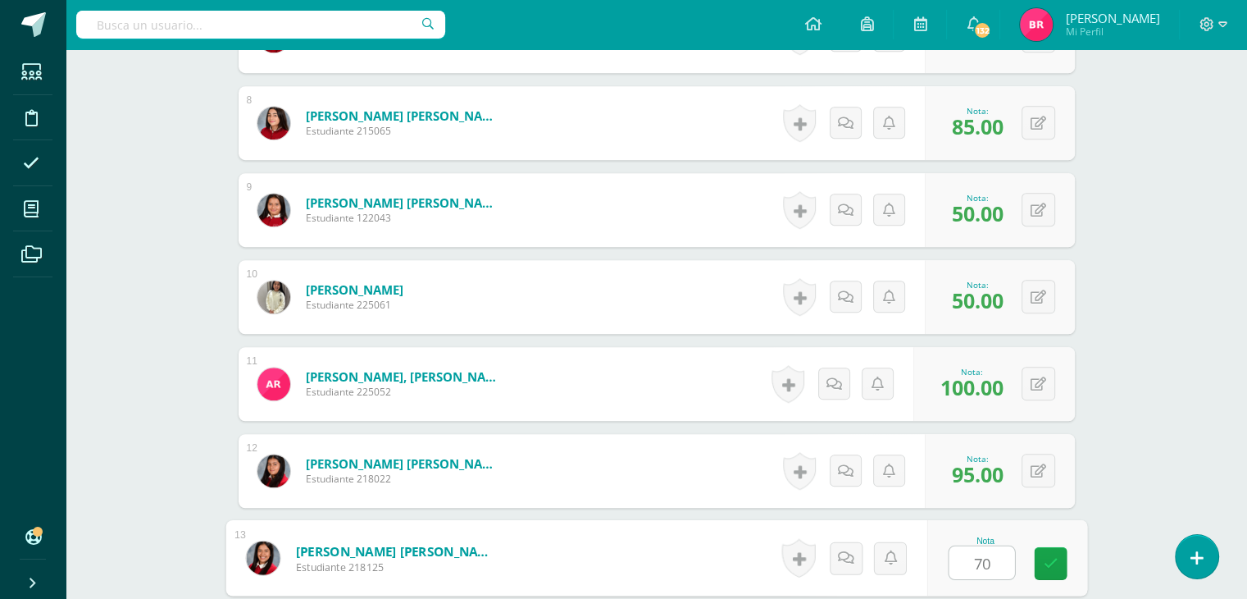
type input "70"
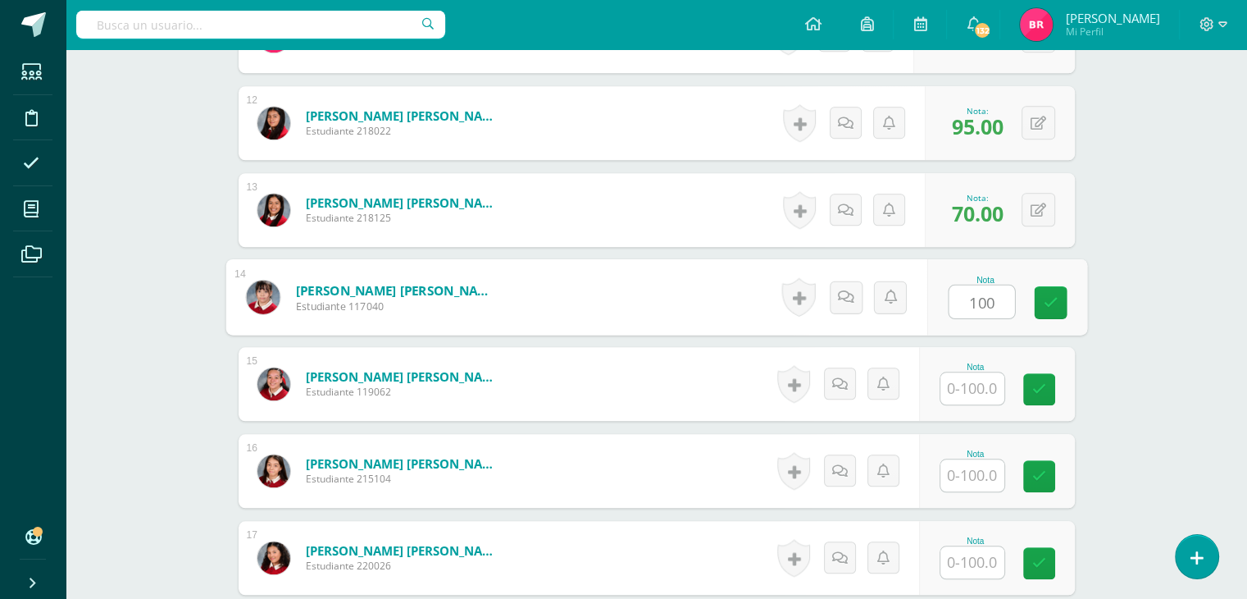
type input "100"
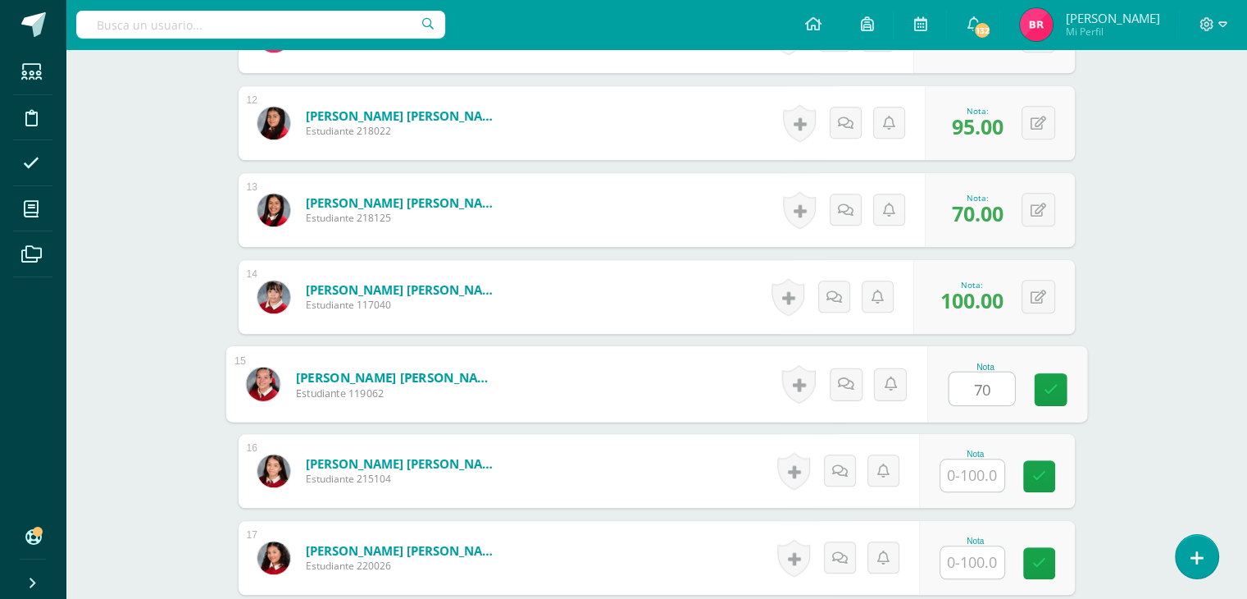
type input "70"
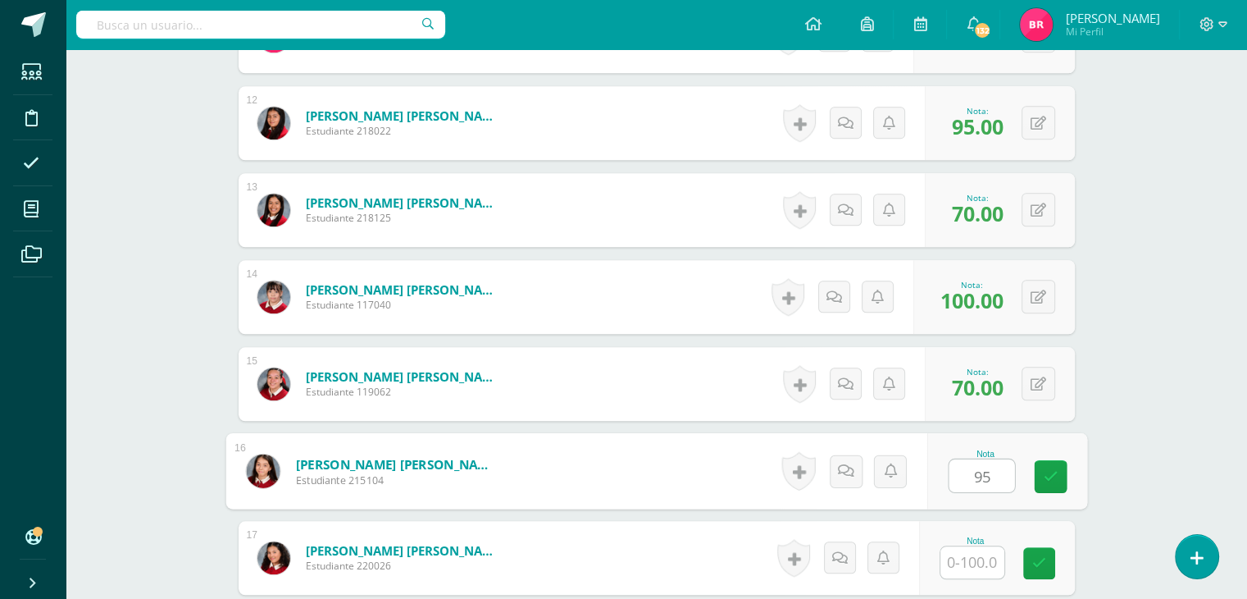
type input "95"
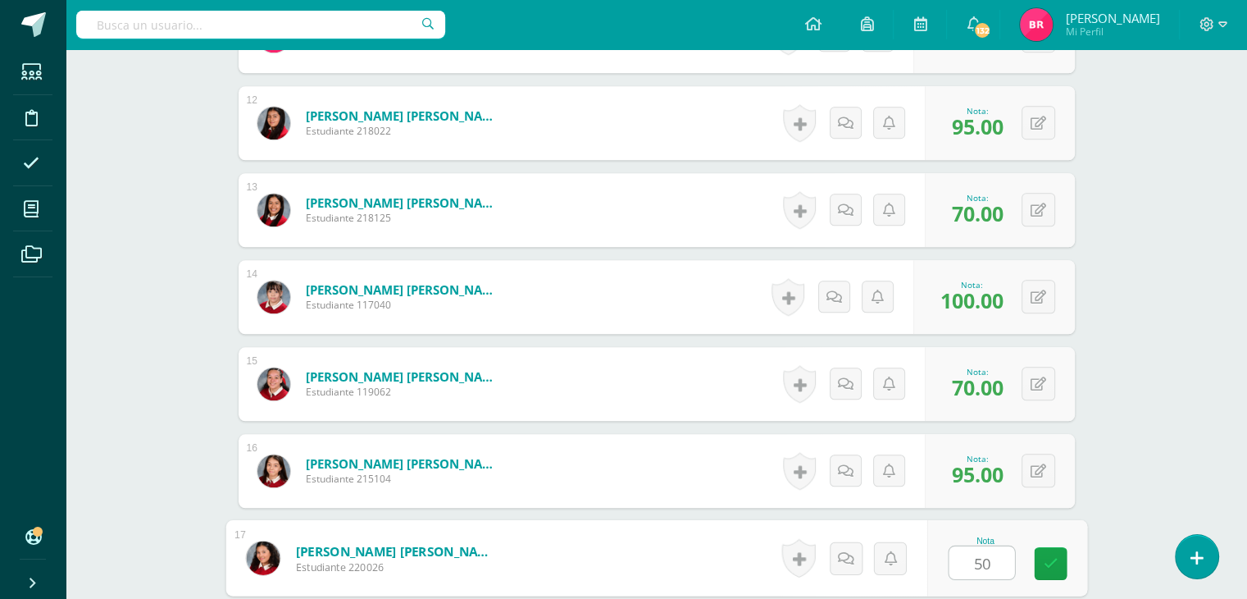
type input "50"
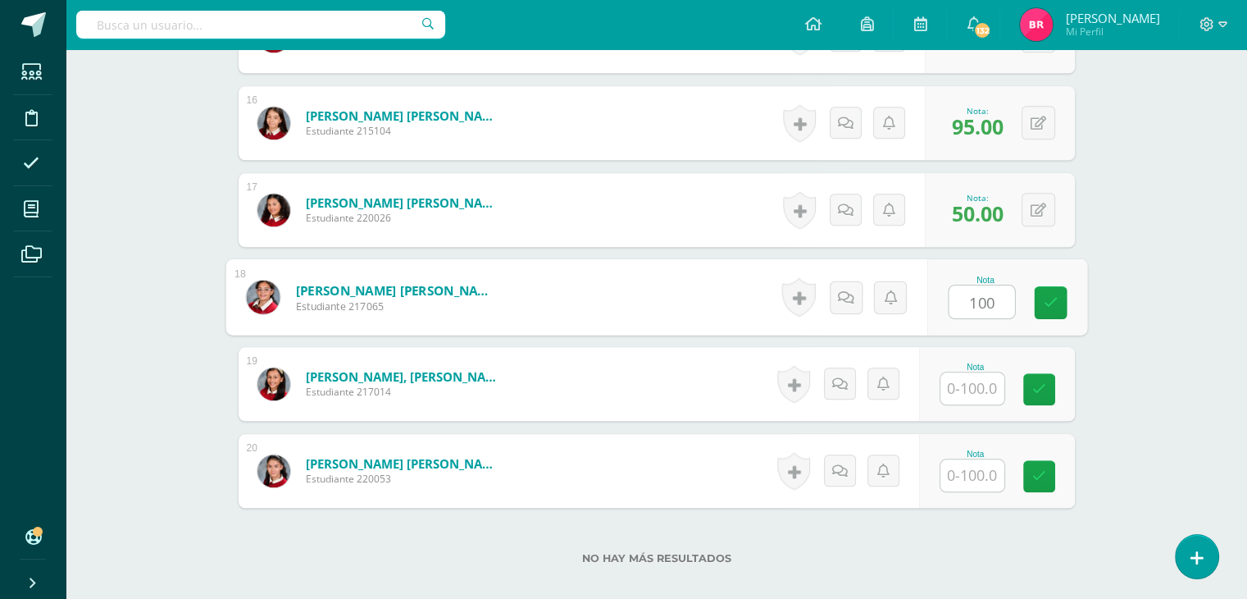
type input "100"
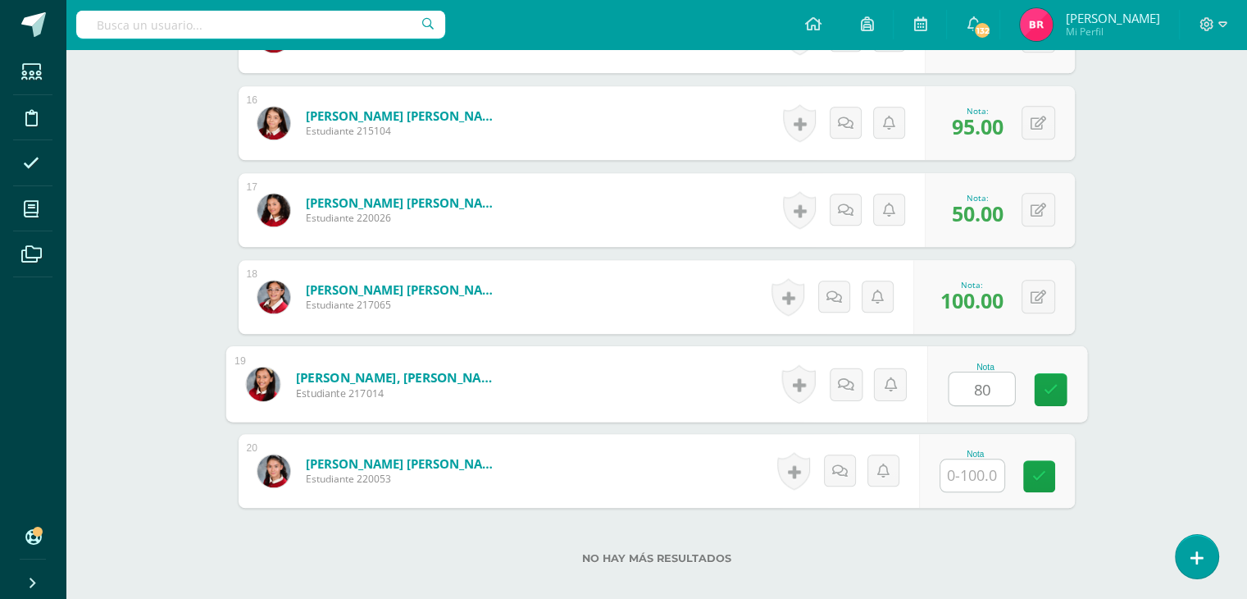
type input "80"
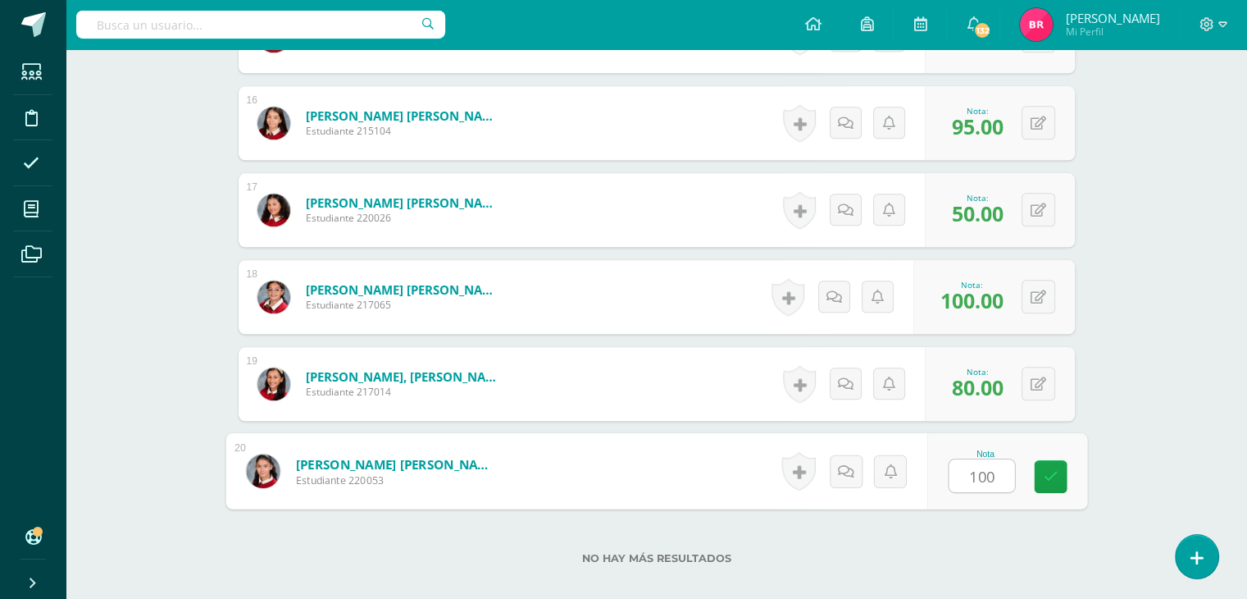
type input "100"
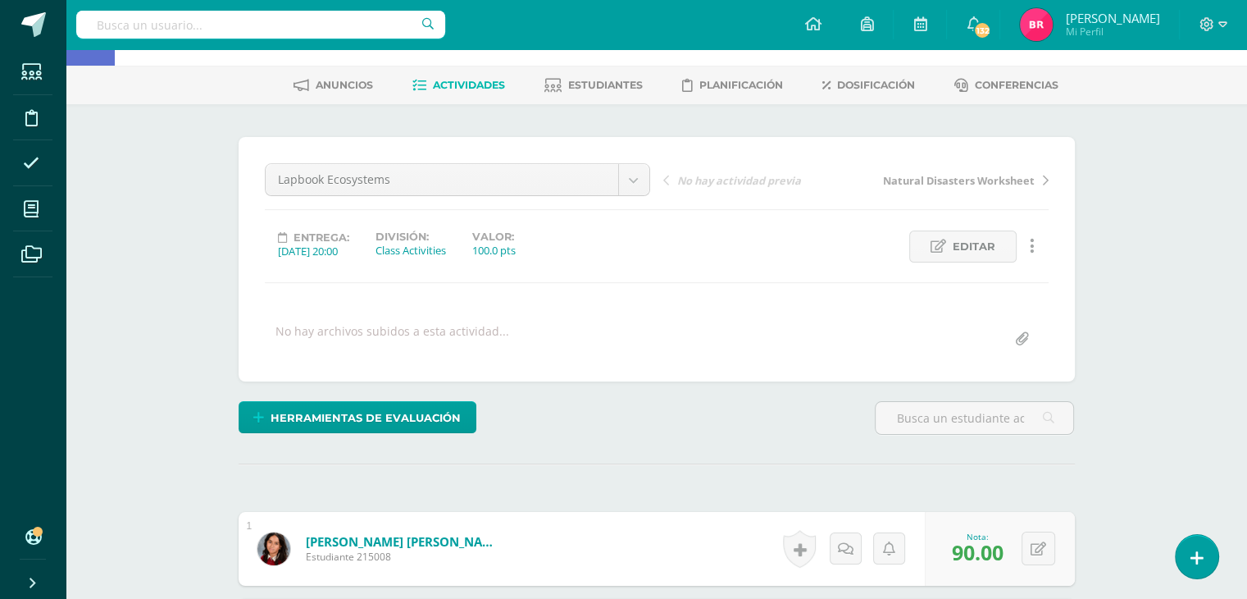
scroll to position [0, 0]
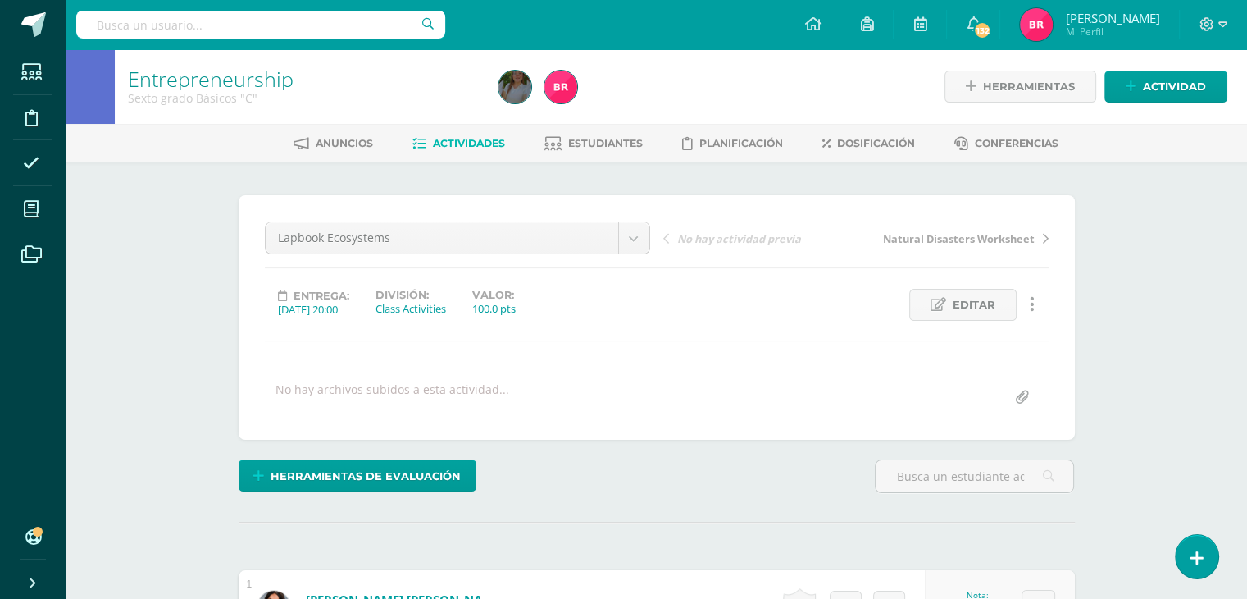
click at [471, 142] on span "Actividades" at bounding box center [469, 143] width 72 height 12
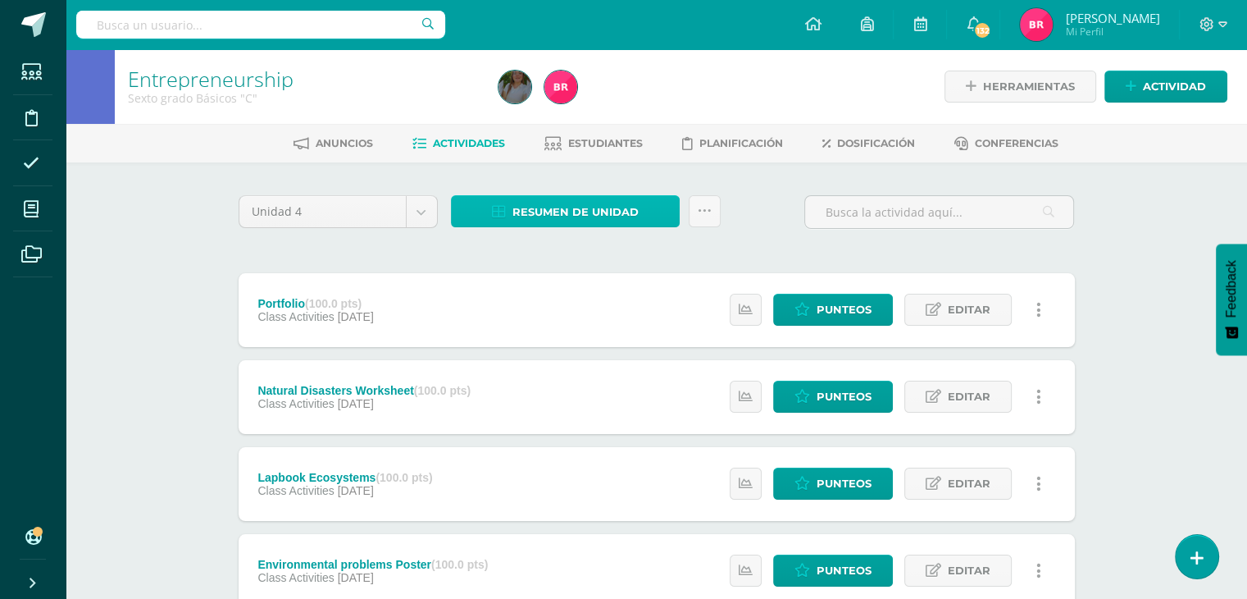
click at [544, 202] on span "Resumen de unidad" at bounding box center [575, 212] width 126 height 30
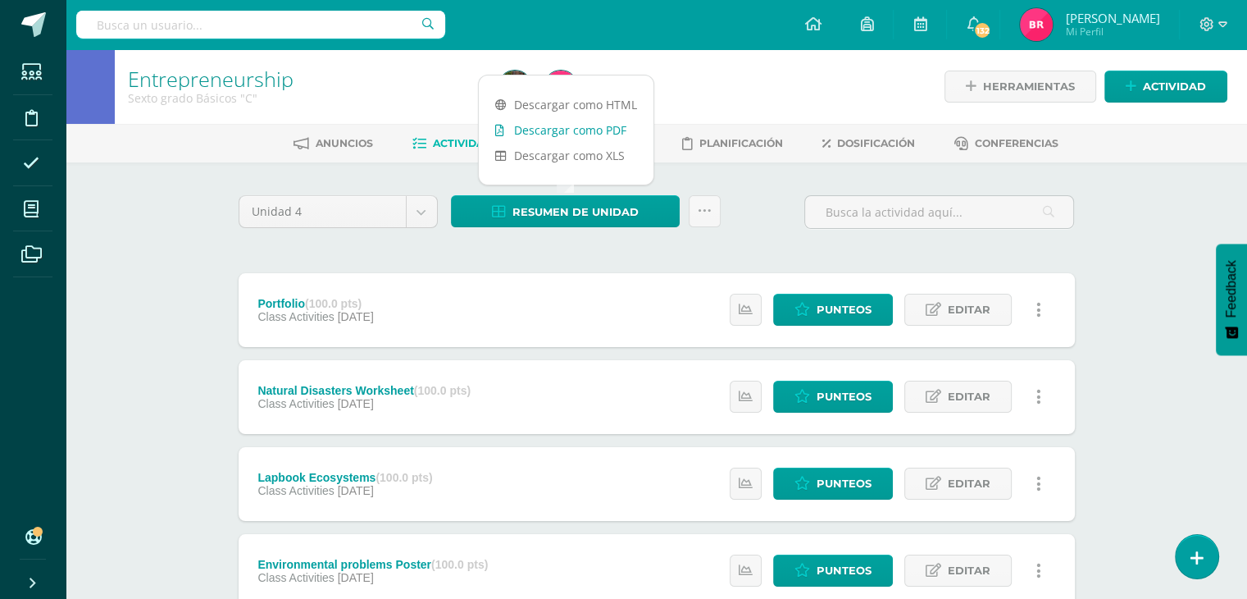
click at [551, 132] on link "Descargar como PDF" at bounding box center [566, 129] width 175 height 25
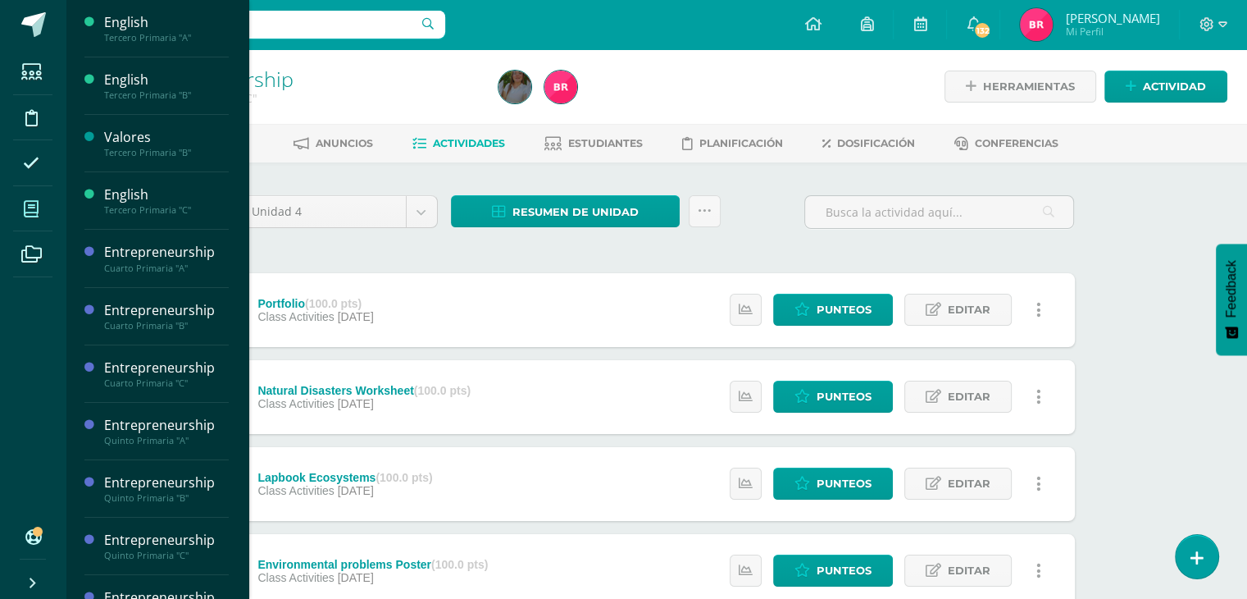
click at [33, 214] on icon at bounding box center [31, 209] width 15 height 16
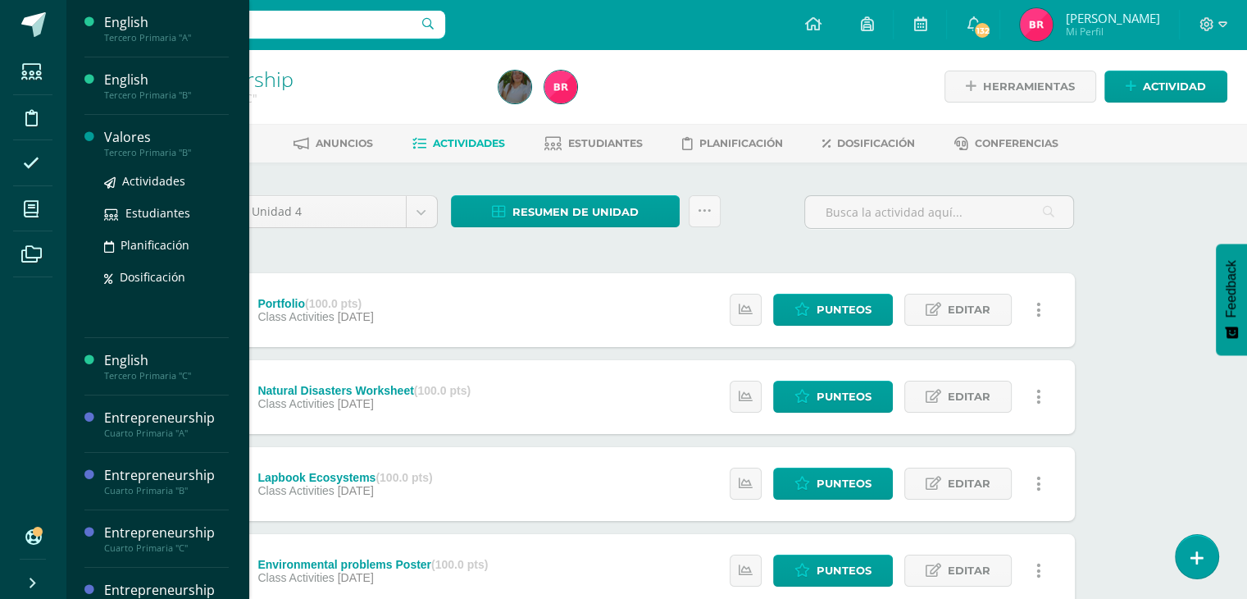
click at [132, 152] on div "Tercero Primaria "B"" at bounding box center [166, 152] width 125 height 11
click at [143, 181] on span "Actividades" at bounding box center [153, 181] width 63 height 16
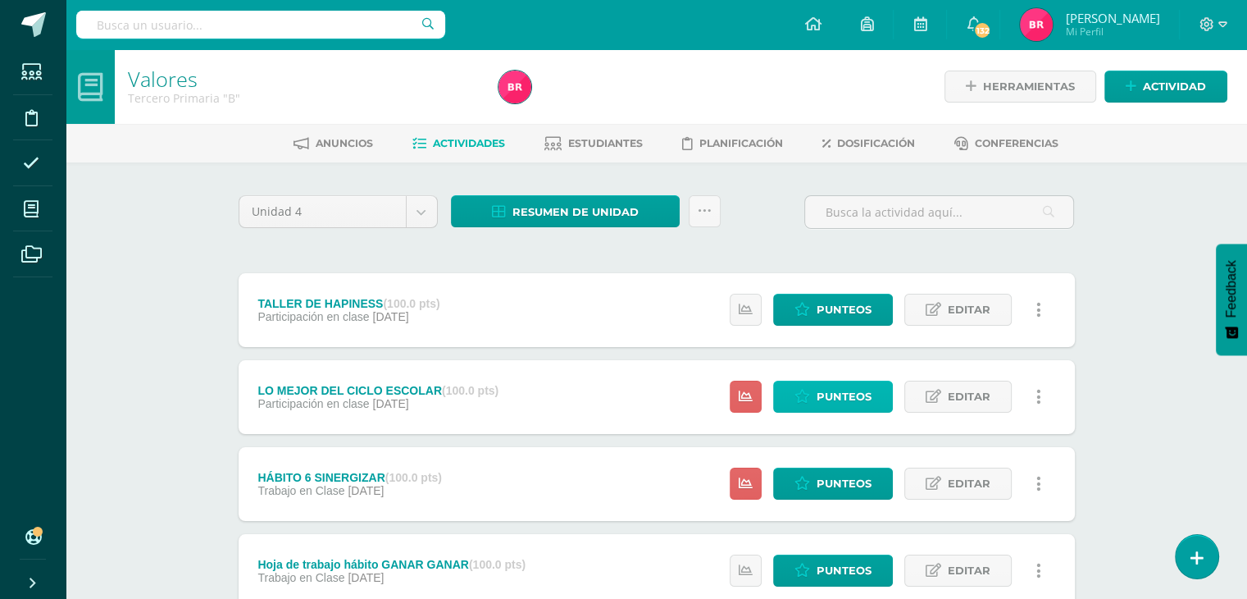
click at [852, 394] on span "Punteos" at bounding box center [844, 396] width 55 height 30
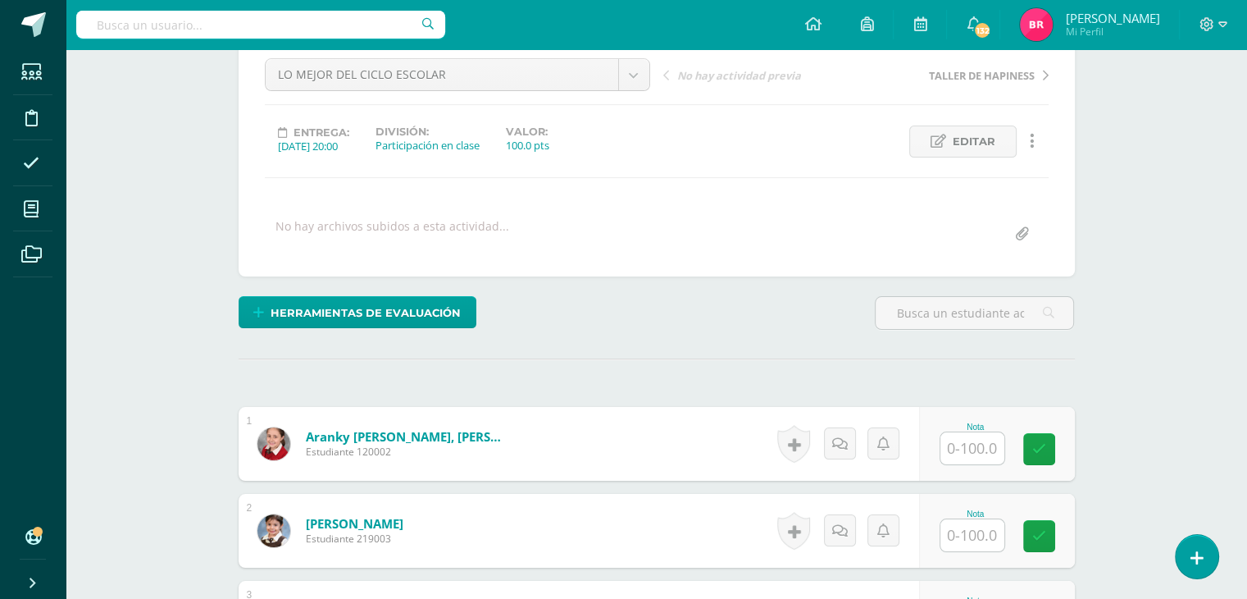
scroll to position [164, 0]
click at [977, 430] on div at bounding box center [973, 447] width 66 height 34
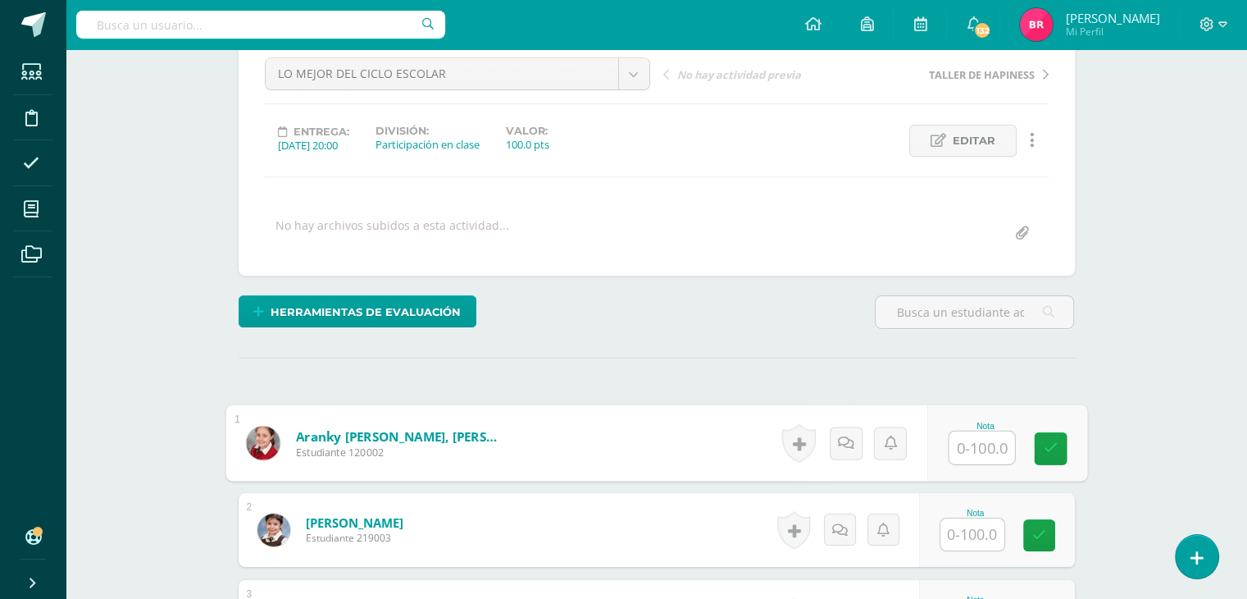
click at [973, 444] on input "text" at bounding box center [982, 447] width 66 height 33
type input "100"
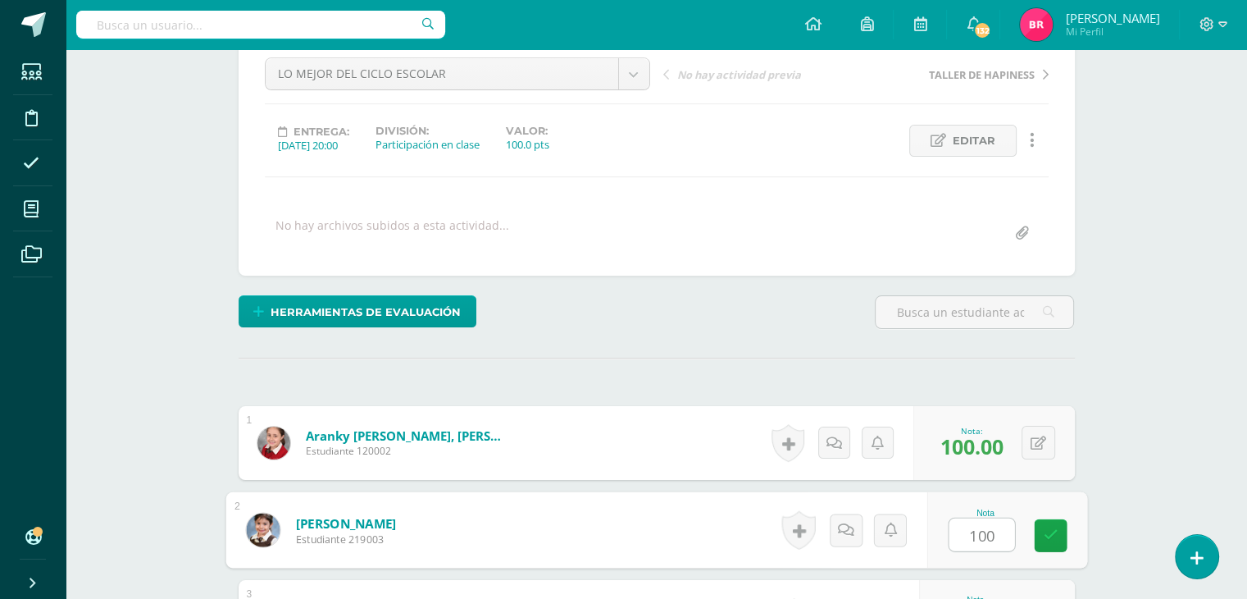
type input "100"
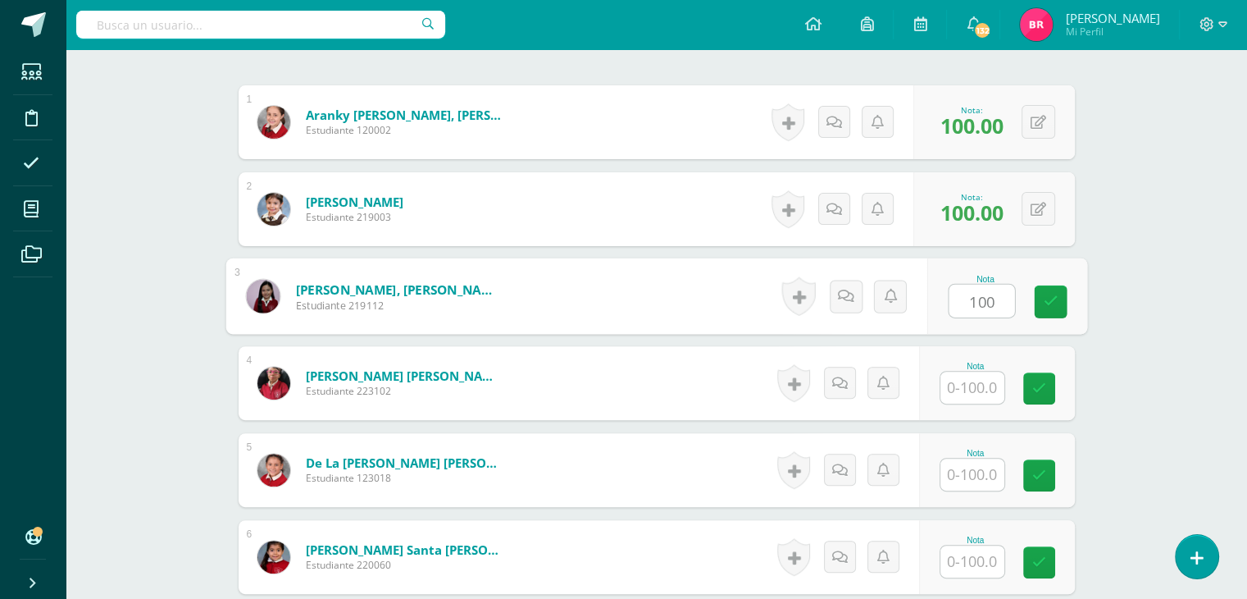
type input "100"
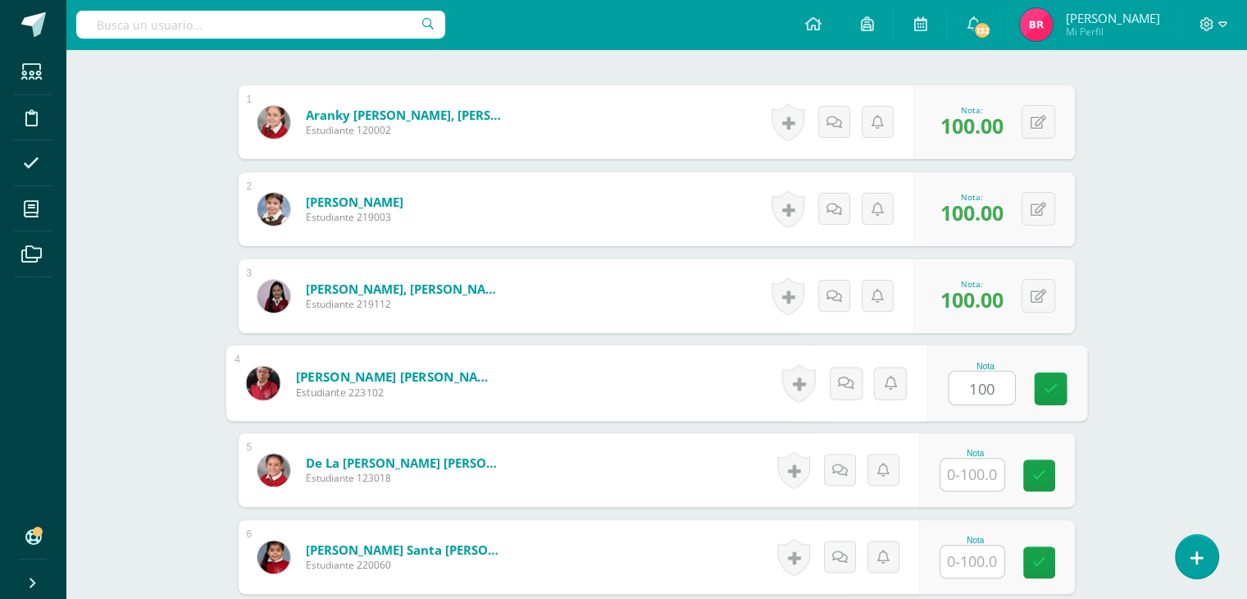
type input "100"
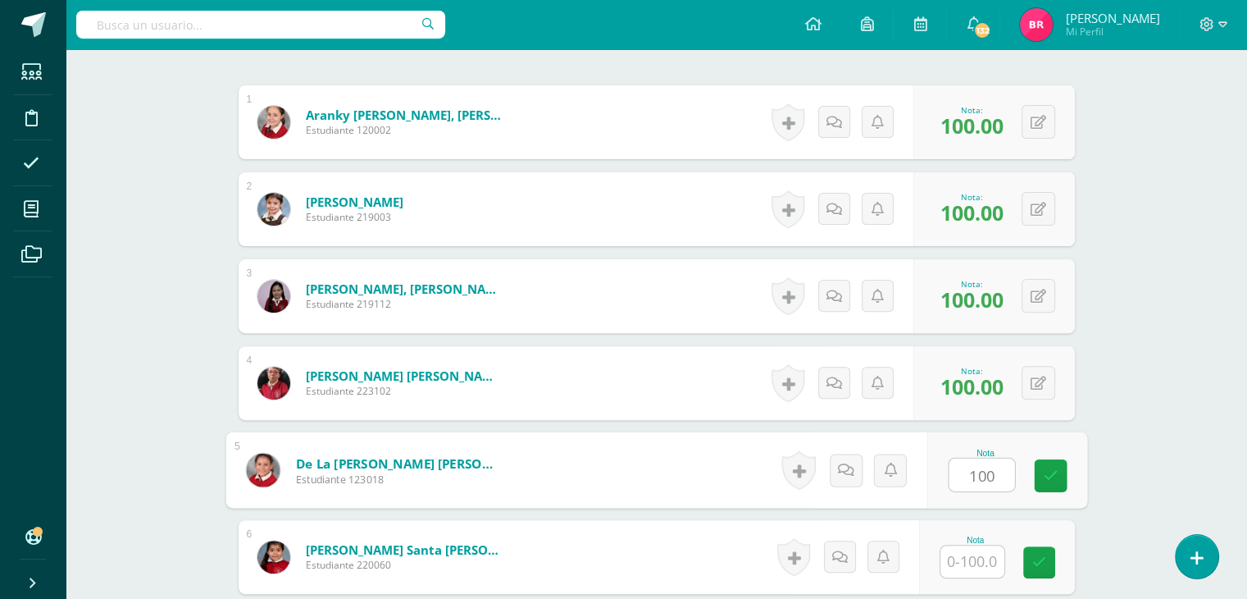
type input "100"
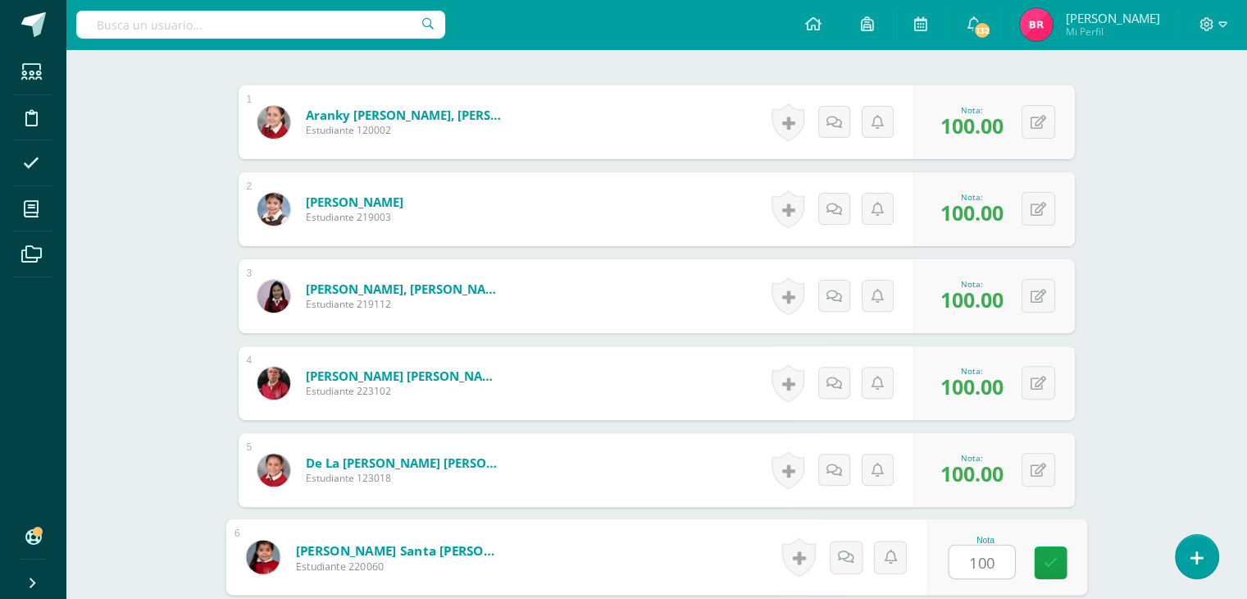
type input "100"
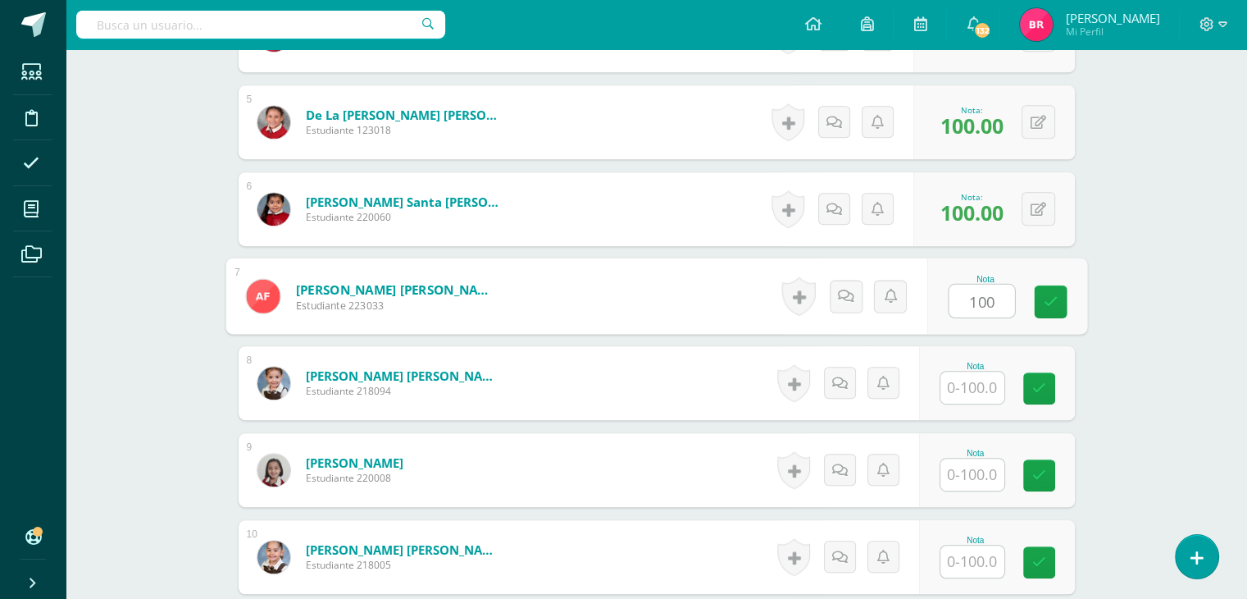
type input "100"
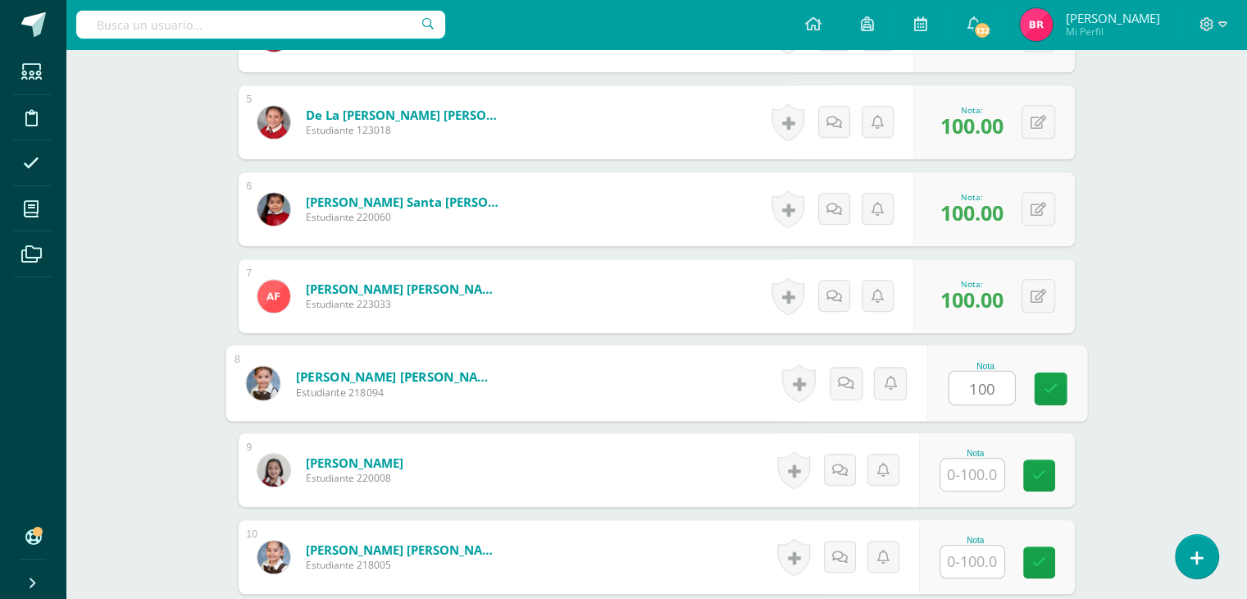
type input "100"
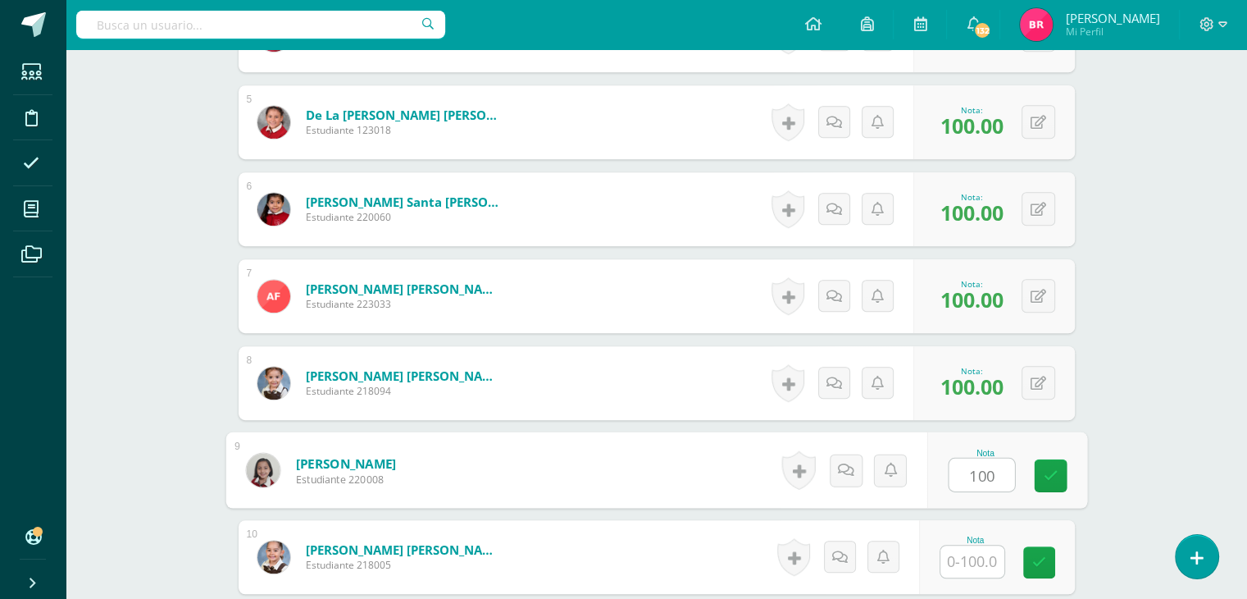
type input "100"
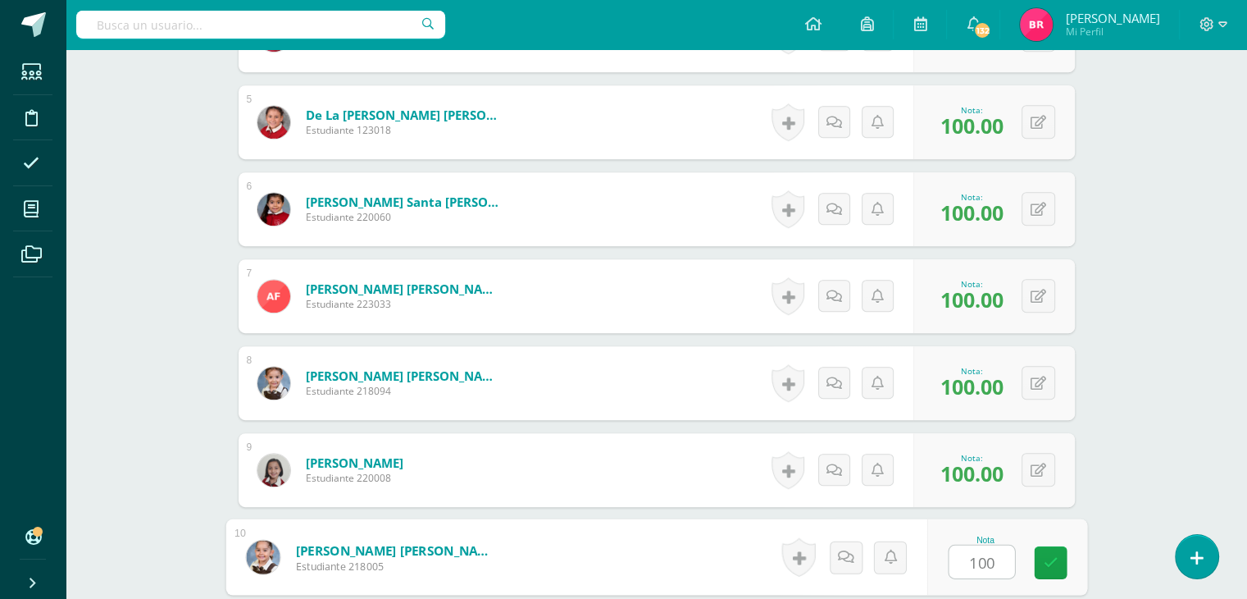
type input "100"
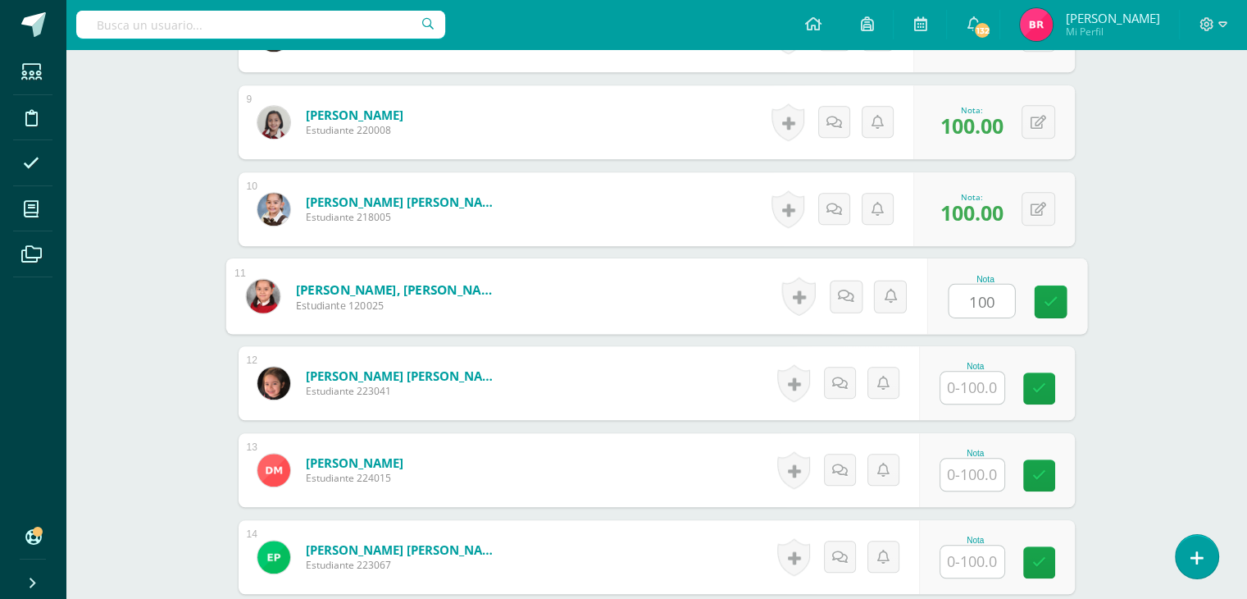
type input "100"
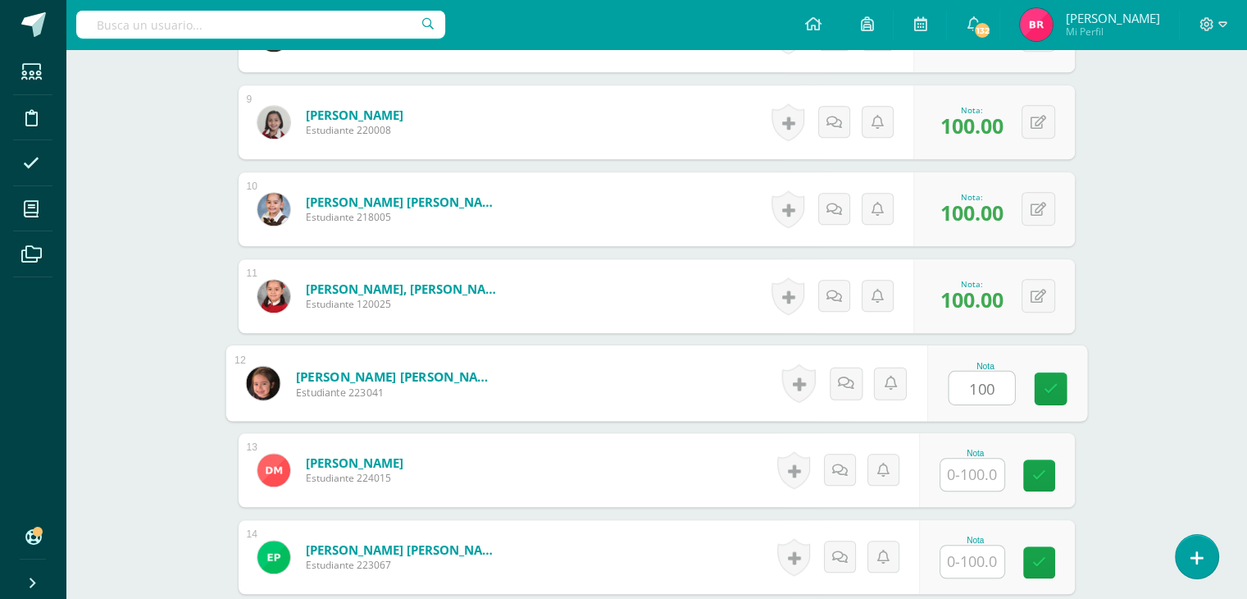
type input "100"
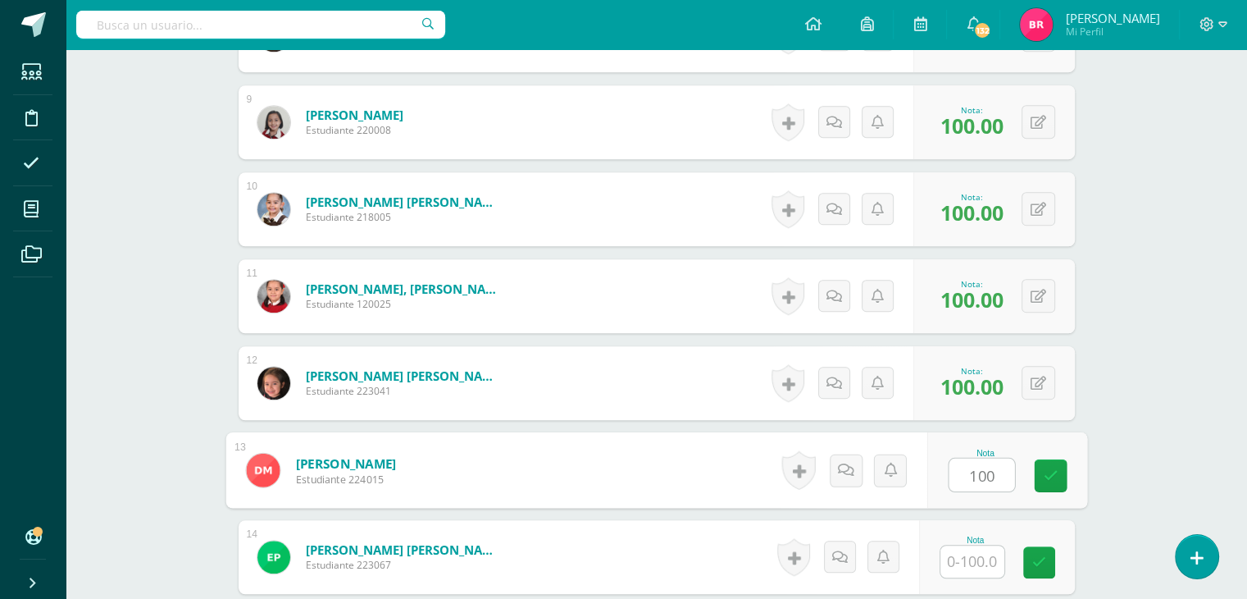
type input "100"
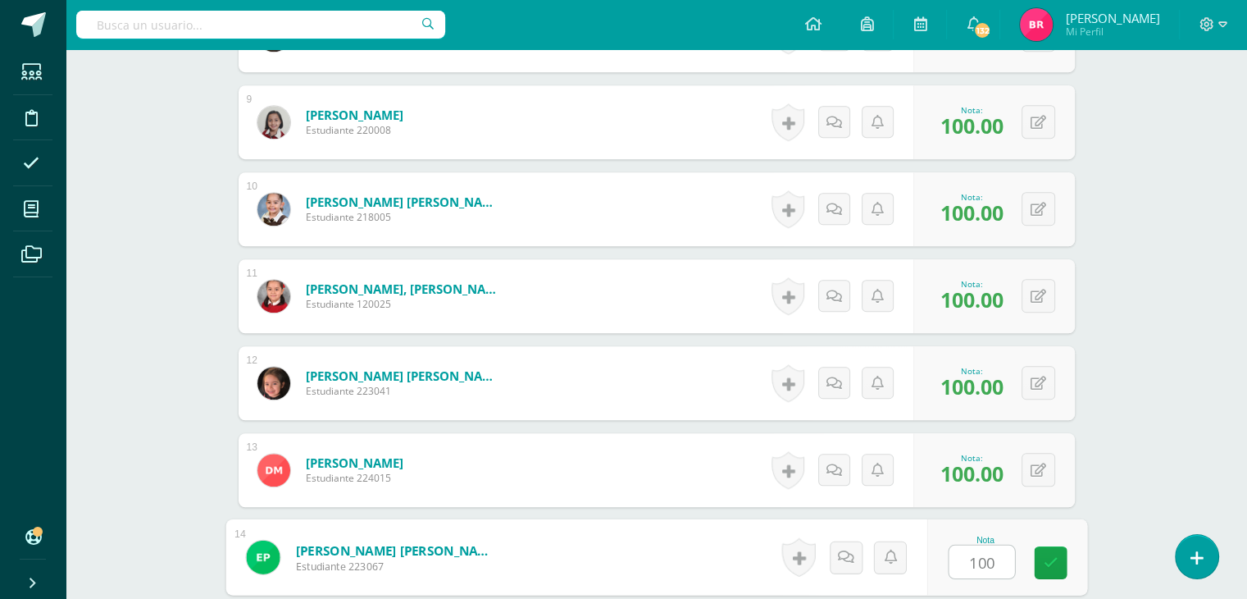
type input "100"
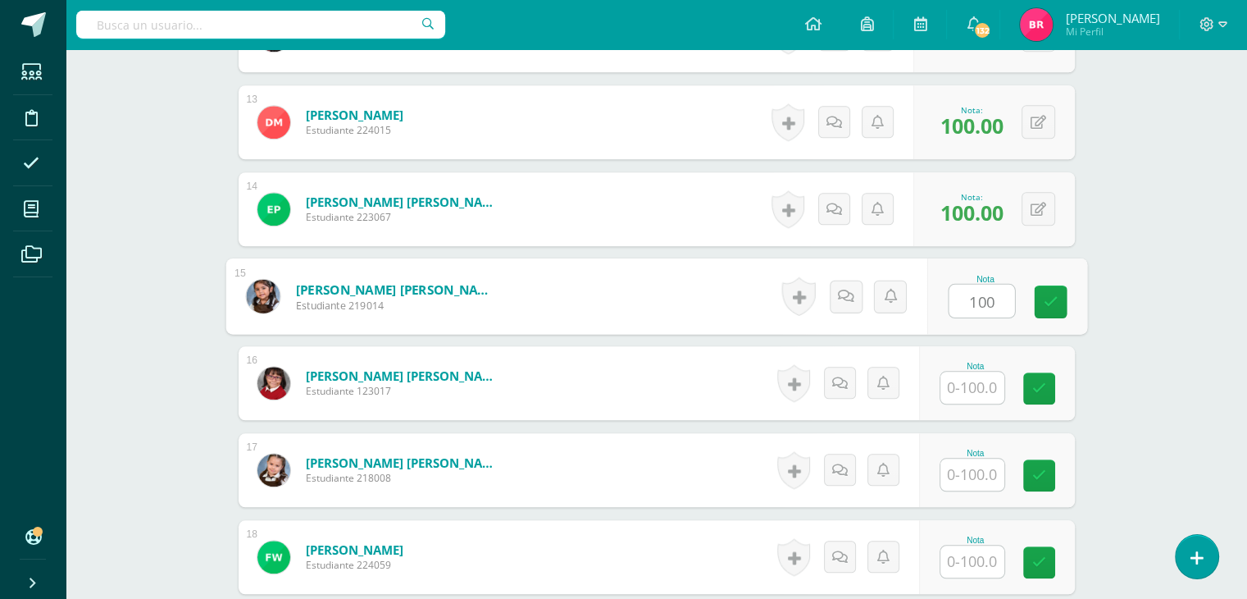
type input "100"
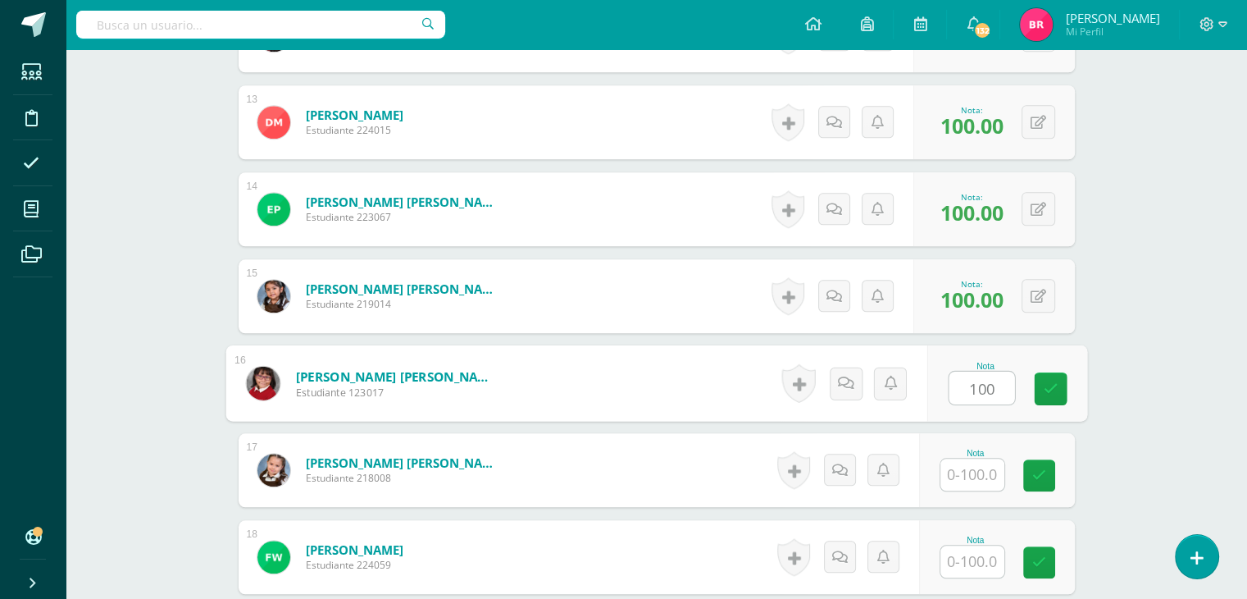
type input "100"
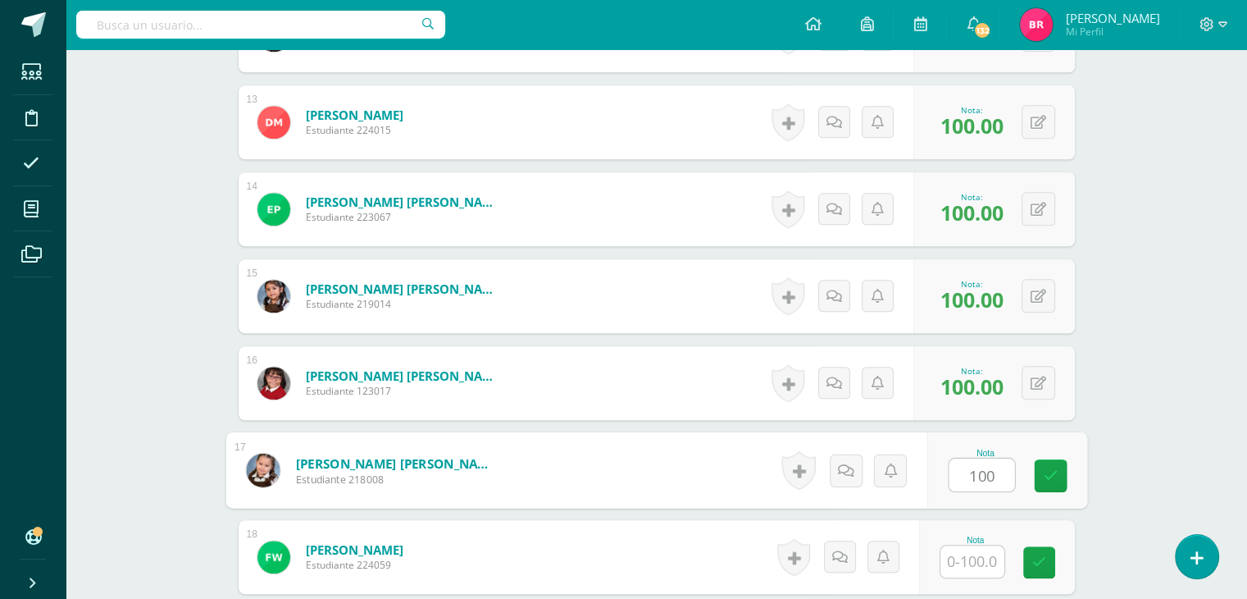
type input "100"
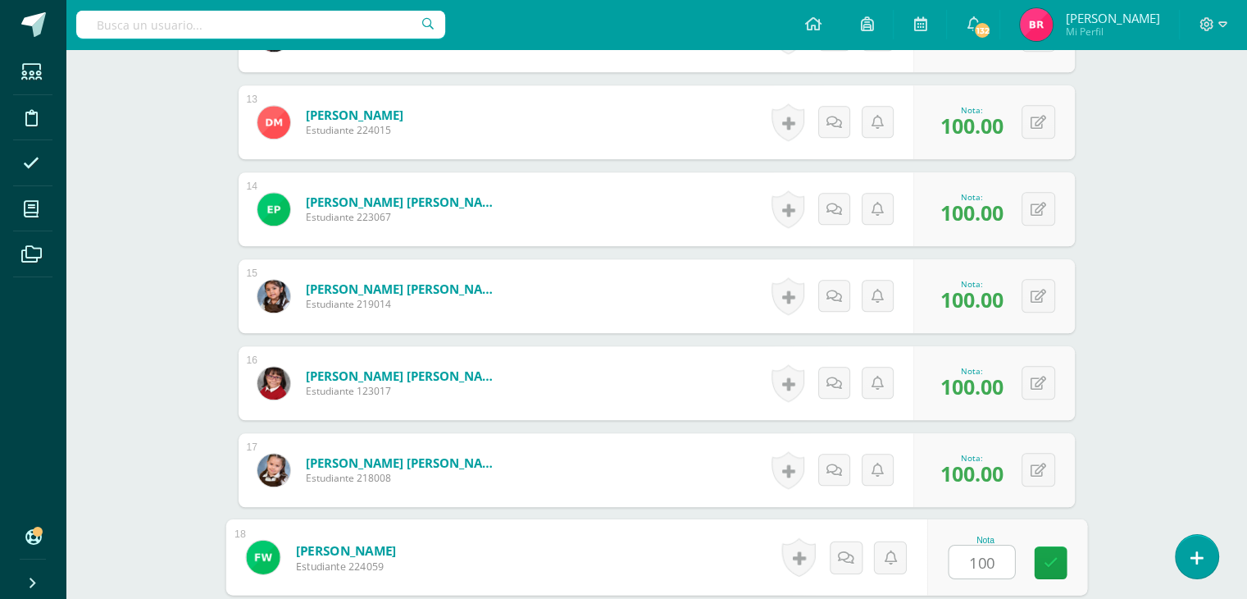
type input "100"
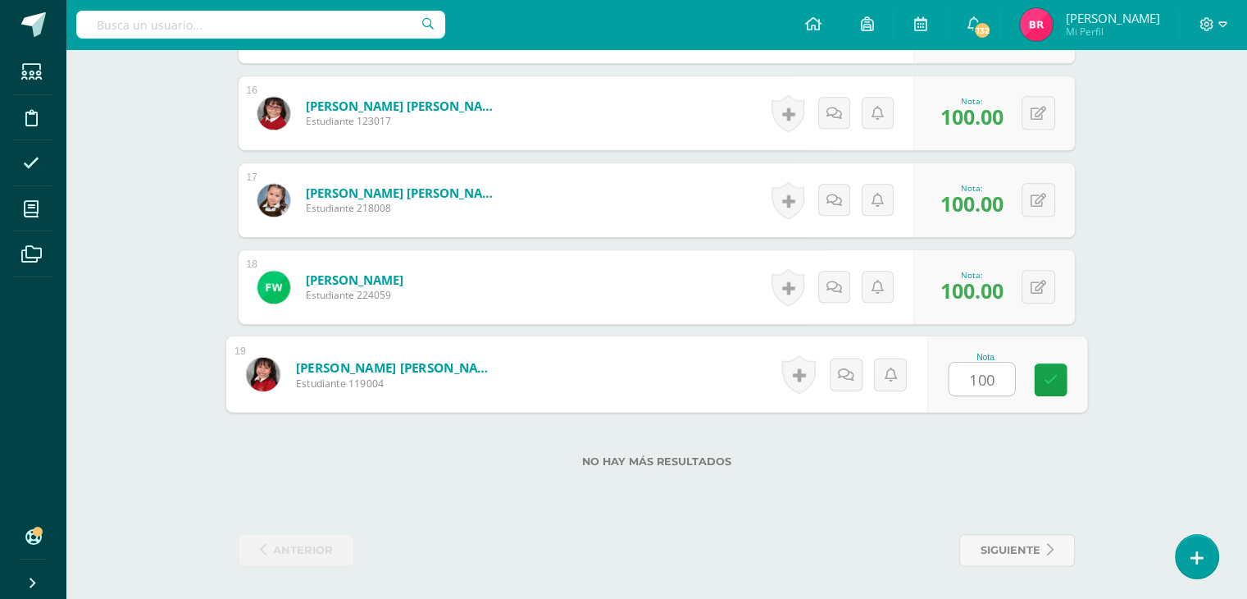
type input "100"
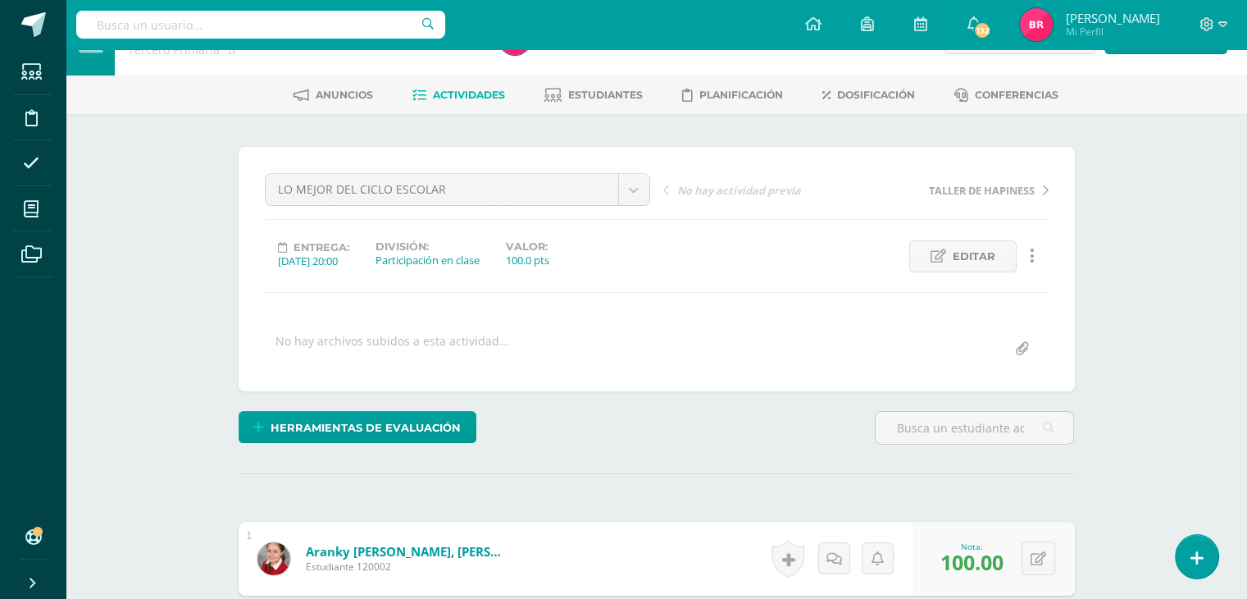
scroll to position [0, 0]
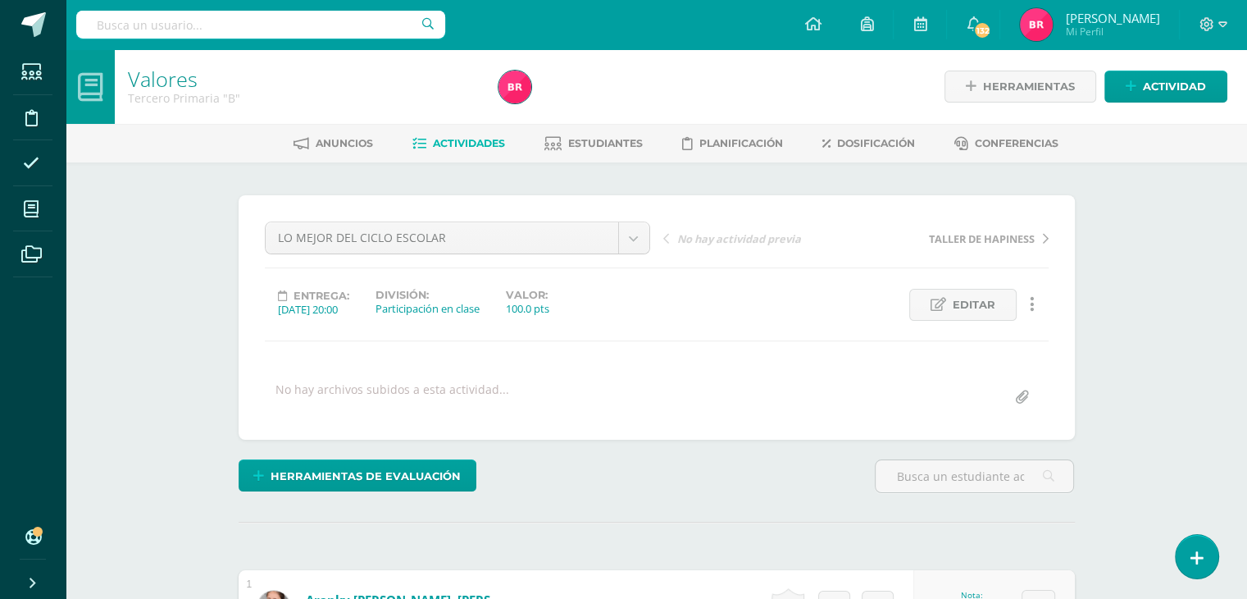
click at [458, 142] on span "Actividades" at bounding box center [469, 143] width 72 height 12
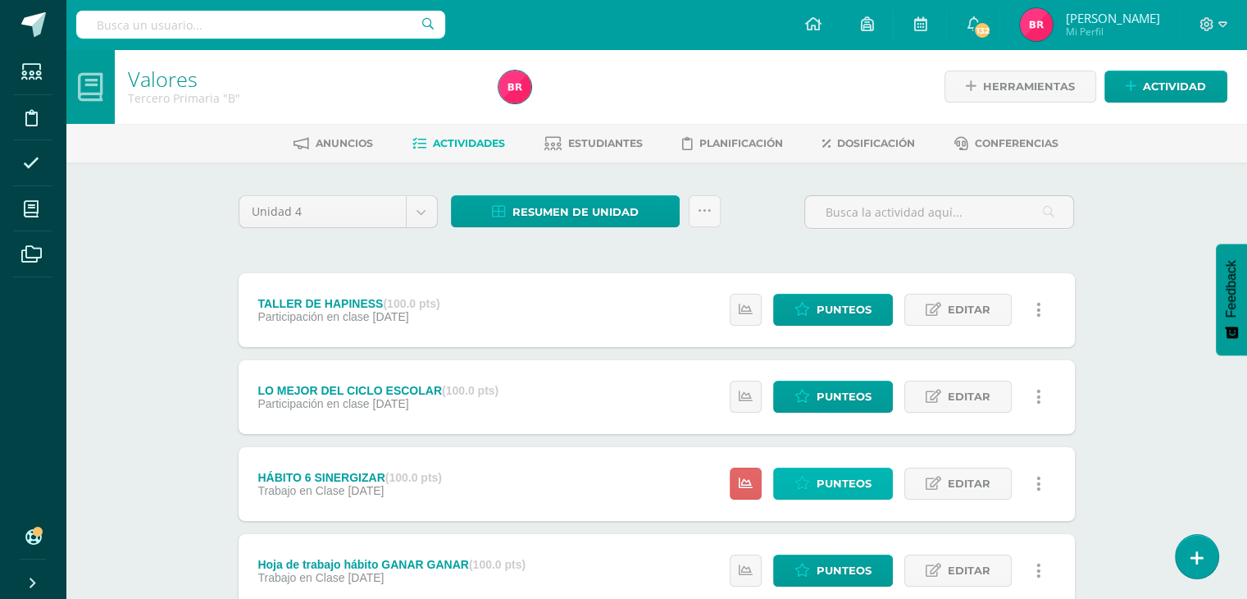
click at [824, 475] on span "Punteos" at bounding box center [844, 483] width 55 height 30
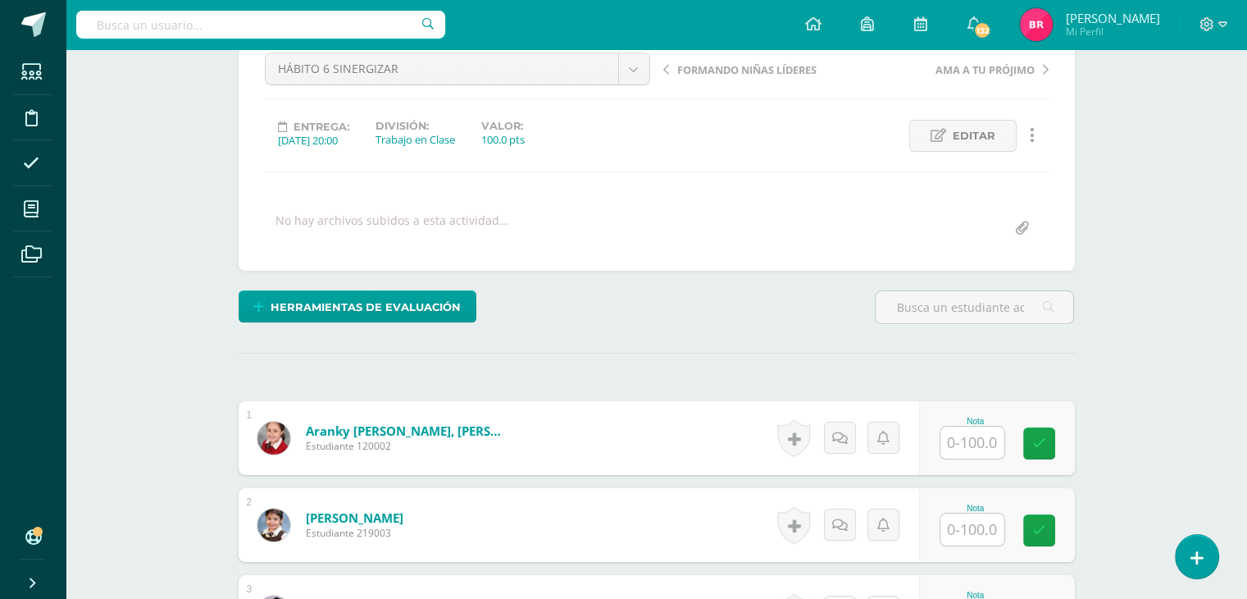
scroll to position [170, 0]
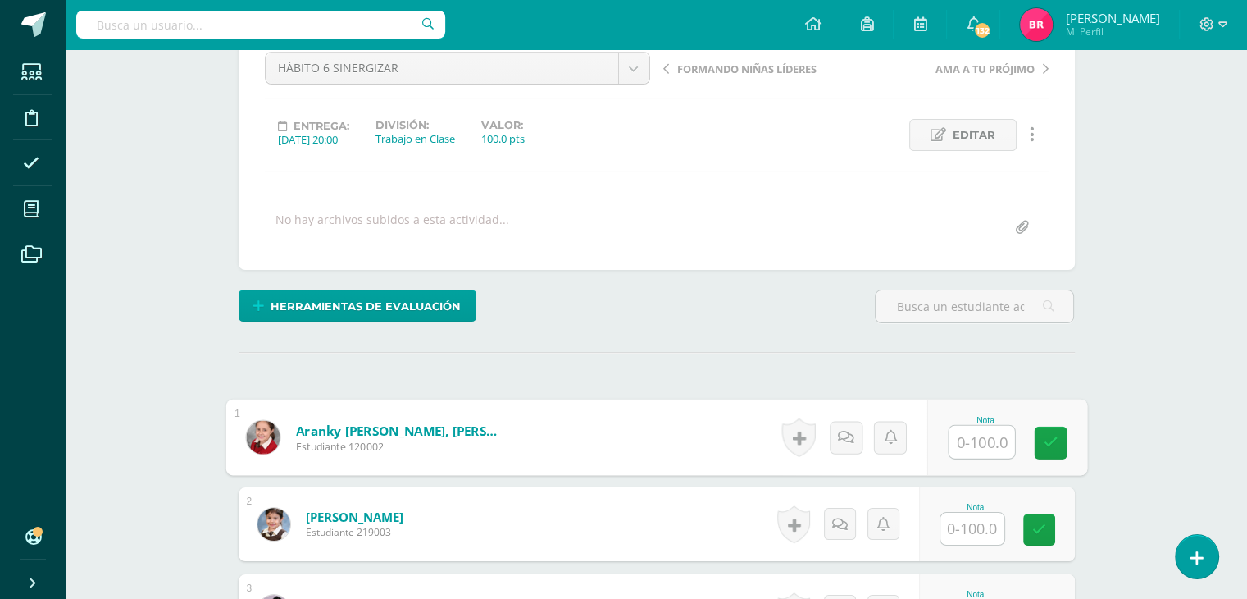
click at [967, 438] on input "text" at bounding box center [982, 442] width 66 height 33
type input "100"
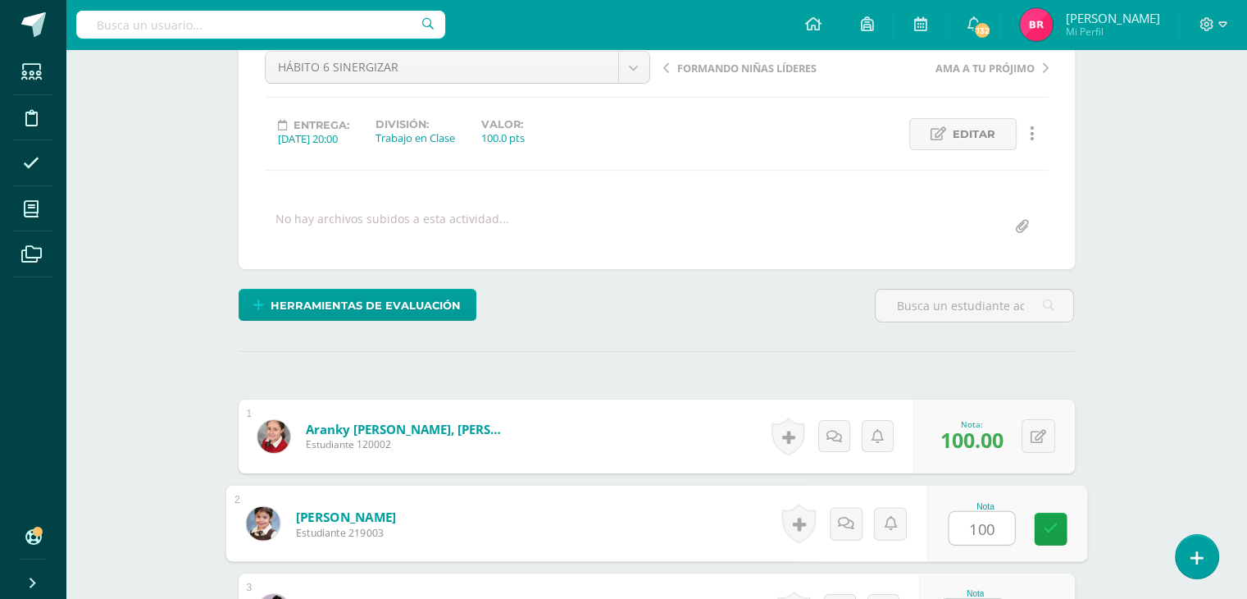
type input "100"
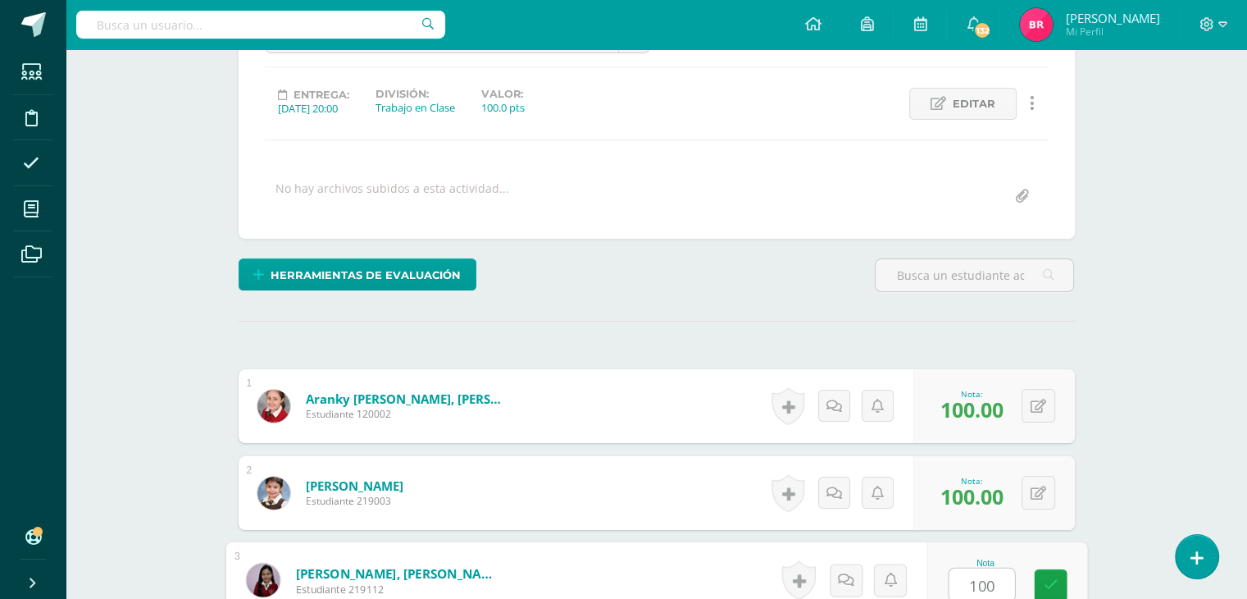
type input "100"
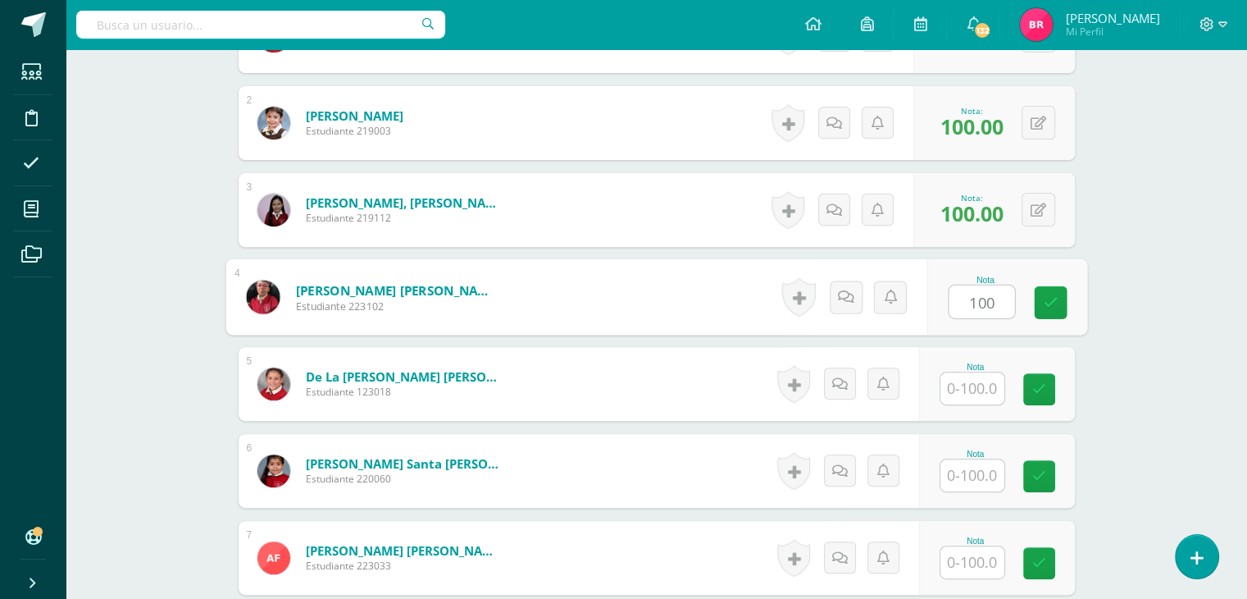
type input "100"
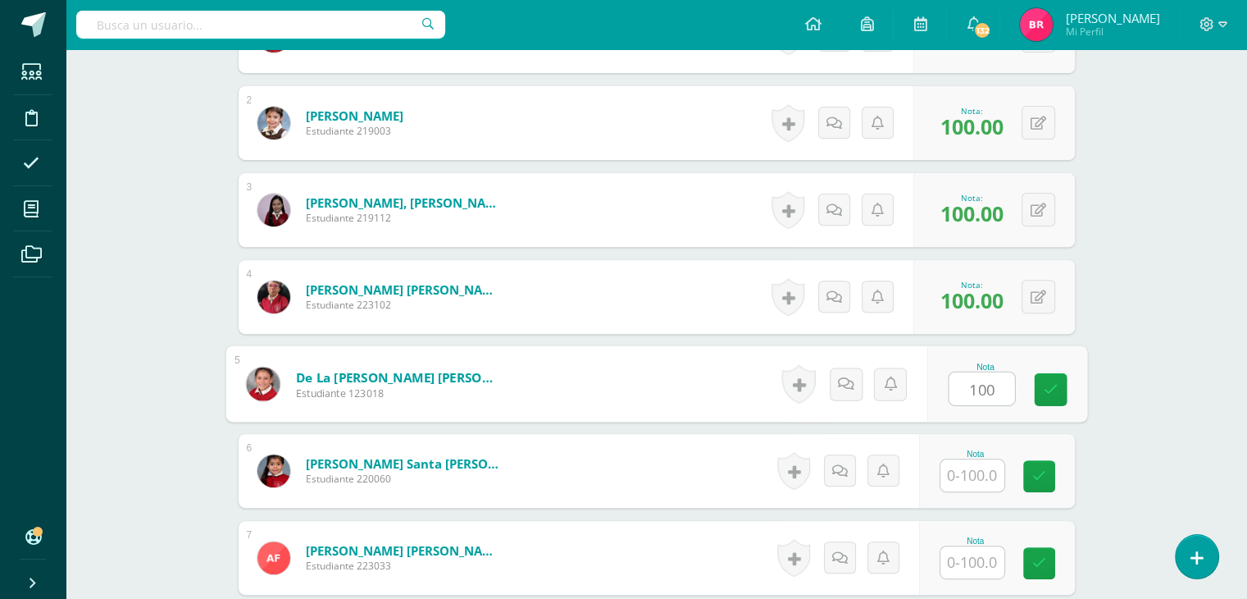
type input "100"
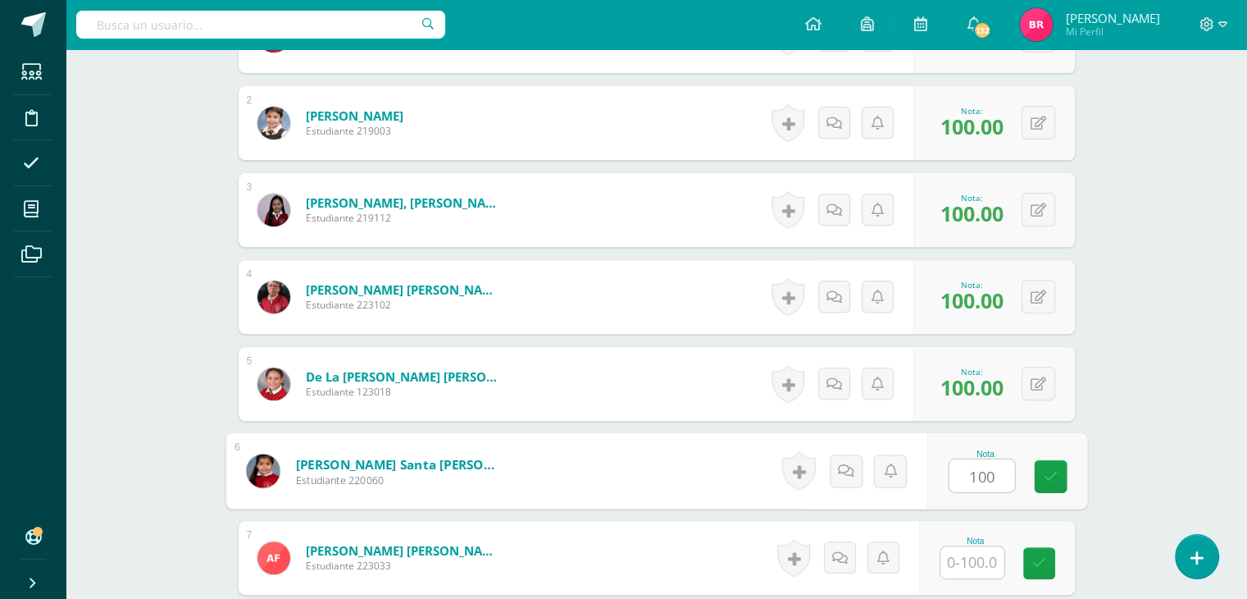
type input "100"
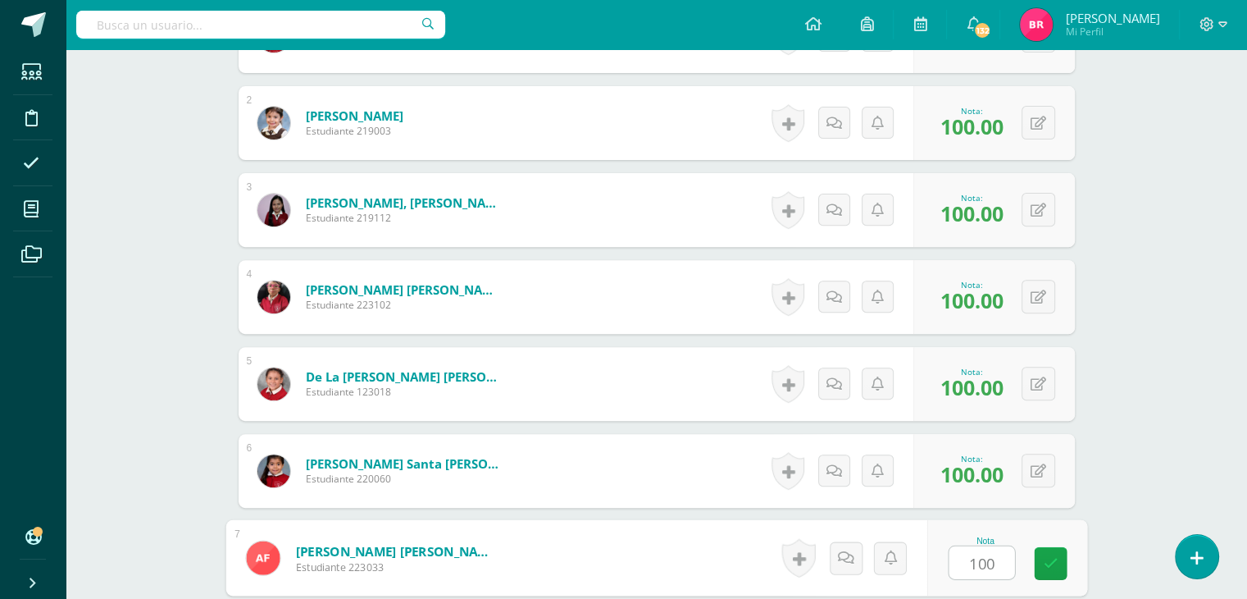
type input "100"
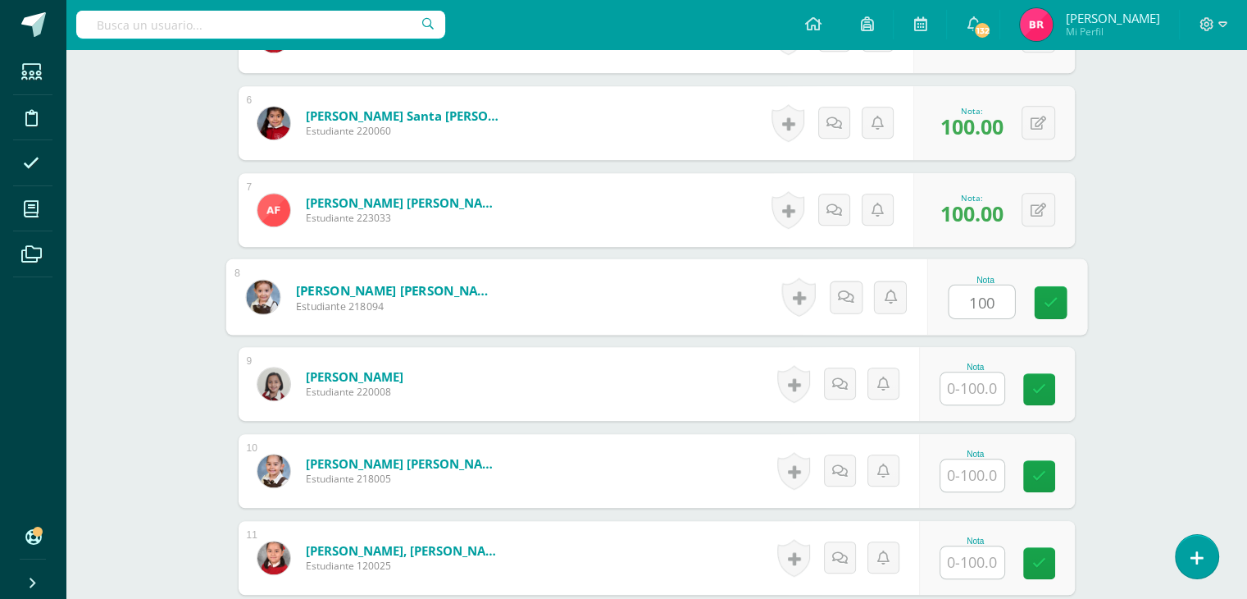
type input "100"
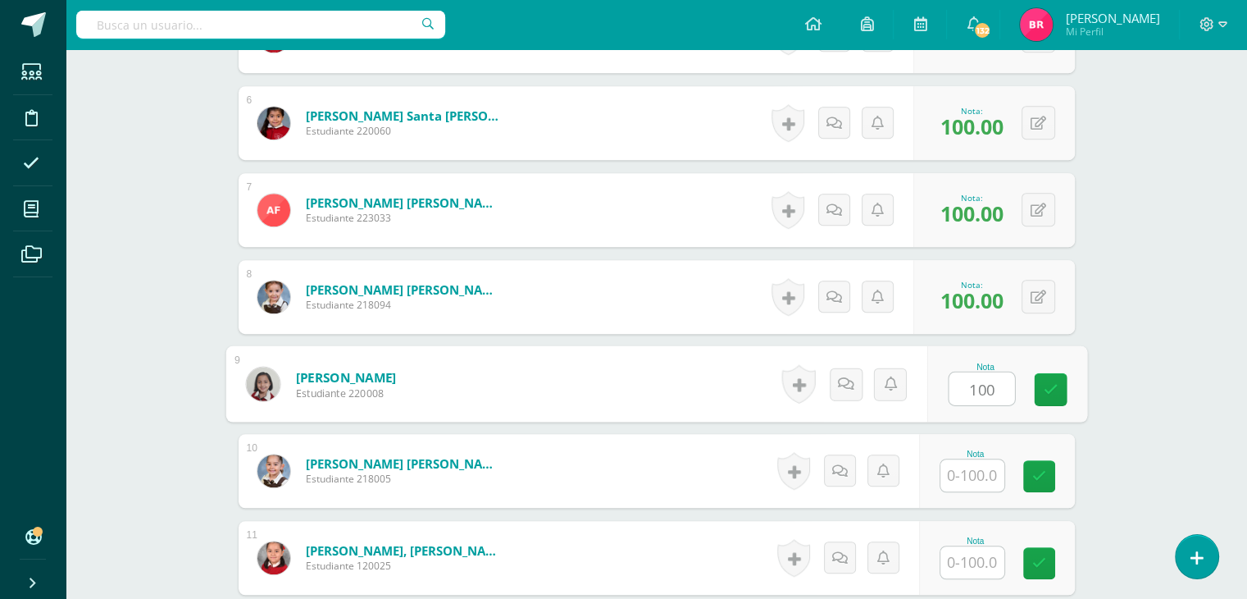
type input "100"
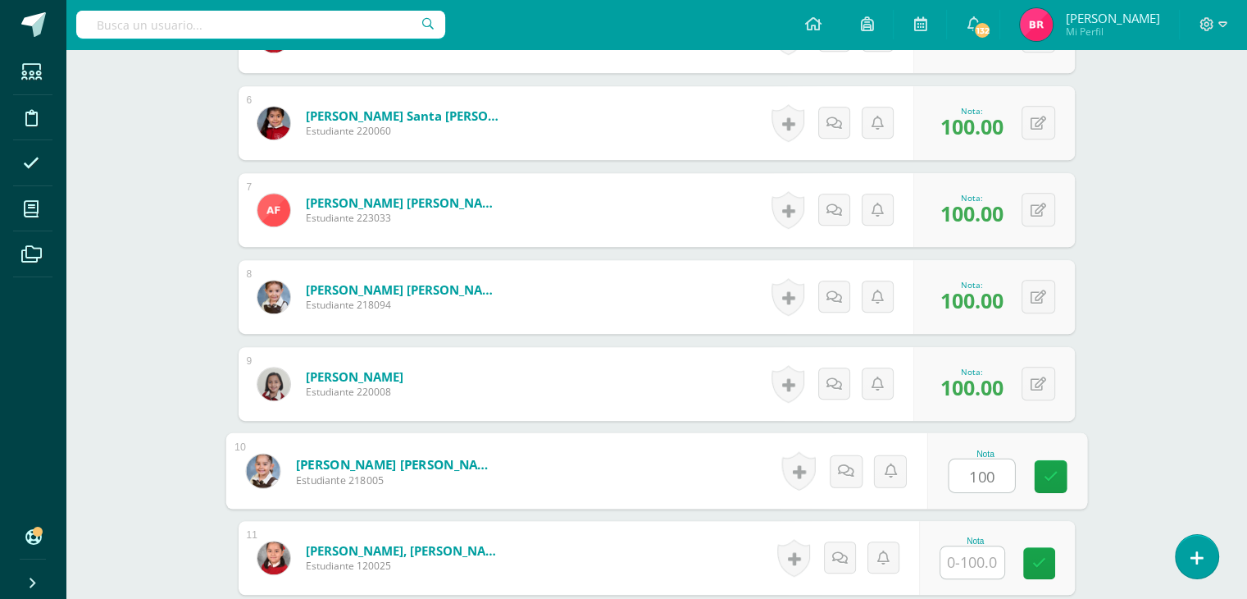
type input "100"
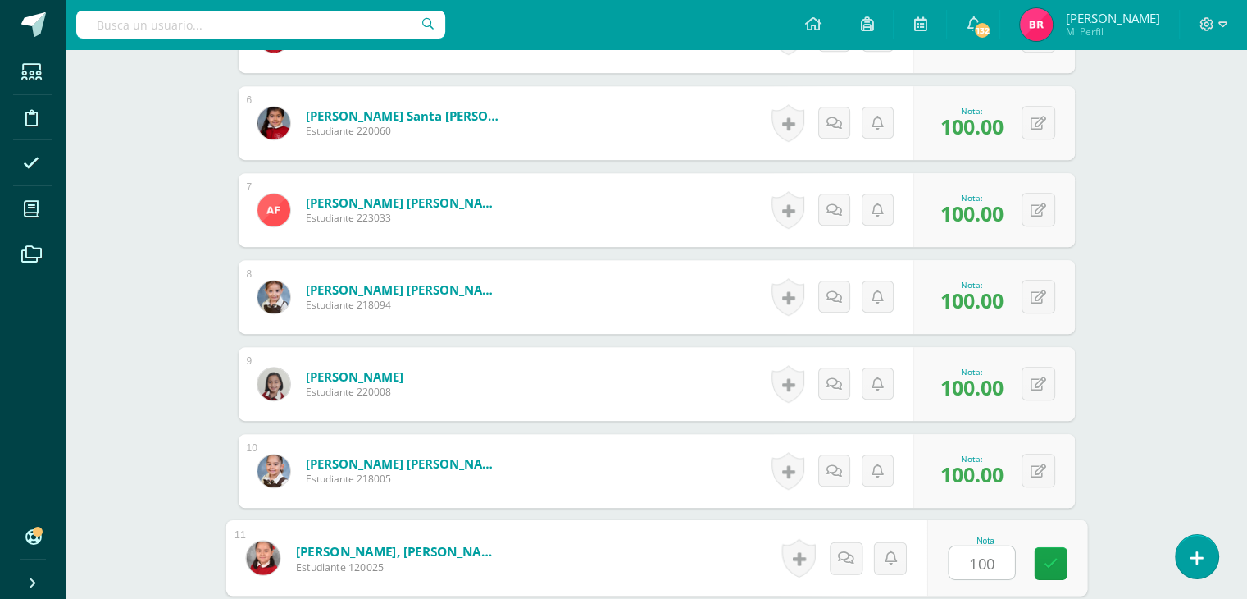
type input "100"
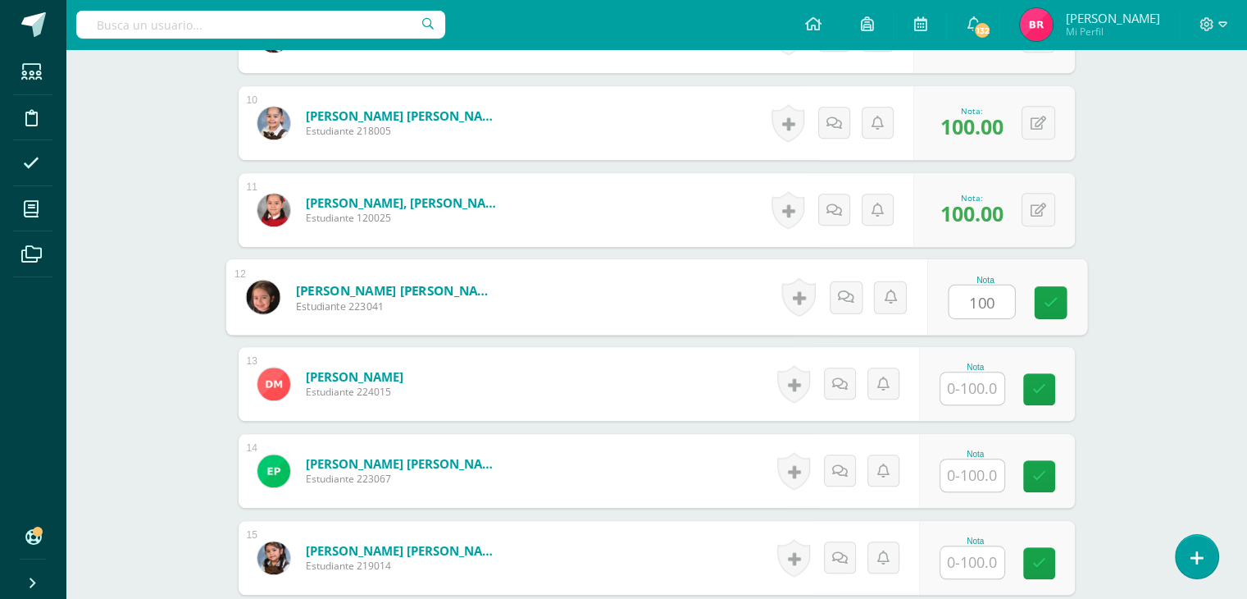
type input "100"
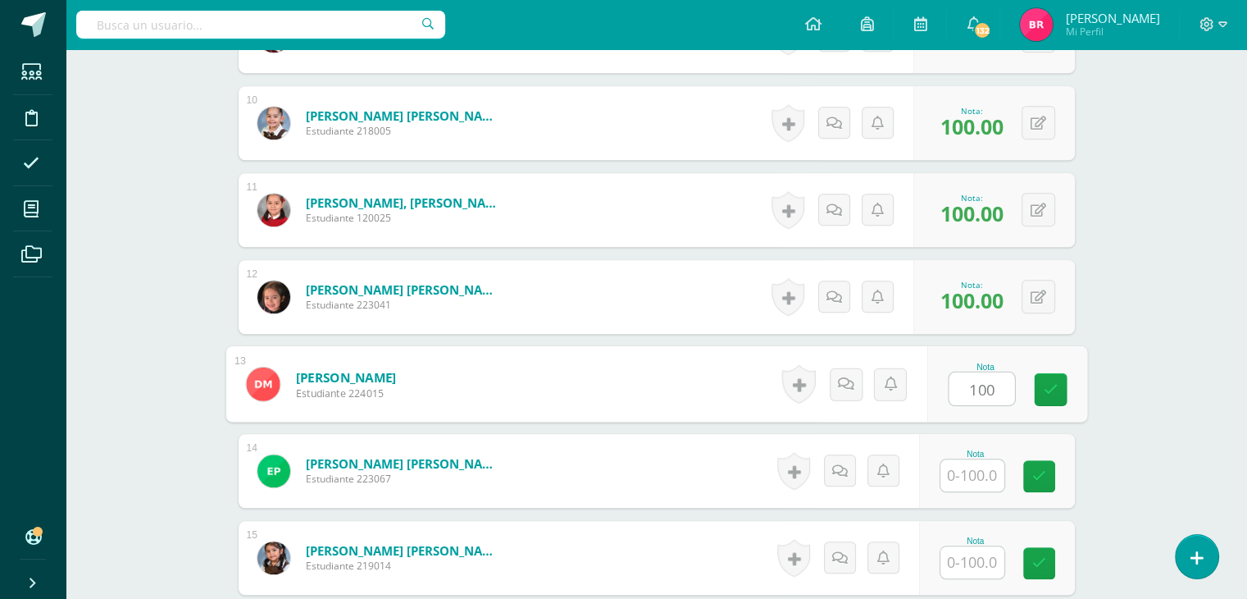
type input "100"
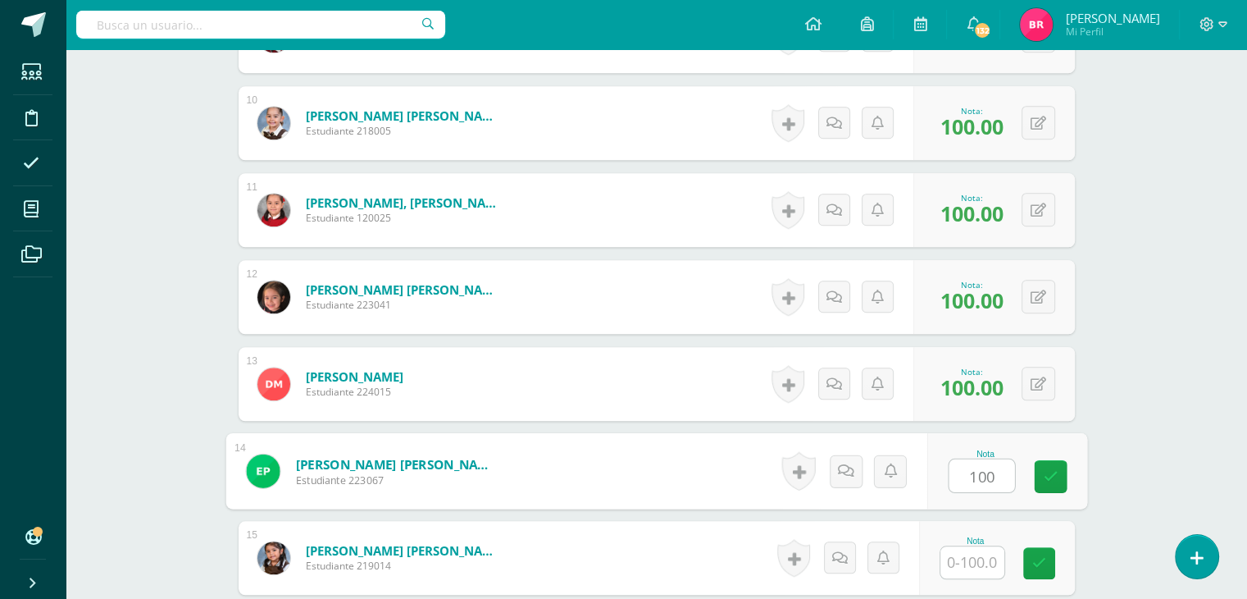
type input "100"
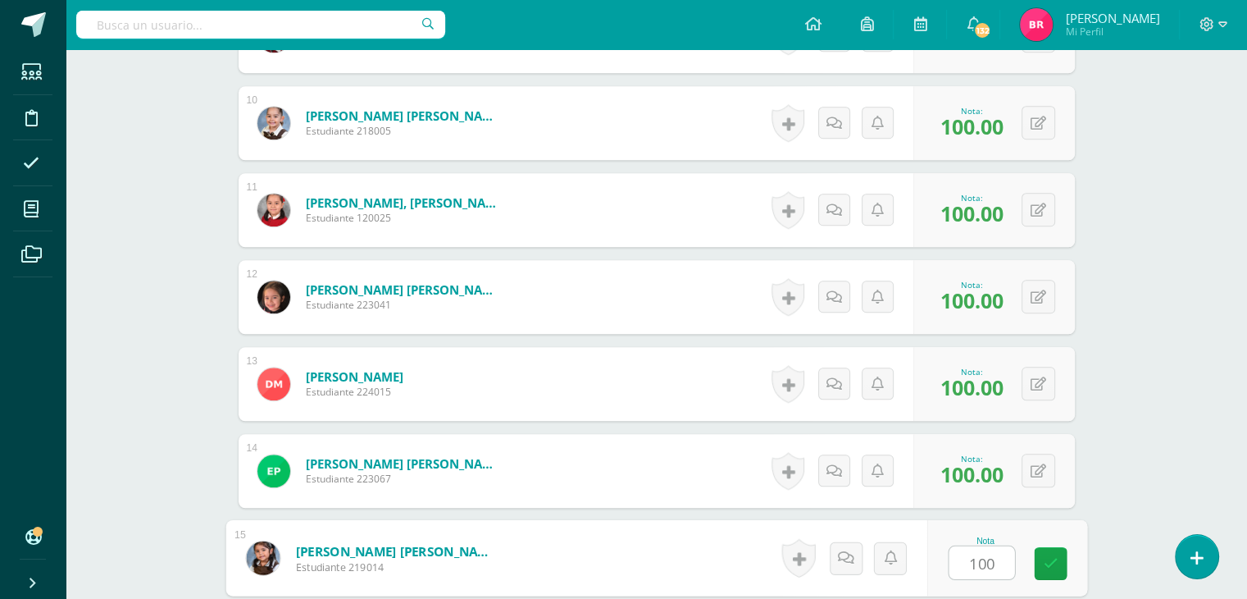
type input "100"
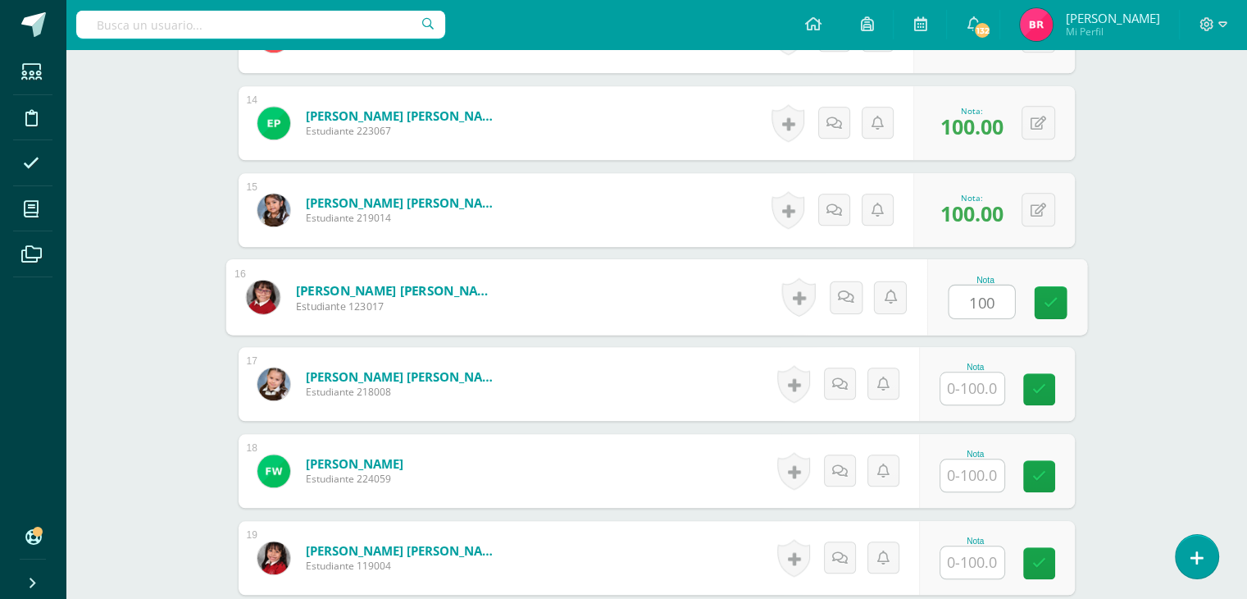
type input "100"
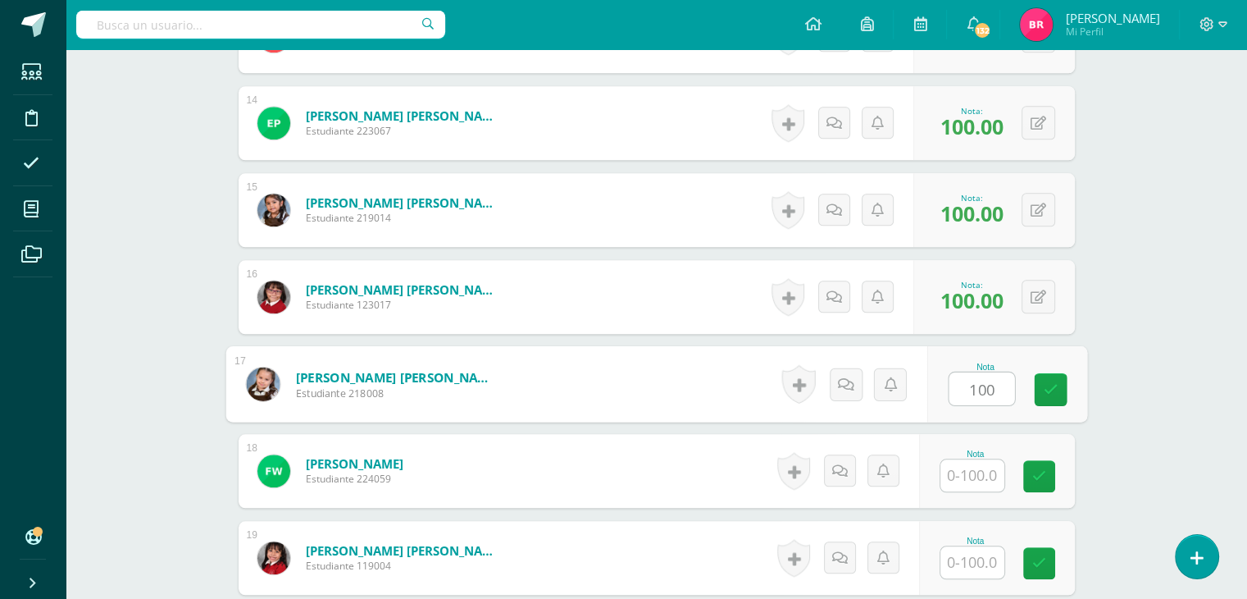
type input "100"
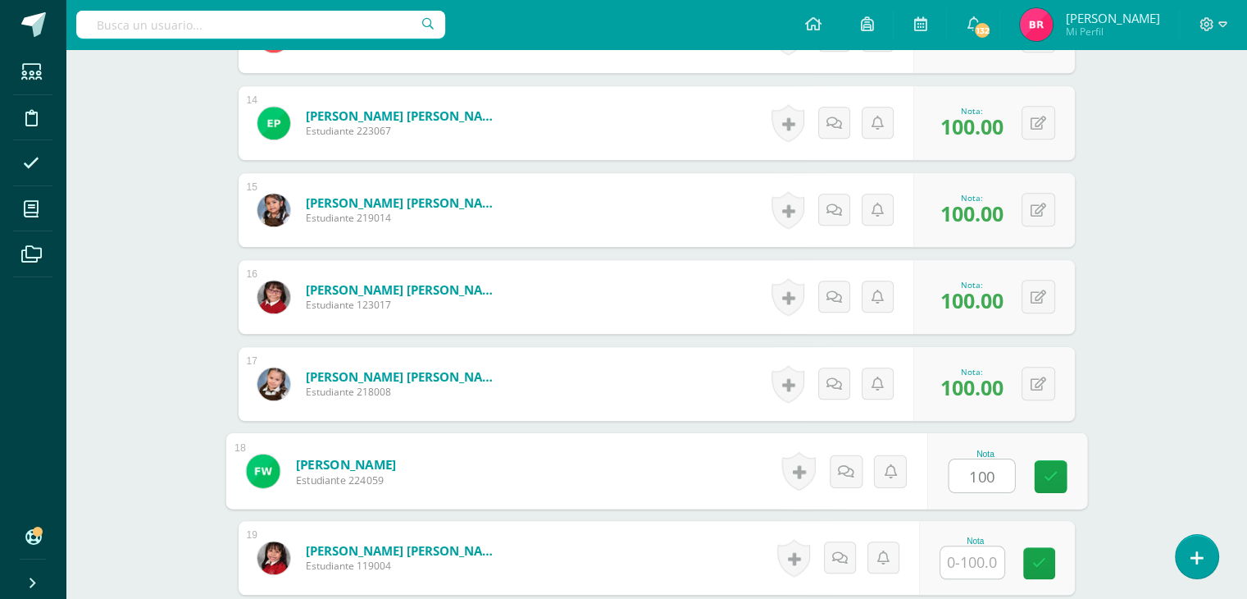
type input "100"
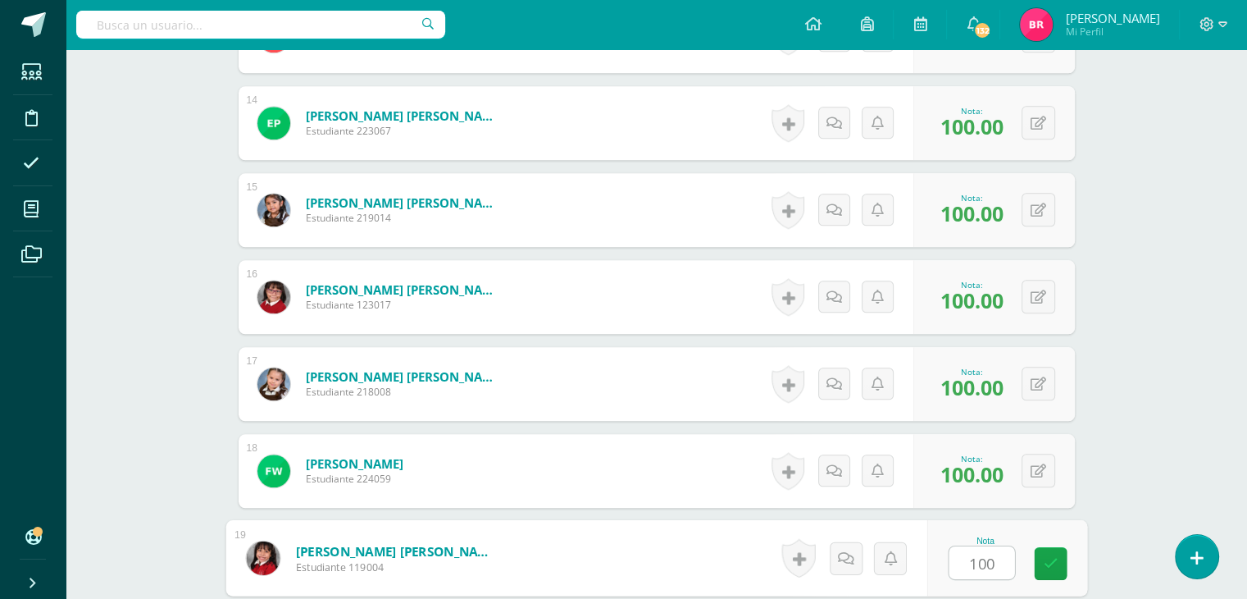
type input "100"
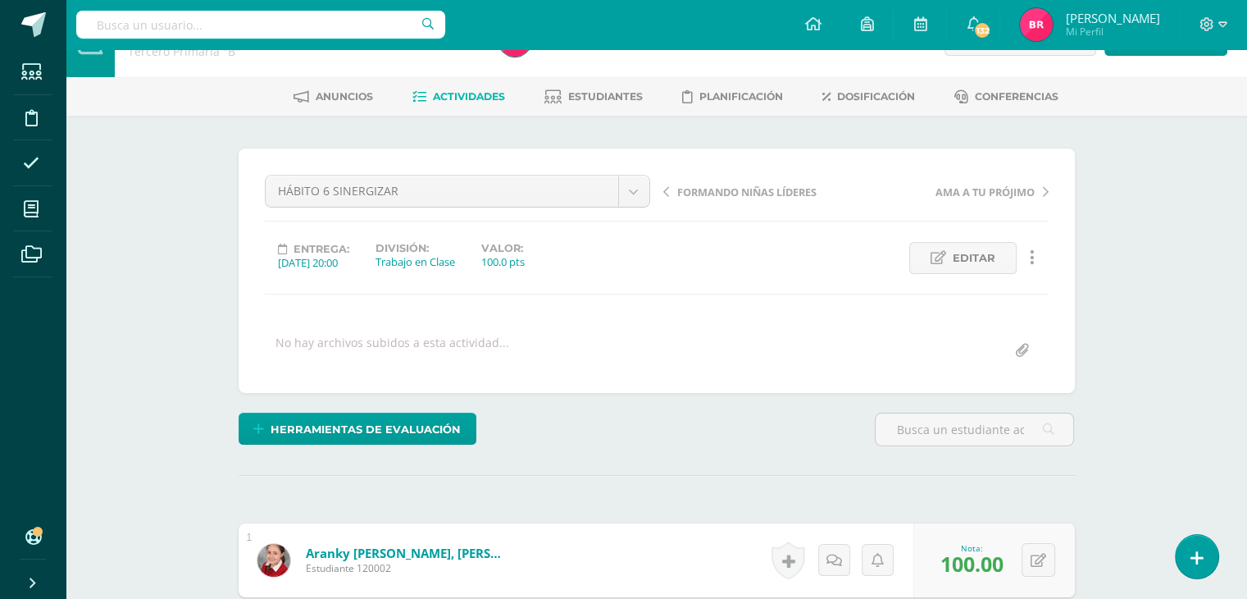
scroll to position [0, 0]
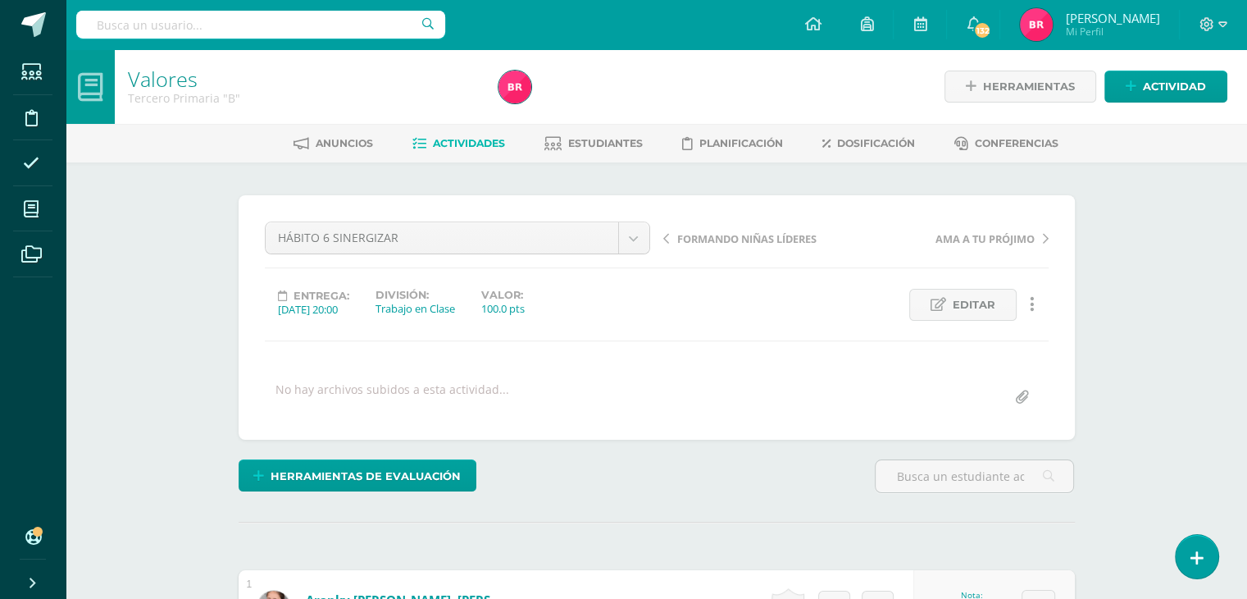
click at [450, 137] on span "Actividades" at bounding box center [469, 143] width 72 height 12
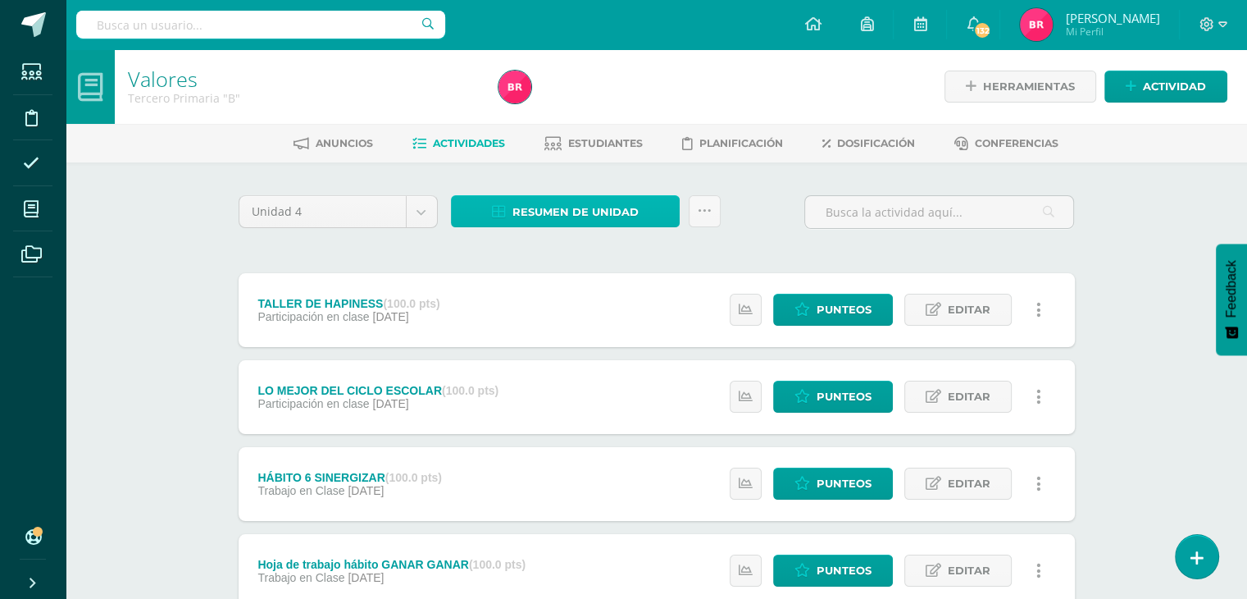
click at [521, 207] on span "Resumen de unidad" at bounding box center [575, 212] width 126 height 30
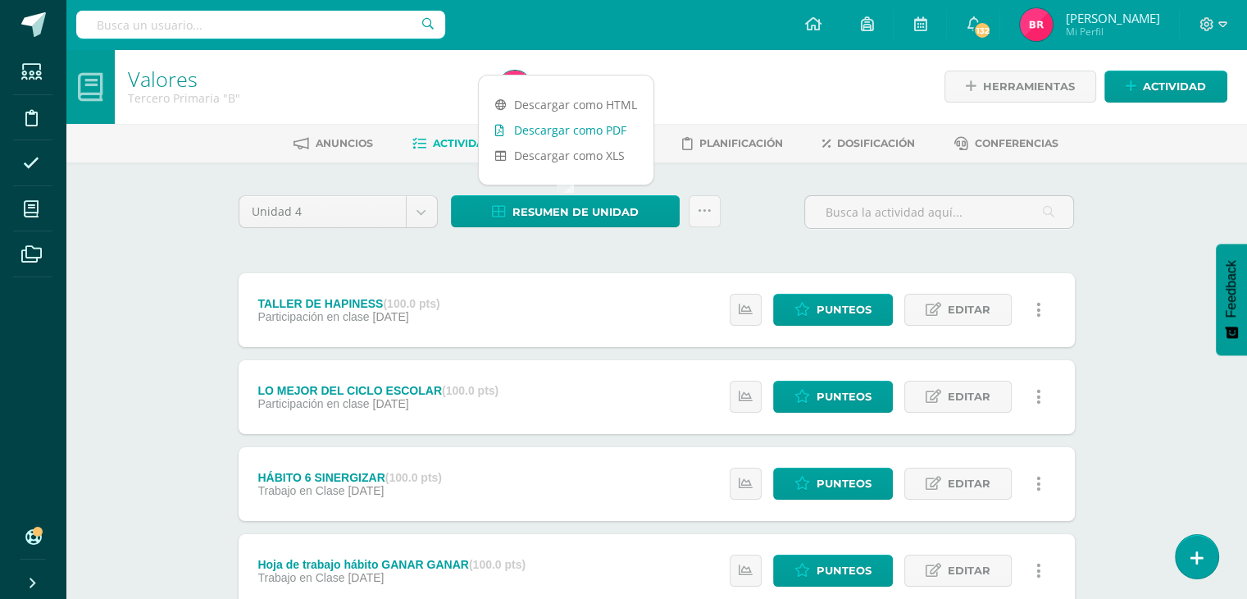
click at [541, 134] on link "Descargar como PDF" at bounding box center [566, 129] width 175 height 25
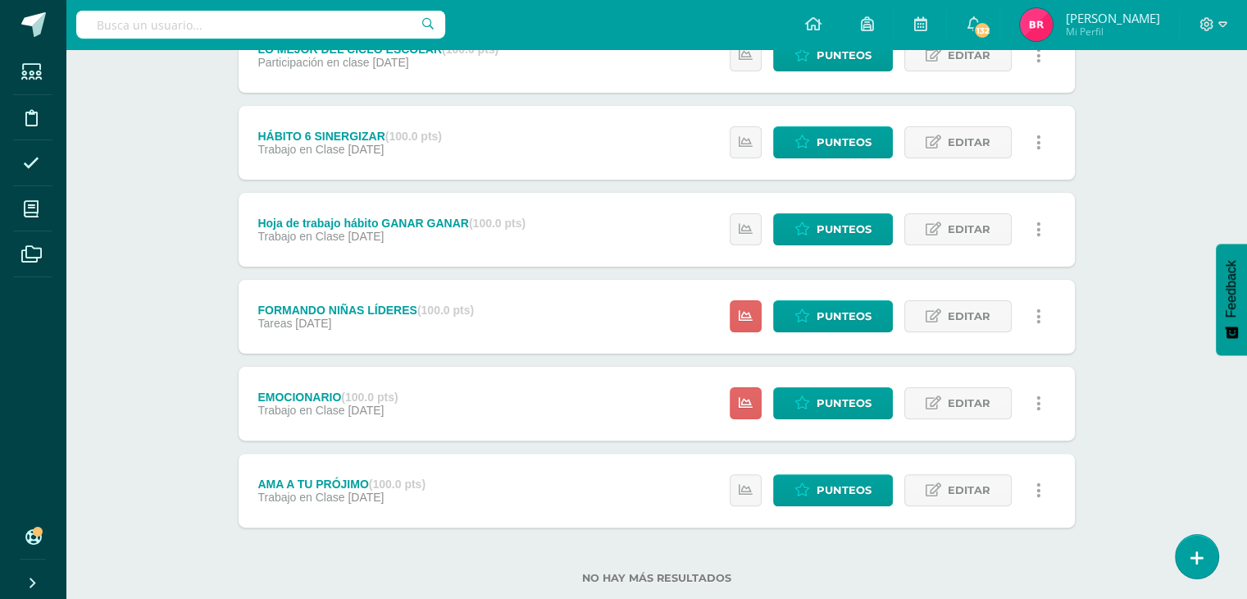
scroll to position [344, 0]
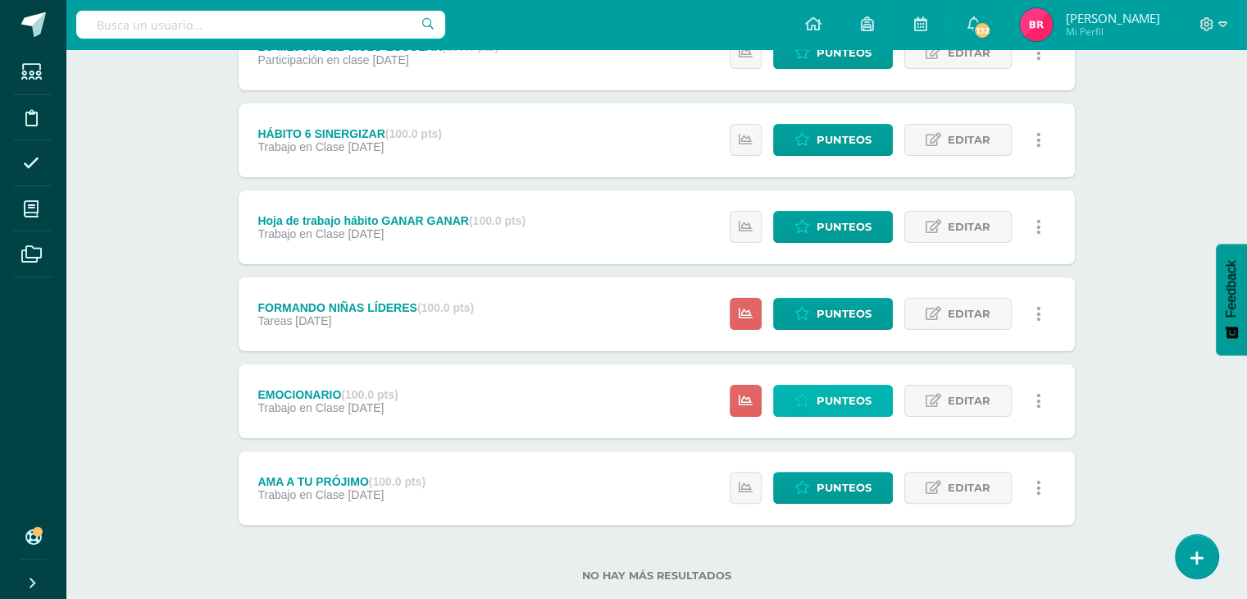
click at [856, 404] on span "Punteos" at bounding box center [844, 400] width 55 height 30
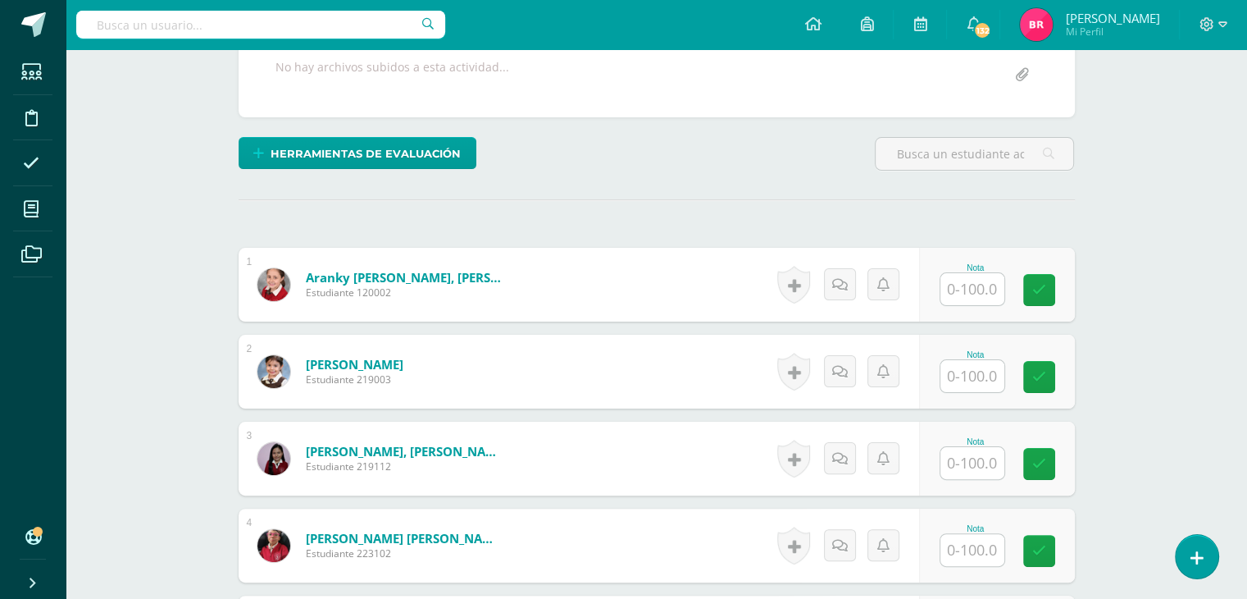
scroll to position [323, 0]
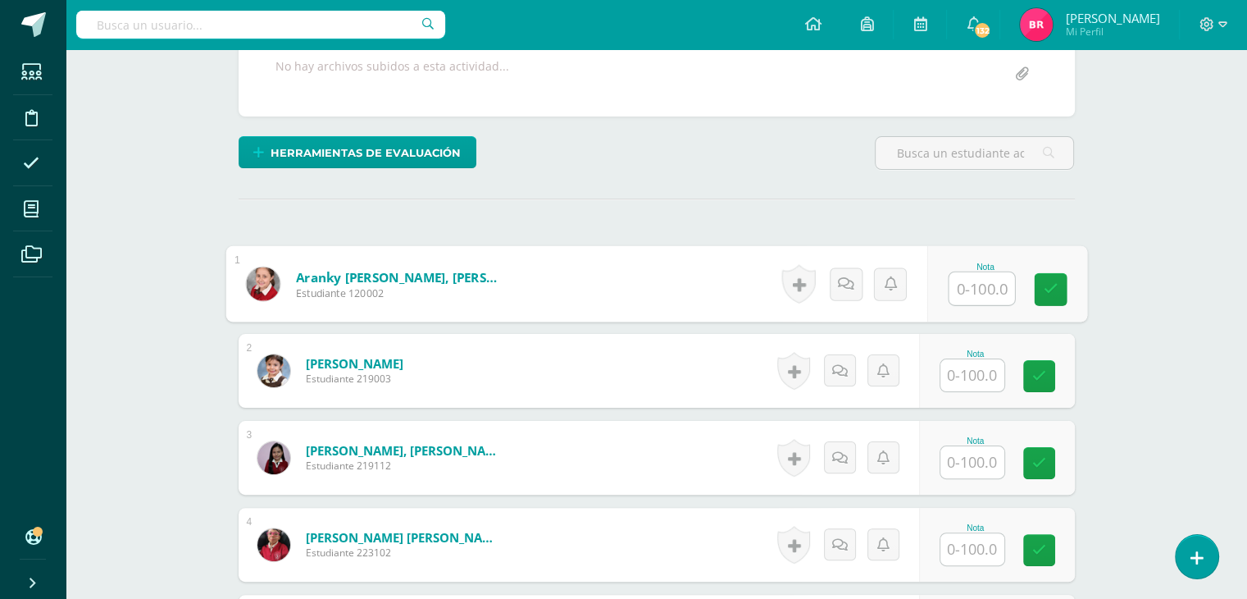
click at [981, 285] on input "text" at bounding box center [982, 288] width 66 height 33
type input "100"
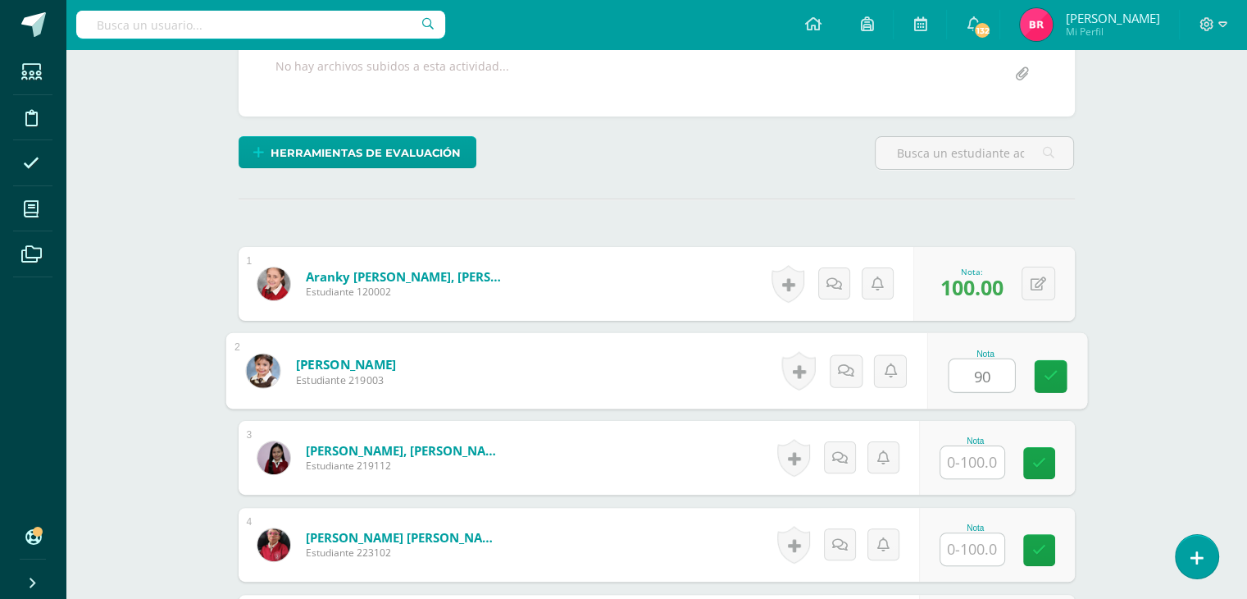
type input "90"
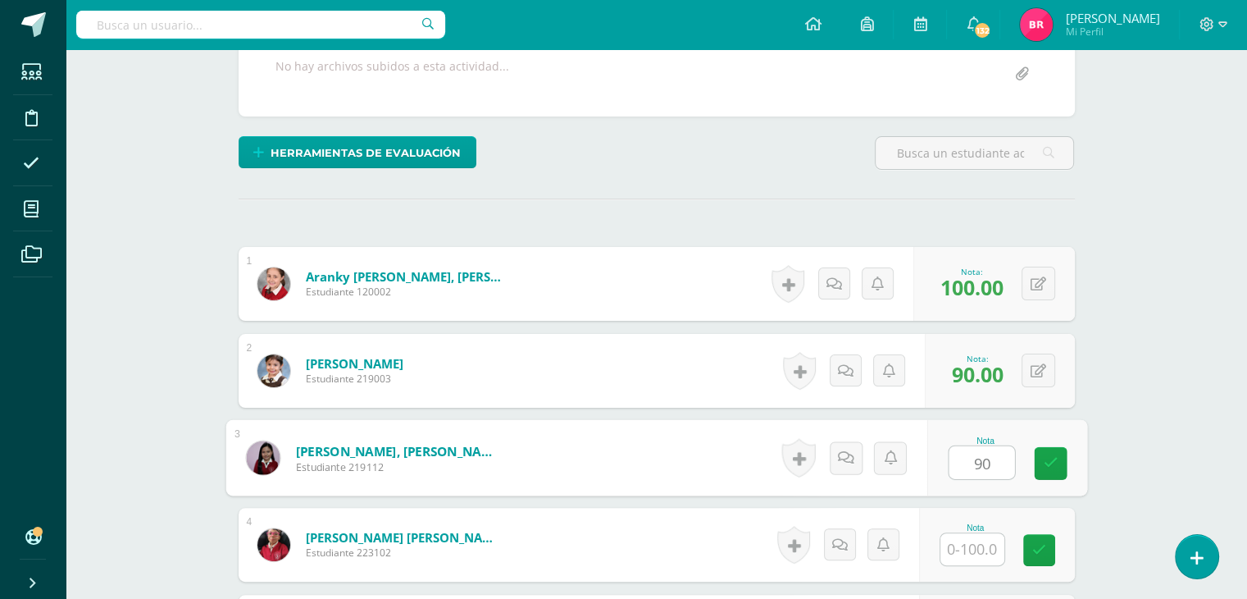
type input "90"
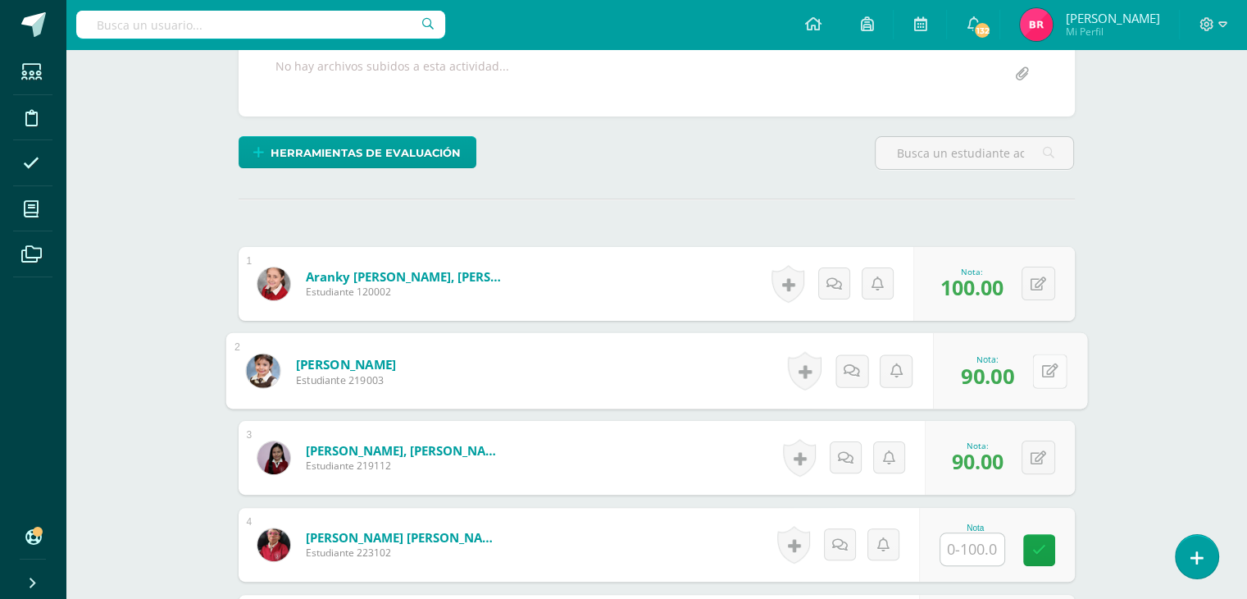
click at [1043, 363] on icon at bounding box center [1049, 370] width 16 height 14
type input "100"
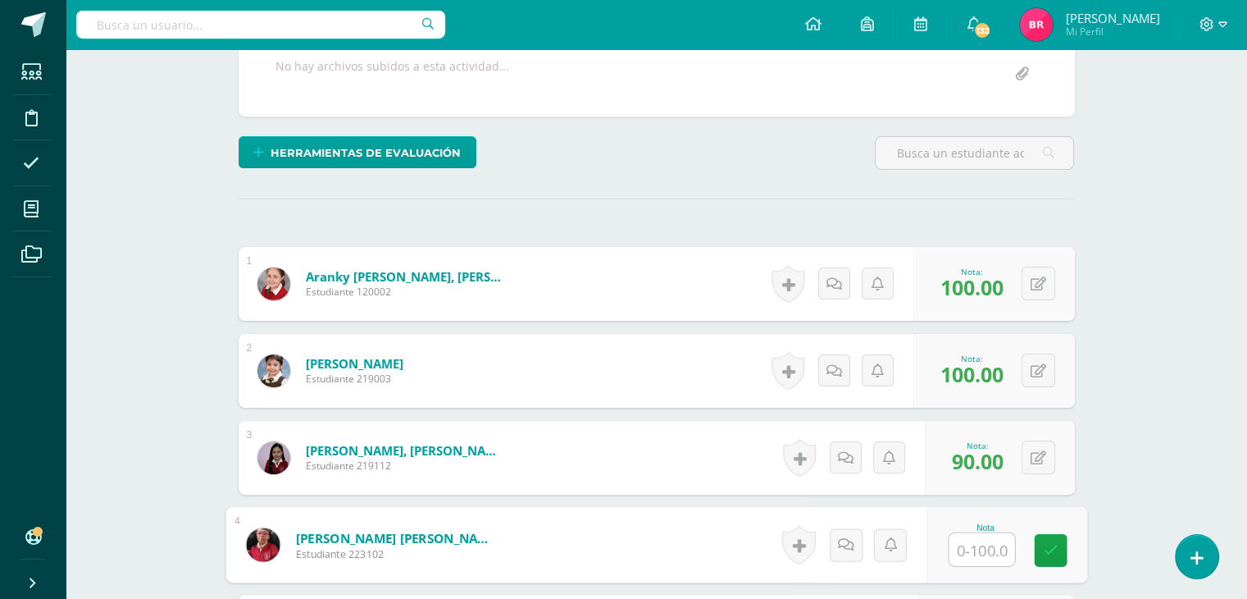
click at [974, 540] on input "text" at bounding box center [982, 549] width 66 height 33
type input "80"
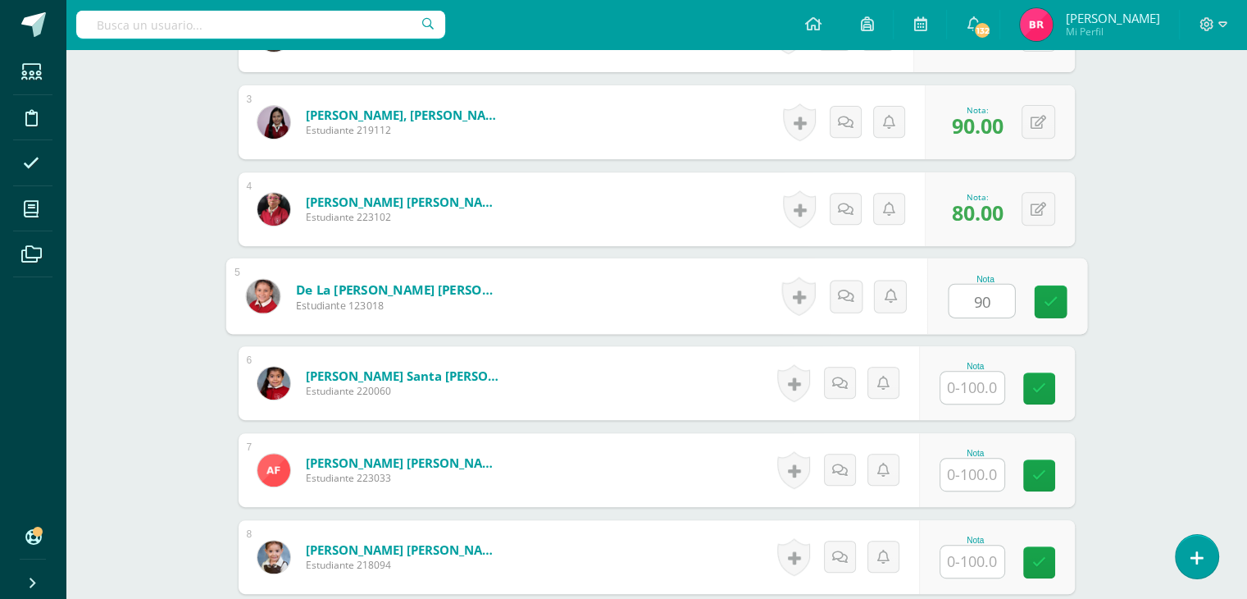
type input "90"
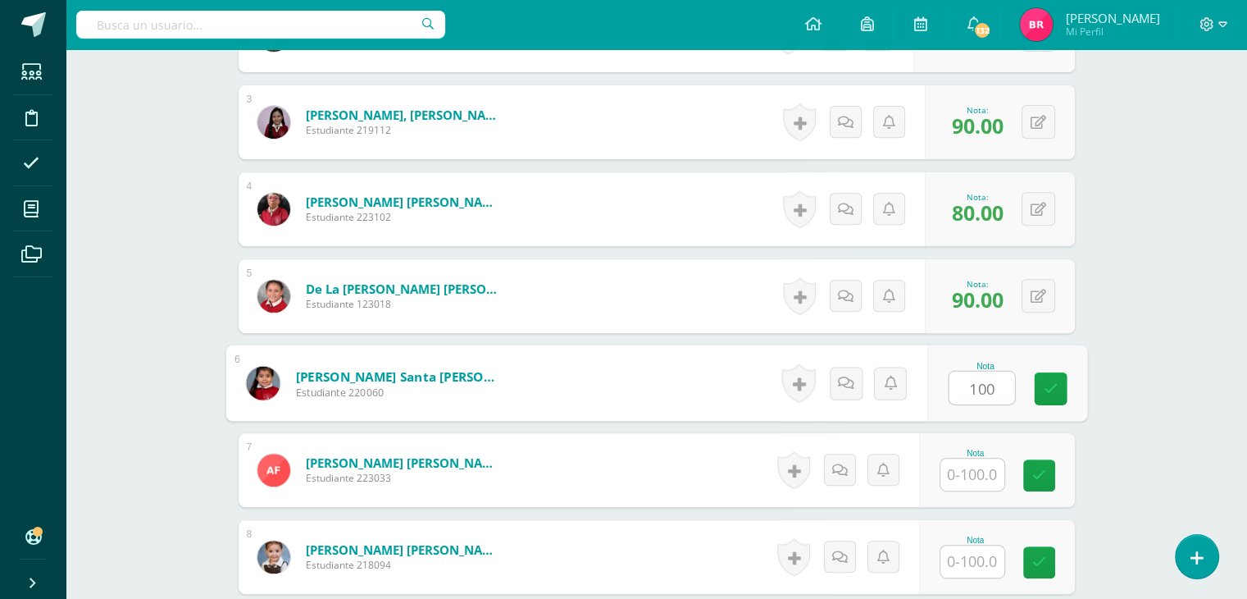
type input "100"
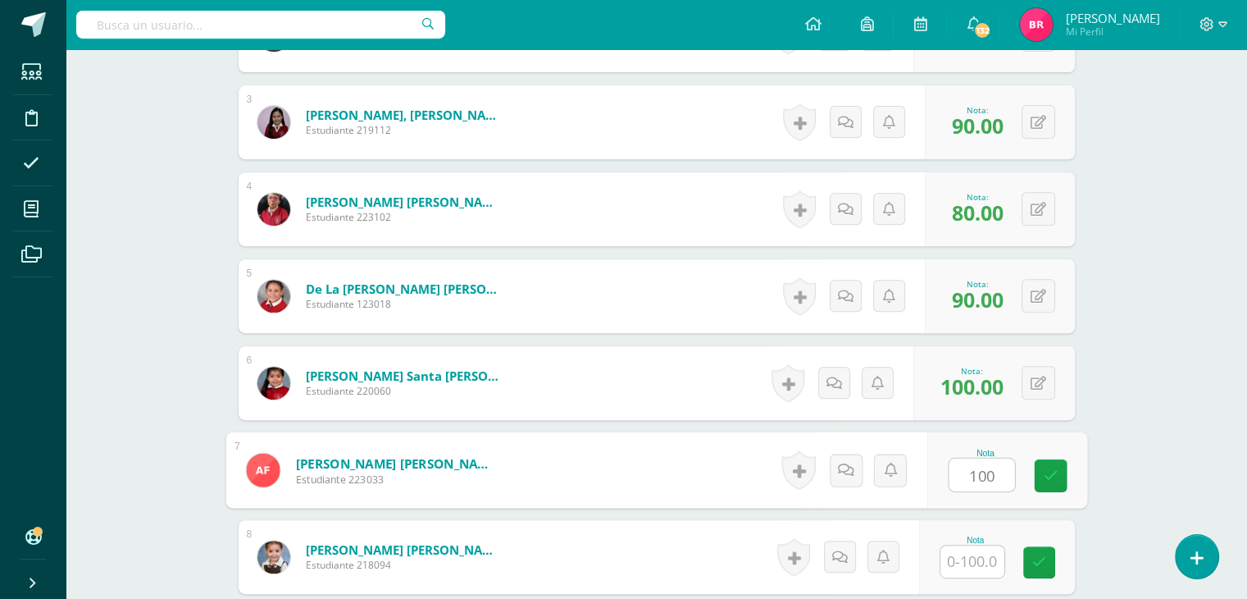
type input "100"
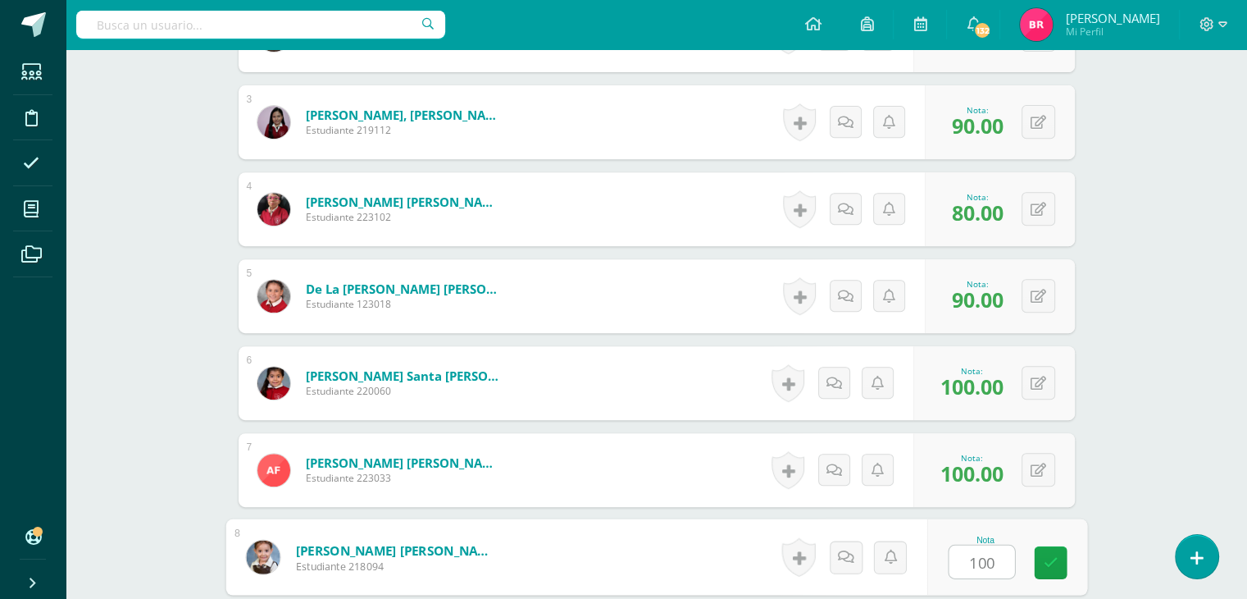
type input "100"
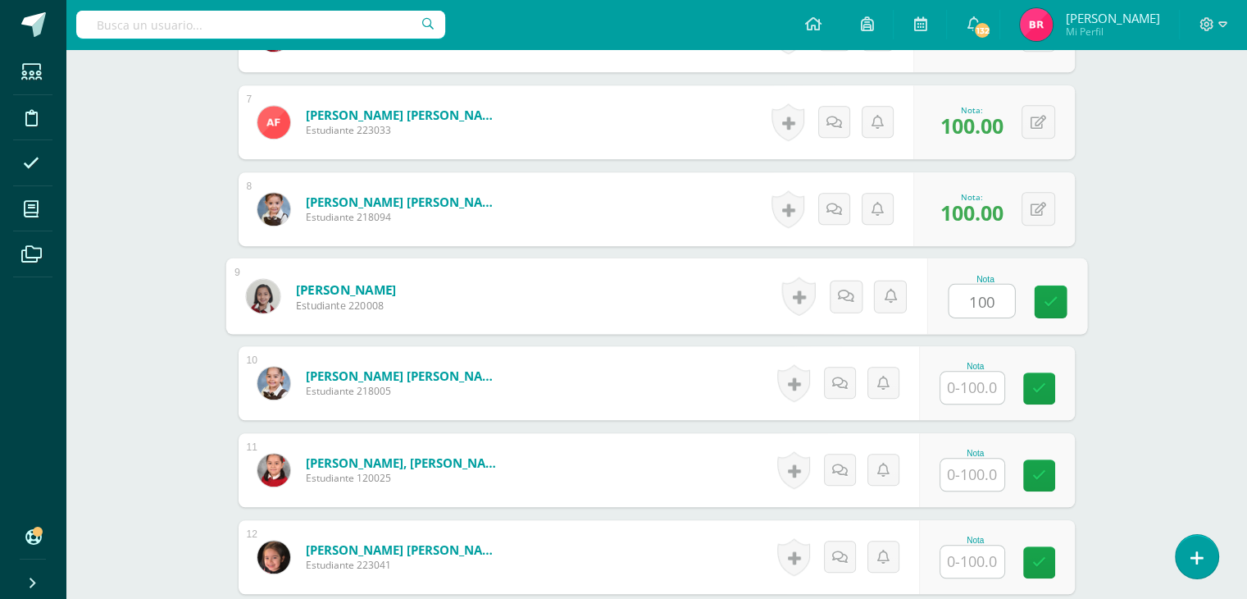
type input "100"
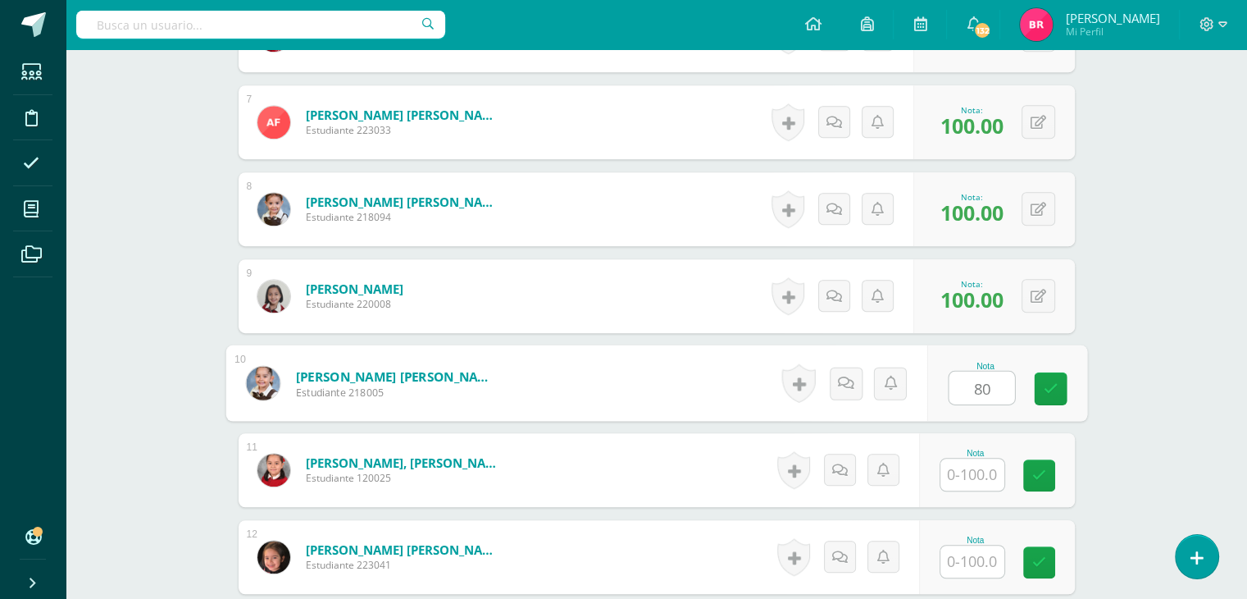
type input "80"
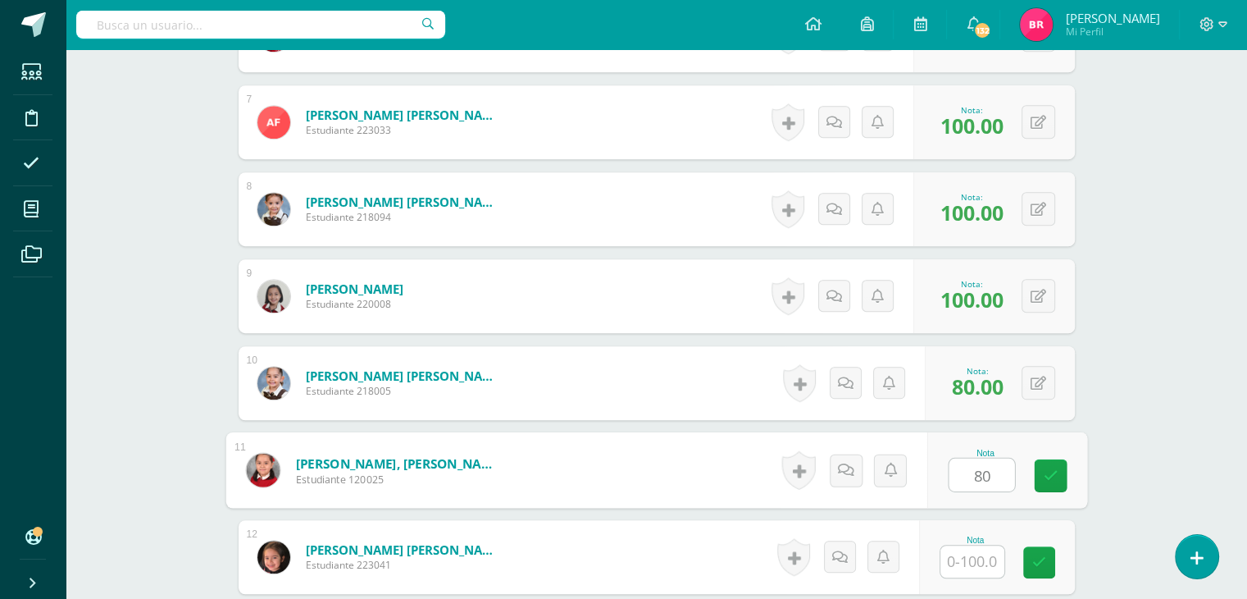
type input "80"
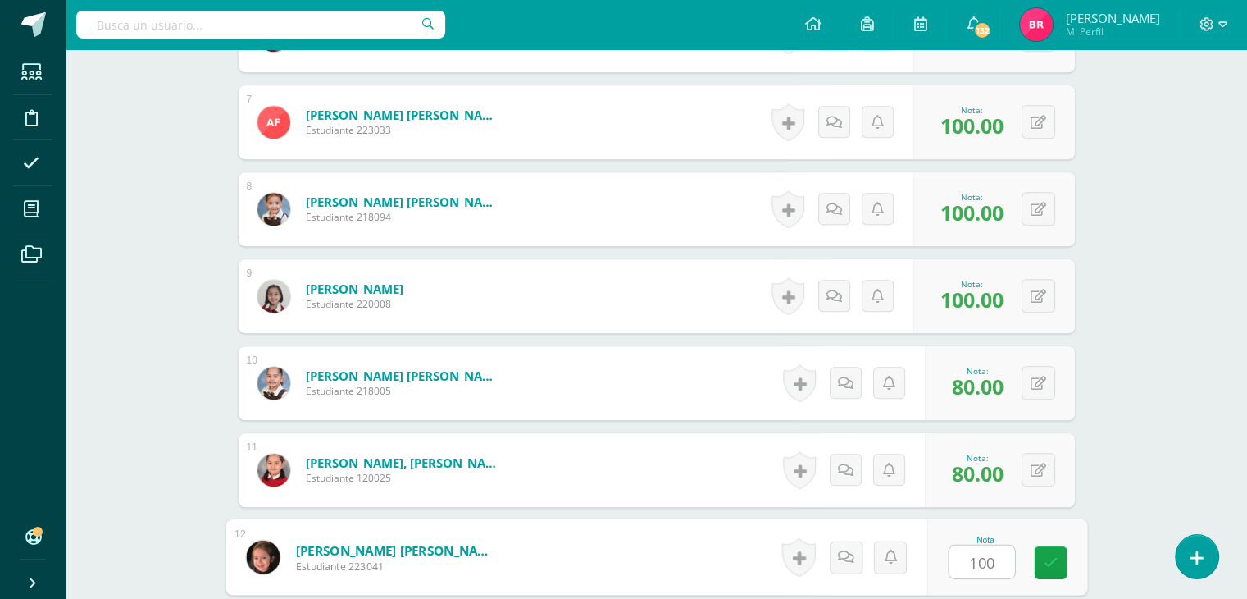
type input "100"
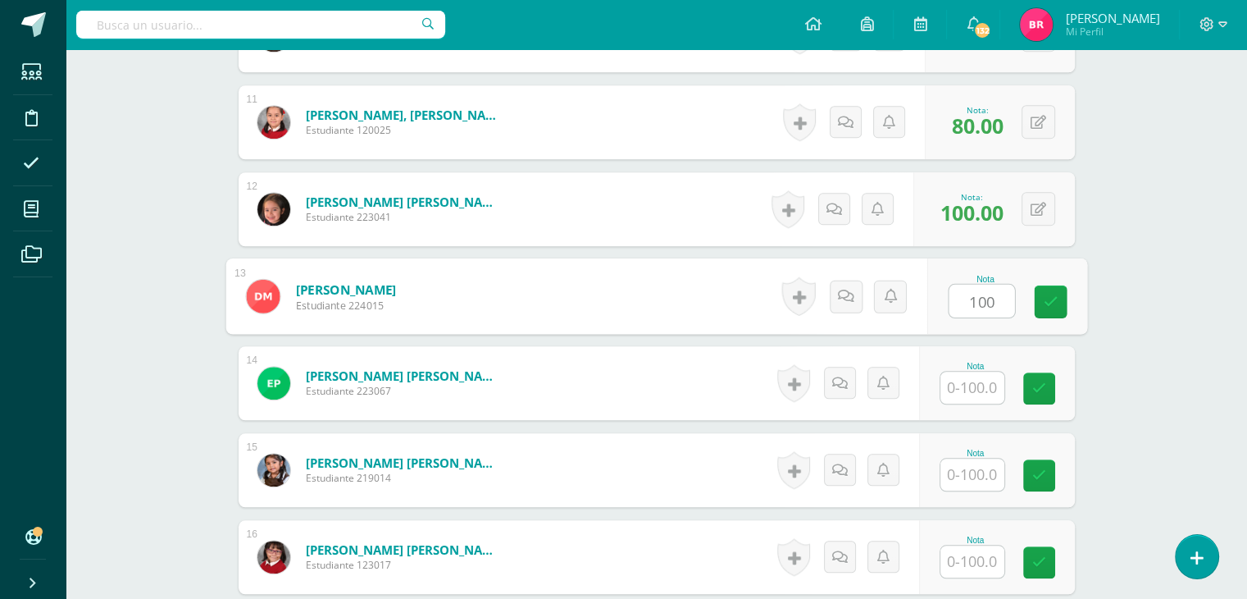
type input "100"
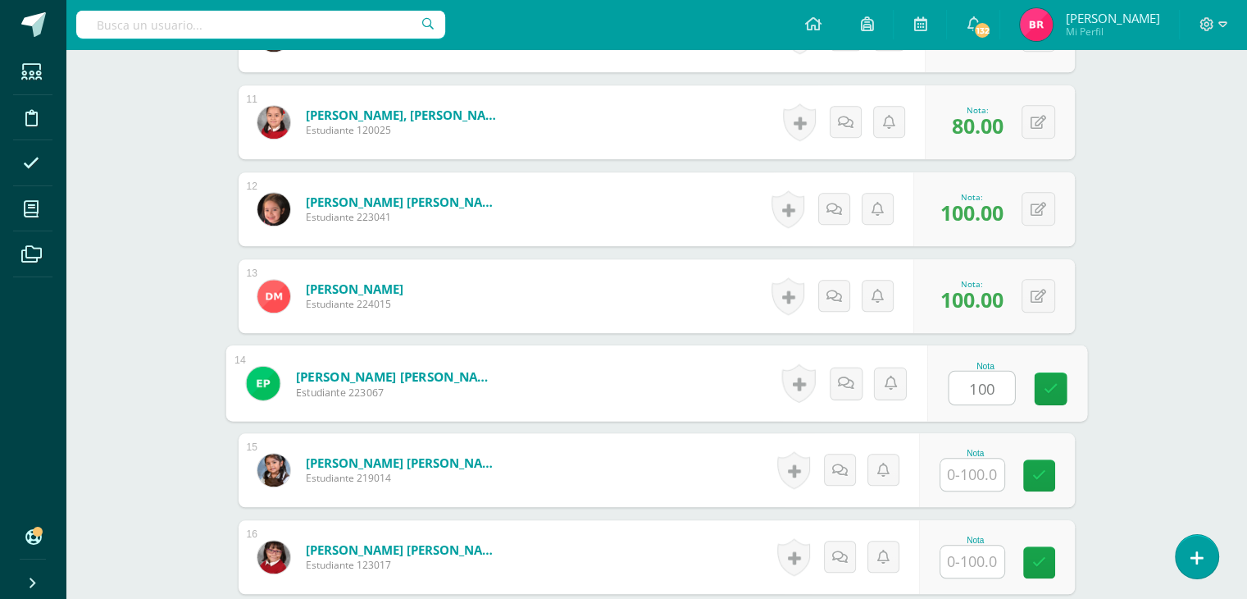
type input "100"
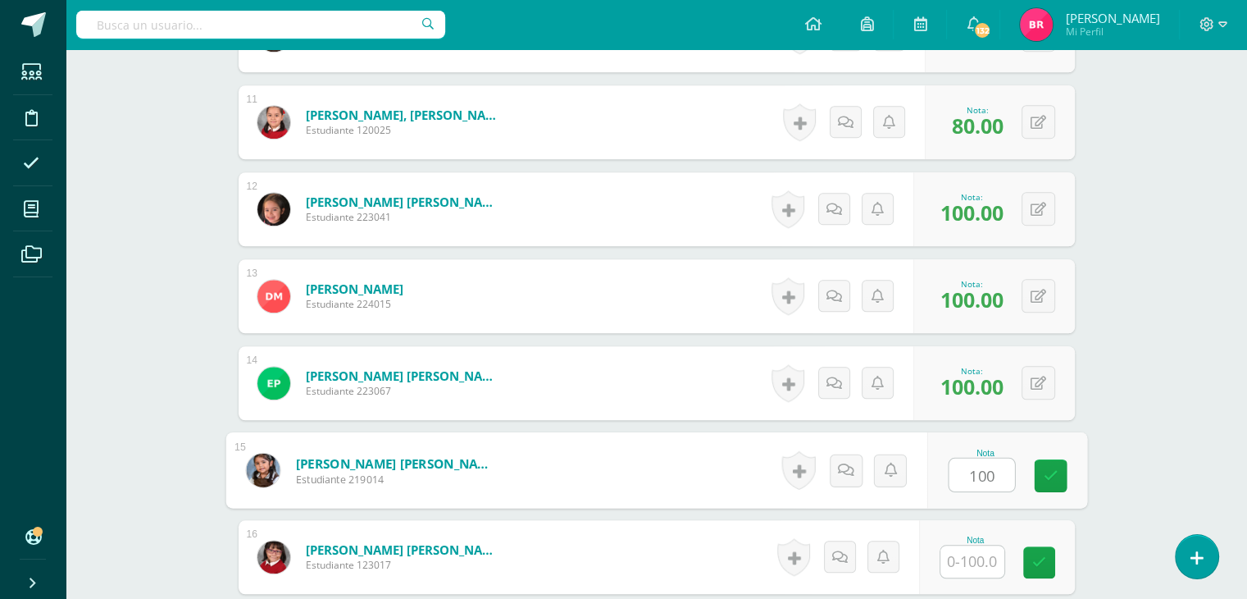
type input "100"
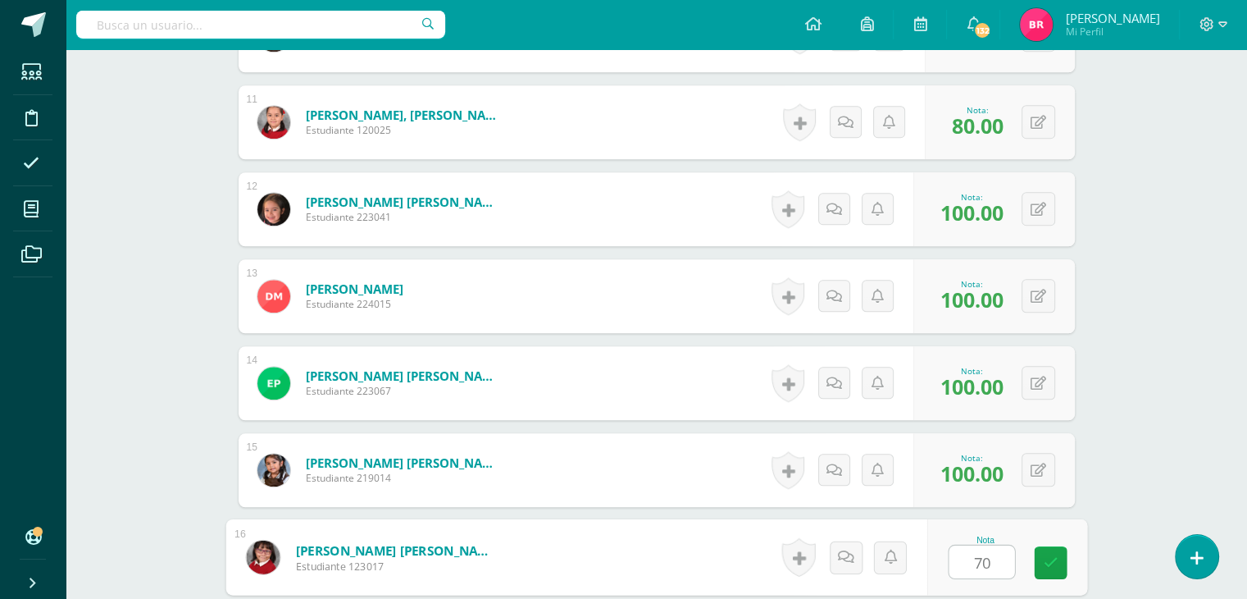
type input "70"
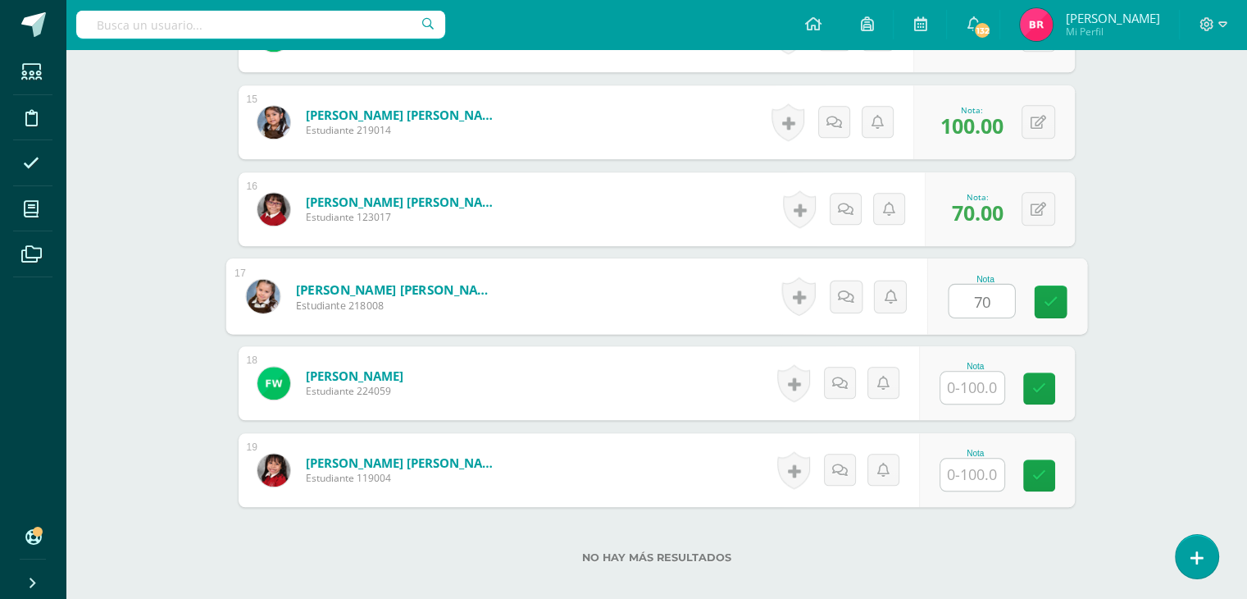
type input "70"
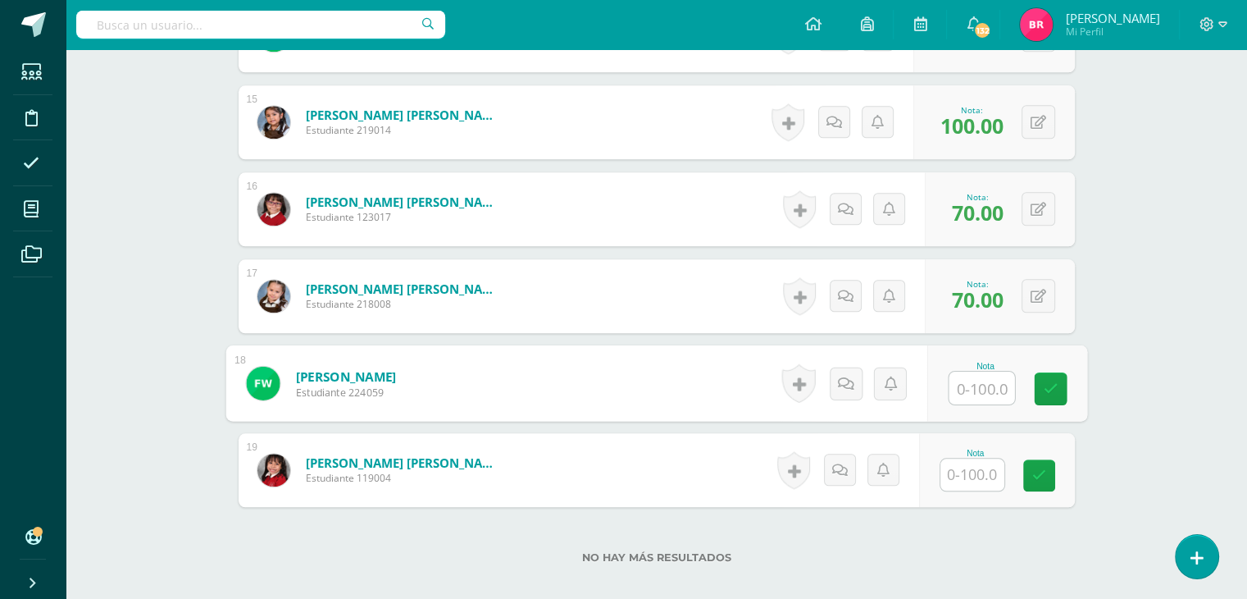
type input "7"
type input "9"
type input "100"
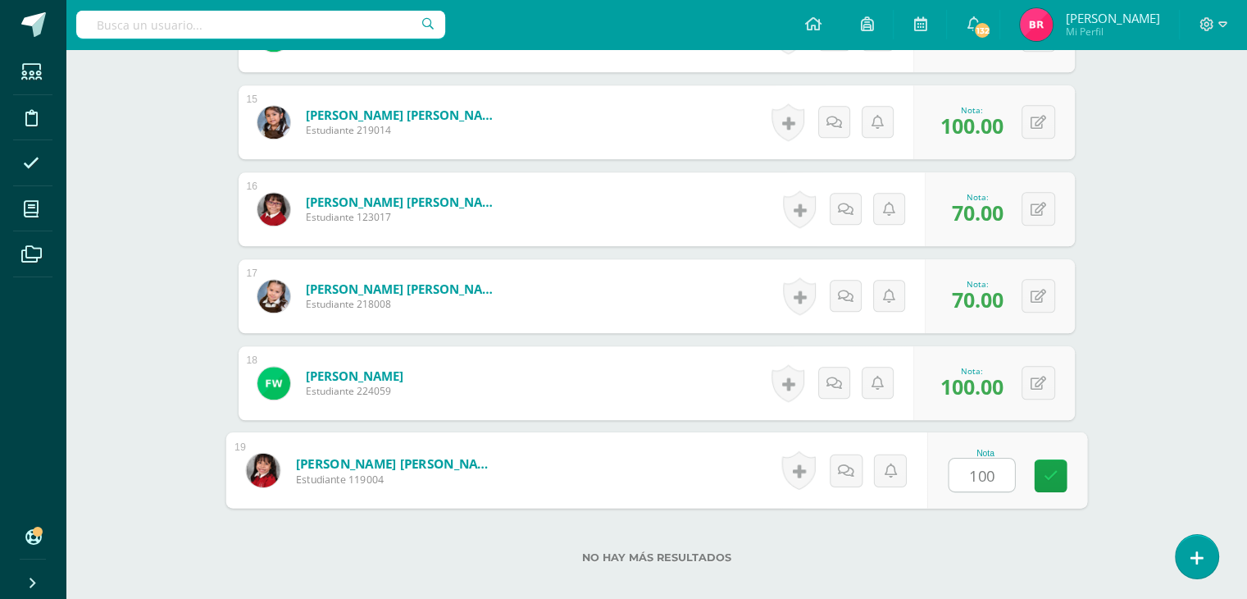
type input "100"
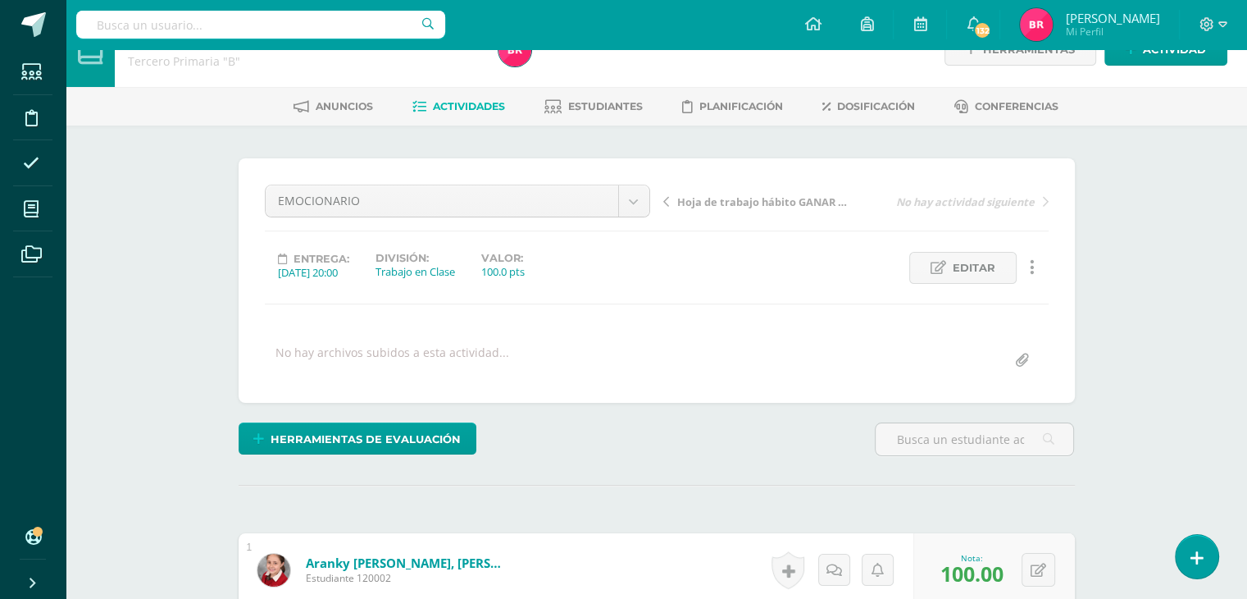
scroll to position [0, 0]
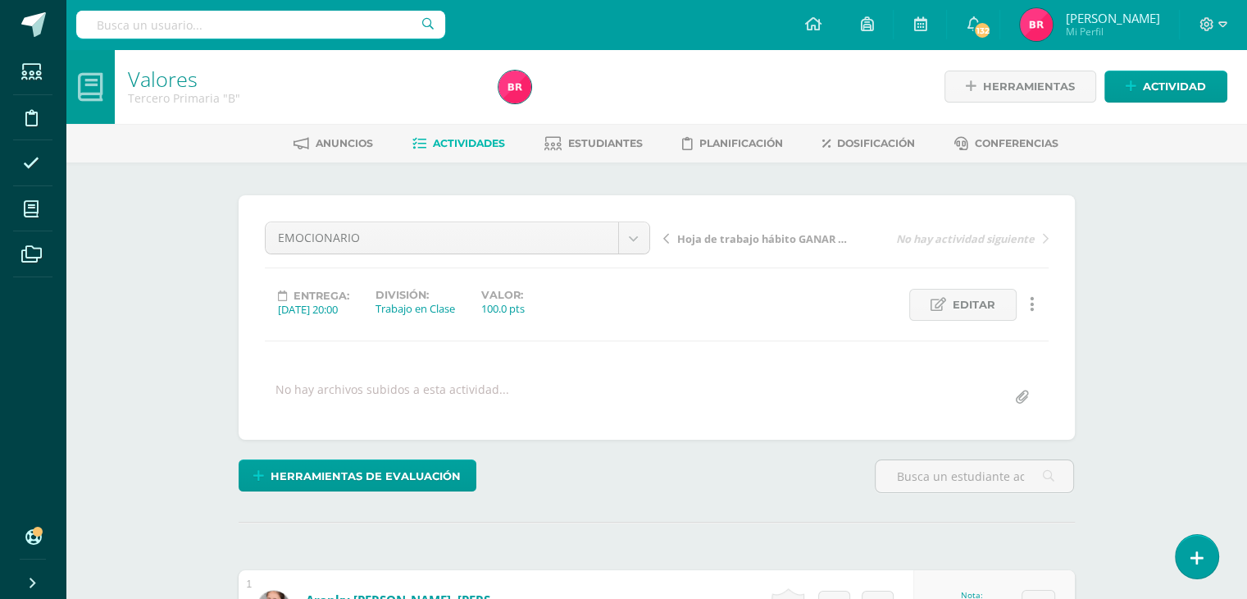
click at [471, 144] on span "Actividades" at bounding box center [469, 143] width 72 height 12
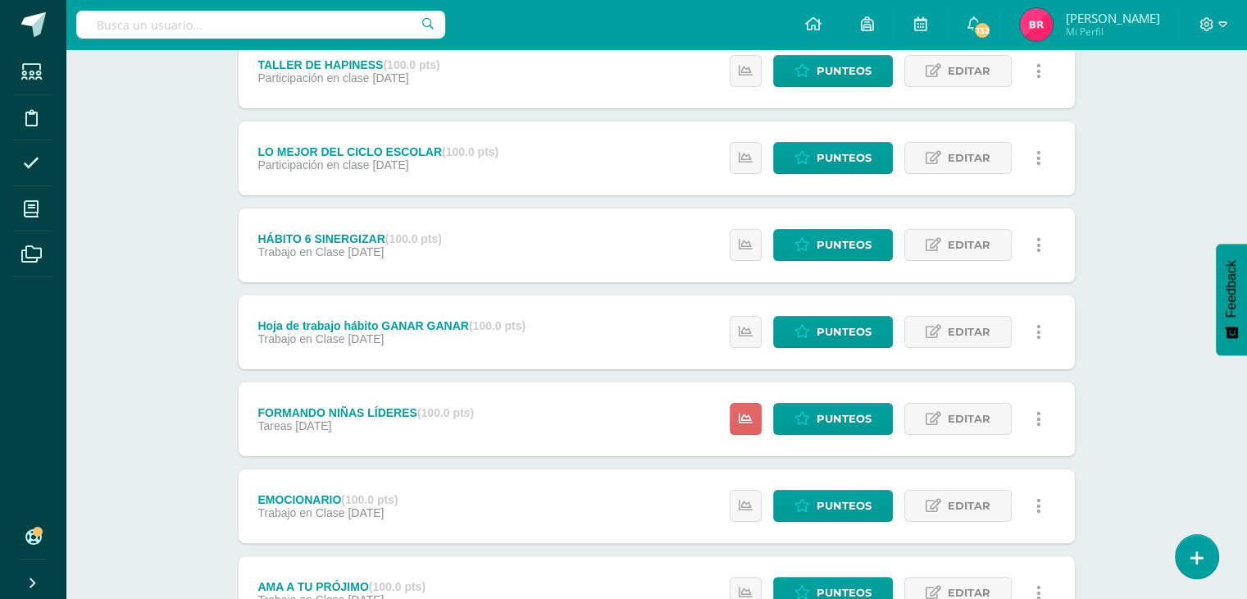
scroll to position [244, 0]
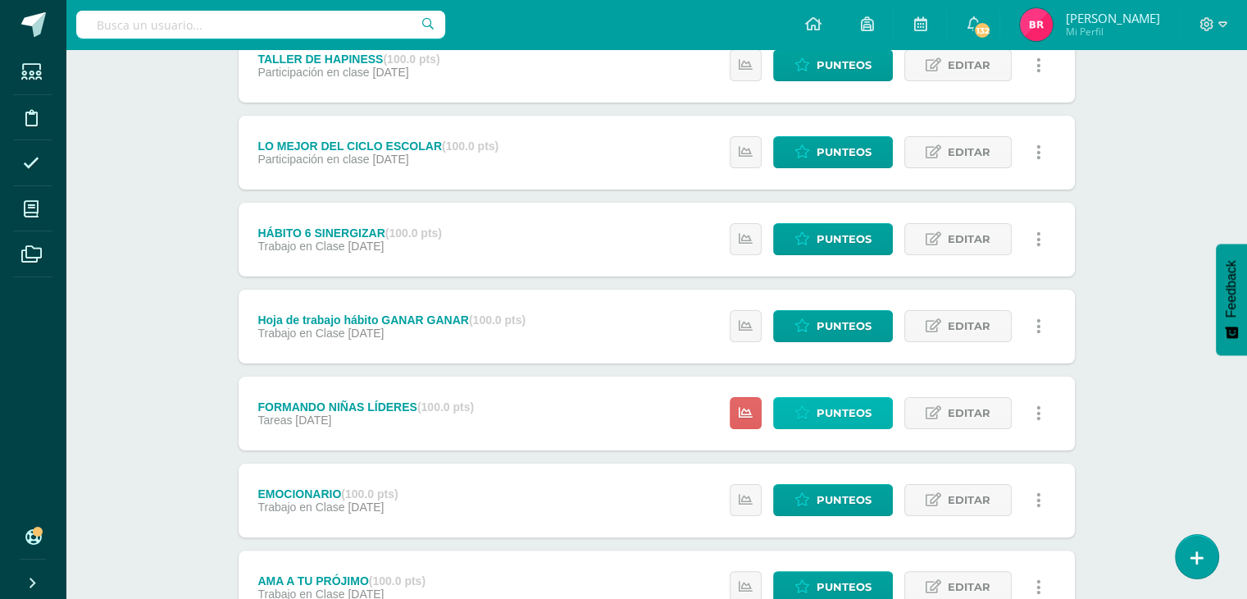
click at [863, 407] on span "Punteos" at bounding box center [844, 413] width 55 height 30
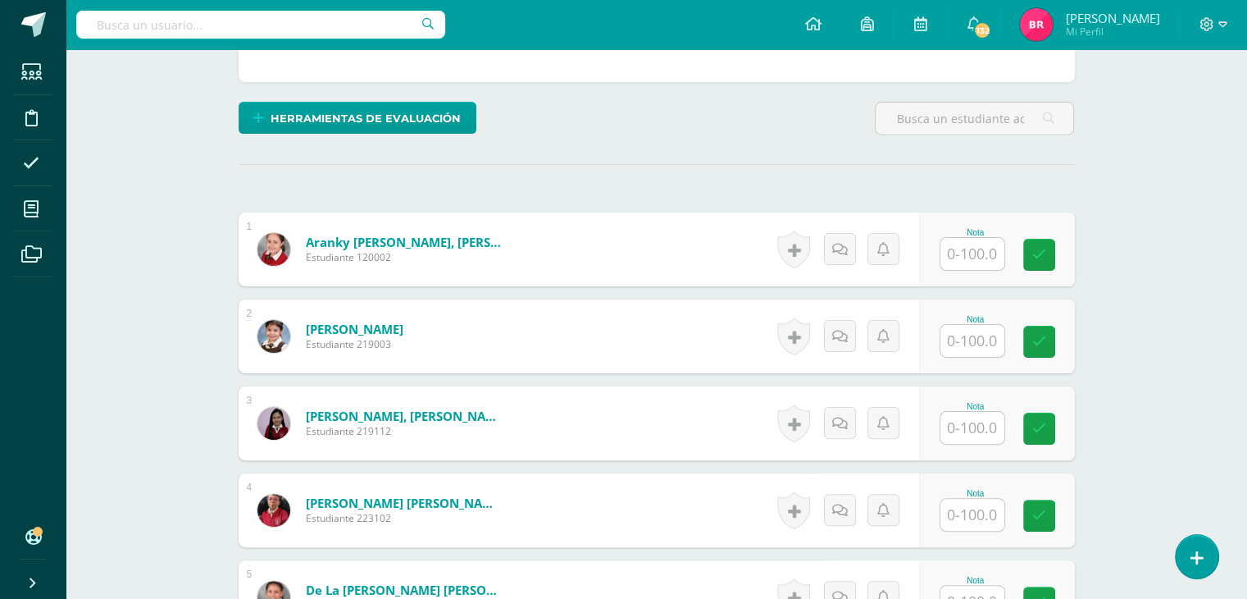
scroll to position [357, 0]
click at [960, 250] on input "text" at bounding box center [972, 254] width 64 height 32
type input "100"
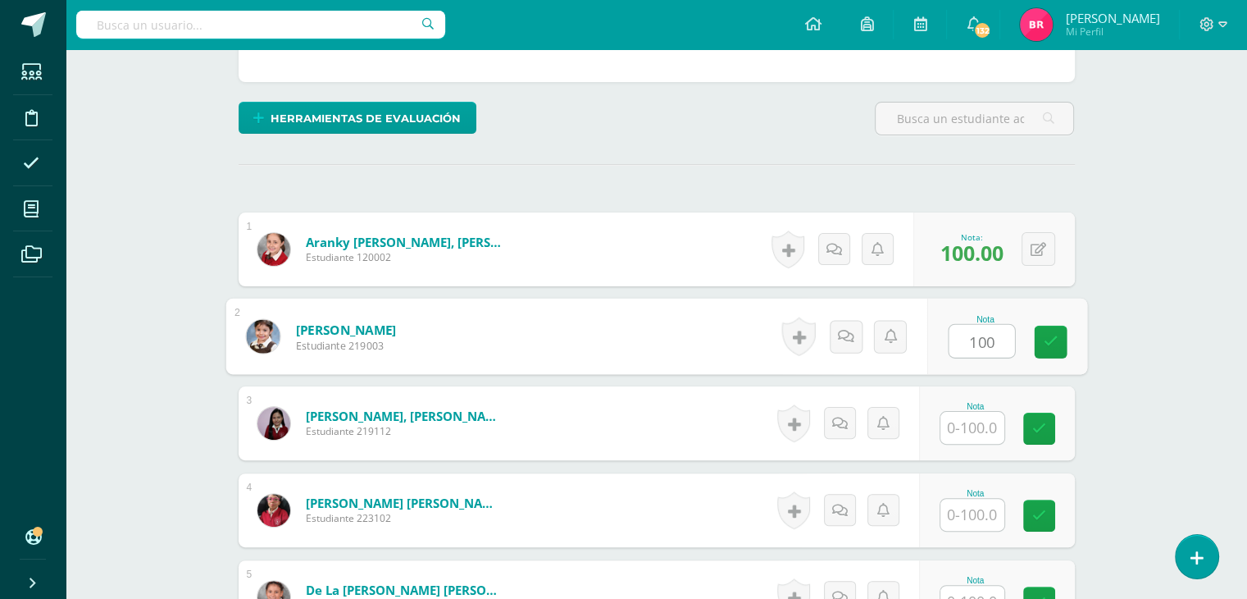
type input "100"
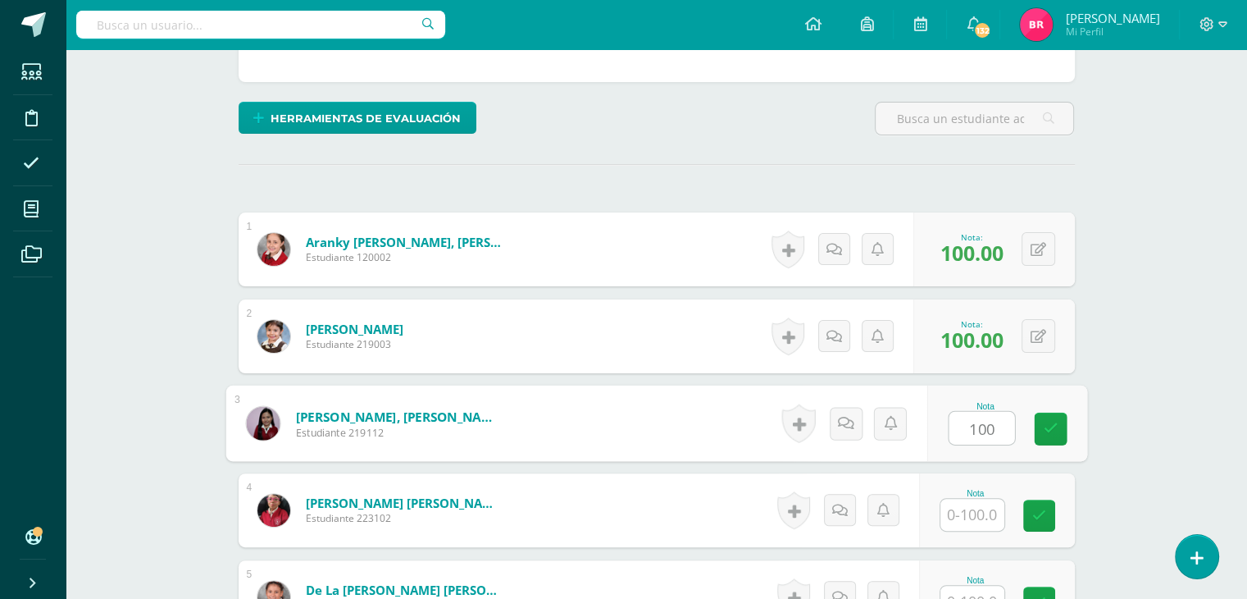
type input "100"
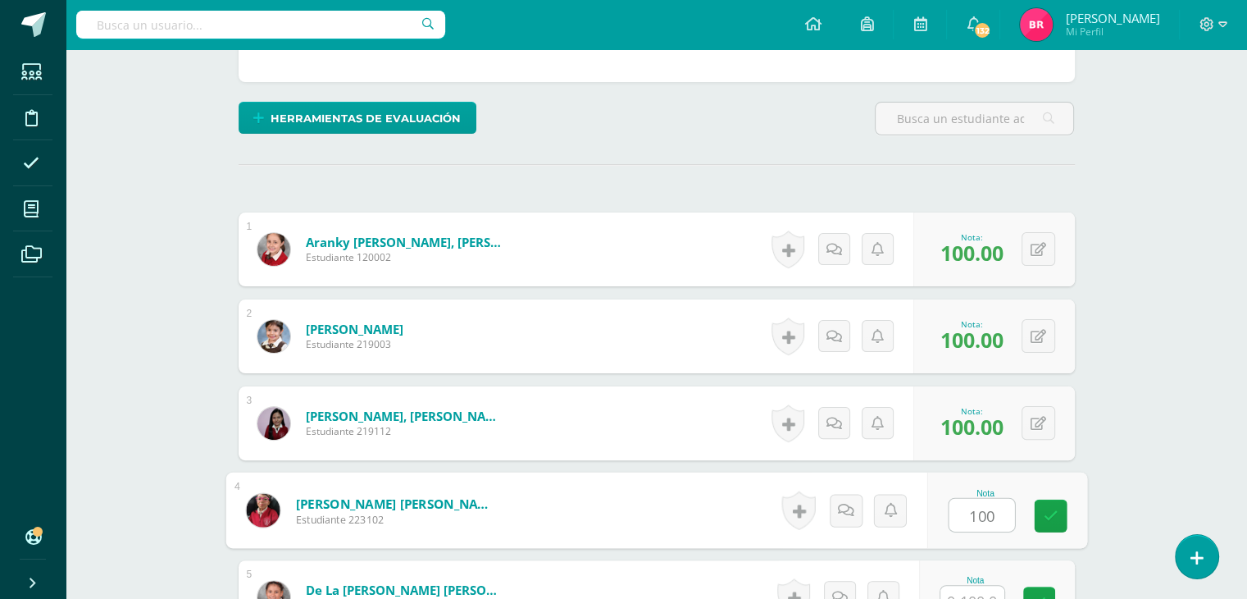
type input "100"
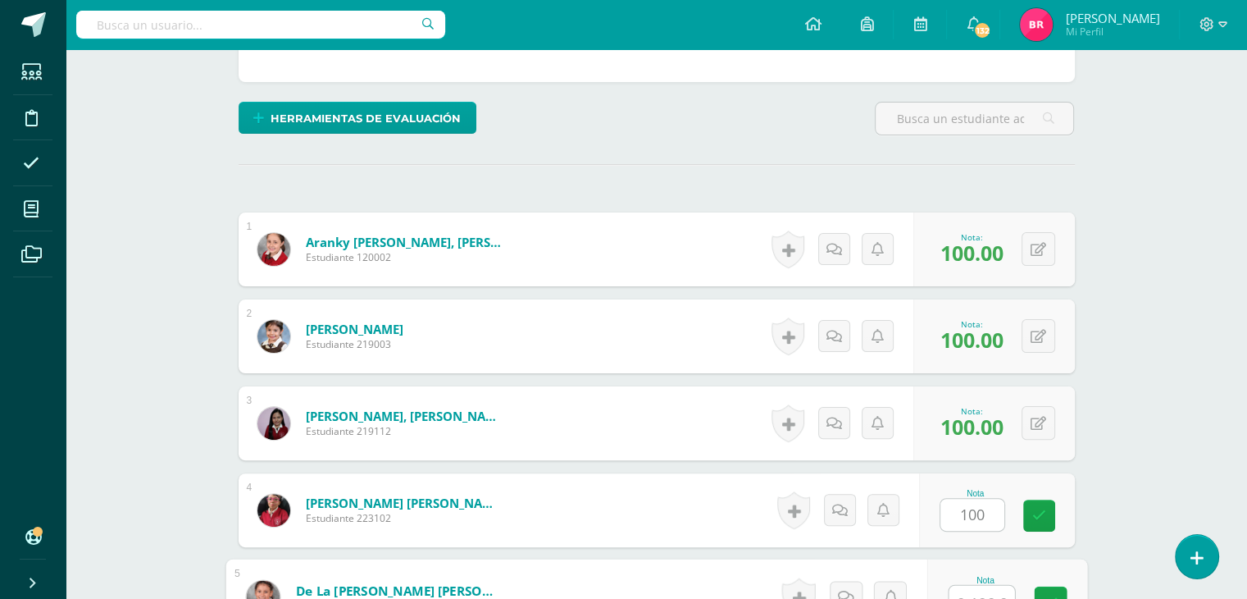
scroll to position [375, 0]
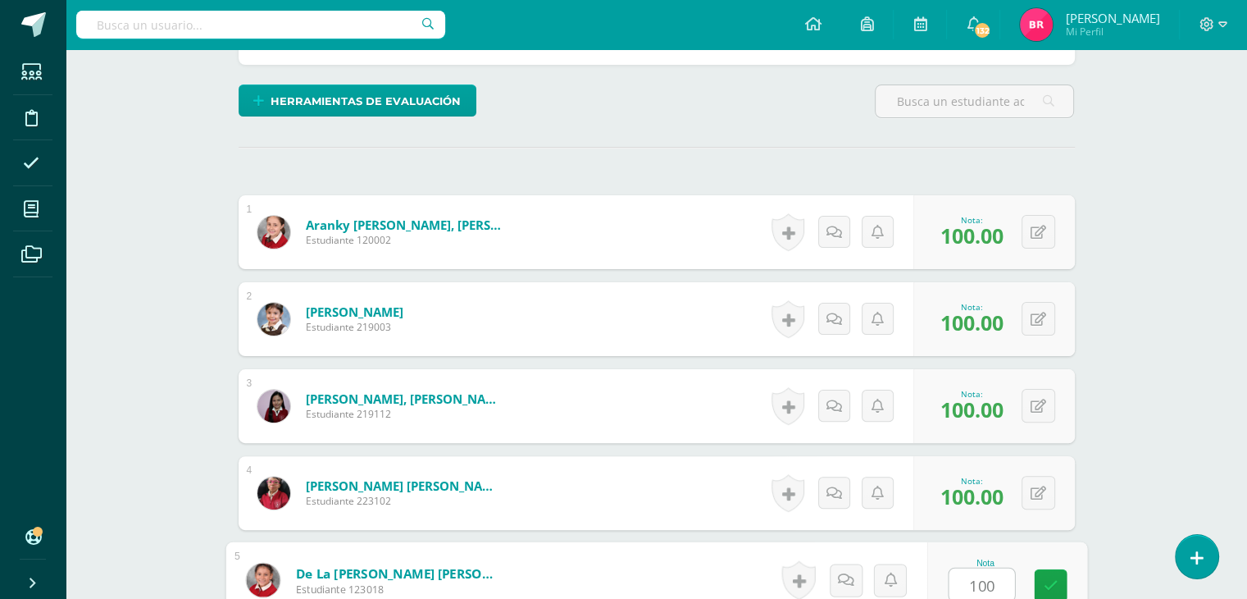
type input "100"
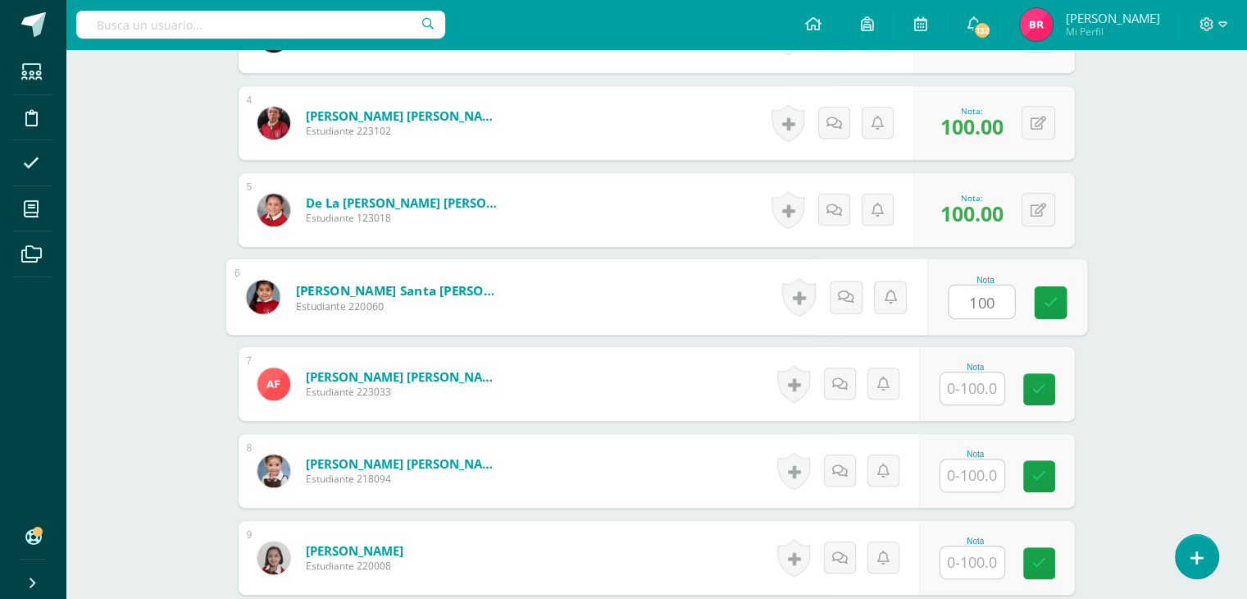
type input "100"
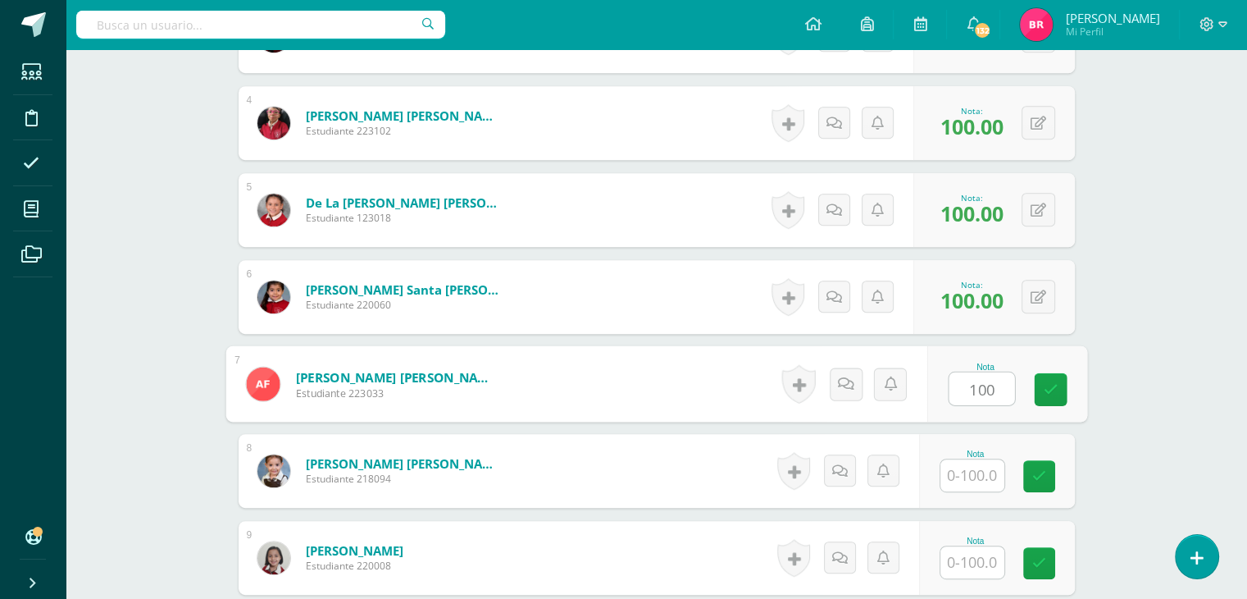
type input "100"
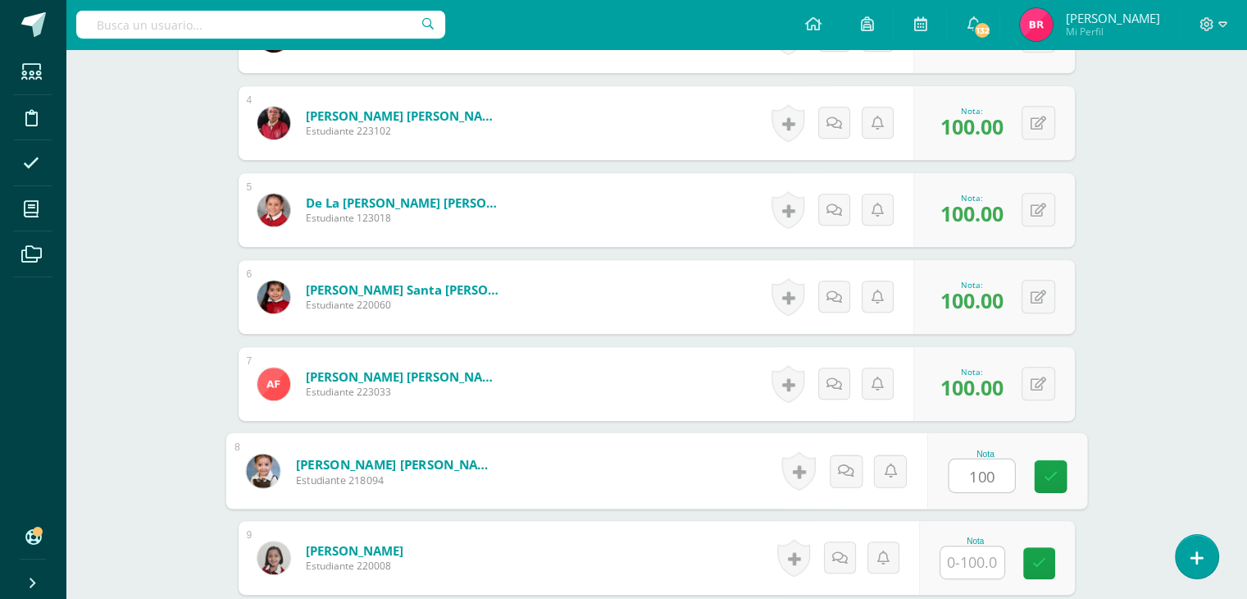
type input "100"
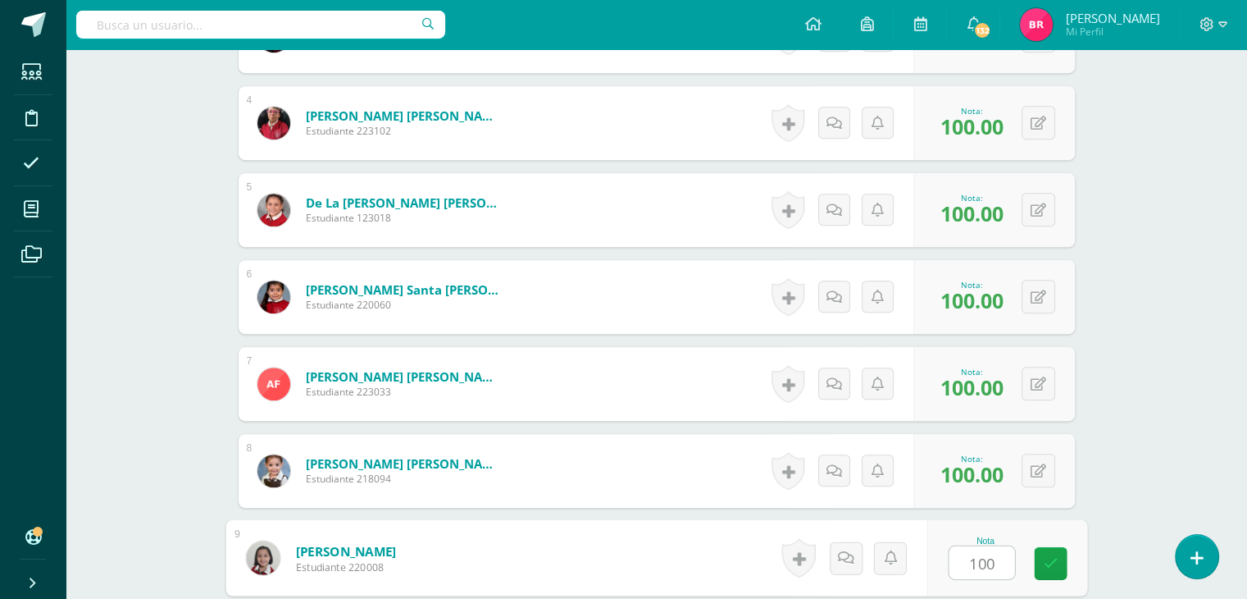
type input "100"
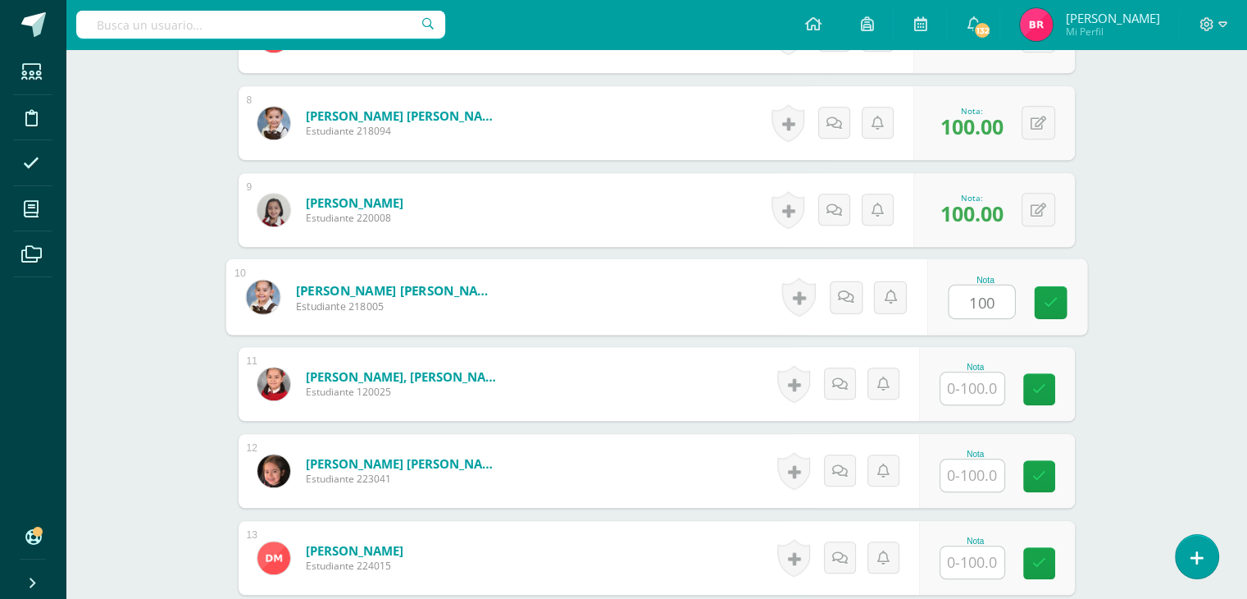
type input "100"
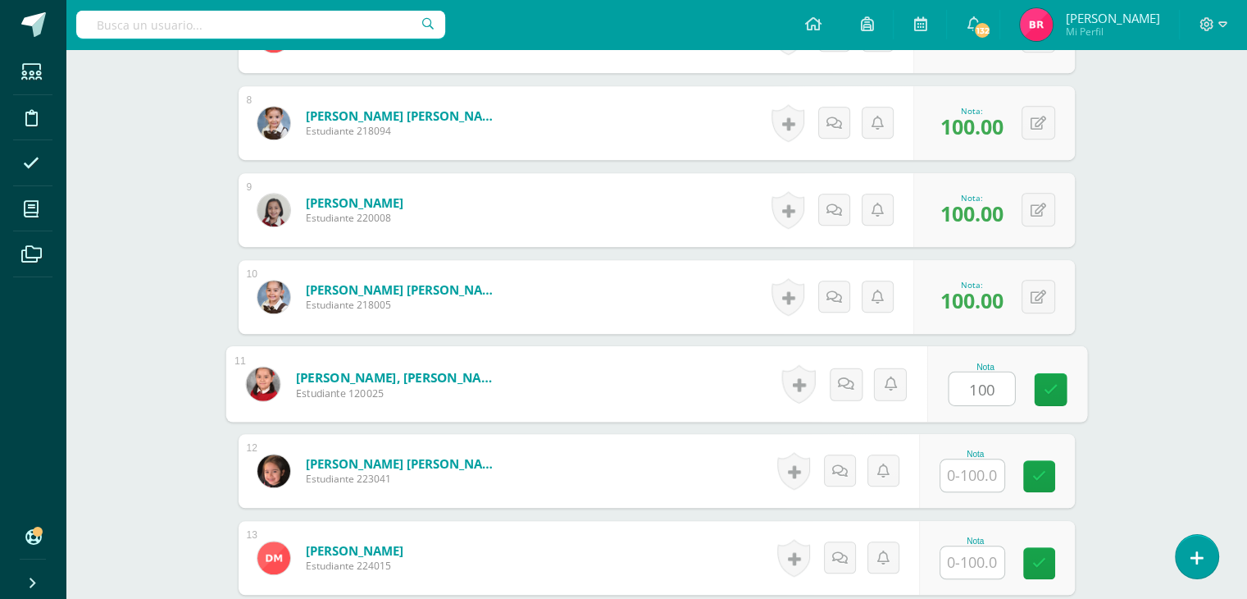
type input "100"
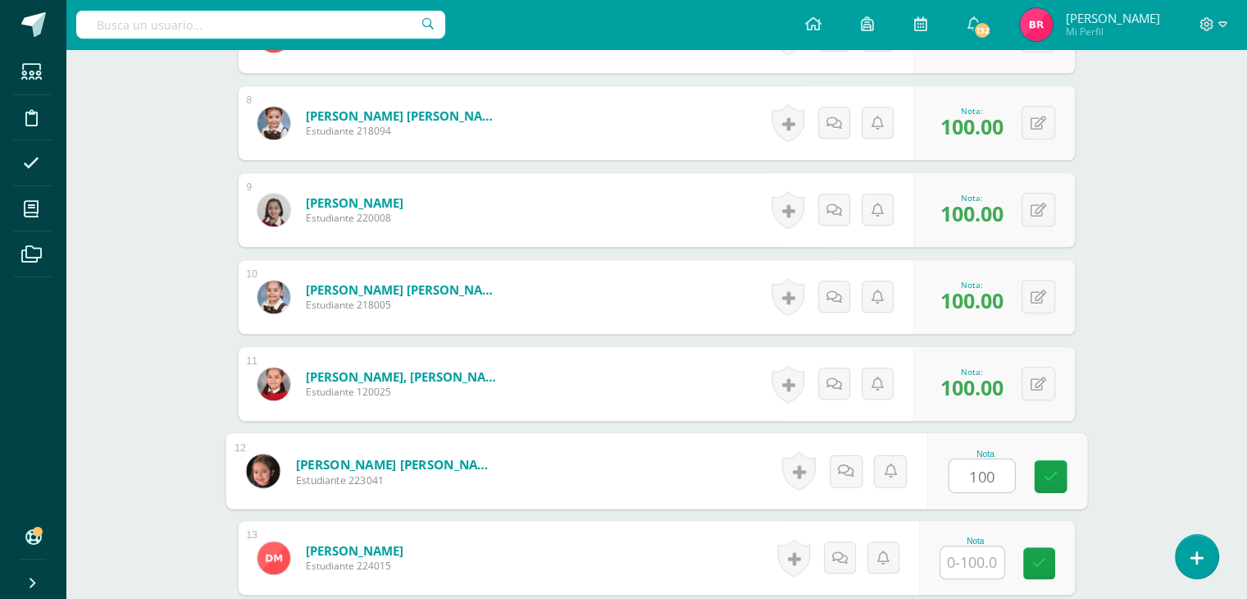
type input "100"
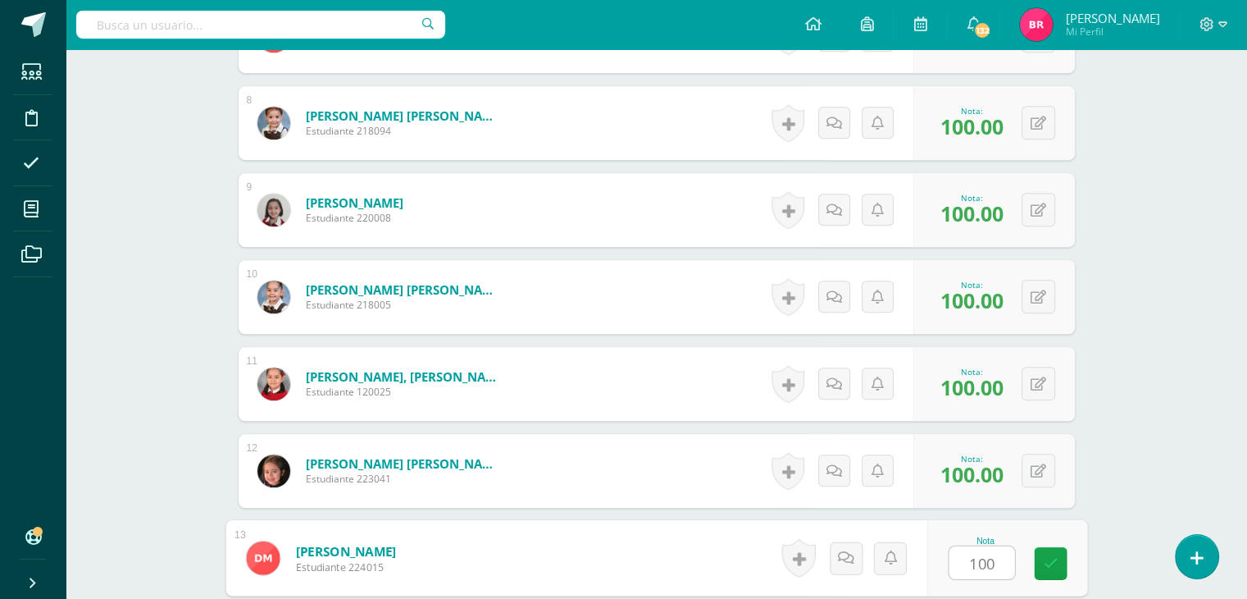
type input "100"
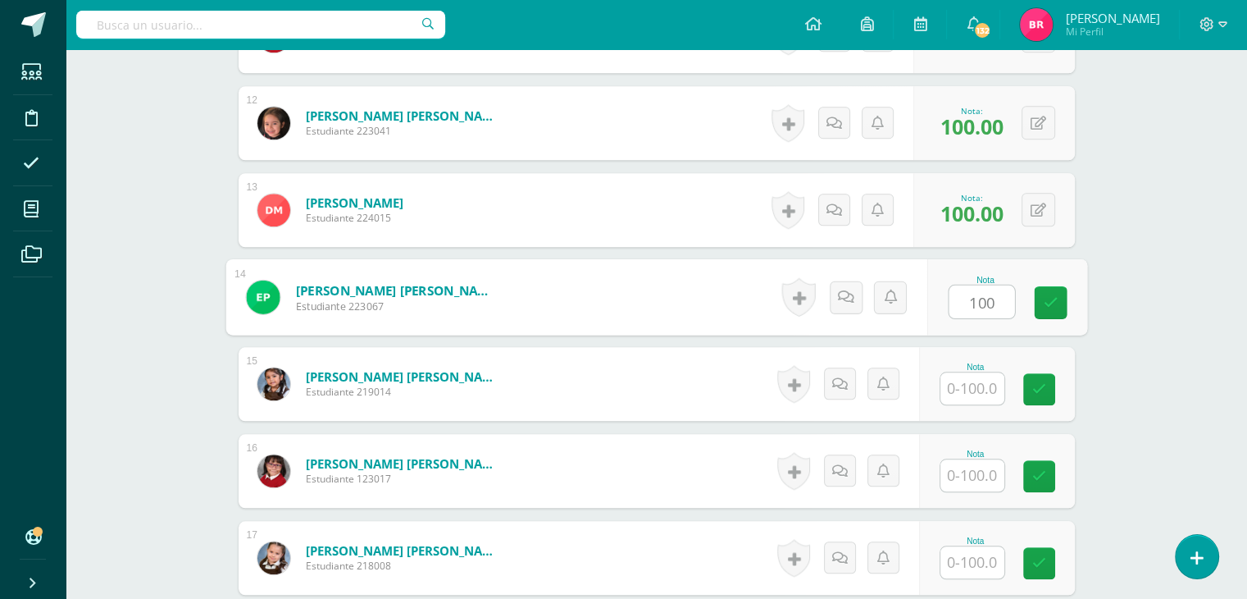
type input "100"
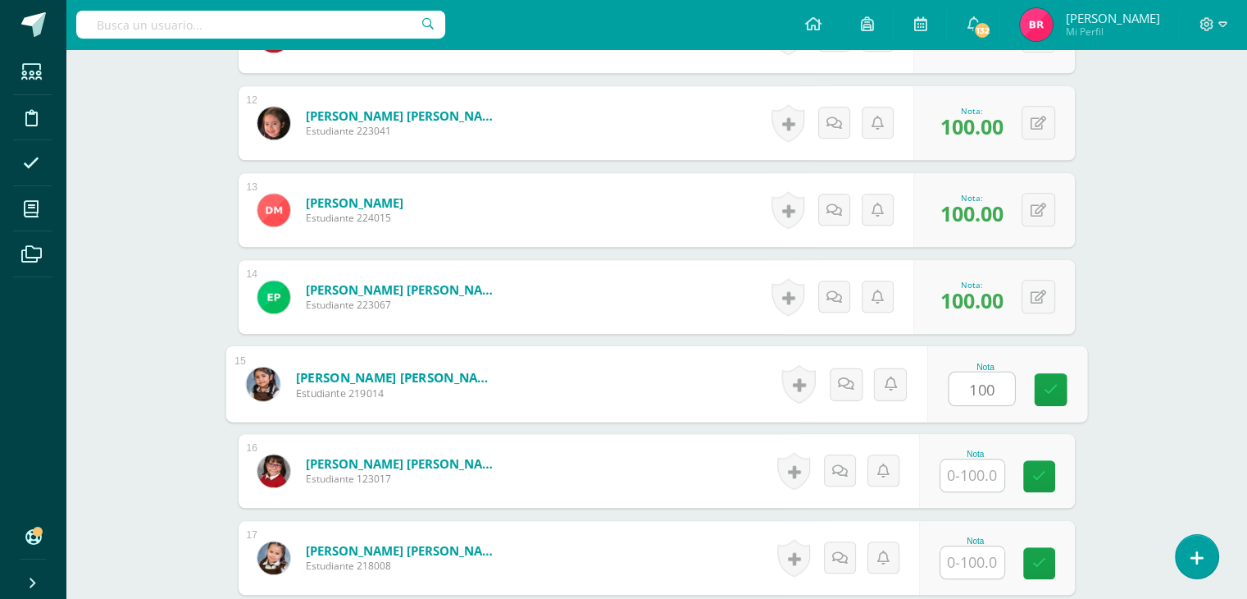
type input "100"
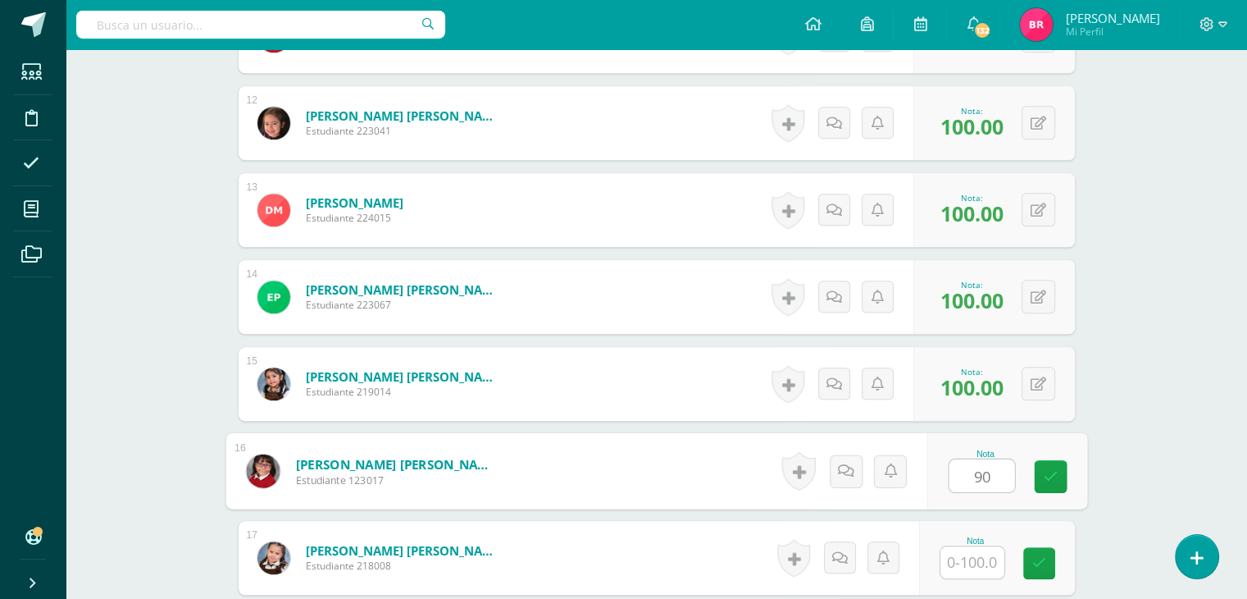
type input "90"
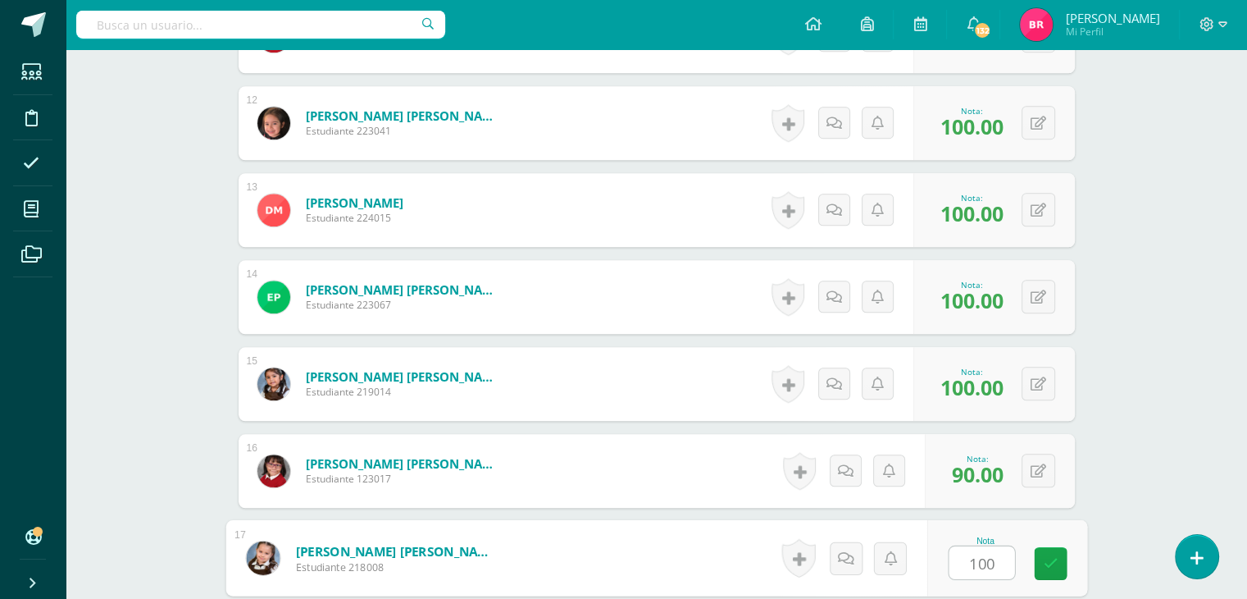
type input "100"
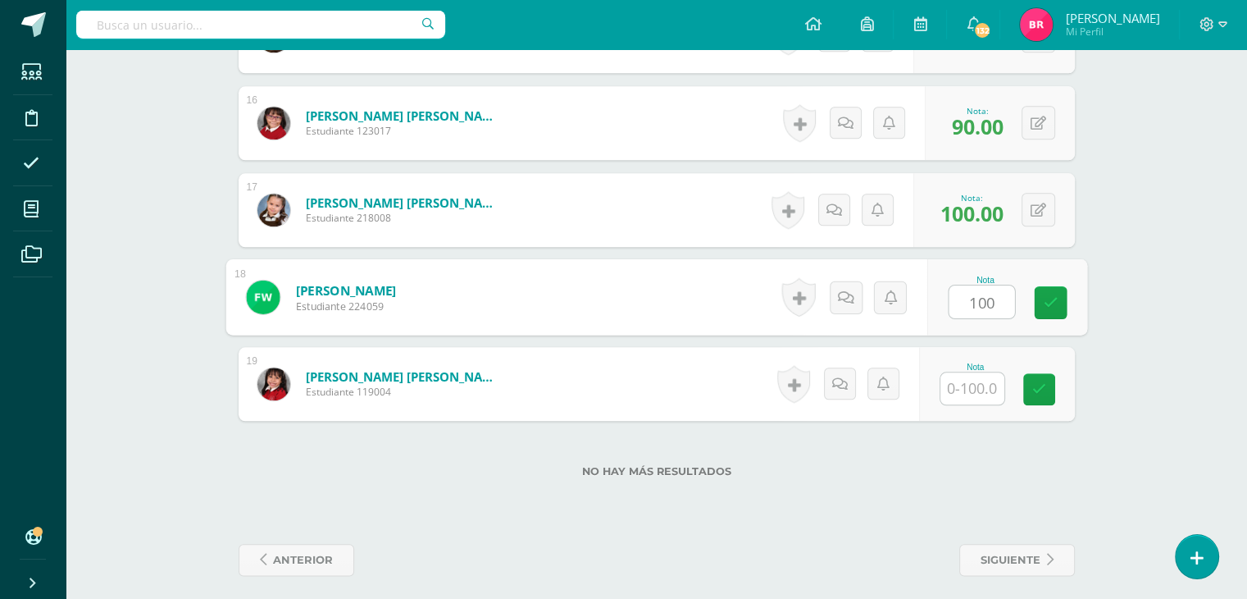
type input "100"
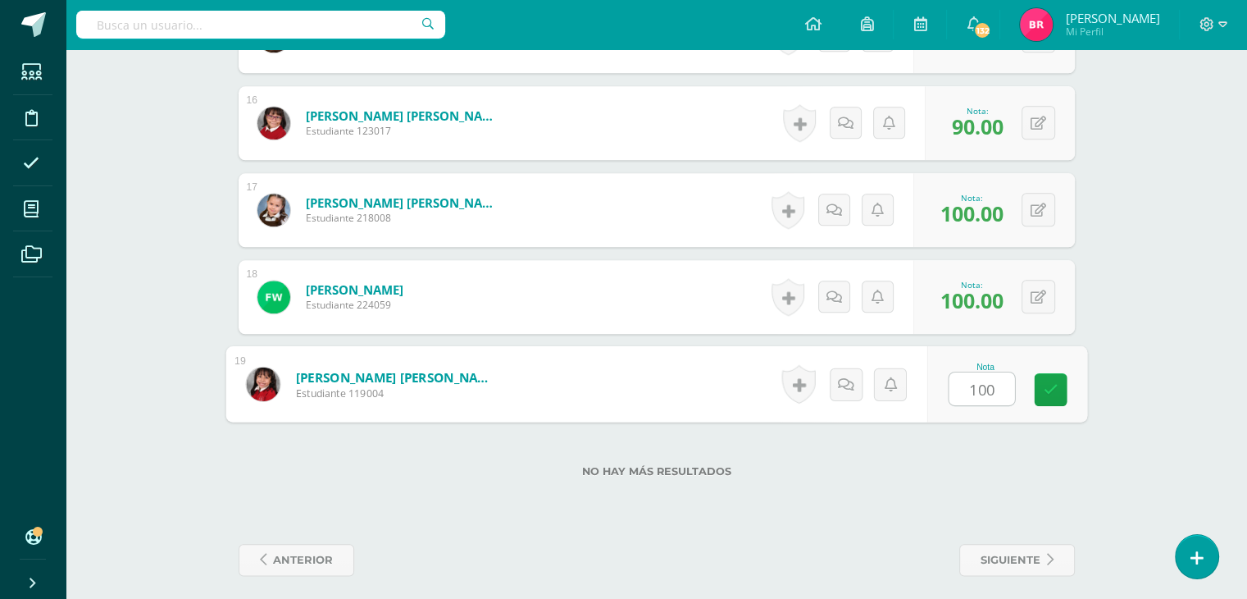
type input "100"
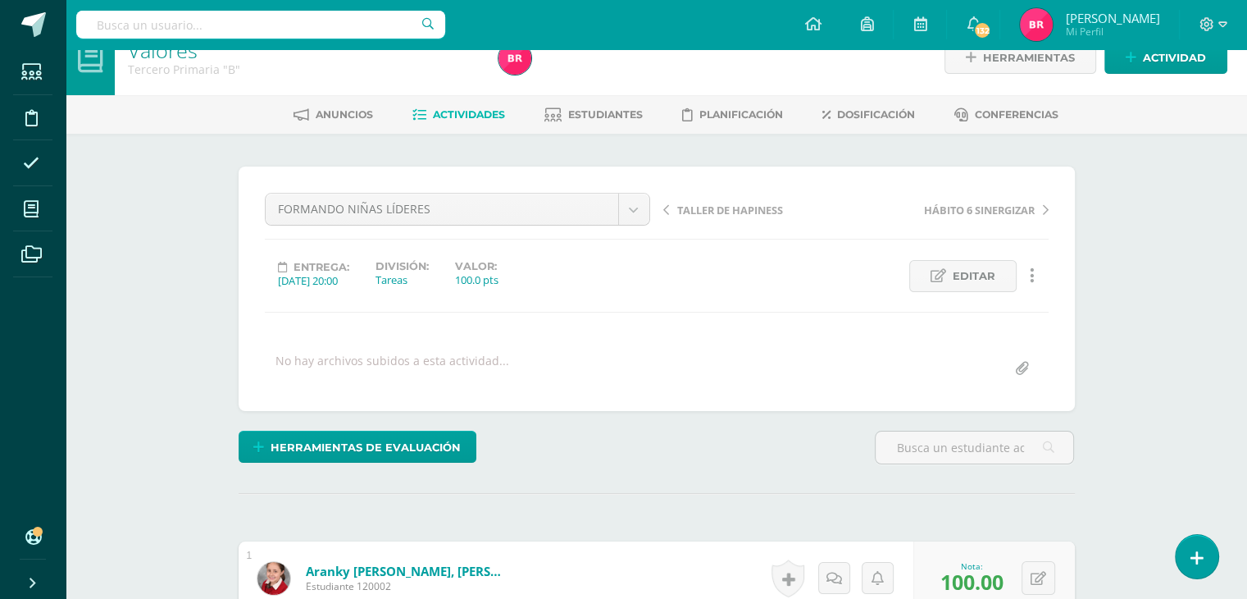
scroll to position [0, 0]
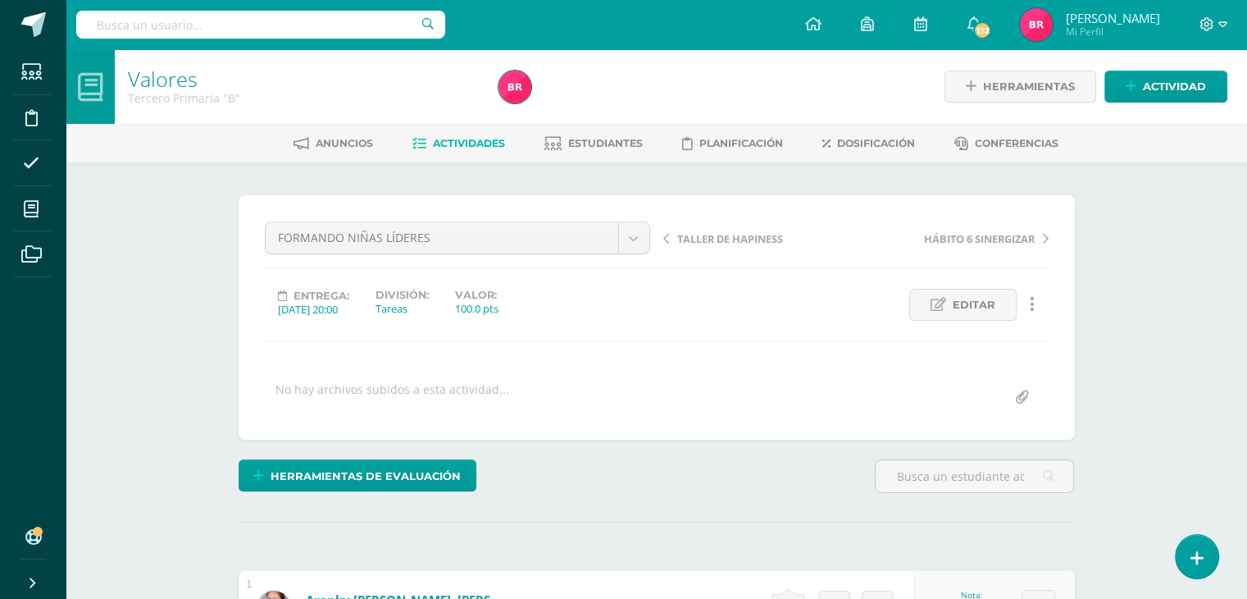
click at [444, 145] on span "Actividades" at bounding box center [469, 143] width 72 height 12
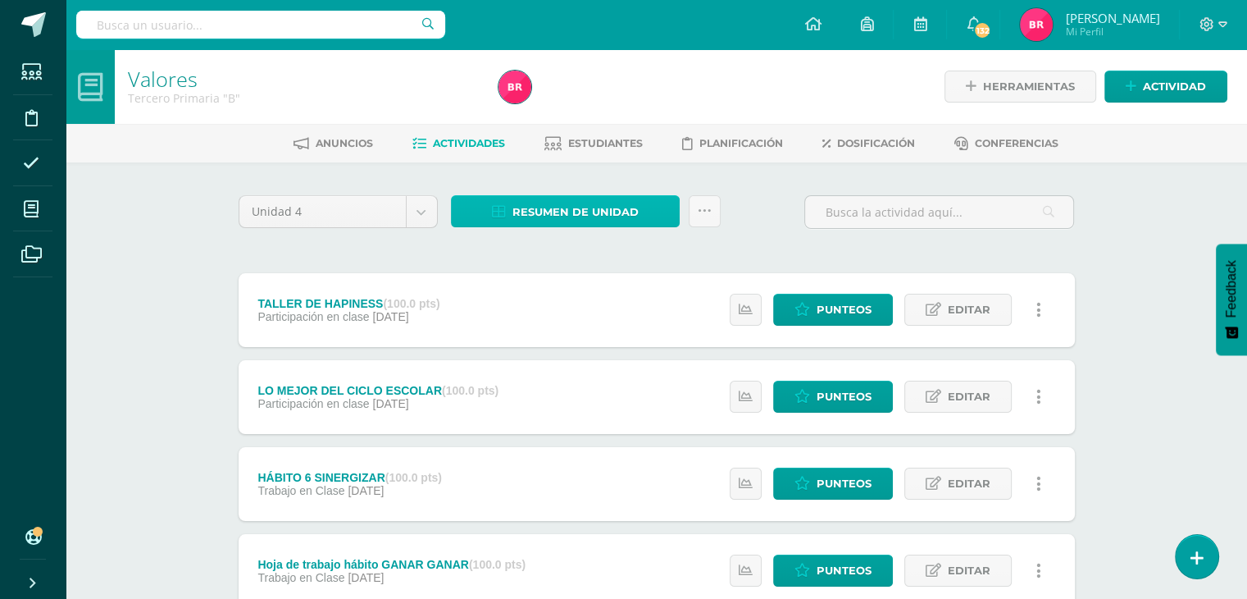
click at [564, 204] on span "Resumen de unidad" at bounding box center [575, 212] width 126 height 30
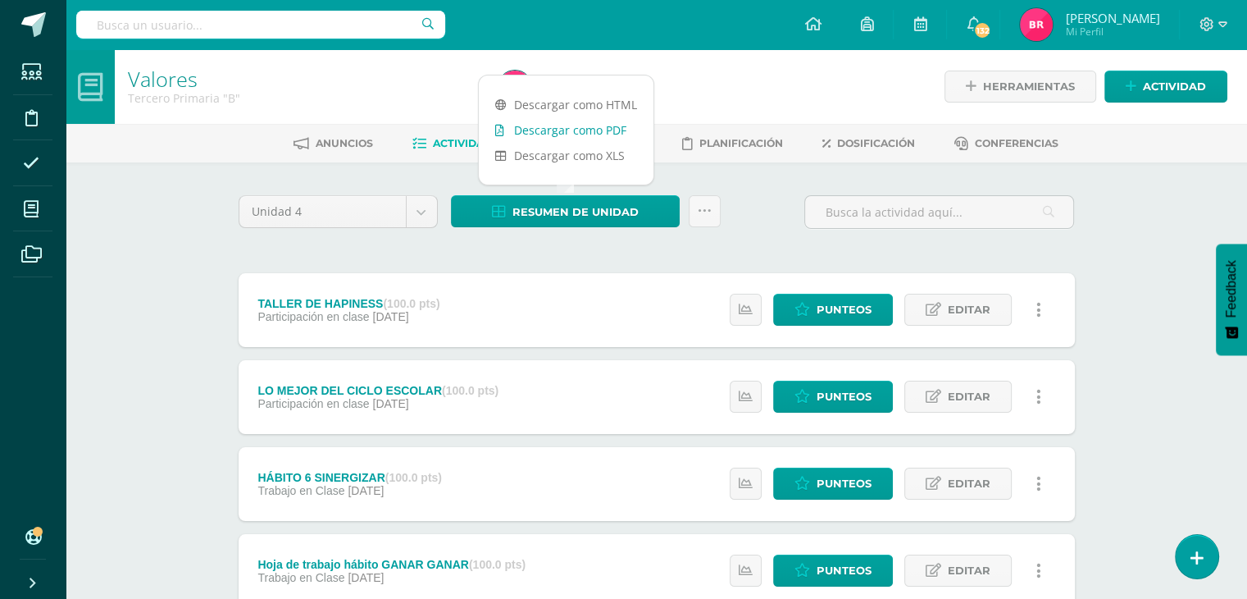
click at [548, 134] on link "Descargar como PDF" at bounding box center [566, 129] width 175 height 25
